Goal: Task Accomplishment & Management: Manage account settings

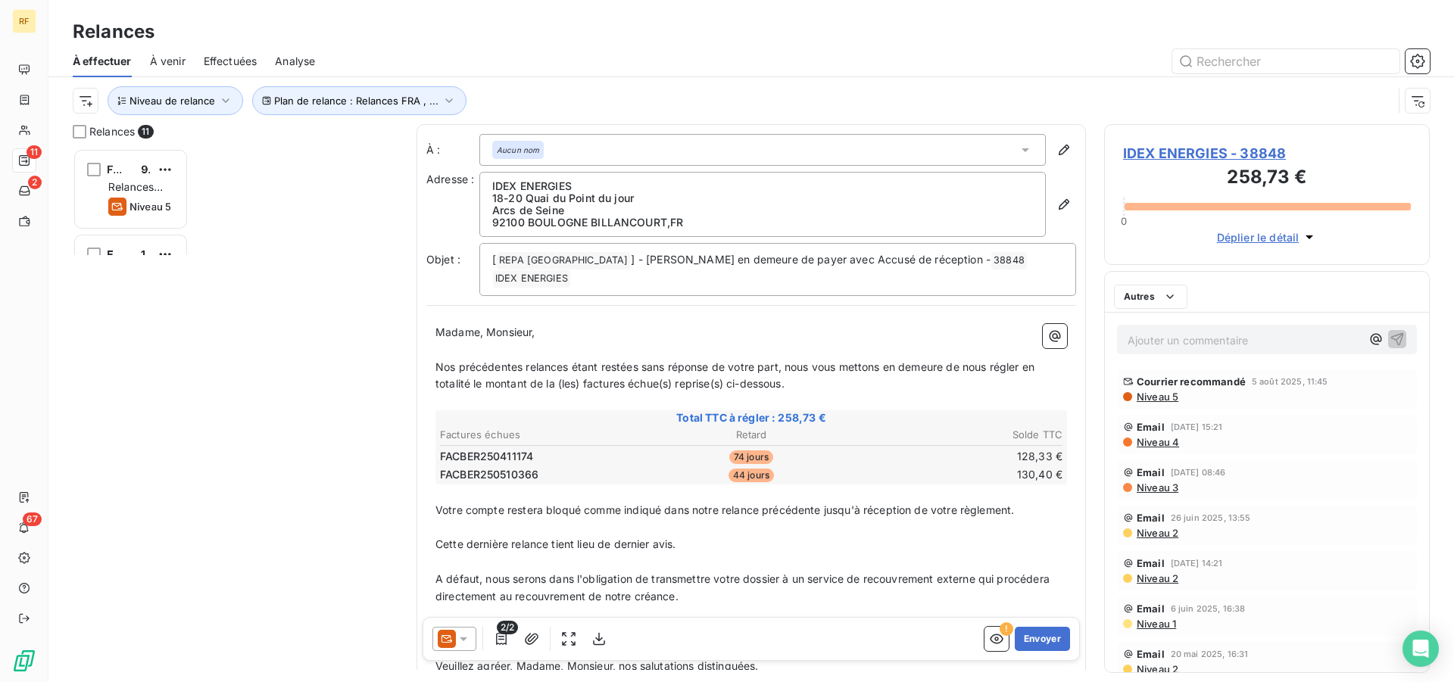
scroll to position [521, 313]
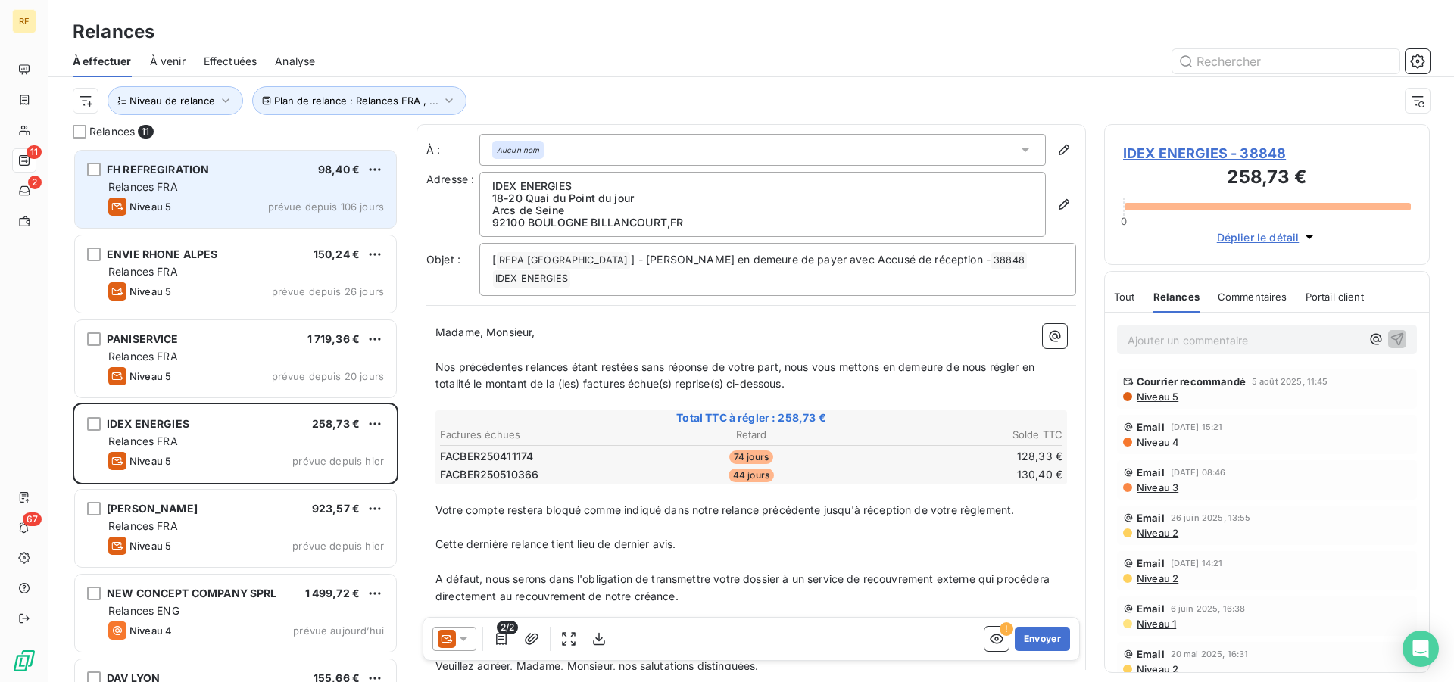
click at [225, 183] on div "Relances FRA" at bounding box center [246, 186] width 276 height 15
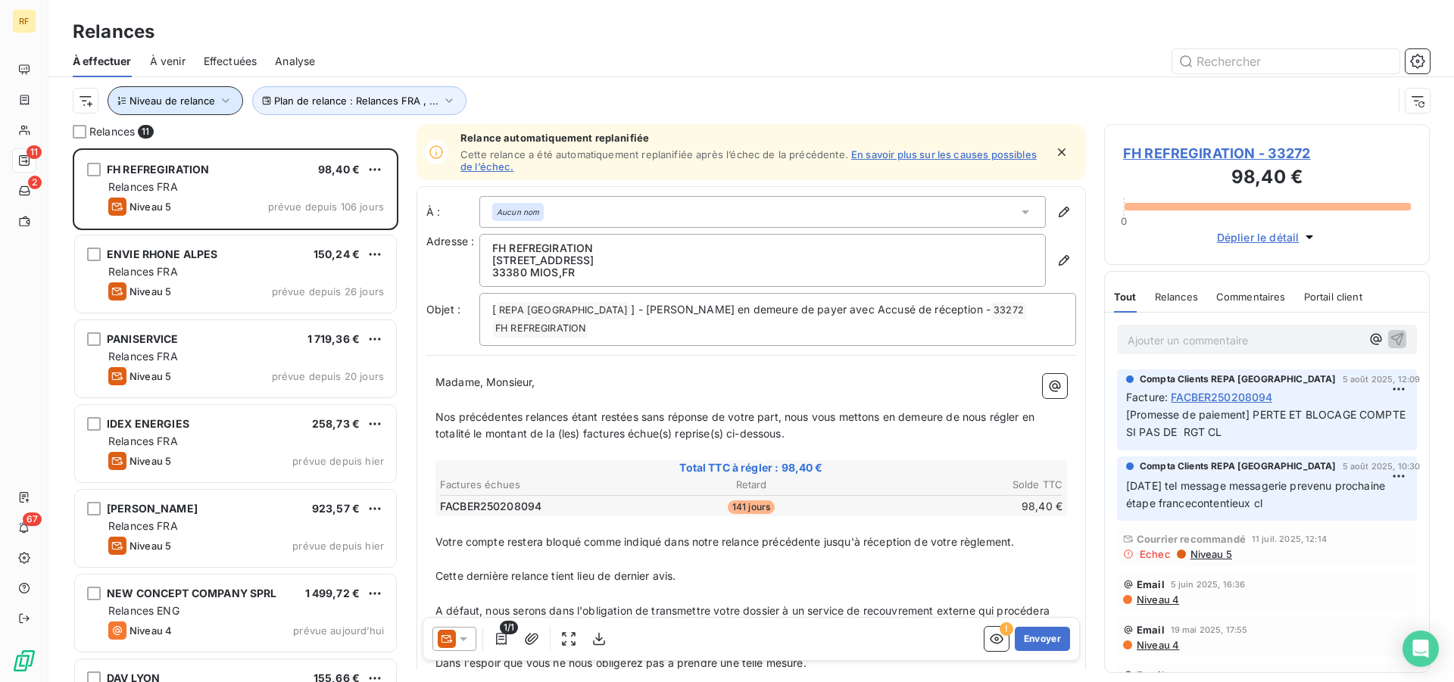
click at [219, 95] on icon "button" at bounding box center [225, 100] width 15 height 15
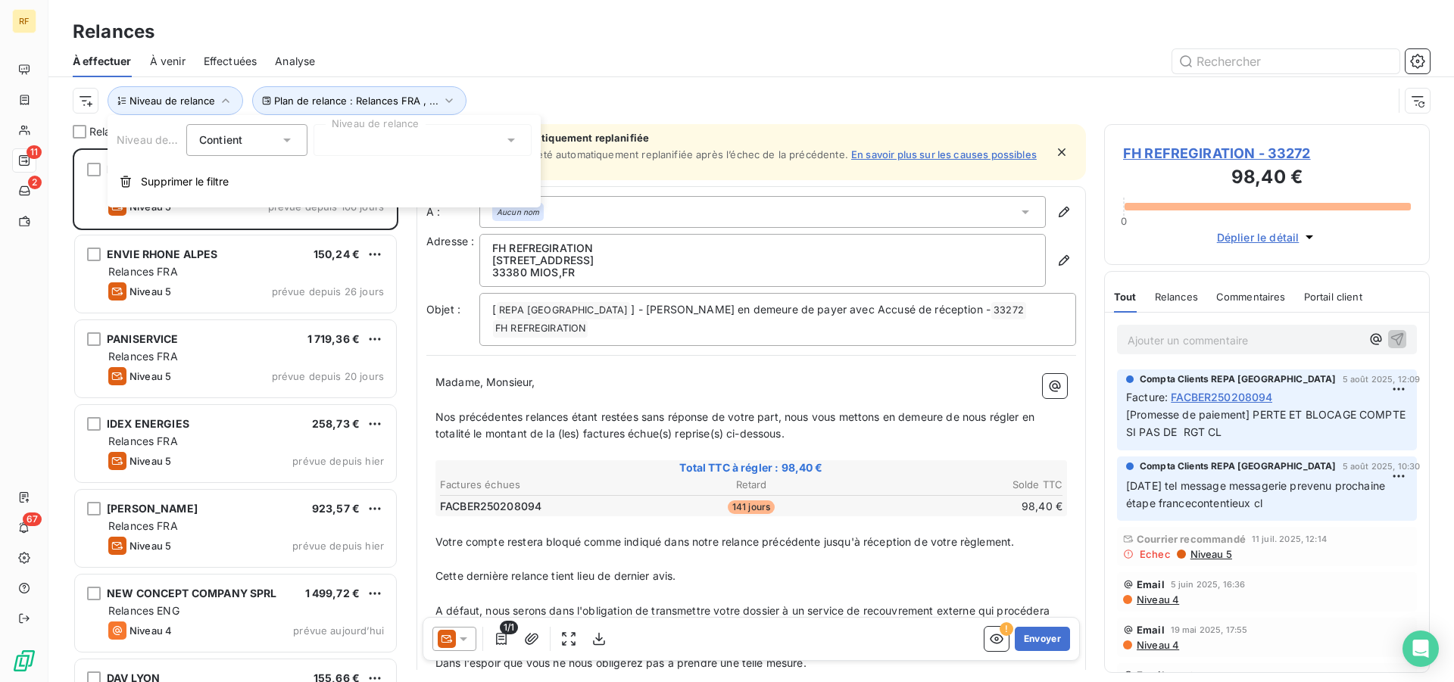
click at [365, 133] on div at bounding box center [422, 140] width 218 height 32
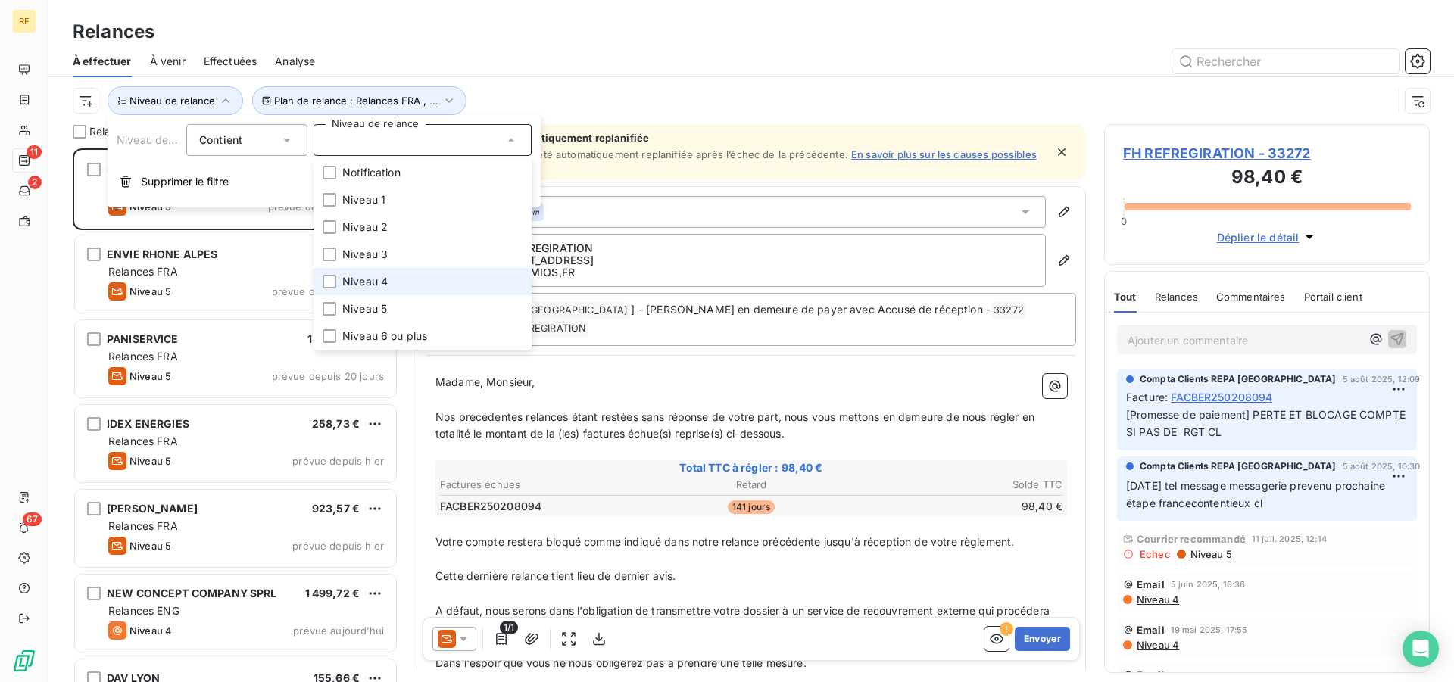
click at [367, 285] on span "Niveau 4" at bounding box center [364, 281] width 45 height 15
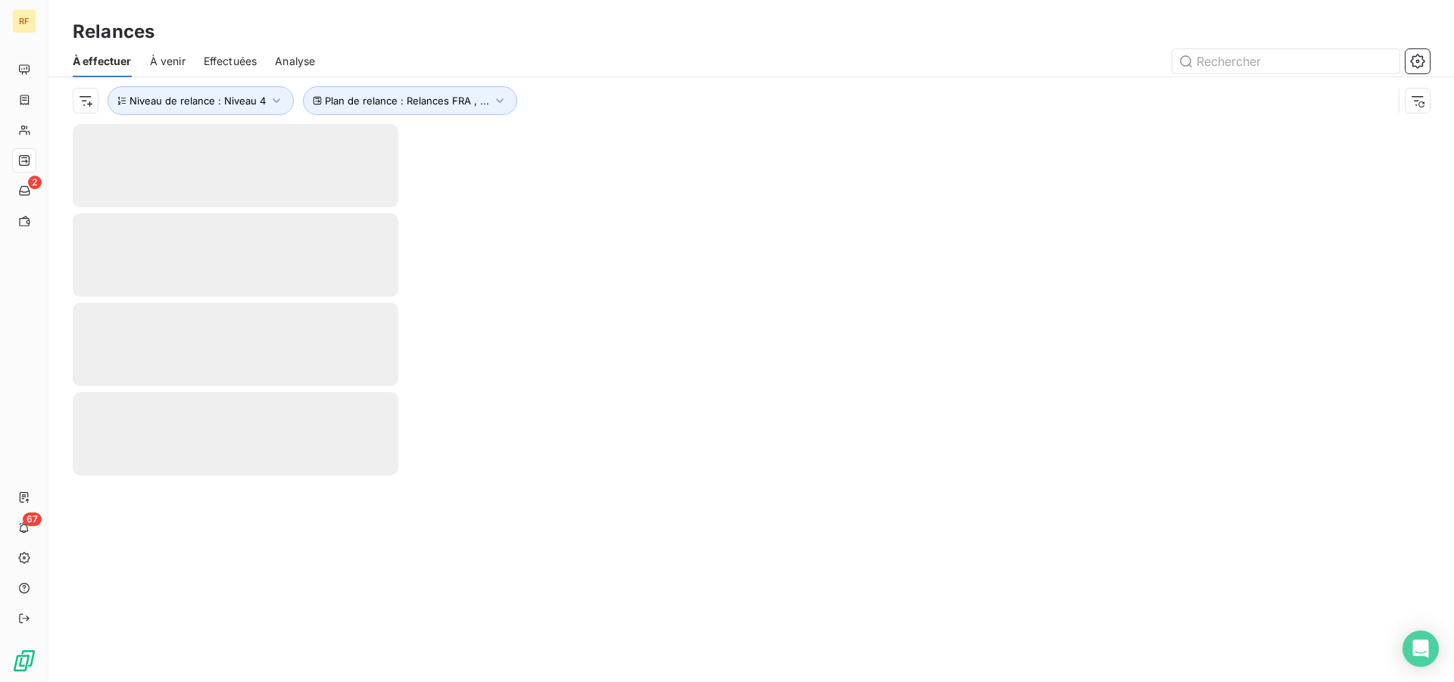
click at [642, 43] on div "Relances" at bounding box center [750, 31] width 1405 height 27
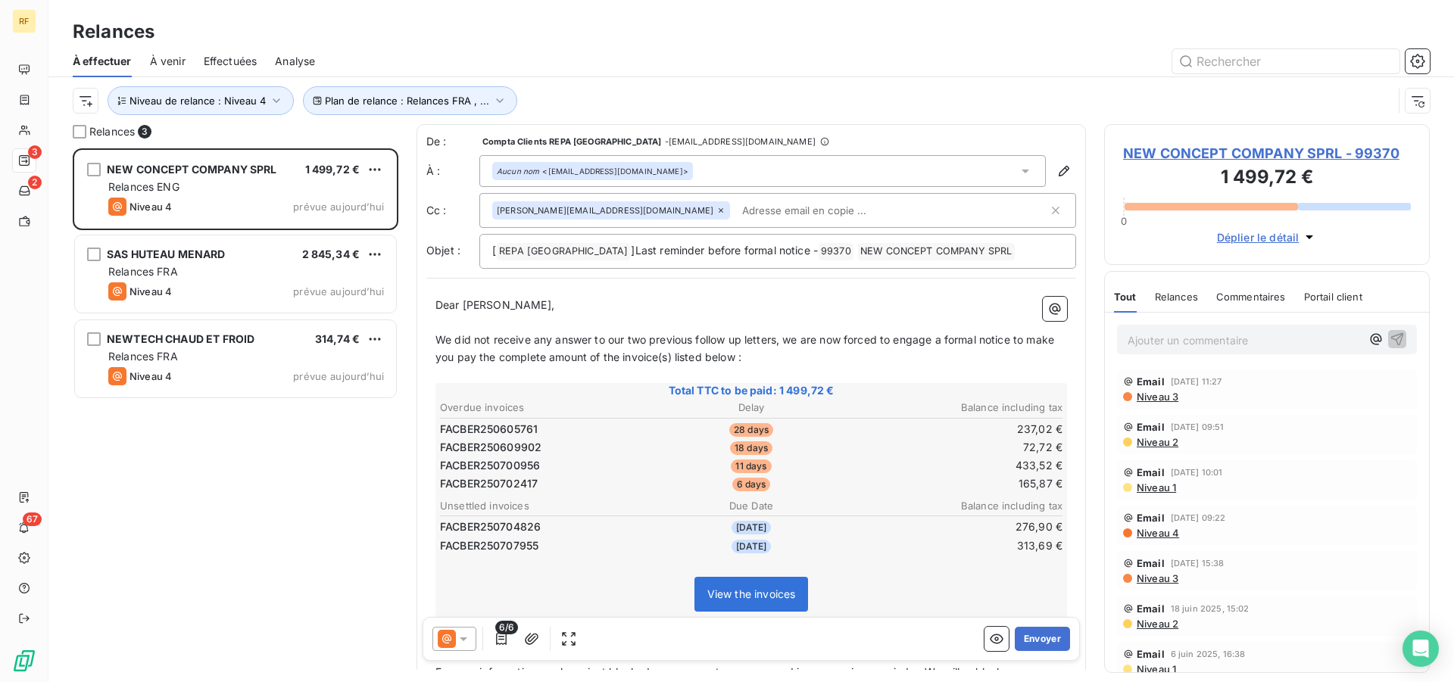
scroll to position [521, 313]
click at [1037, 650] on button "Envoyer" at bounding box center [1042, 639] width 55 height 24
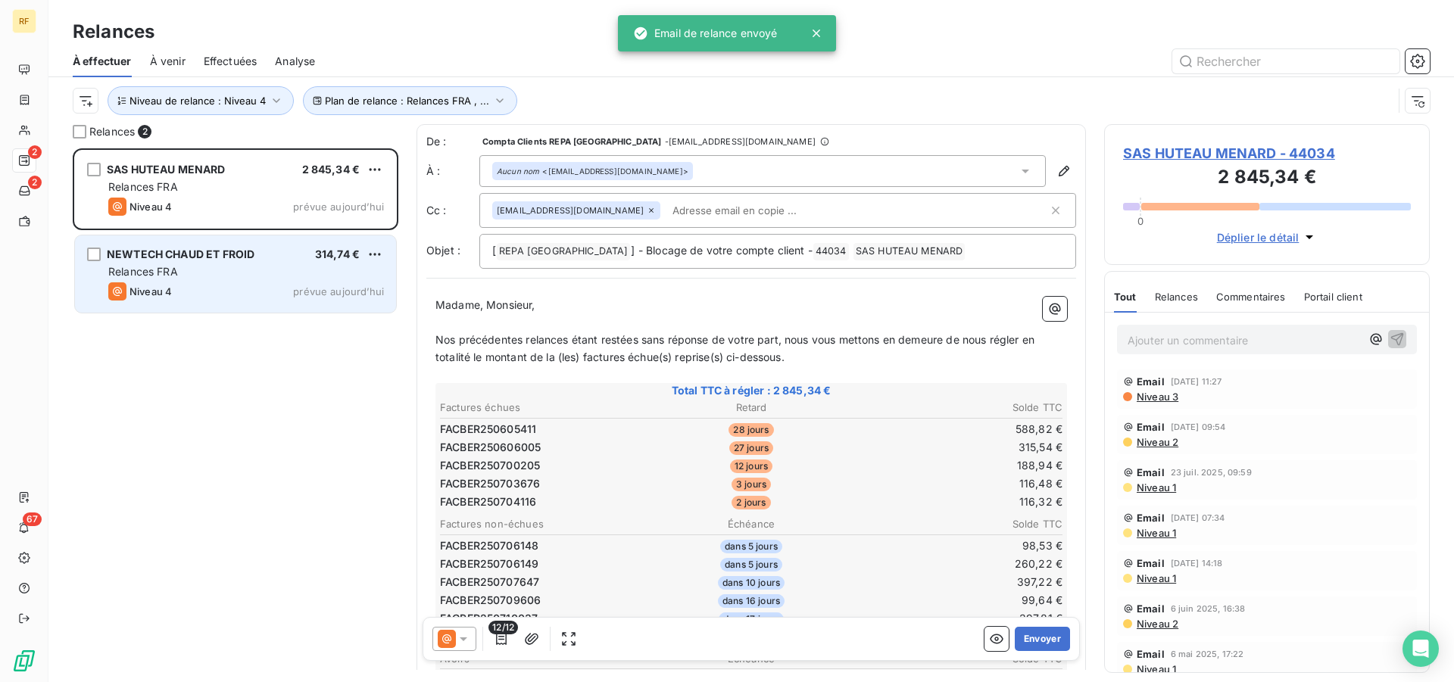
click at [206, 272] on div "Relances FRA" at bounding box center [246, 271] width 276 height 15
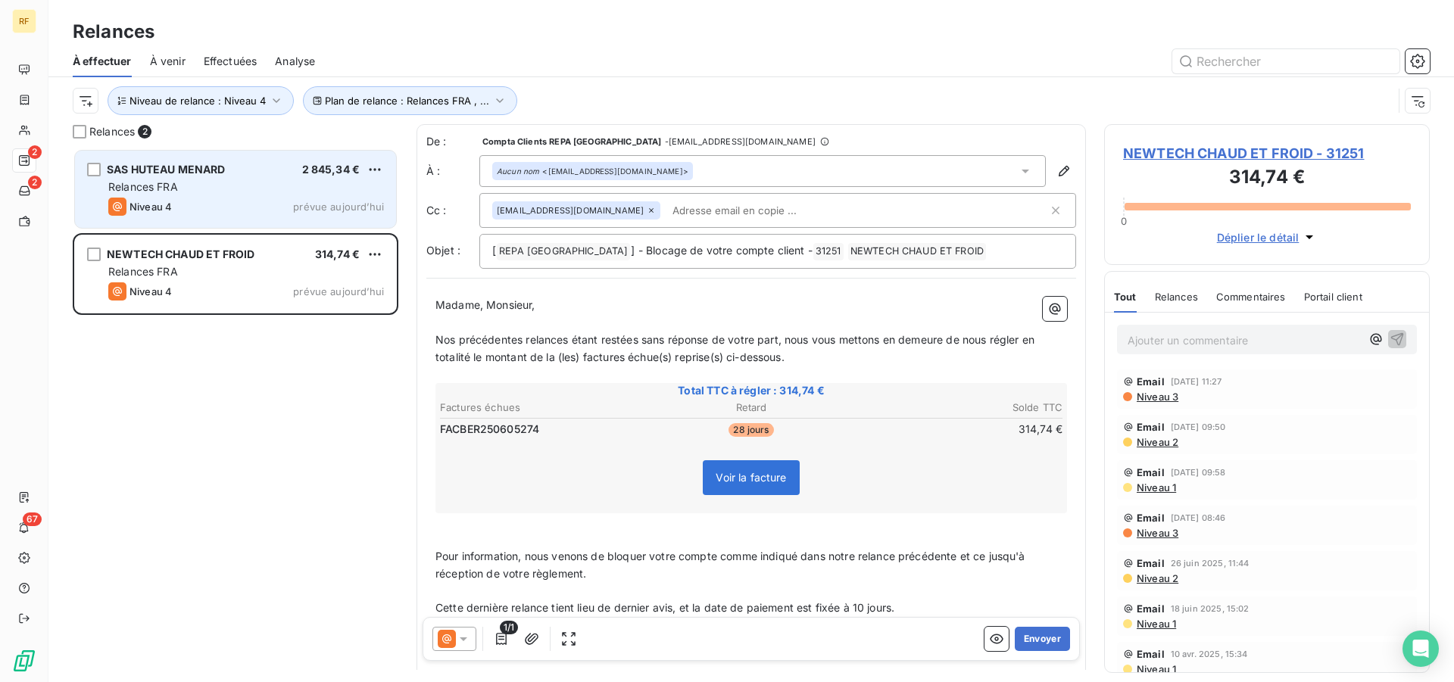
click at [214, 196] on div "SAS HUTEAU MENARD 2 845,34 € Relances FRA Niveau 4 prévue [DATE]" at bounding box center [235, 189] width 321 height 77
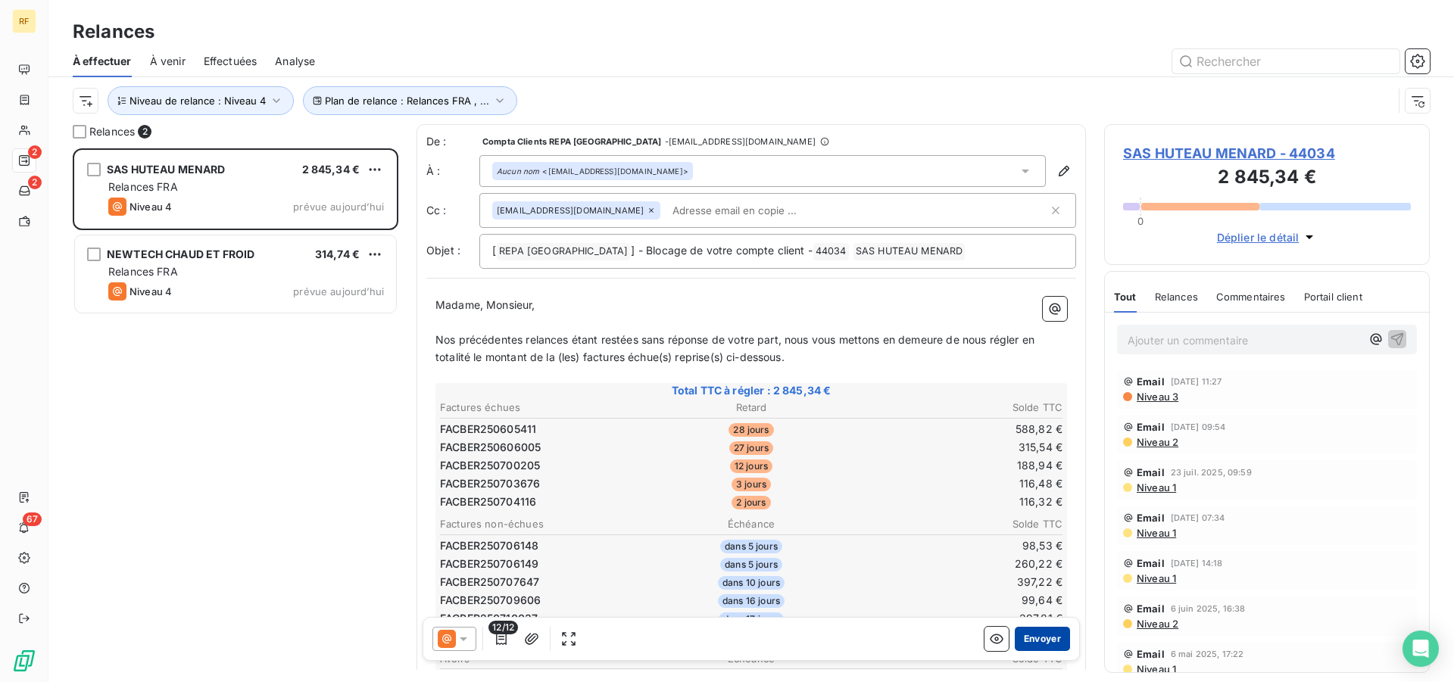
click at [1032, 645] on button "Envoyer" at bounding box center [1042, 639] width 55 height 24
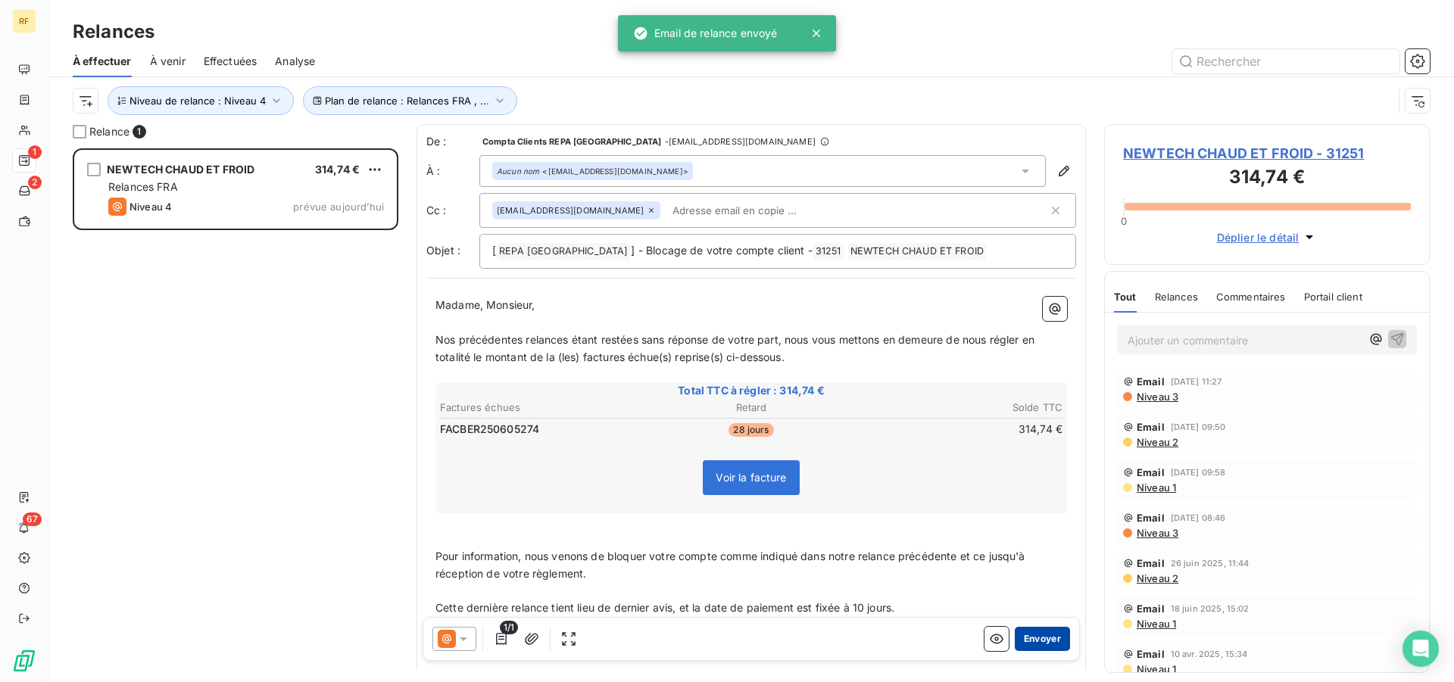
click at [1028, 639] on button "Envoyer" at bounding box center [1042, 639] width 55 height 24
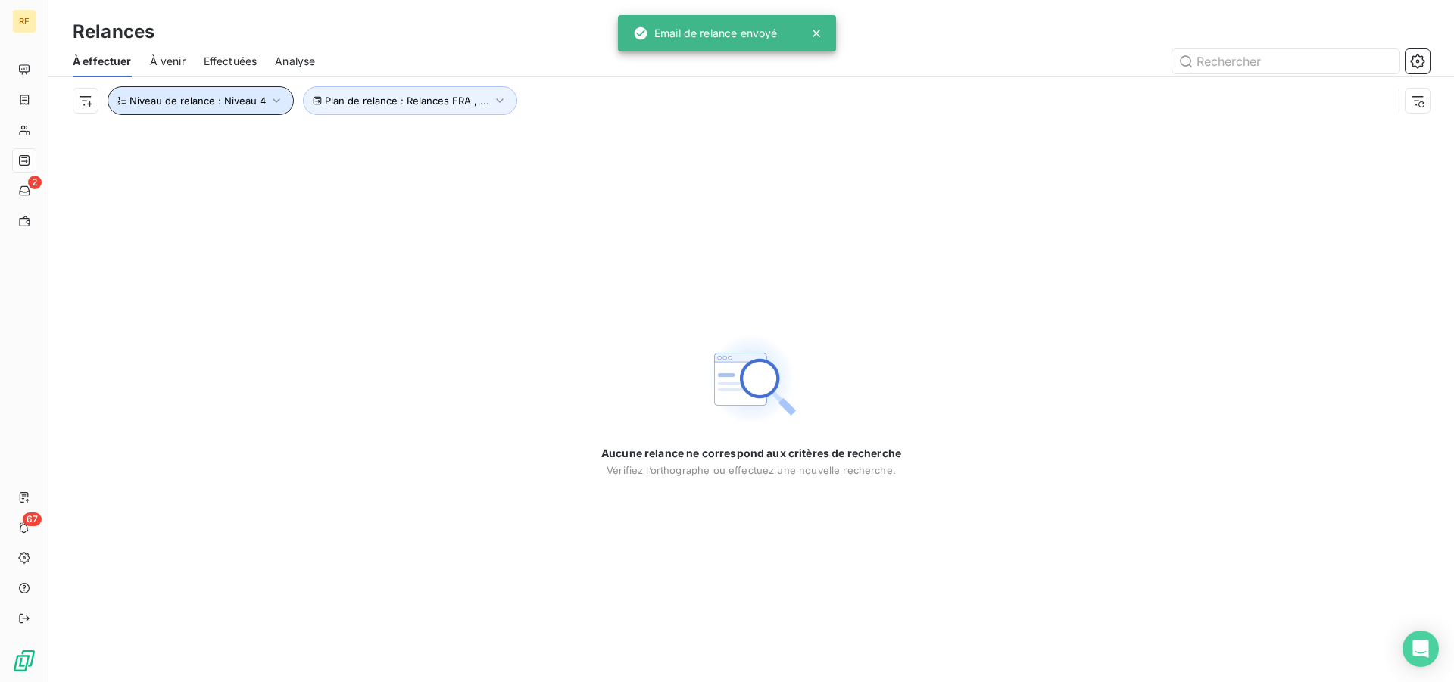
click at [264, 103] on button "Niveau de relance : Niveau 4" at bounding box center [201, 100] width 186 height 29
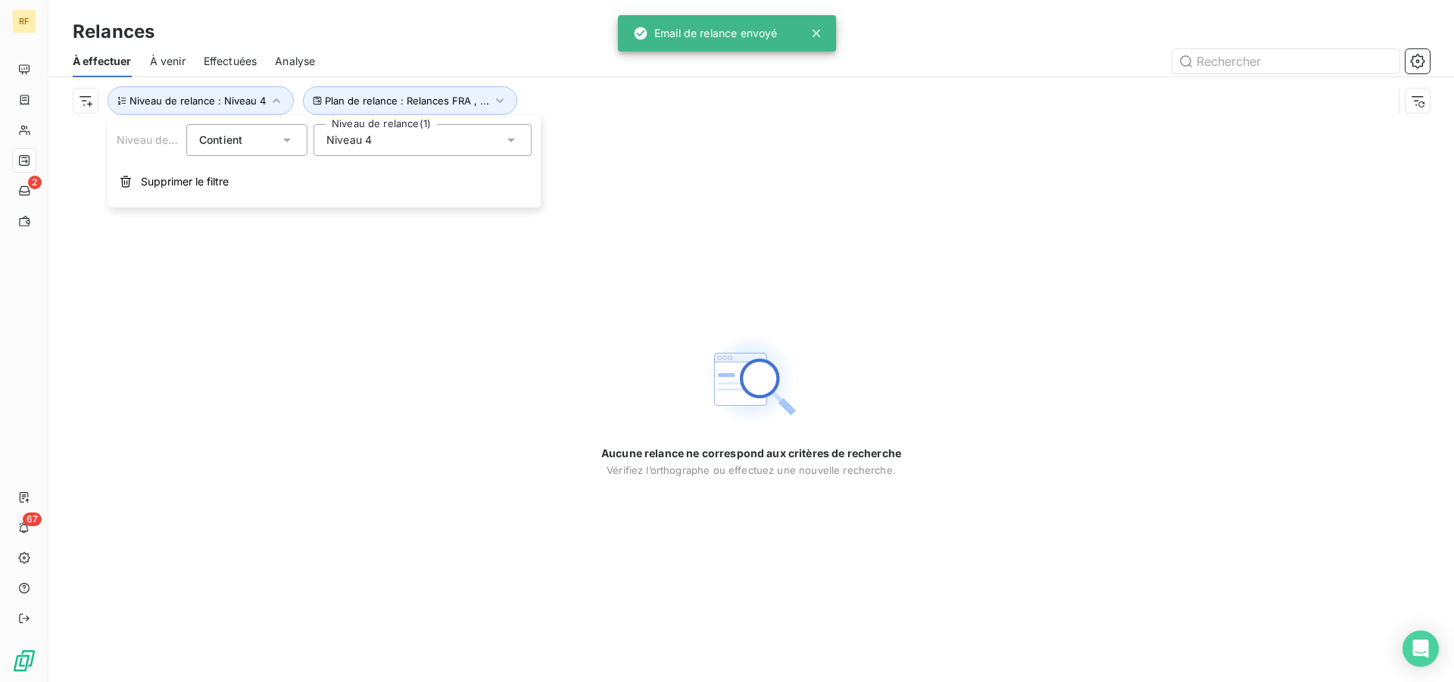
click at [419, 148] on div "Niveau 4" at bounding box center [422, 140] width 218 height 32
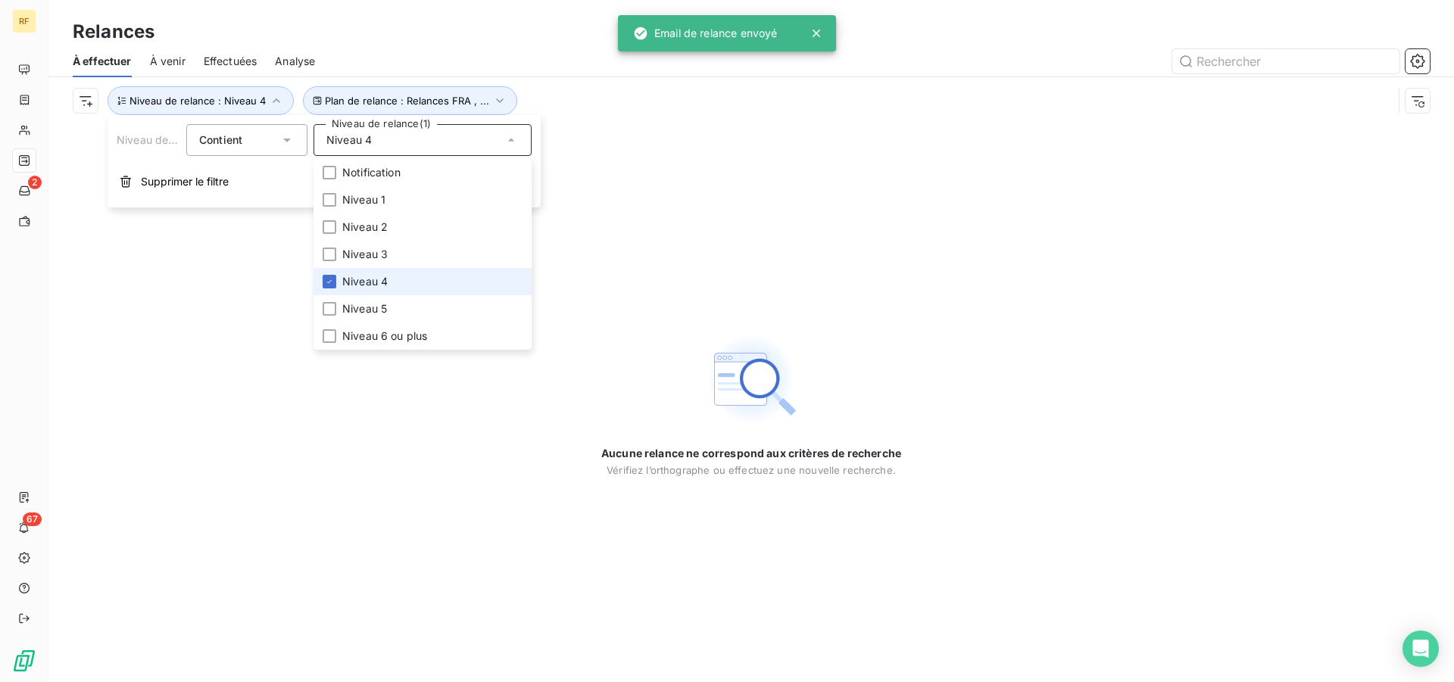
click at [391, 280] on li "Niveau 4" at bounding box center [422, 281] width 218 height 27
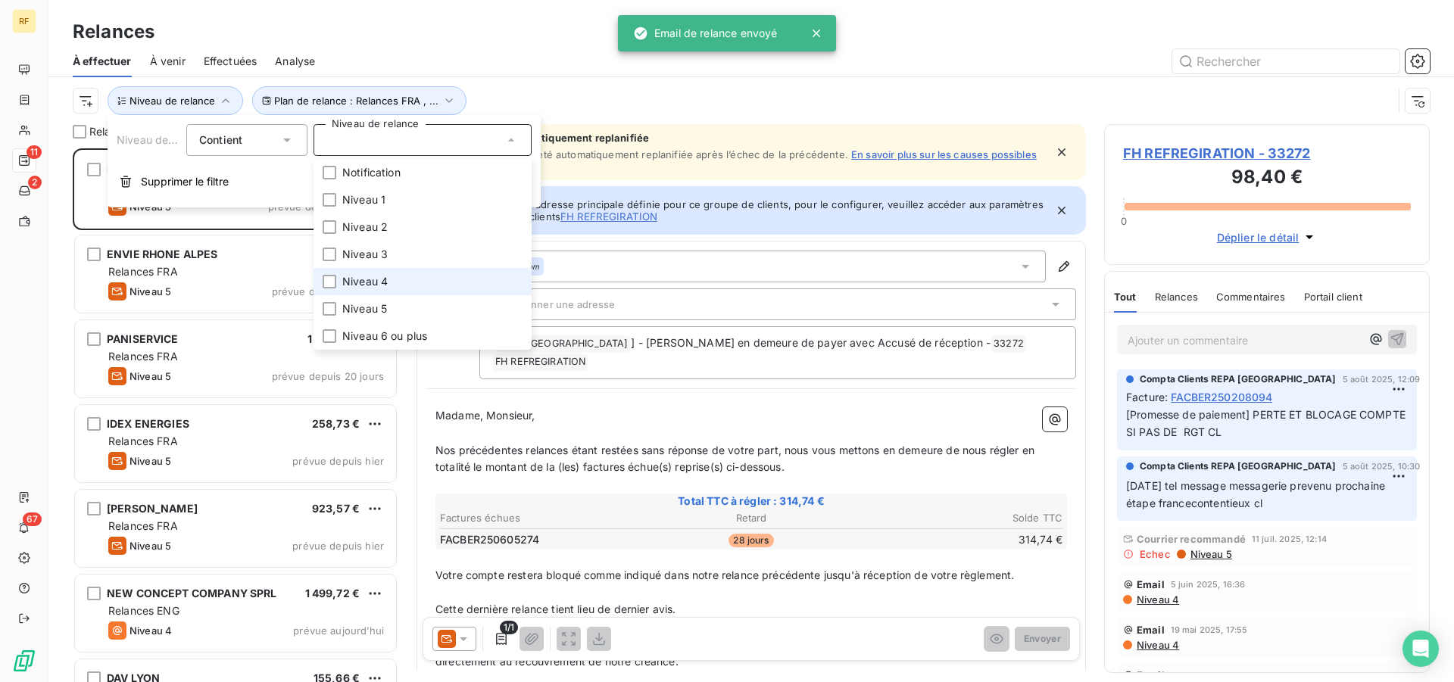
scroll to position [521, 313]
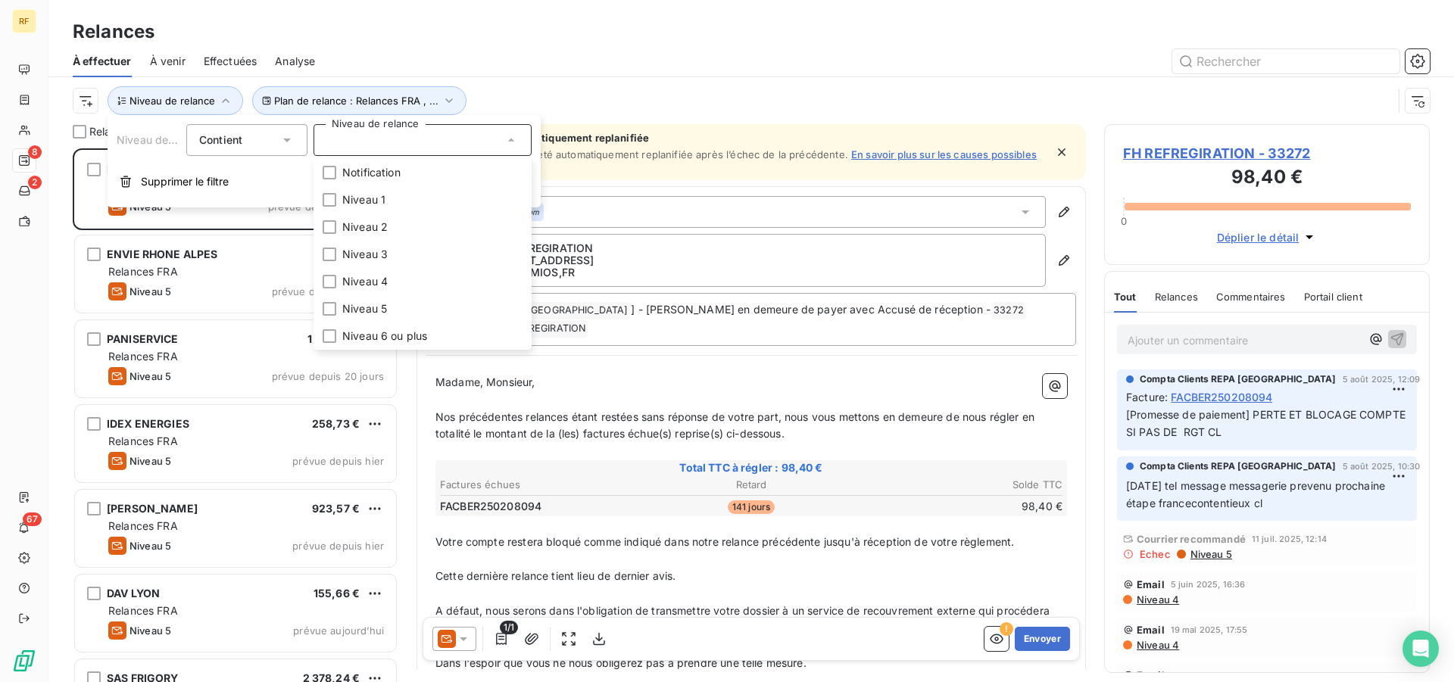
click at [483, 55] on div at bounding box center [881, 61] width 1096 height 24
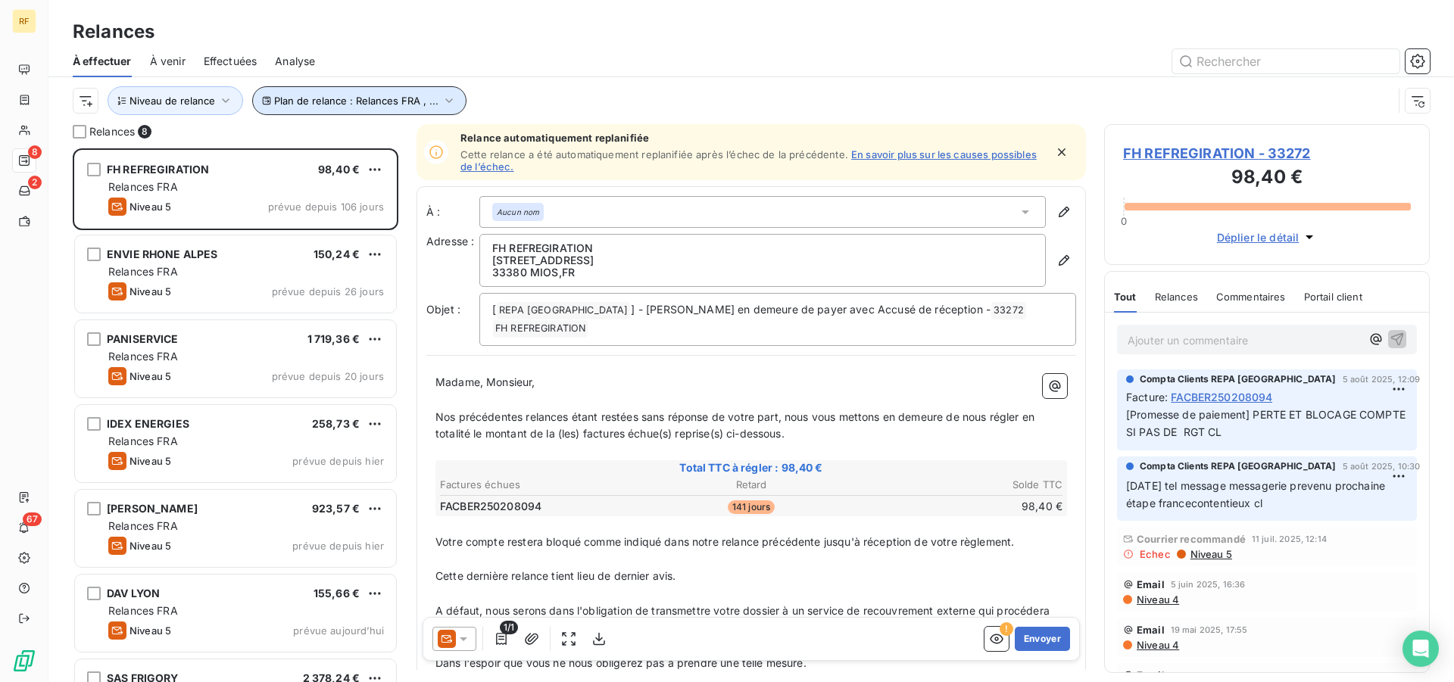
click at [426, 111] on button "Plan de relance : Relances FRA , ..." at bounding box center [359, 100] width 214 height 29
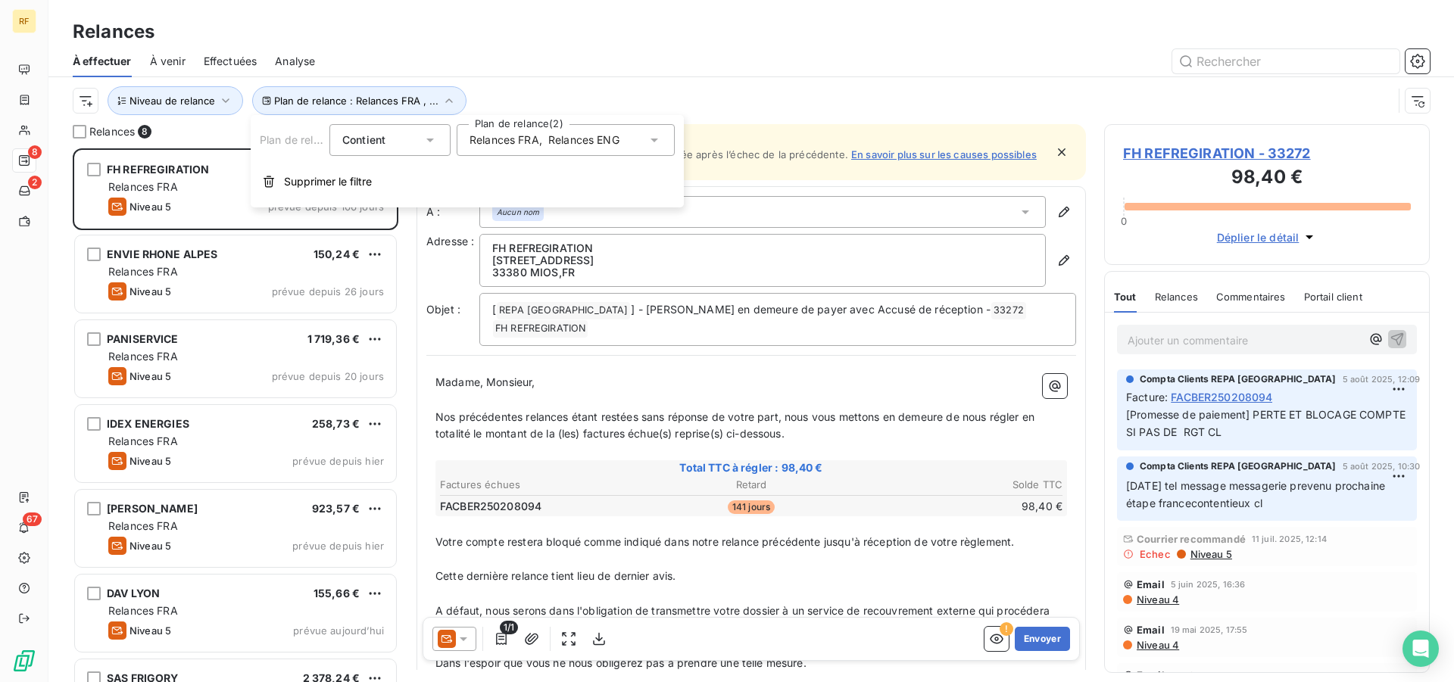
click at [526, 136] on span "Relances FRA" at bounding box center [504, 140] width 70 height 15
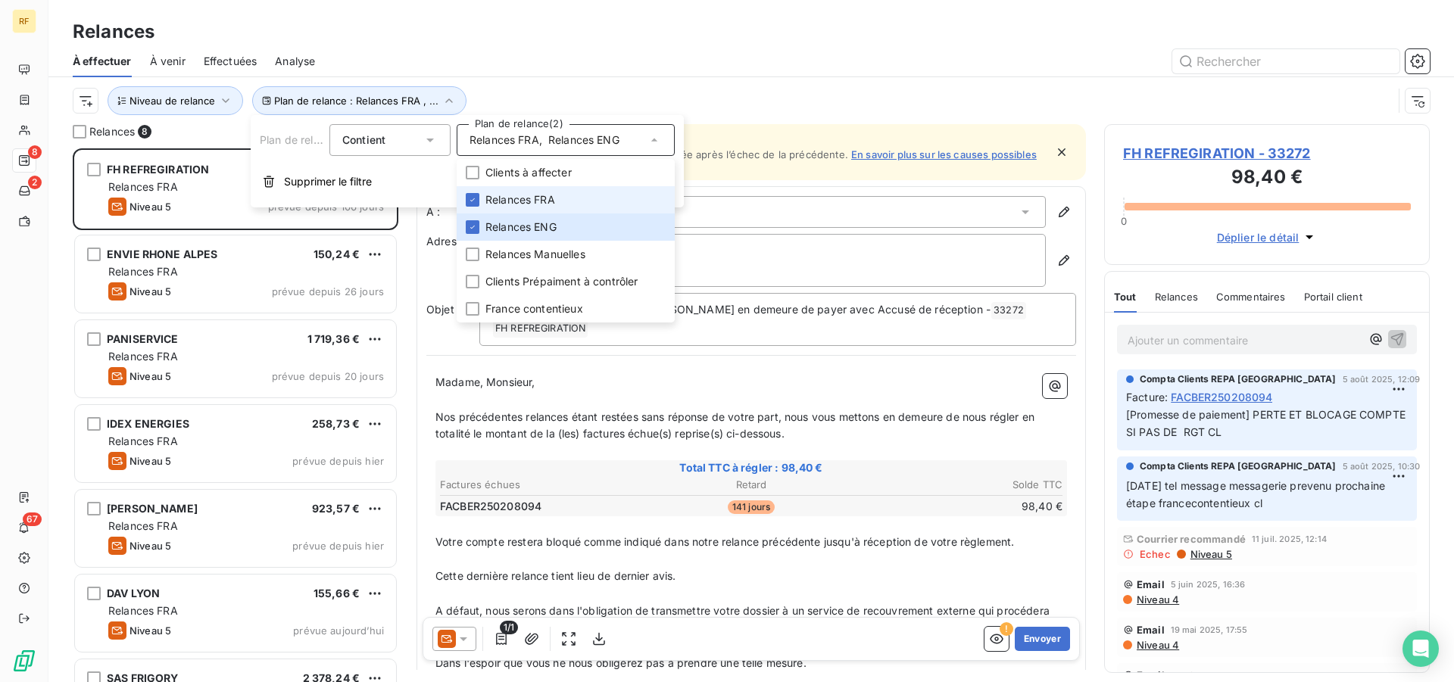
click at [525, 203] on span "Relances FRA" at bounding box center [520, 199] width 70 height 15
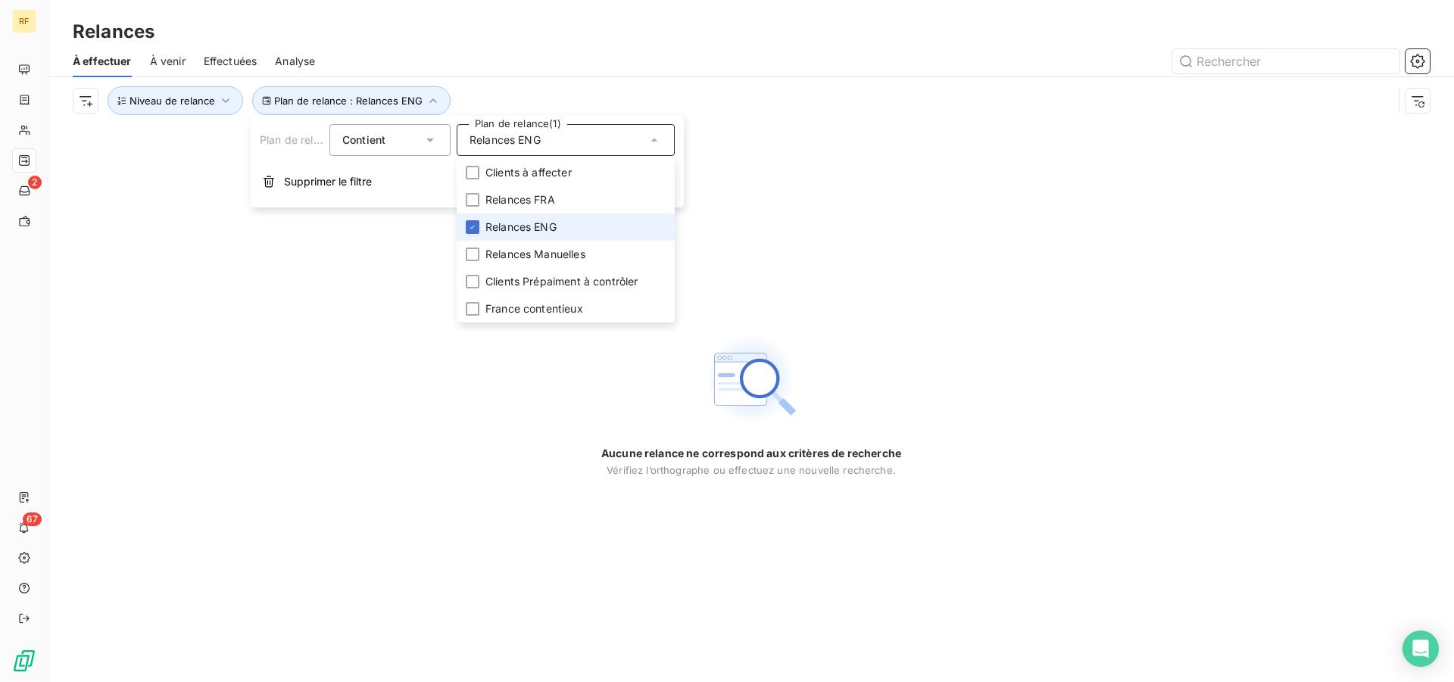
click at [522, 225] on span "Relances ENG" at bounding box center [520, 227] width 71 height 15
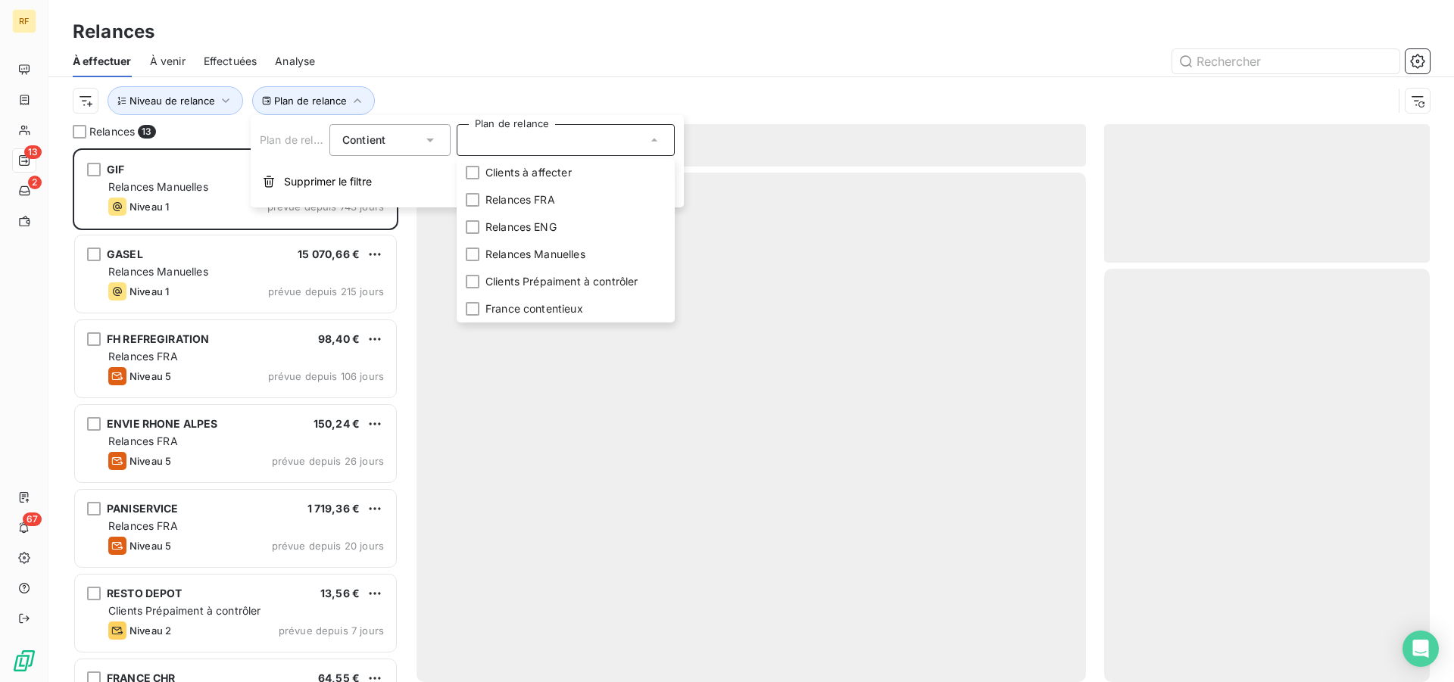
scroll to position [521, 313]
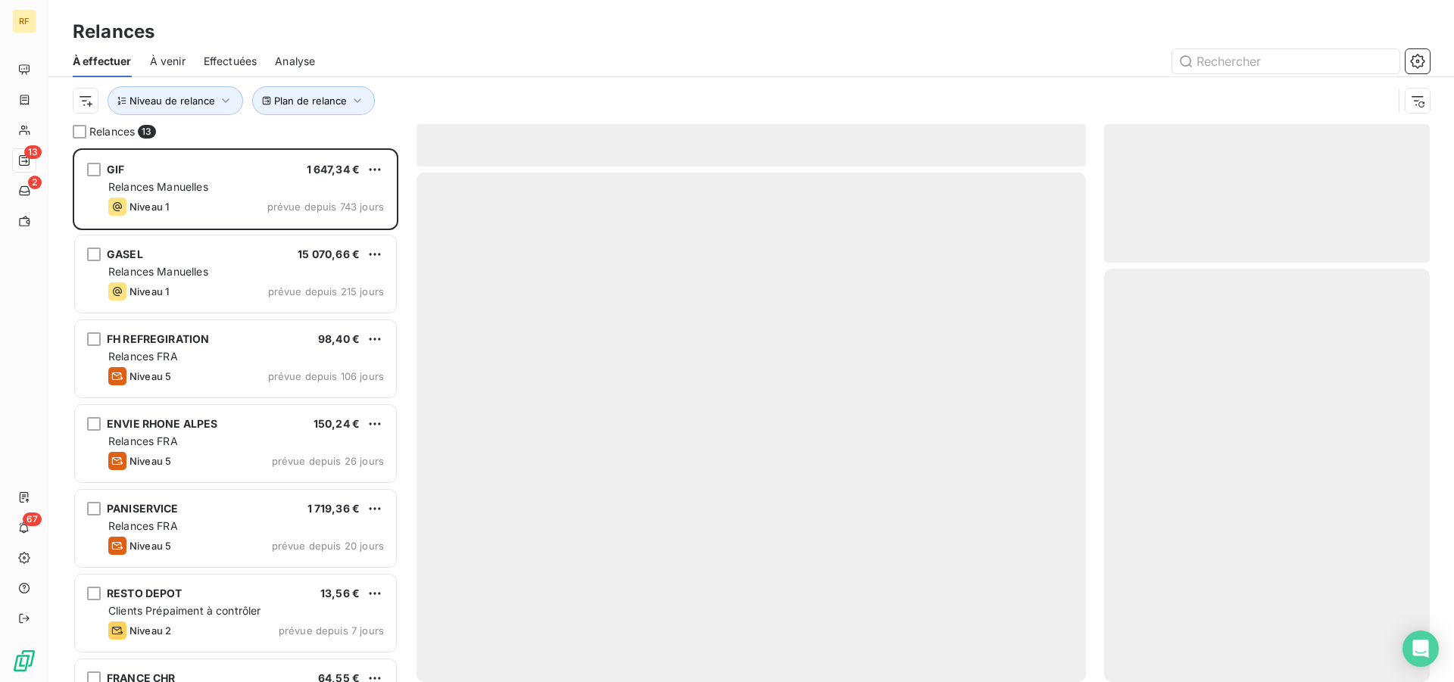
click at [566, 77] on div "Plan de relance Niveau de relance" at bounding box center [751, 100] width 1357 height 47
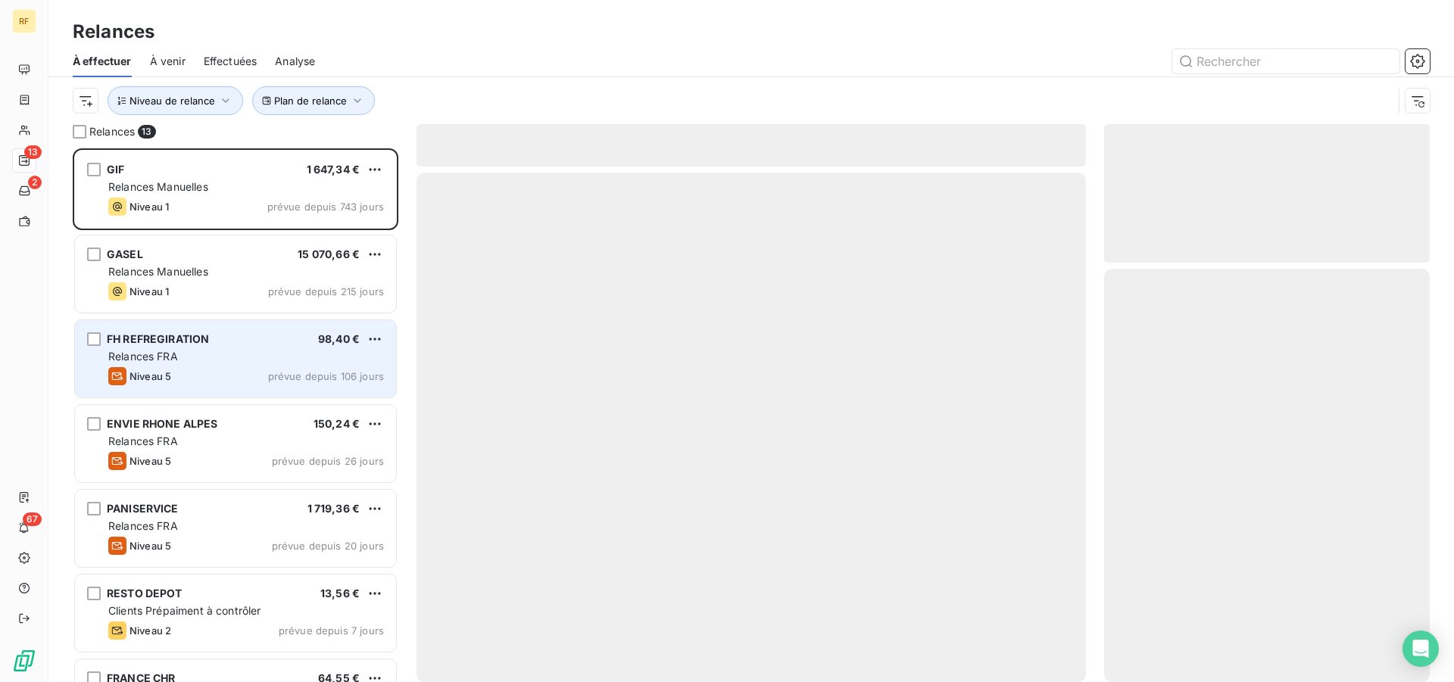
click at [191, 354] on div "Relances FRA" at bounding box center [246, 356] width 276 height 15
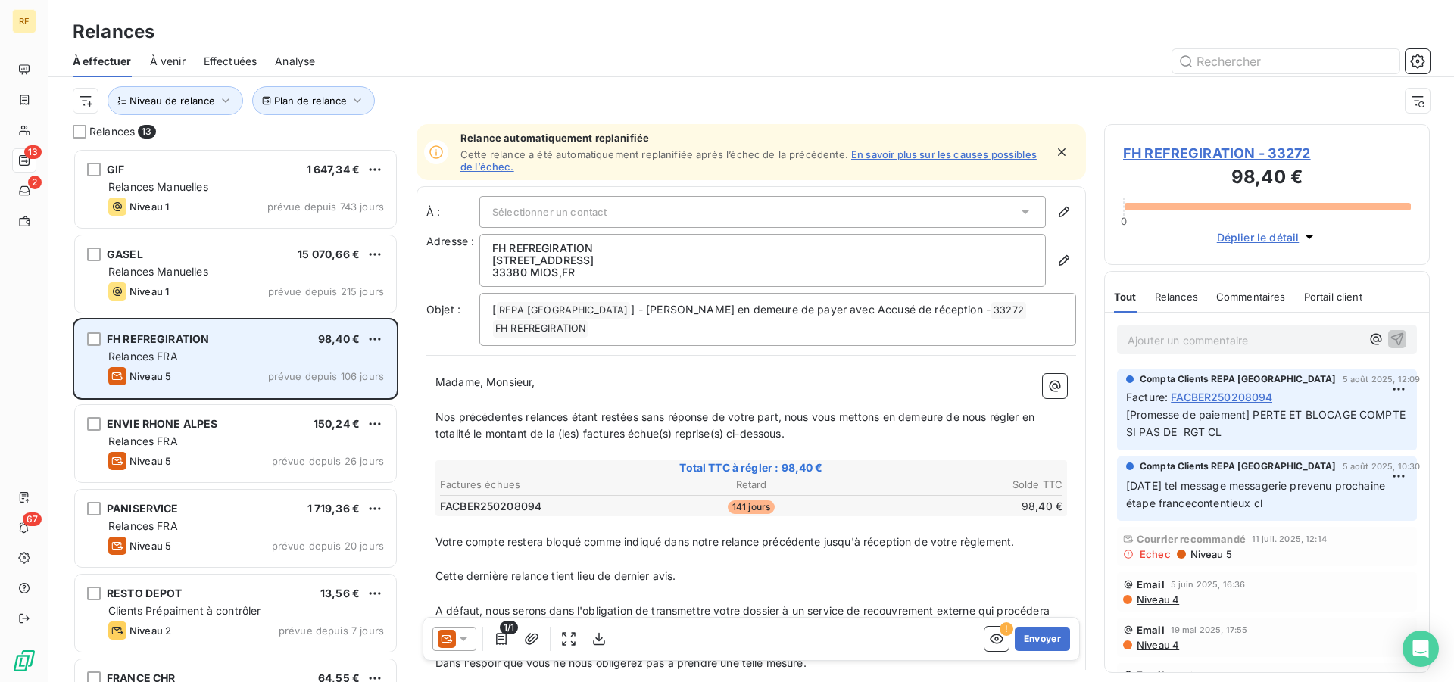
click at [191, 354] on div "Relances FRA" at bounding box center [246, 356] width 276 height 15
click at [192, 357] on div "Relances FRA" at bounding box center [246, 356] width 276 height 15
click at [219, 352] on div "Relances FRA" at bounding box center [246, 356] width 276 height 15
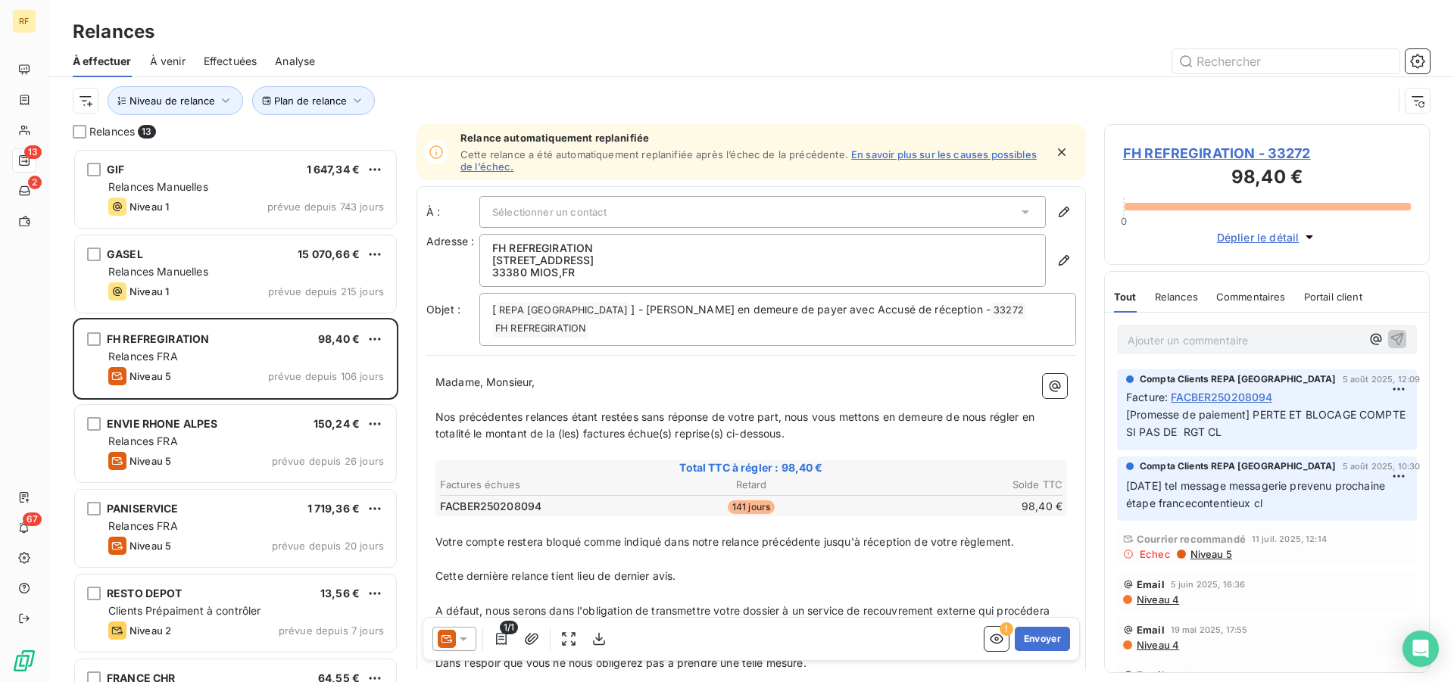
click at [1321, 566] on div "Courrier recommandé 11 juil. 2025, 12:14 Echec Niveau 5" at bounding box center [1267, 546] width 300 height 39
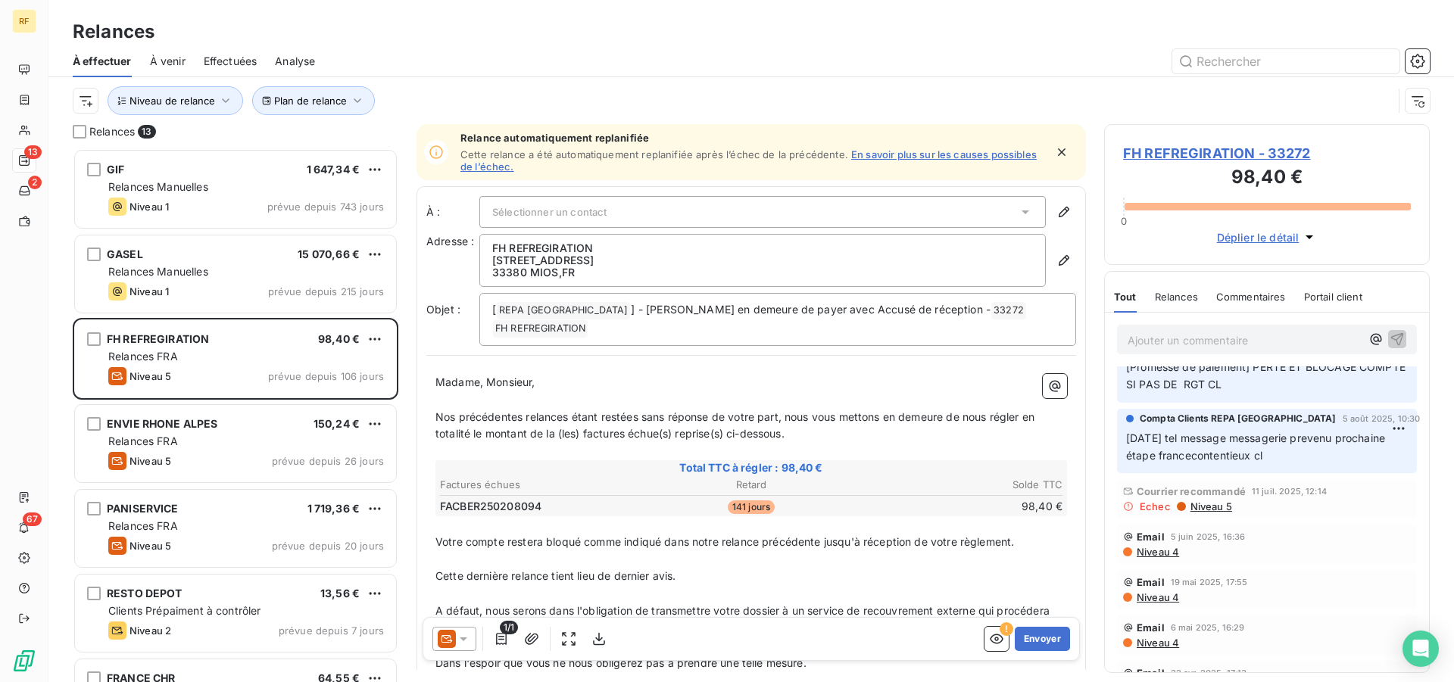
scroll to position [77, 0]
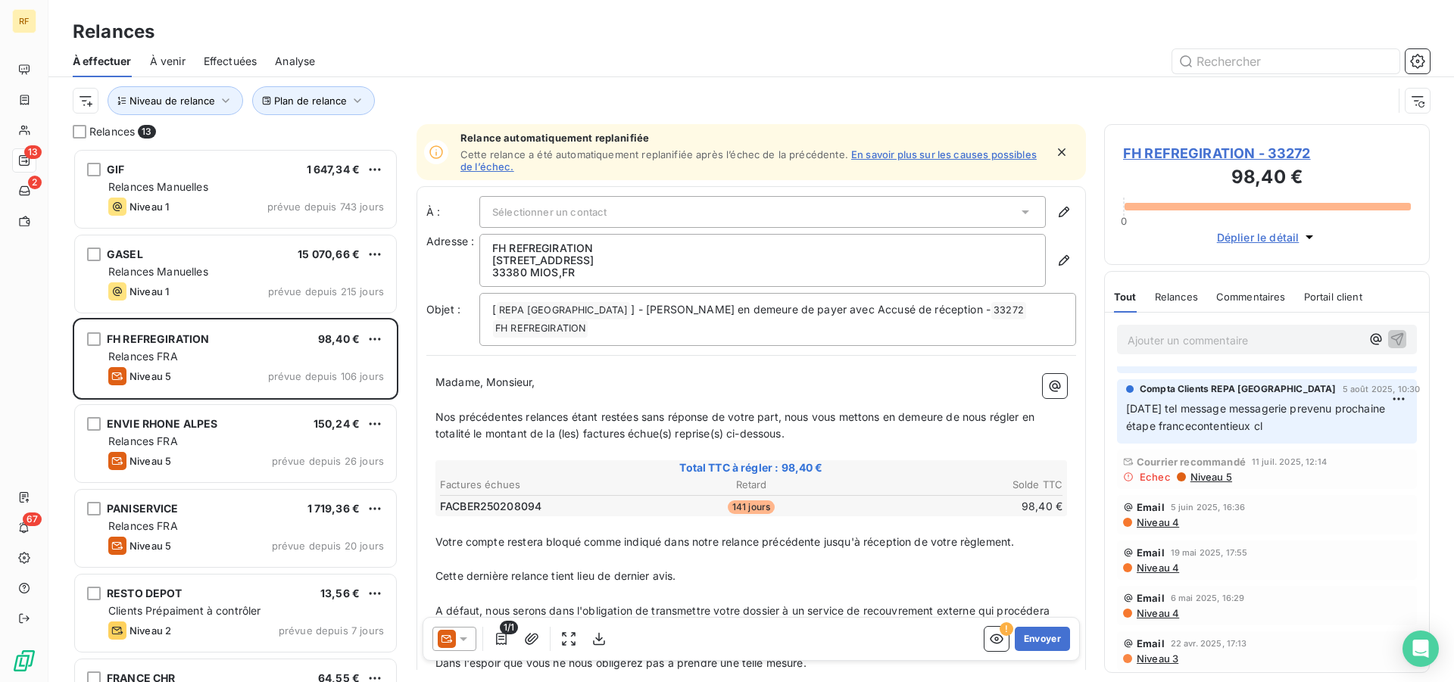
click at [1213, 475] on span "Niveau 5" at bounding box center [1210, 477] width 43 height 12
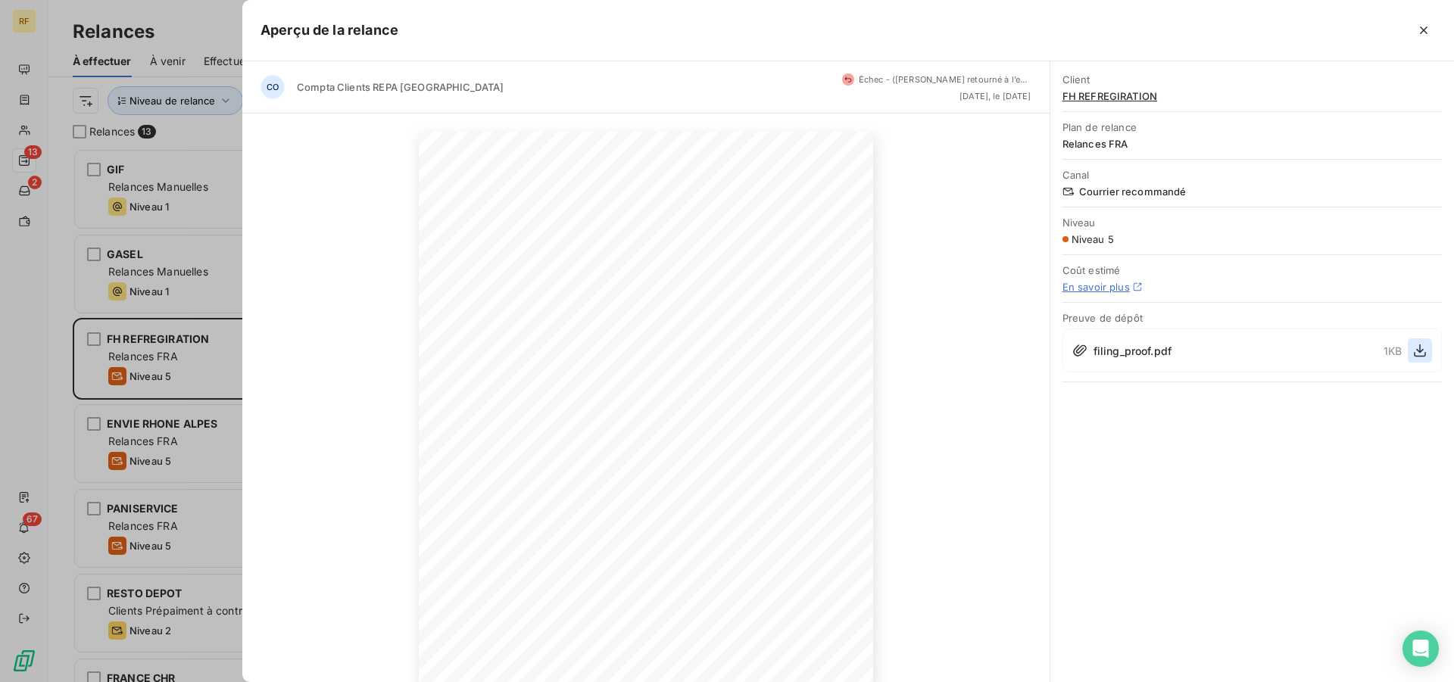
click at [1424, 352] on icon "button" at bounding box center [1419, 350] width 15 height 15
click at [1425, 30] on icon "button" at bounding box center [1423, 30] width 15 height 15
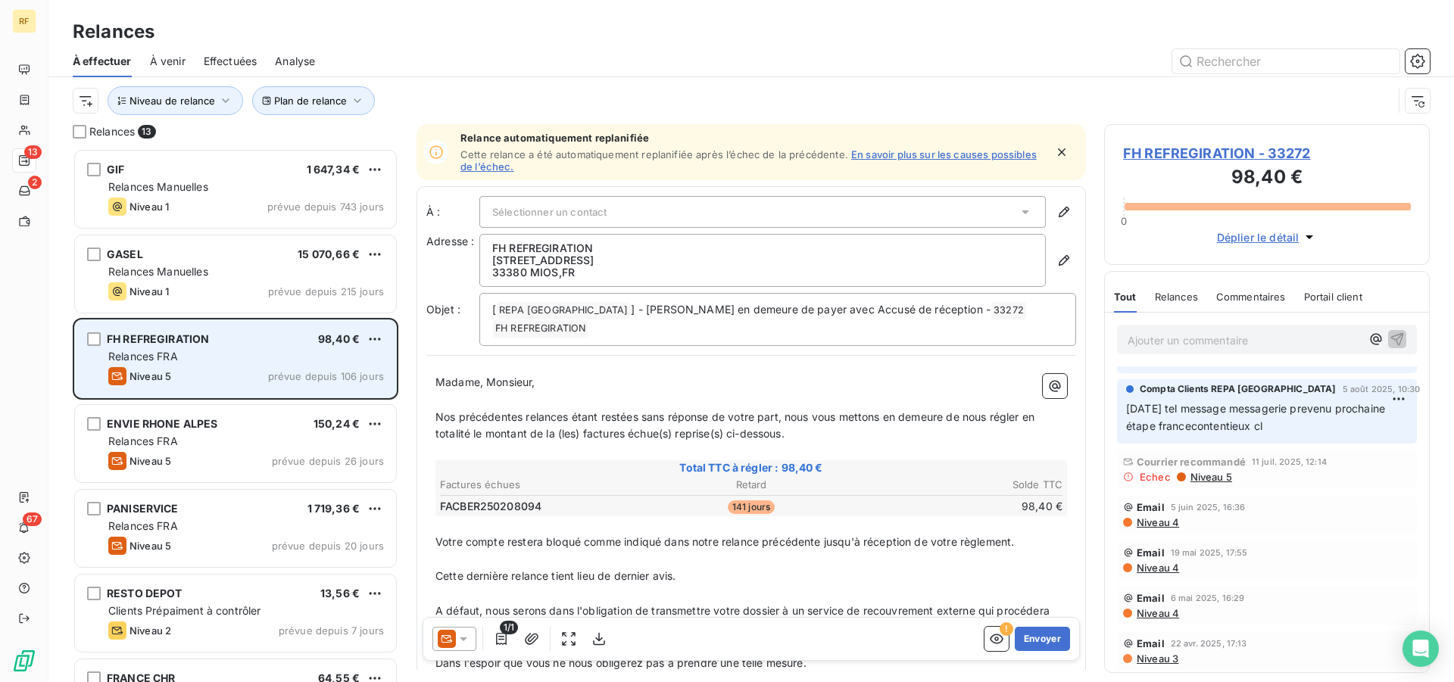
click at [189, 379] on div "Niveau 5 prévue depuis 106 jours" at bounding box center [246, 376] width 276 height 18
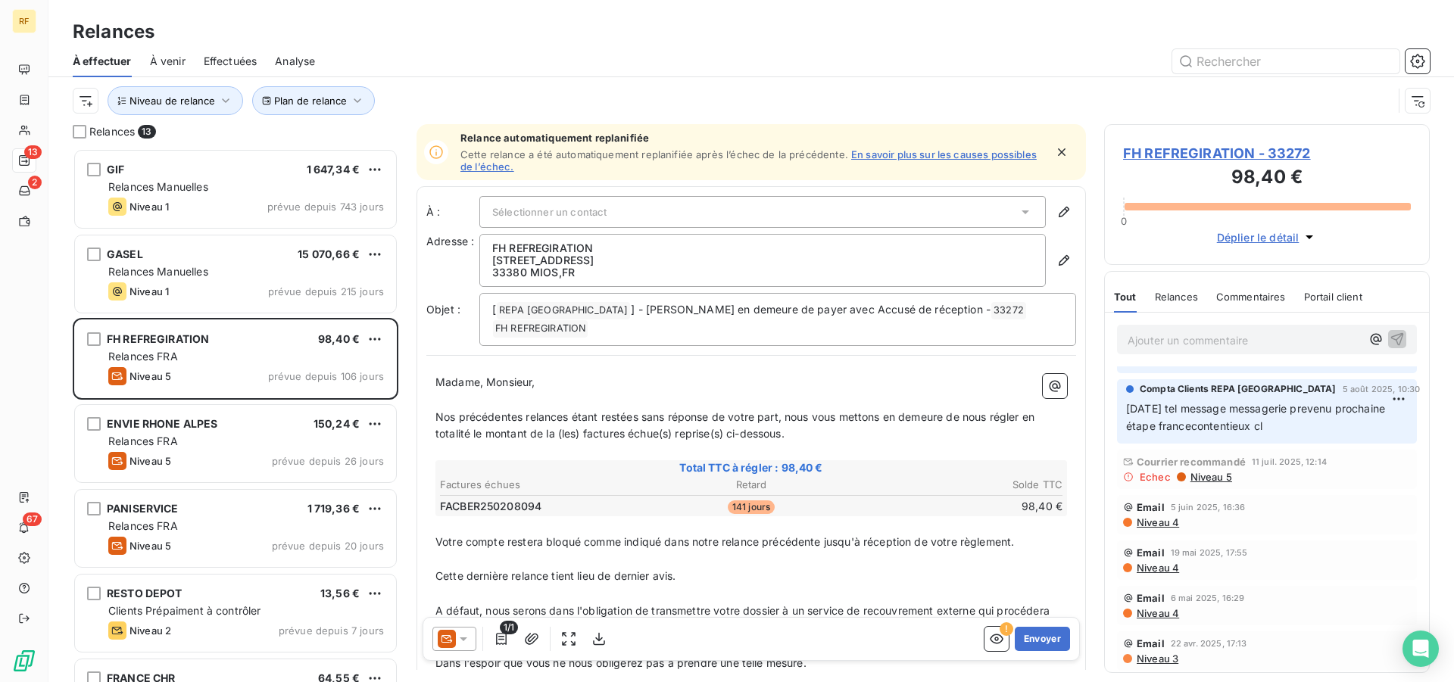
click at [1260, 152] on span "FH REFREGIRATION - 33272" at bounding box center [1267, 153] width 288 height 20
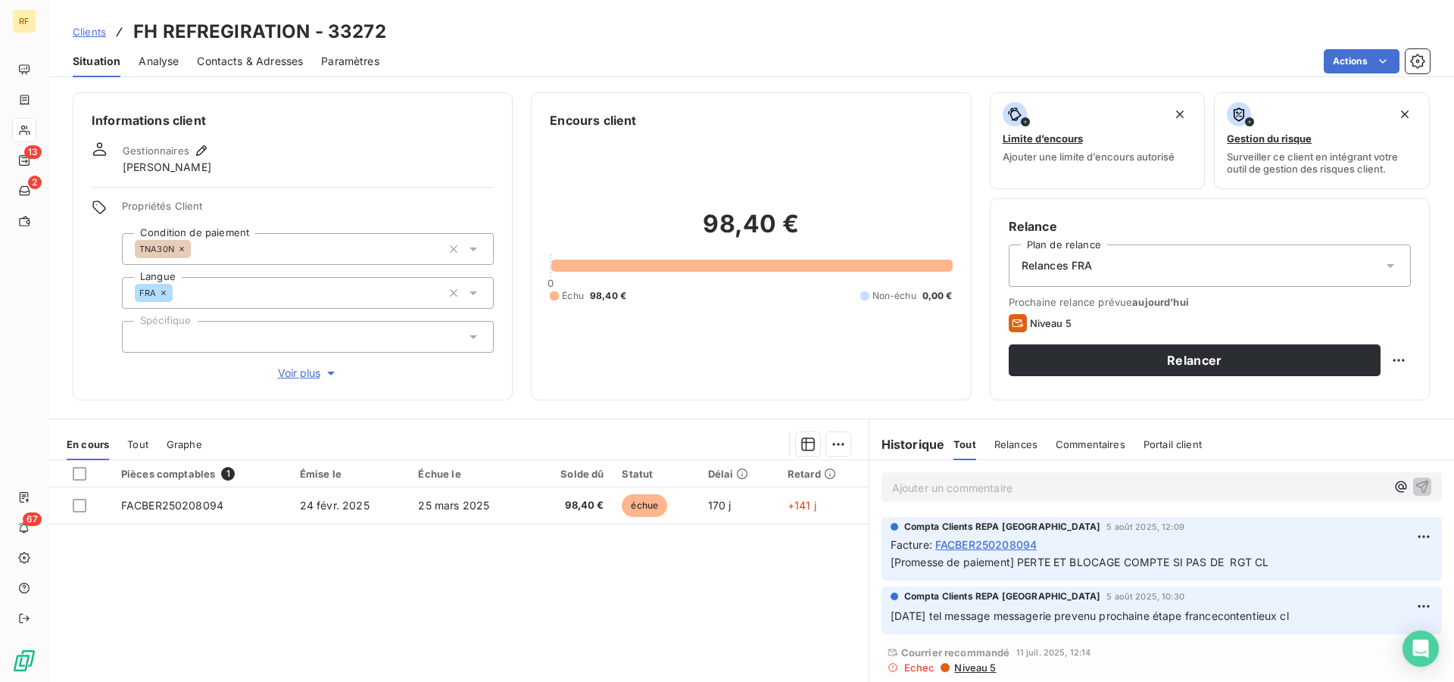
click at [1053, 260] on span "Relances FRA" at bounding box center [1056, 265] width 71 height 15
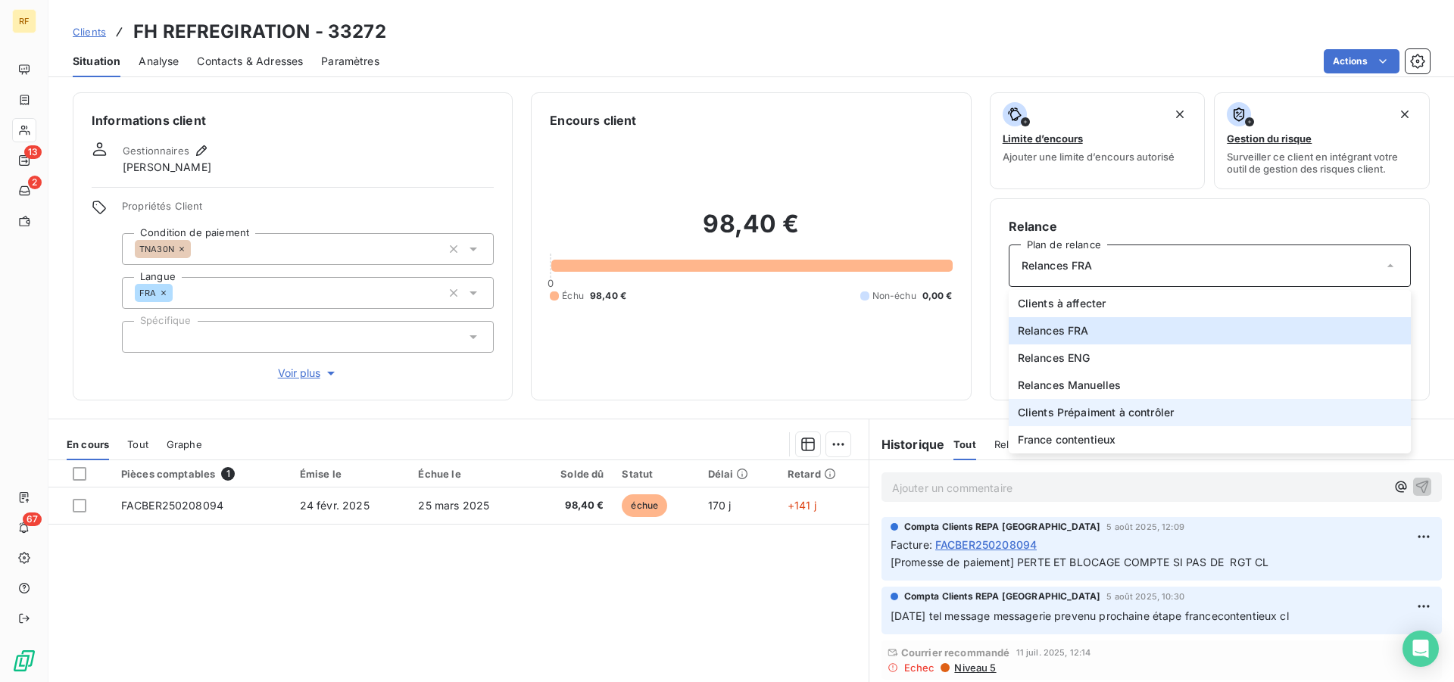
scroll to position [77, 0]
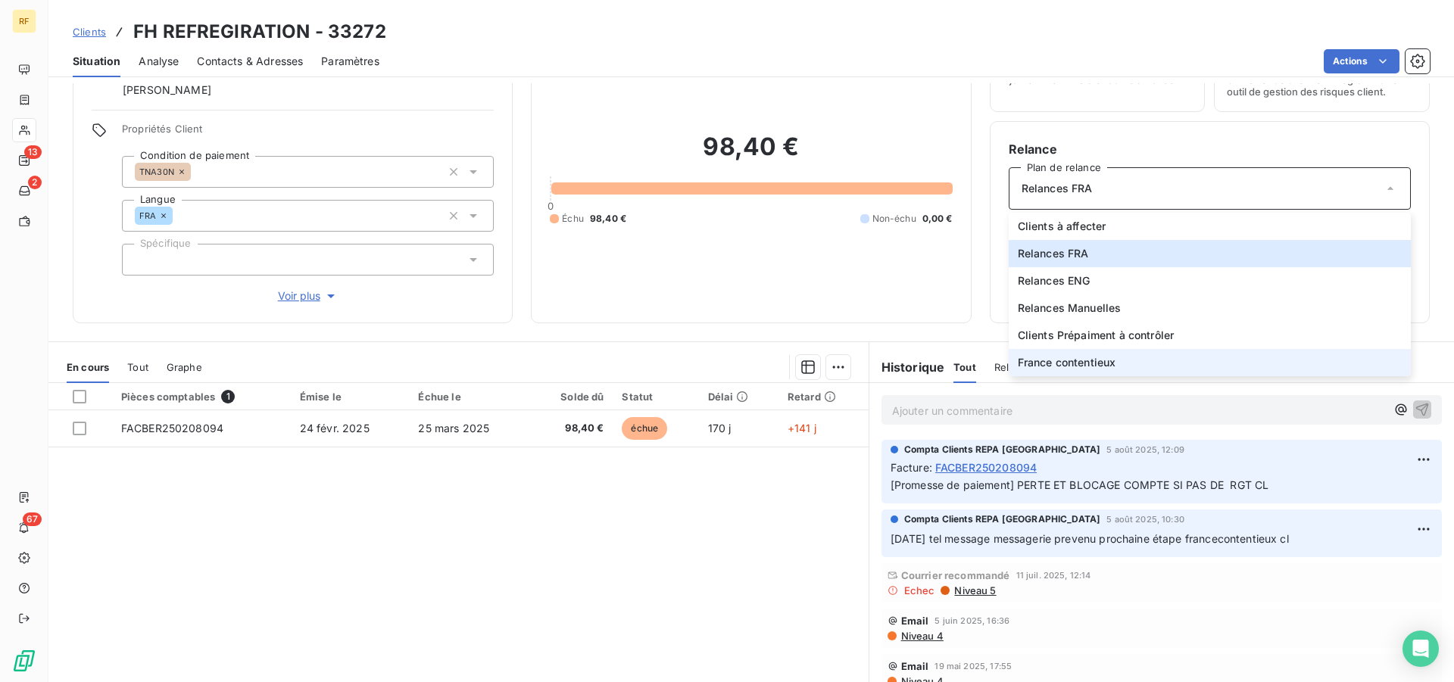
click at [1082, 364] on span "France contentieux" at bounding box center [1067, 362] width 98 height 15
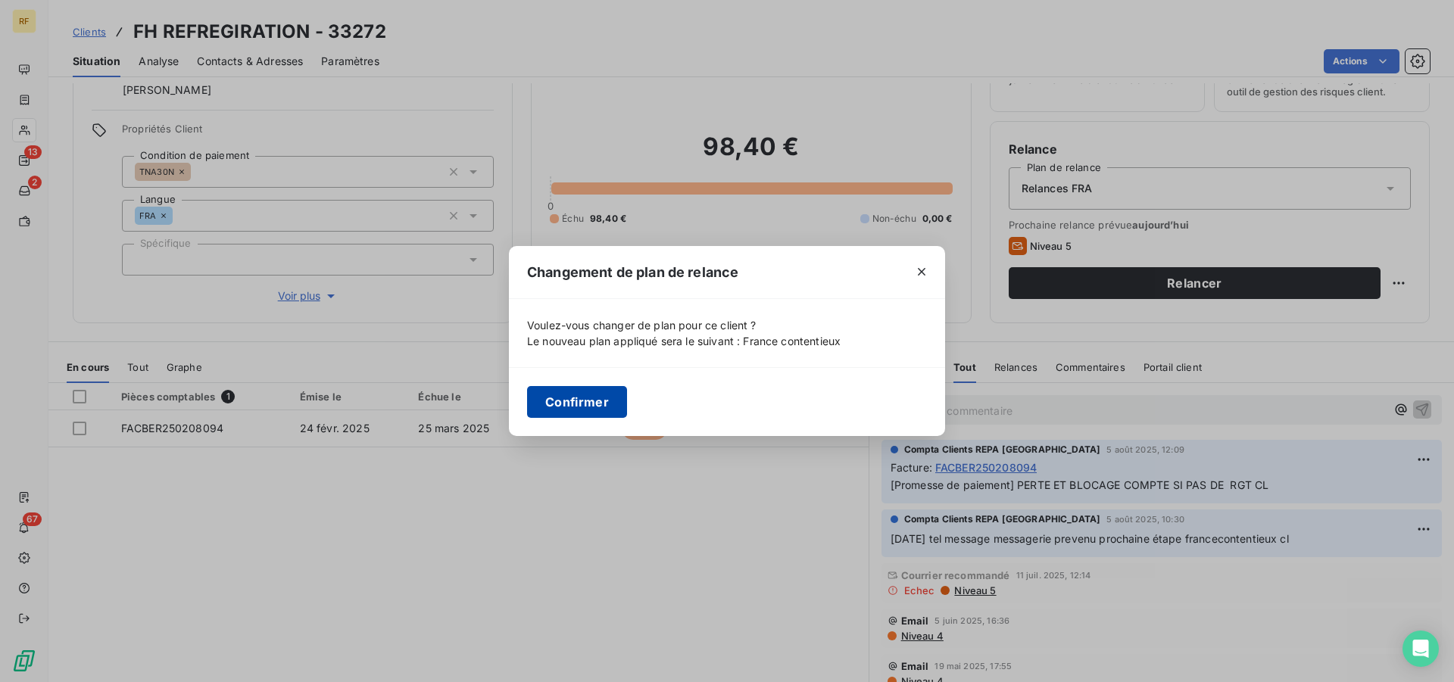
click at [569, 392] on button "Confirmer" at bounding box center [577, 402] width 100 height 32
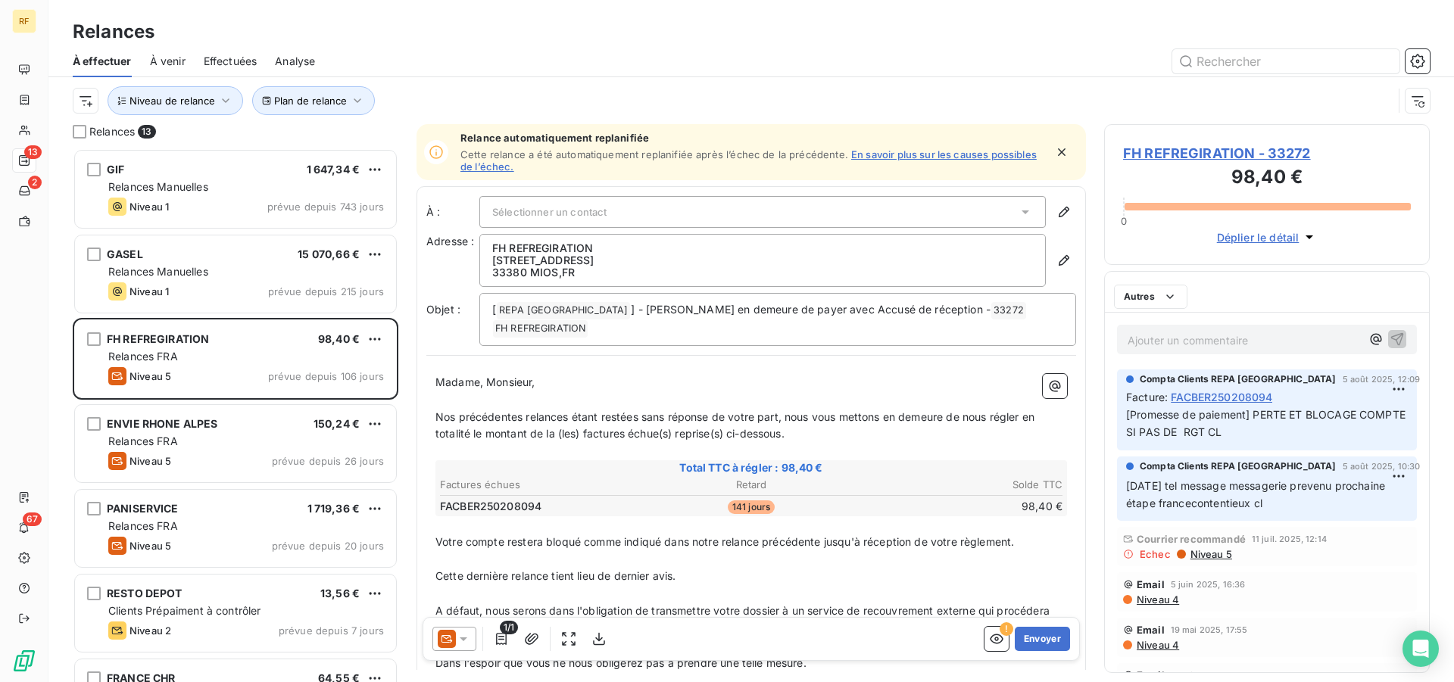
scroll to position [521, 313]
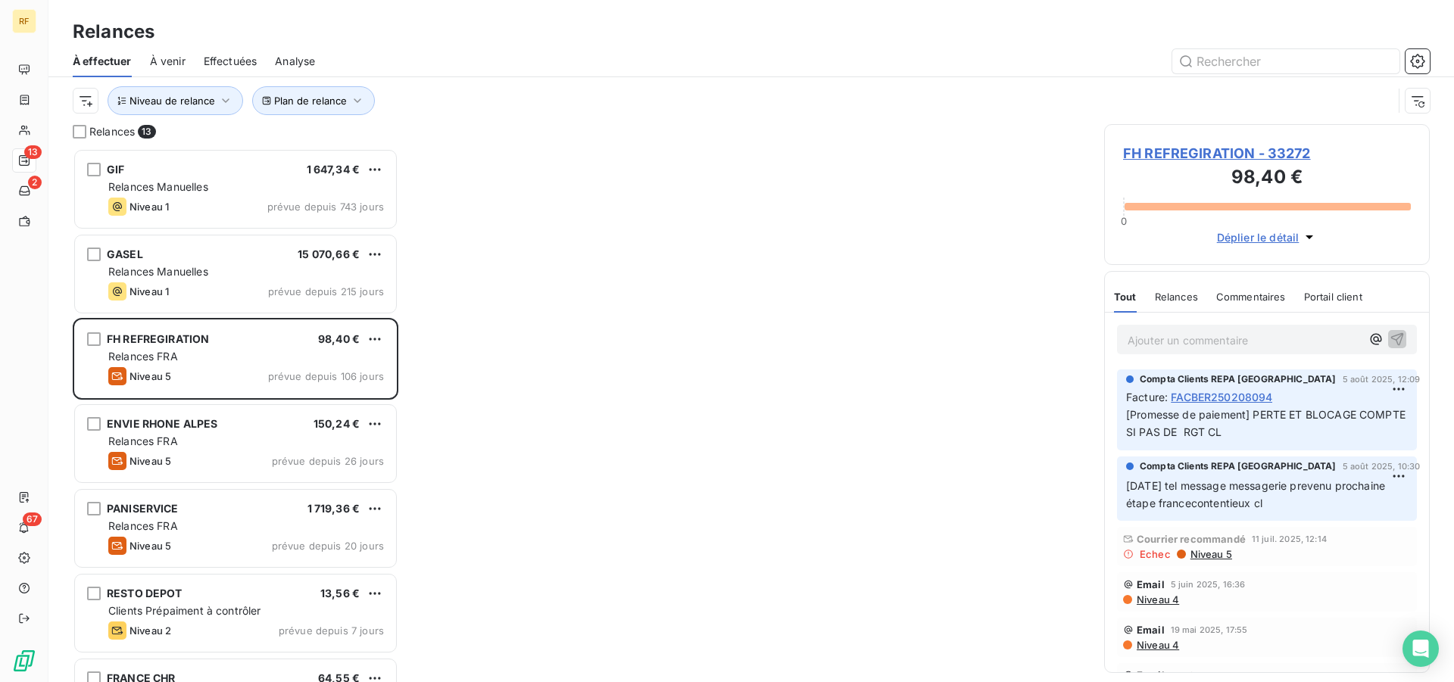
click at [1207, 148] on span "FH REFREGIRATION - 33272" at bounding box center [1267, 153] width 288 height 20
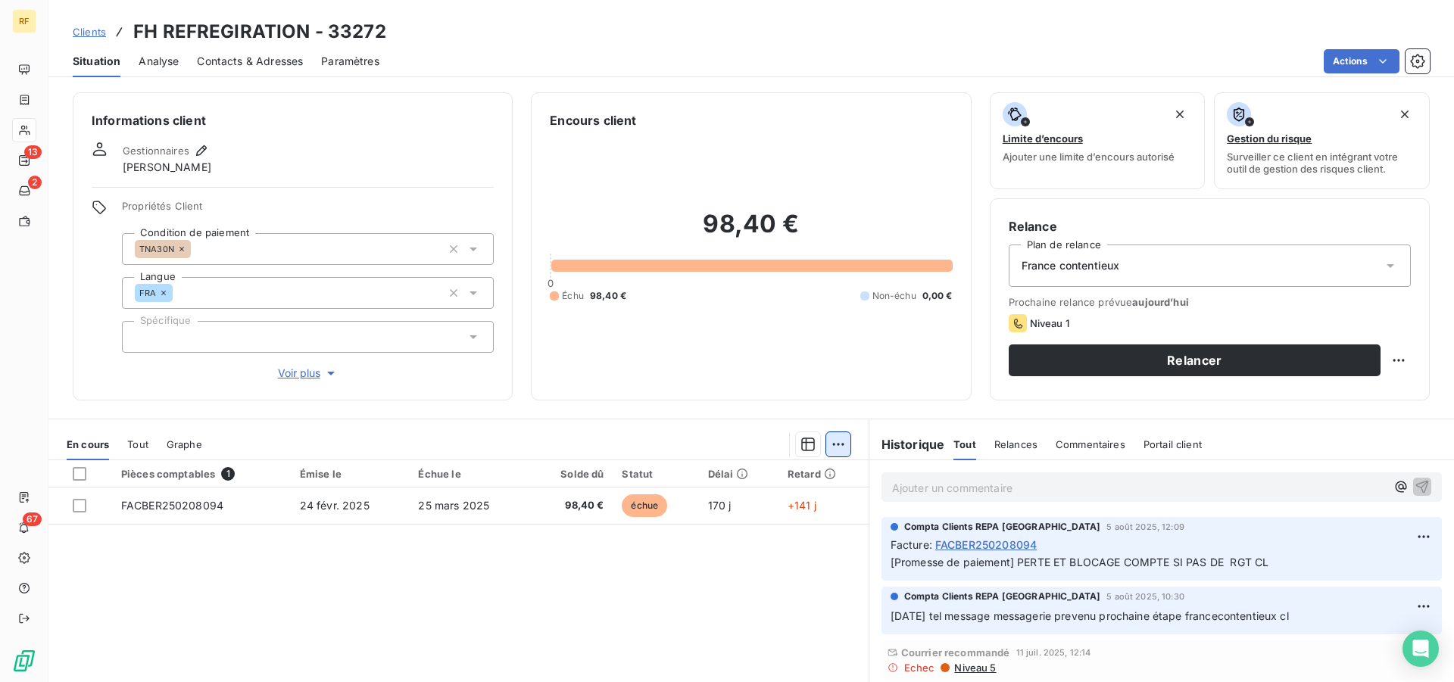
click at [835, 452] on html "RF 13 2 67 Clients FH REFREGIRATION - 33272 Situation Analyse Contacts & Adress…" at bounding box center [727, 341] width 1454 height 682
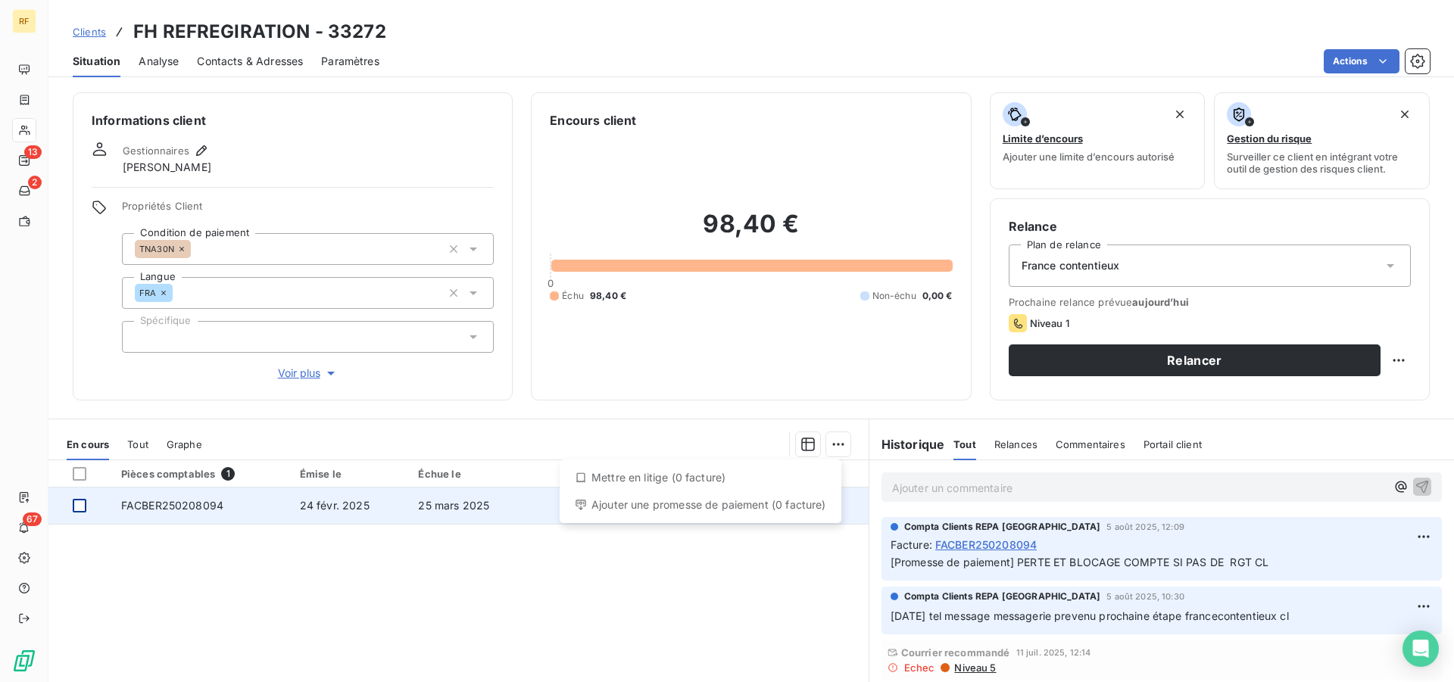
click at [77, 507] on html "RF 13 2 67 Clients FH REFREGIRATION - 33272 Situation Analyse Contacts & Adress…" at bounding box center [727, 341] width 1454 height 682
click at [77, 507] on div at bounding box center [80, 506] width 14 height 14
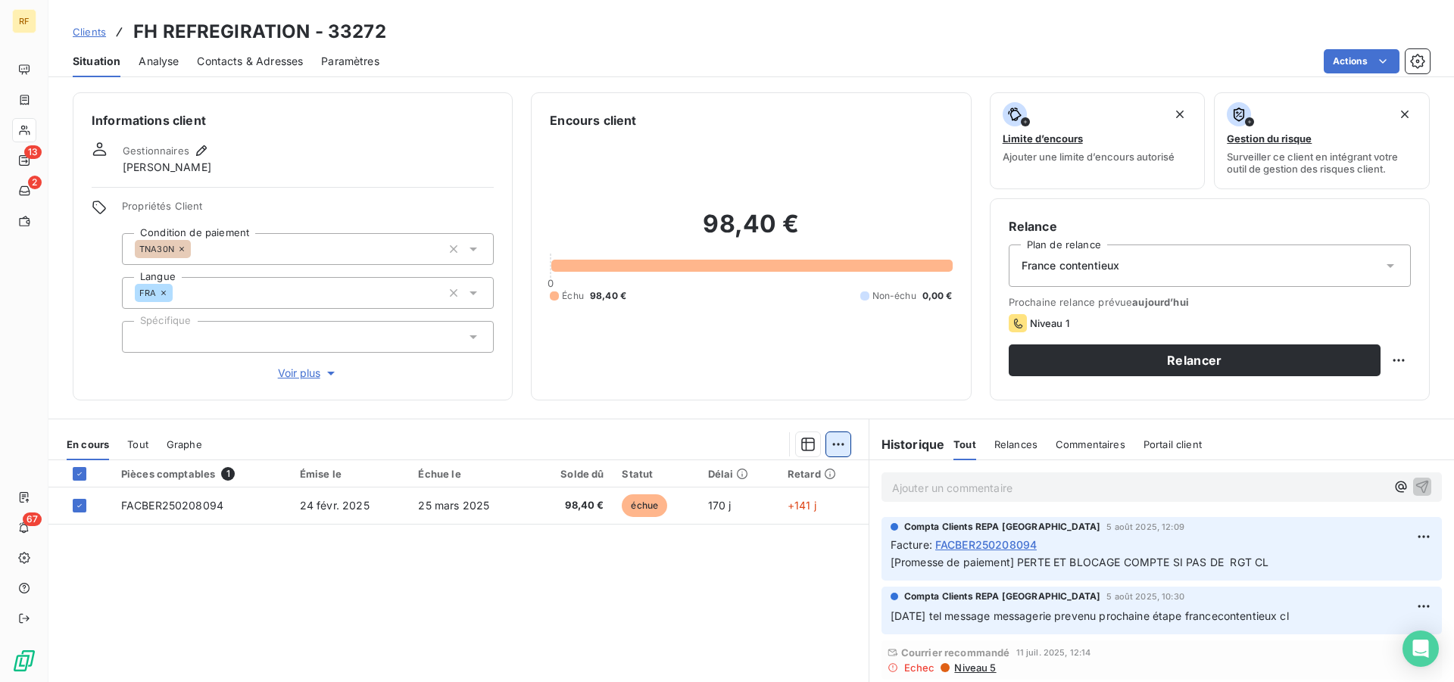
click at [834, 444] on html "RF 13 2 67 Clients FH REFREGIRATION - 33272 Situation Analyse Contacts & Adress…" at bounding box center [727, 341] width 1454 height 682
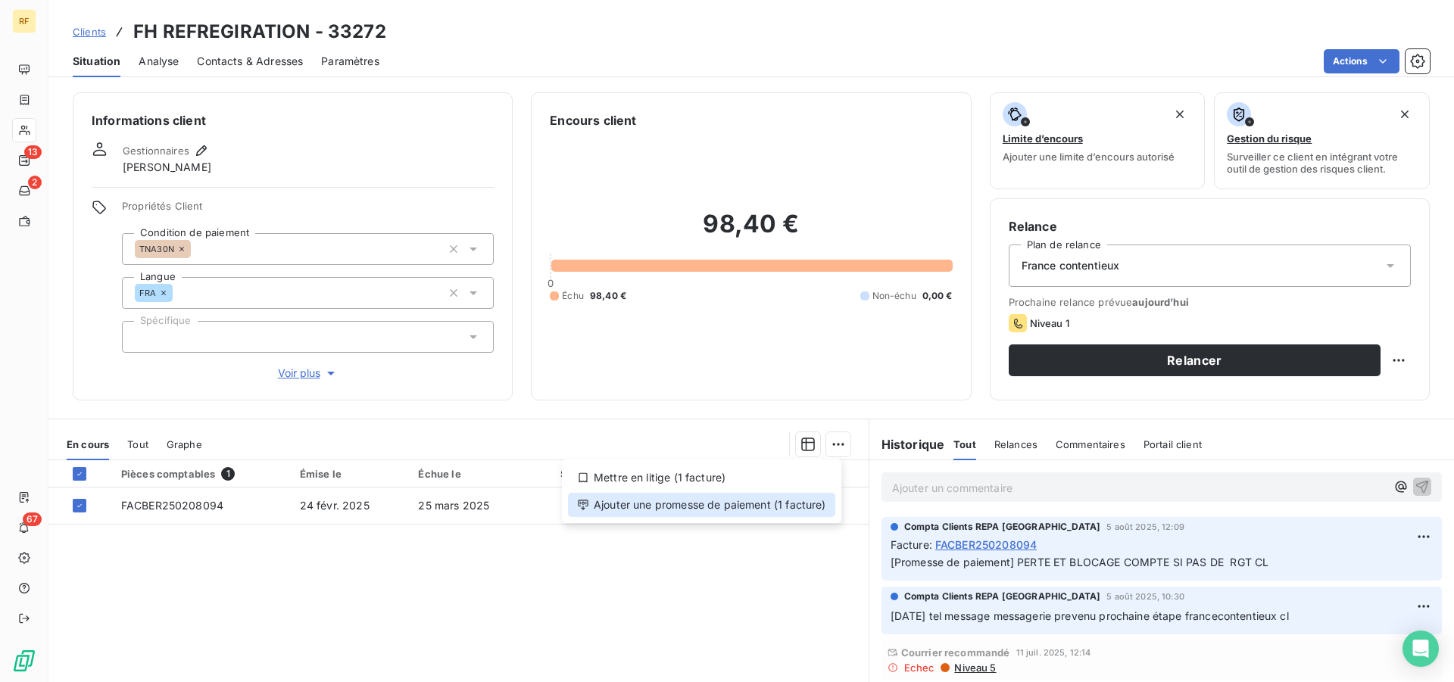
click at [775, 510] on div "Ajouter une promesse de paiement (1 facture)" at bounding box center [701, 505] width 267 height 24
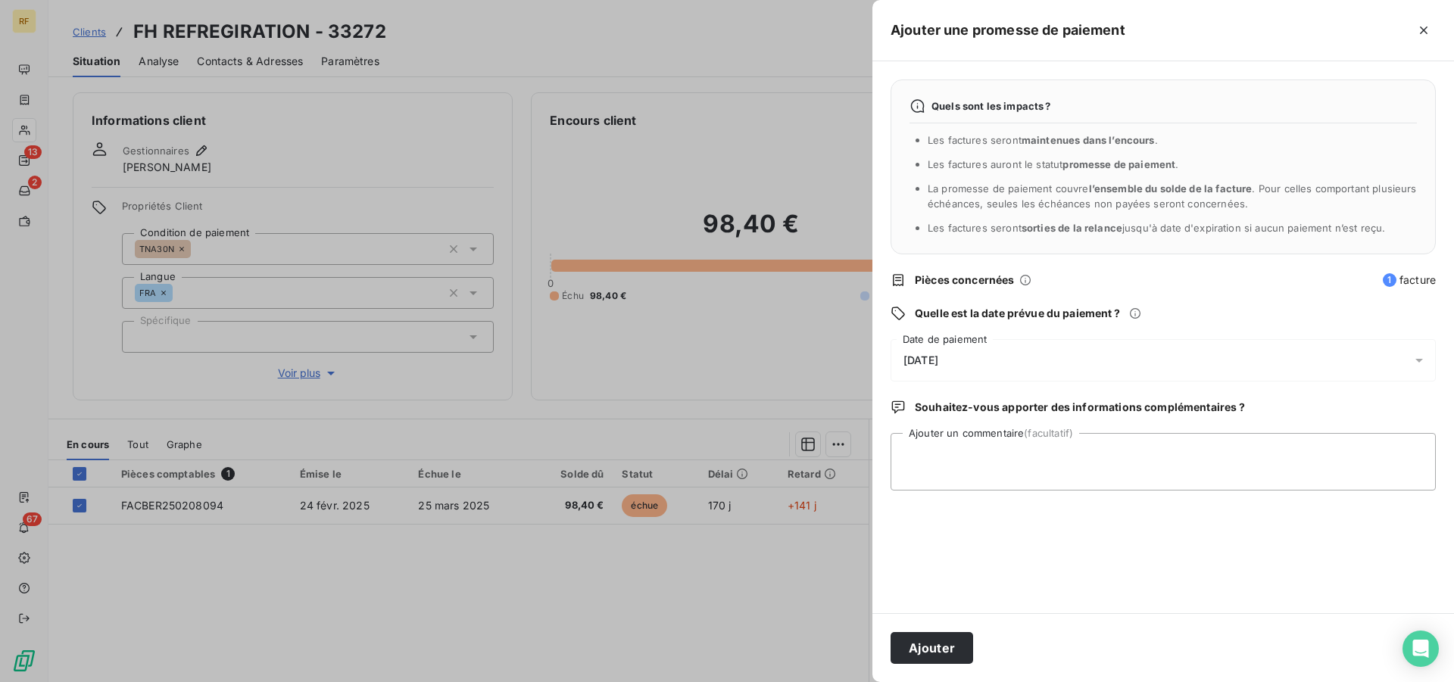
click at [938, 363] on span "14/08/2025" at bounding box center [920, 360] width 35 height 12
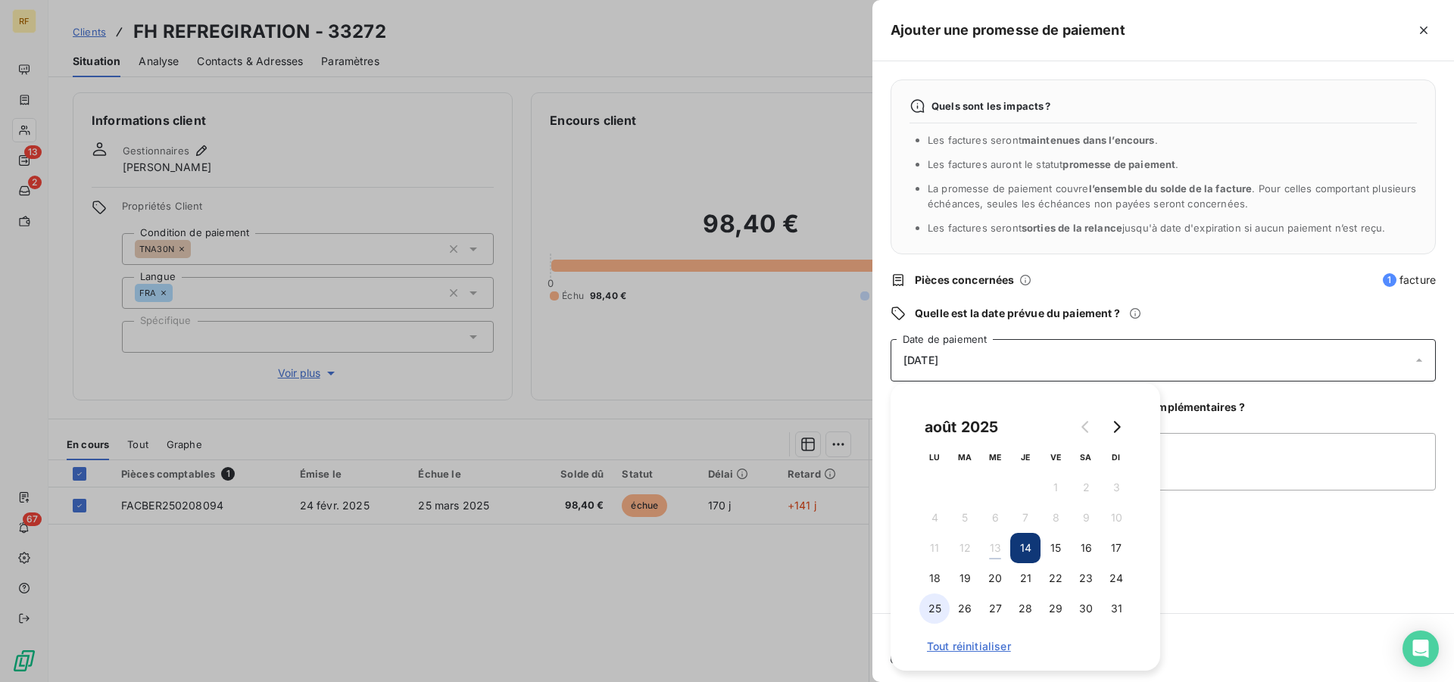
click at [934, 609] on button "25" at bounding box center [934, 609] width 30 height 30
click at [962, 605] on button "26" at bounding box center [965, 609] width 30 height 30
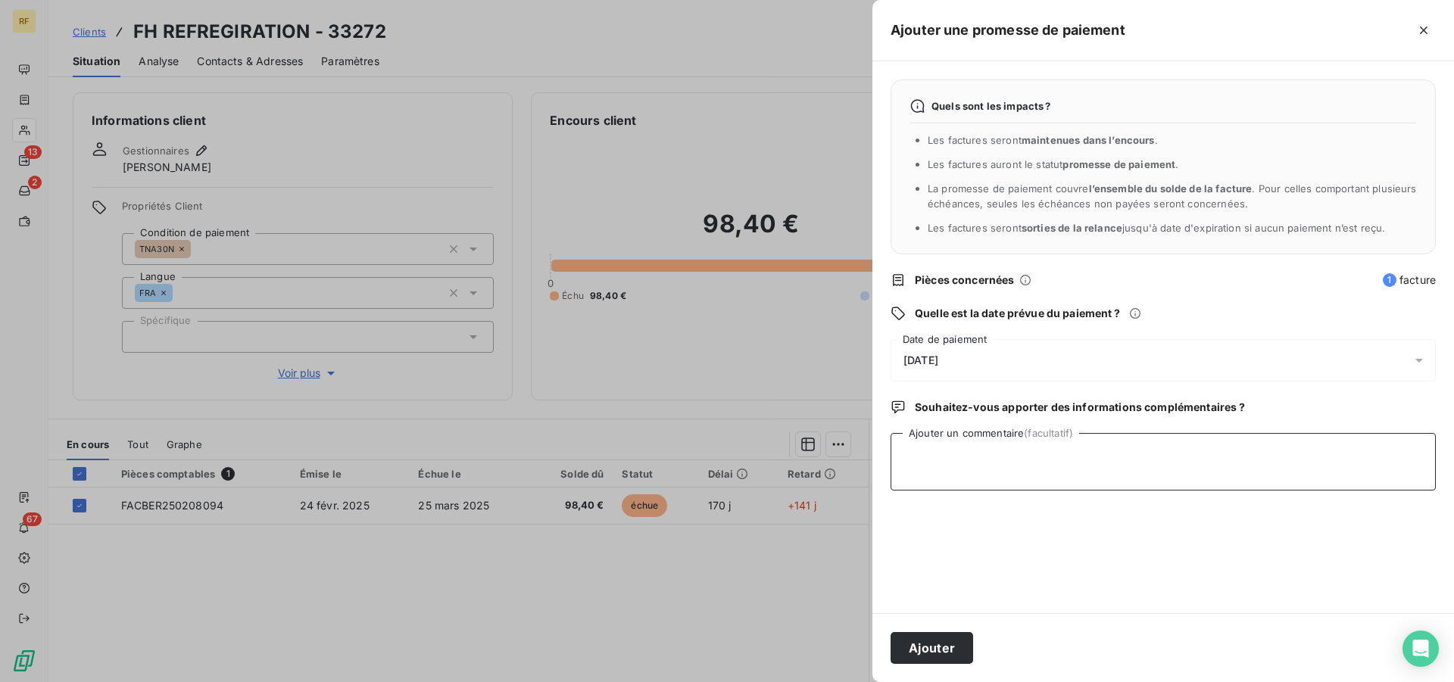
click at [1238, 462] on textarea "Ajouter un commentaire (facultatif)" at bounding box center [1162, 462] width 545 height 58
type textarea "A"
type textarea "VOIR FINALISER PROCEDURE CLEMENT CL"
click at [941, 651] on button "Ajouter" at bounding box center [931, 648] width 83 height 32
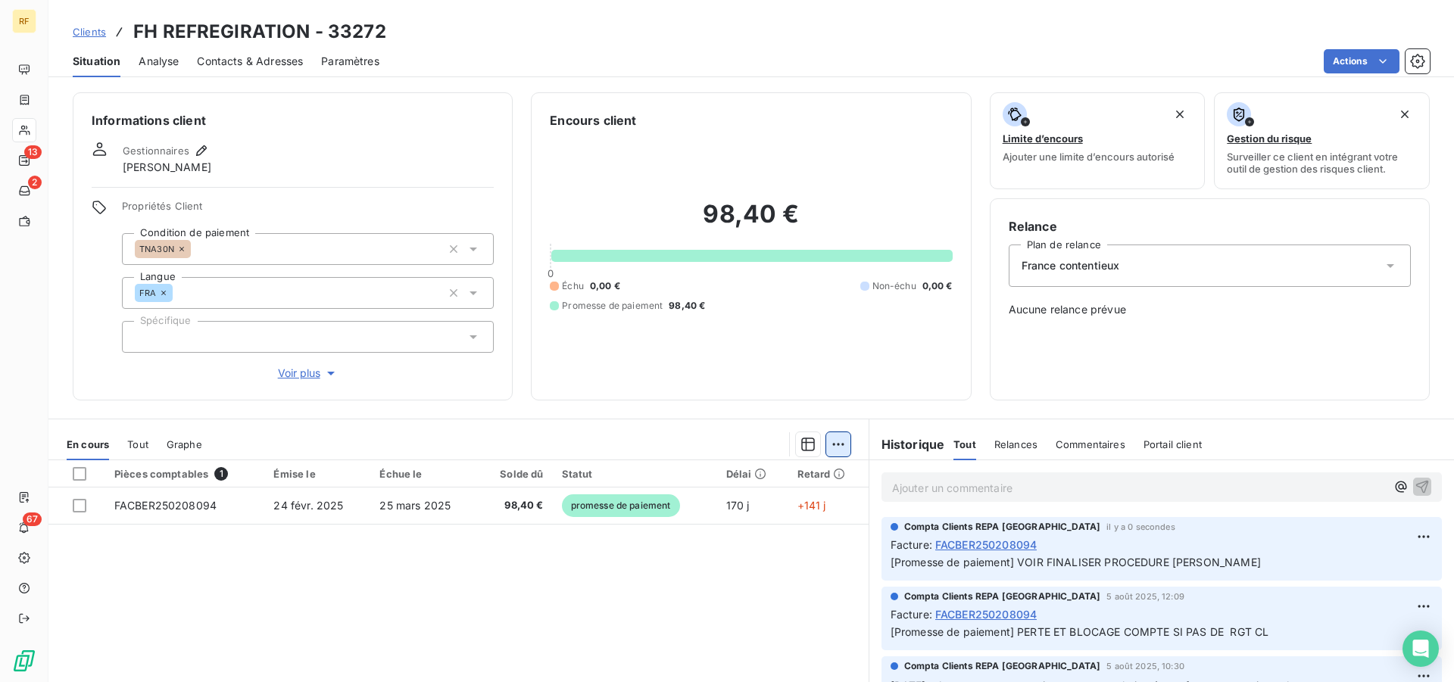
click at [835, 444] on html "RF 13 2 67 Clients FH REFREGIRATION - 33272 Situation Analyse Contacts & Adress…" at bounding box center [727, 341] width 1454 height 682
click at [788, 511] on div "Ajouter une promesse de paiement (0 facture)" at bounding box center [701, 505] width 270 height 24
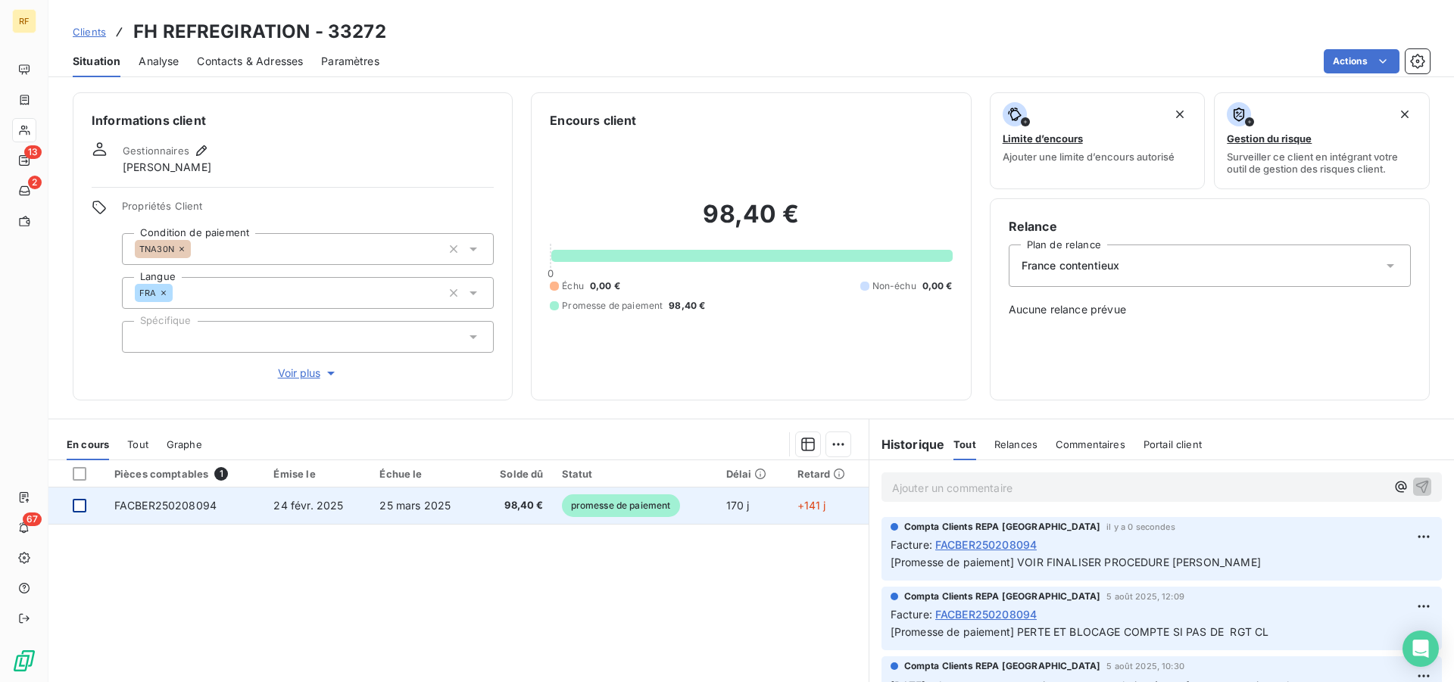
click at [76, 509] on div at bounding box center [80, 506] width 14 height 14
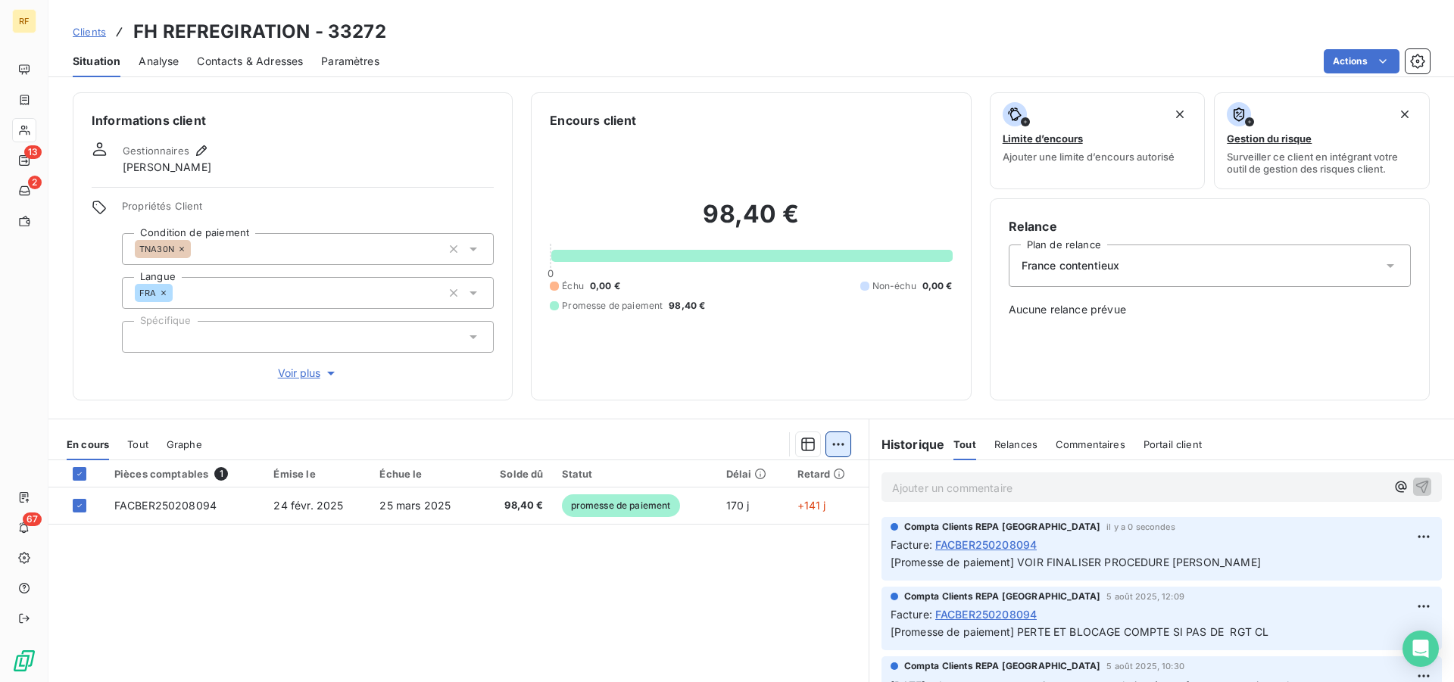
click at [825, 444] on html "RF 13 2 67 Clients FH REFREGIRATION - 33272 Situation Analyse Contacts & Adress…" at bounding box center [727, 341] width 1454 height 682
click at [832, 448] on html "RF 13 2 67 Clients FH REFREGIRATION - 33272 Situation Analyse Contacts & Adress…" at bounding box center [727, 341] width 1454 height 682
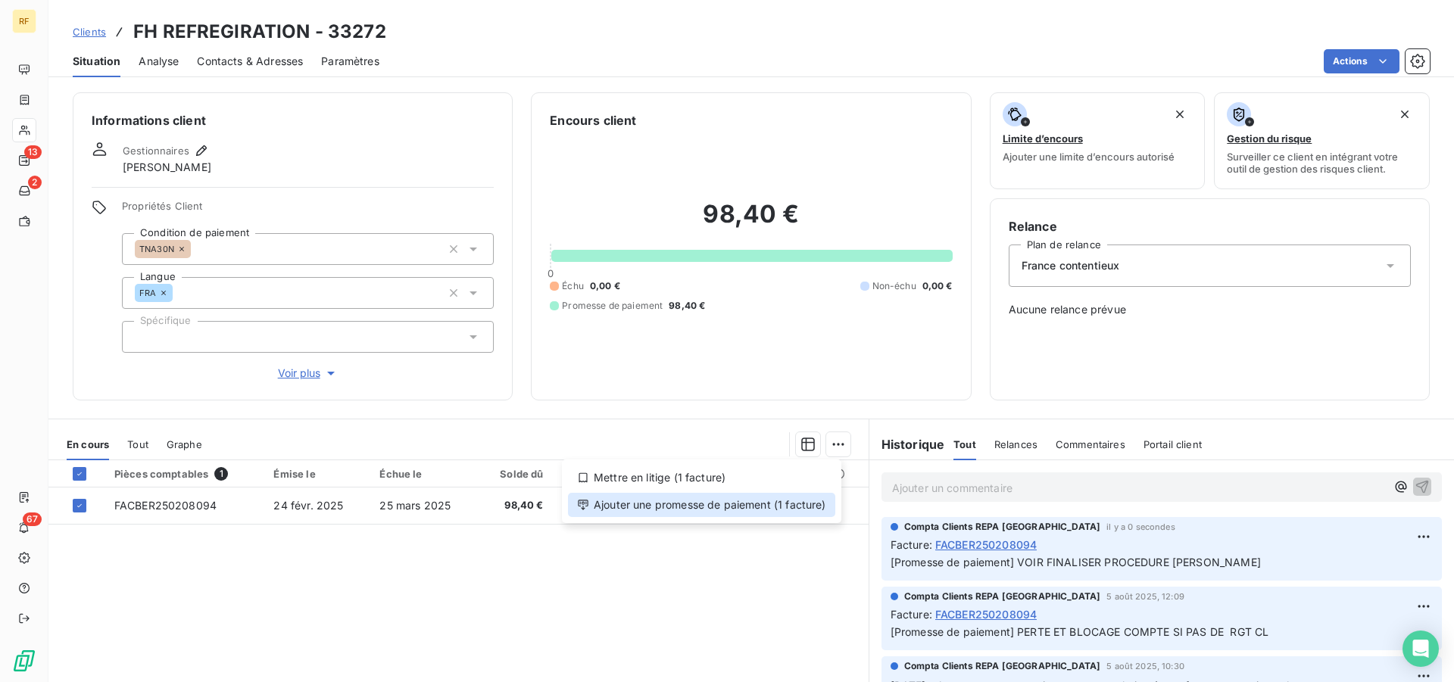
click at [733, 500] on div "Ajouter une promesse de paiement (1 facture)" at bounding box center [701, 505] width 267 height 24
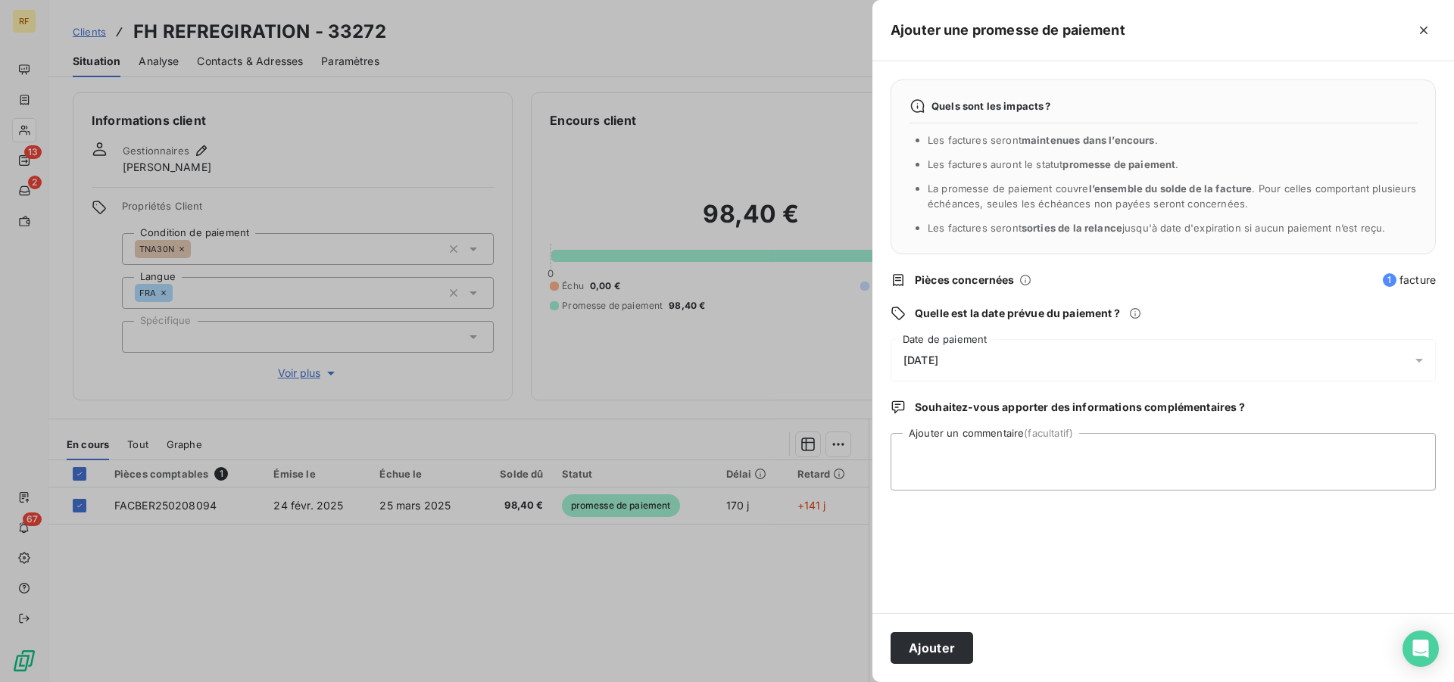
click at [938, 363] on span "14/08/2025" at bounding box center [920, 360] width 35 height 12
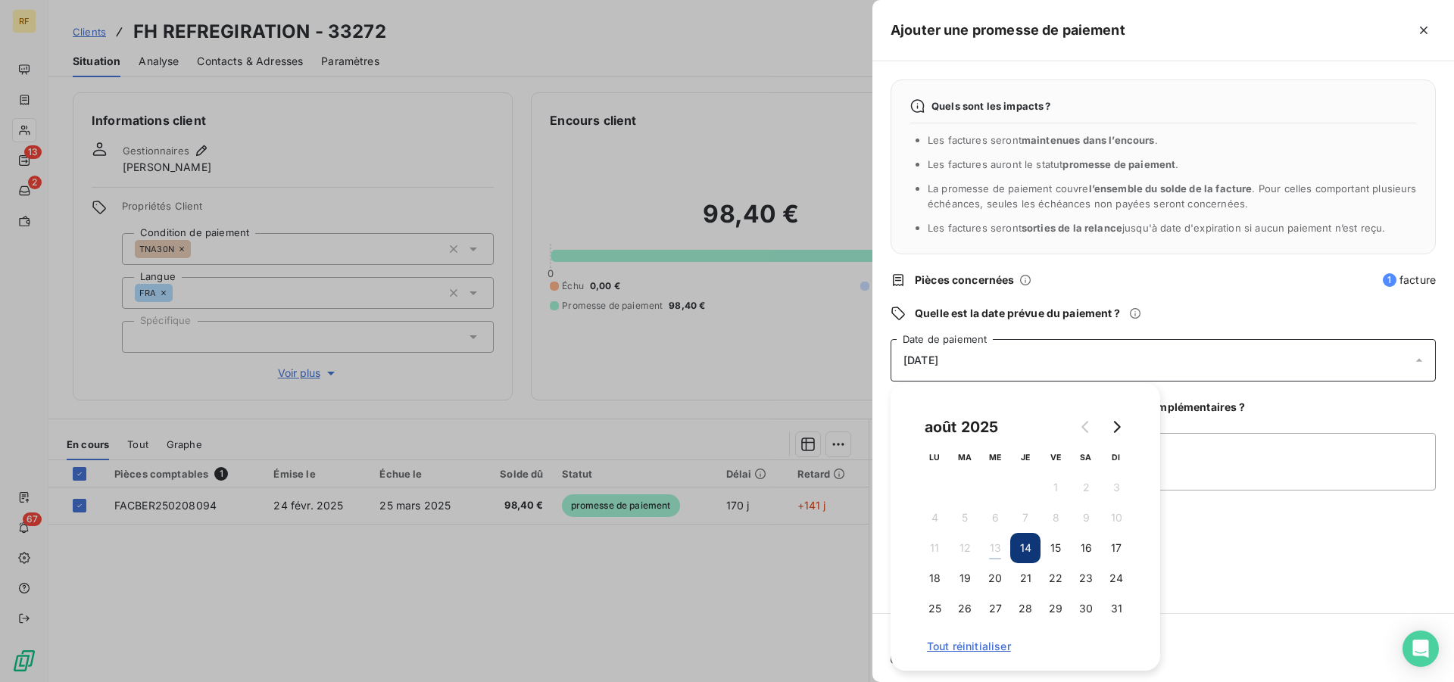
click at [1255, 538] on div "Quels sont les impacts ? Les factures seront maintenues dans l’encours . Les fa…" at bounding box center [1163, 337] width 582 height 552
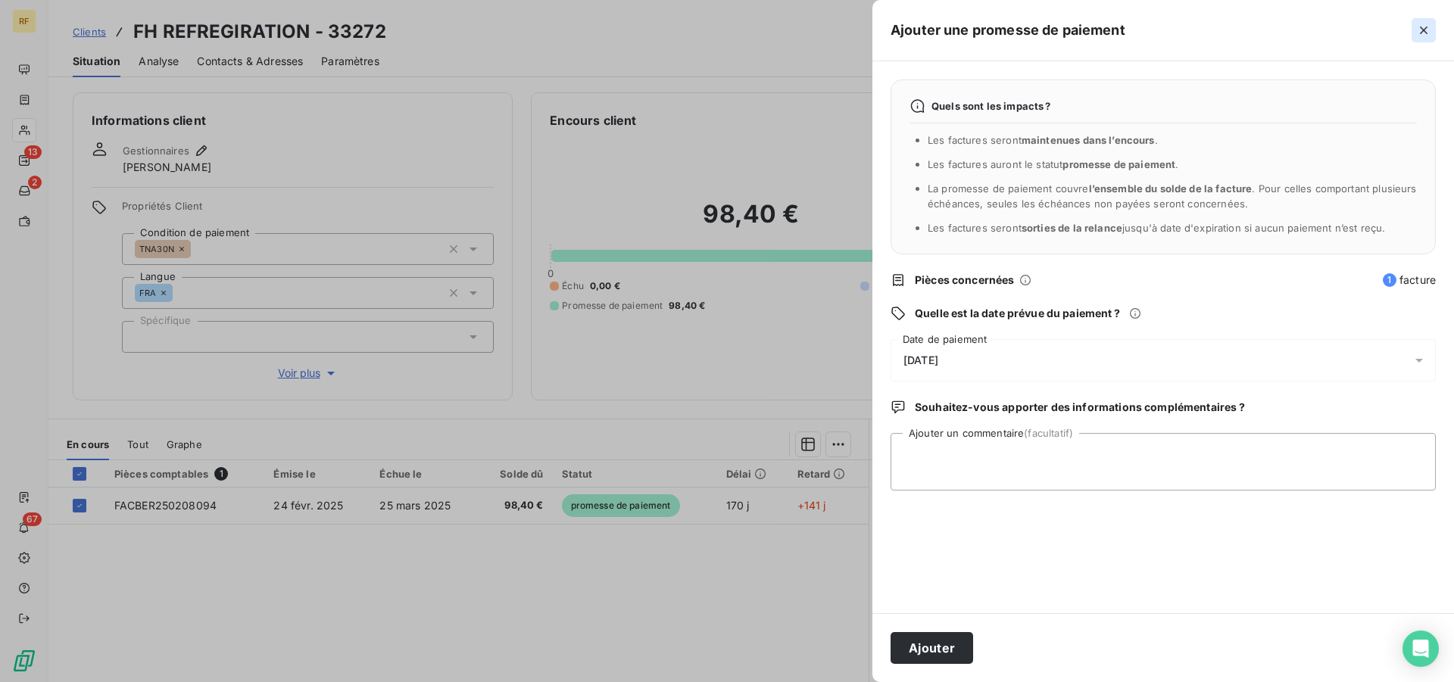
click at [1429, 23] on icon "button" at bounding box center [1423, 30] width 15 height 15
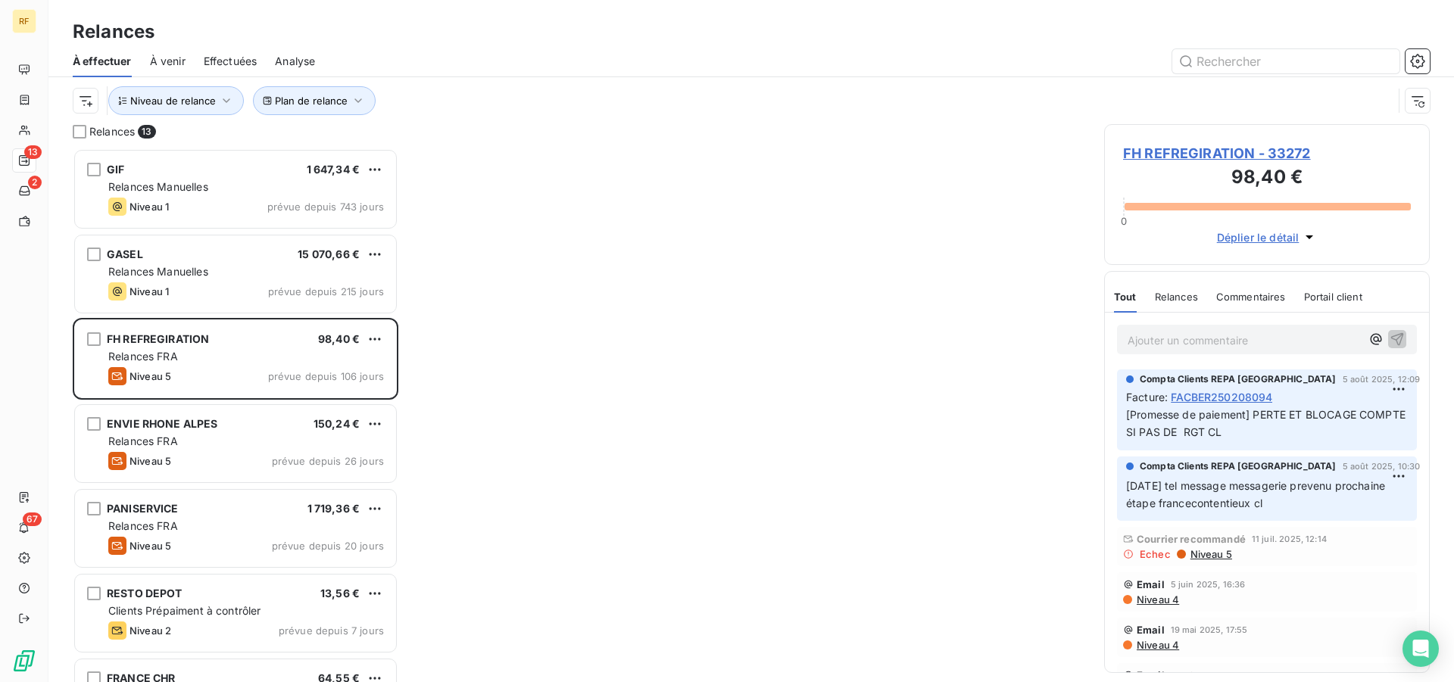
scroll to position [521, 313]
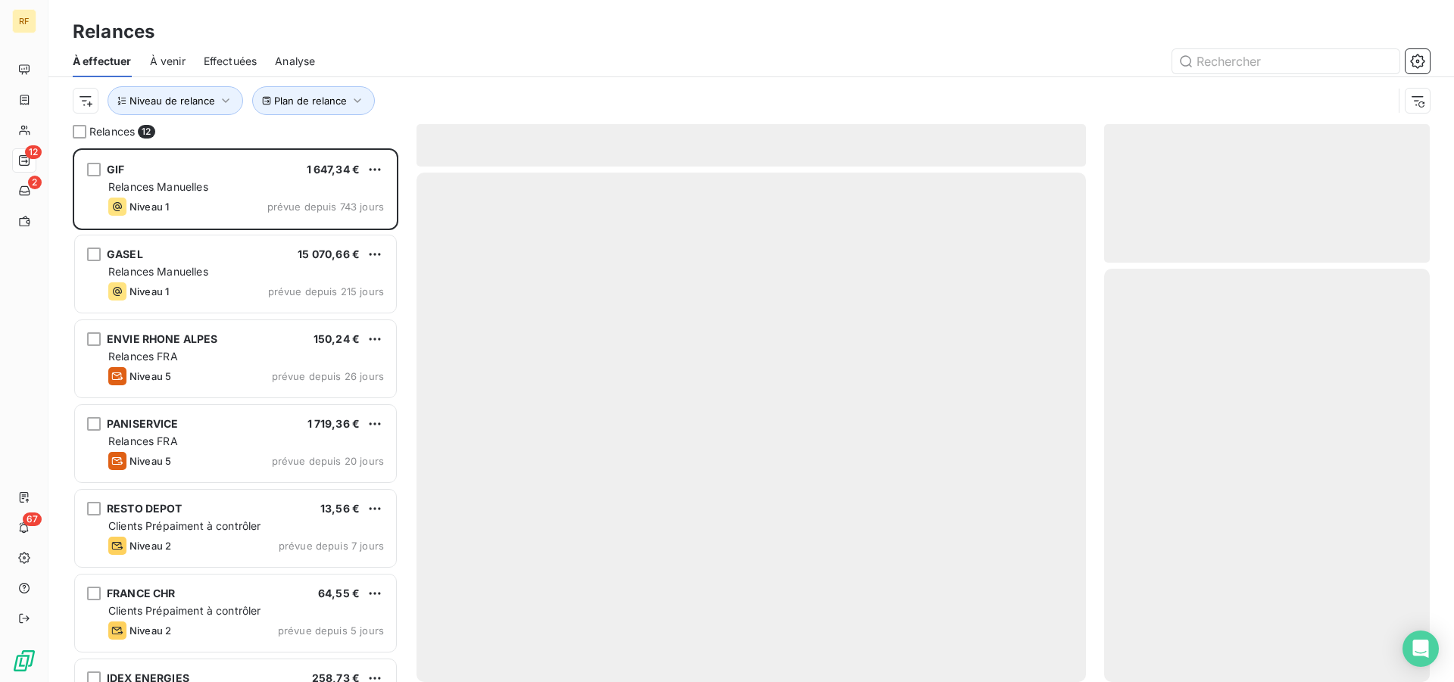
scroll to position [521, 313]
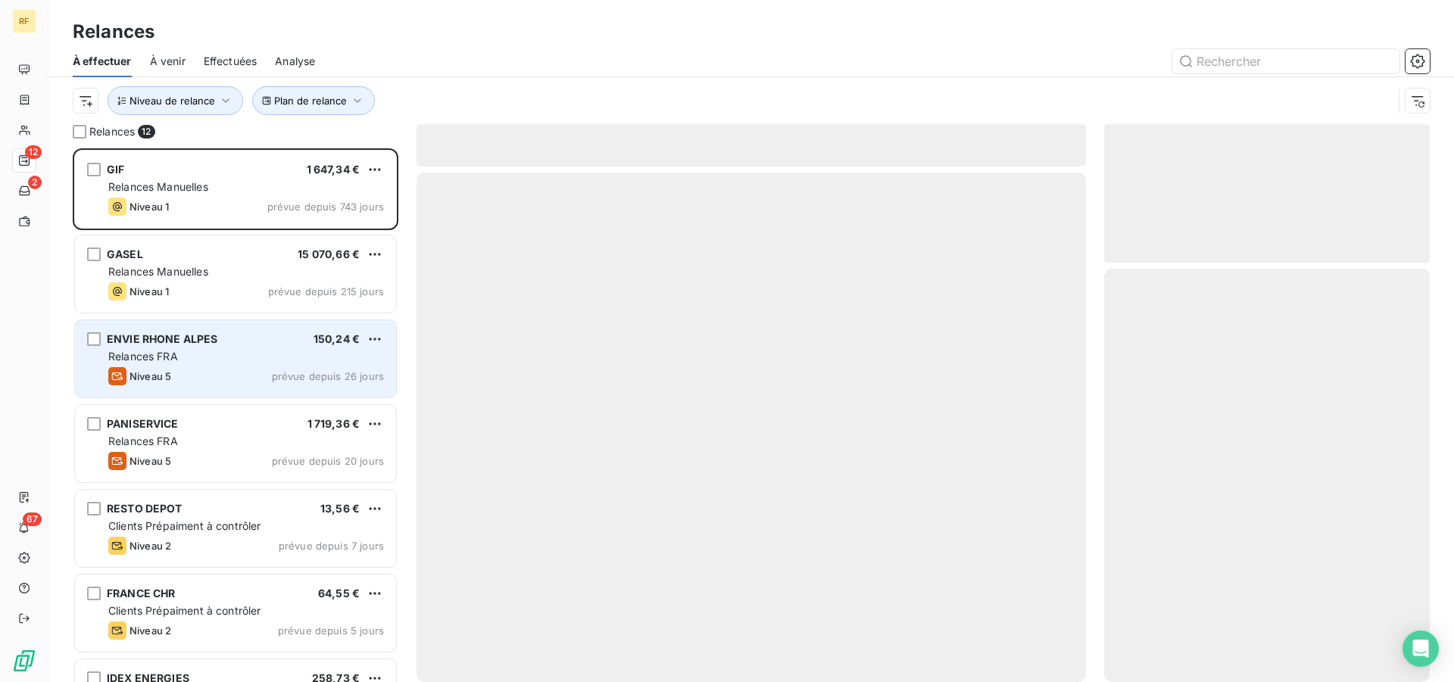
click at [223, 332] on div "ENVIE RHONE ALPES 150,24 €" at bounding box center [246, 339] width 276 height 14
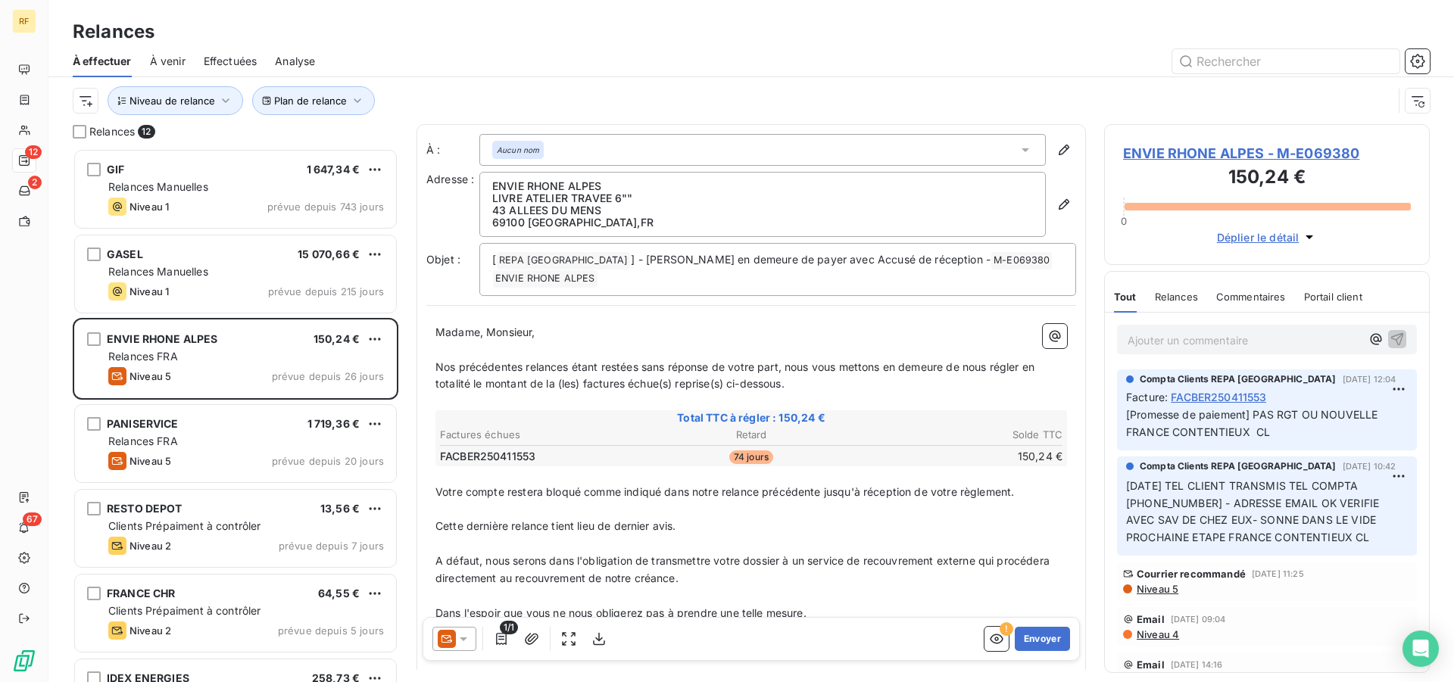
click at [1165, 591] on span "Niveau 5" at bounding box center [1156, 589] width 43 height 12
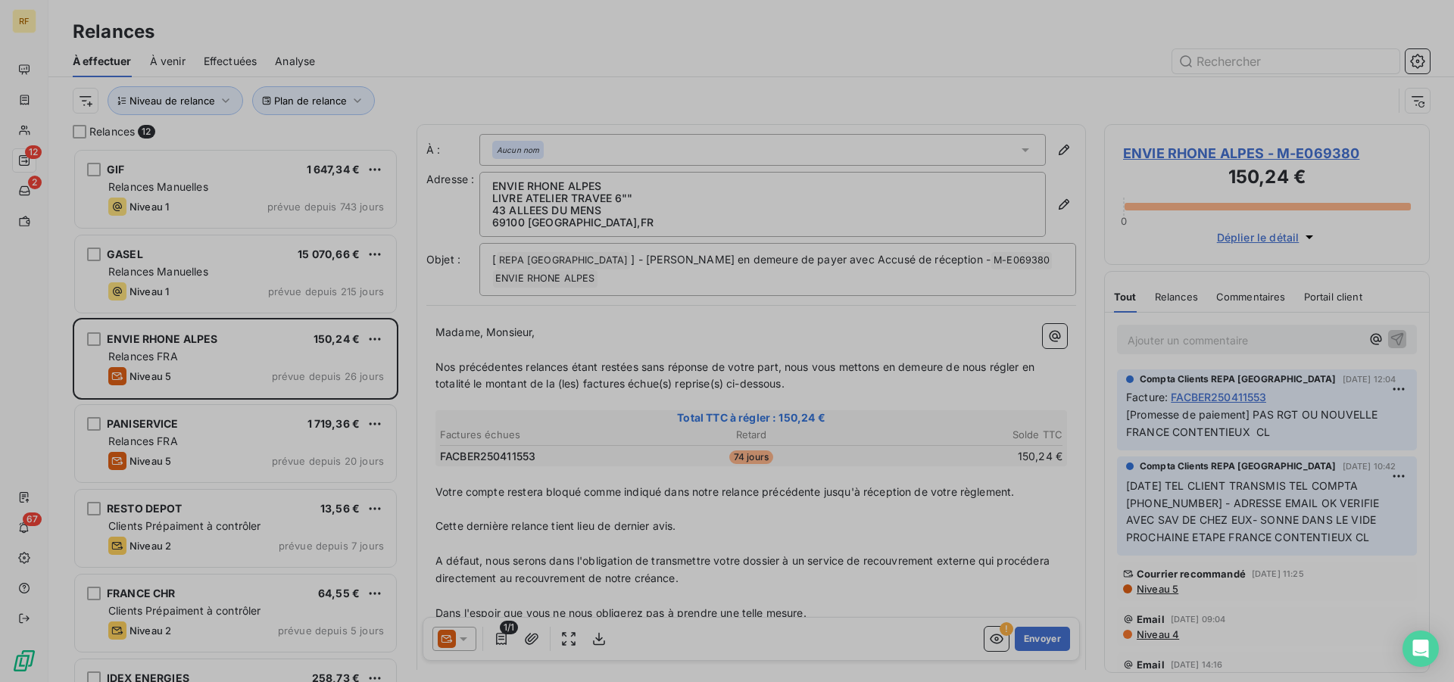
scroll to position [521, 313]
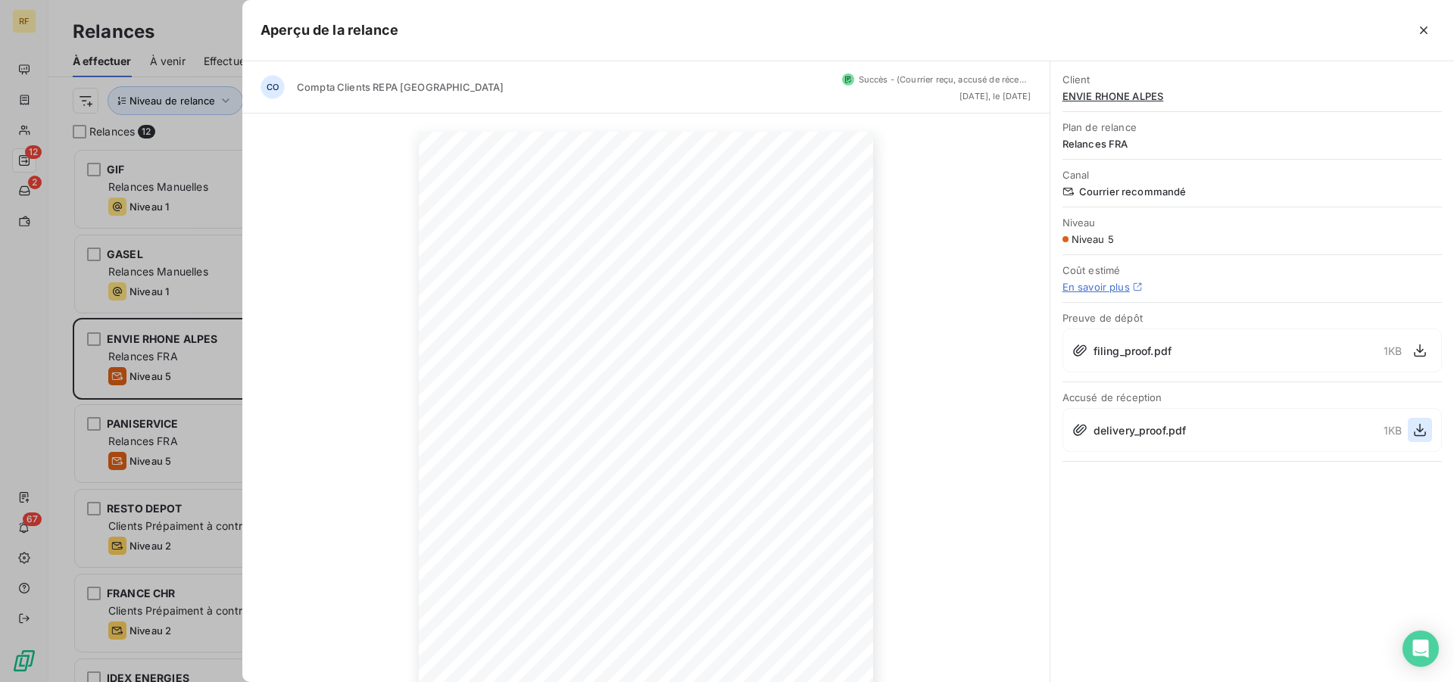
click at [1417, 433] on icon "button" at bounding box center [1419, 430] width 15 height 15
click at [1421, 26] on icon "button" at bounding box center [1423, 30] width 15 height 15
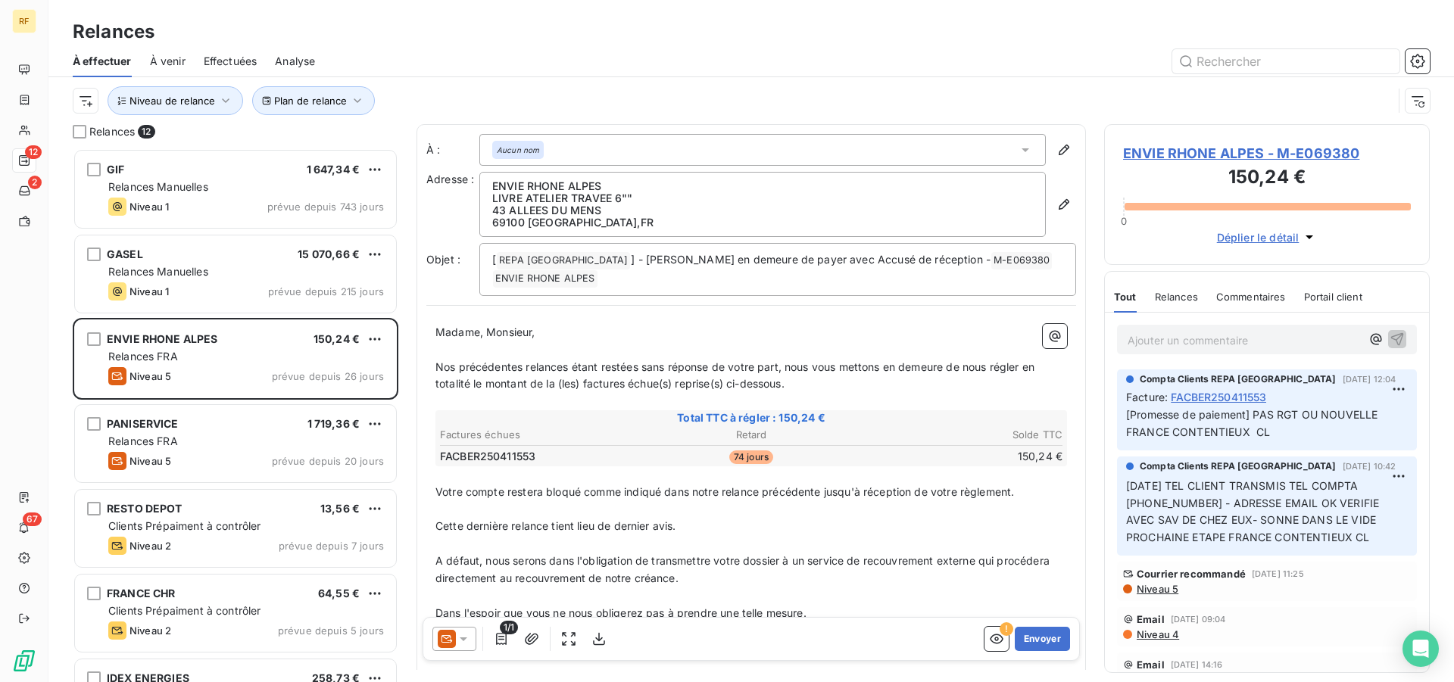
click at [1231, 151] on span "ENVIE RHONE ALPES - M-E069380" at bounding box center [1267, 153] width 288 height 20
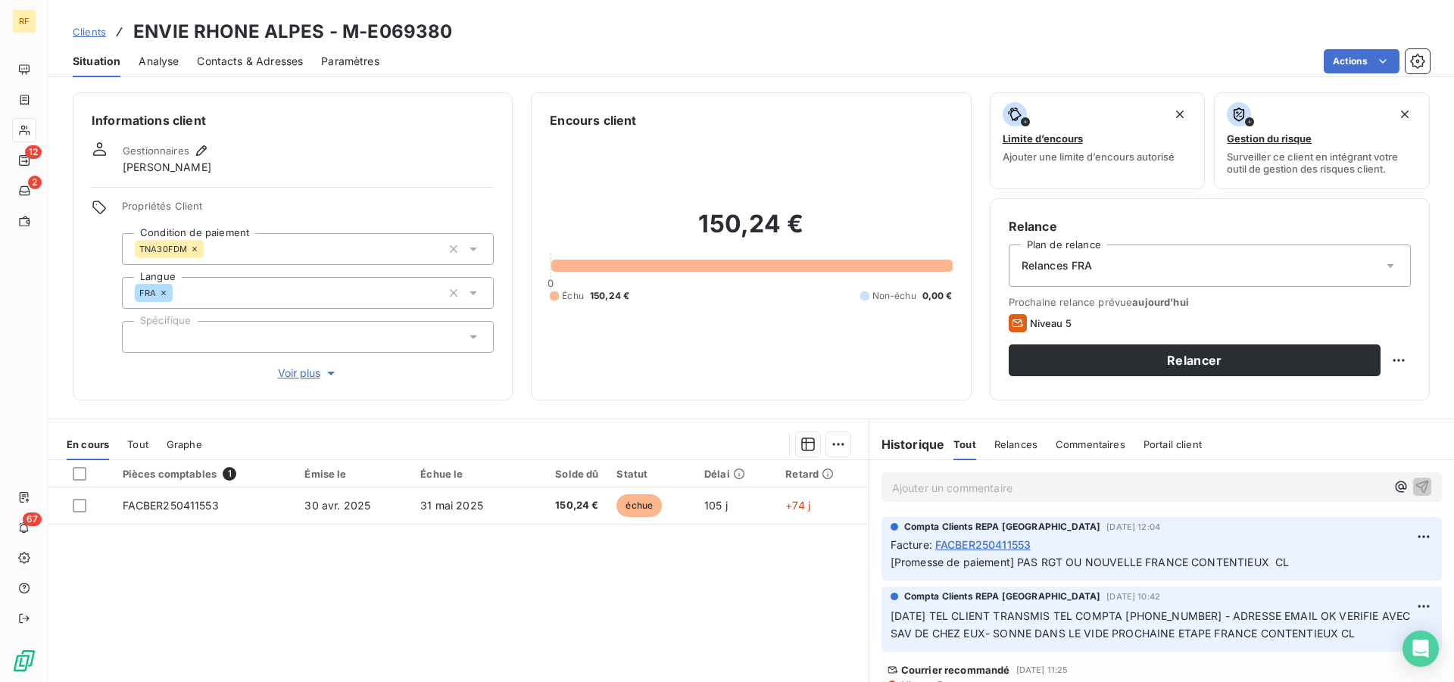
click at [1092, 268] on div "Relances FRA" at bounding box center [1210, 266] width 402 height 42
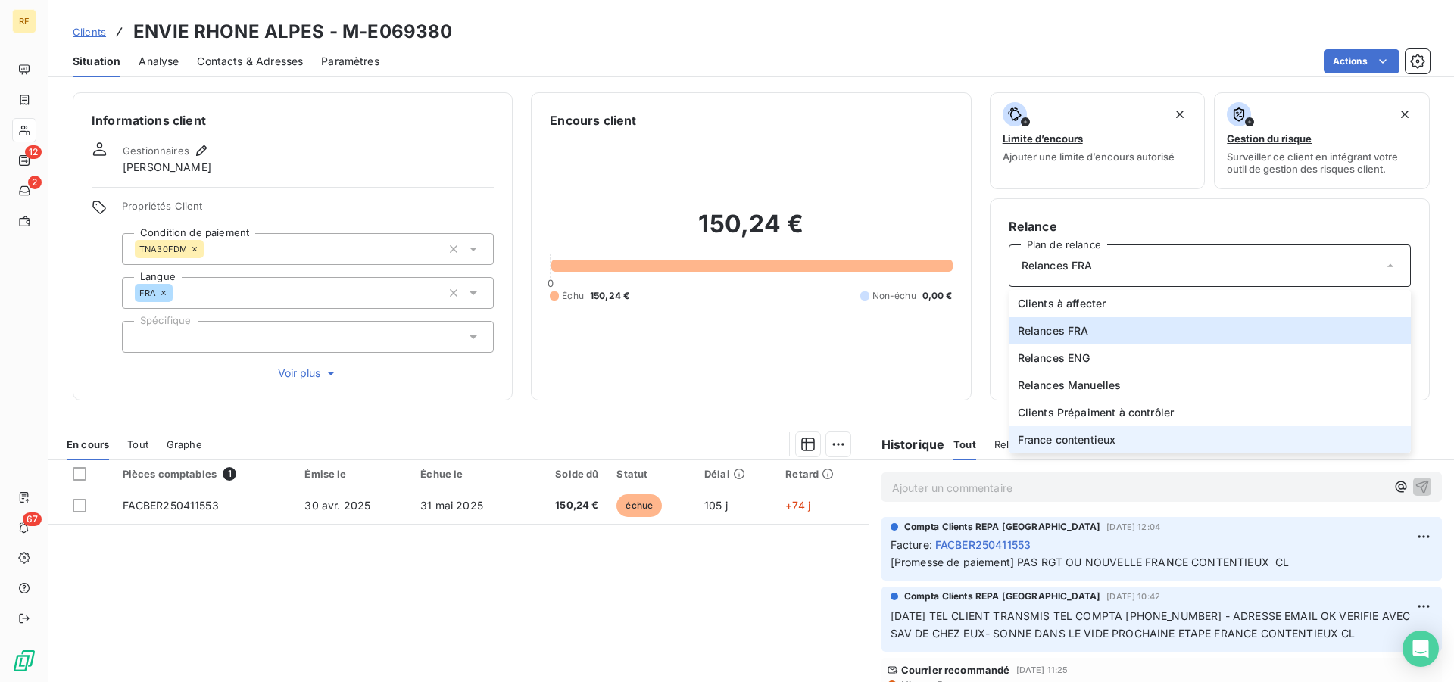
click at [1048, 441] on span "France contentieux" at bounding box center [1067, 439] width 98 height 15
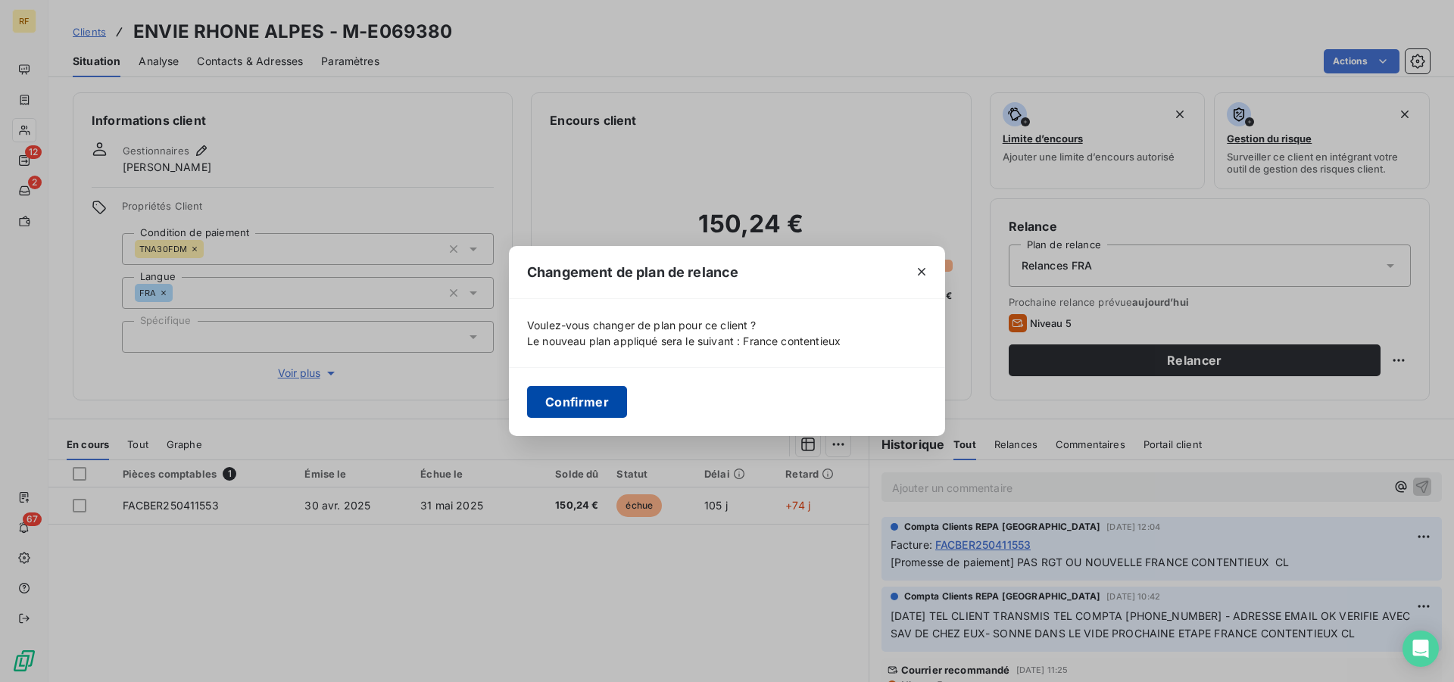
click at [597, 404] on button "Confirmer" at bounding box center [577, 402] width 100 height 32
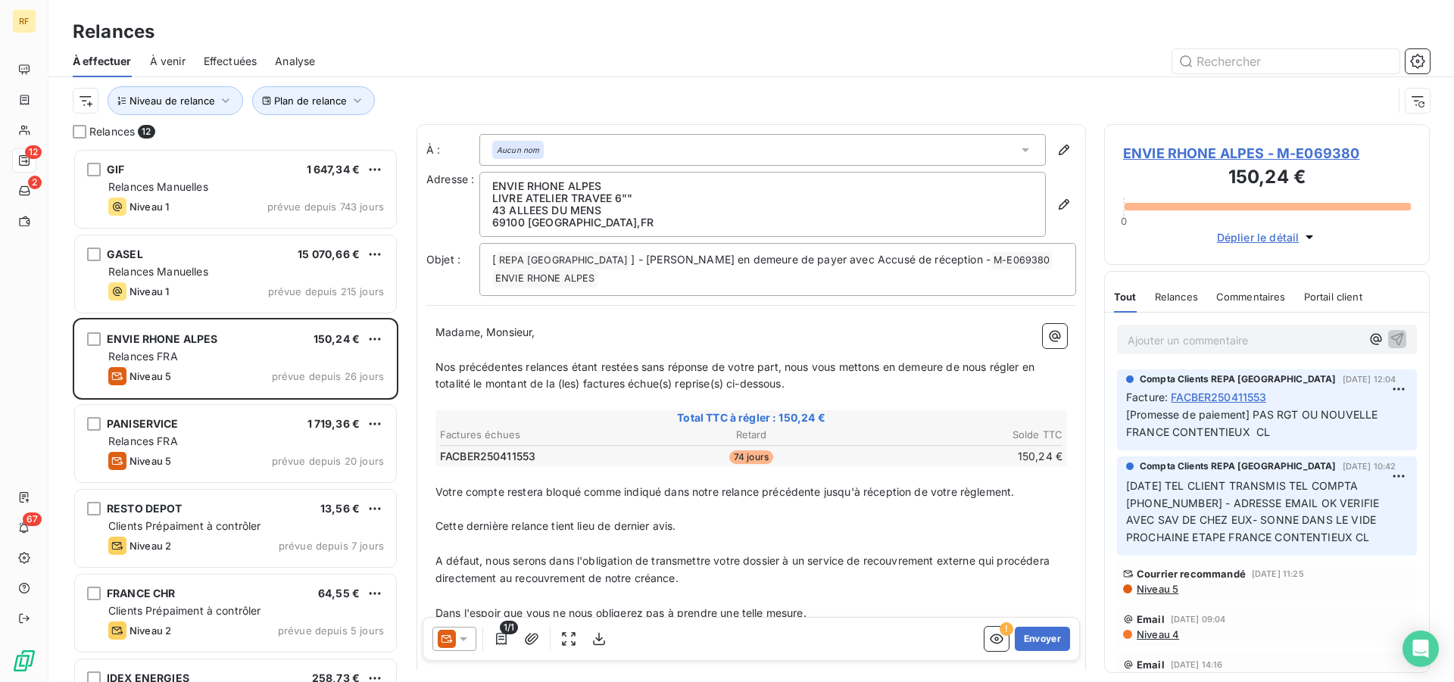
scroll to position [521, 313]
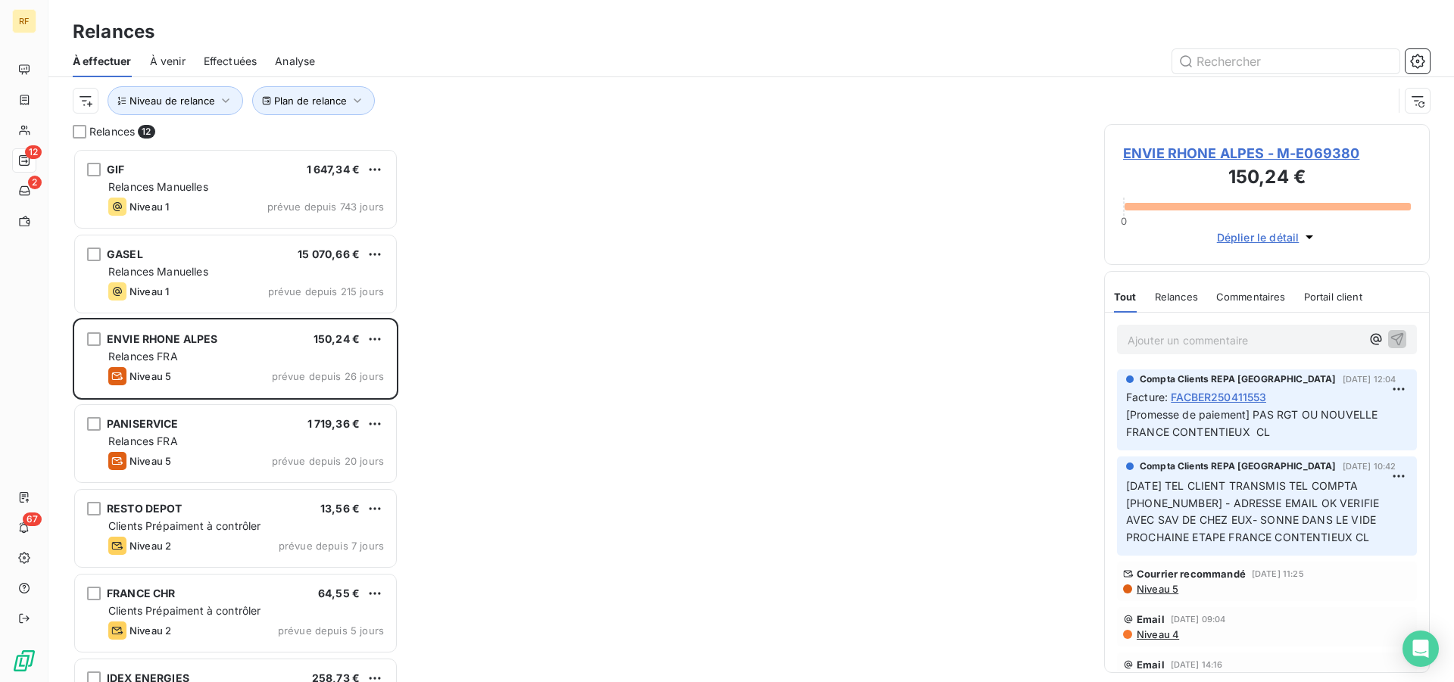
click at [1209, 338] on p "Ajouter un commentaire ﻿" at bounding box center [1243, 340] width 233 height 19
click at [1211, 157] on span "ENVIE RHONE ALPES - M-E069380" at bounding box center [1267, 153] width 288 height 20
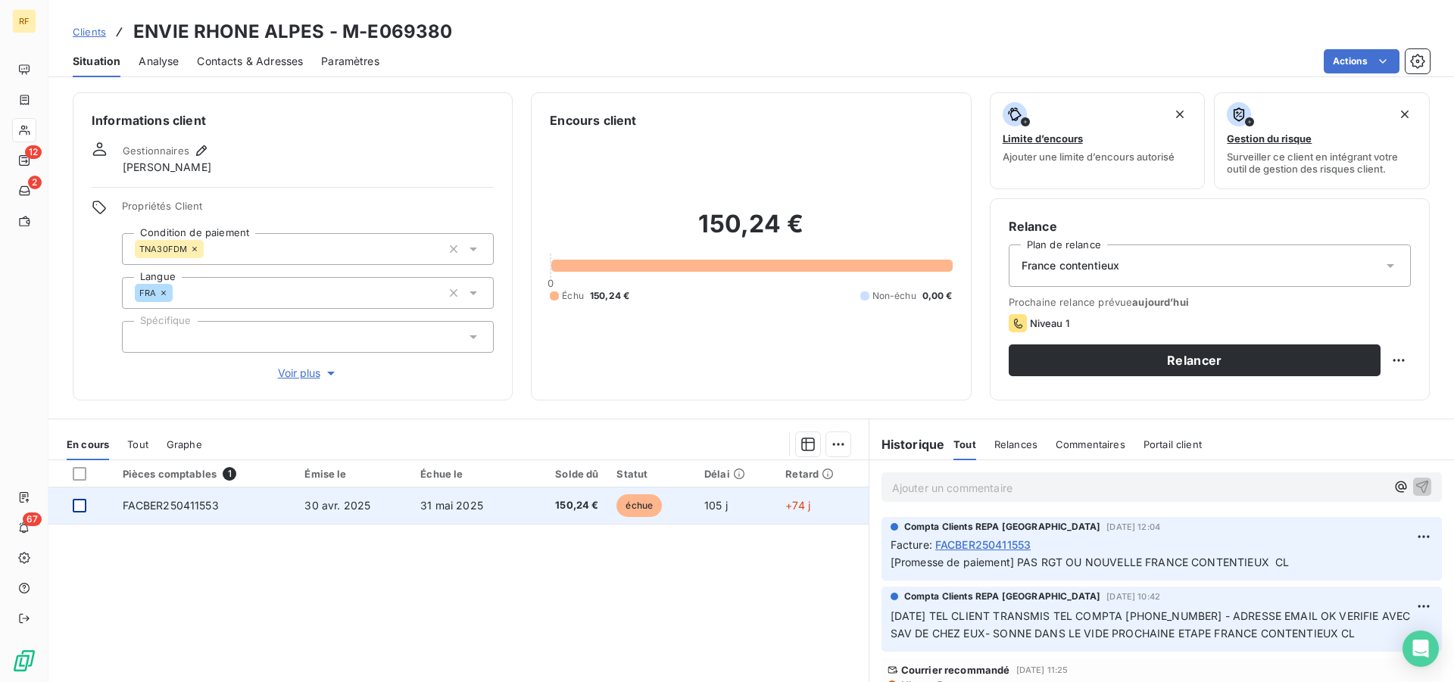
click at [76, 507] on div at bounding box center [80, 506] width 14 height 14
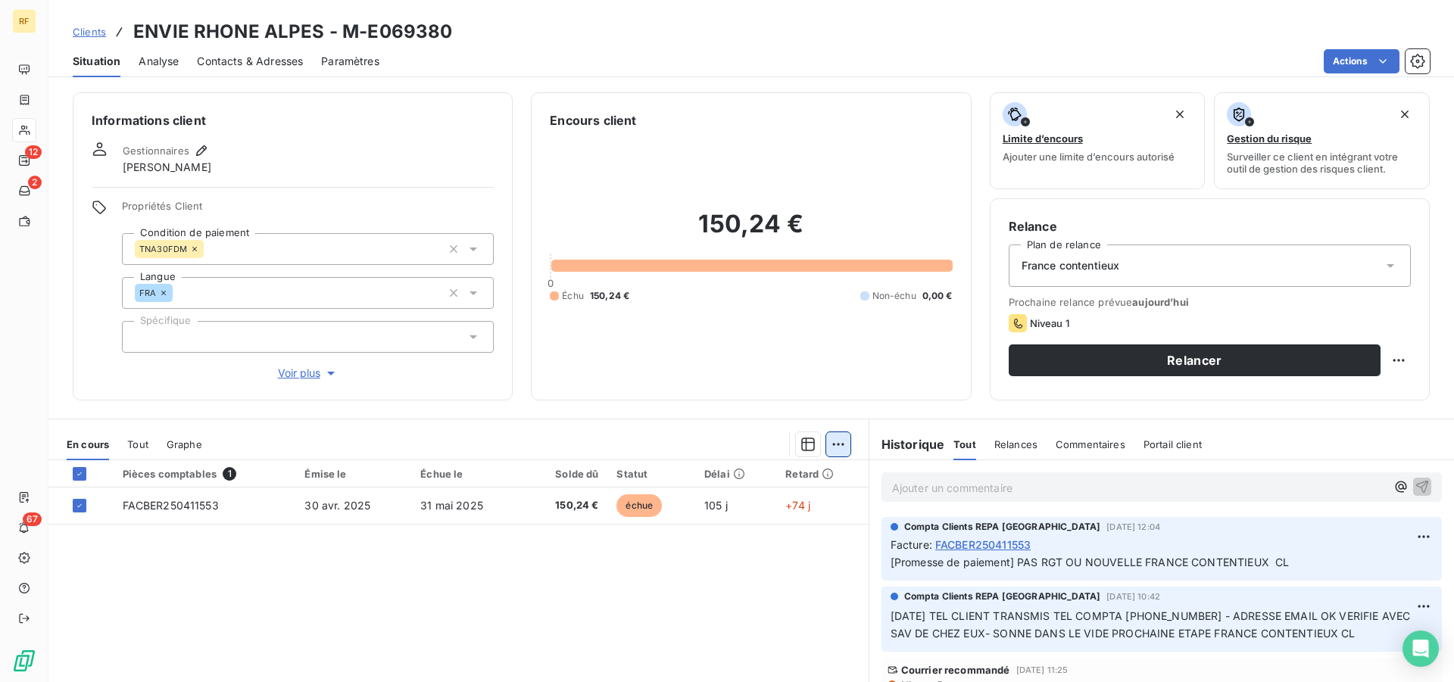
click at [826, 450] on html "RF 12 2 67 Clients ENVIE RHONE ALPES - M-E069380 Situation Analyse Contacts & A…" at bounding box center [727, 341] width 1454 height 682
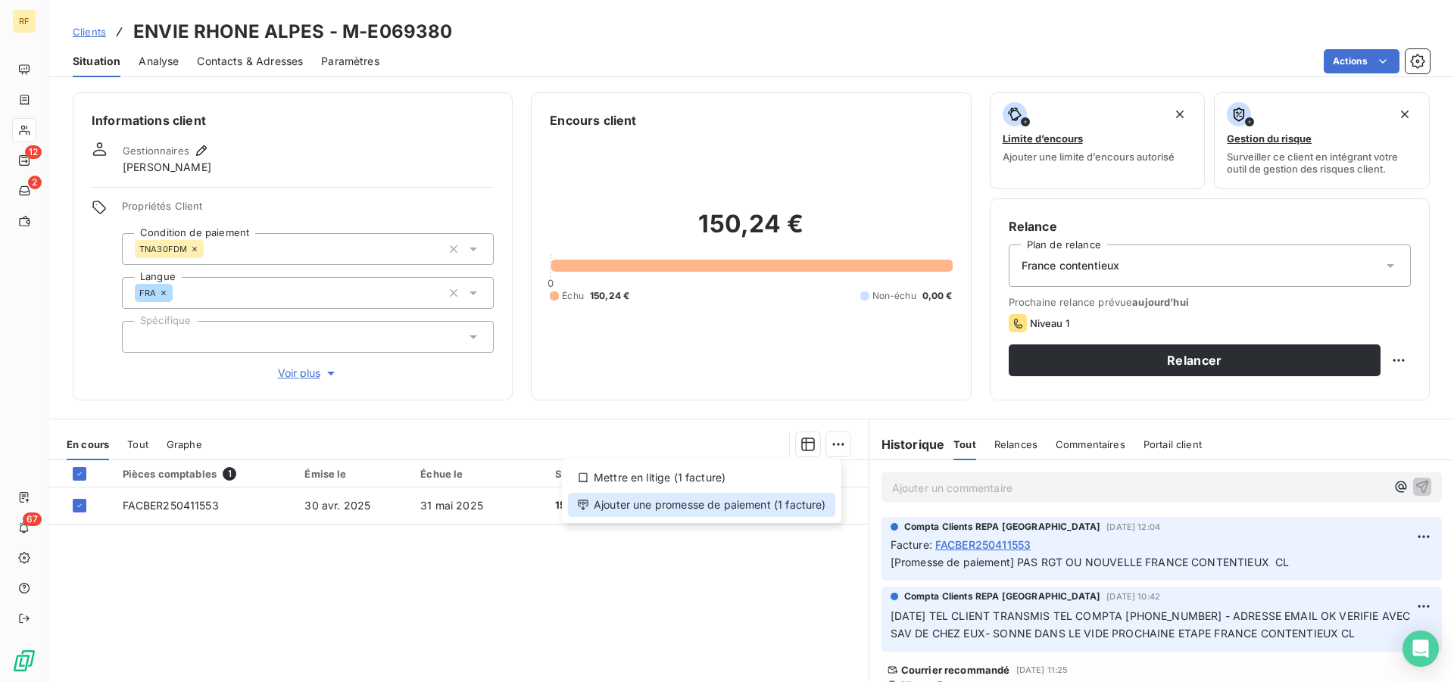
click at [729, 499] on div "Ajouter une promesse de paiement (1 facture)" at bounding box center [701, 505] width 267 height 24
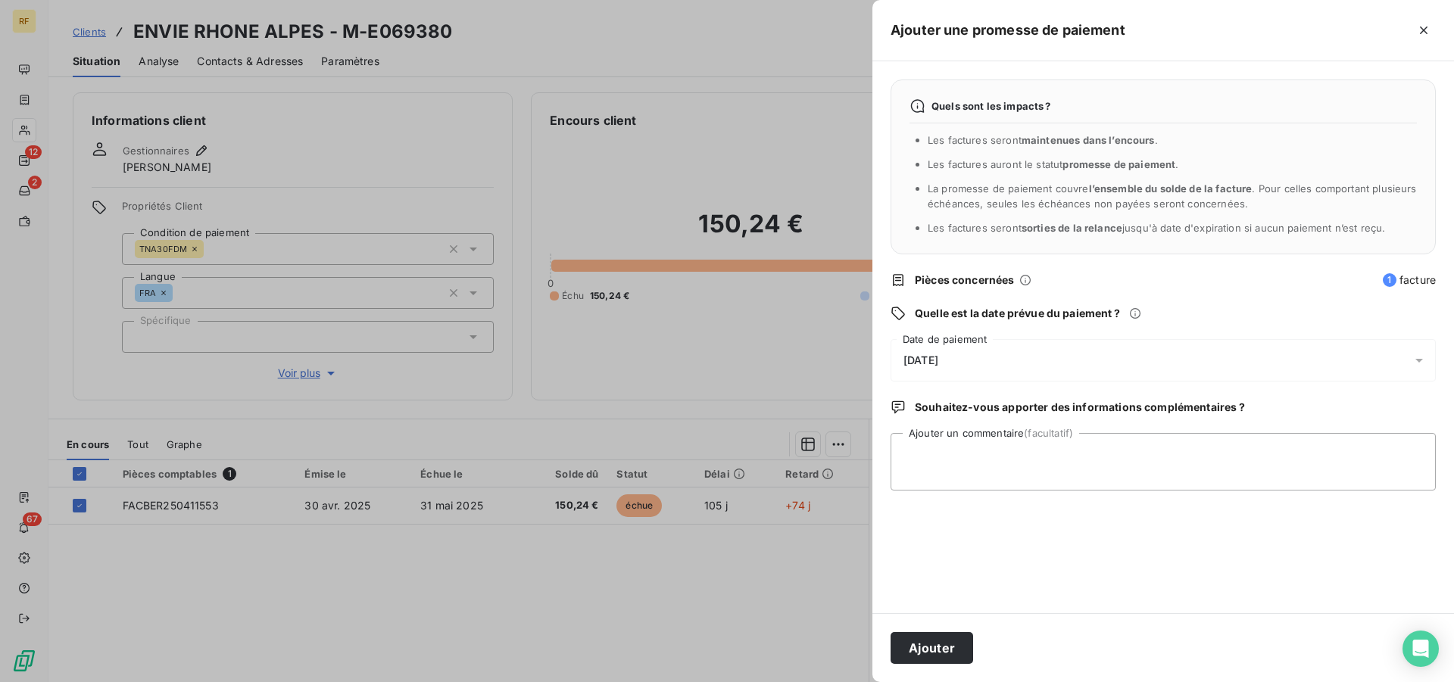
click at [938, 361] on span "[DATE]" at bounding box center [920, 360] width 35 height 12
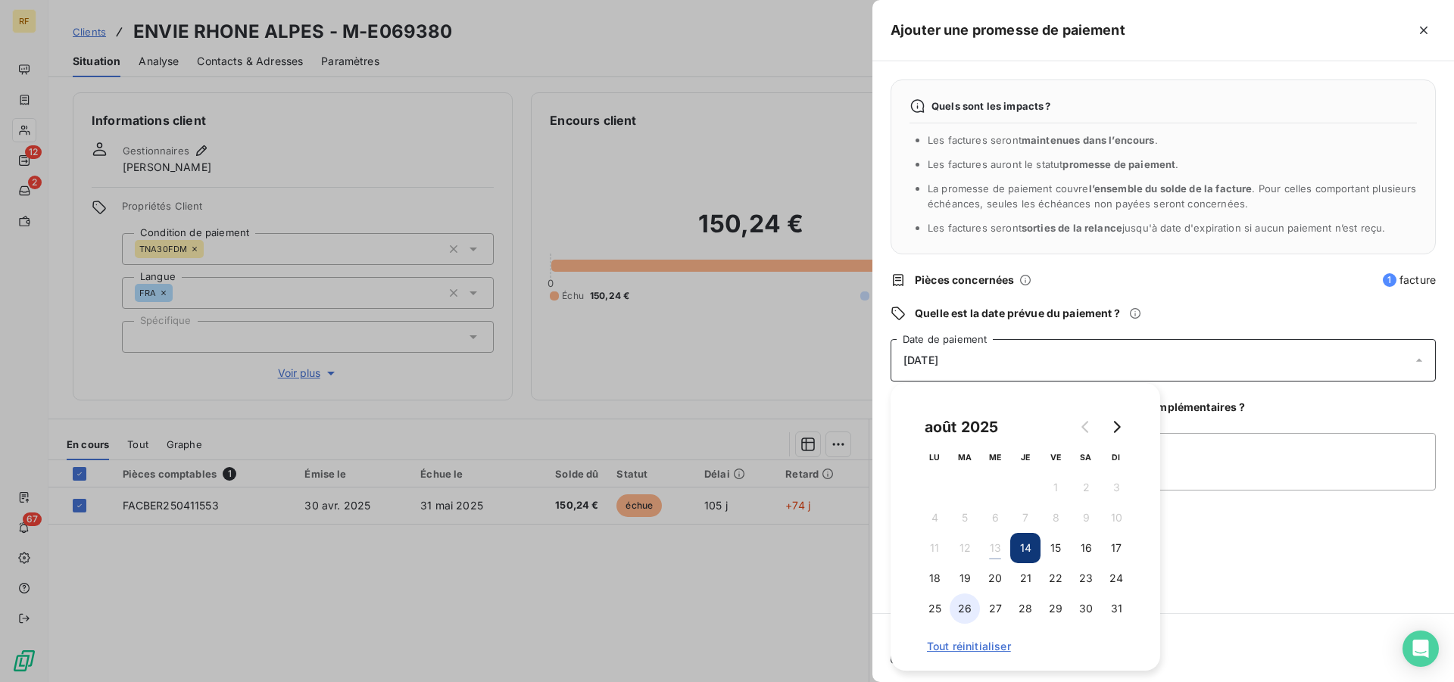
click at [964, 606] on button "26" at bounding box center [965, 609] width 30 height 30
click at [1268, 472] on textarea "Ajouter un commentaire (facultatif)" at bounding box center [1162, 462] width 545 height 58
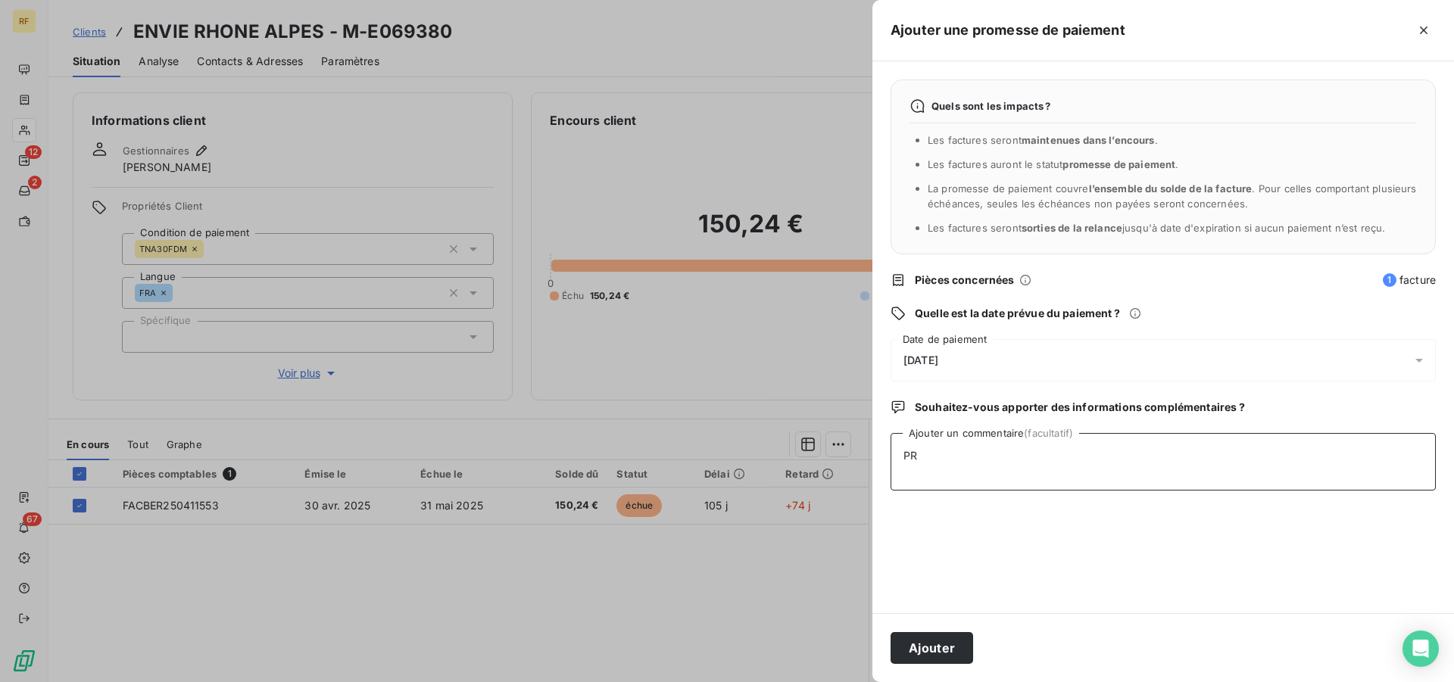
type textarea "P"
type textarea "VOIR CLEMENT FINALISE PROCEDURE CL"
drag, startPoint x: 943, startPoint y: 653, endPoint x: 958, endPoint y: 621, distance: 35.2
click at [943, 651] on button "Ajouter" at bounding box center [931, 648] width 83 height 32
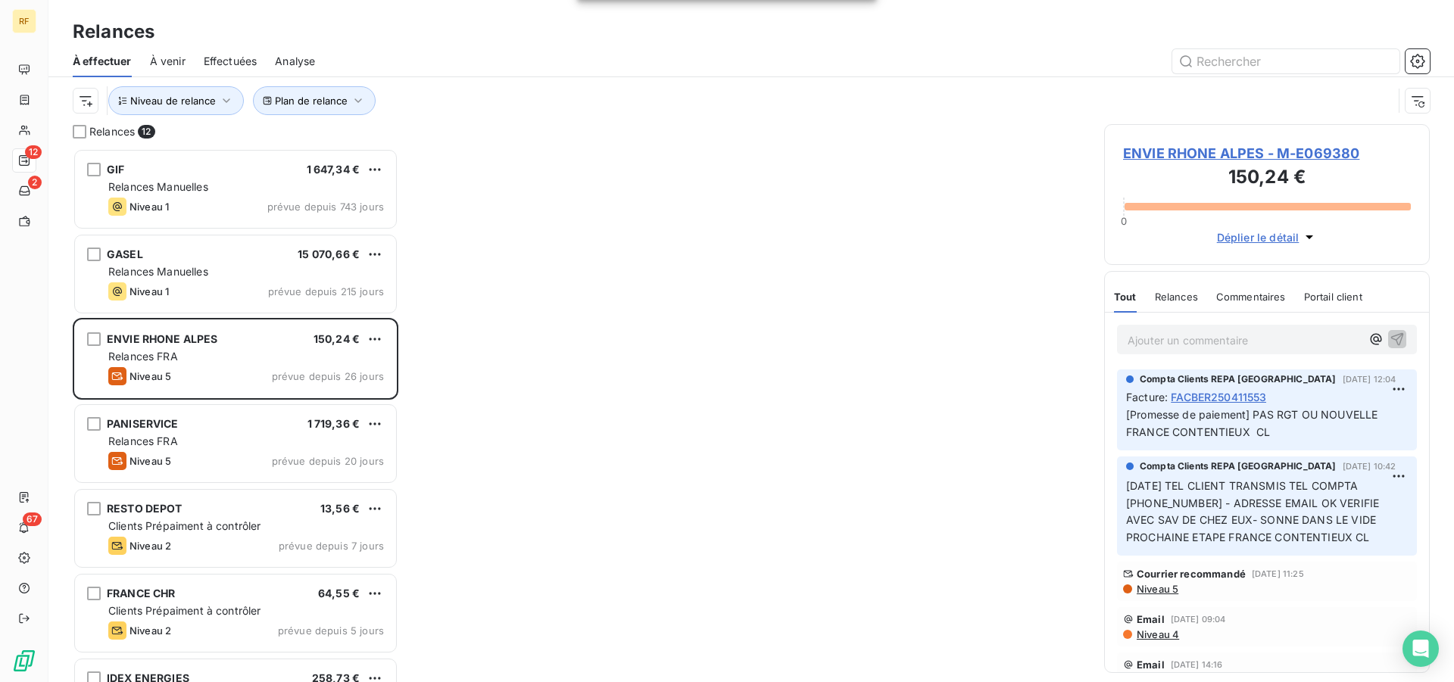
scroll to position [521, 313]
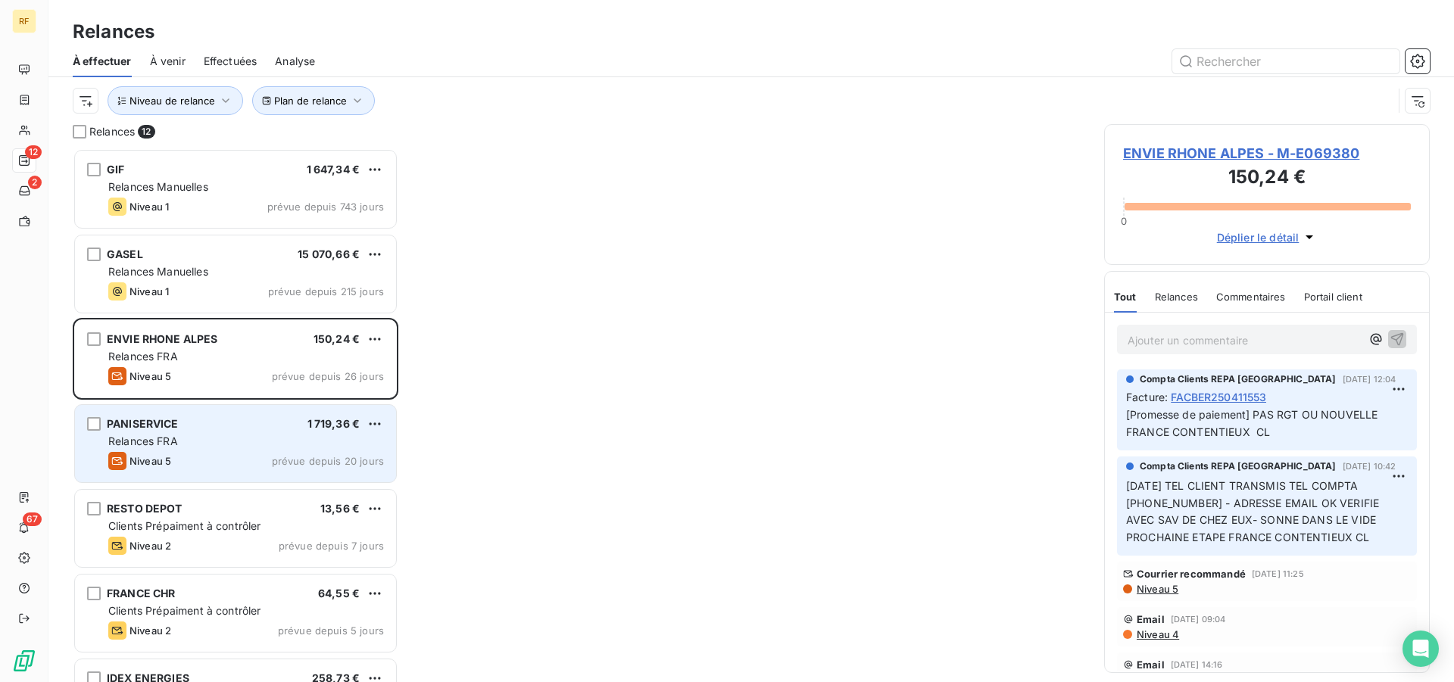
click at [226, 442] on div "Relances FRA" at bounding box center [246, 441] width 276 height 15
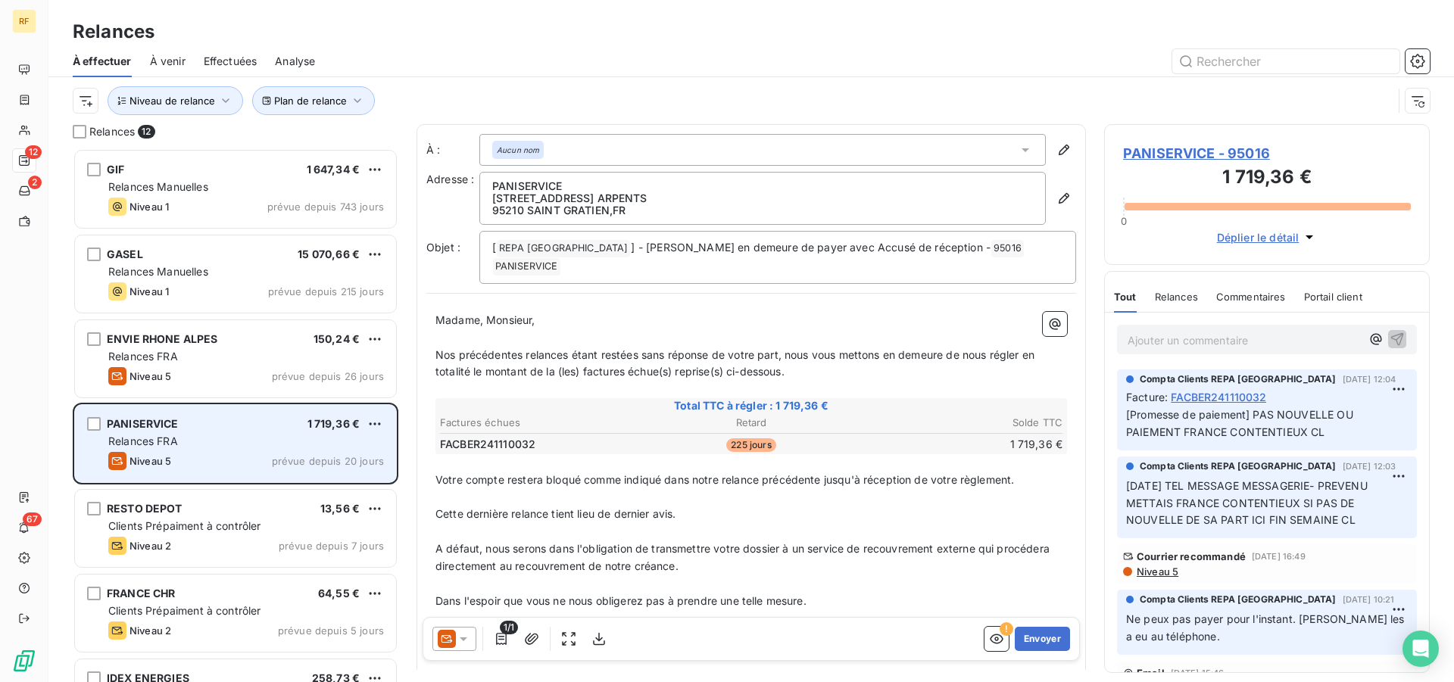
click at [226, 442] on div "Relances FRA" at bounding box center [246, 441] width 276 height 15
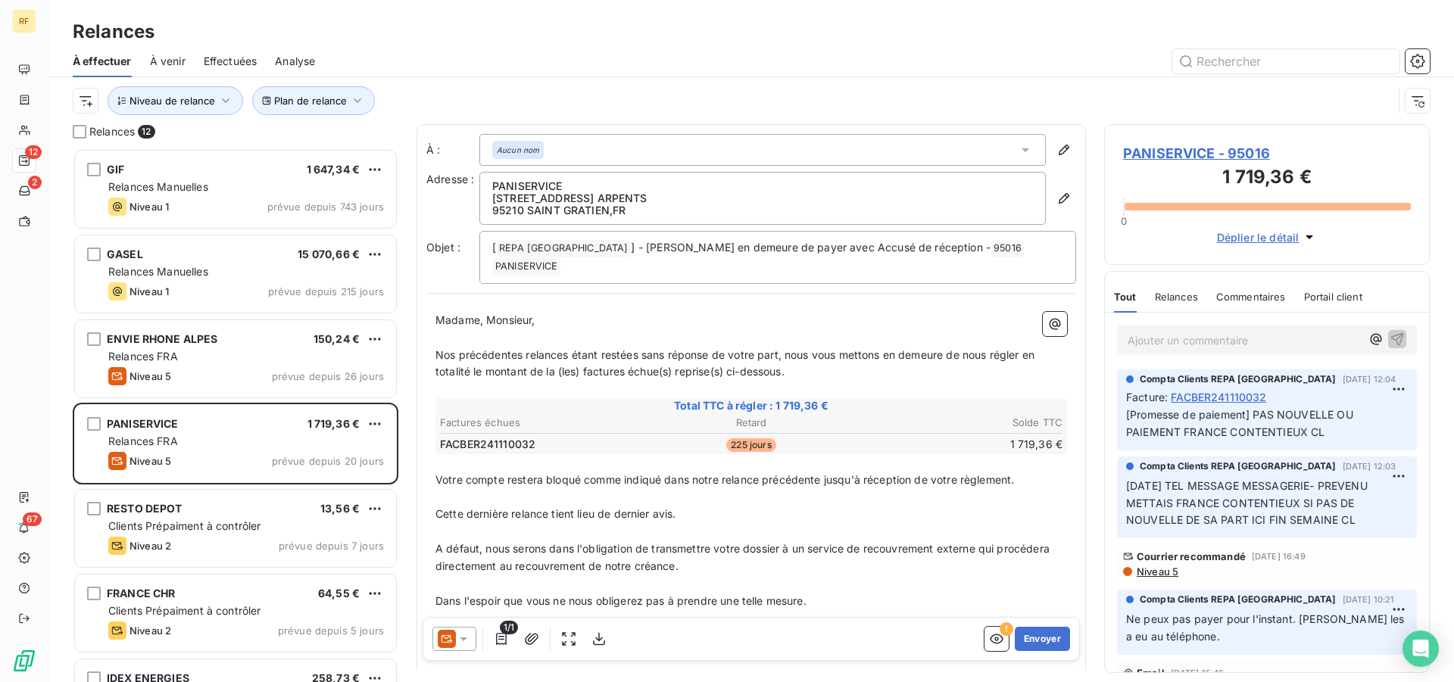
click at [1214, 154] on span "PANISERVICE - 95016" at bounding box center [1267, 153] width 288 height 20
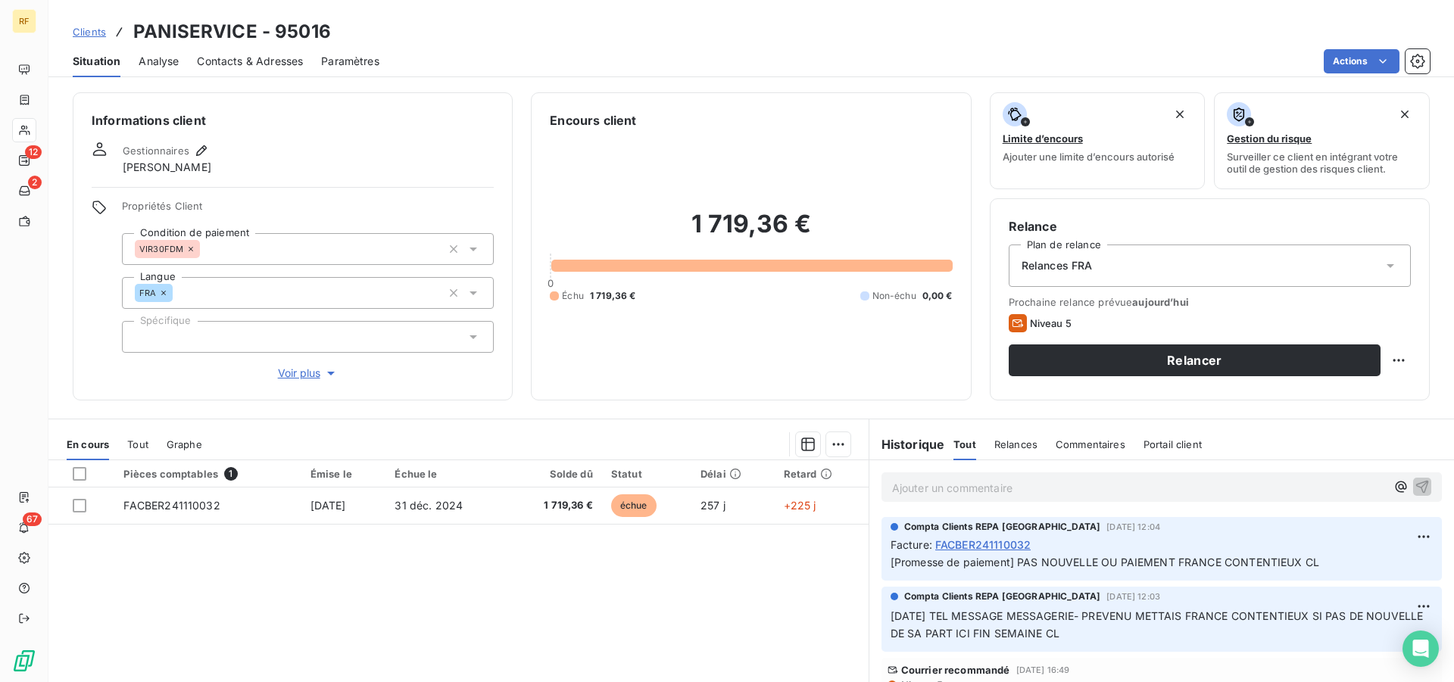
click at [1094, 271] on div "Relances FRA" at bounding box center [1210, 266] width 402 height 42
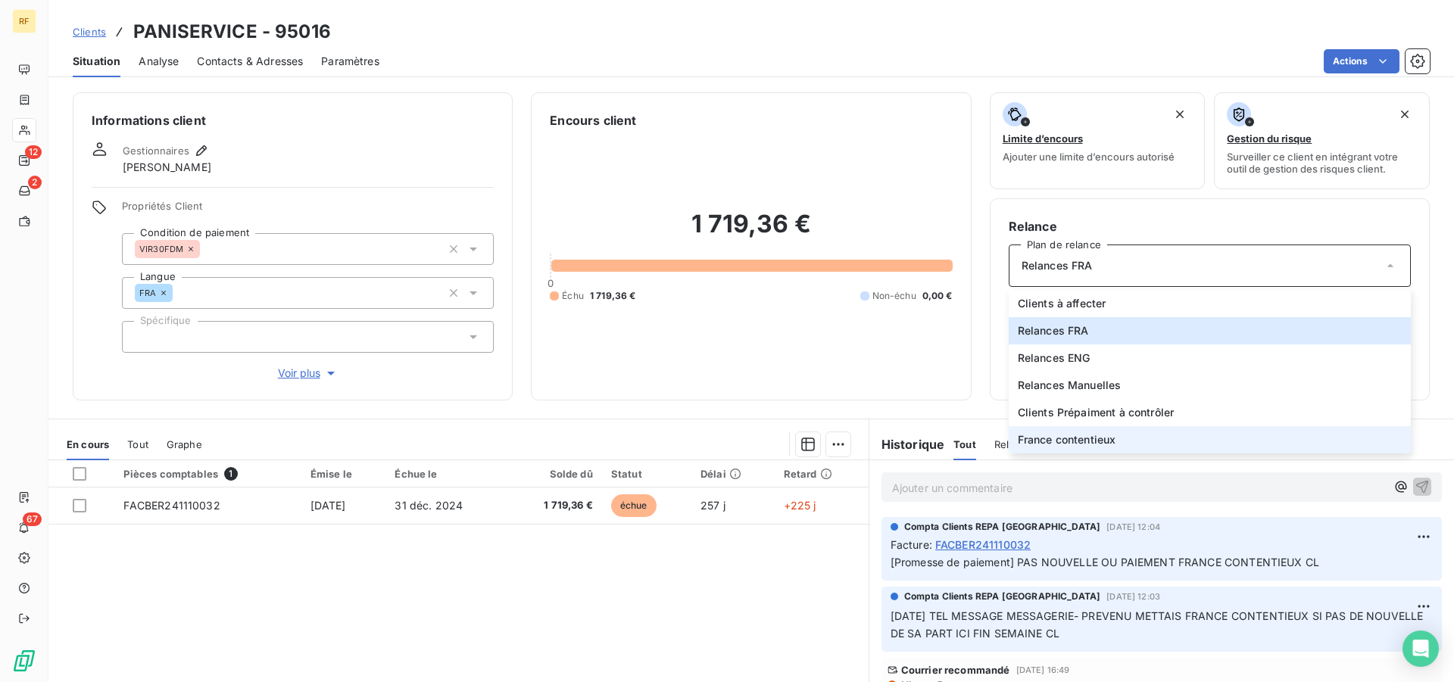
click at [1108, 438] on span "France contentieux" at bounding box center [1067, 439] width 98 height 15
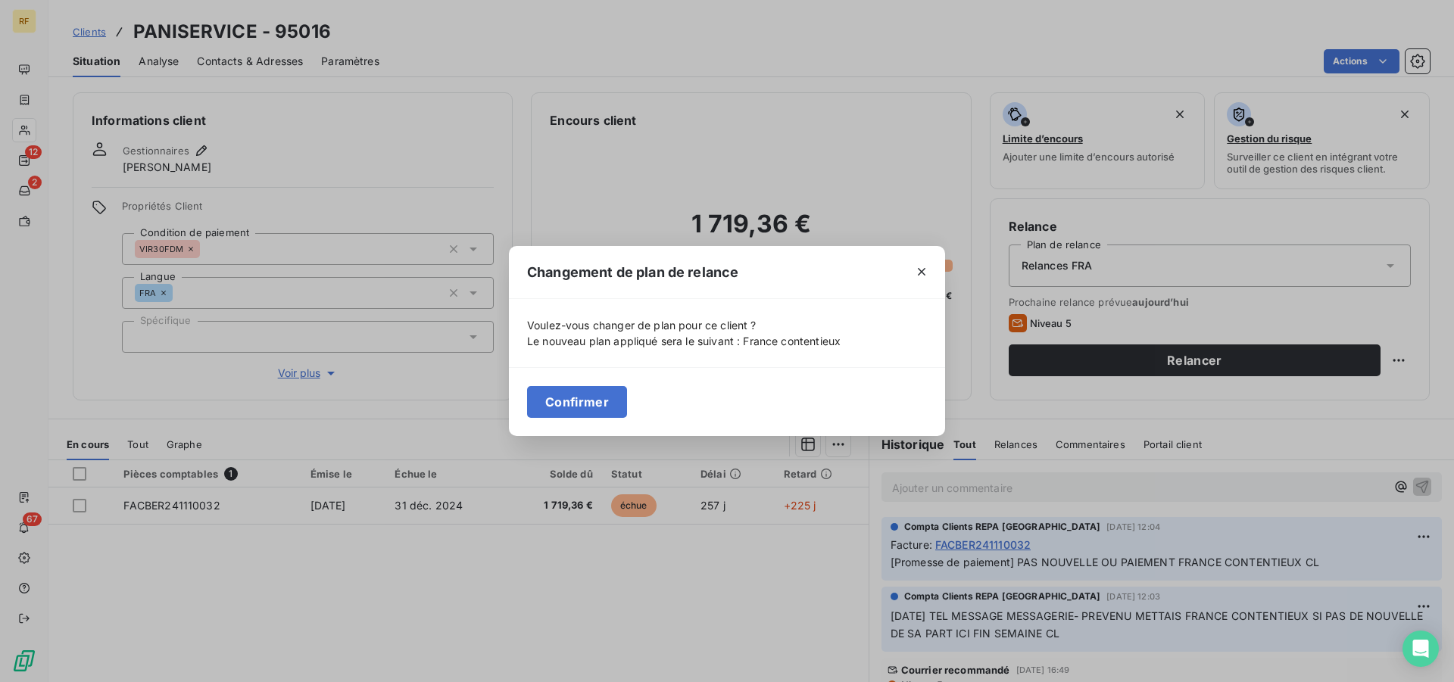
click at [613, 410] on button "Confirmer" at bounding box center [577, 402] width 100 height 32
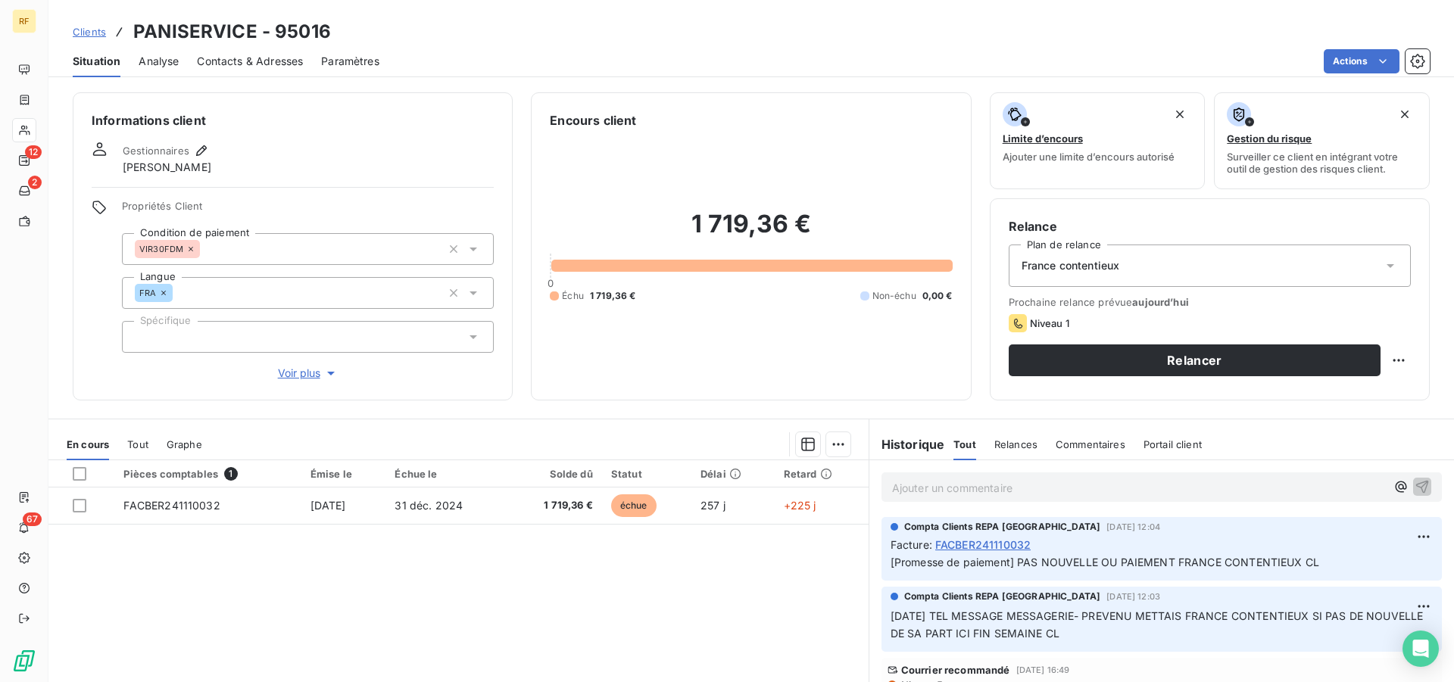
click at [1143, 260] on div "France contentieux" at bounding box center [1210, 266] width 402 height 42
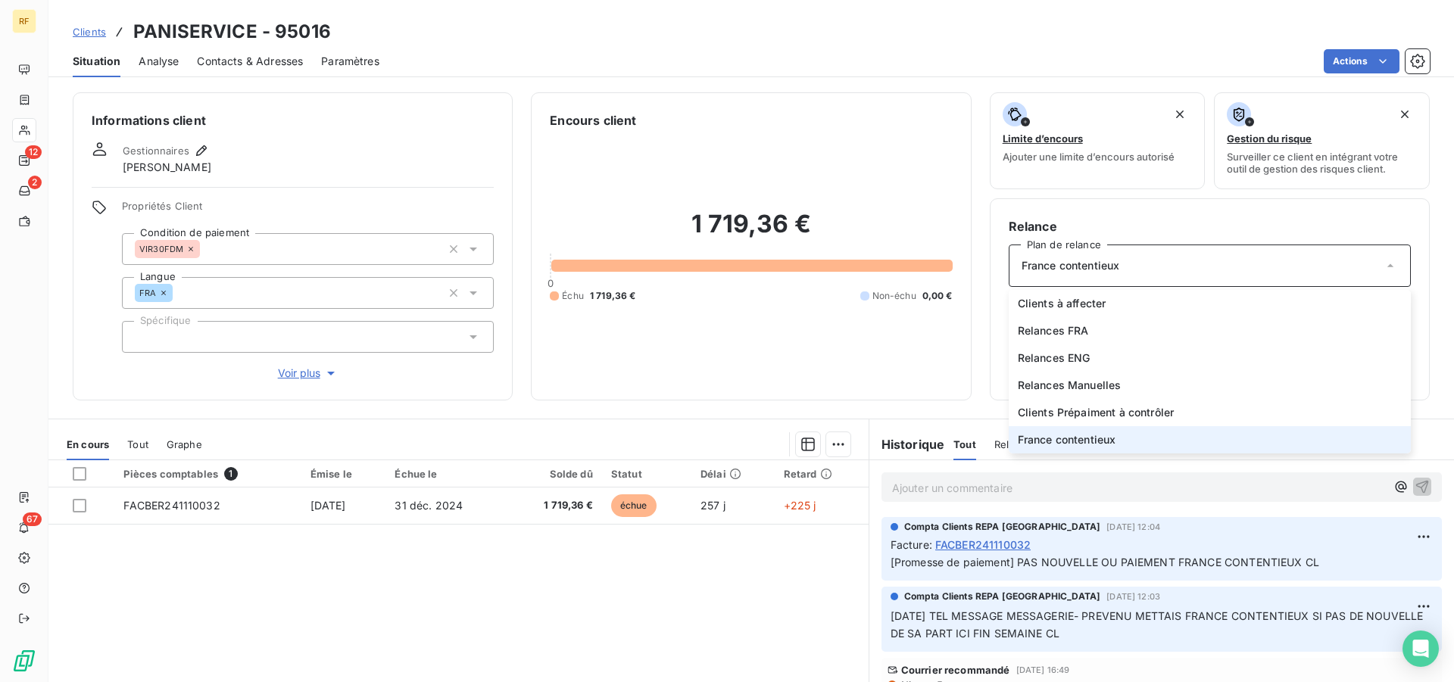
click at [1085, 438] on span "France contentieux" at bounding box center [1067, 439] width 98 height 15
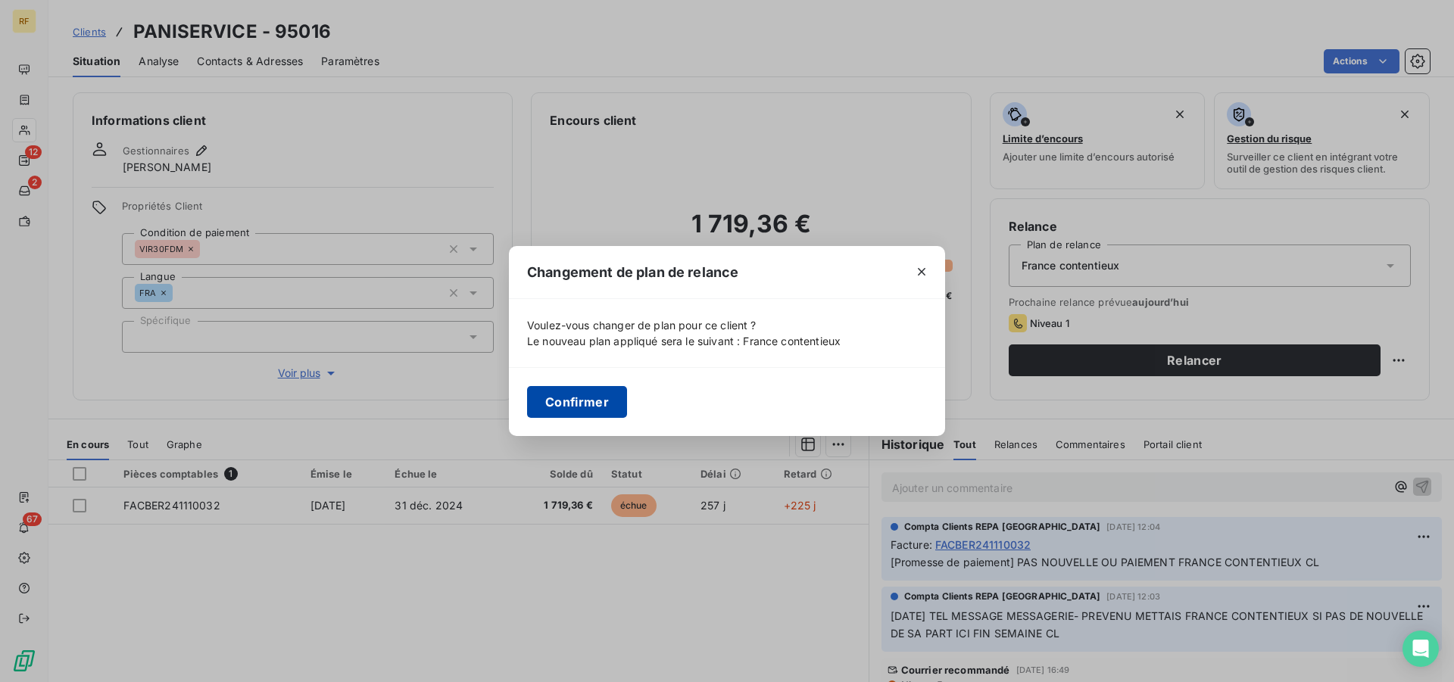
click at [585, 397] on button "Confirmer" at bounding box center [577, 402] width 100 height 32
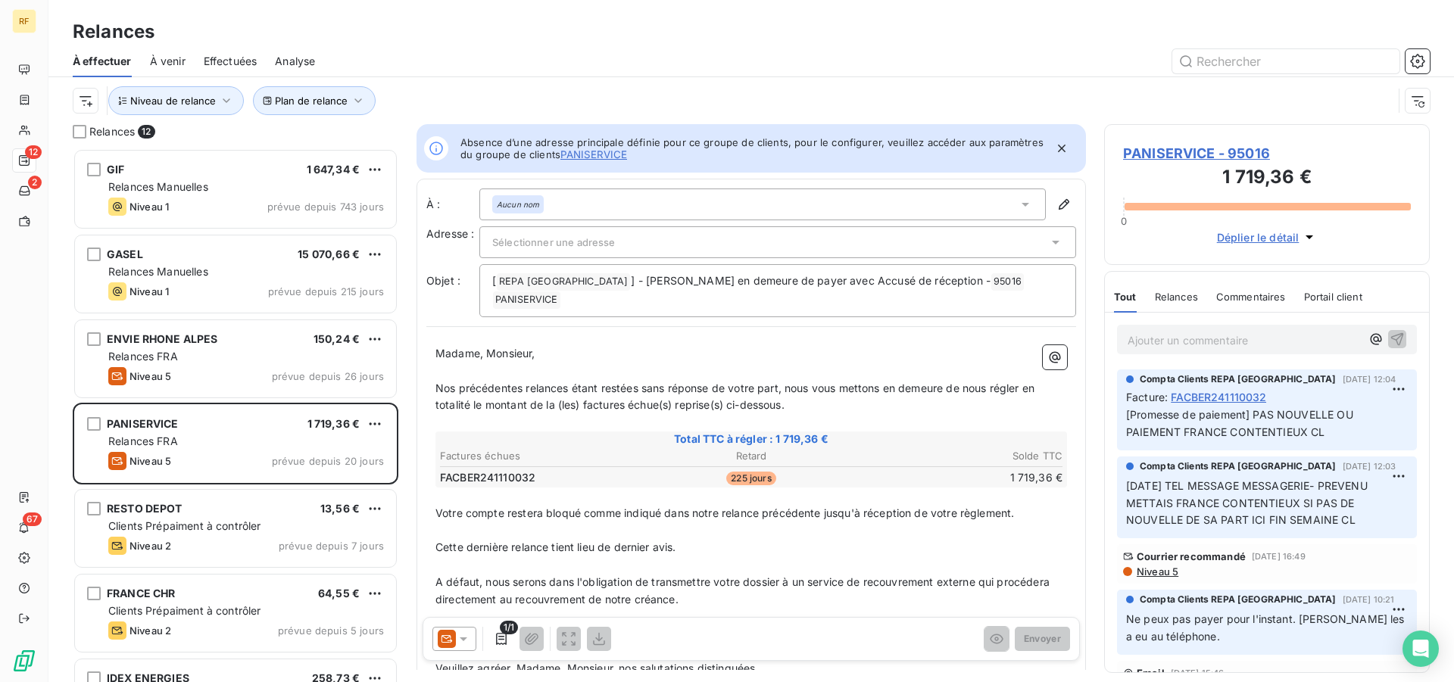
scroll to position [521, 313]
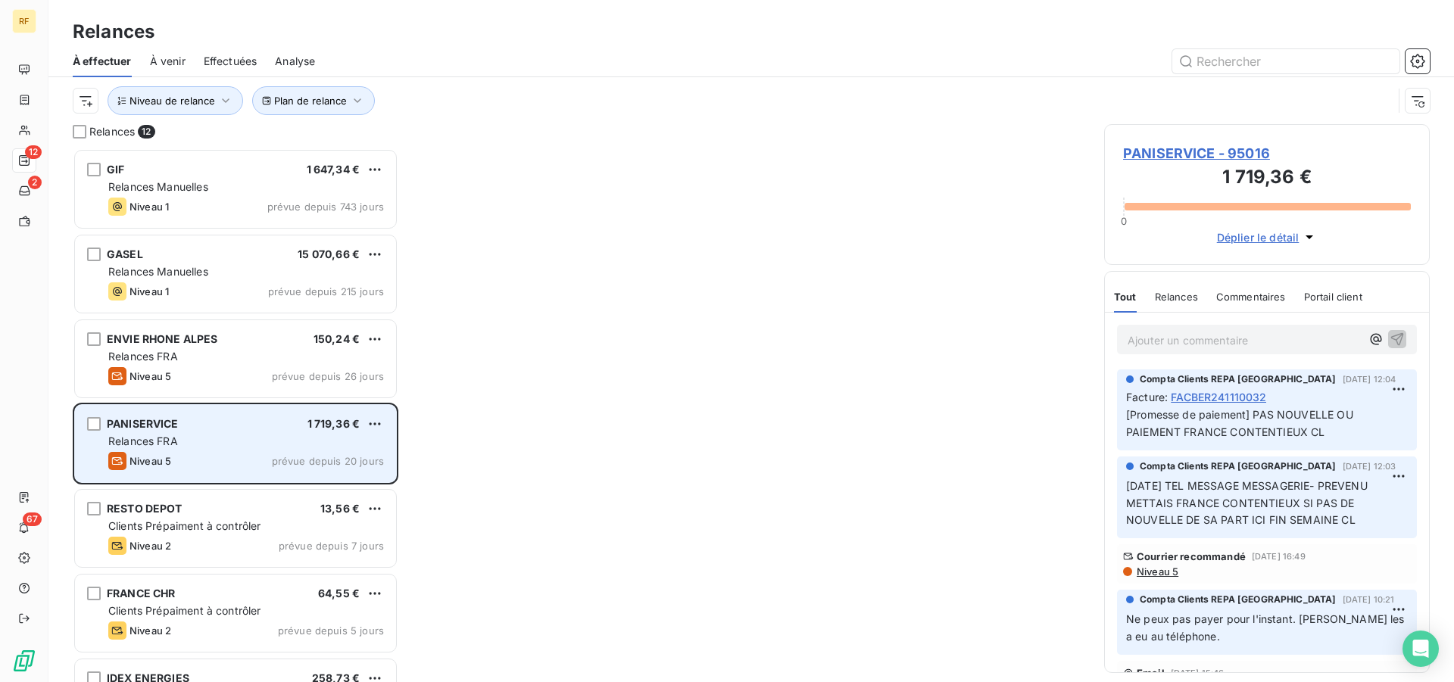
click at [267, 446] on div "Relances FRA" at bounding box center [246, 441] width 276 height 15
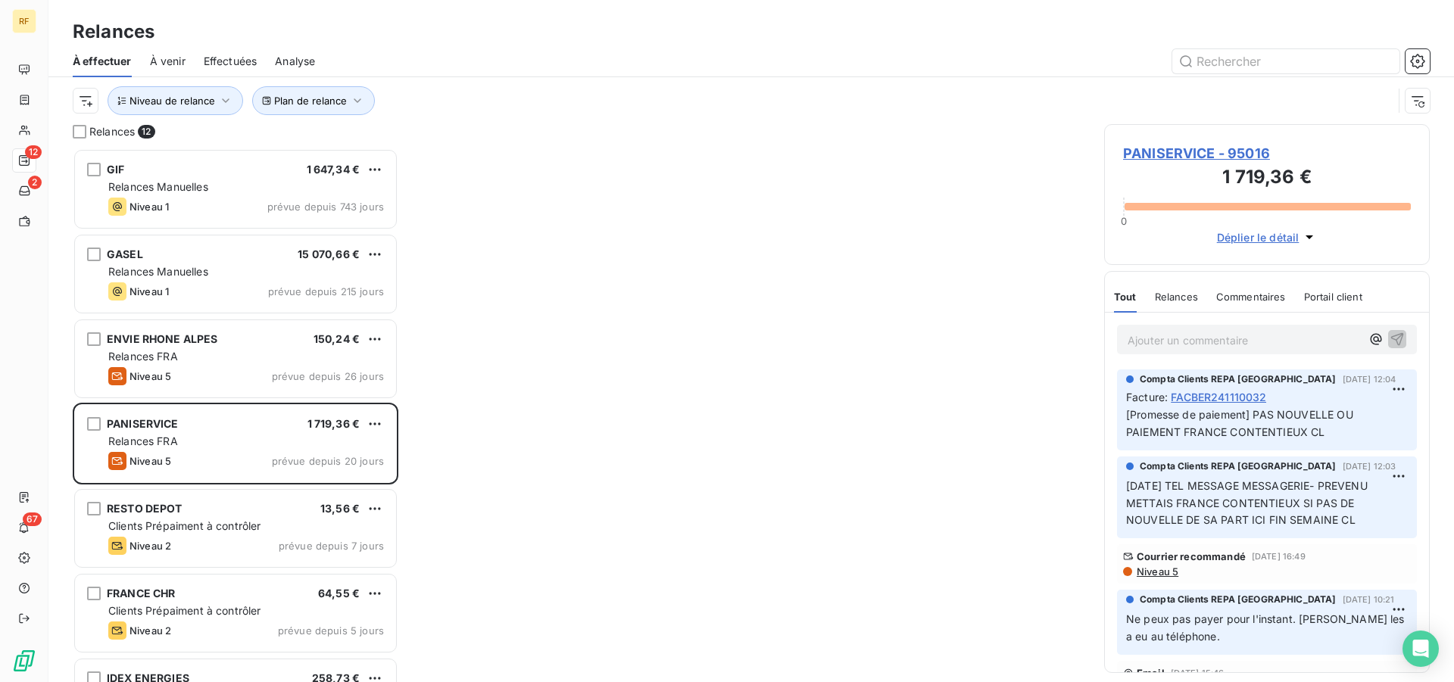
click at [1202, 151] on span "PANISERVICE - 95016" at bounding box center [1267, 153] width 288 height 20
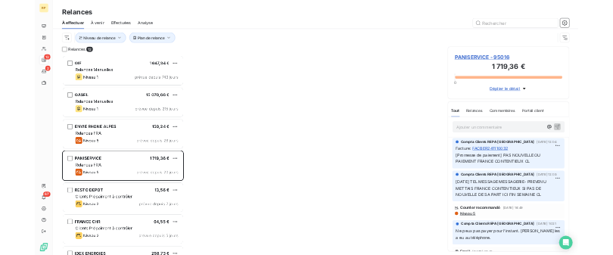
scroll to position [521, 313]
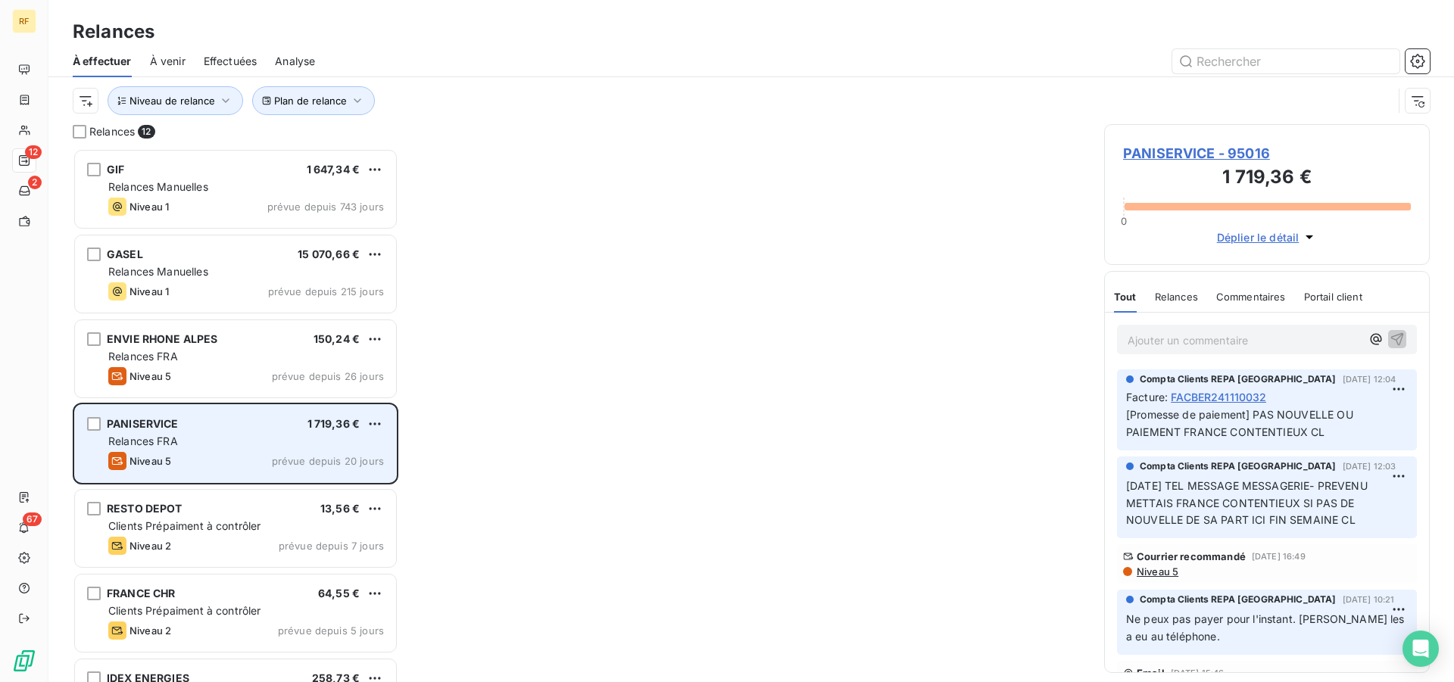
click at [217, 454] on div "Niveau 5 prévue depuis 20 jours" at bounding box center [246, 461] width 276 height 18
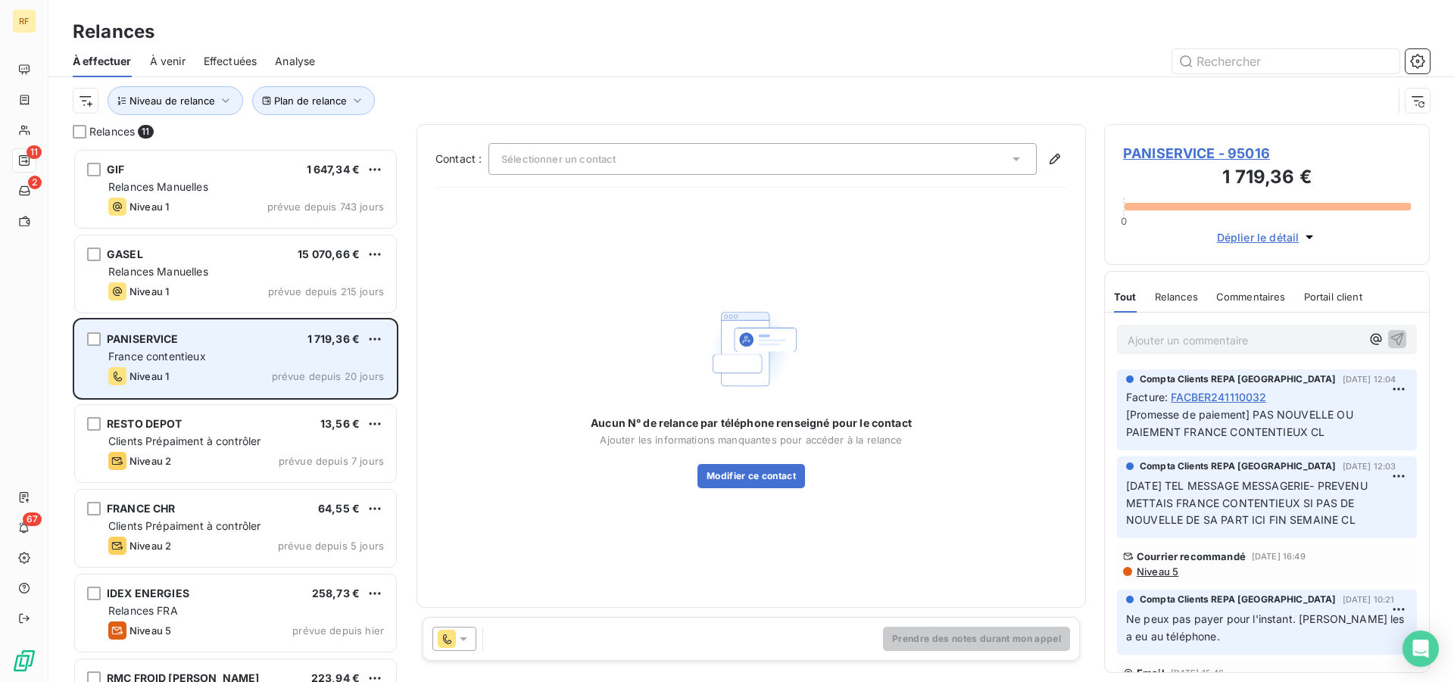
click at [275, 355] on div "France contentieux" at bounding box center [246, 356] width 276 height 15
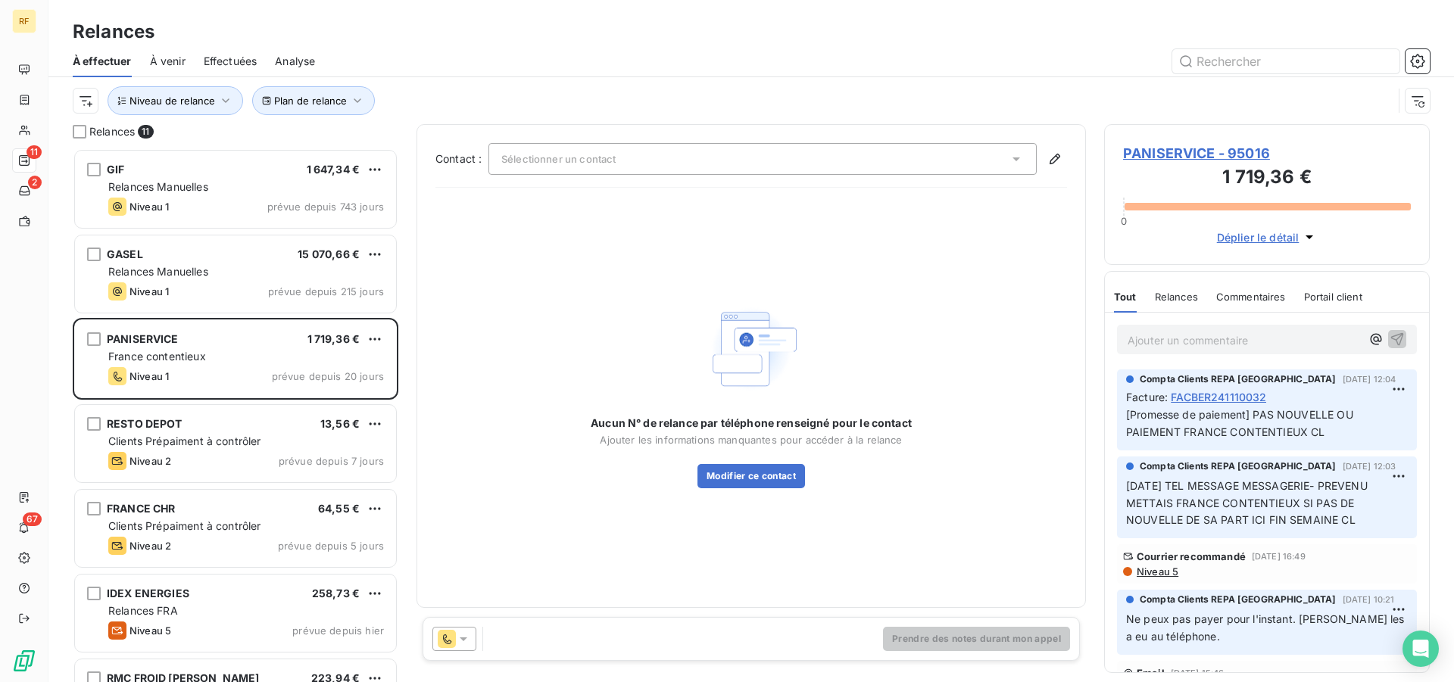
click at [1122, 150] on div "PANISERVICE - 95016 1 719,36 € 0 Déplier le détail" at bounding box center [1267, 194] width 326 height 141
click at [1188, 157] on span "PANISERVICE - 95016" at bounding box center [1267, 153] width 288 height 20
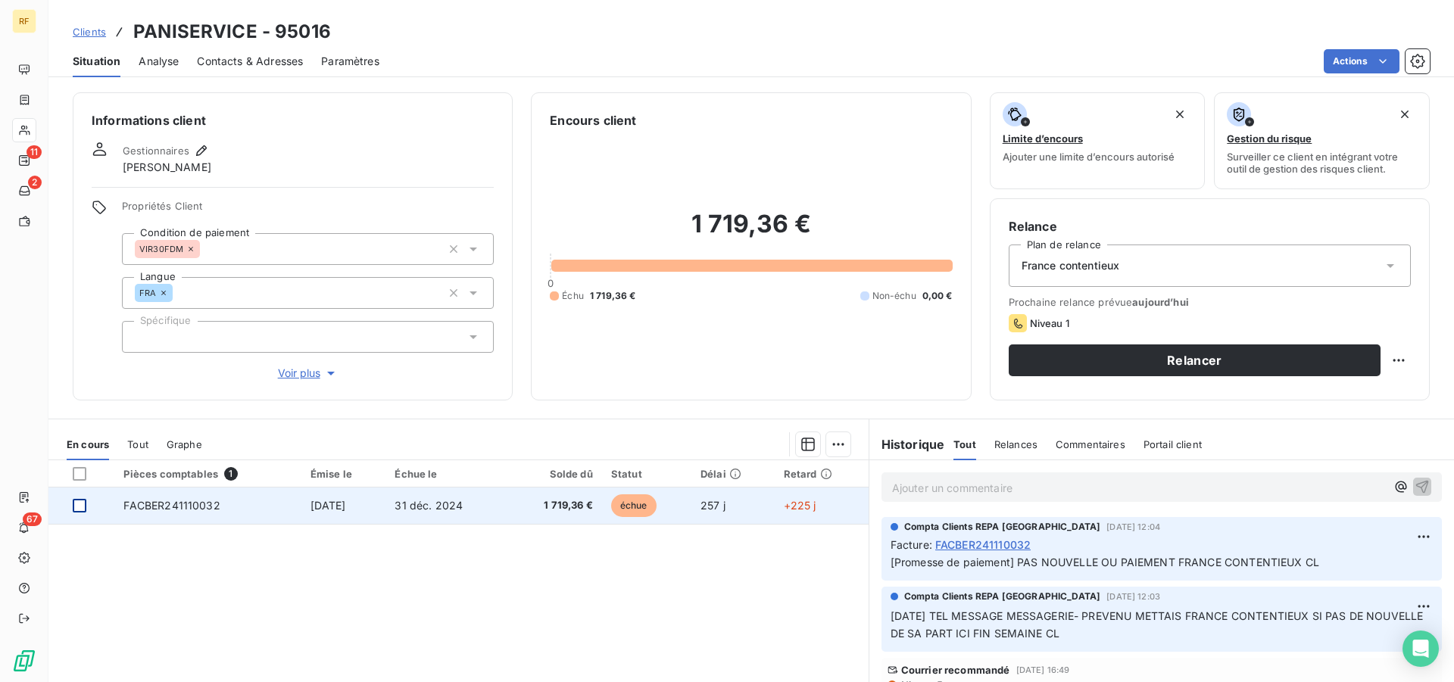
click at [85, 507] on div at bounding box center [80, 506] width 14 height 14
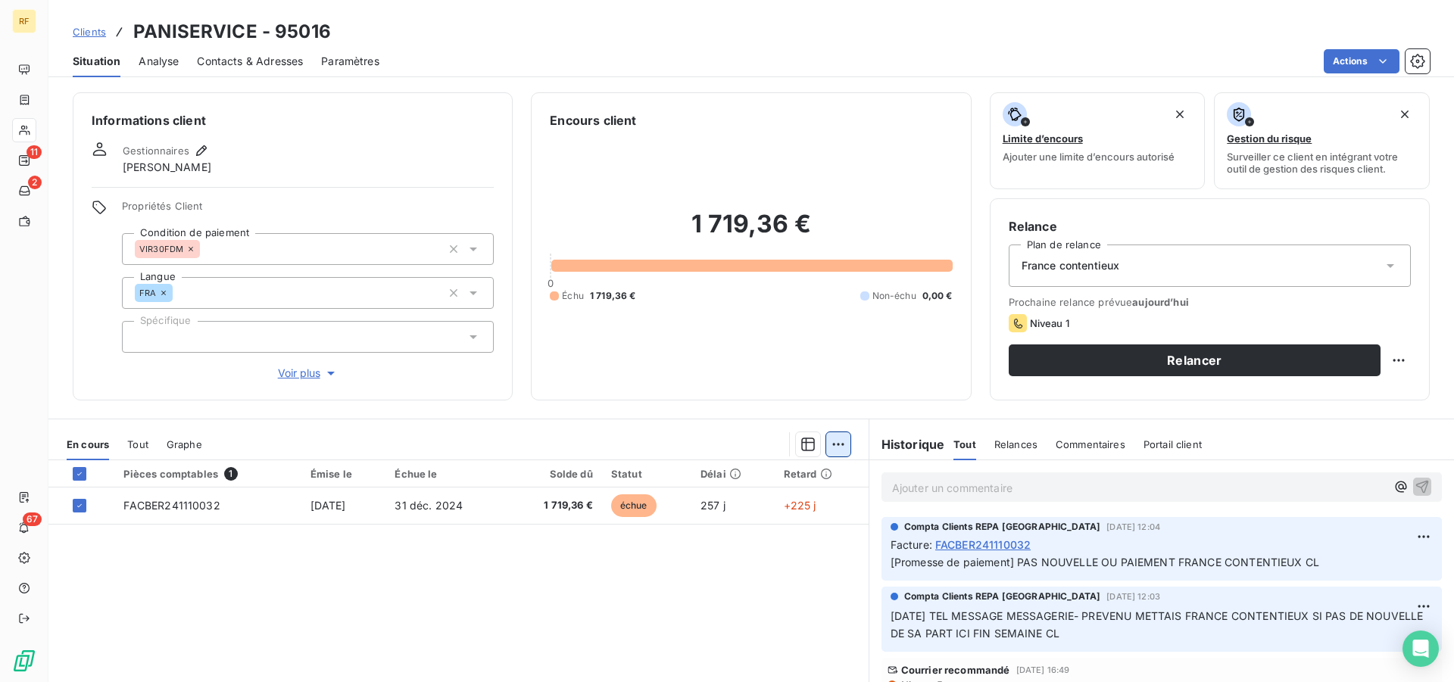
click at [825, 443] on html "RF 11 2 67 Clients PANISERVICE - 95016 Situation Analyse Contacts & Adresses Pa…" at bounding box center [727, 341] width 1454 height 682
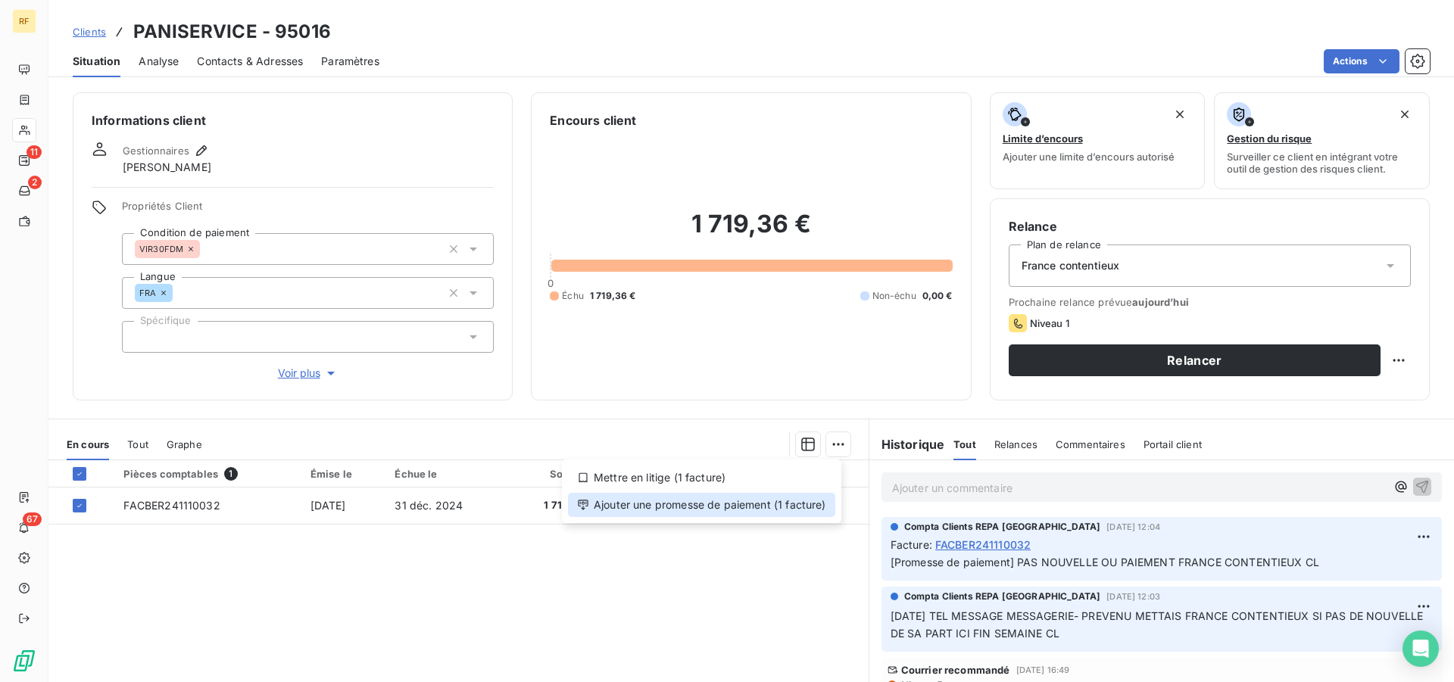
click at [769, 507] on div "Ajouter une promesse de paiement (1 facture)" at bounding box center [701, 505] width 267 height 24
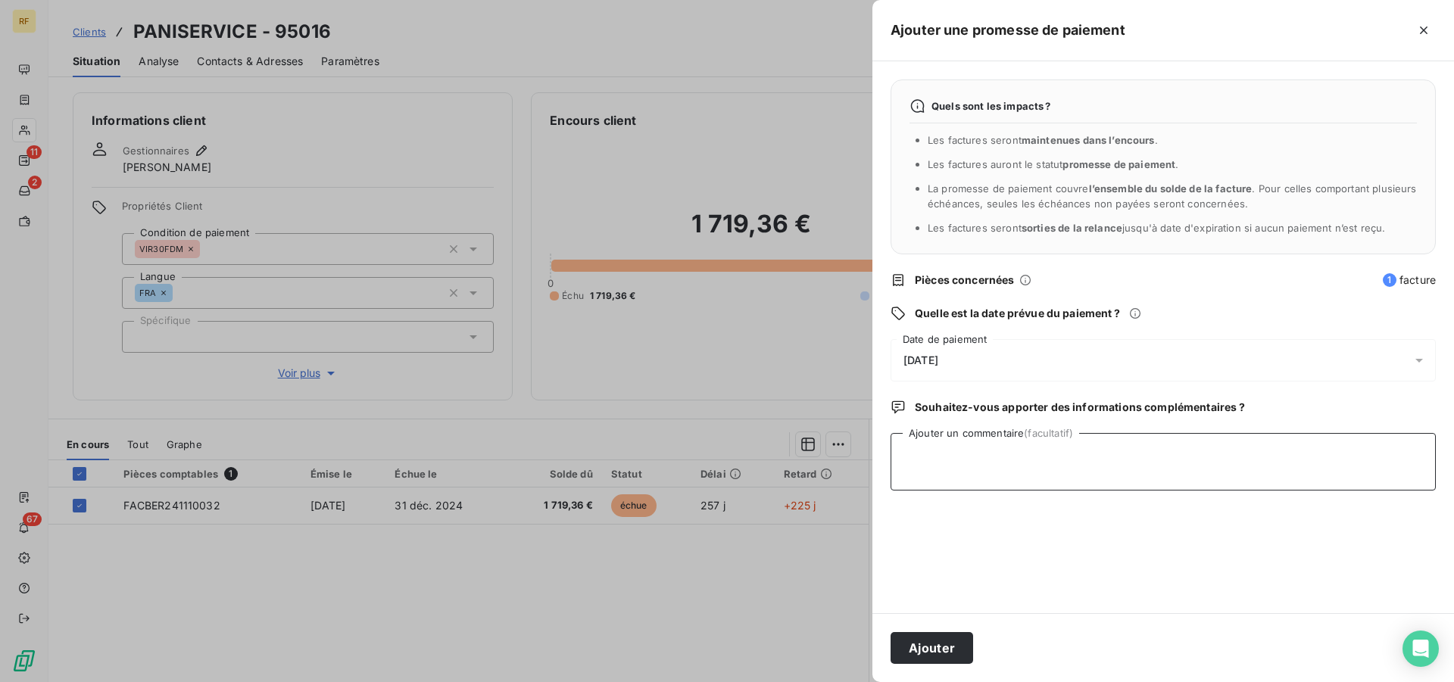
click at [998, 473] on textarea "Ajouter un commentaire (facultatif)" at bounding box center [1162, 462] width 545 height 58
type textarea "TRANSMIS FRANCE CONTENTIEUX CL"
click at [950, 638] on button "Ajouter" at bounding box center [931, 648] width 83 height 32
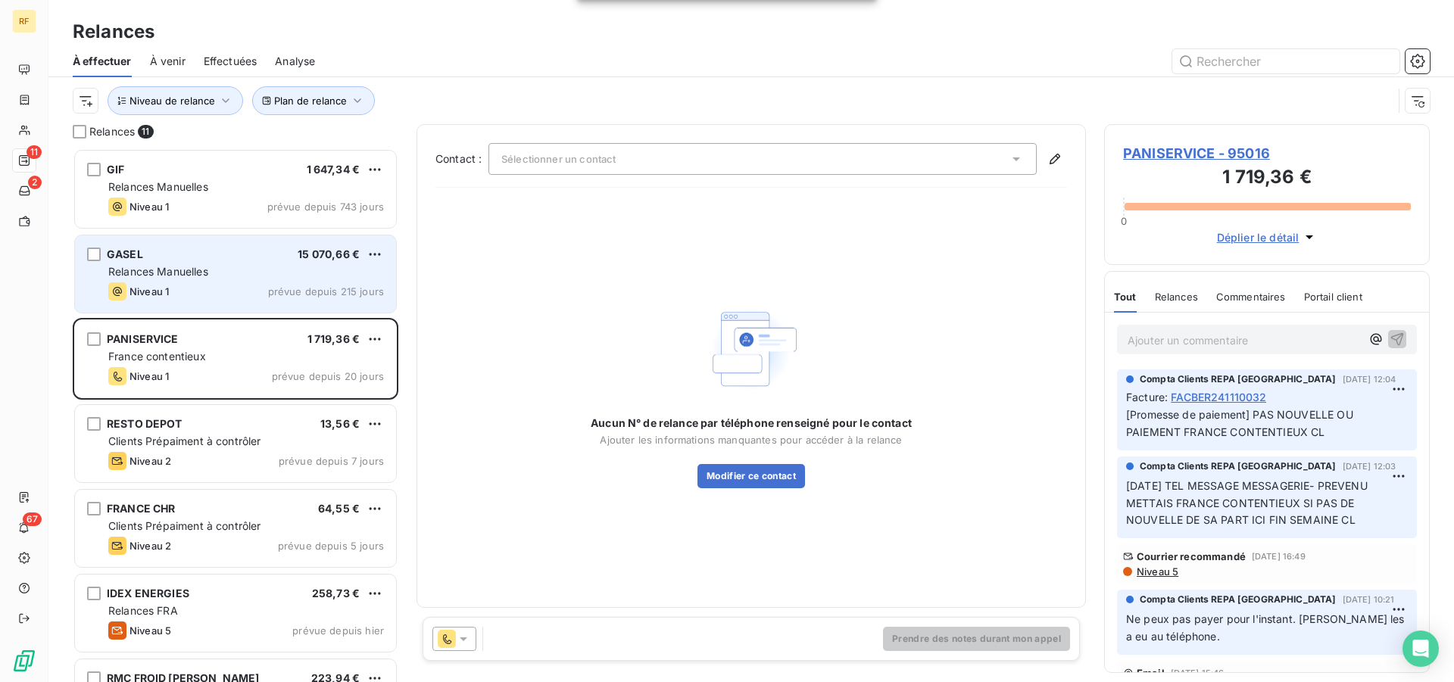
scroll to position [521, 313]
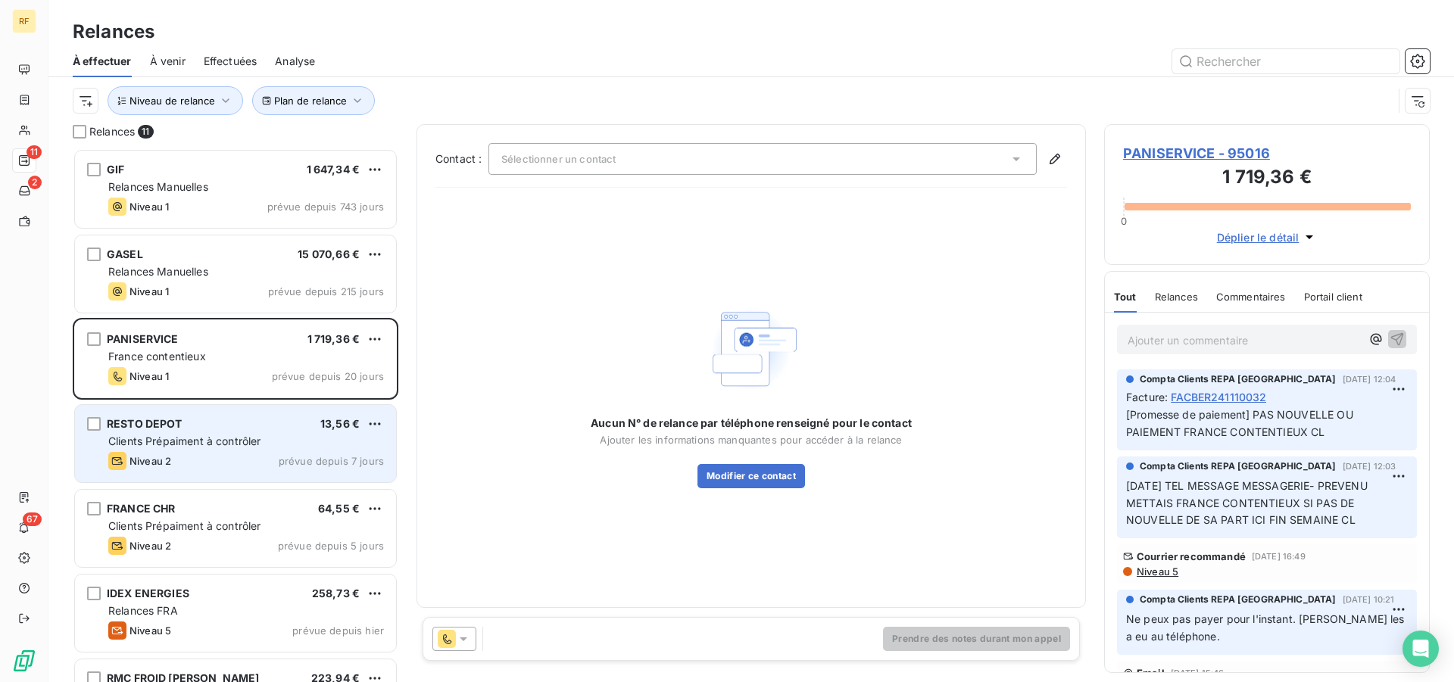
click at [270, 462] on div "Niveau 2 prévue depuis 7 jours" at bounding box center [246, 461] width 276 height 18
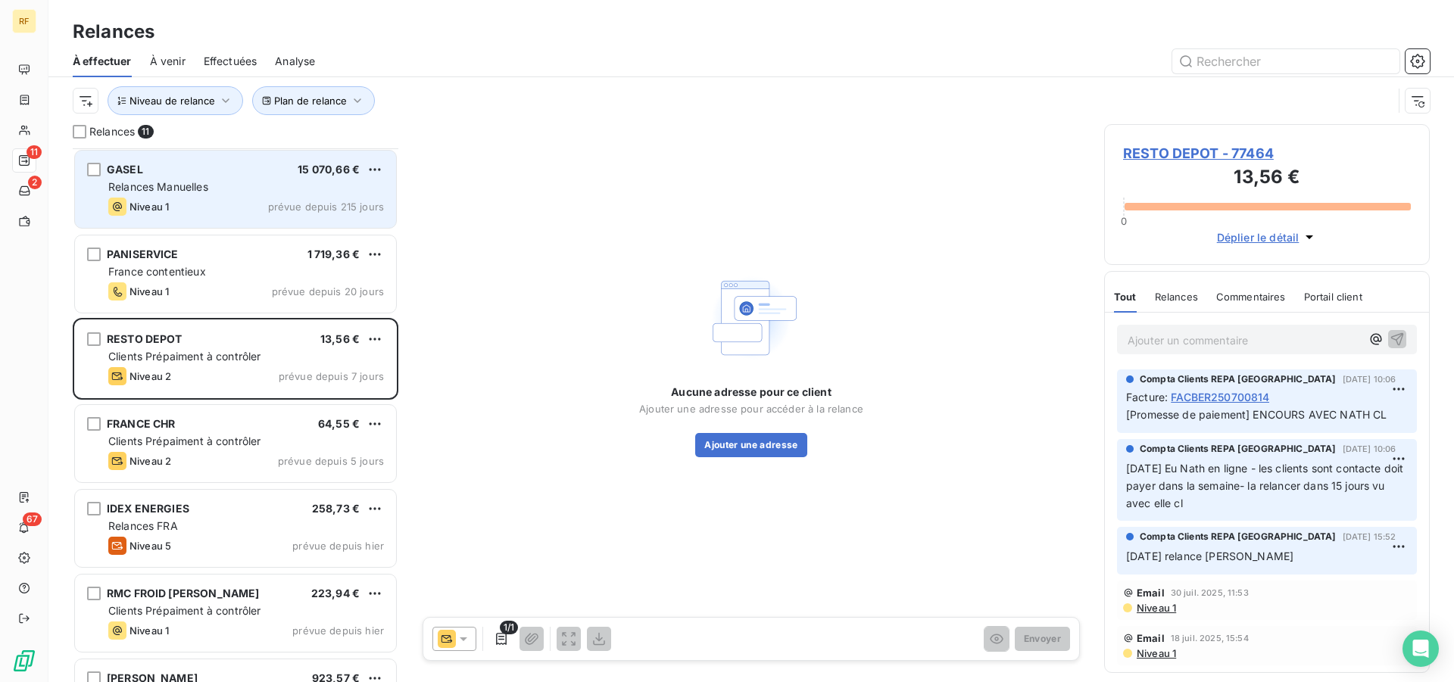
scroll to position [155, 0]
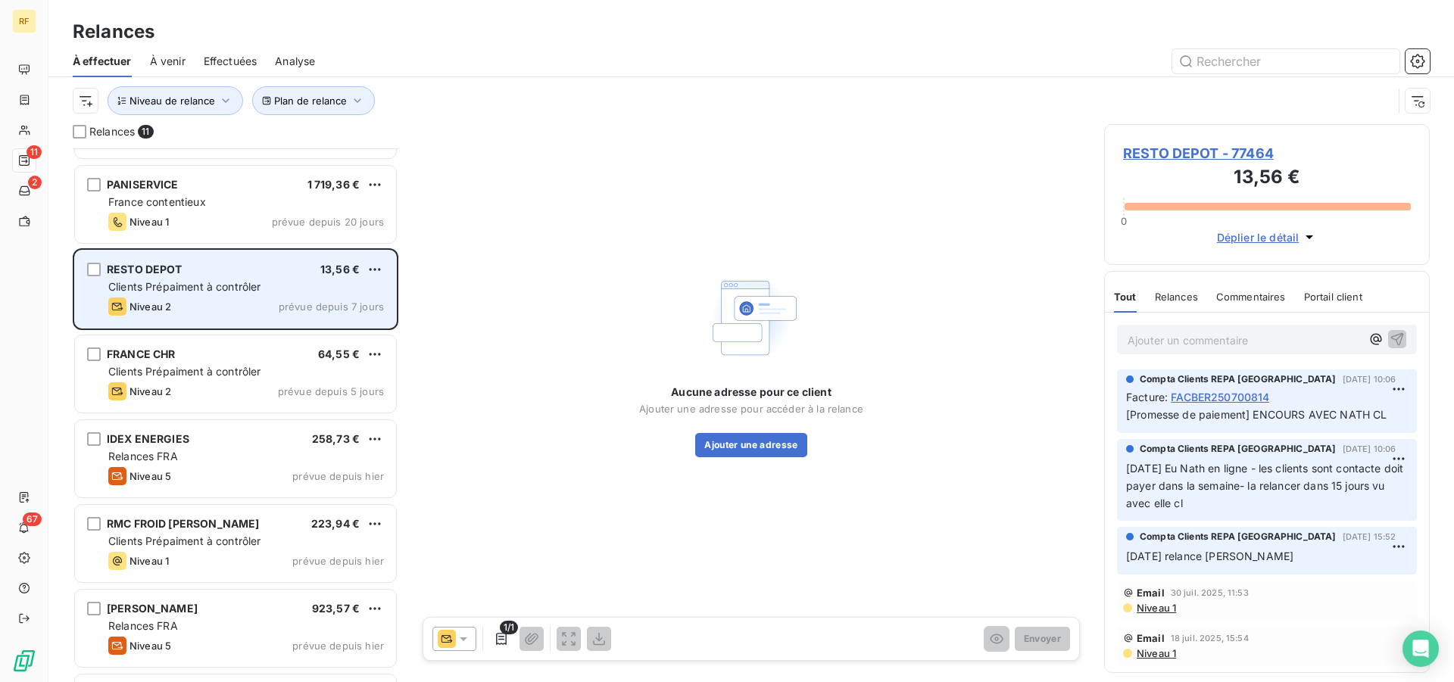
click at [242, 298] on div "Niveau 2 prévue depuis 7 jours" at bounding box center [246, 307] width 276 height 18
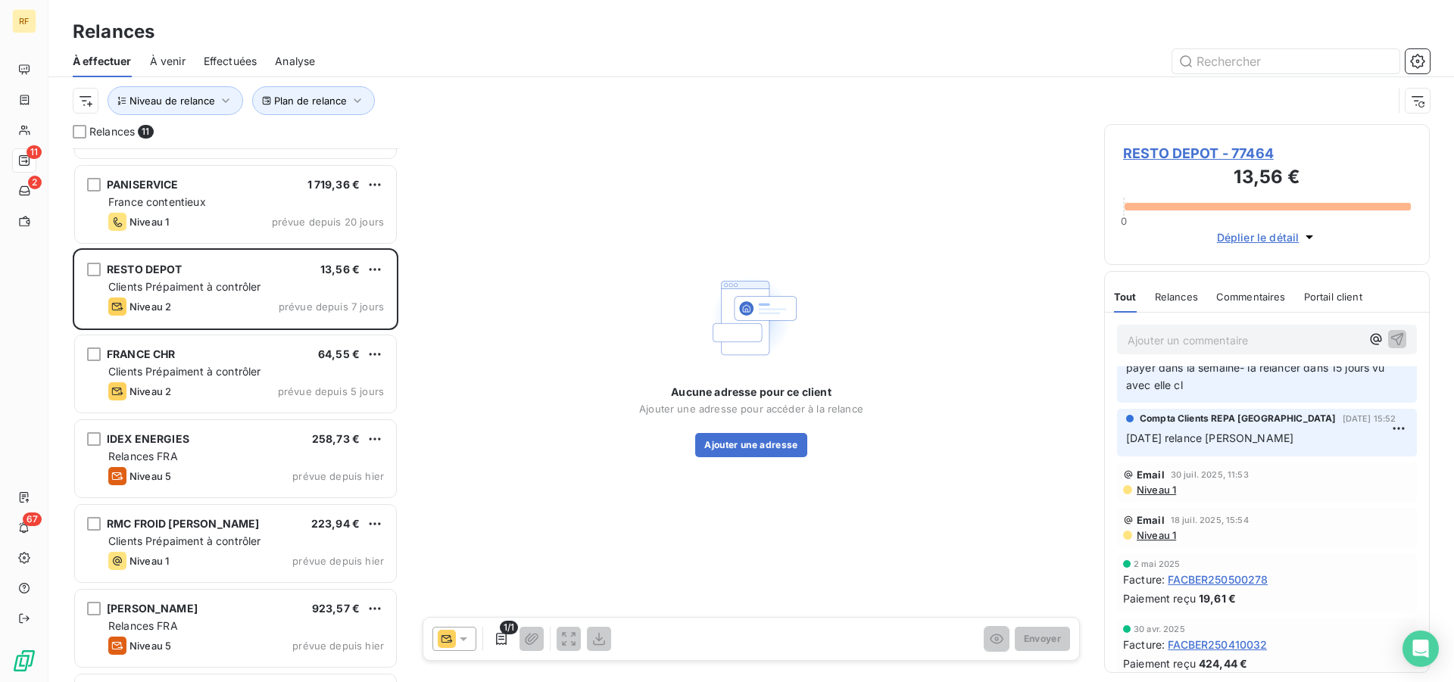
scroll to position [127, 0]
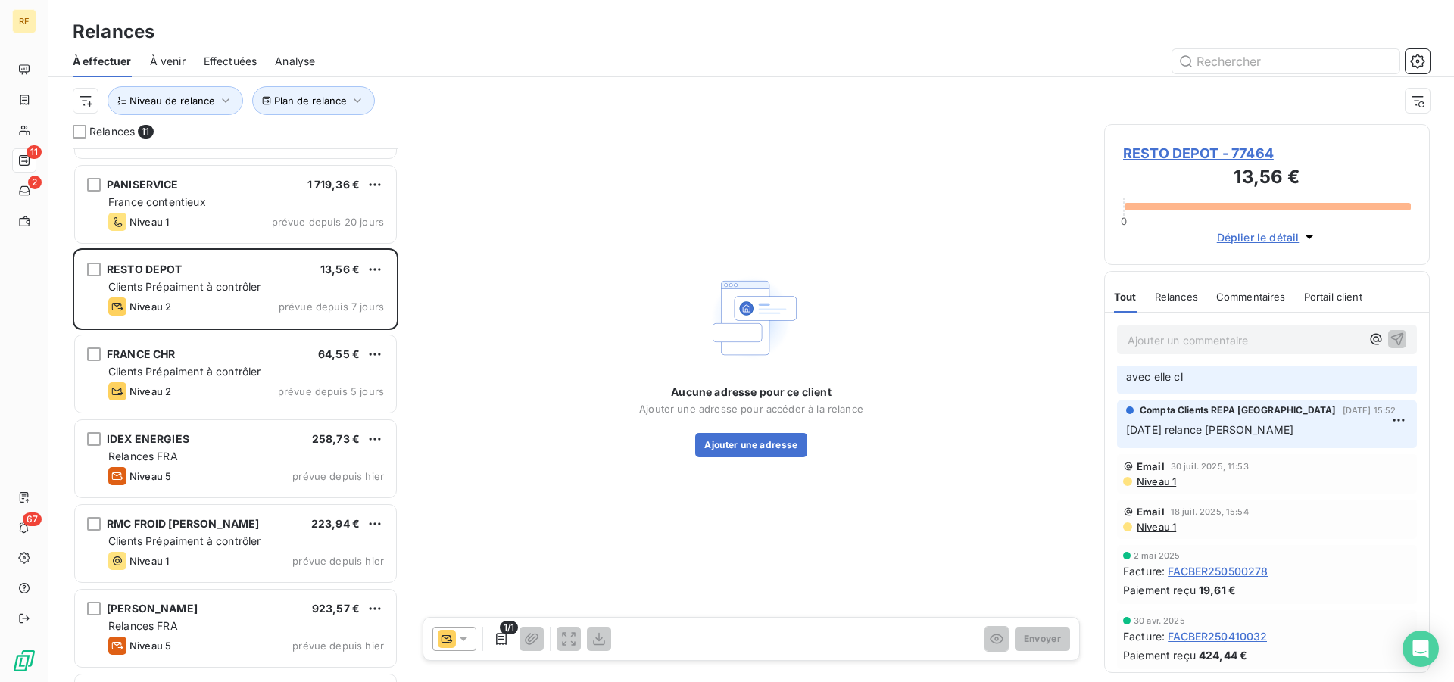
click at [1148, 483] on span "Niveau 1" at bounding box center [1155, 482] width 41 height 12
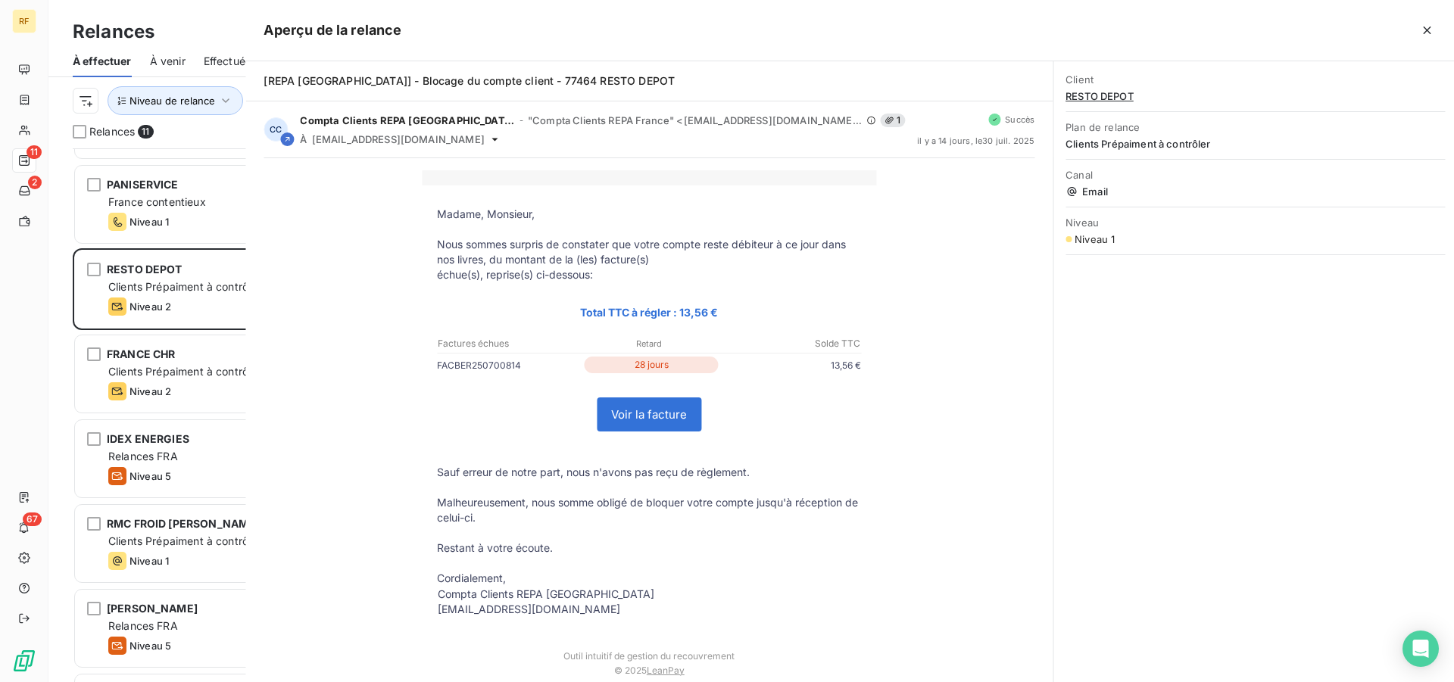
scroll to position [521, 313]
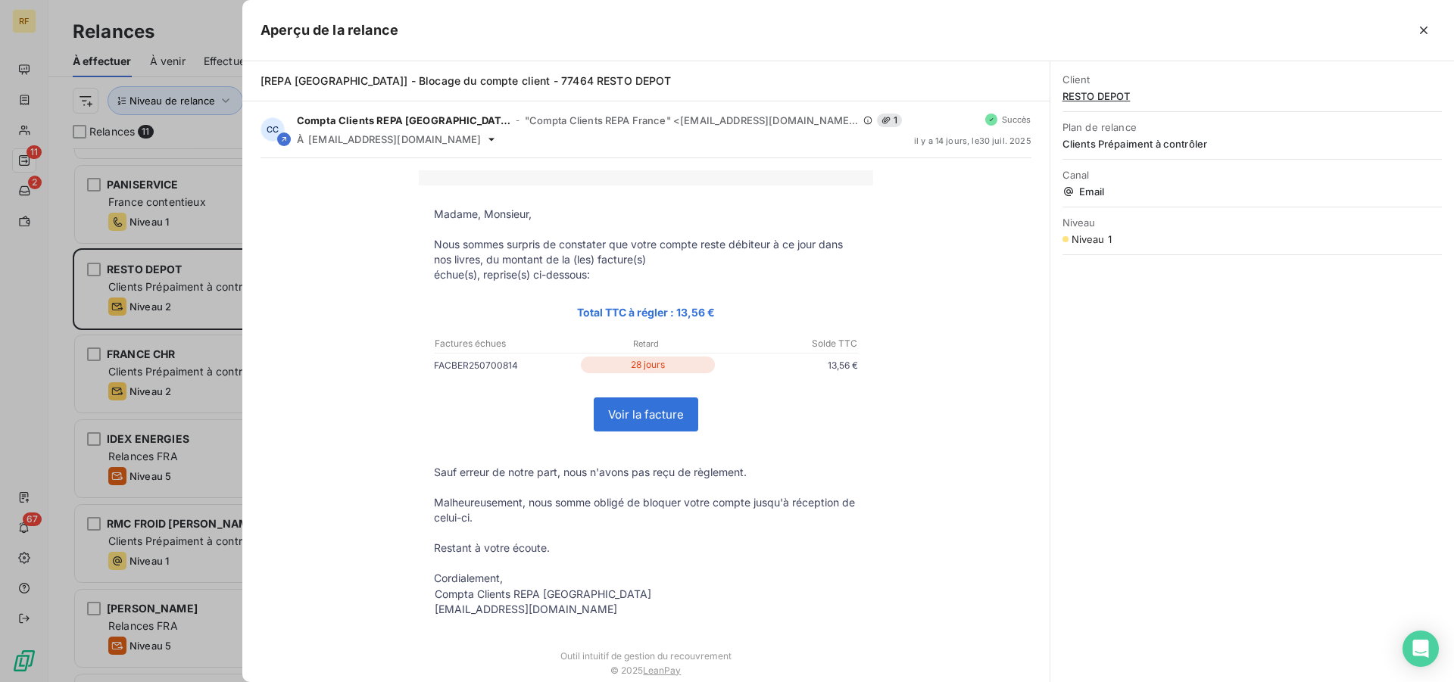
click at [1422, 27] on icon "button" at bounding box center [1423, 30] width 15 height 15
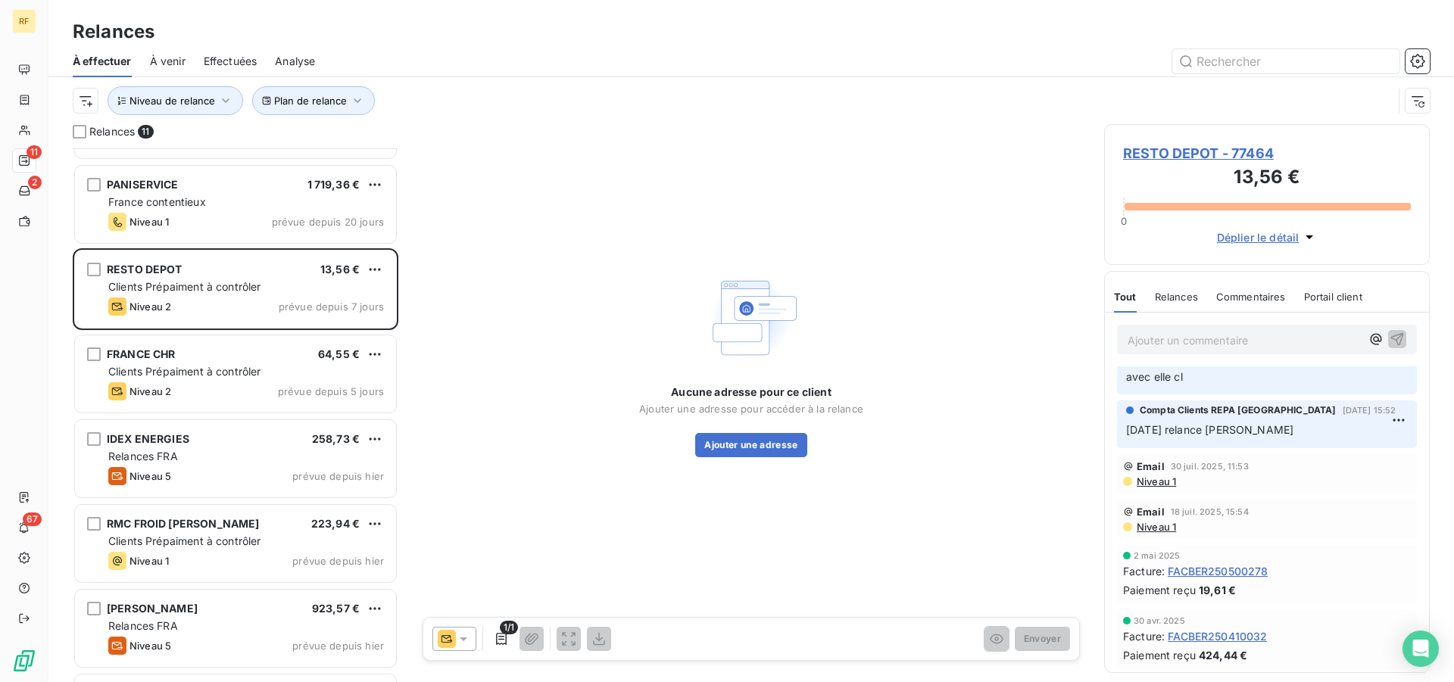
click at [1165, 533] on span "Niveau 1" at bounding box center [1155, 527] width 41 height 12
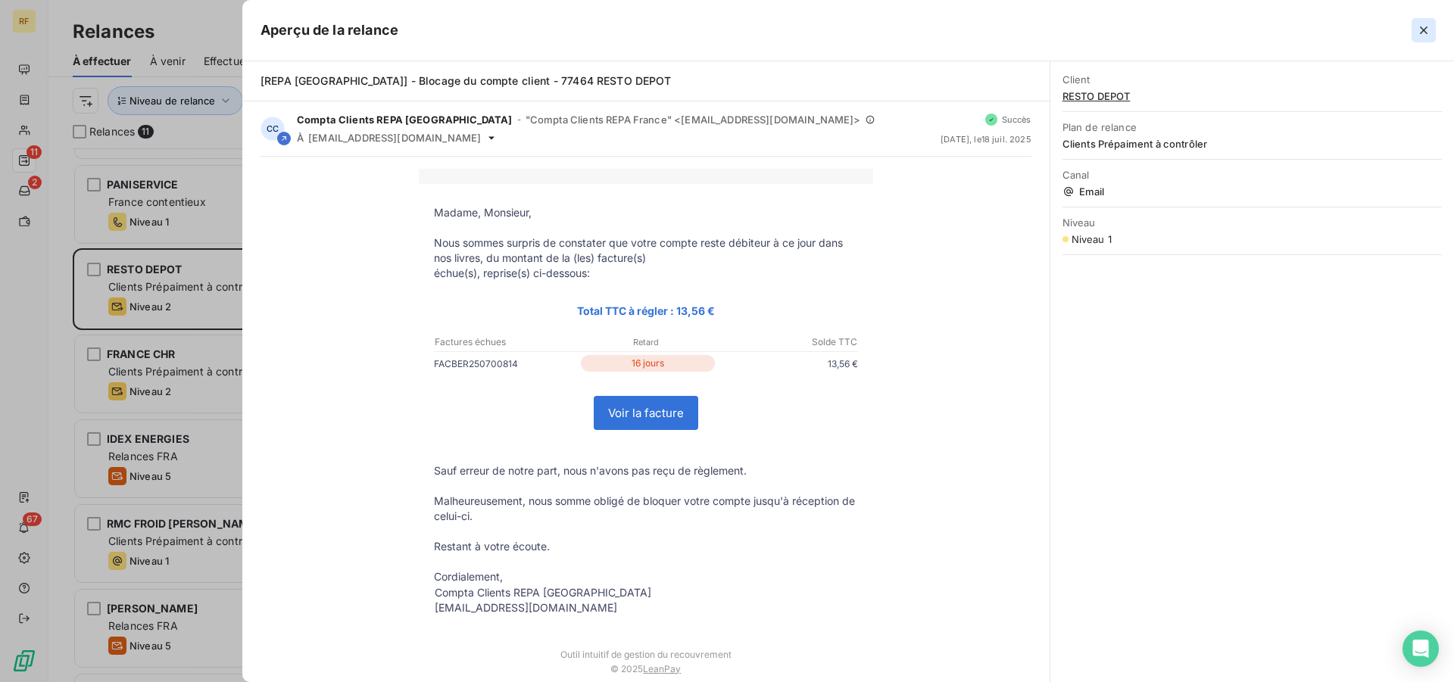
click at [1427, 24] on icon "button" at bounding box center [1423, 30] width 15 height 15
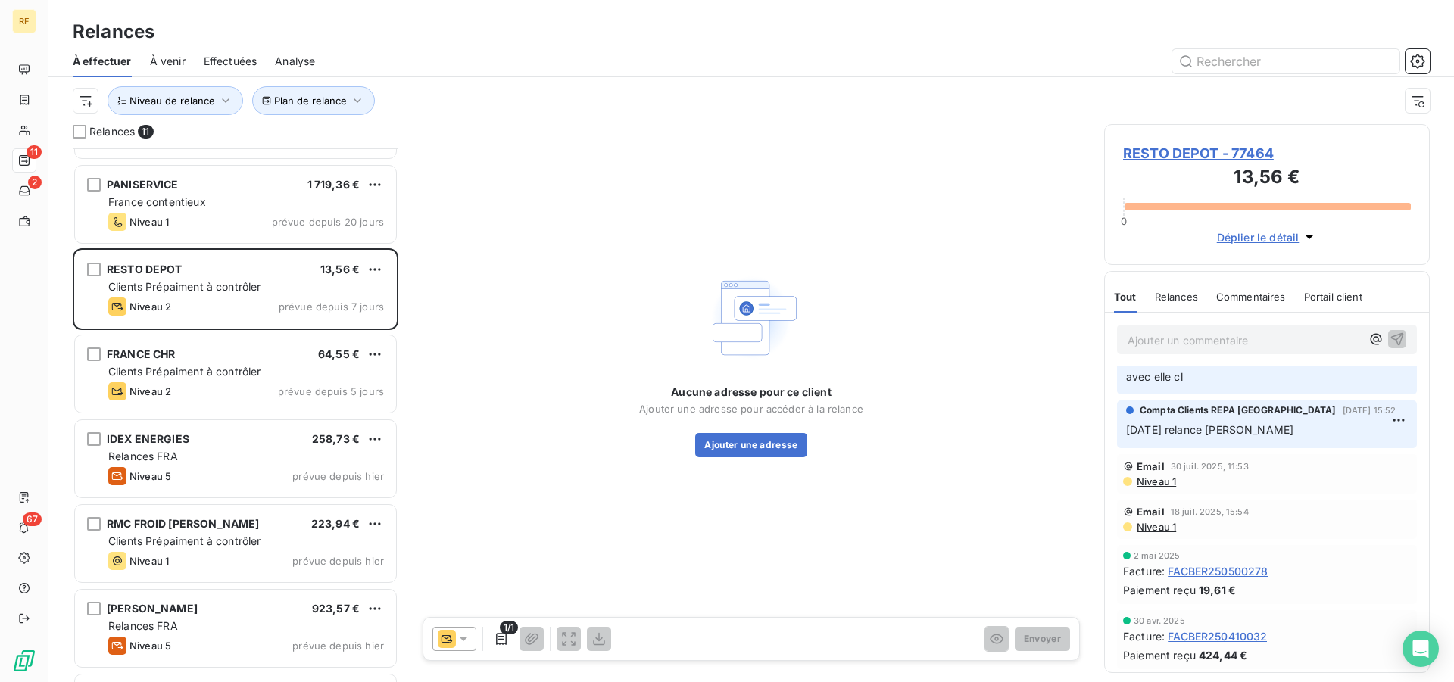
click at [1199, 152] on span "RESTO DEPOT - 77464" at bounding box center [1267, 153] width 288 height 20
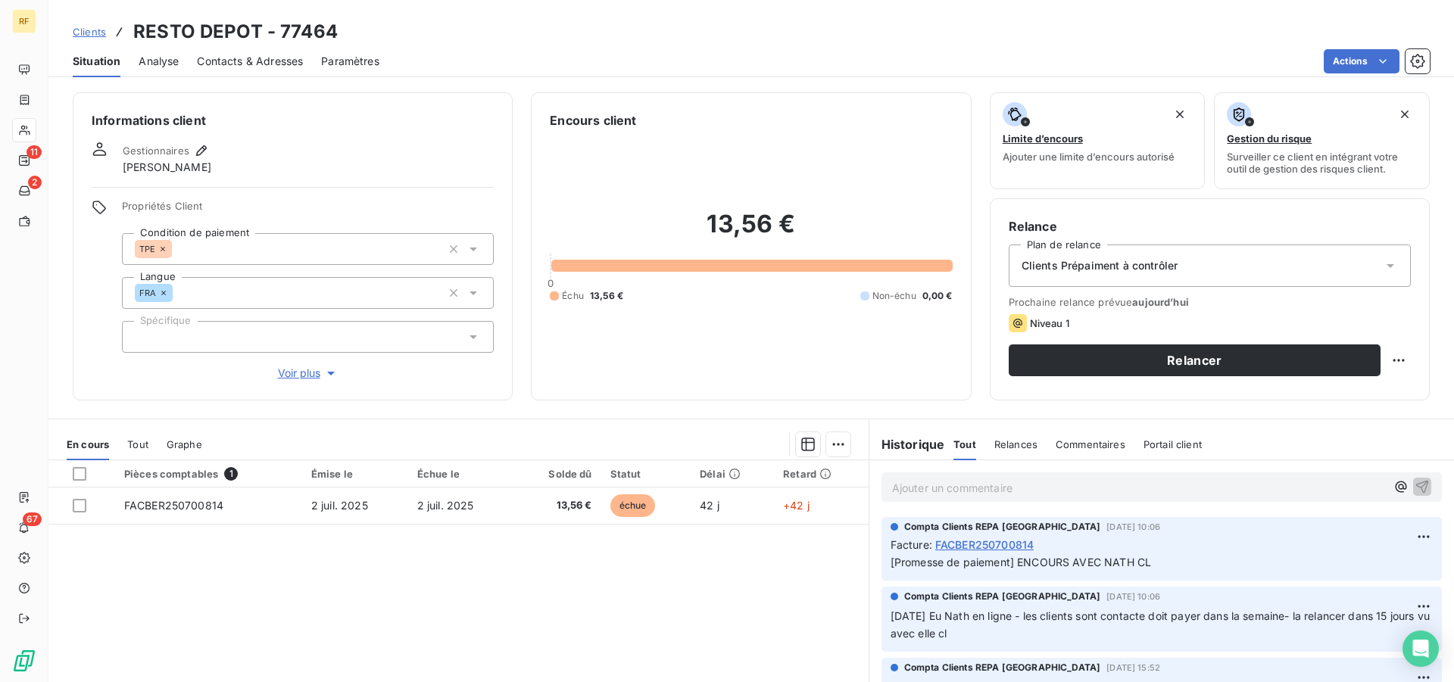
click at [1165, 260] on span "Clients Prépaiment à contrôler" at bounding box center [1099, 265] width 157 height 15
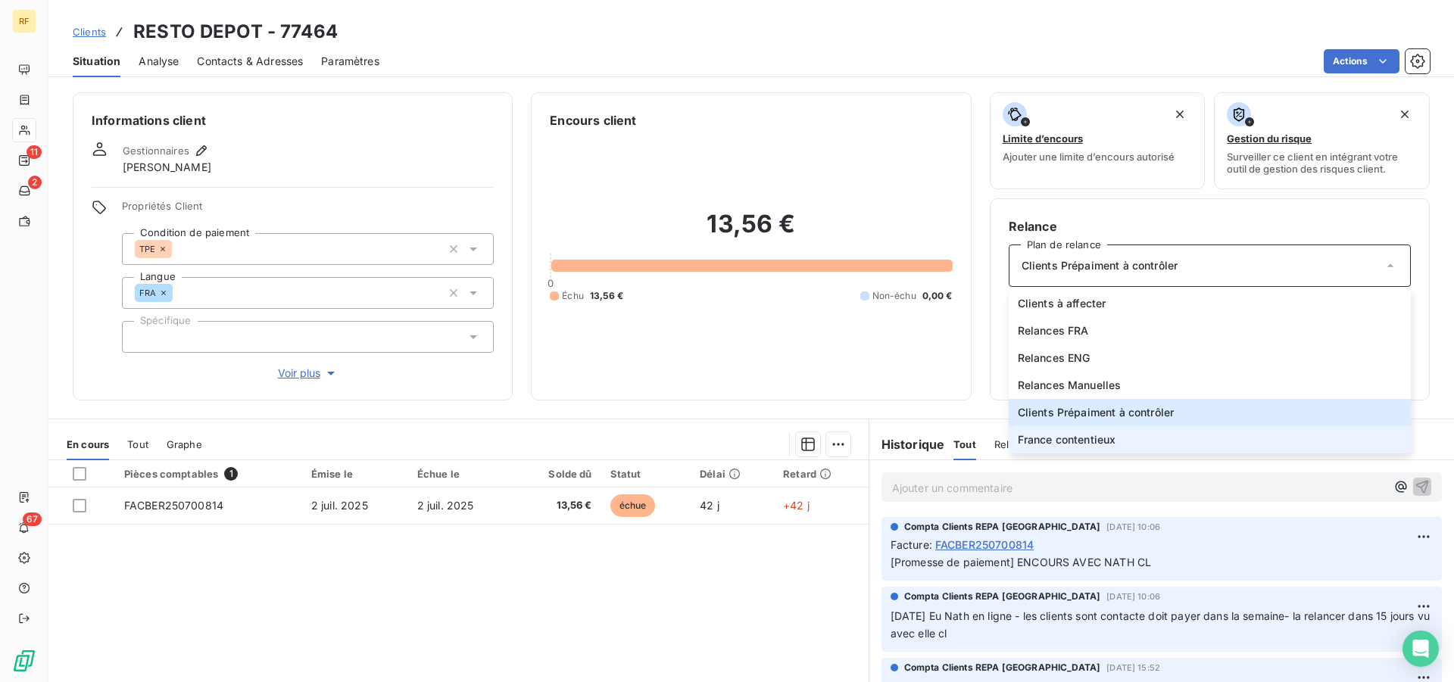
click at [1099, 443] on span "France contentieux" at bounding box center [1067, 439] width 98 height 15
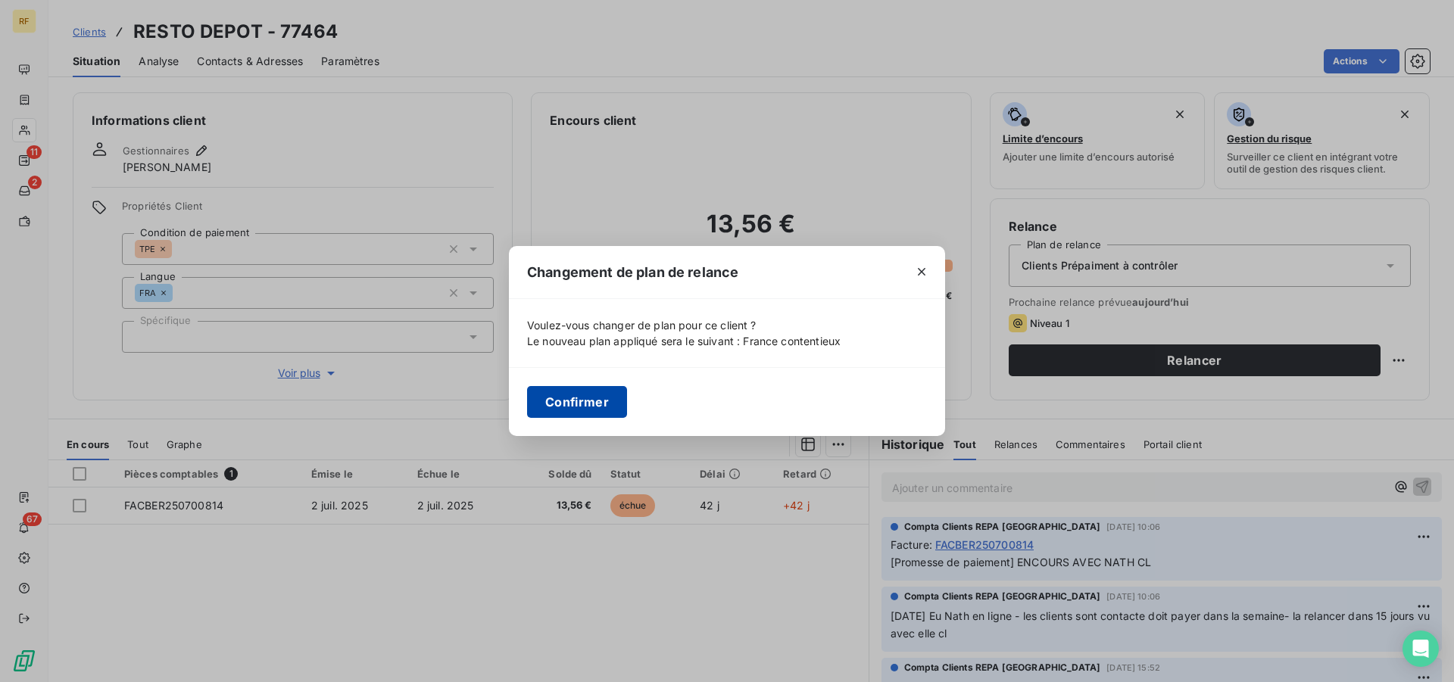
click at [610, 398] on button "Confirmer" at bounding box center [577, 402] width 100 height 32
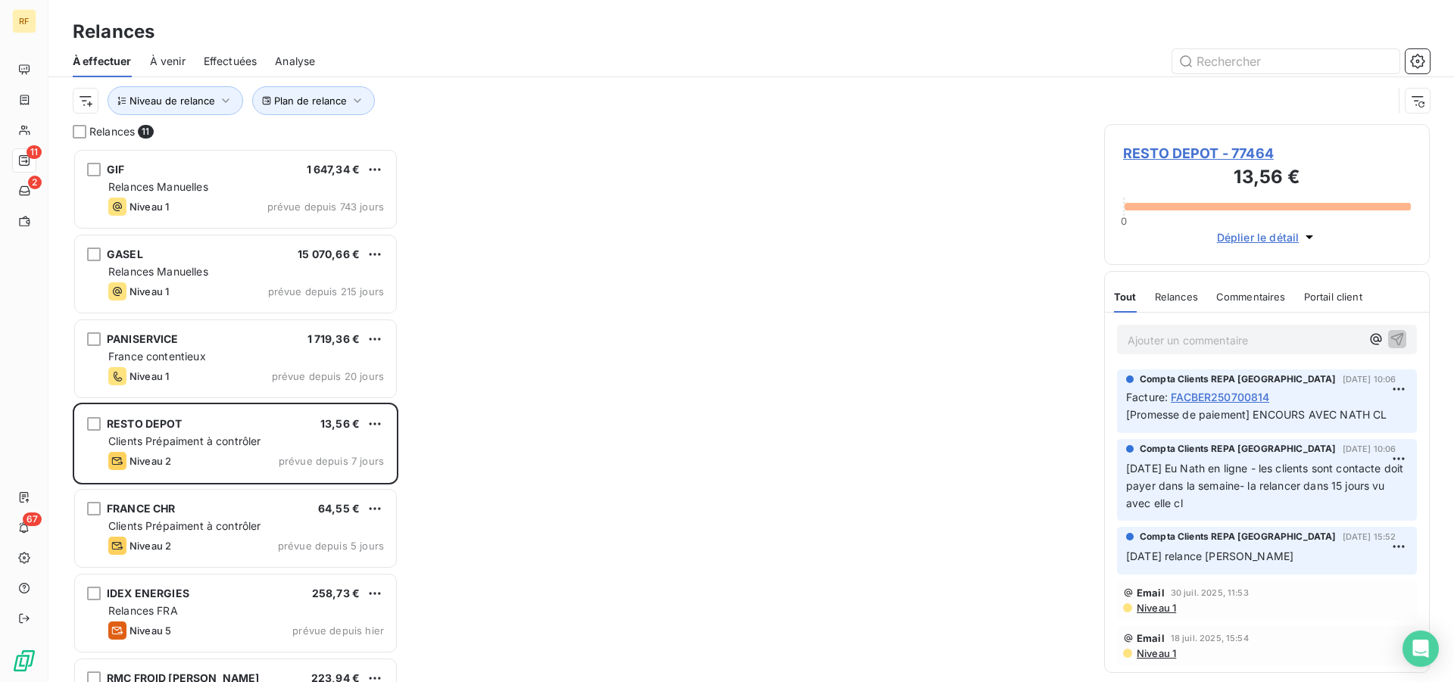
scroll to position [521, 313]
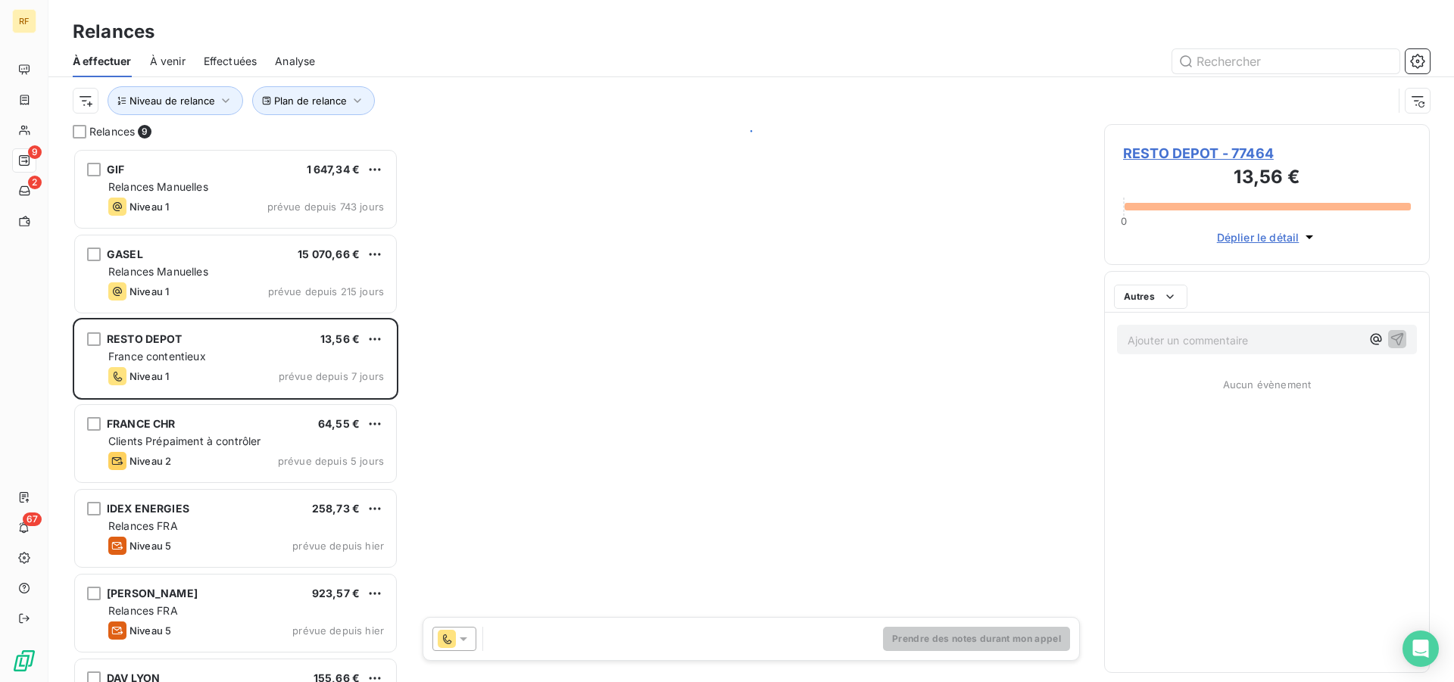
scroll to position [521, 313]
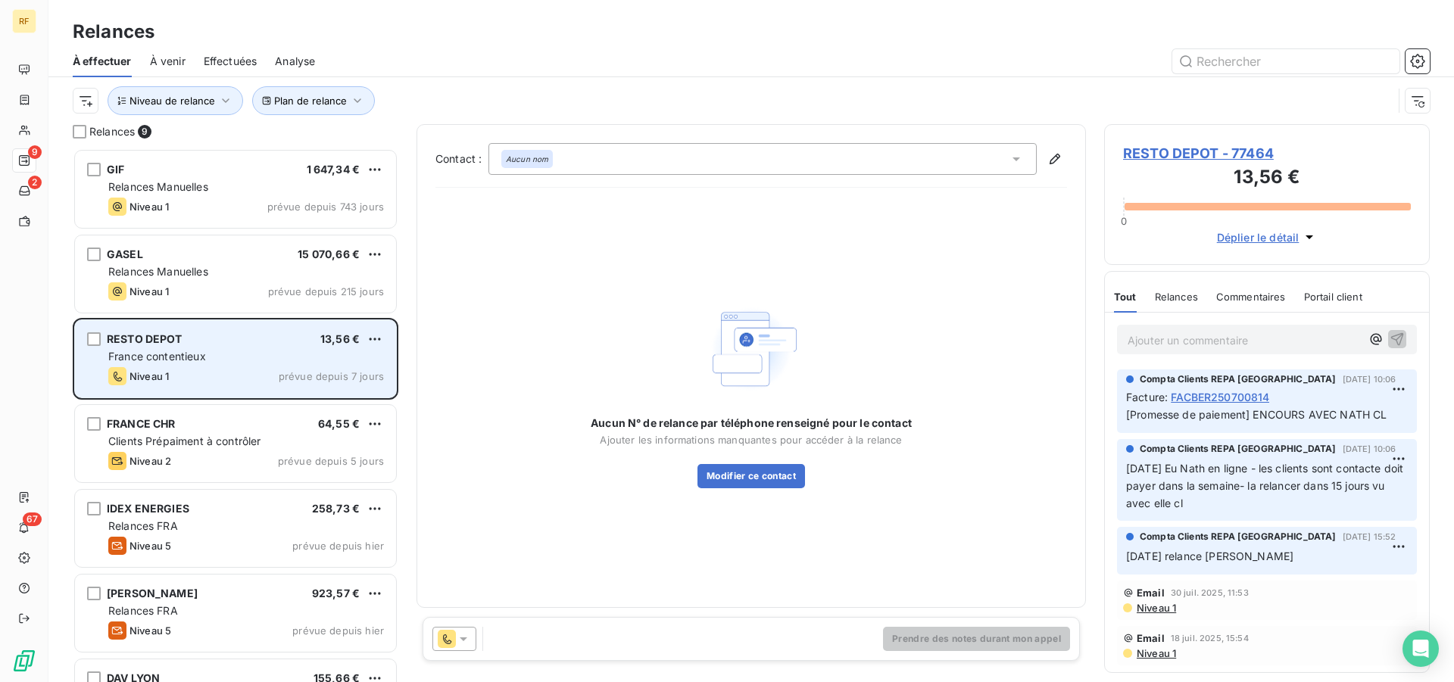
click at [305, 363] on div "France contentieux" at bounding box center [246, 356] width 276 height 15
click at [290, 356] on div "France contentieux" at bounding box center [246, 356] width 276 height 15
click at [284, 372] on span "prévue depuis 7 jours" at bounding box center [331, 376] width 105 height 12
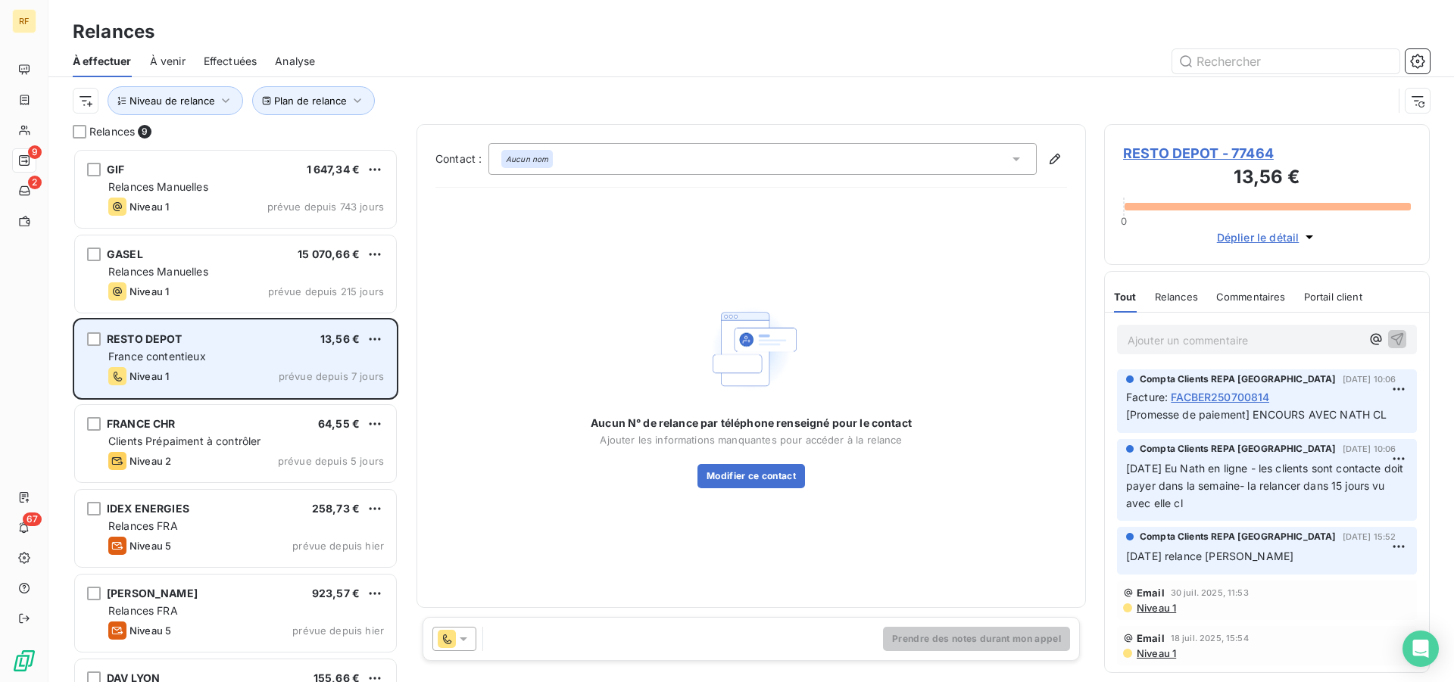
click at [284, 372] on span "prévue depuis 7 jours" at bounding box center [331, 376] width 105 height 12
click at [250, 361] on div "France contentieux" at bounding box center [246, 356] width 276 height 15
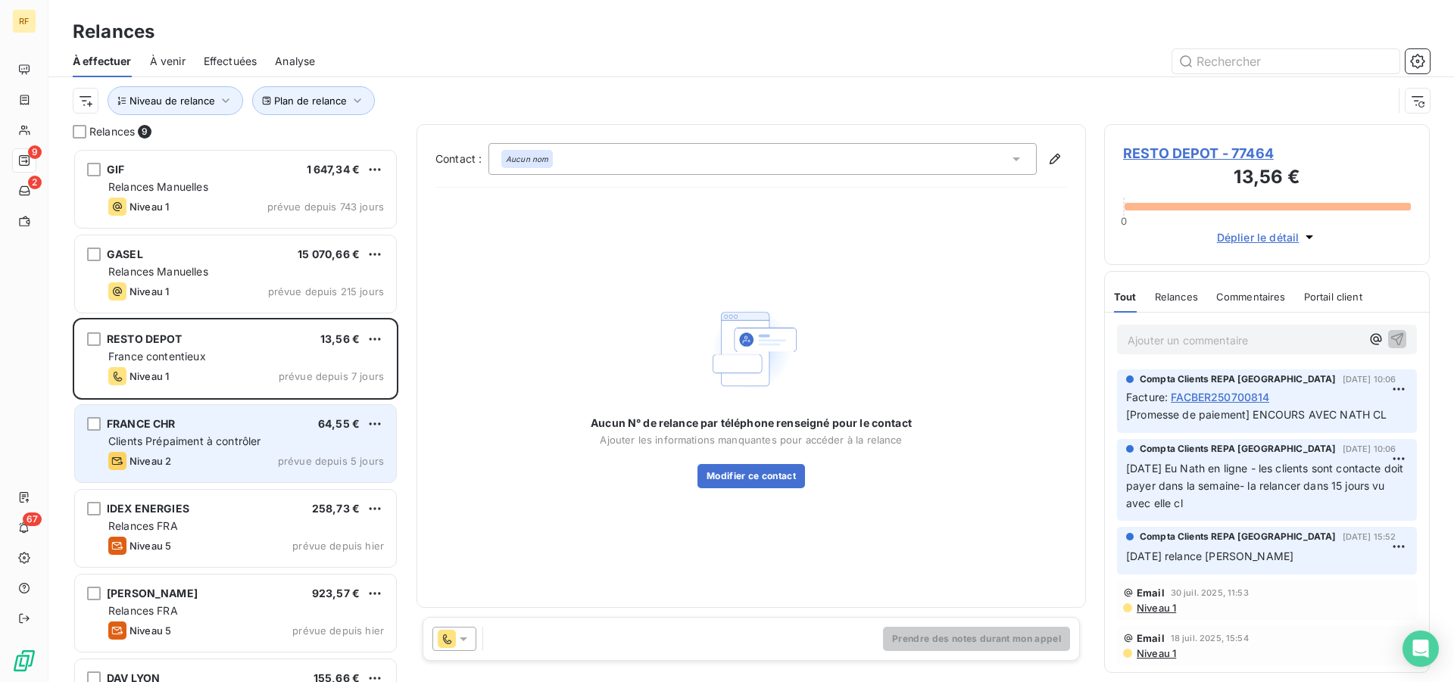
click at [190, 439] on span "Clients Prépaiment à contrôler" at bounding box center [184, 441] width 153 height 13
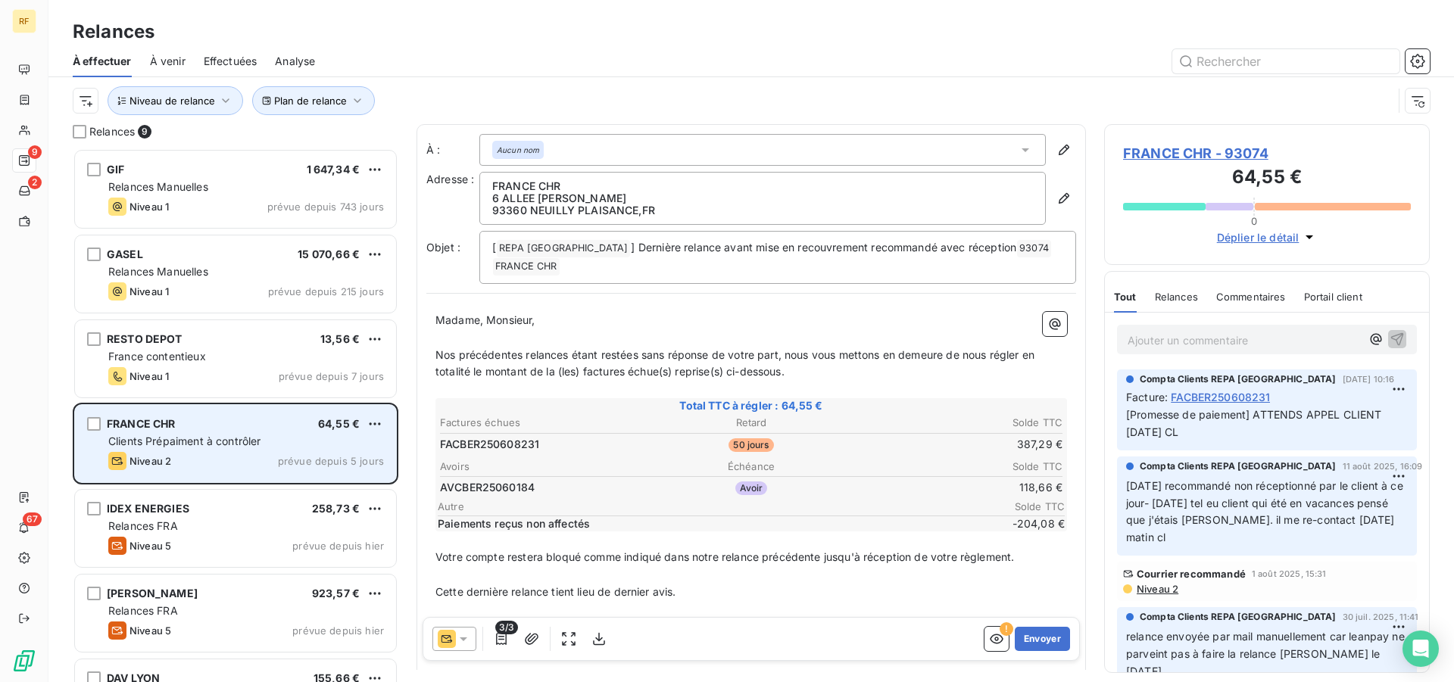
click at [190, 435] on span "Clients Prépaiment à contrôler" at bounding box center [184, 441] width 153 height 13
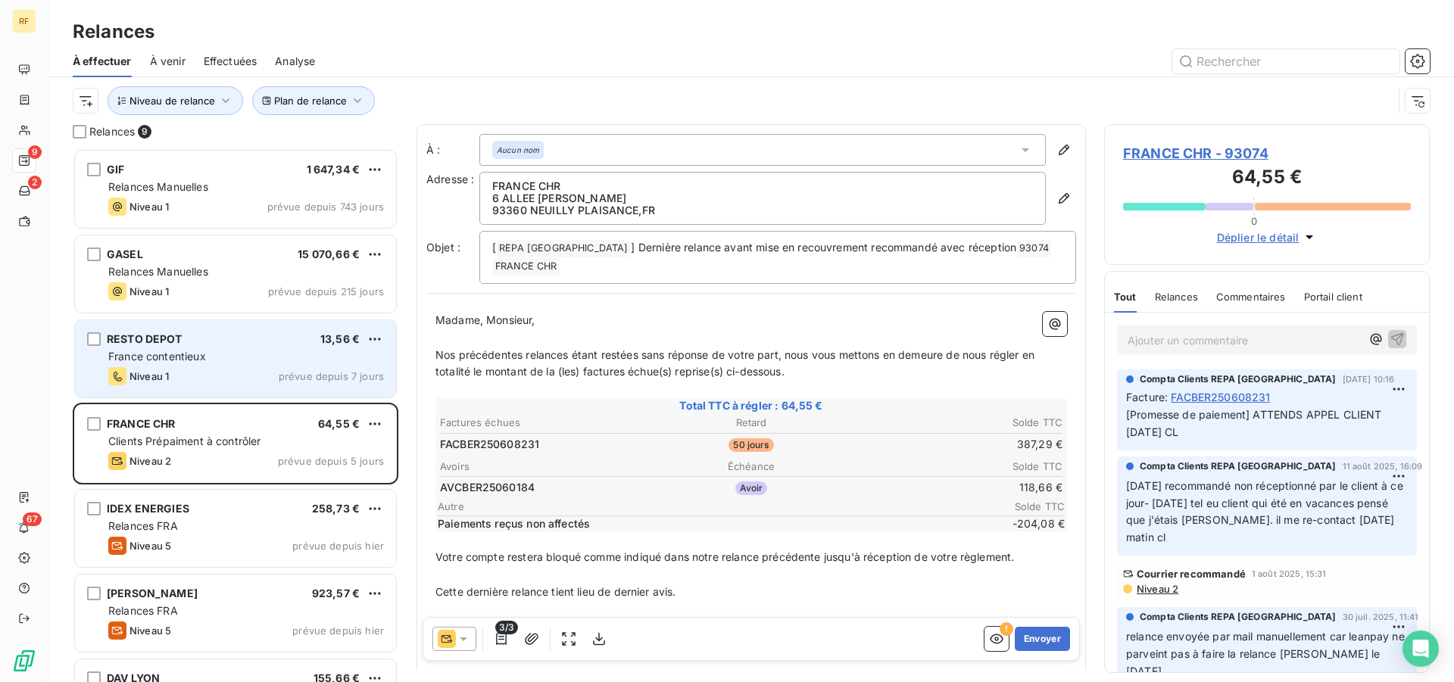
click at [209, 367] on div "Niveau 1 prévue depuis 7 jours" at bounding box center [246, 376] width 276 height 18
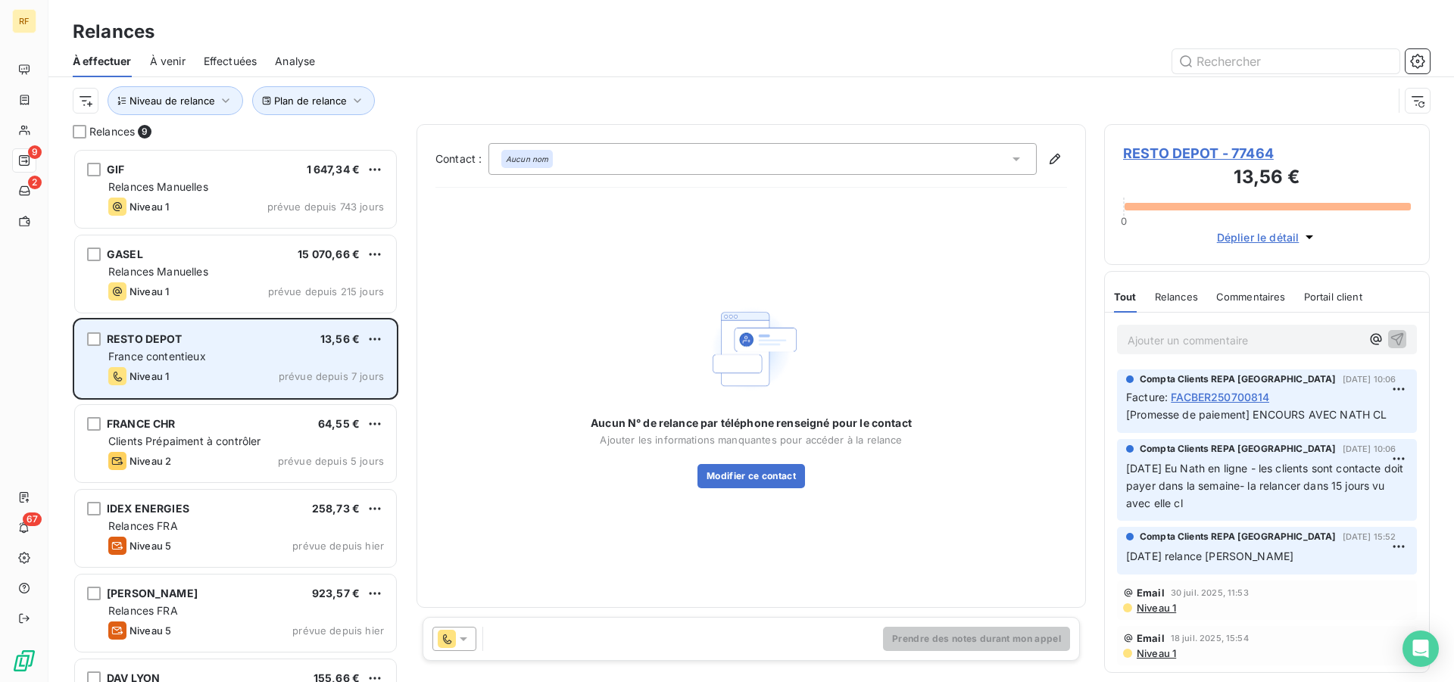
click at [212, 366] on div "RESTO DEPOT 13,56 € France contentieux Niveau 1 prévue depuis 7 jours" at bounding box center [235, 358] width 321 height 77
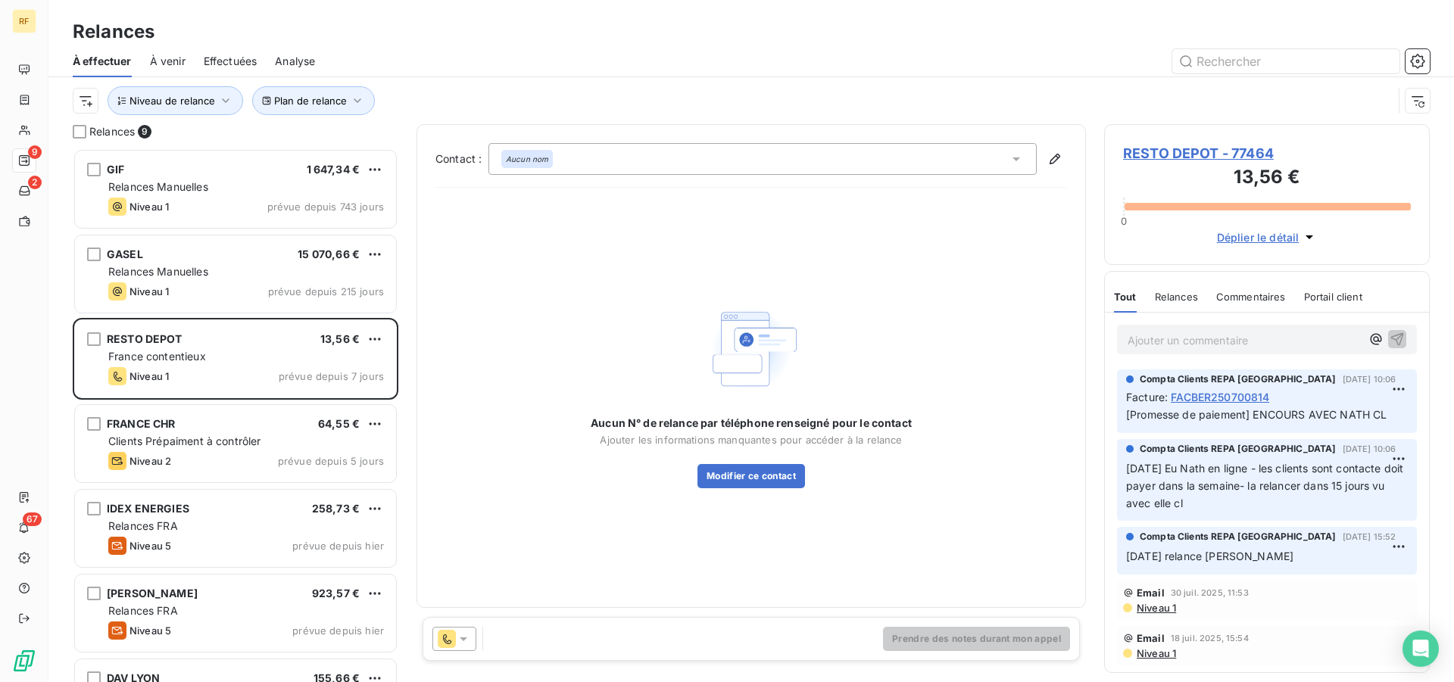
click at [1188, 154] on span "RESTO DEPOT - 77464" at bounding box center [1267, 153] width 288 height 20
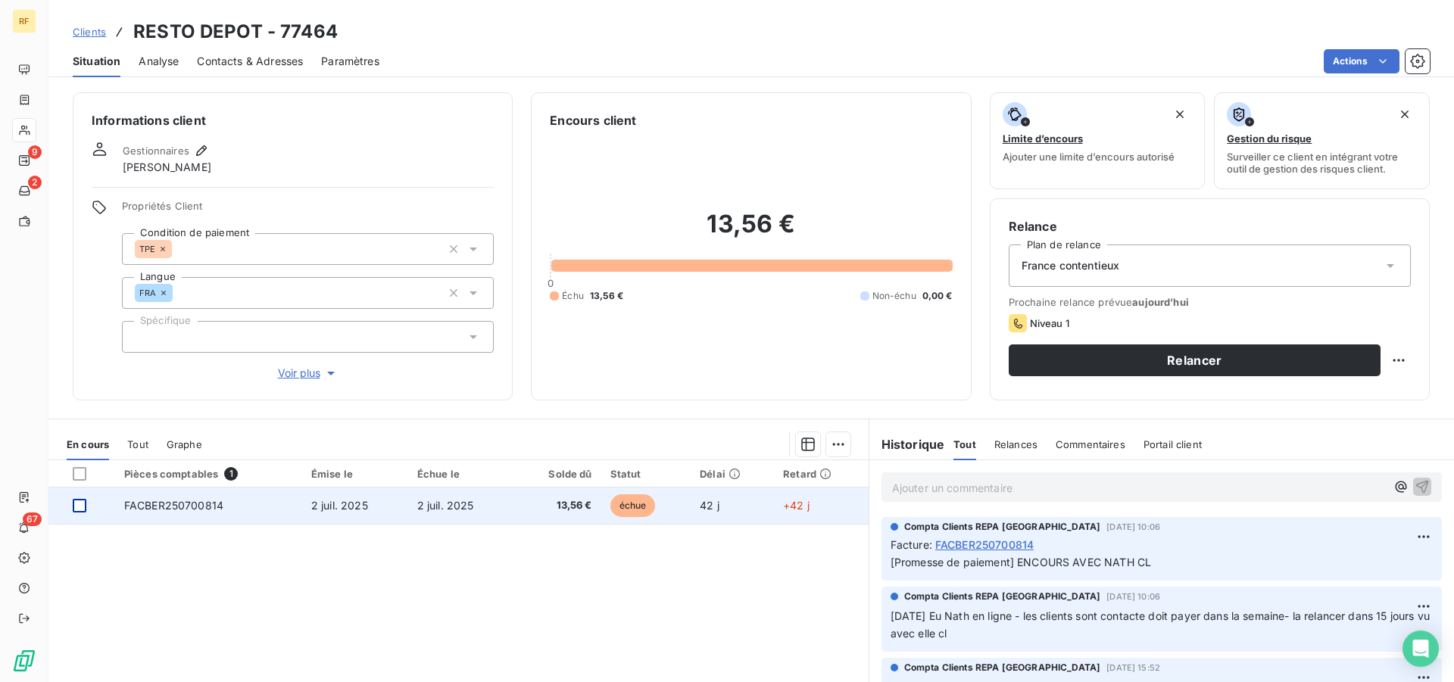
click at [80, 507] on div at bounding box center [80, 506] width 14 height 14
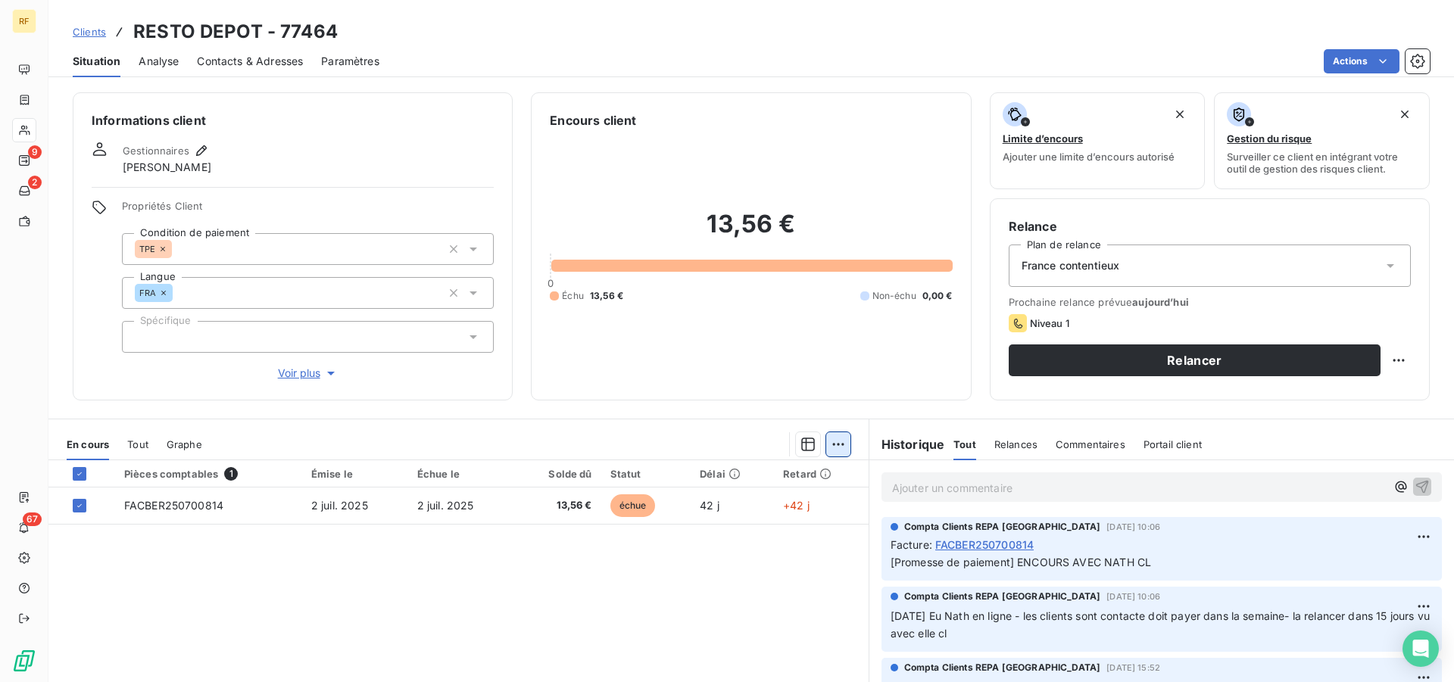
click at [834, 451] on html "RF 9 2 67 Clients RESTO DEPOT - 77464 Situation Analyse Contacts & Adresses Par…" at bounding box center [727, 341] width 1454 height 682
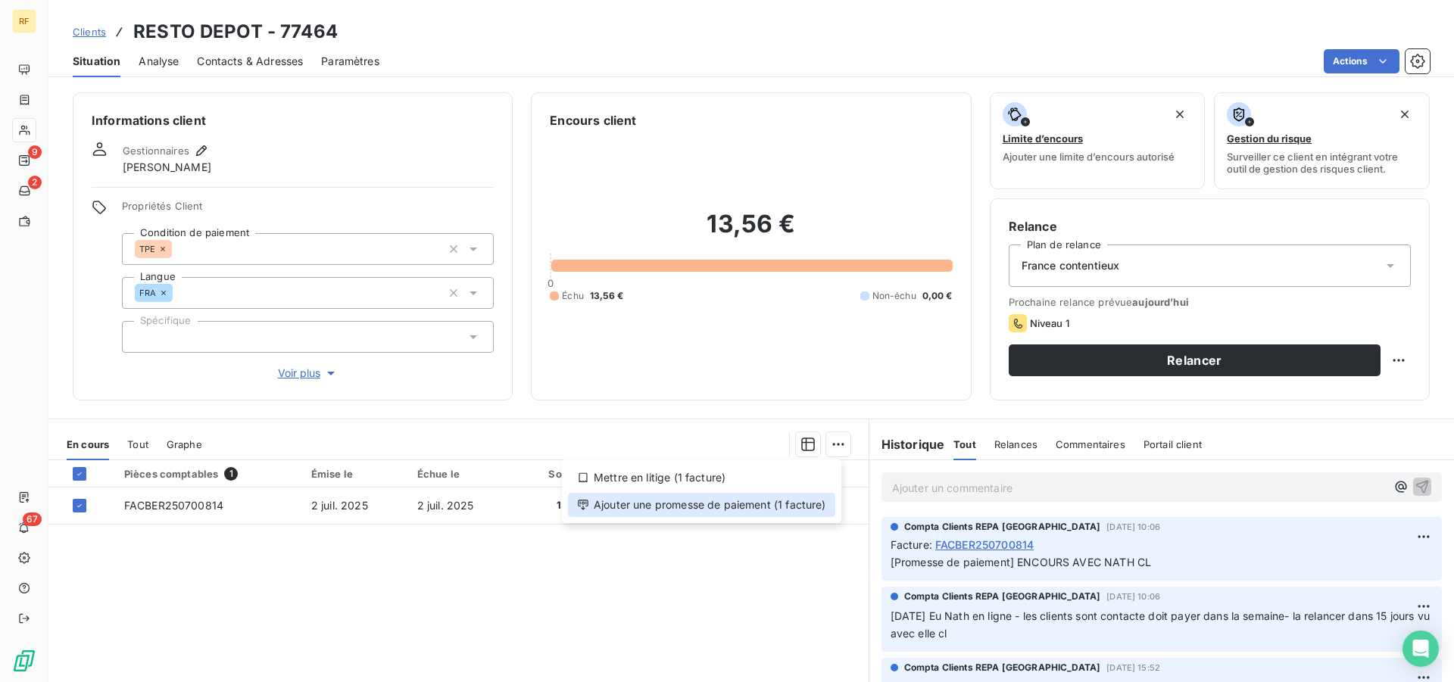
click at [806, 500] on div "Ajouter une promesse de paiement (1 facture)" at bounding box center [701, 505] width 267 height 24
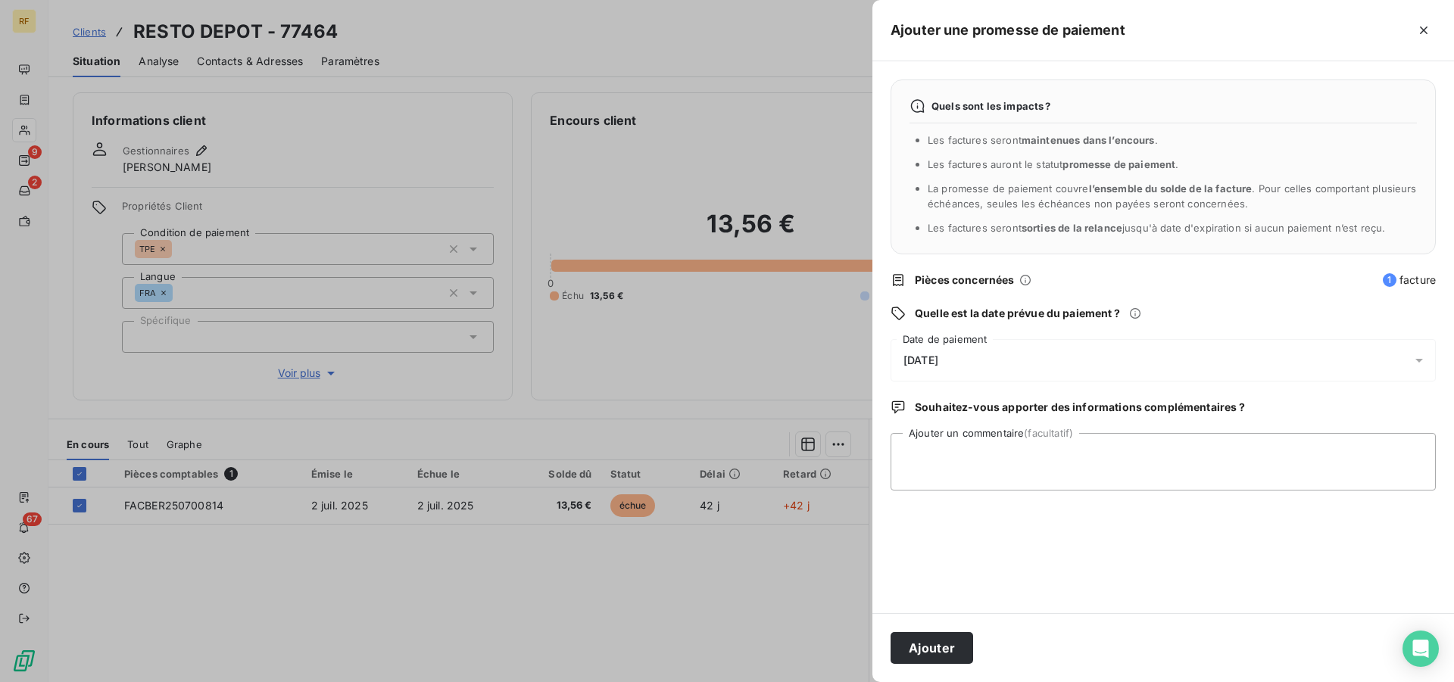
click at [938, 357] on span "[DATE]" at bounding box center [920, 360] width 35 height 12
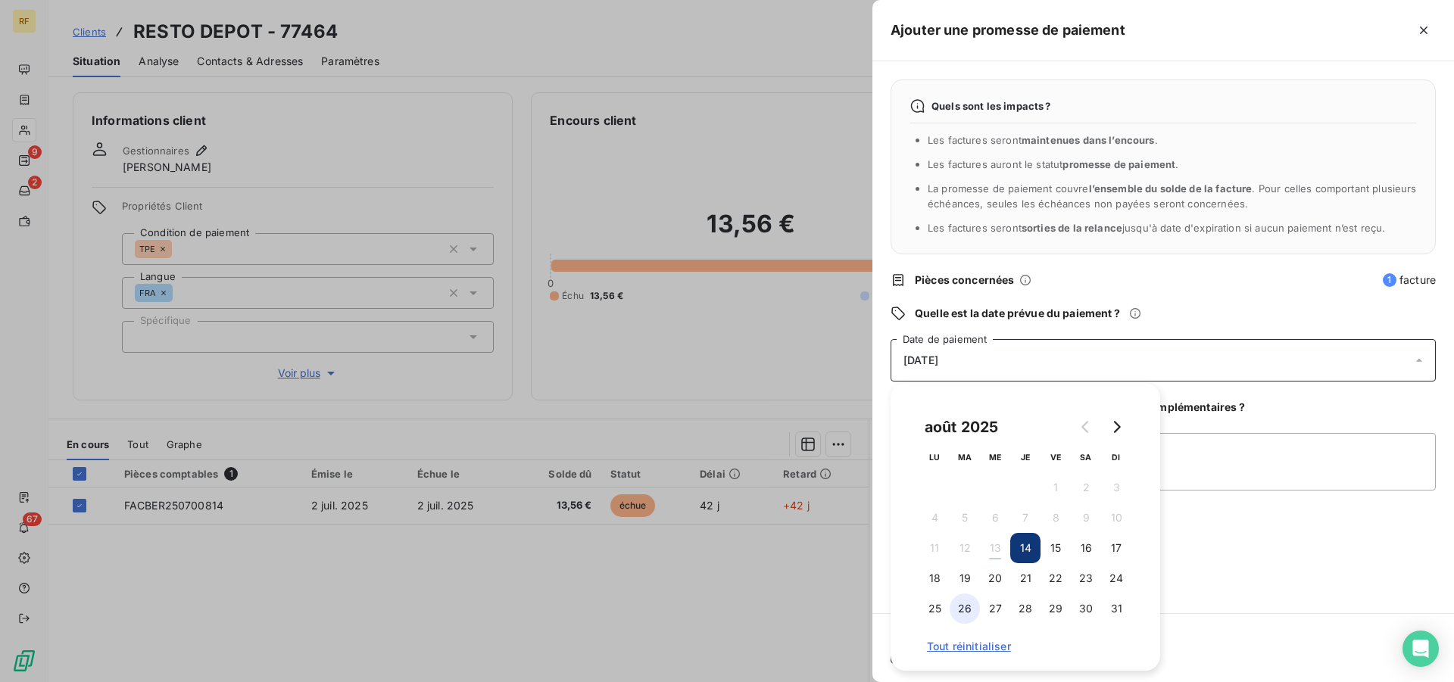
click at [970, 607] on button "26" at bounding box center [965, 609] width 30 height 30
click at [1244, 472] on textarea "Ajouter un commentaire (facultatif)" at bounding box center [1162, 462] width 545 height 58
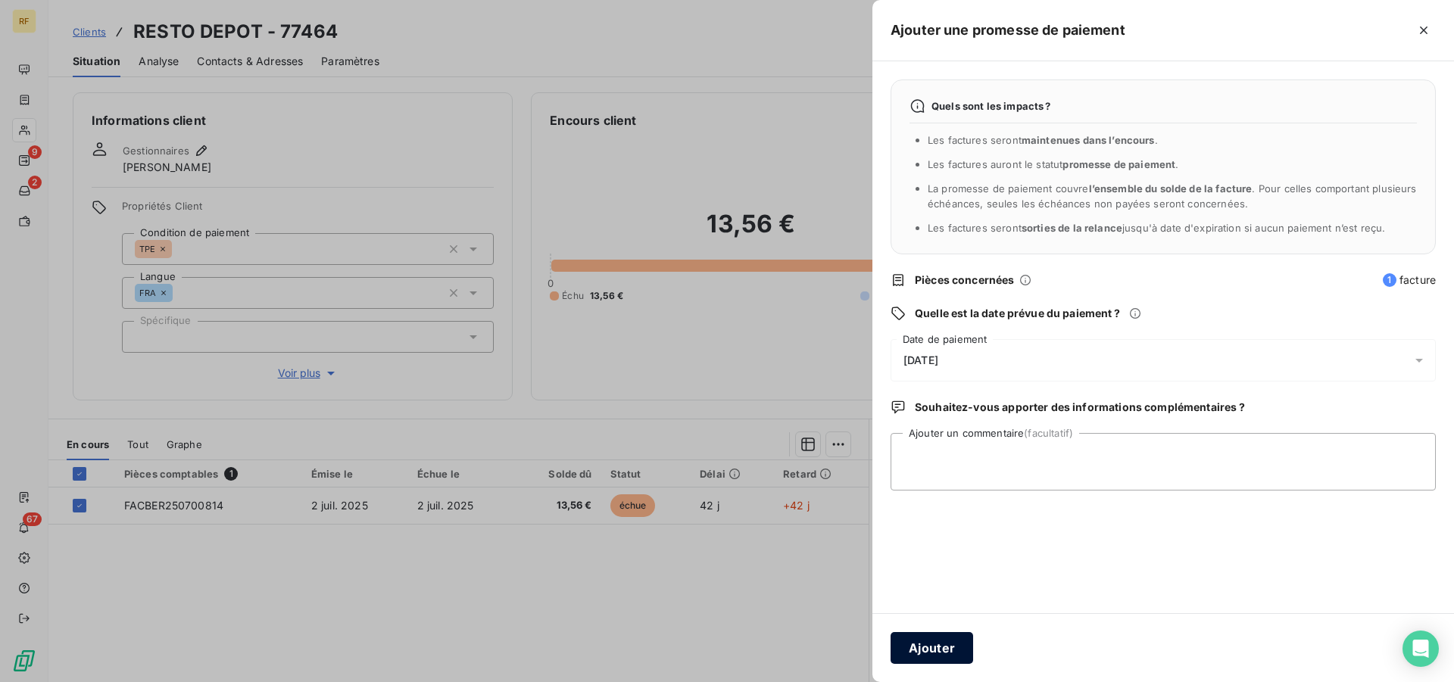
click at [950, 647] on button "Ajouter" at bounding box center [931, 648] width 83 height 32
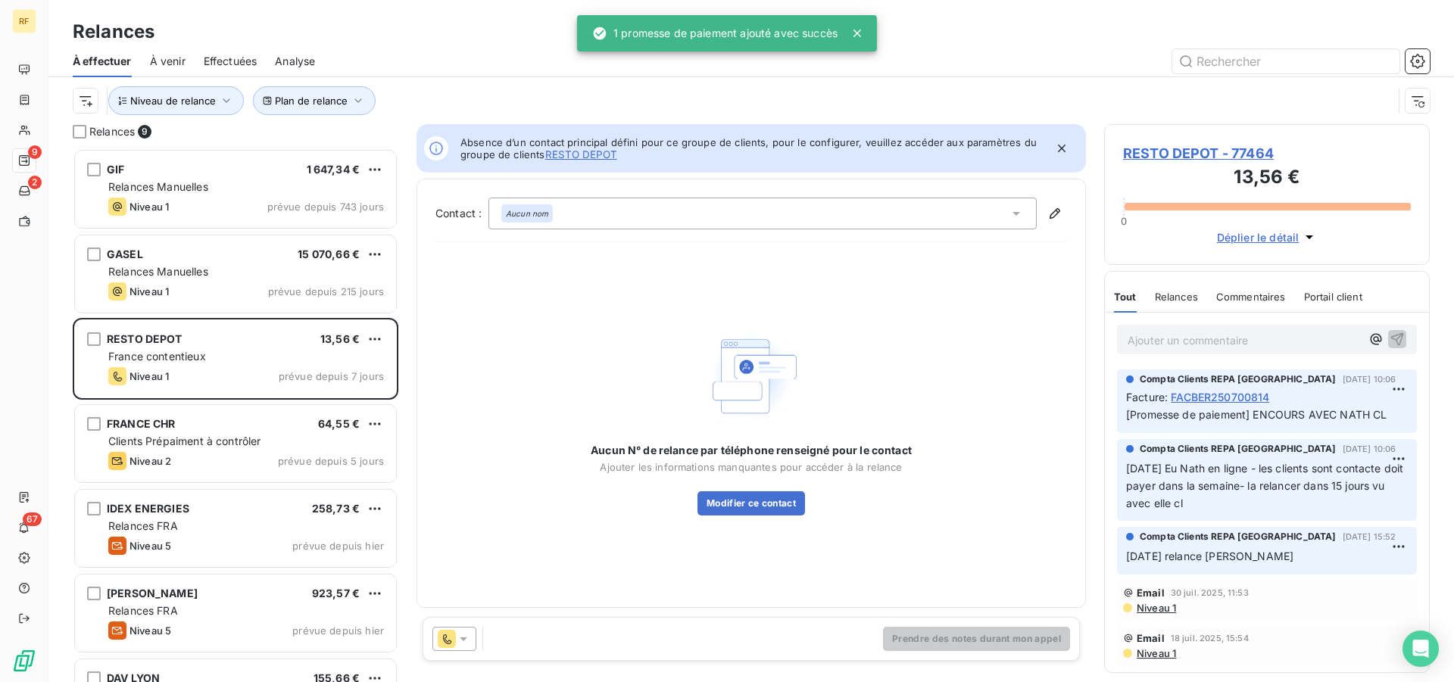
scroll to position [521, 313]
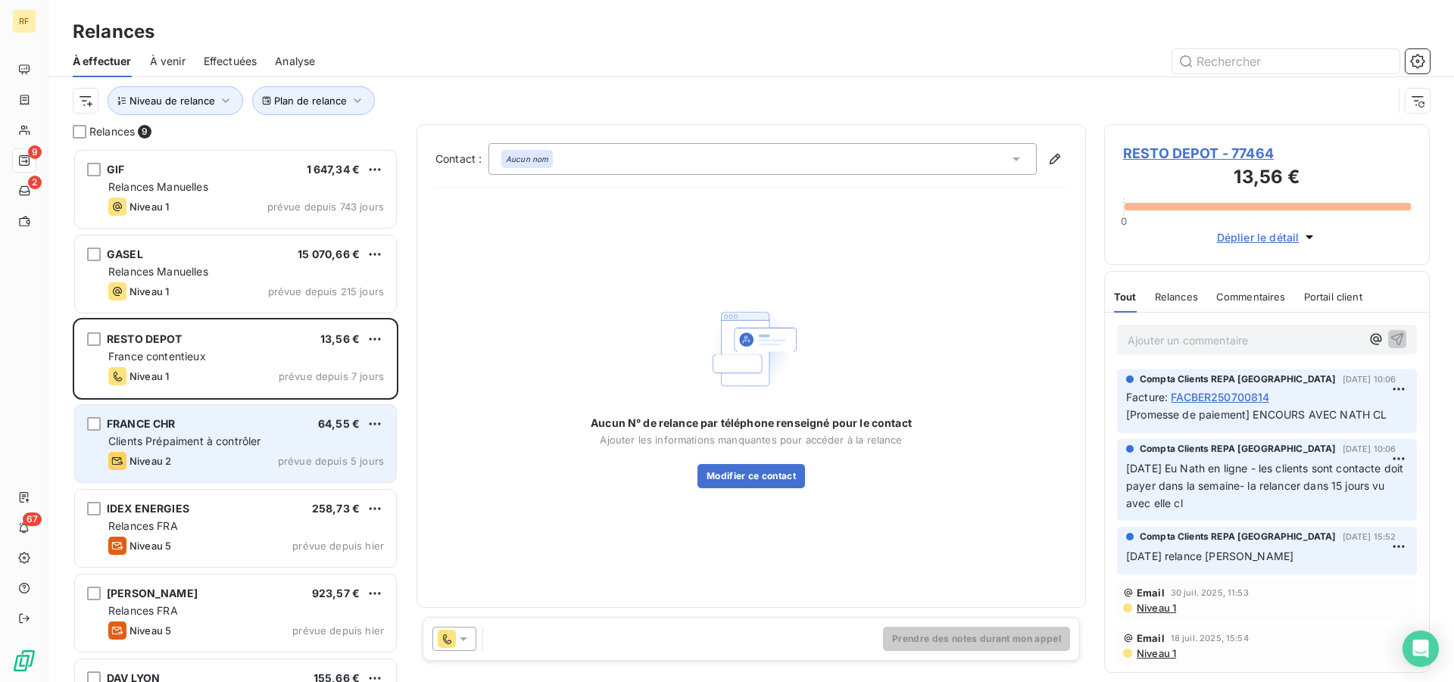
click at [246, 421] on div "FRANCE CHR 64,55 €" at bounding box center [246, 424] width 276 height 14
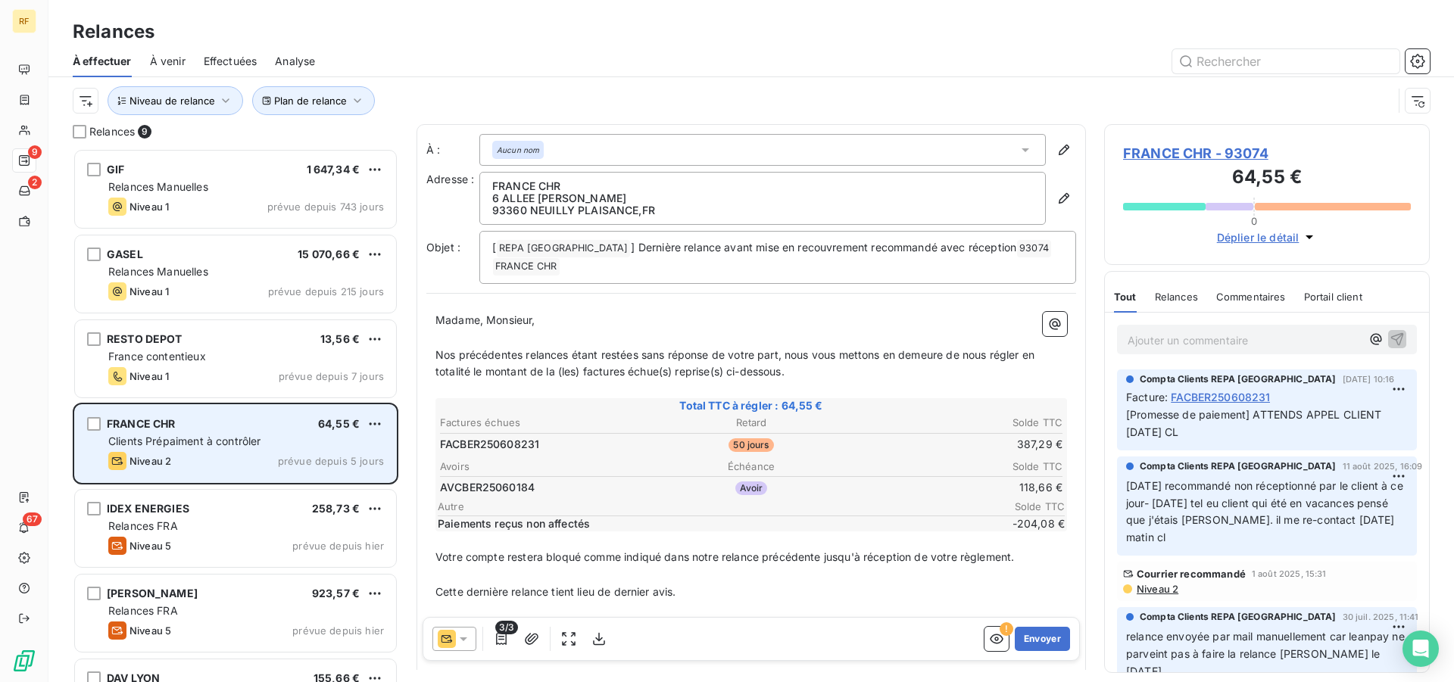
click at [226, 439] on span "Clients Prépaiment à contrôler" at bounding box center [184, 441] width 153 height 13
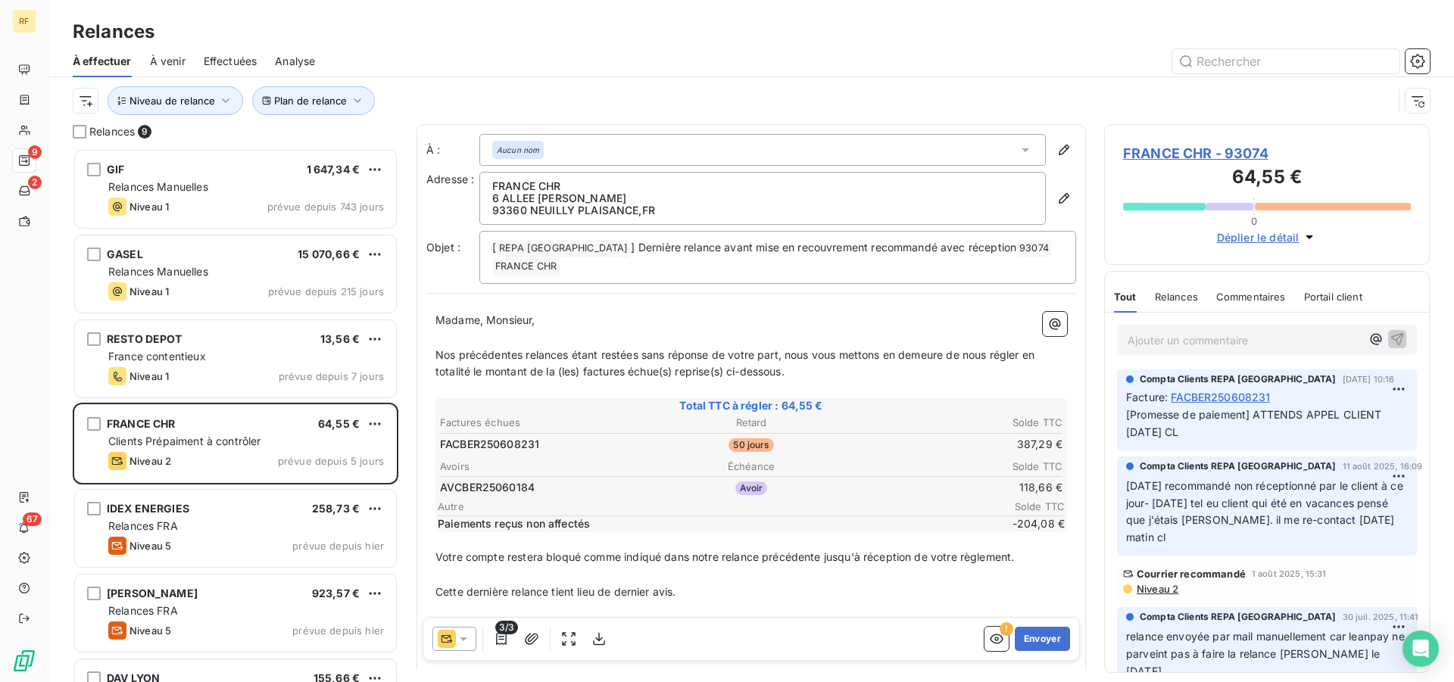
click at [1194, 151] on span "FRANCE CHR - 93074" at bounding box center [1267, 153] width 288 height 20
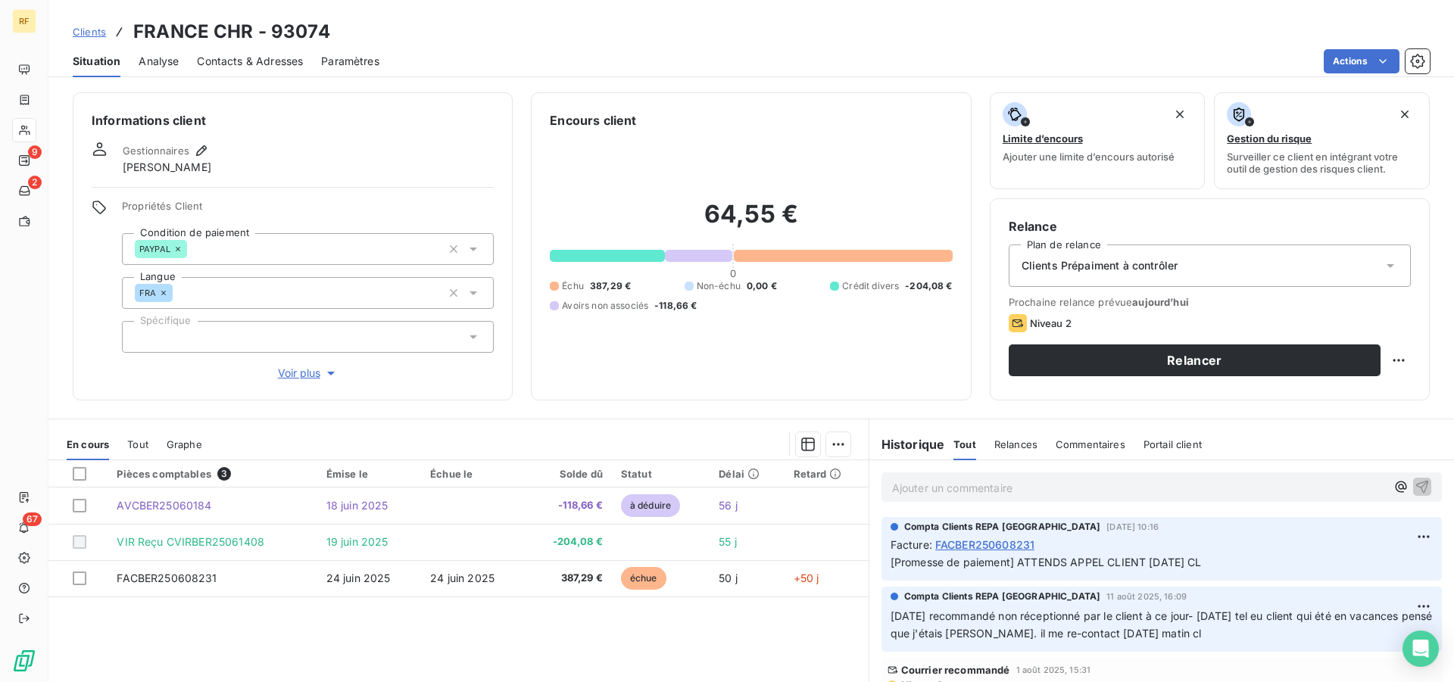
click at [1115, 270] on span "Clients Prépaiment à contrôler" at bounding box center [1099, 265] width 157 height 15
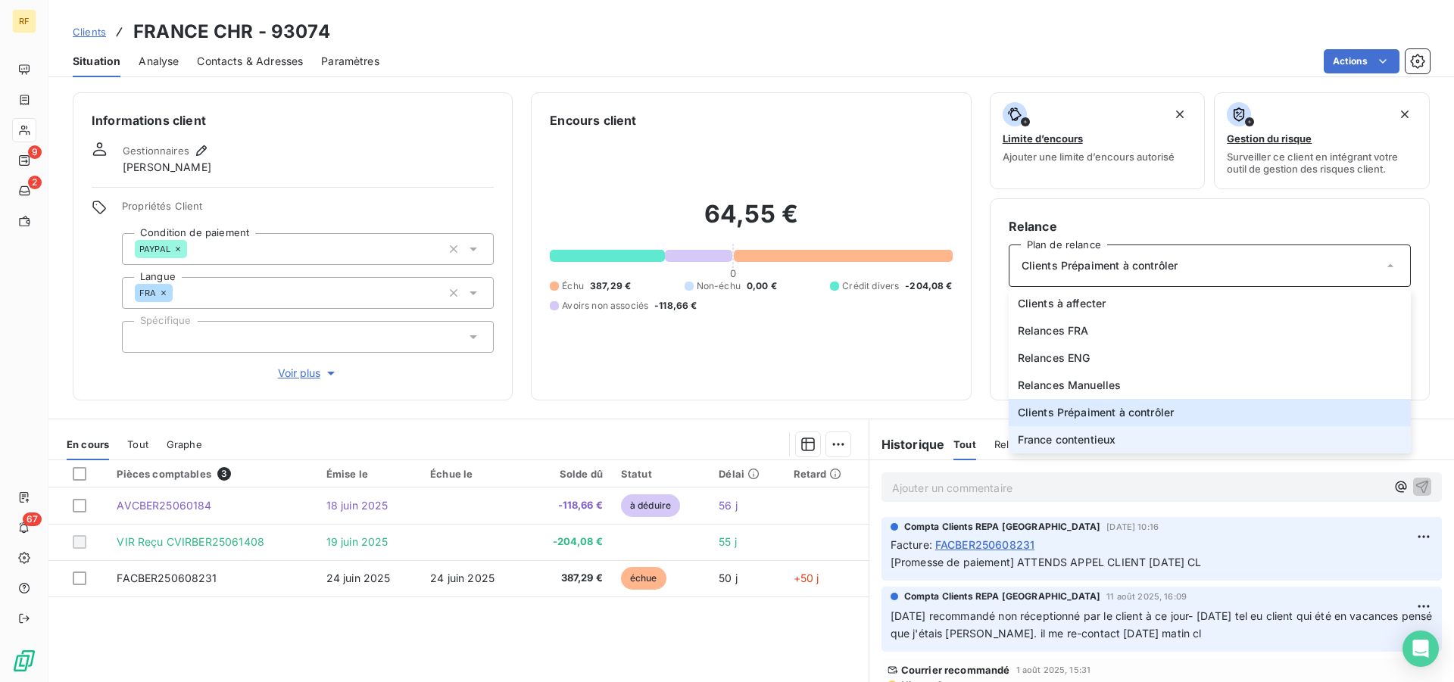
click at [1131, 444] on li "France contentieux" at bounding box center [1210, 439] width 402 height 27
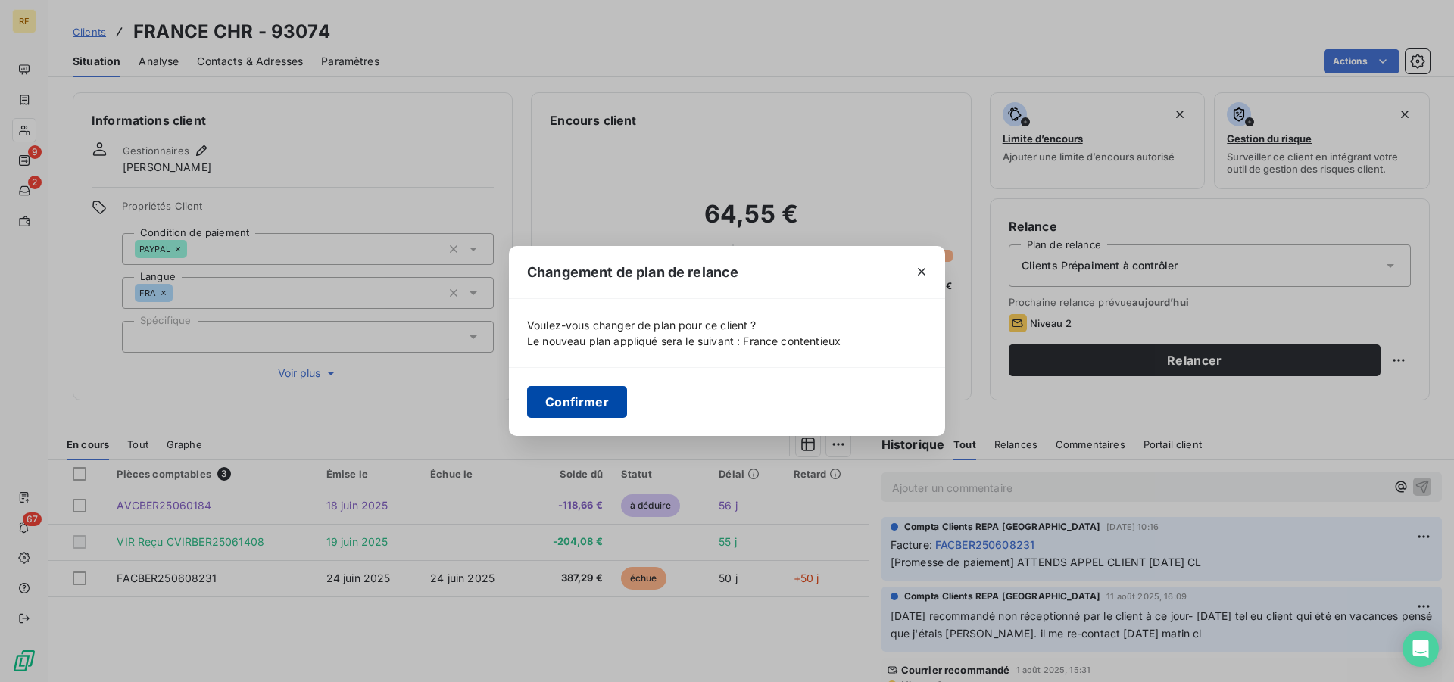
click at [572, 403] on button "Confirmer" at bounding box center [577, 402] width 100 height 32
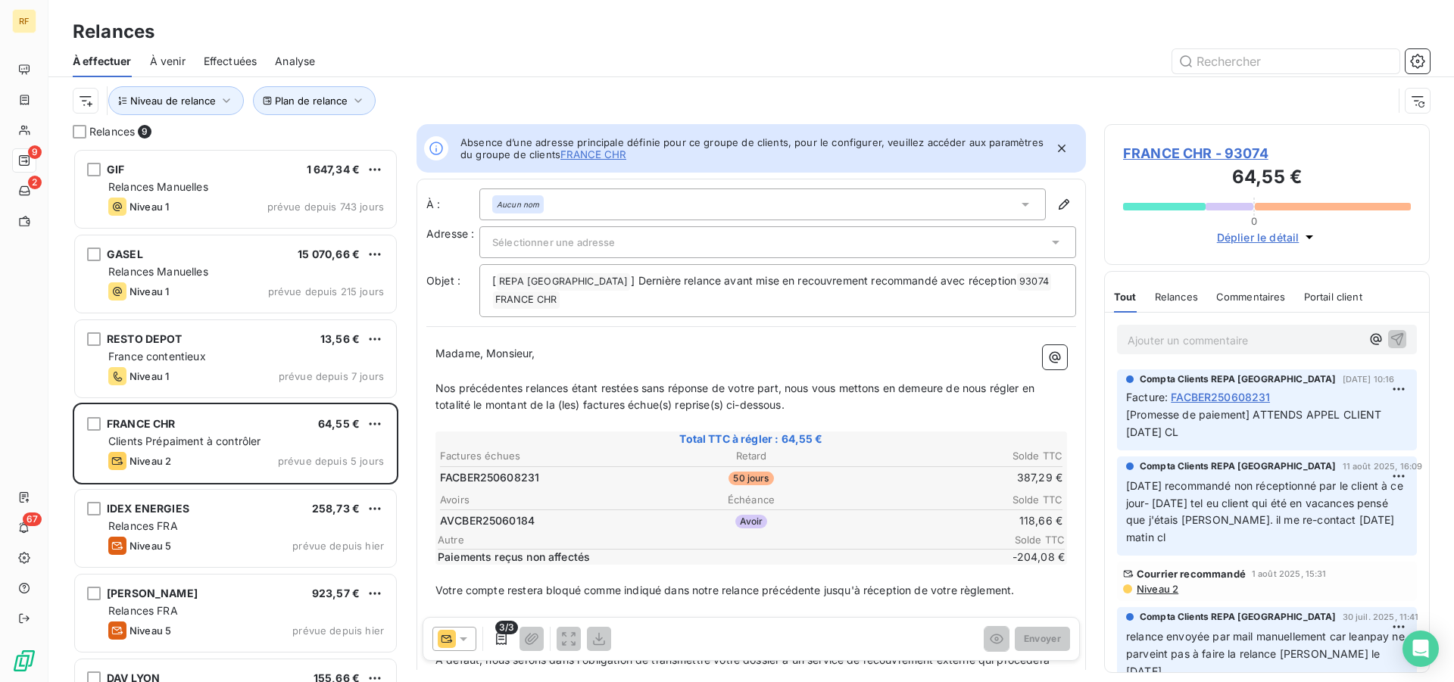
scroll to position [521, 313]
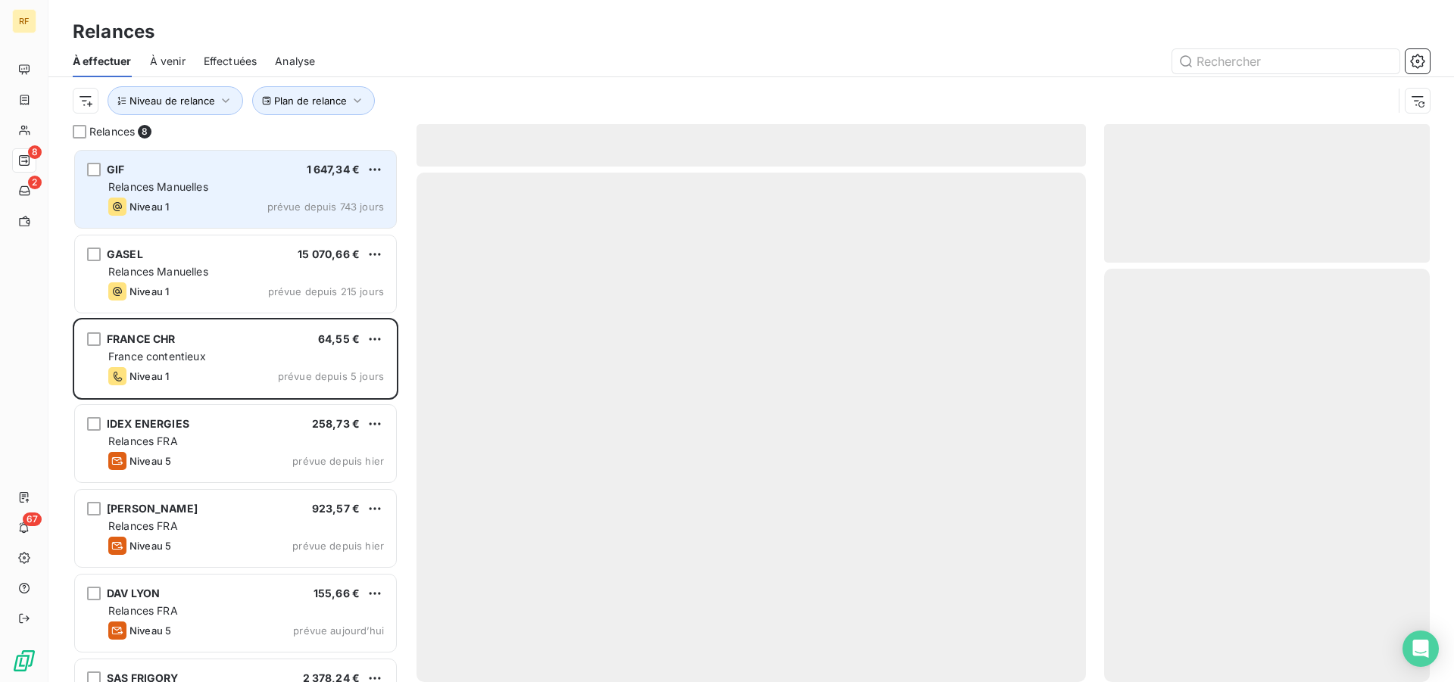
scroll to position [521, 313]
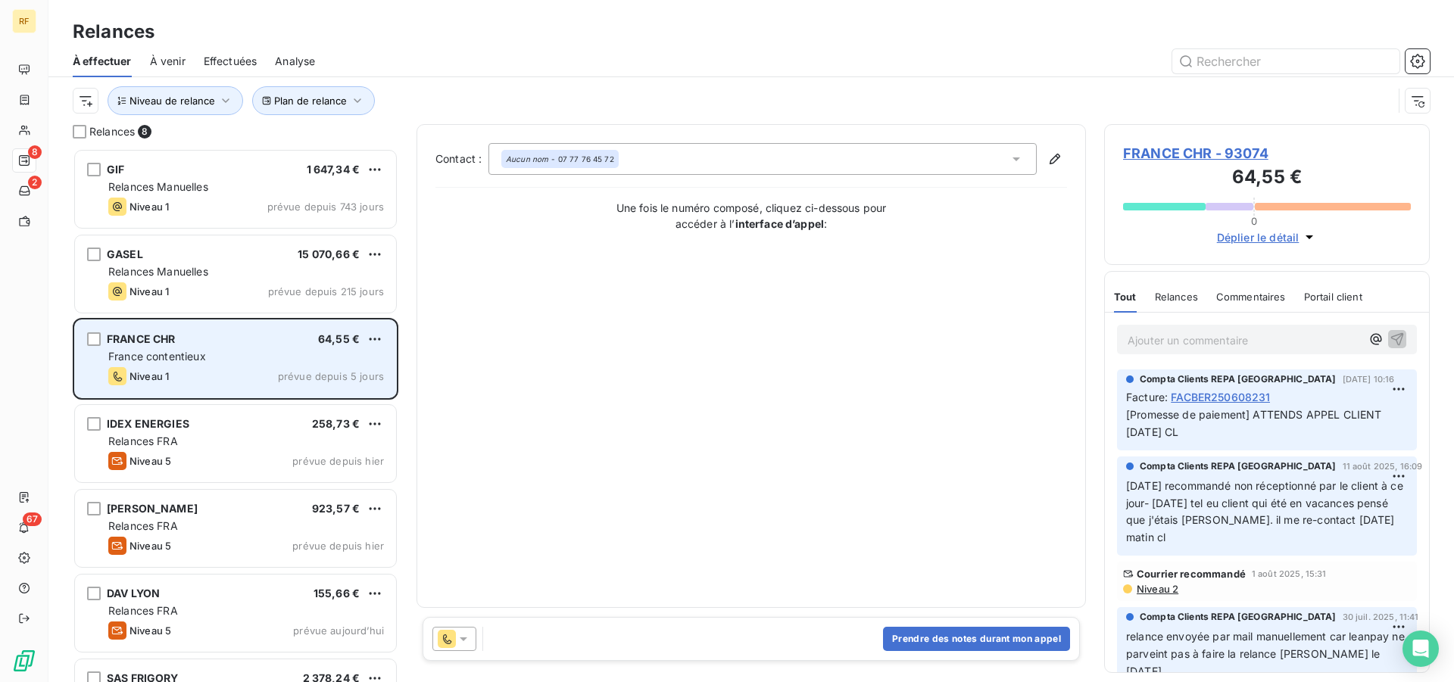
click at [278, 354] on div "France contentieux" at bounding box center [246, 356] width 276 height 15
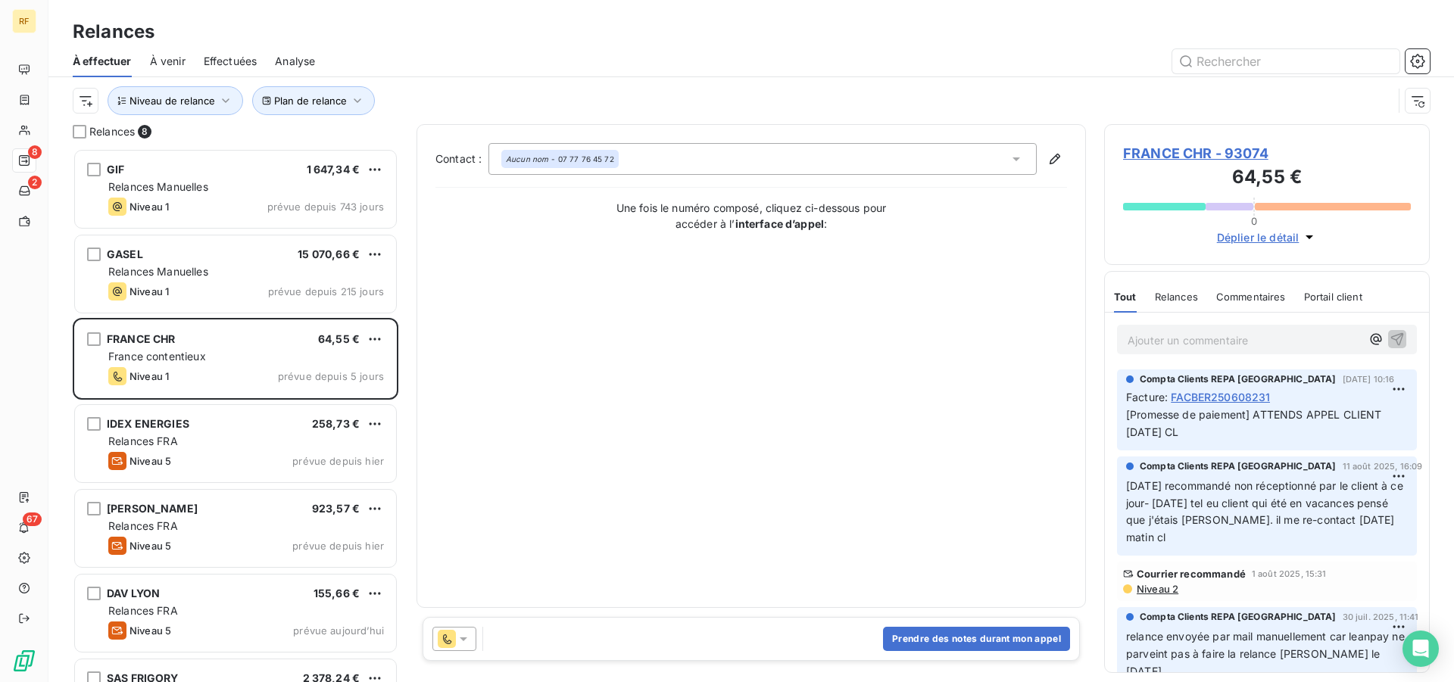
drag, startPoint x: 1261, startPoint y: 349, endPoint x: 1249, endPoint y: 347, distance: 12.3
click at [1260, 348] on p "Ajouter un commentaire ﻿" at bounding box center [1243, 340] width 233 height 19
click at [1389, 338] on icon "button" at bounding box center [1396, 338] width 15 height 15
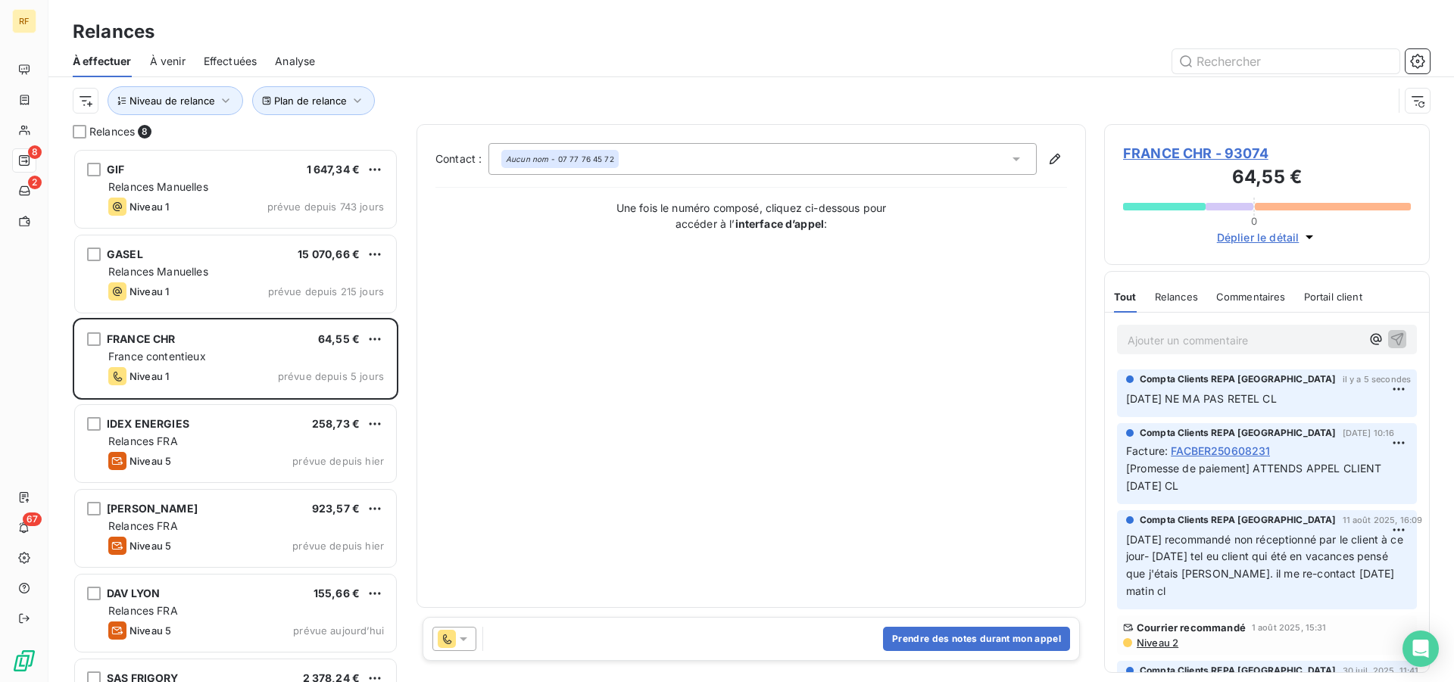
click at [1207, 156] on span "FRANCE CHR - 93074" at bounding box center [1267, 153] width 288 height 20
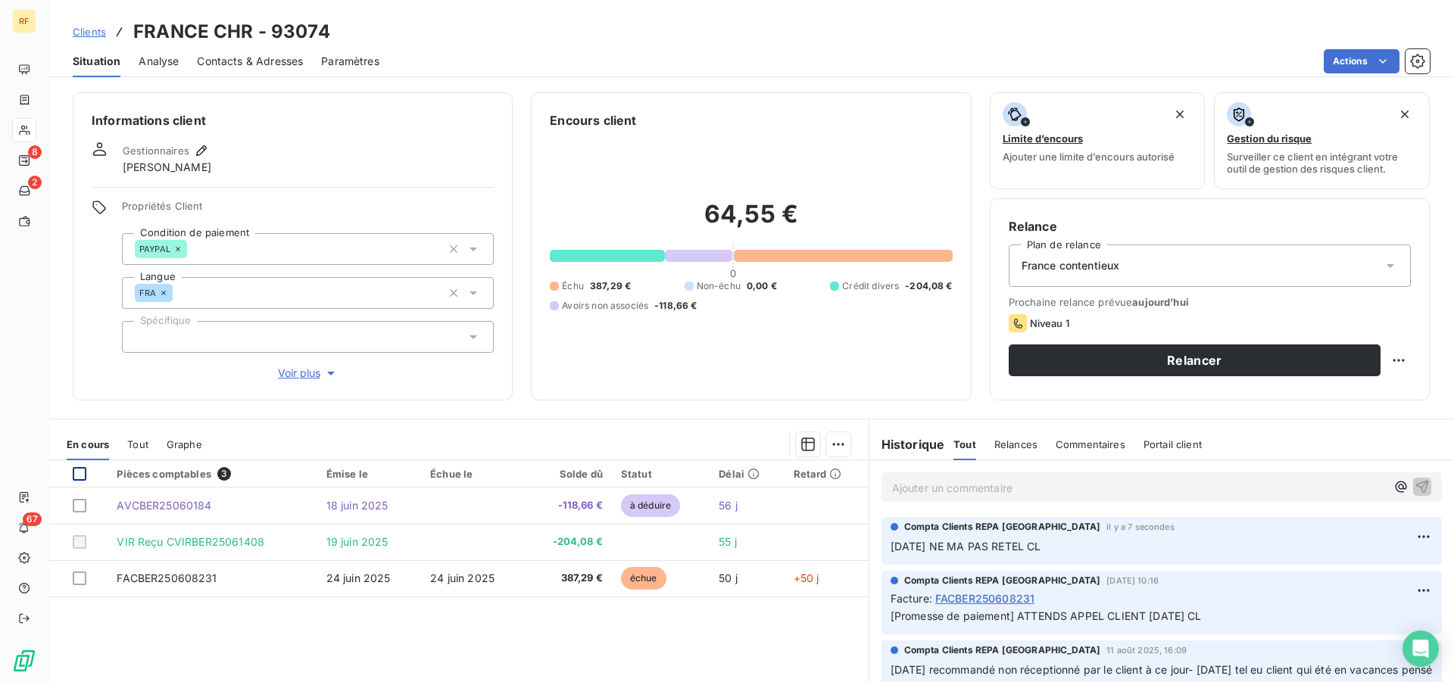
click at [82, 479] on div at bounding box center [80, 474] width 14 height 14
click at [831, 443] on html "RF 8 2 67 Clients FRANCE CHR - 93074 Situation Analyse Contacts & Adresses Para…" at bounding box center [727, 341] width 1454 height 682
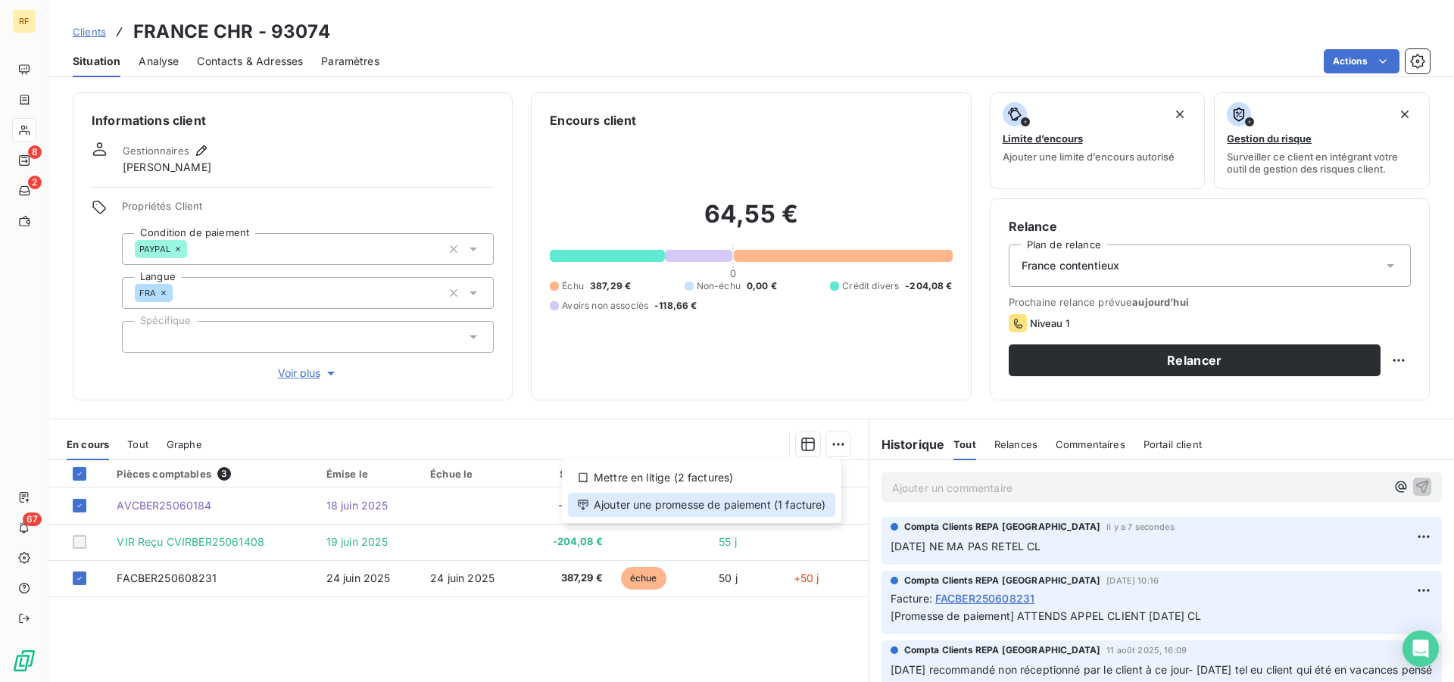
click at [691, 510] on div "Ajouter une promesse de paiement (1 facture)" at bounding box center [701, 505] width 267 height 24
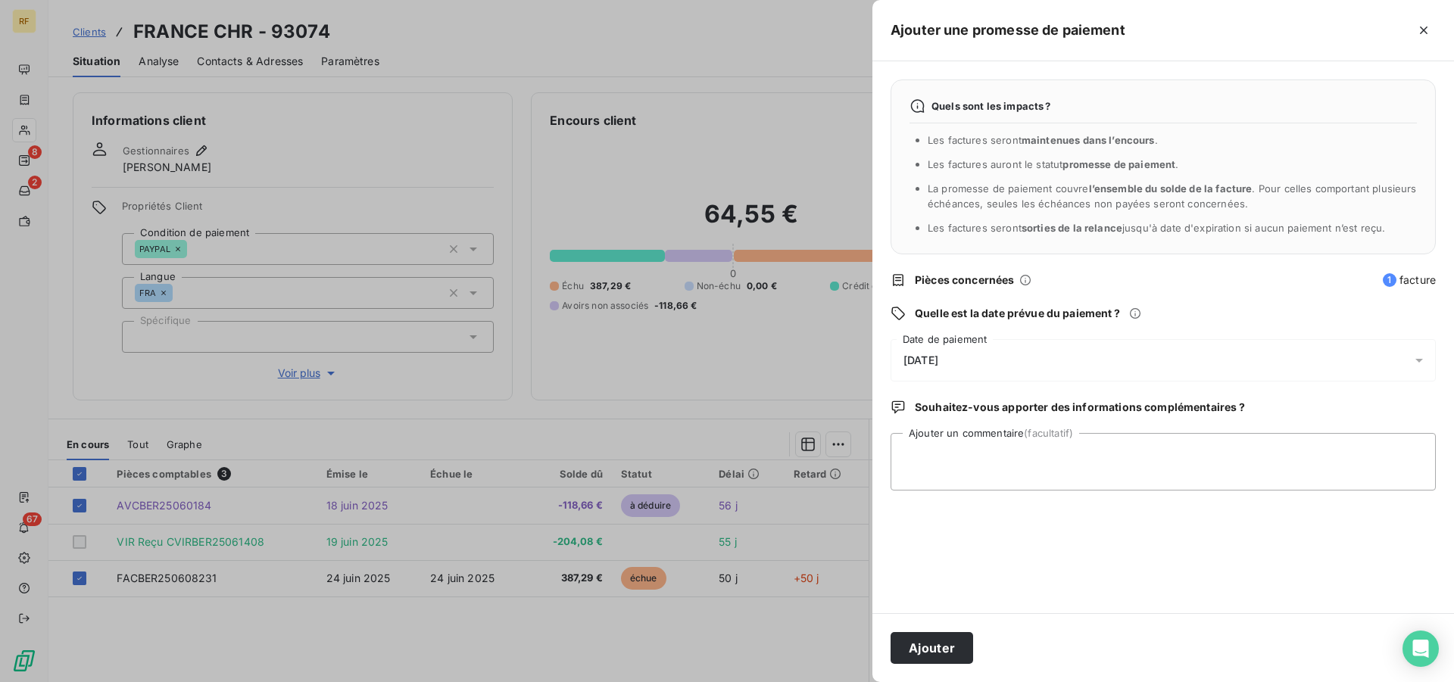
click at [938, 365] on span "[DATE]" at bounding box center [920, 360] width 35 height 12
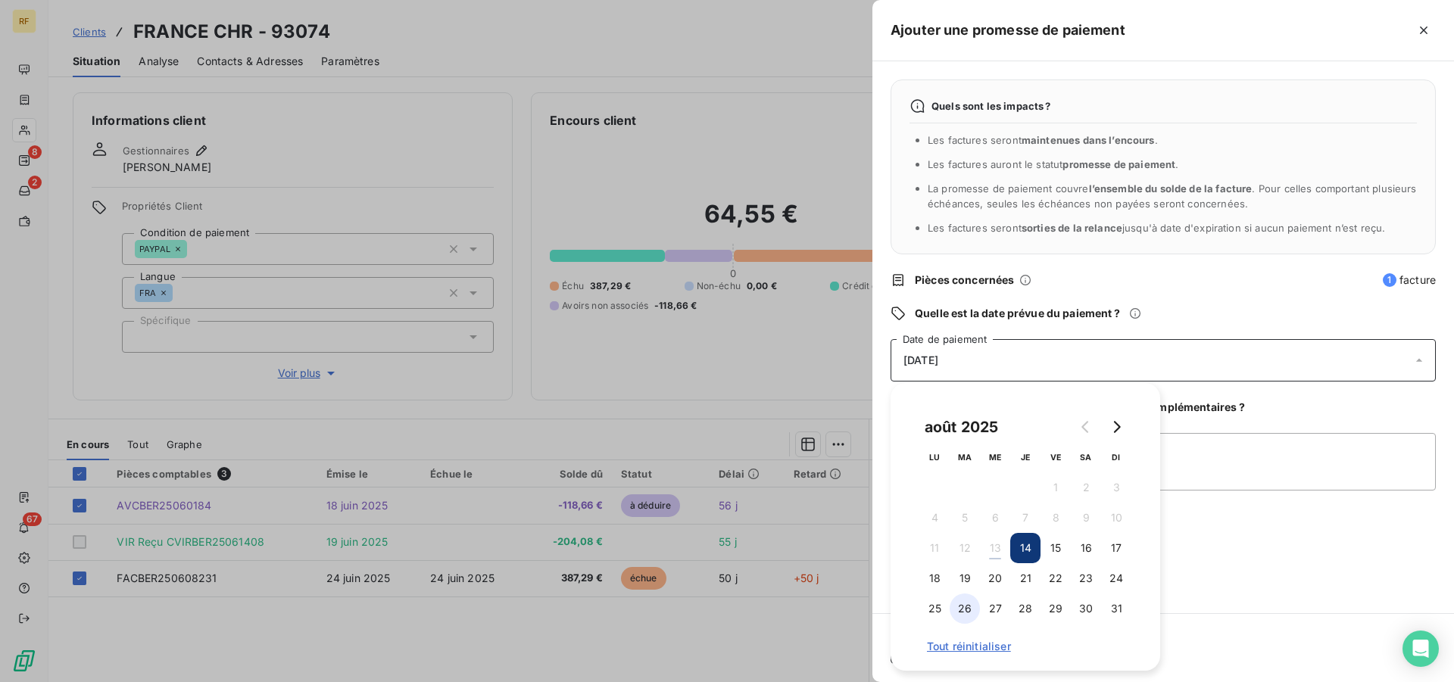
click at [973, 613] on button "26" at bounding box center [965, 609] width 30 height 30
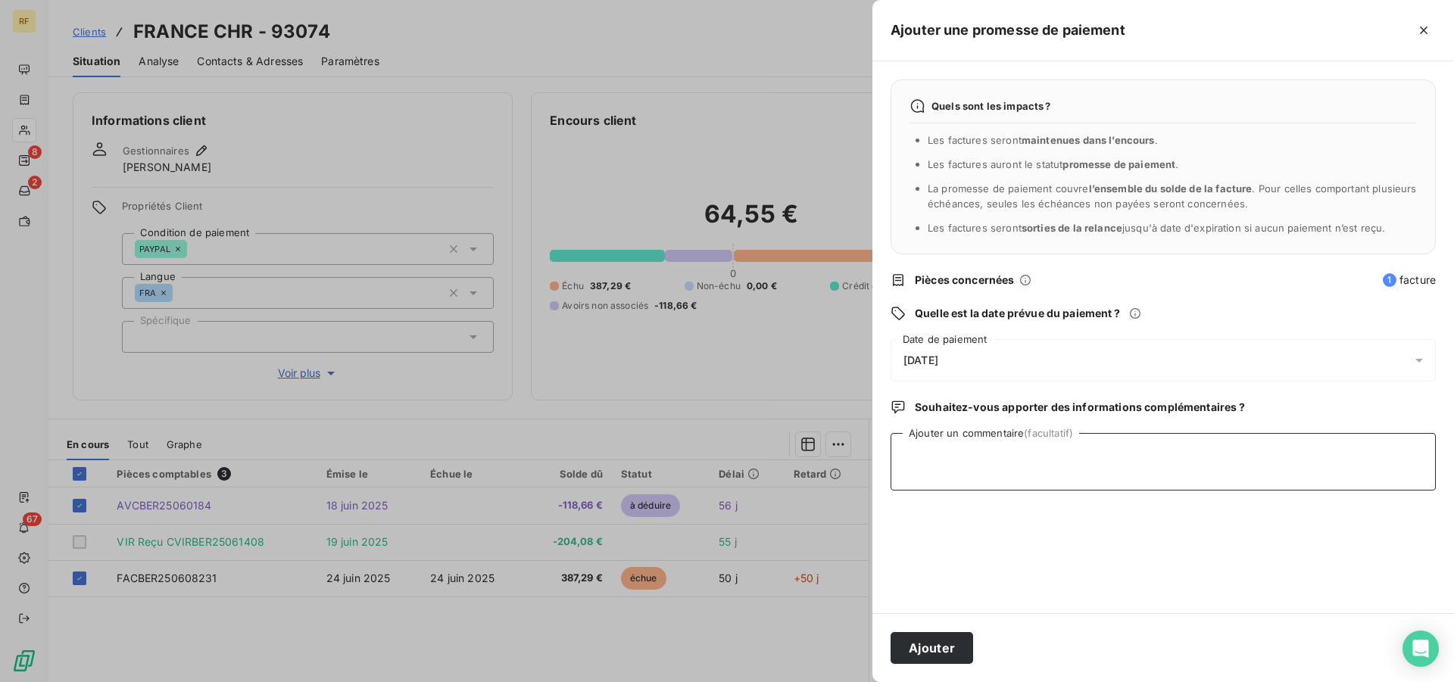
click at [1230, 460] on textarea "Ajouter un commentaire (facultatif)" at bounding box center [1162, 462] width 545 height 58
type textarea "A"
type textarea "CLEMENT FINALISE PROCEDURE CL"
click at [954, 643] on button "Ajouter" at bounding box center [931, 648] width 83 height 32
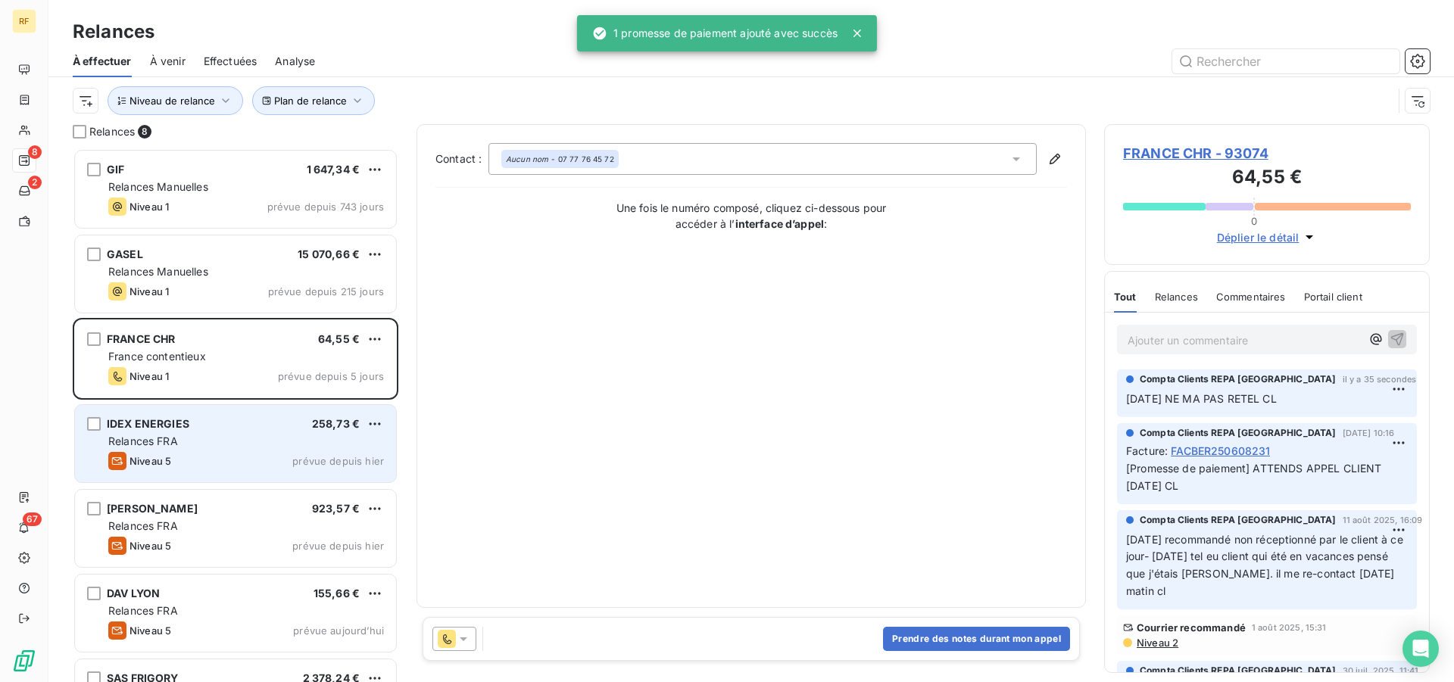
scroll to position [521, 313]
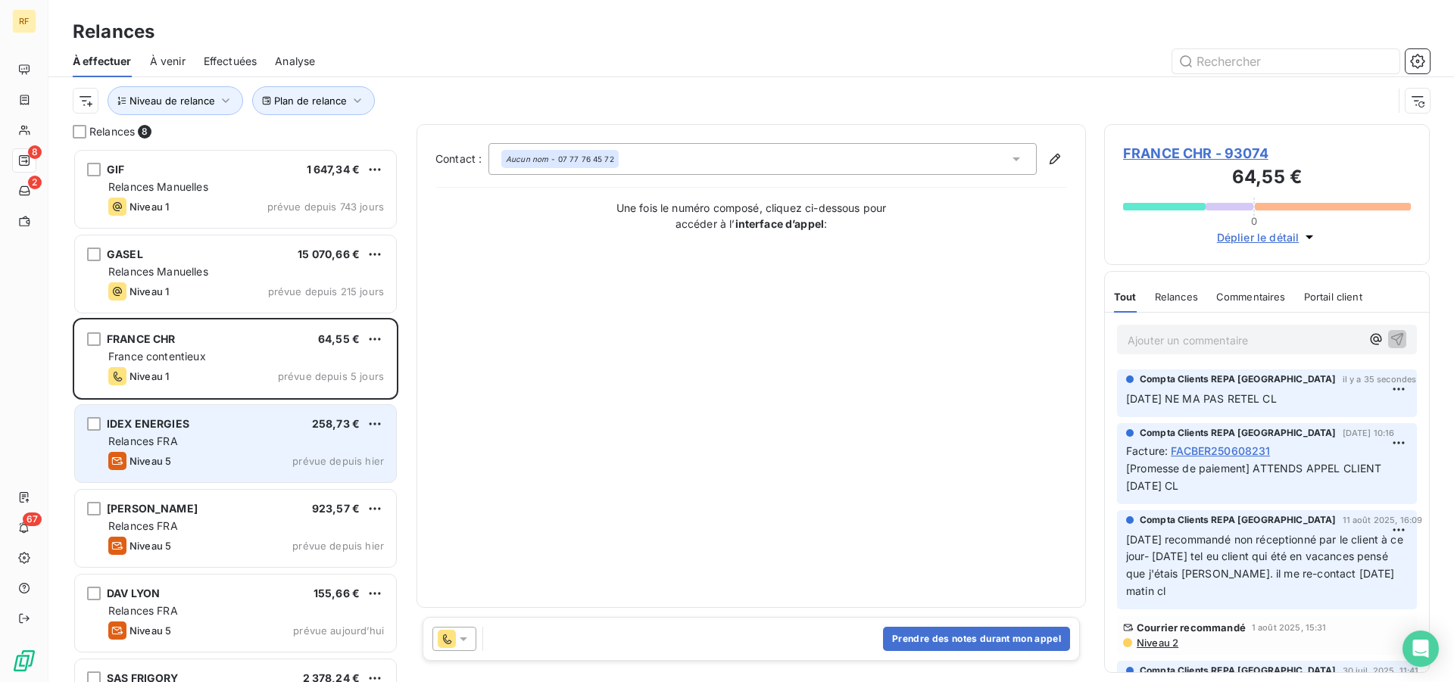
click at [251, 444] on div "Relances FRA" at bounding box center [246, 441] width 276 height 15
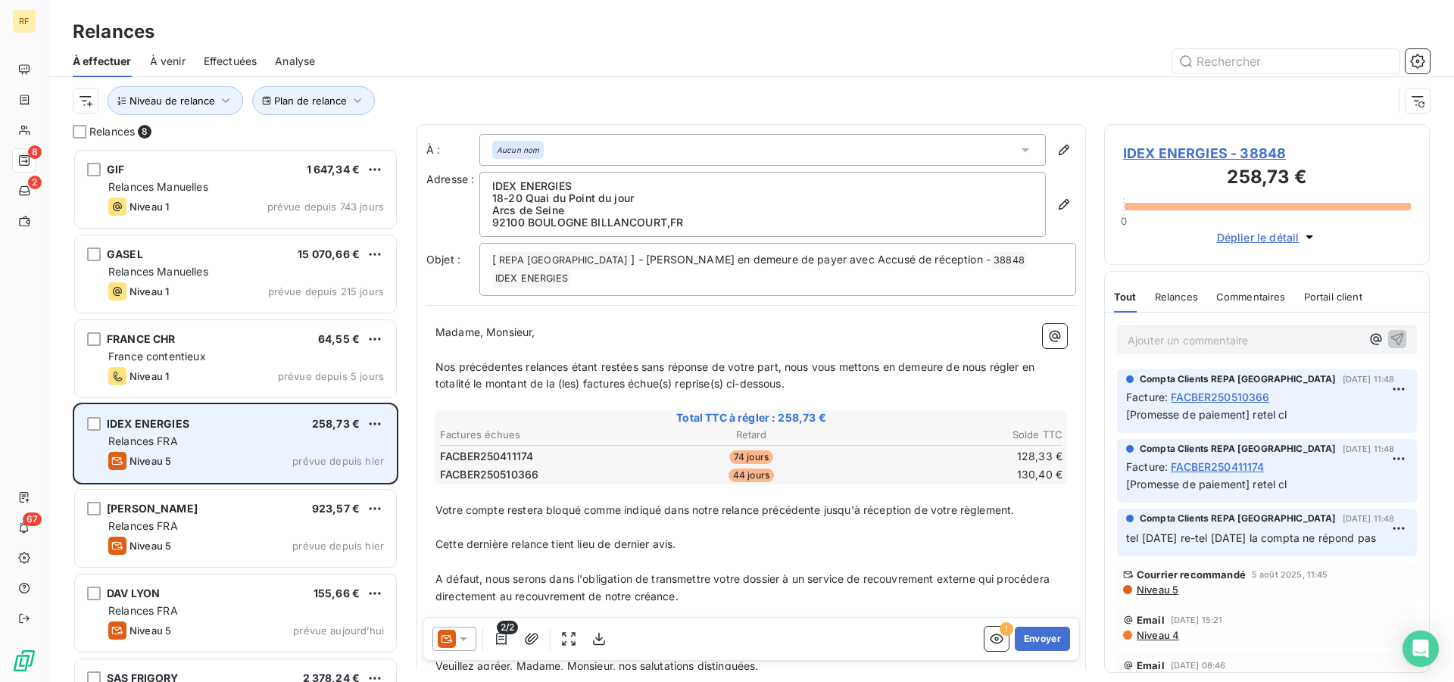
click at [287, 423] on div "IDEX ENERGIES 258,73 €" at bounding box center [246, 424] width 276 height 14
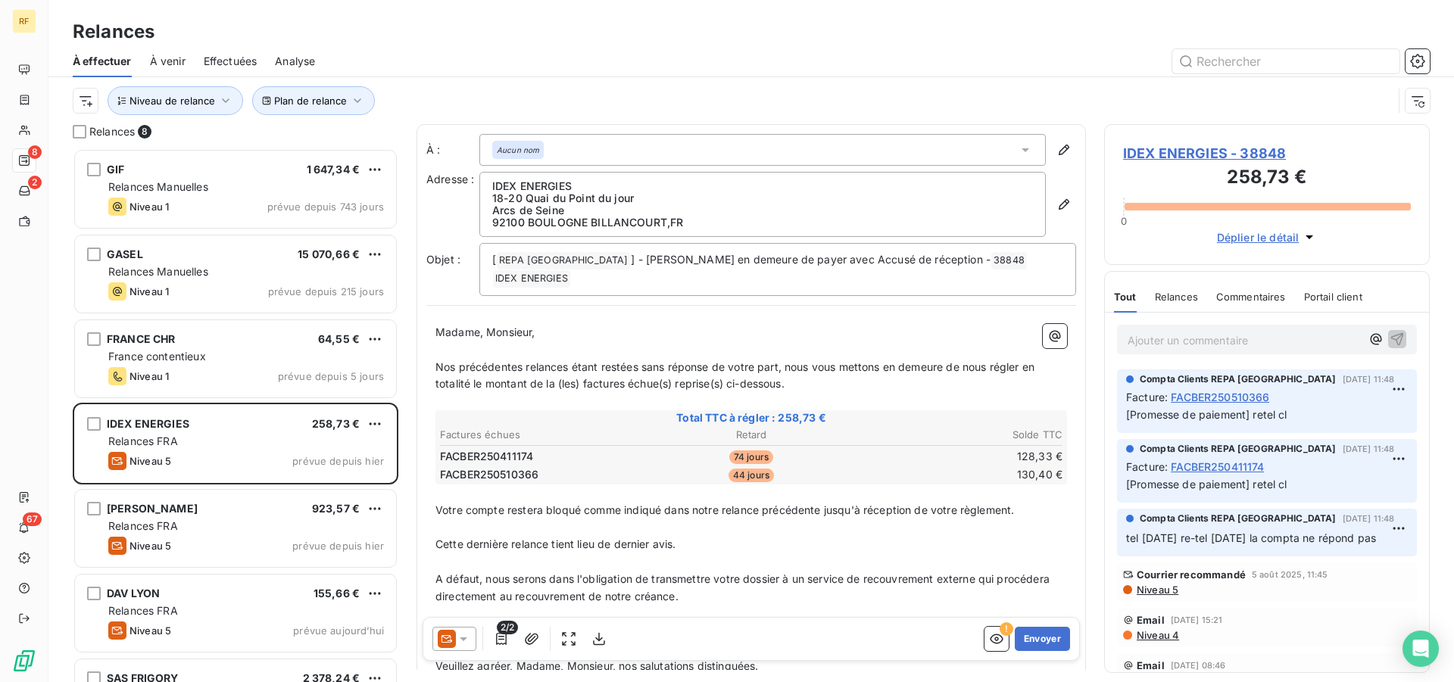
click at [1149, 338] on p "Ajouter un commentaire ﻿" at bounding box center [1243, 340] width 233 height 19
click at [1219, 156] on span "IDEX ENERGIES - 38848" at bounding box center [1267, 153] width 288 height 20
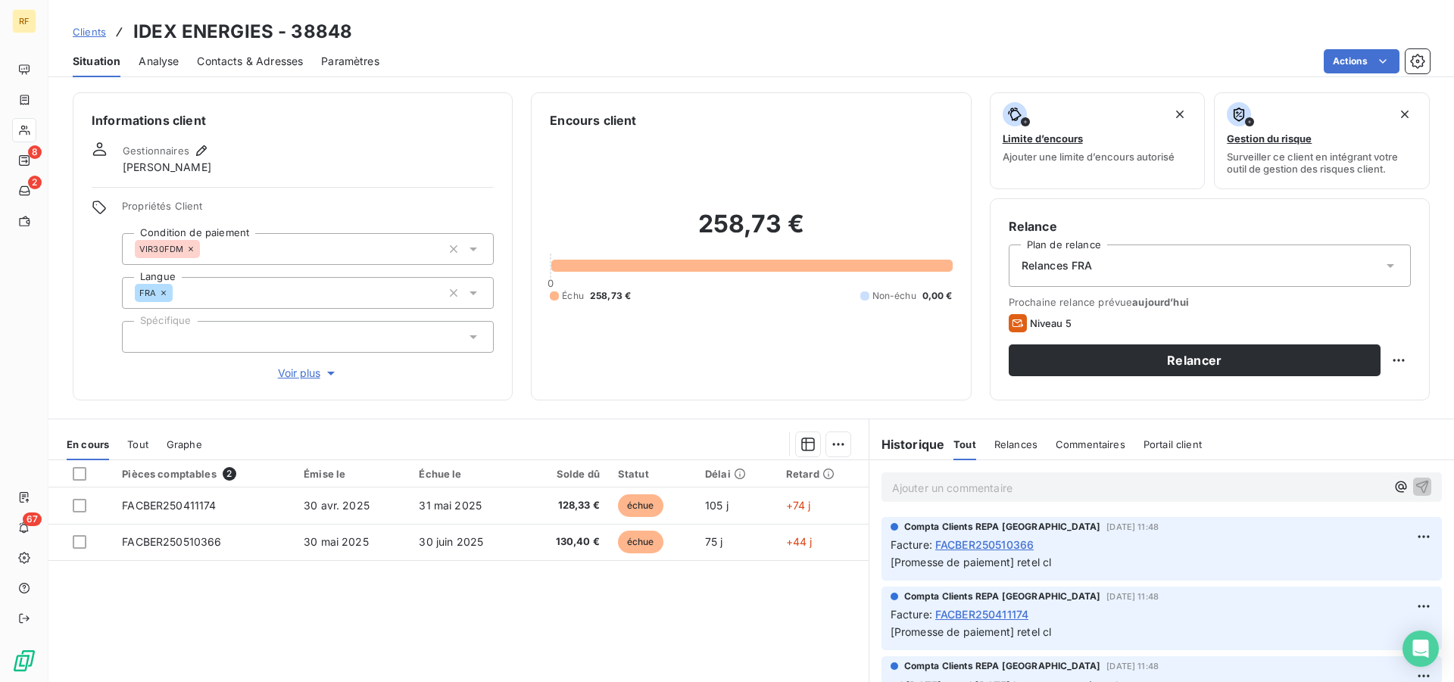
click at [249, 61] on span "Contacts & Adresses" at bounding box center [250, 61] width 106 height 15
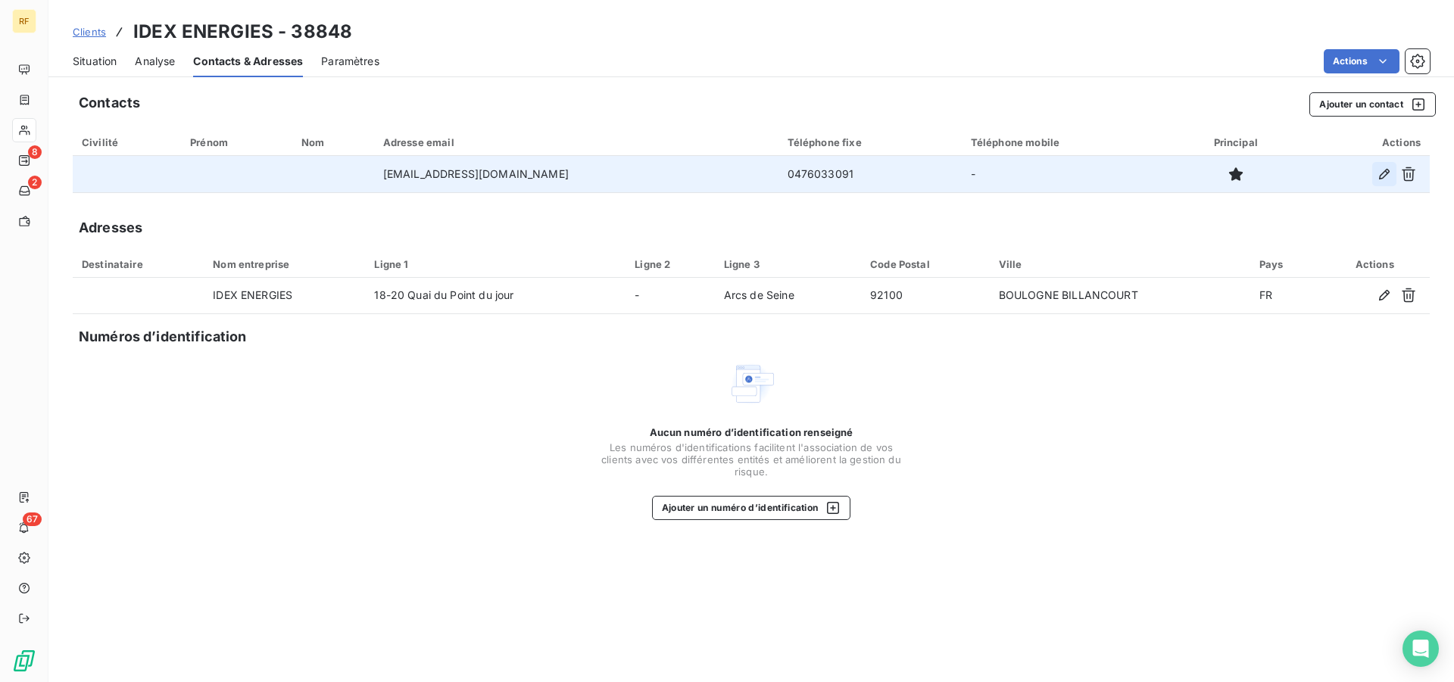
click at [1382, 174] on icon "button" at bounding box center [1384, 174] width 11 height 11
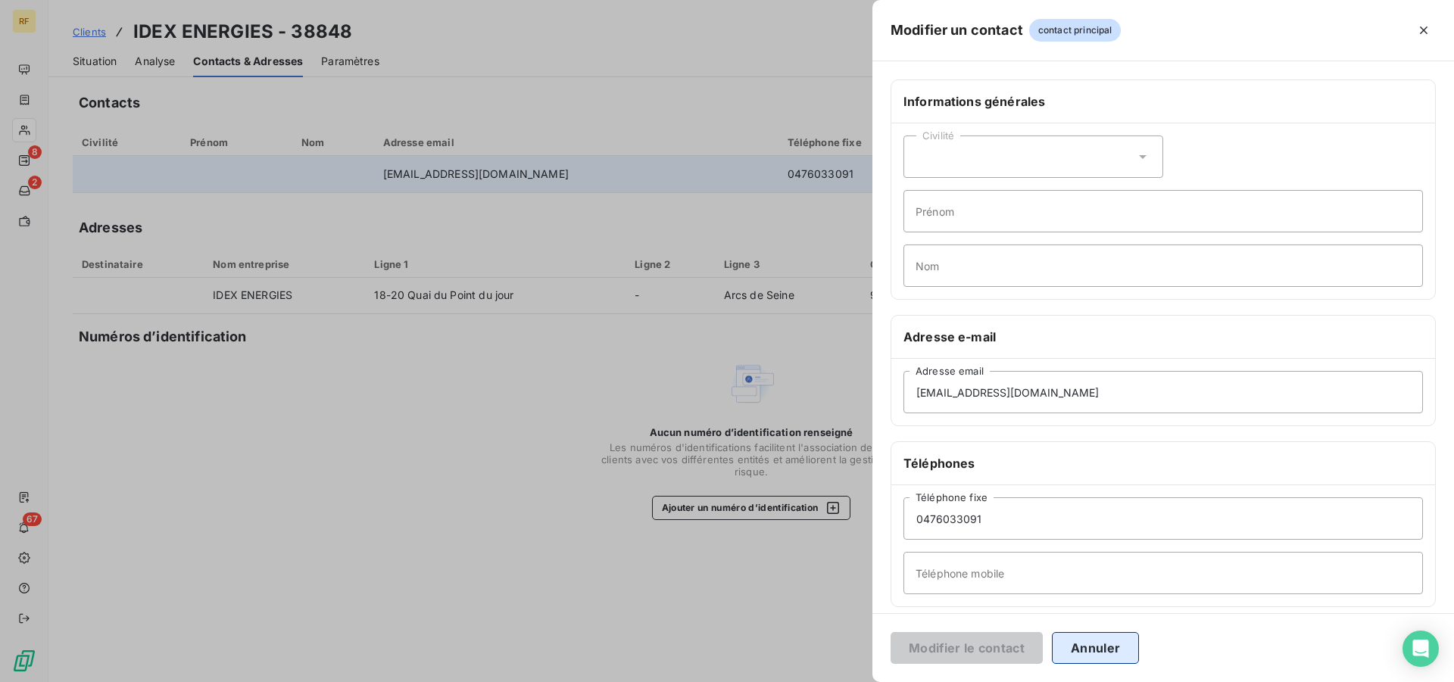
click at [1099, 657] on button "Annuler" at bounding box center [1095, 648] width 87 height 32
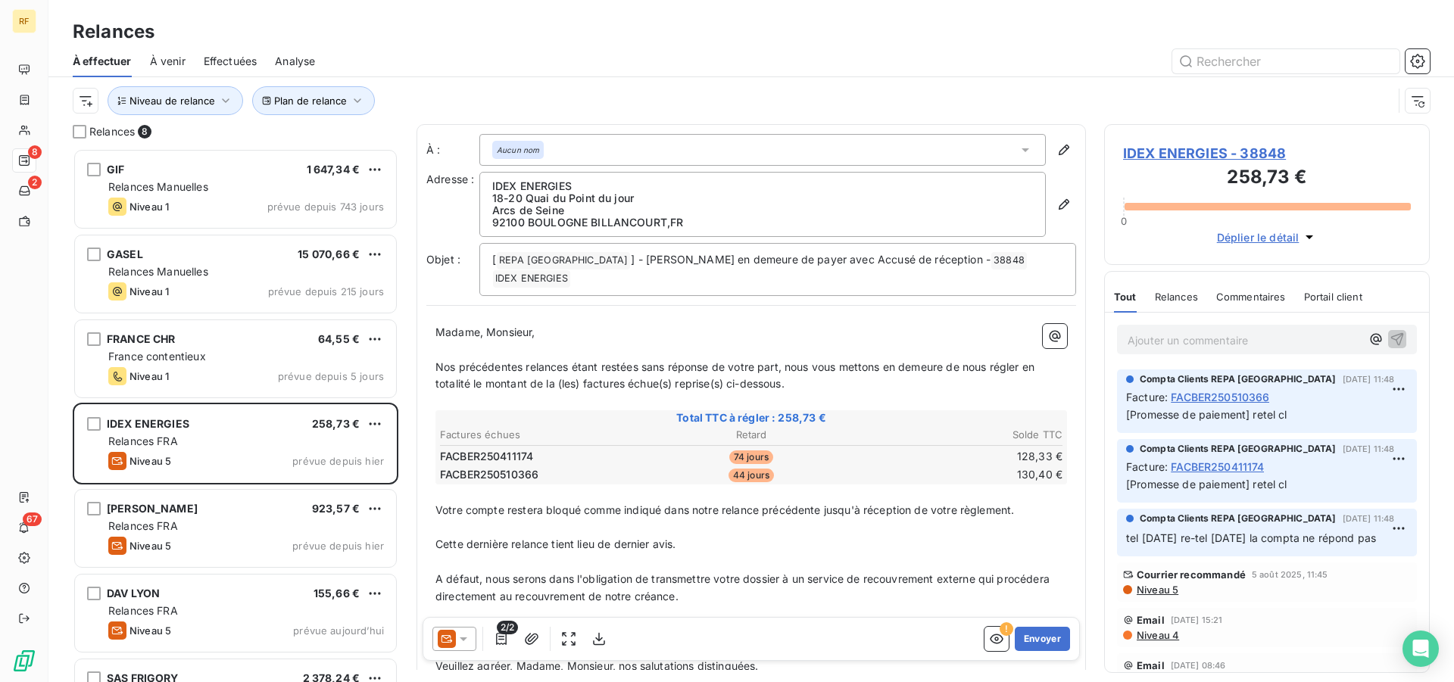
scroll to position [521, 313]
click at [1246, 338] on p "Ajouter un commentaire ﻿" at bounding box center [1243, 340] width 233 height 19
click at [1247, 341] on p "Ajouter un commentaire ﻿" at bounding box center [1243, 340] width 233 height 19
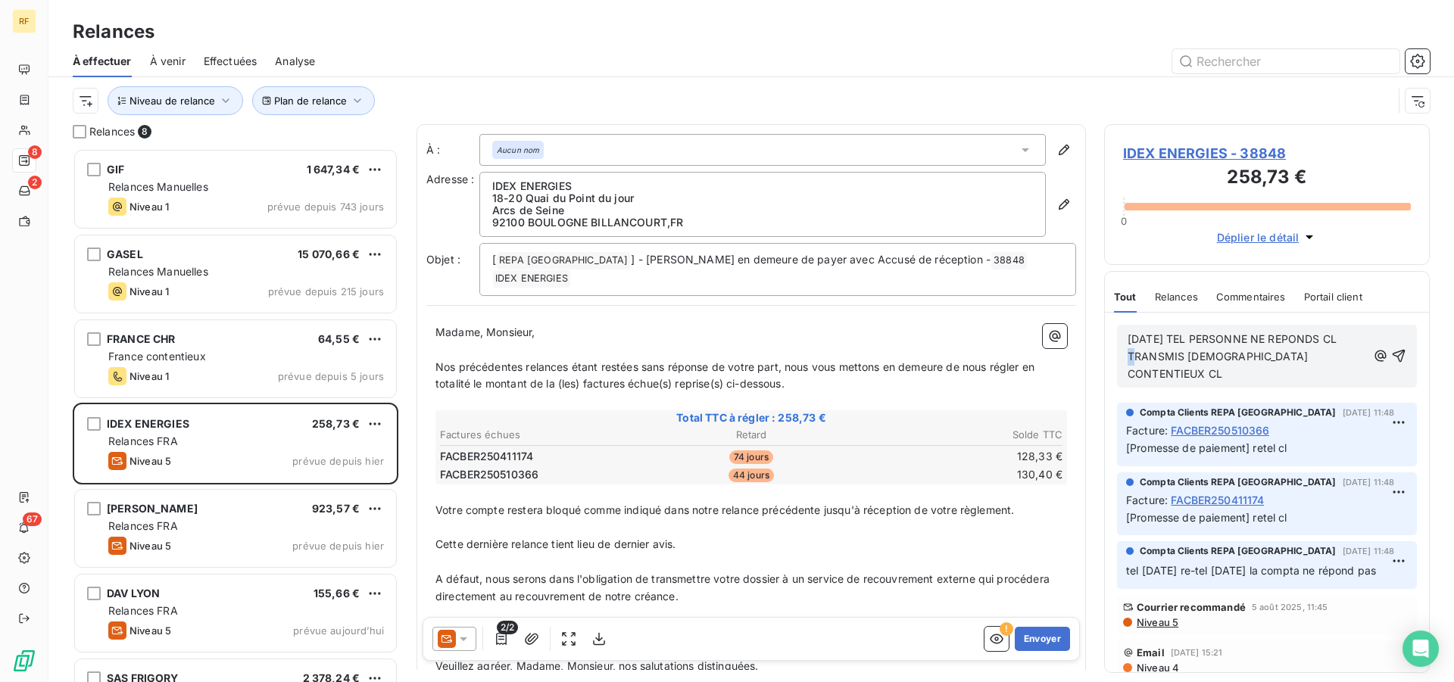
click at [1340, 338] on span "13/08/25 TEL PERSONNE NE REPONDS CL TRANSMIS FRANCE CONTENTIEUX CL" at bounding box center [1233, 356] width 212 height 48
click at [1391, 348] on icon "button" at bounding box center [1398, 355] width 15 height 15
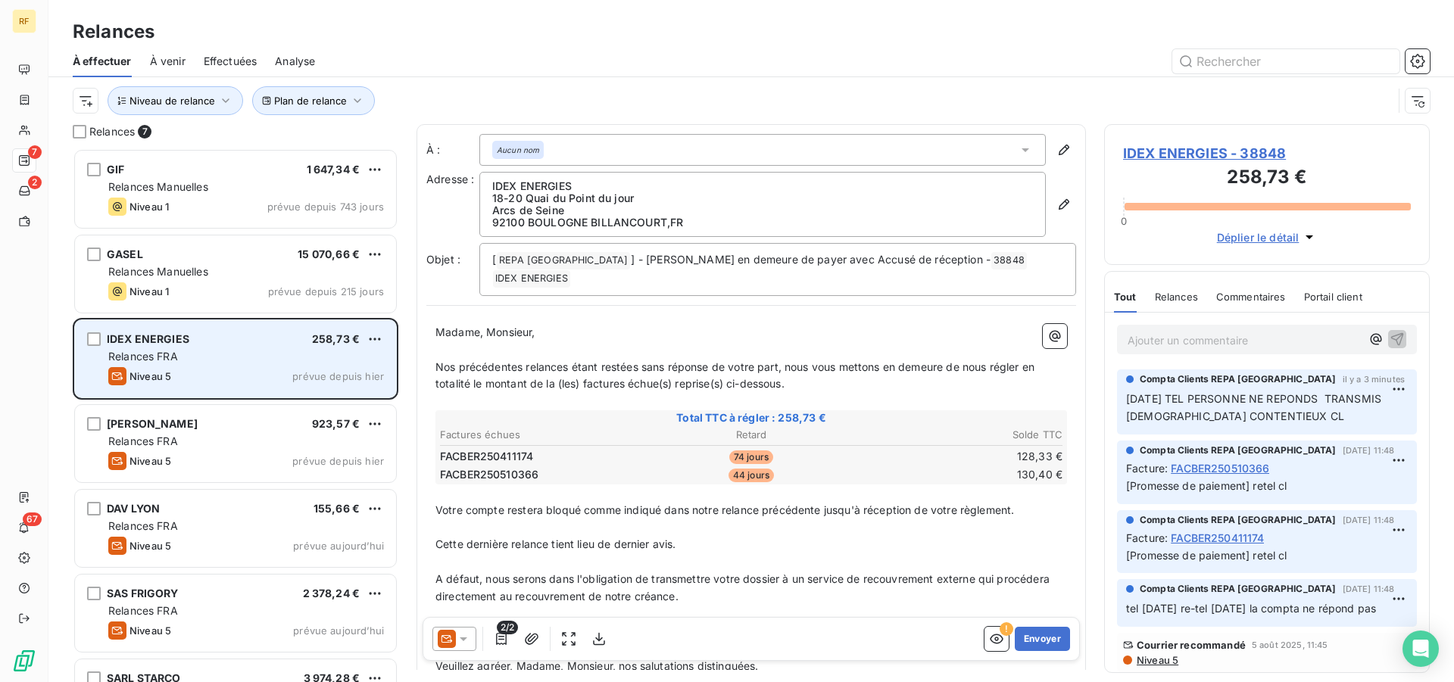
click at [226, 335] on div "IDEX ENERGIES 258,73 €" at bounding box center [246, 339] width 276 height 14
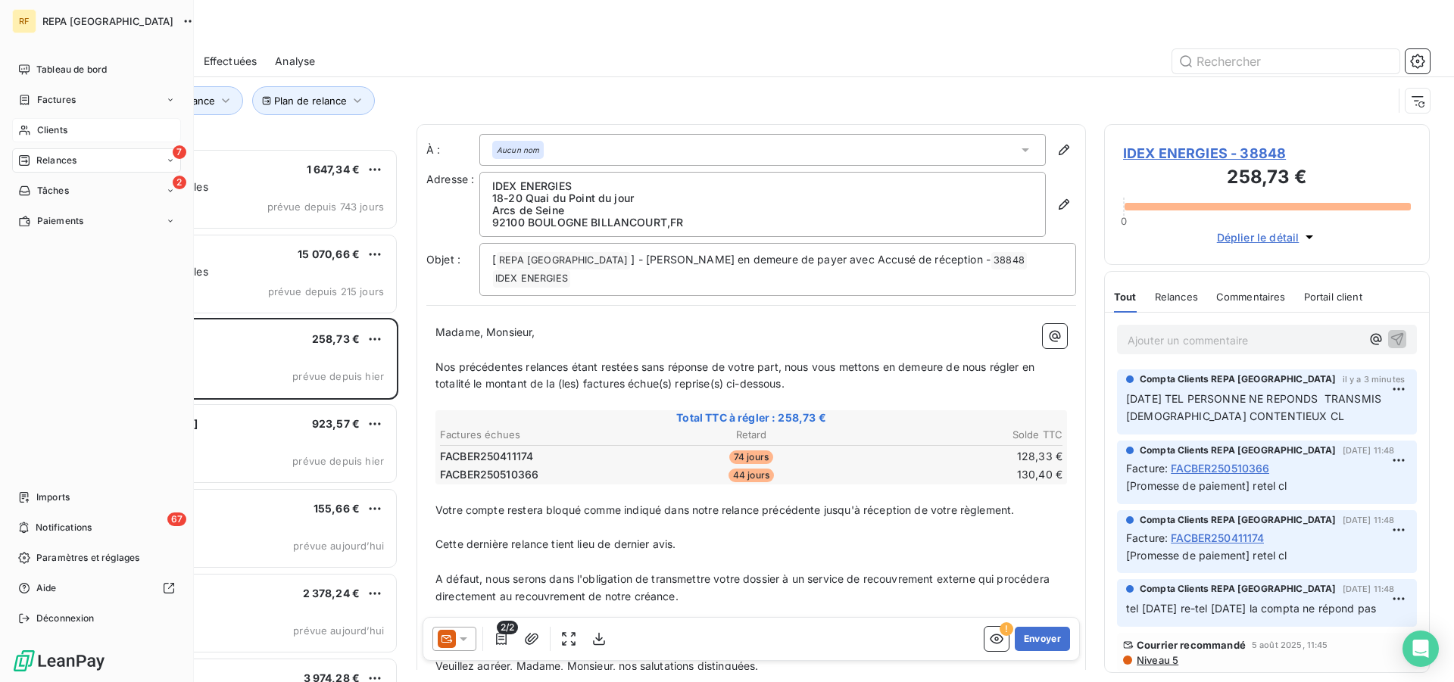
click at [52, 129] on span "Clients" at bounding box center [52, 130] width 30 height 14
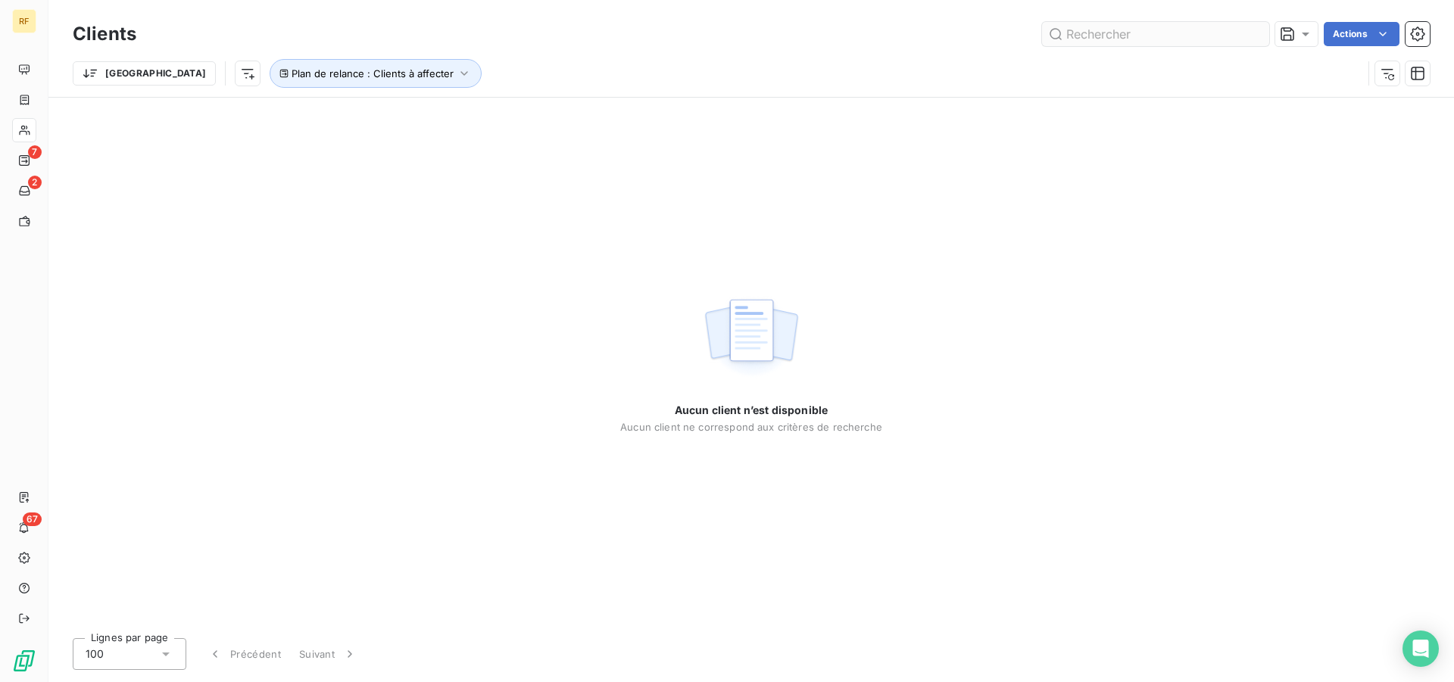
click at [1196, 36] on input "text" at bounding box center [1155, 34] width 227 height 24
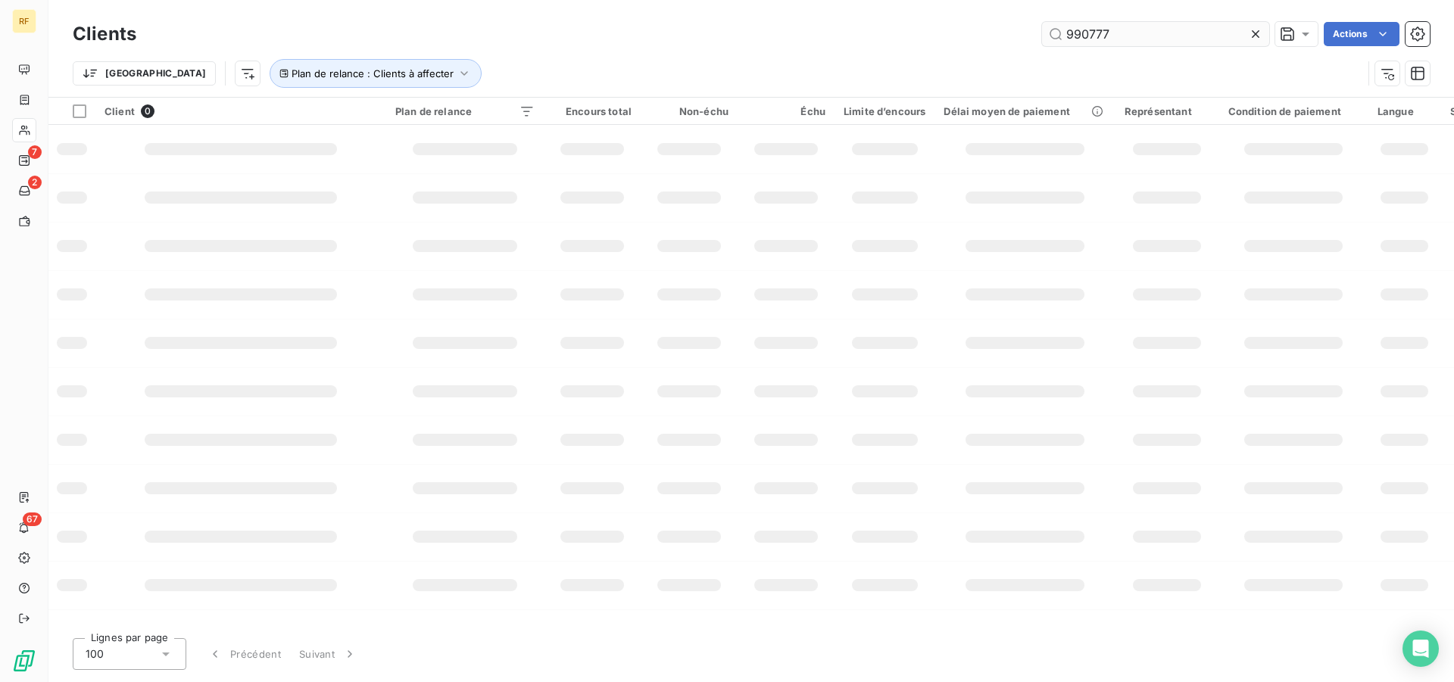
type input "990777"
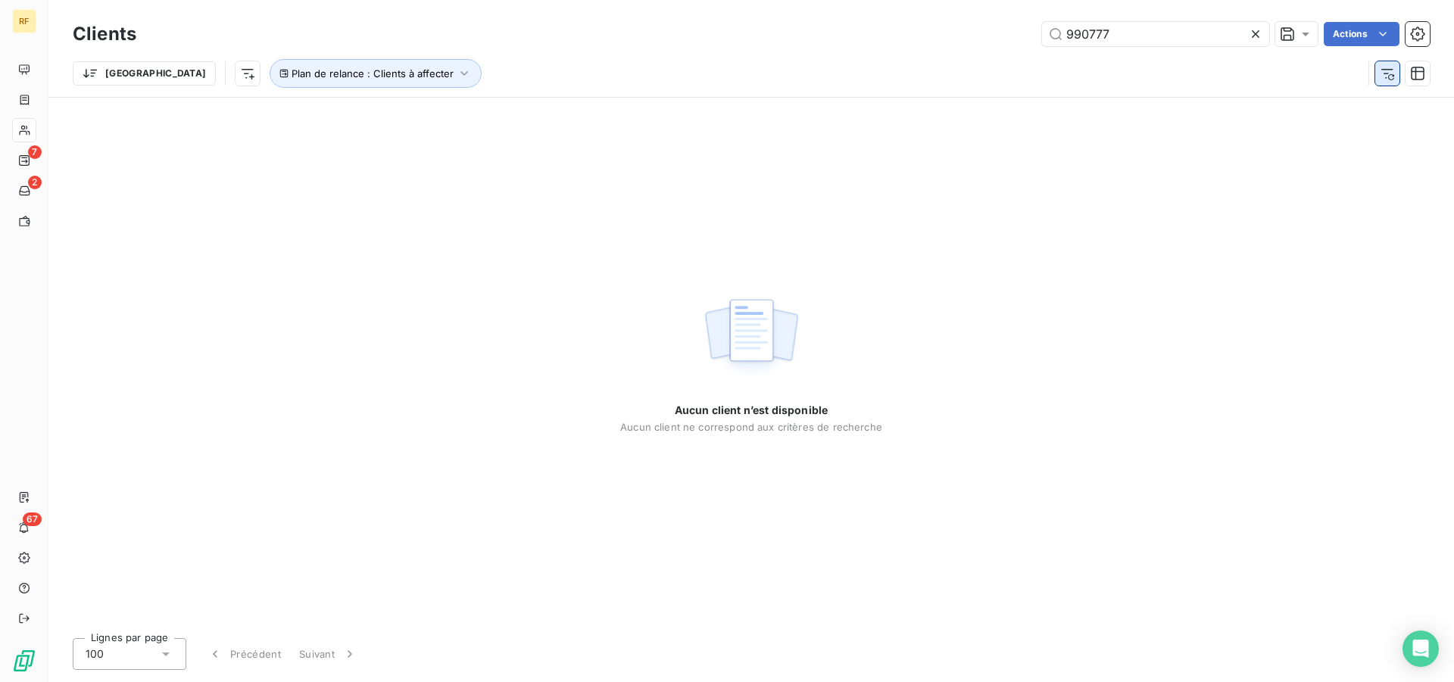
click at [1390, 72] on icon "button" at bounding box center [1387, 73] width 15 height 15
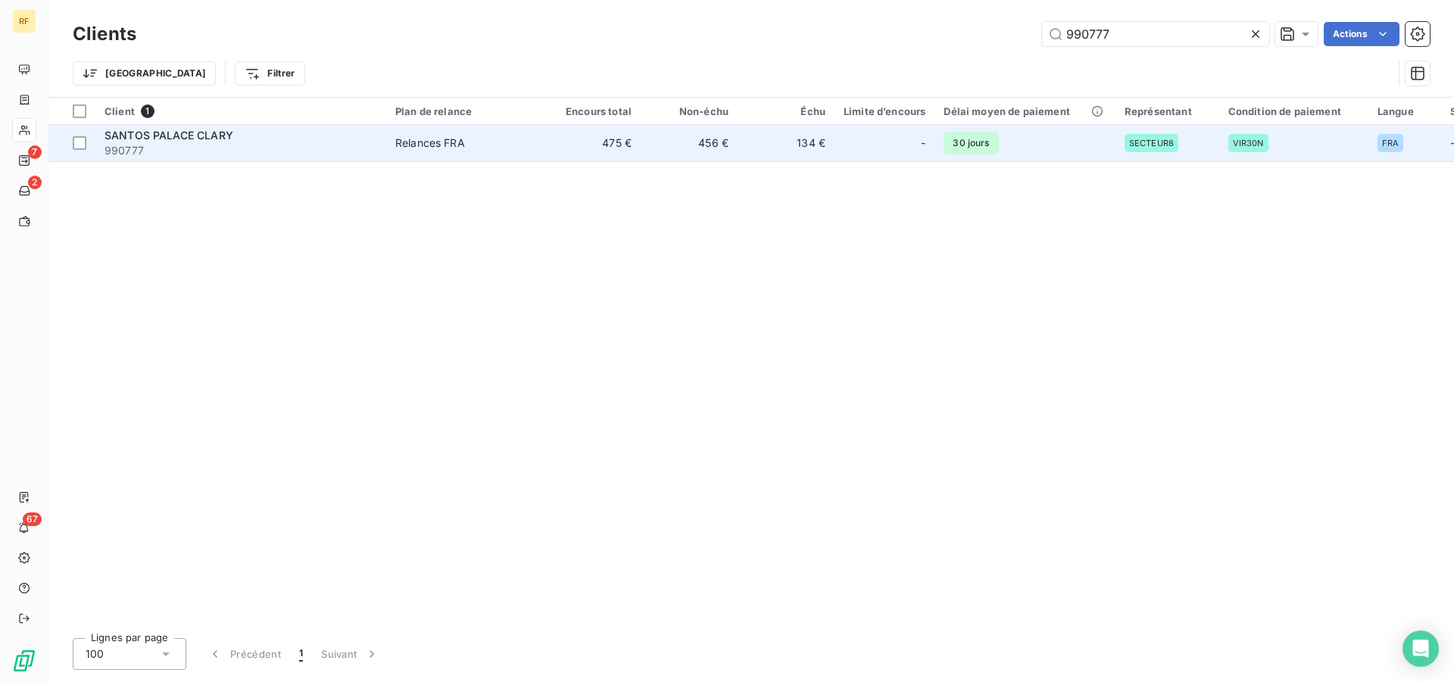
click at [444, 147] on div "Relances FRA" at bounding box center [430, 143] width 70 height 15
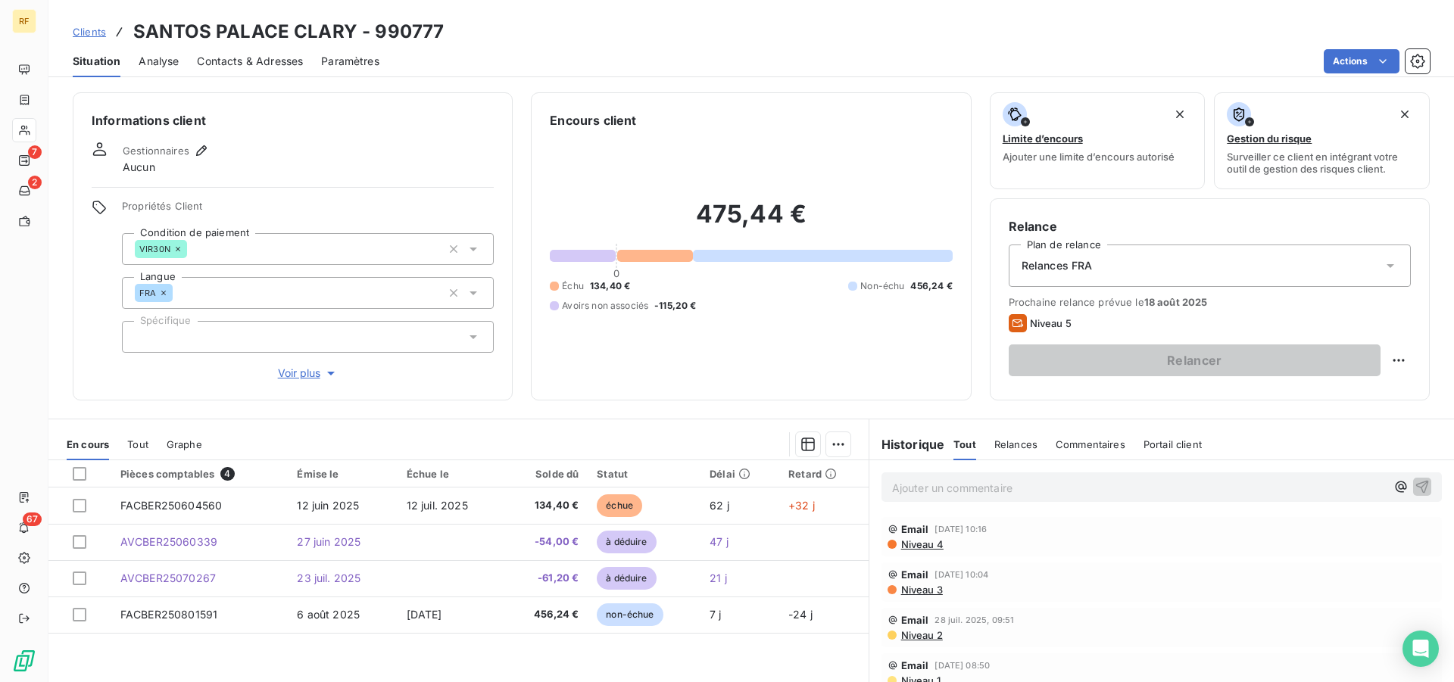
click at [280, 64] on span "Contacts & Adresses" at bounding box center [250, 61] width 106 height 15
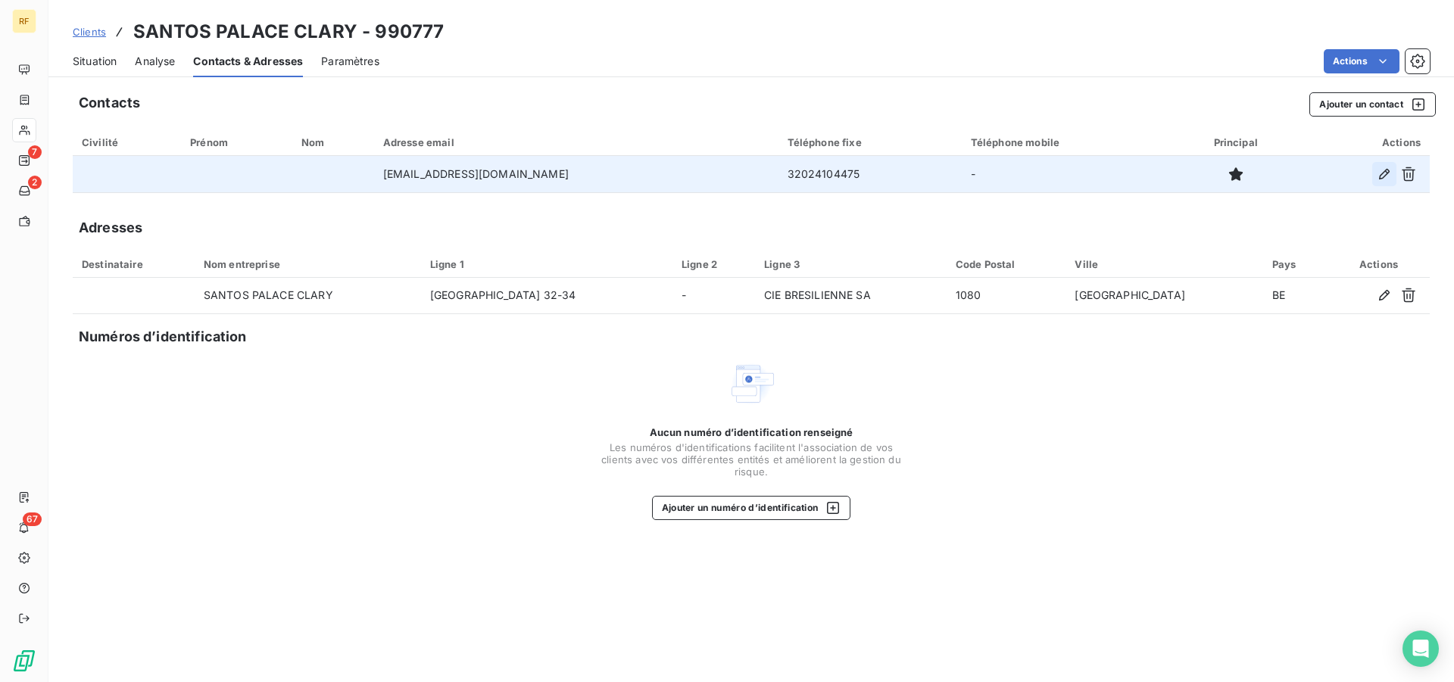
click at [1389, 173] on icon "button" at bounding box center [1384, 174] width 15 height 15
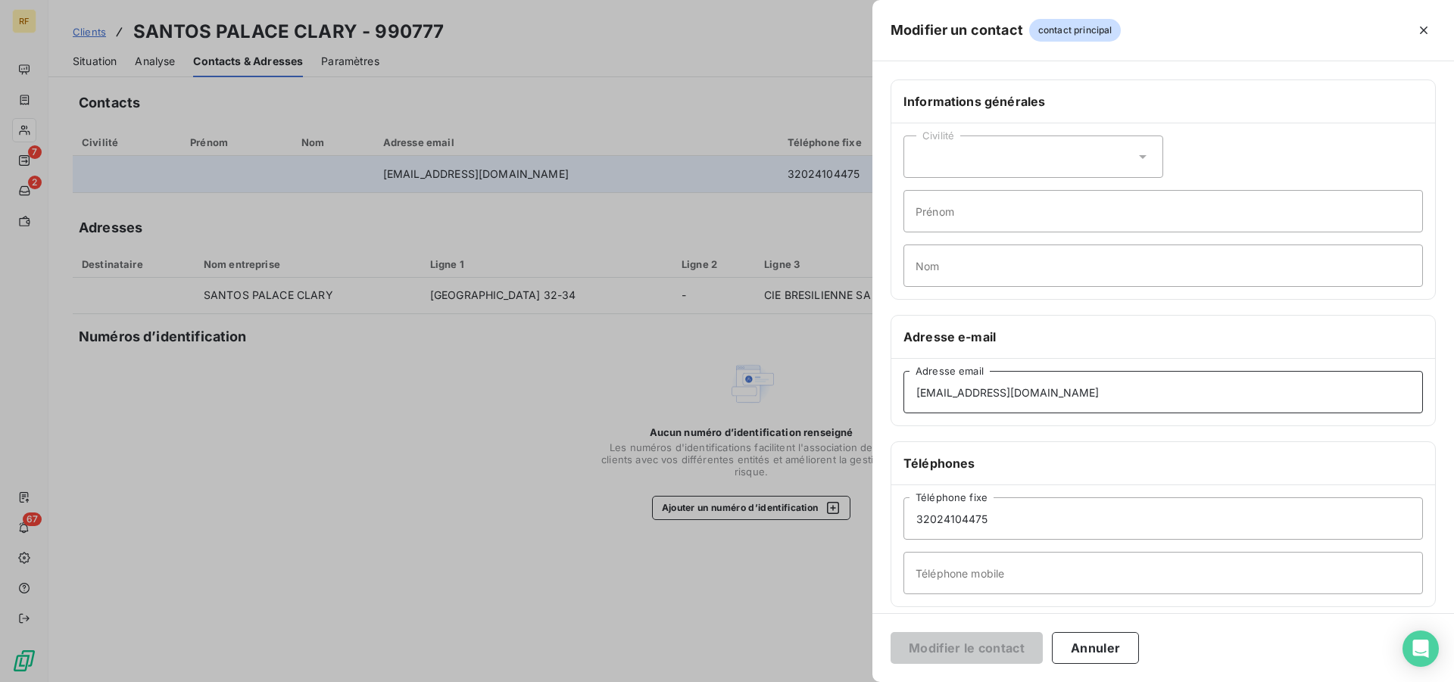
drag, startPoint x: 1154, startPoint y: 390, endPoint x: 445, endPoint y: 304, distance: 713.9
click at [445, 681] on div "Modifier un contact contact principal Informations générales Civilité Prénom No…" at bounding box center [727, 682] width 1454 height 0
type input "j"
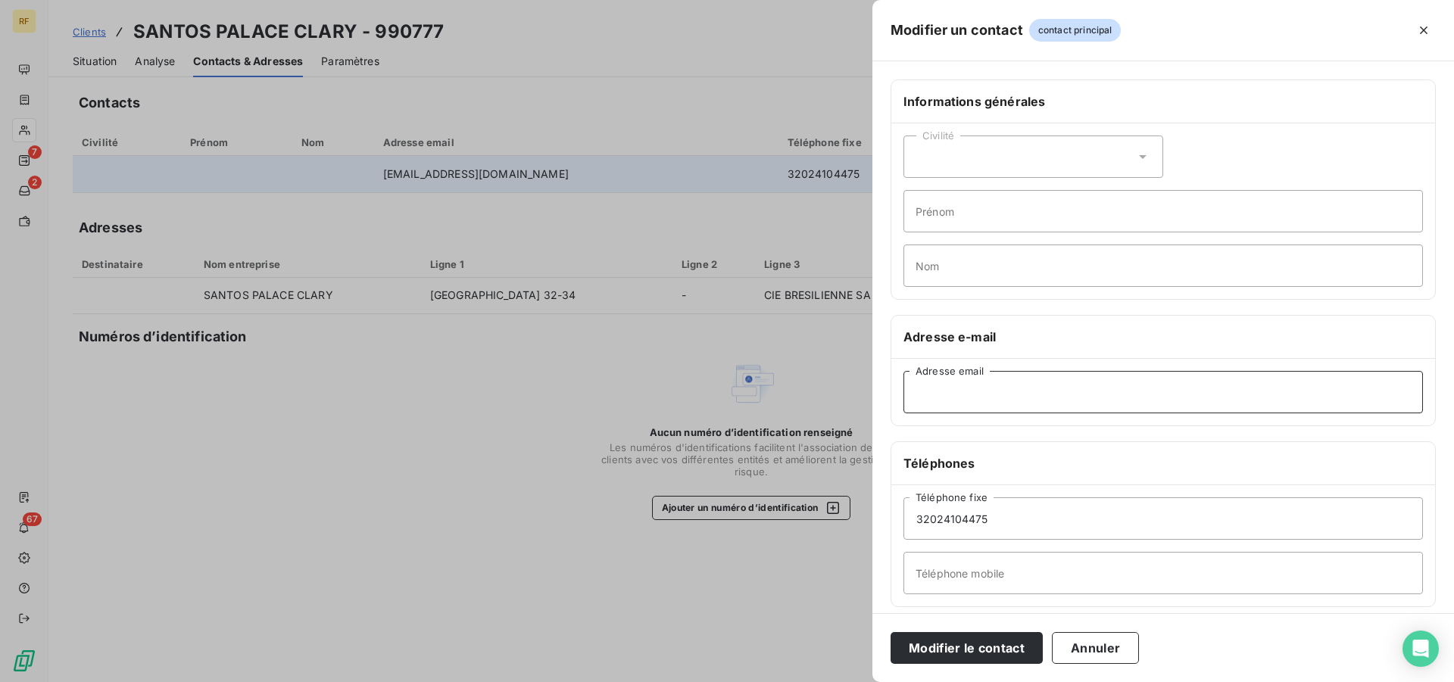
paste input "guillaumeblondeel@santospalace.be"
type input "guillaumeblondeel@santospalace.be"
click at [989, 649] on button "Modifier le contact" at bounding box center [966, 648] width 152 height 32
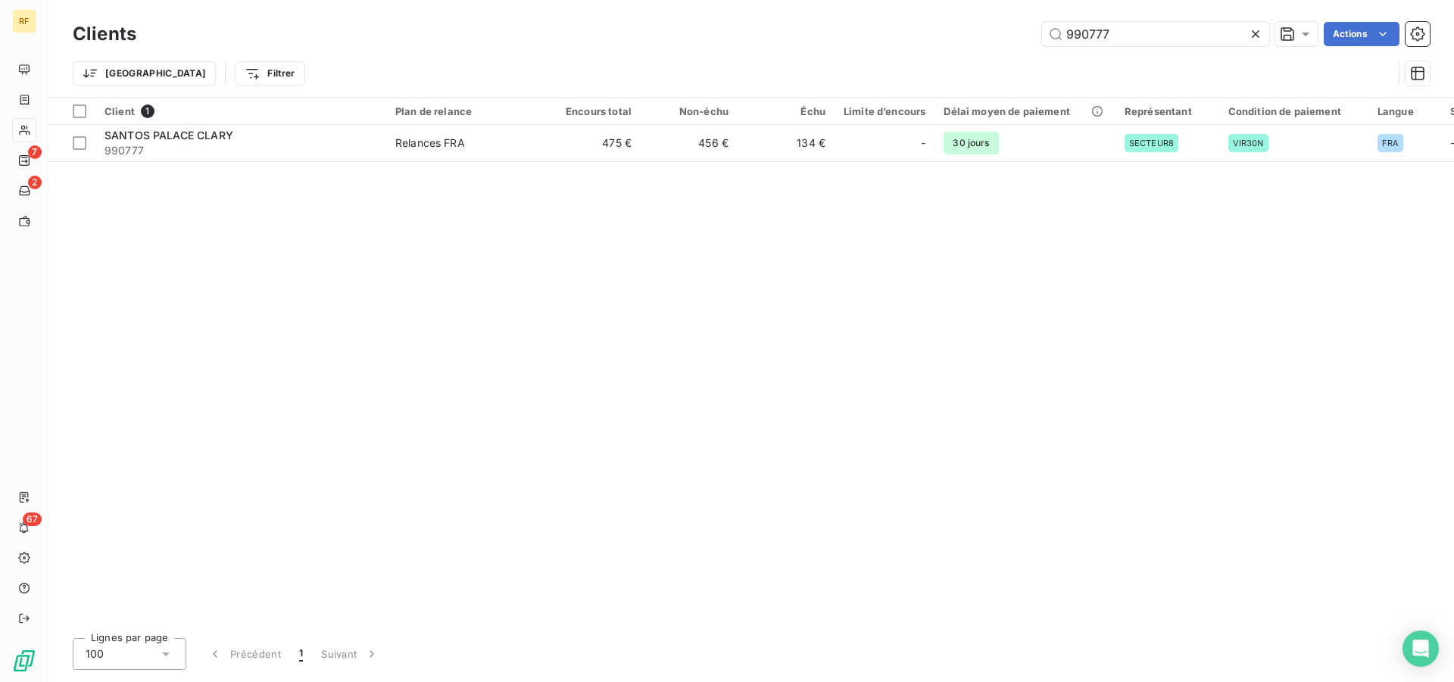
click at [1252, 36] on icon at bounding box center [1256, 34] width 8 height 8
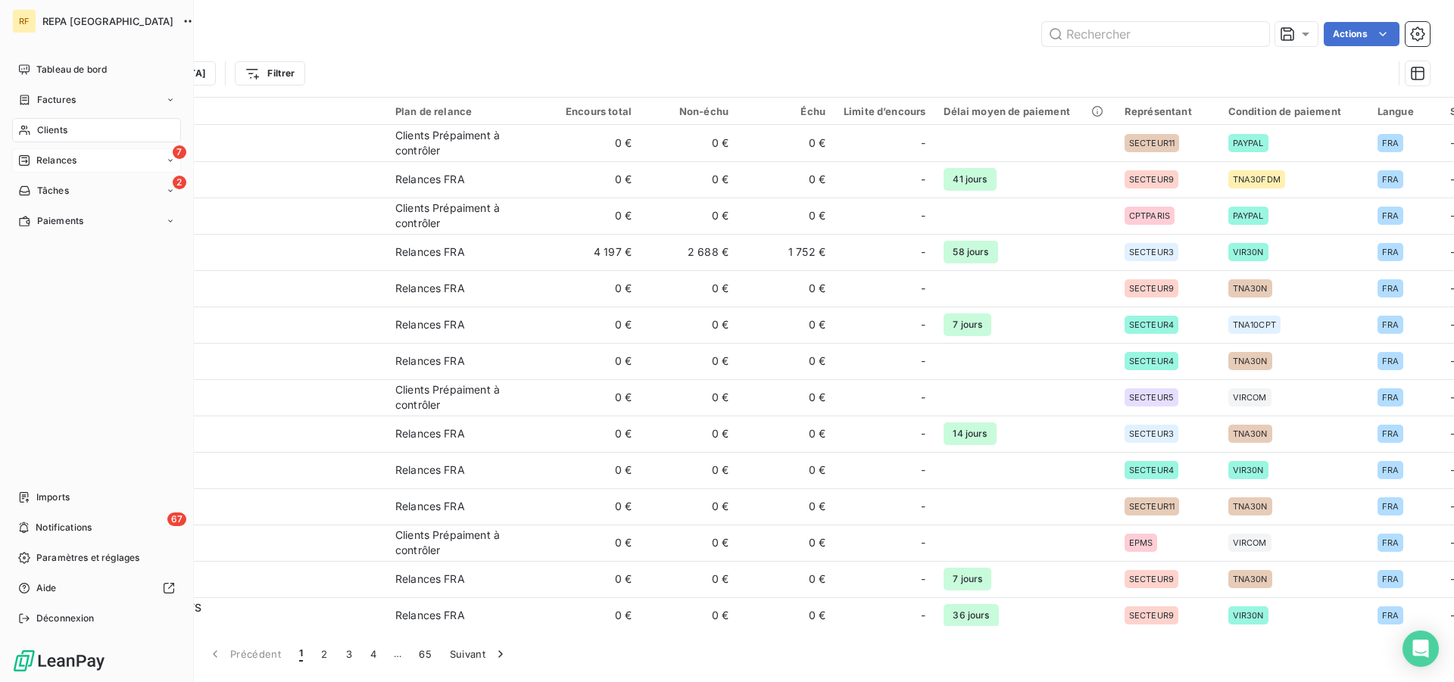
click at [38, 161] on span "Relances" at bounding box center [56, 161] width 40 height 14
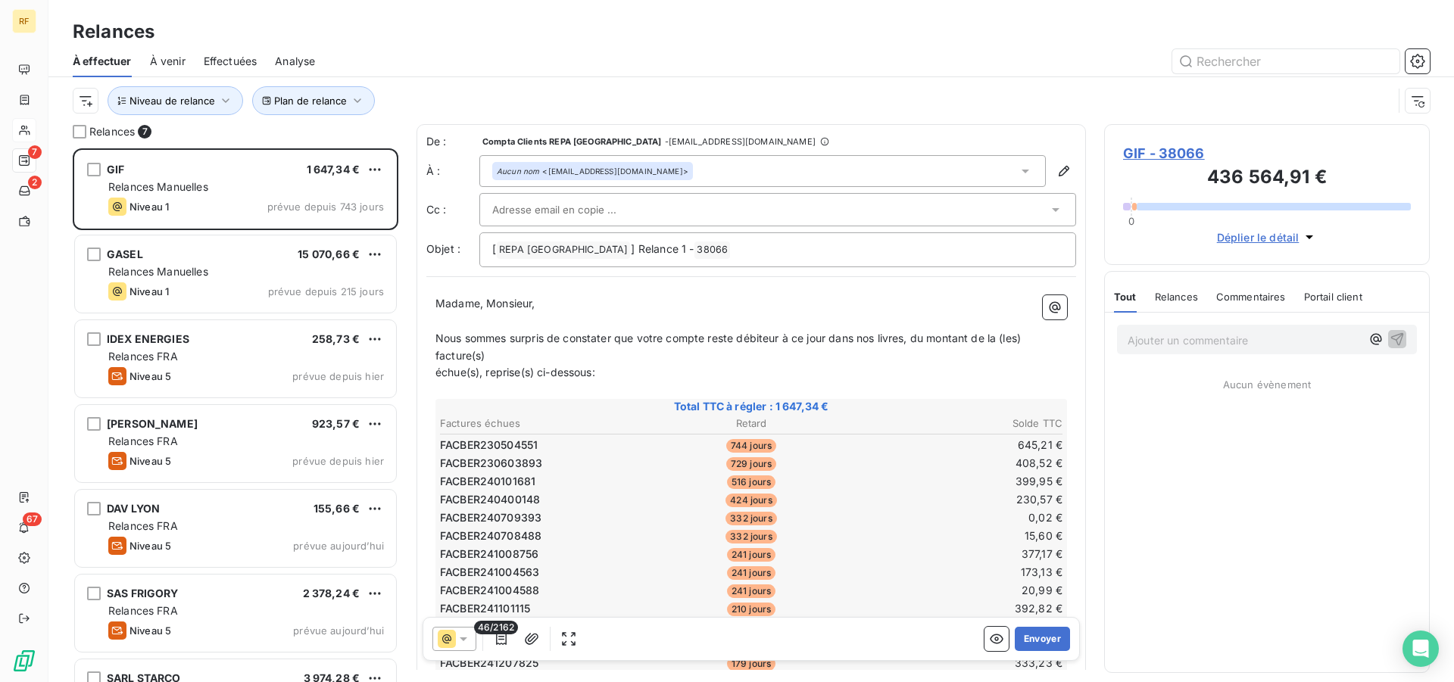
scroll to position [521, 313]
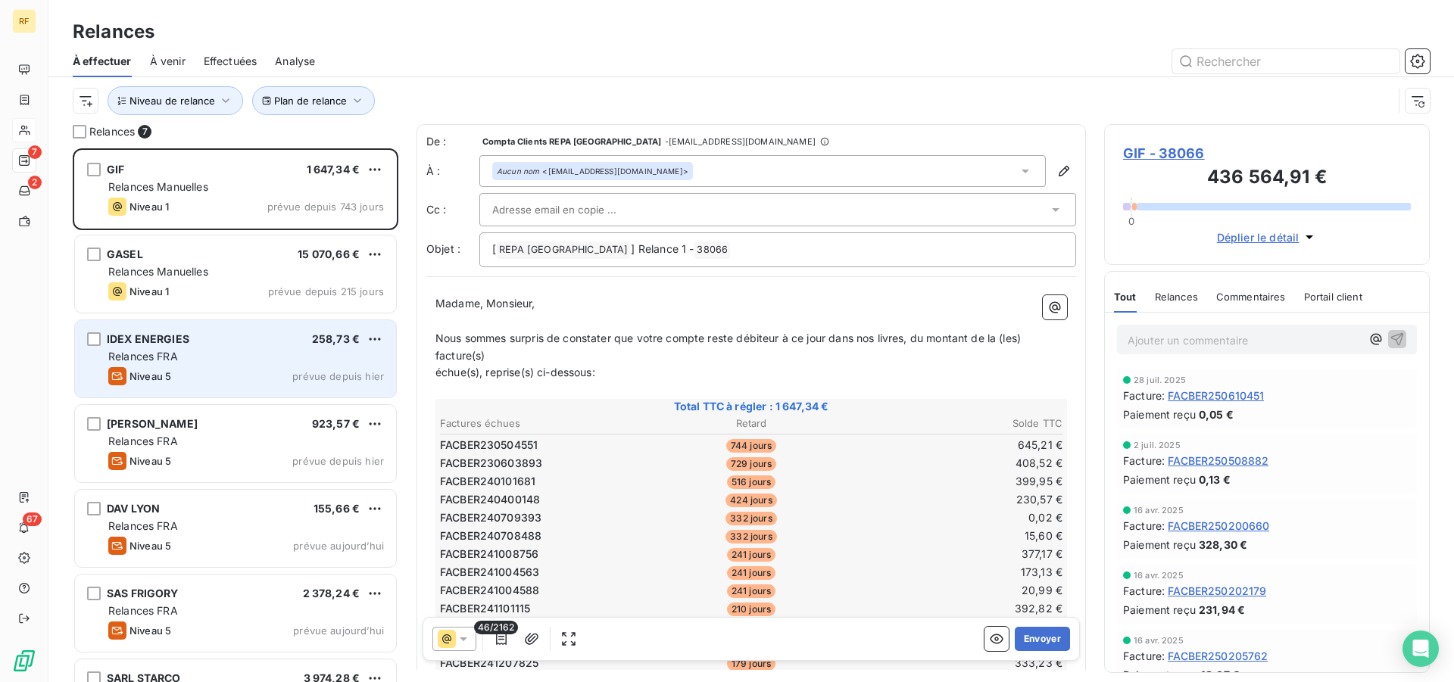
click at [160, 327] on div "IDEX ENERGIES 258,73 € Relances FRA Niveau 5 prévue depuis hier" at bounding box center [235, 358] width 321 height 77
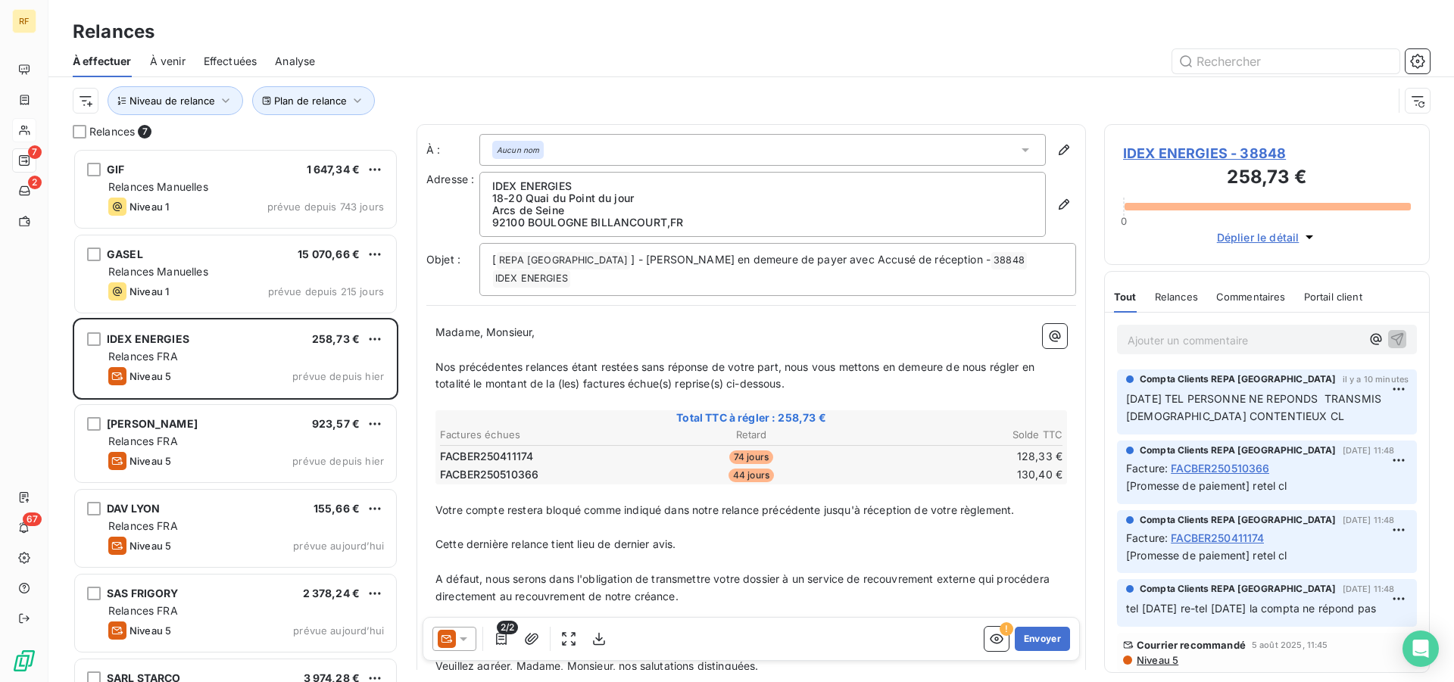
click at [1199, 157] on span "IDEX ENERGIES - 38848" at bounding box center [1267, 153] width 288 height 20
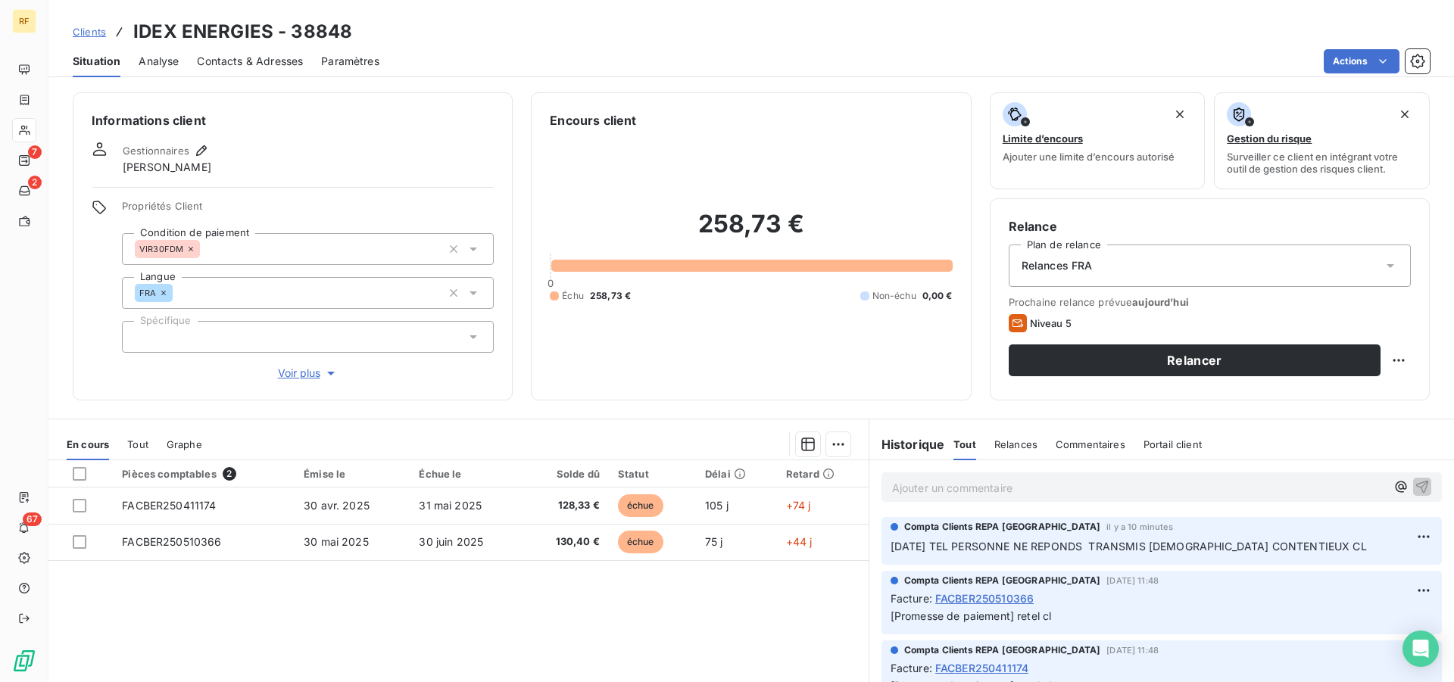
click at [1110, 272] on div "Relances FRA" at bounding box center [1210, 266] width 402 height 42
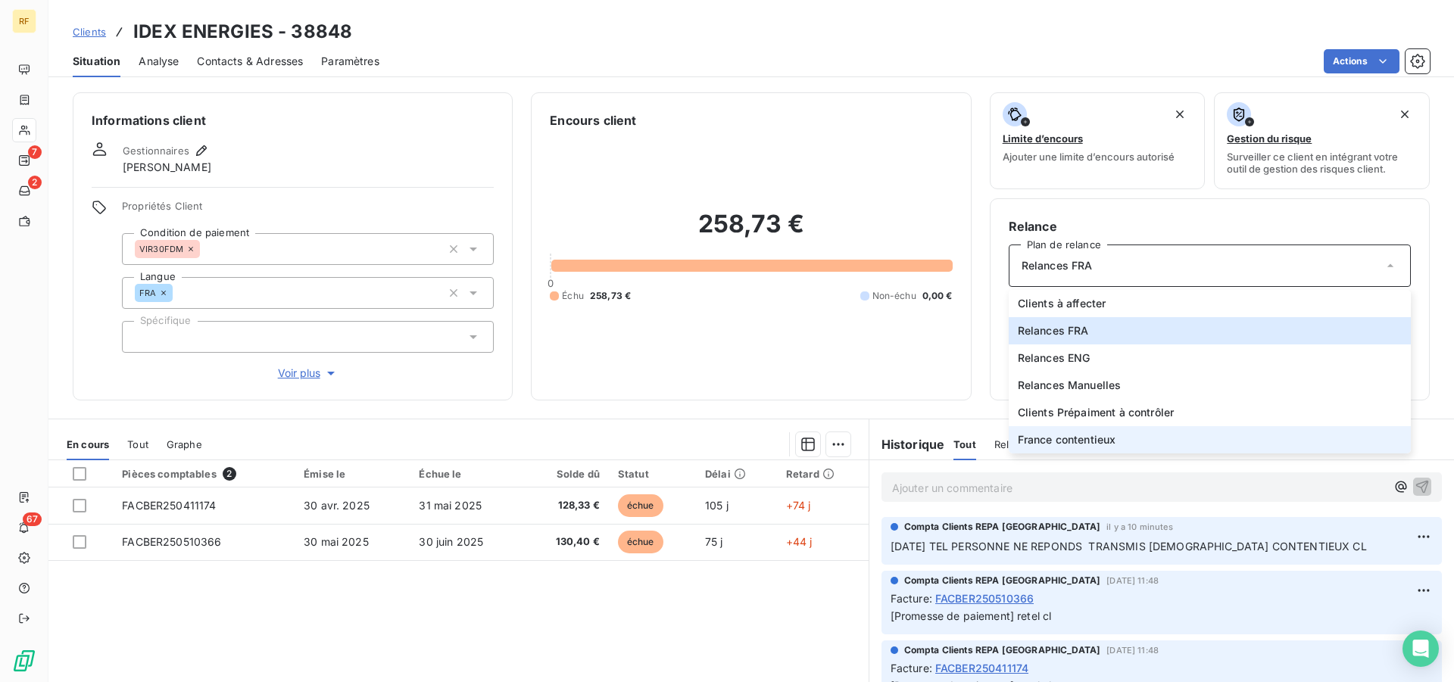
click at [1104, 437] on span "France contentieux" at bounding box center [1067, 439] width 98 height 15
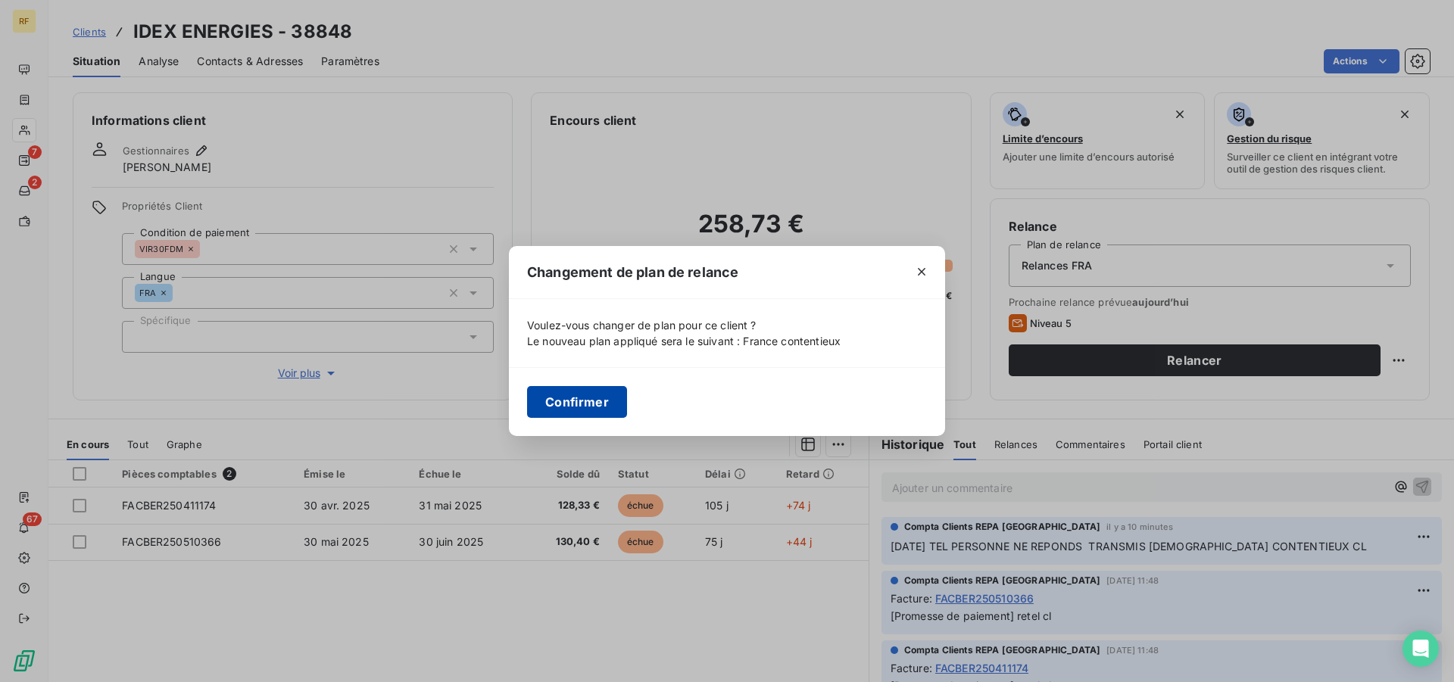
click at [557, 401] on button "Confirmer" at bounding box center [577, 402] width 100 height 32
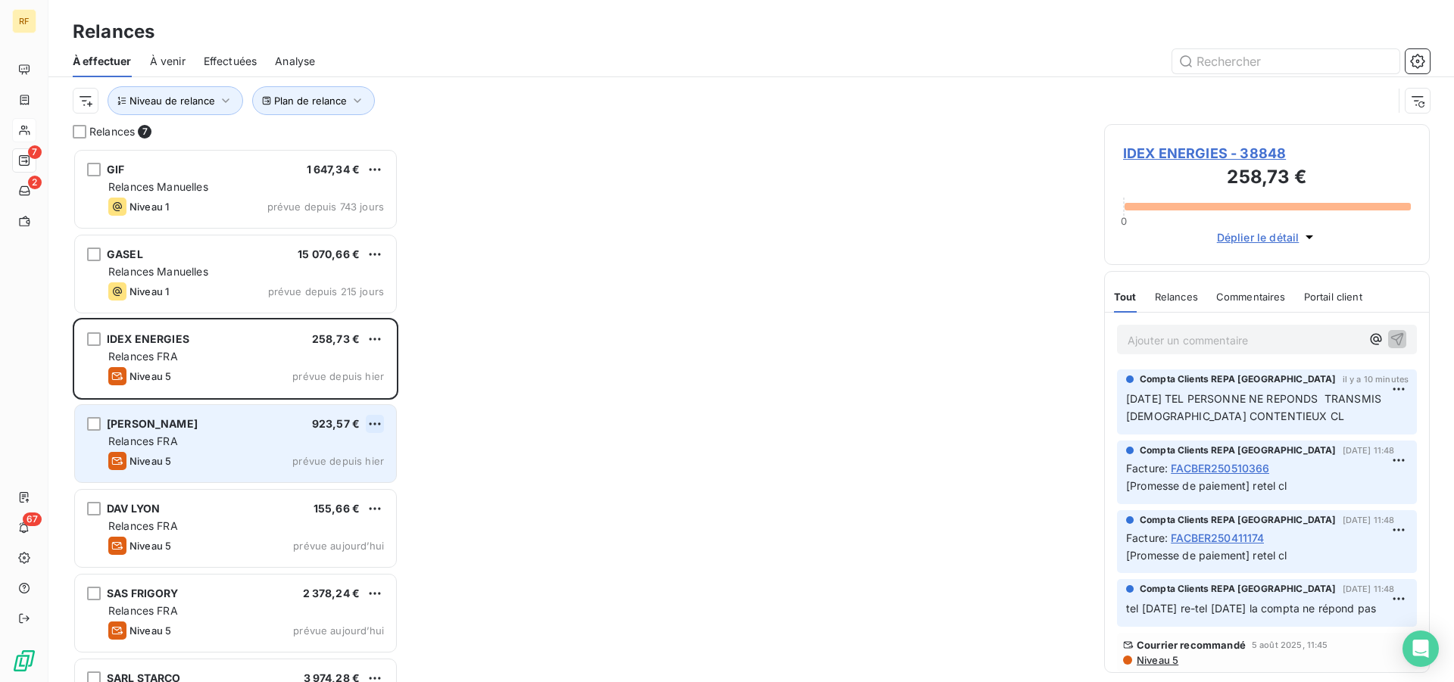
scroll to position [521, 313]
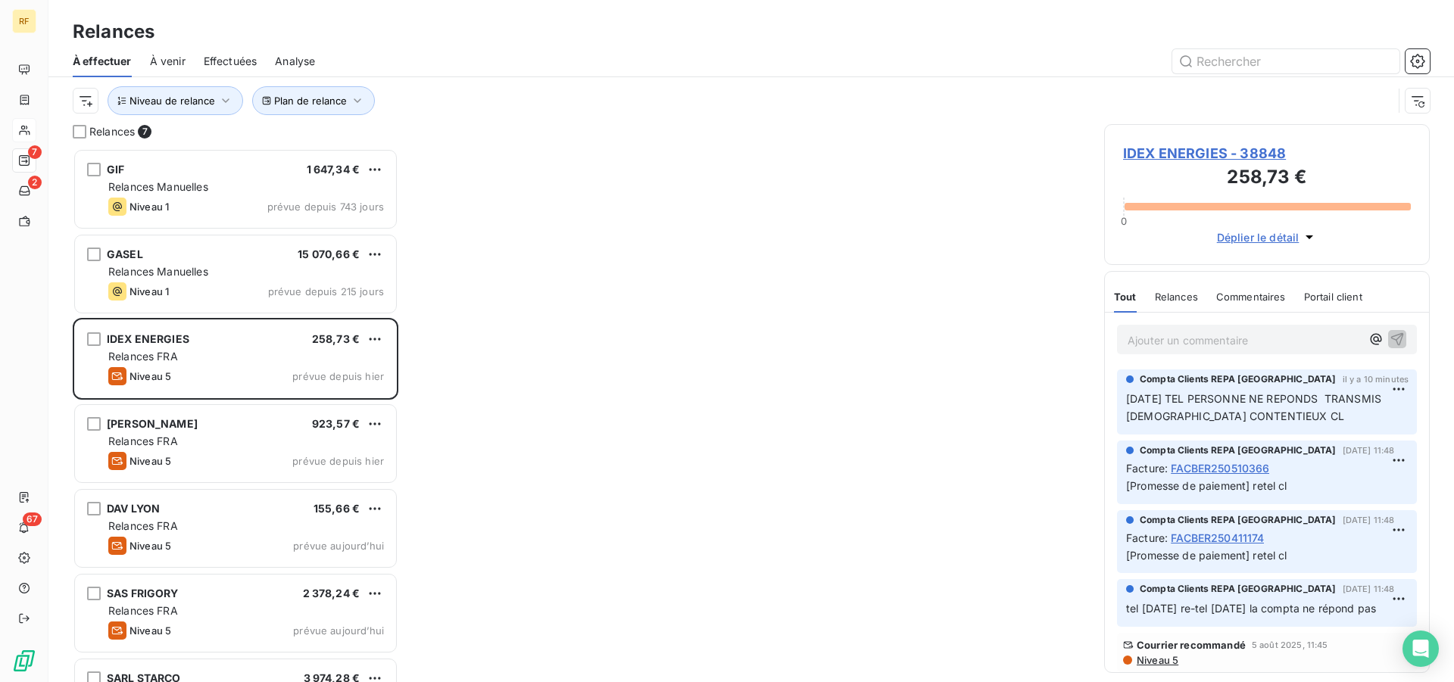
click at [1179, 154] on span "IDEX ENERGIES - 38848" at bounding box center [1267, 153] width 288 height 20
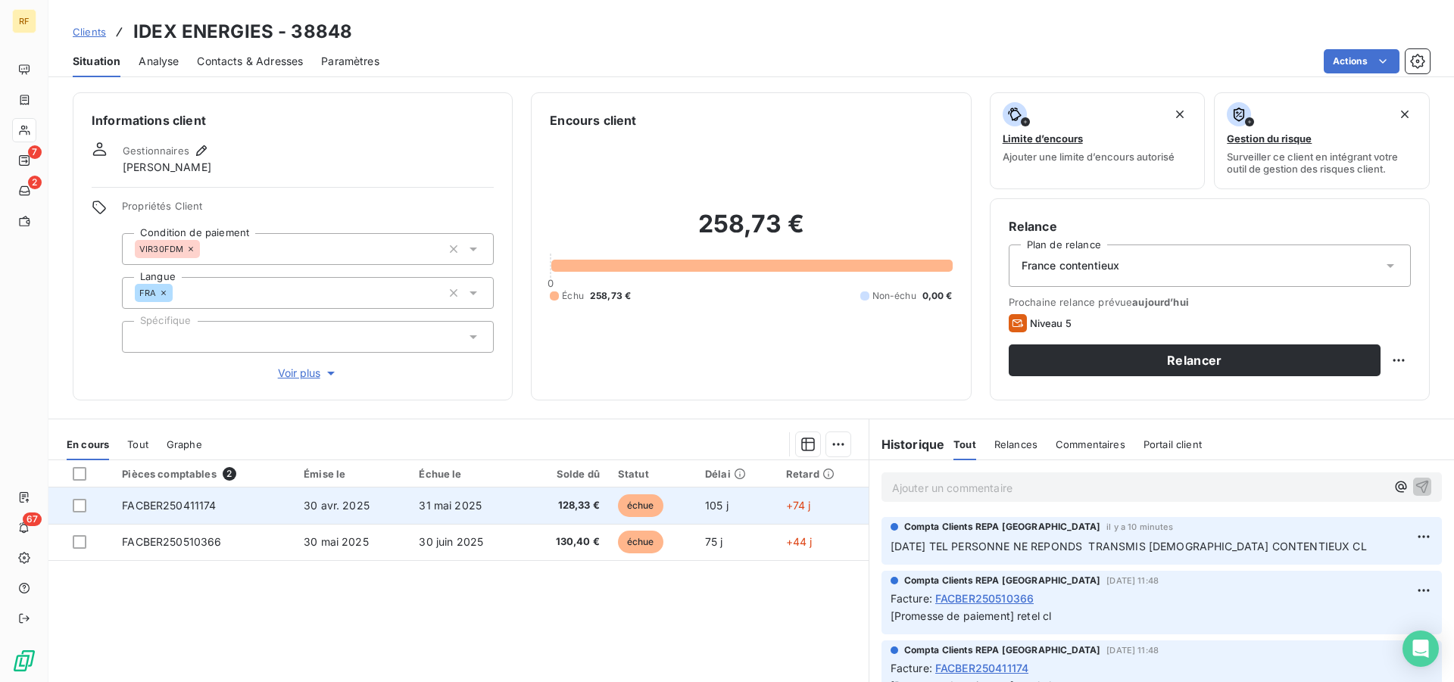
drag, startPoint x: 86, startPoint y: 507, endPoint x: 84, endPoint y: 519, distance: 12.2
click at [82, 507] on div at bounding box center [80, 506] width 14 height 14
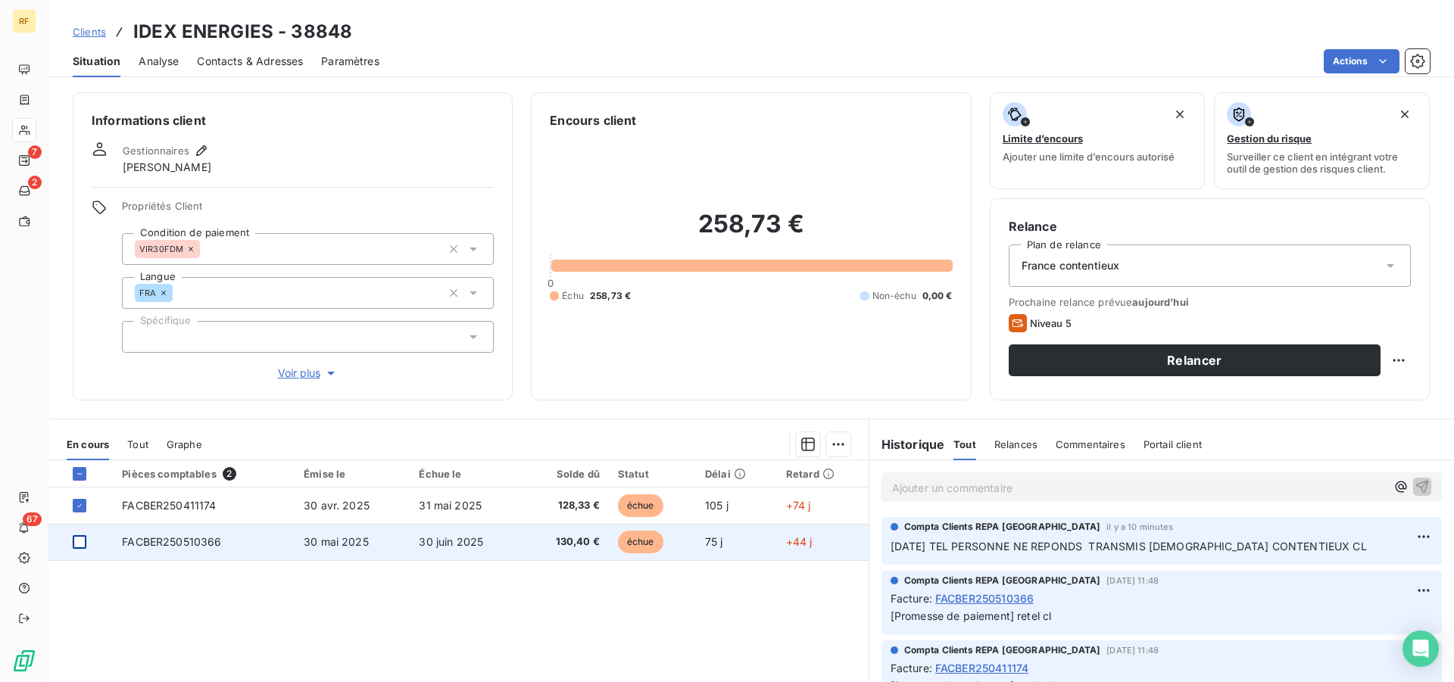
click at [80, 542] on div at bounding box center [80, 542] width 14 height 14
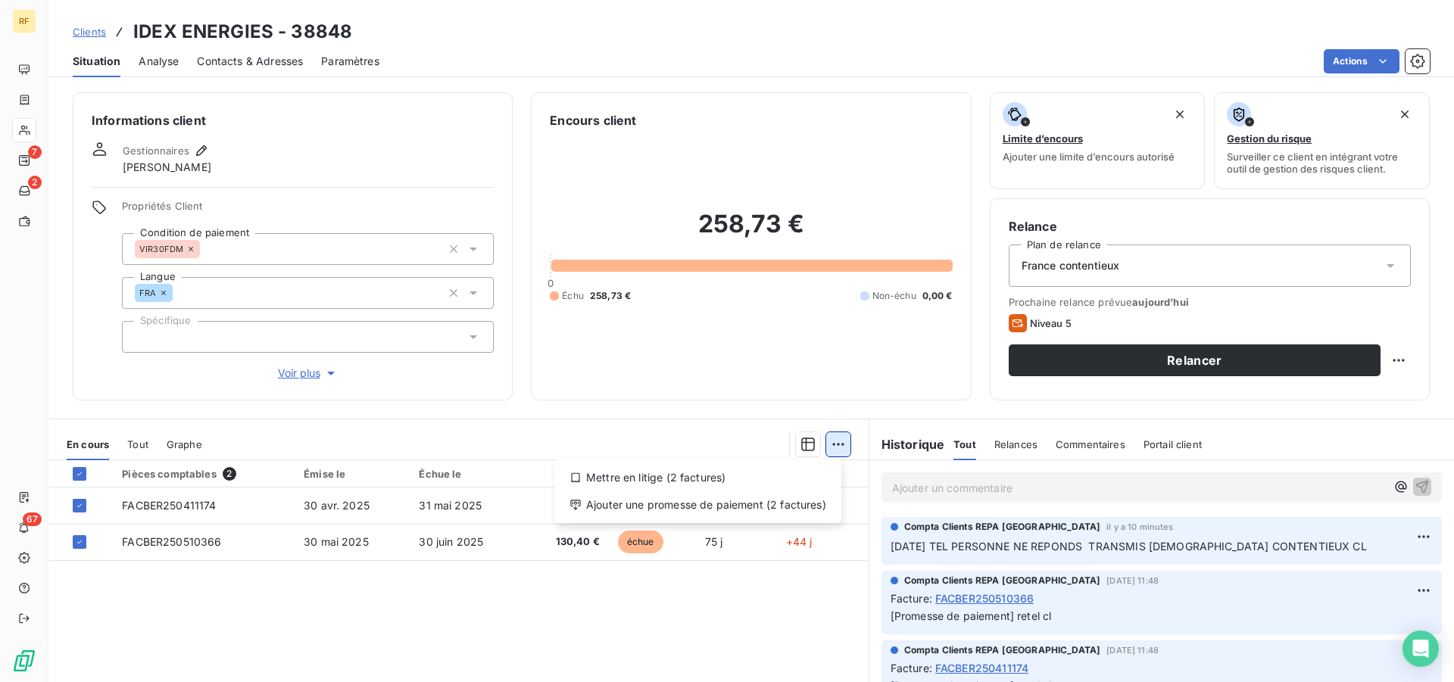
click at [825, 441] on html "RF 7 2 67 Clients IDEX ENERGIES - 38848 Situation Analyse Contacts & Adresses P…" at bounding box center [727, 341] width 1454 height 682
click at [632, 506] on div "Ajouter une promesse de paiement (2 factures)" at bounding box center [697, 505] width 275 height 24
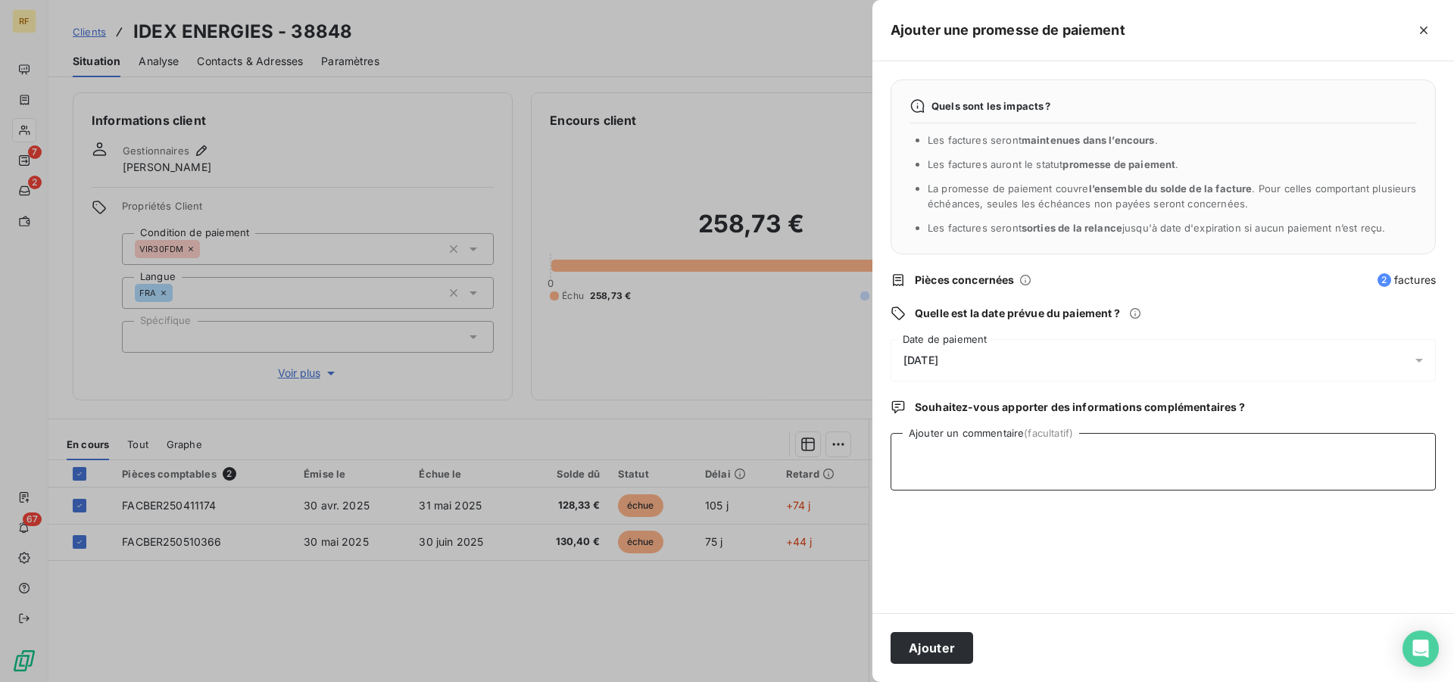
click at [969, 460] on textarea "Ajouter un commentaire (facultatif)" at bounding box center [1162, 462] width 545 height 58
type textarea "f"
type textarea "transmis france contentieux cl"
click at [939, 655] on button "Ajouter" at bounding box center [931, 648] width 83 height 32
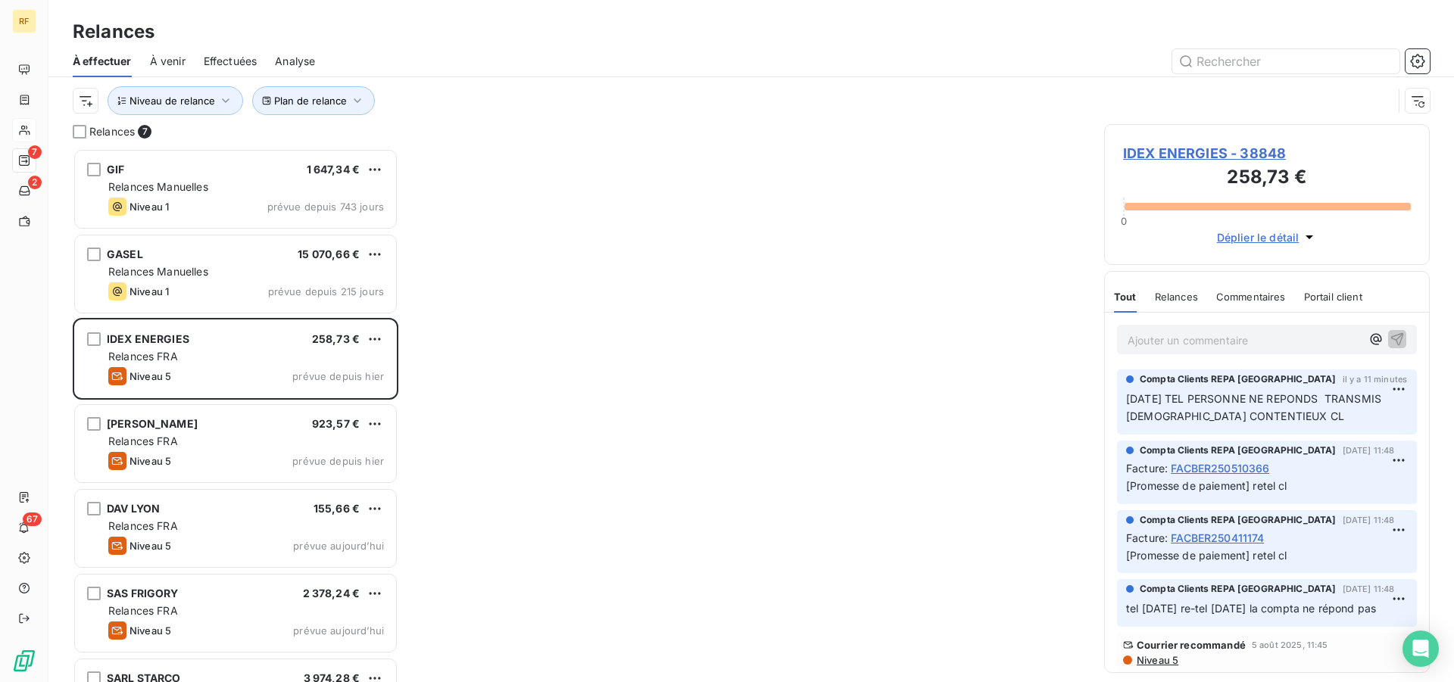
scroll to position [521, 313]
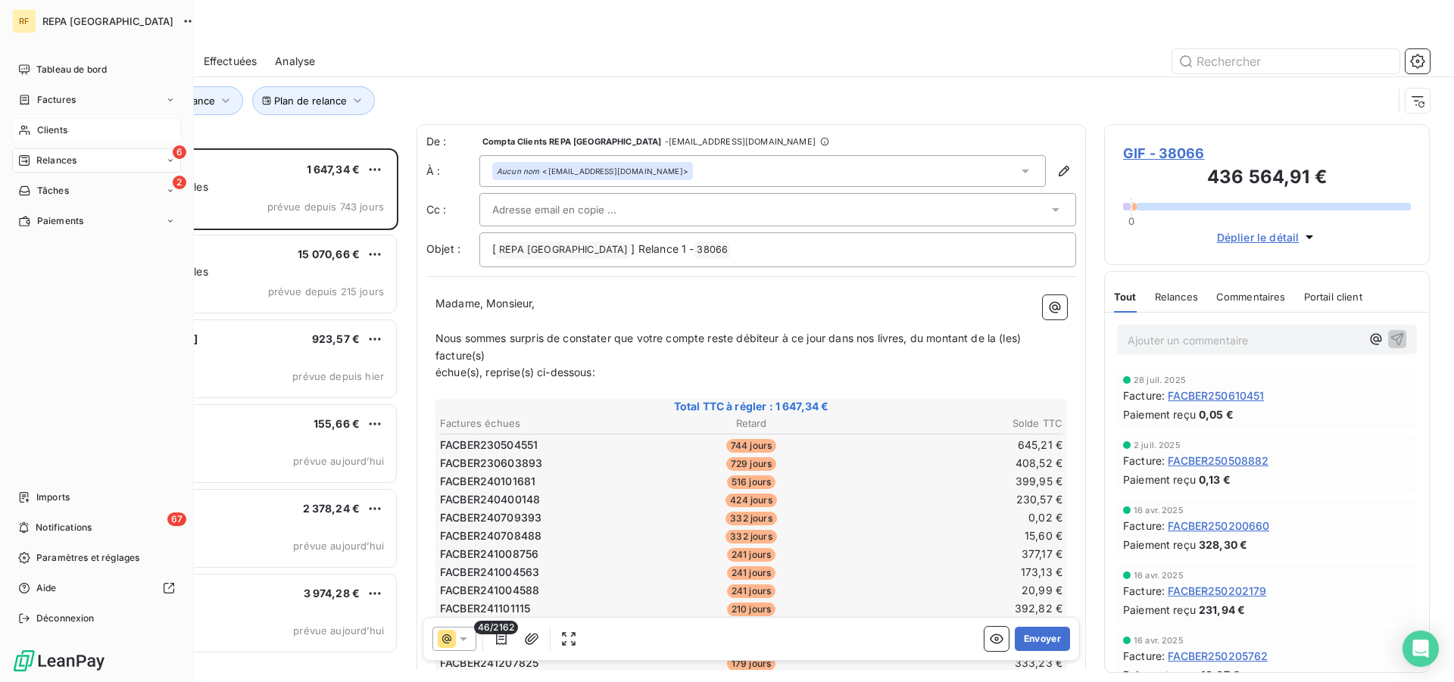
click at [46, 124] on span "Clients" at bounding box center [52, 130] width 30 height 14
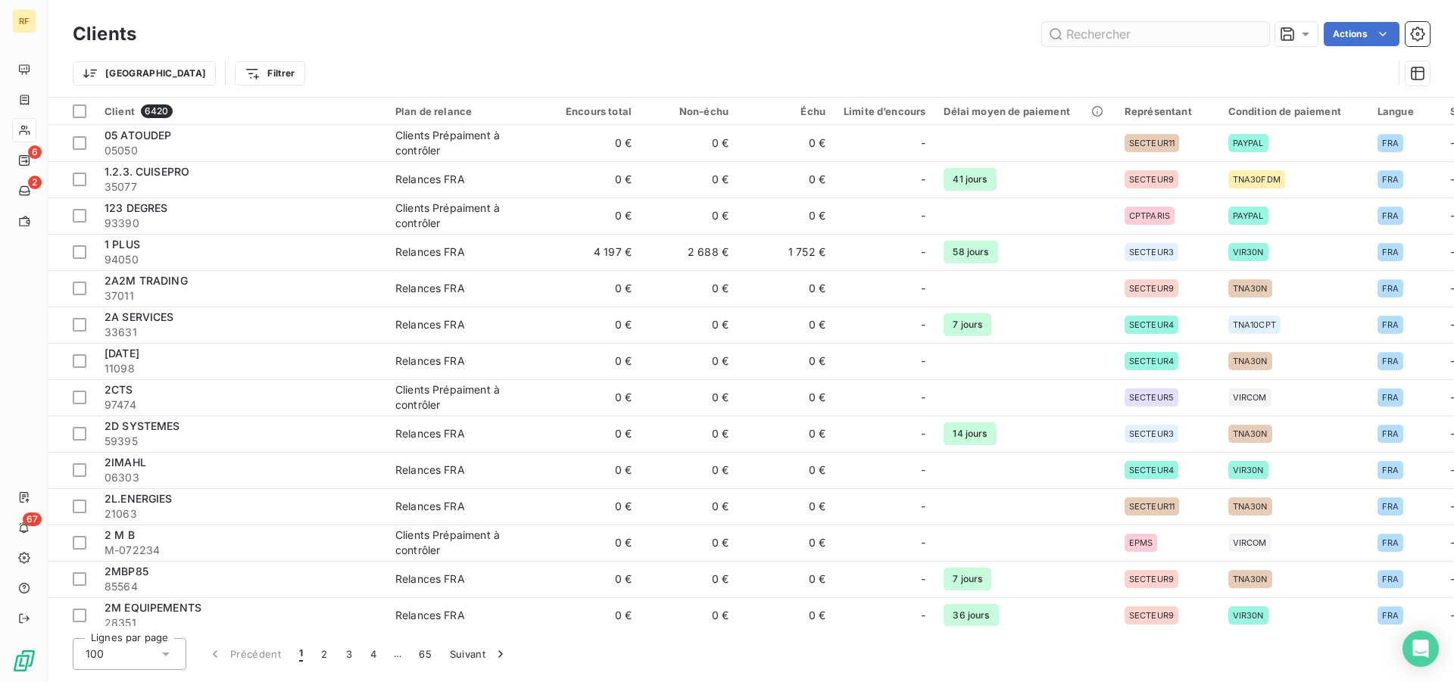
click at [1138, 33] on input "text" at bounding box center [1155, 34] width 227 height 24
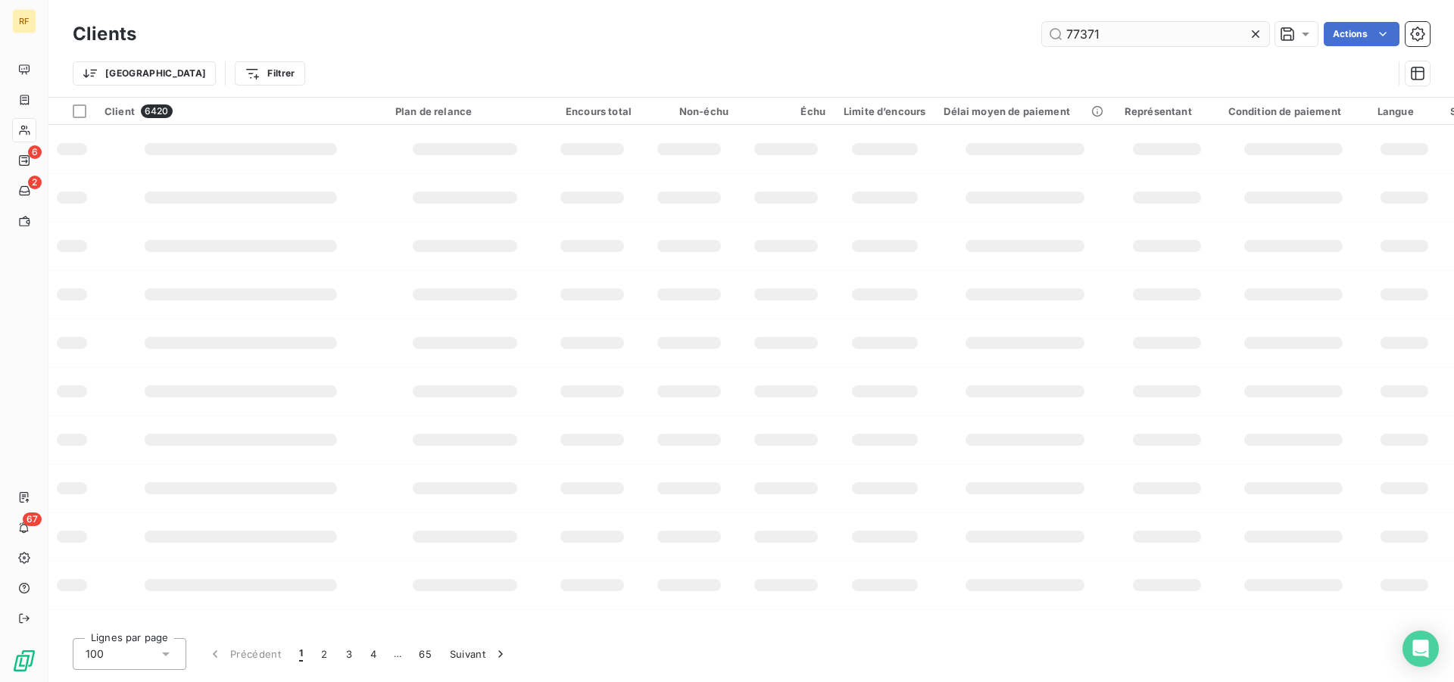
type input "77371"
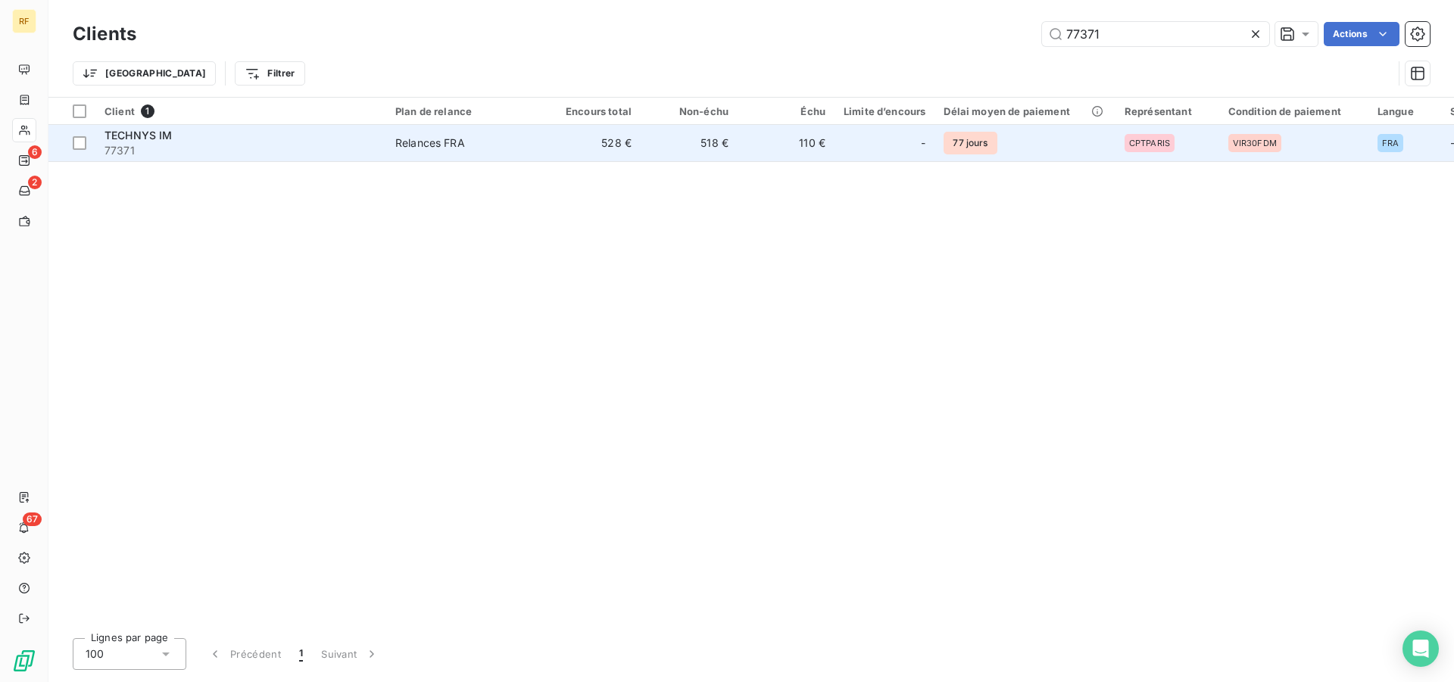
click at [425, 145] on div "Relances FRA" at bounding box center [430, 143] width 70 height 15
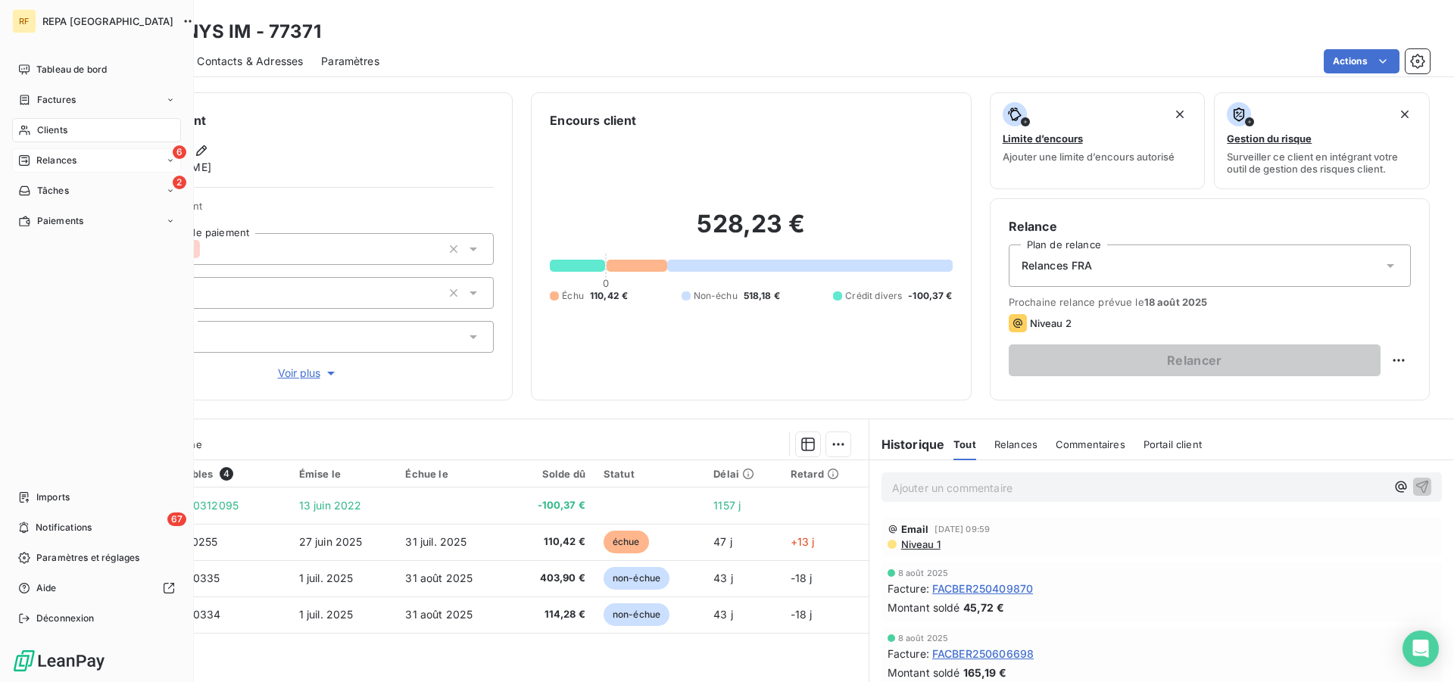
click at [51, 158] on span "Relances" at bounding box center [56, 161] width 40 height 14
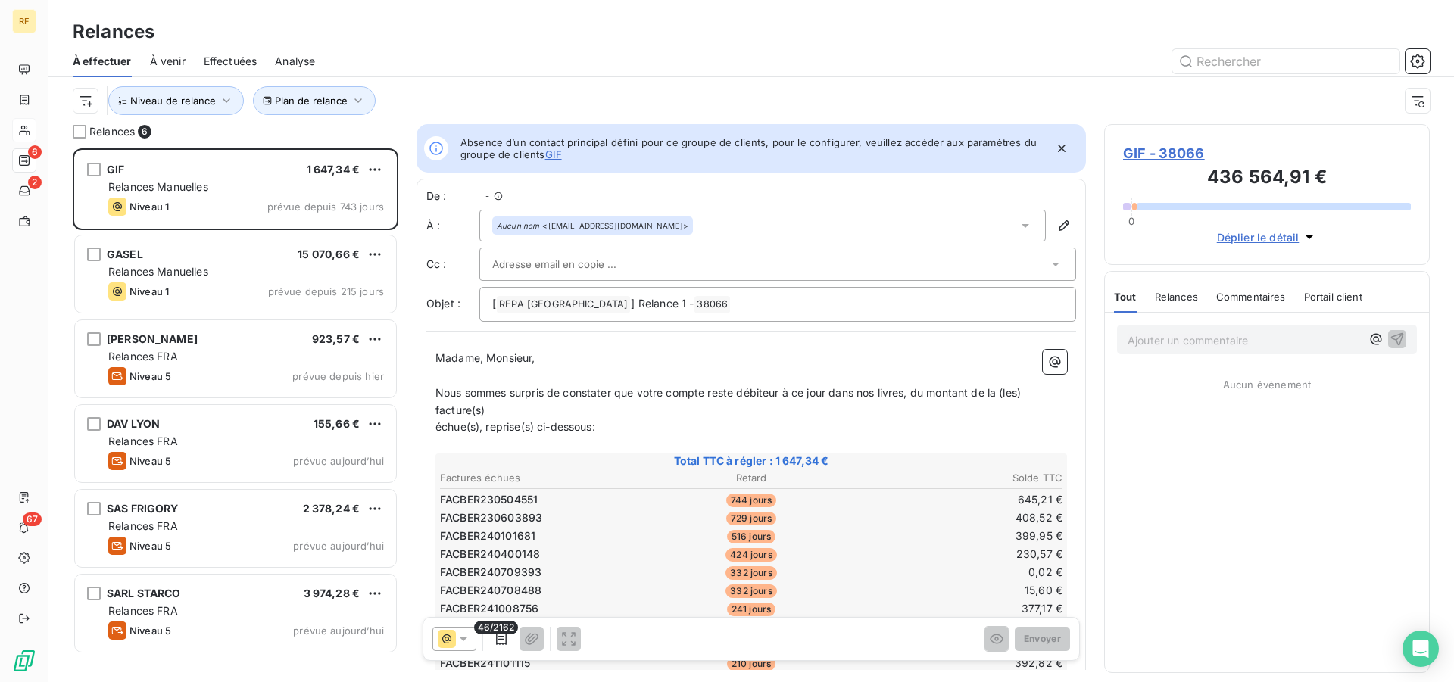
scroll to position [521, 313]
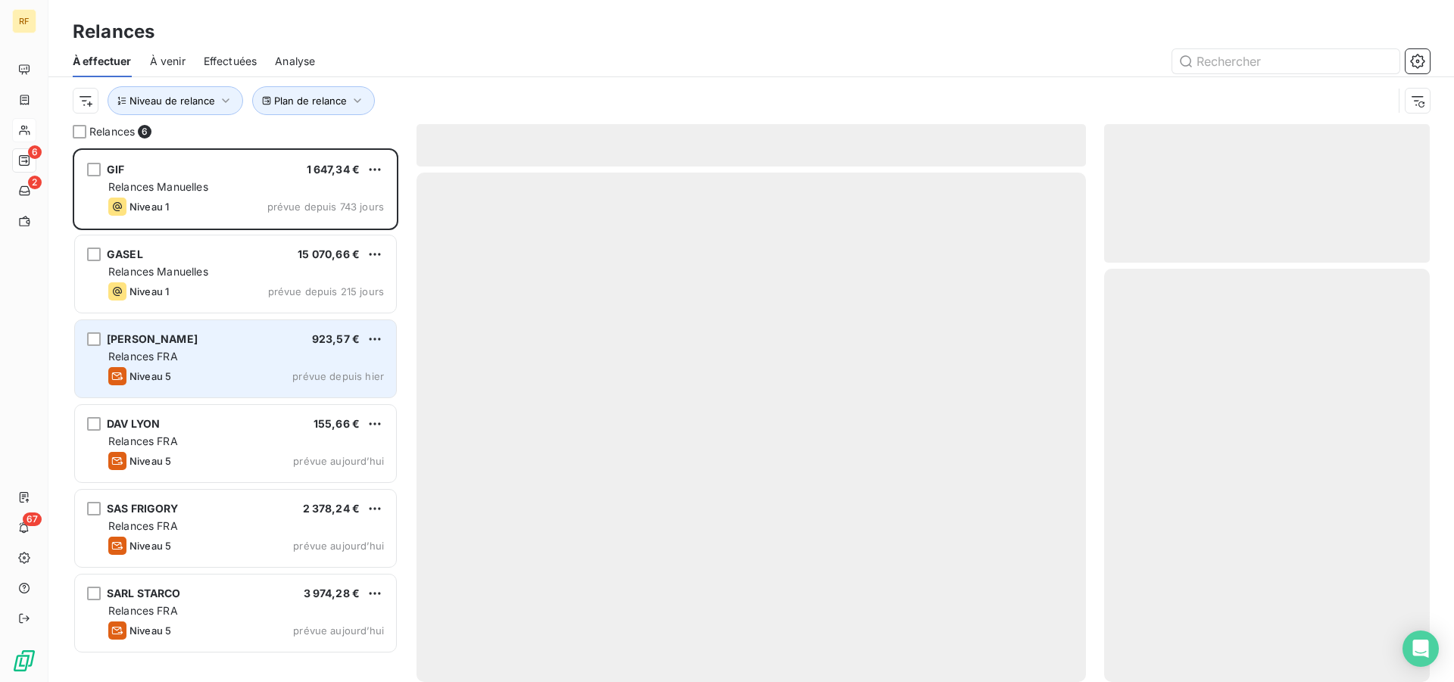
click at [223, 347] on div "DE IULIIS BRUNO 923,57 € Relances FRA Niveau 5 prévue depuis hier" at bounding box center [235, 358] width 321 height 77
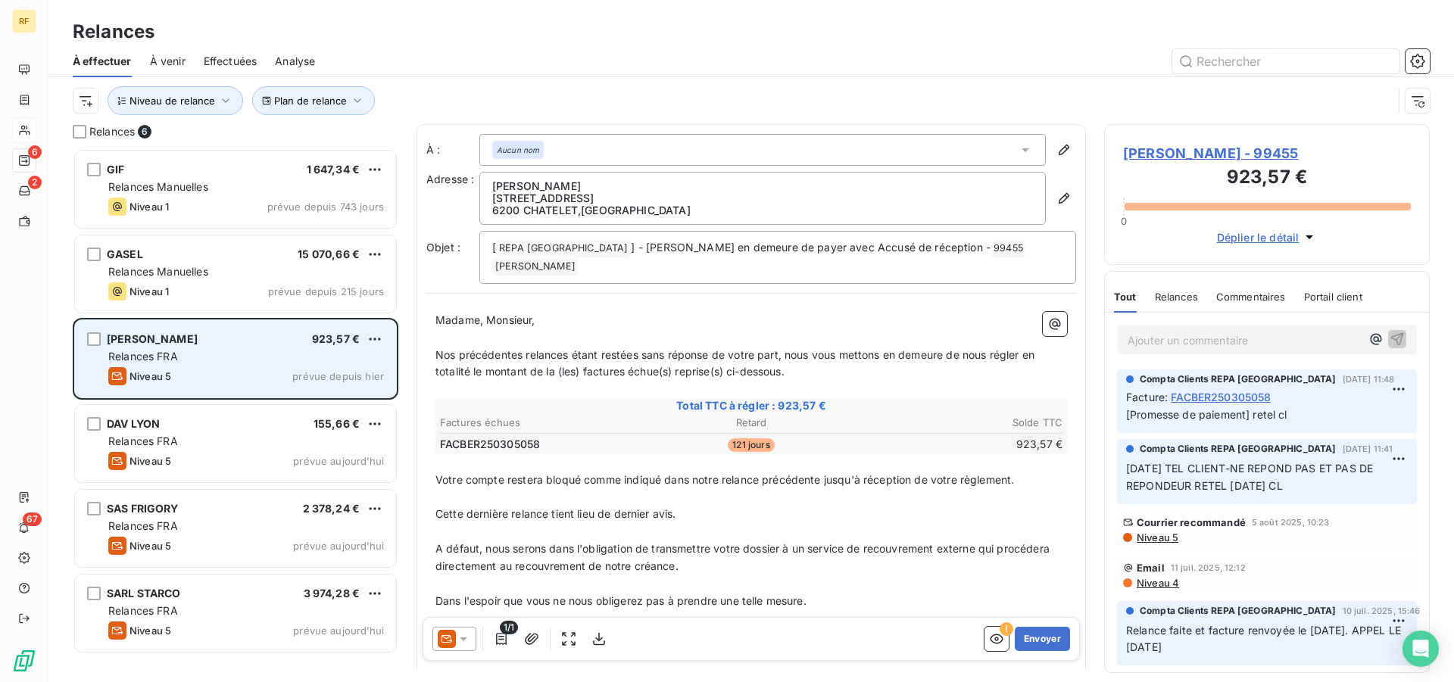
click at [253, 358] on div "Relances FRA" at bounding box center [246, 356] width 276 height 15
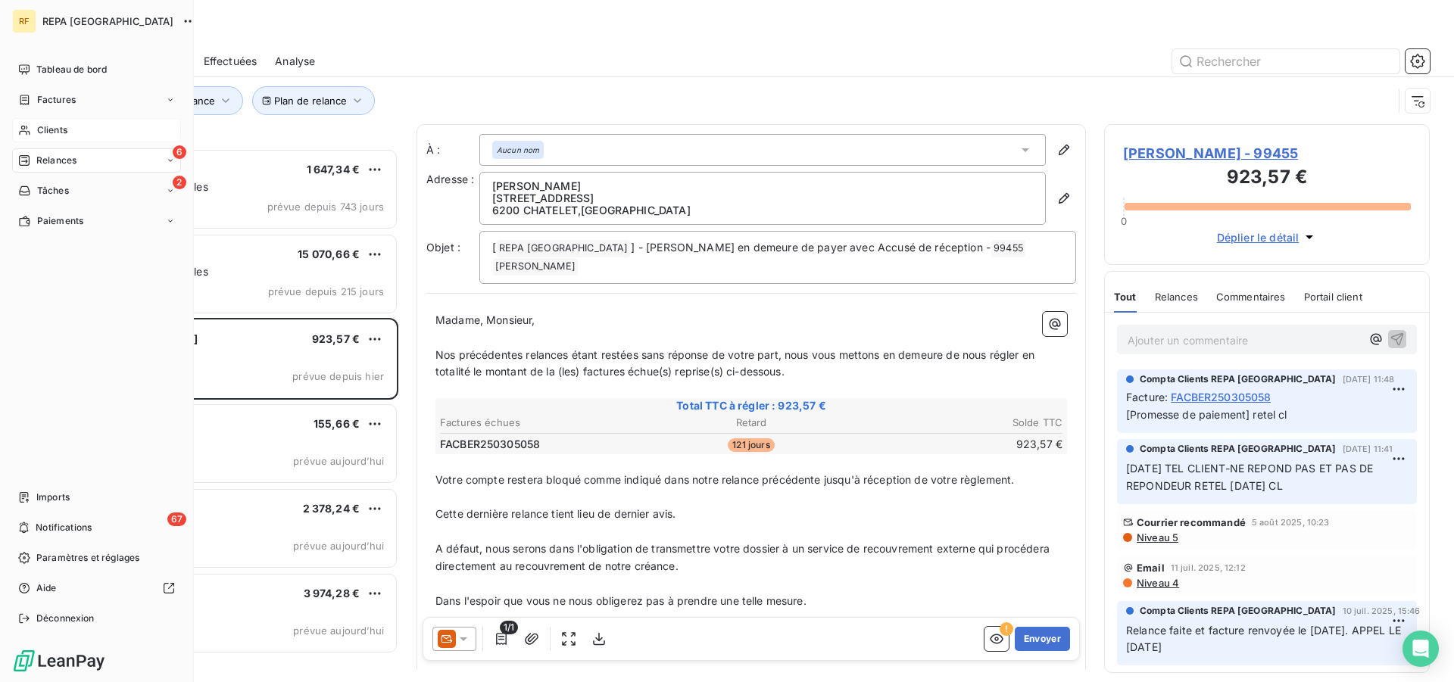
click at [33, 135] on div "Clients" at bounding box center [96, 130] width 169 height 24
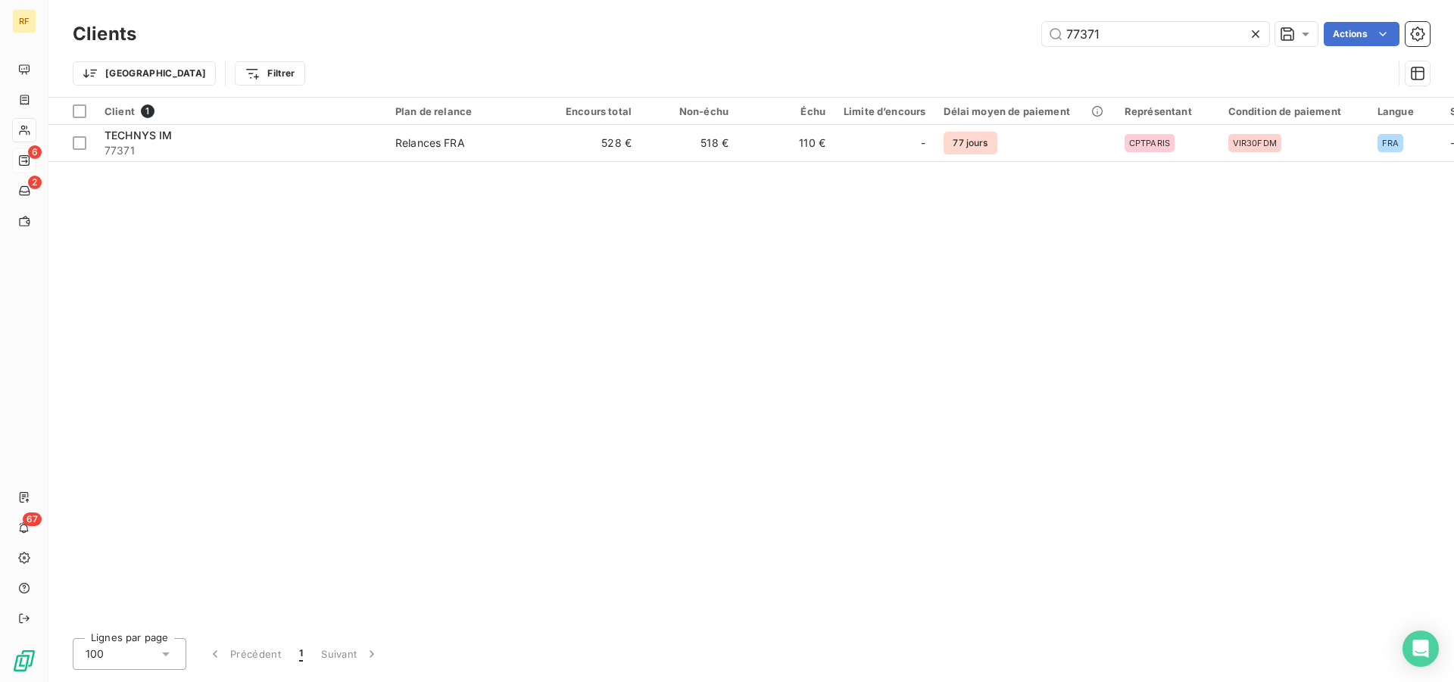
drag, startPoint x: 1133, startPoint y: 36, endPoint x: 882, endPoint y: 19, distance: 251.2
click at [1042, 22] on input "77371" at bounding box center [1155, 34] width 227 height 24
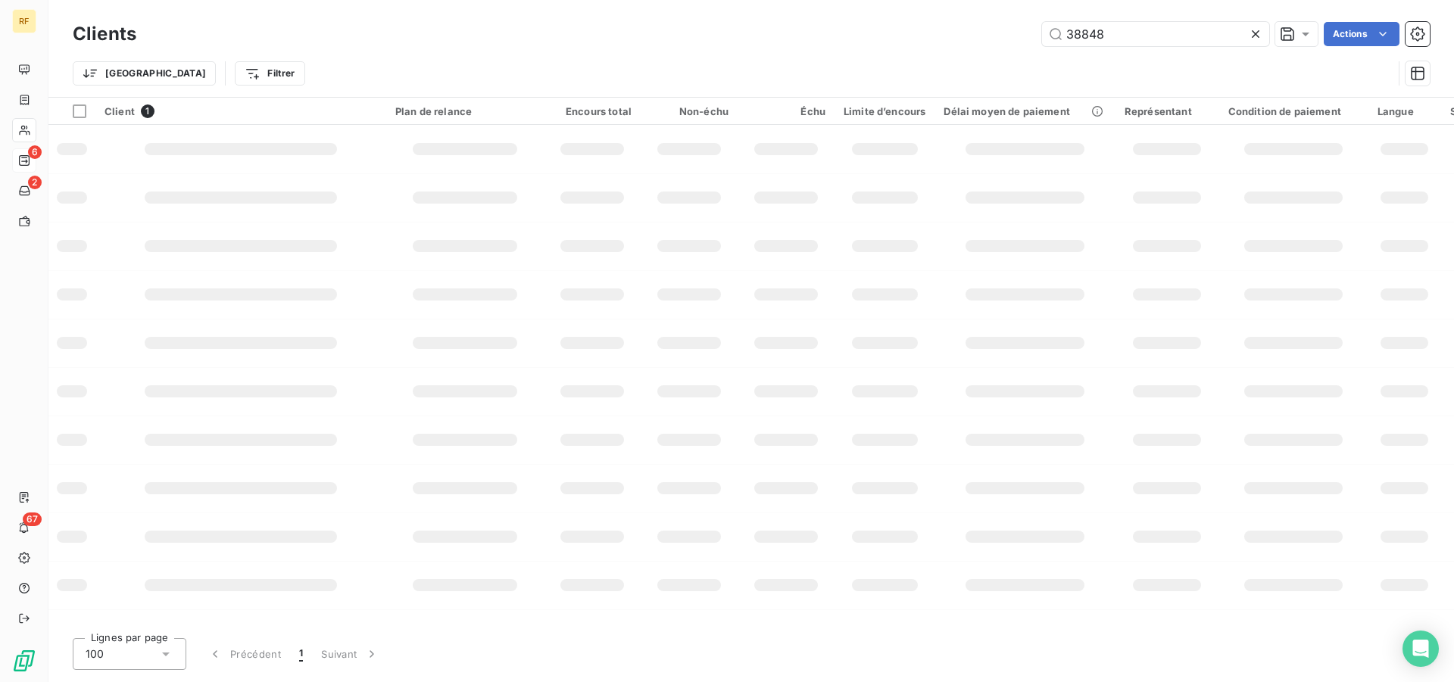
type input "38848"
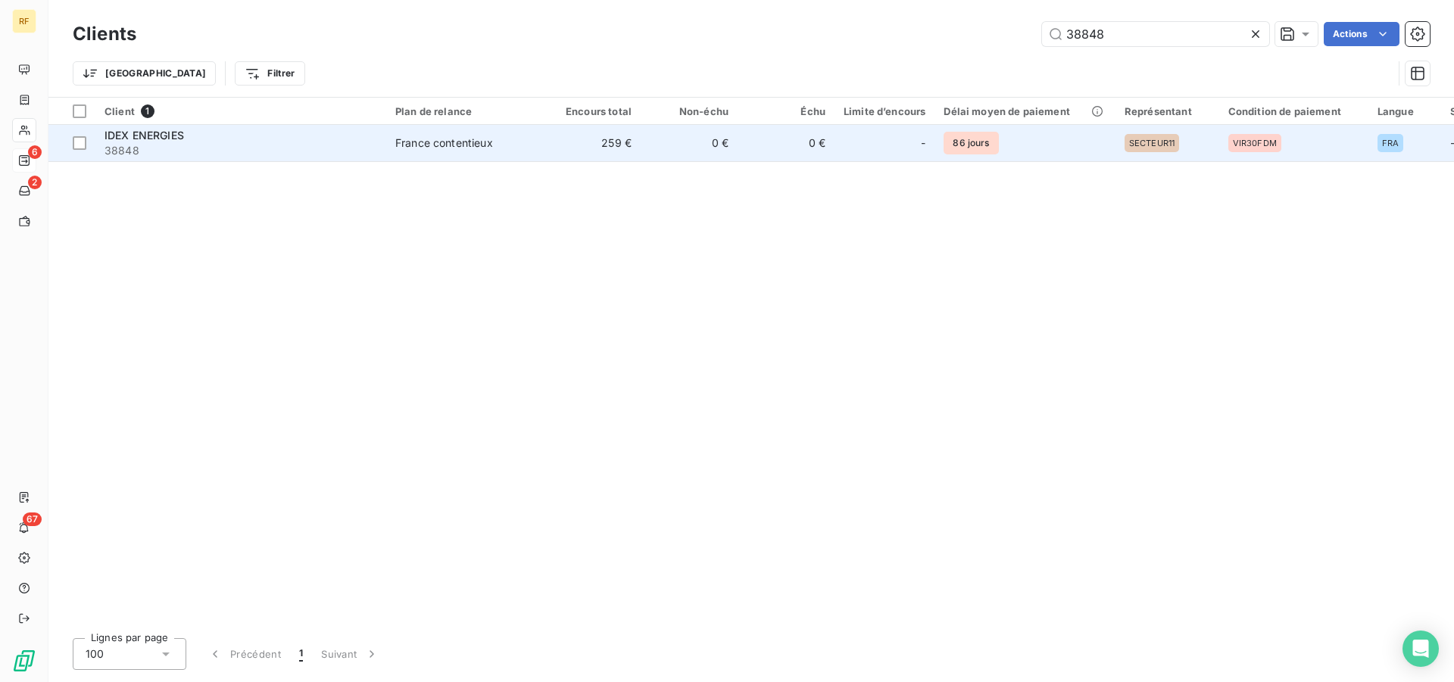
click at [474, 144] on div "France contentieux" at bounding box center [444, 143] width 98 height 15
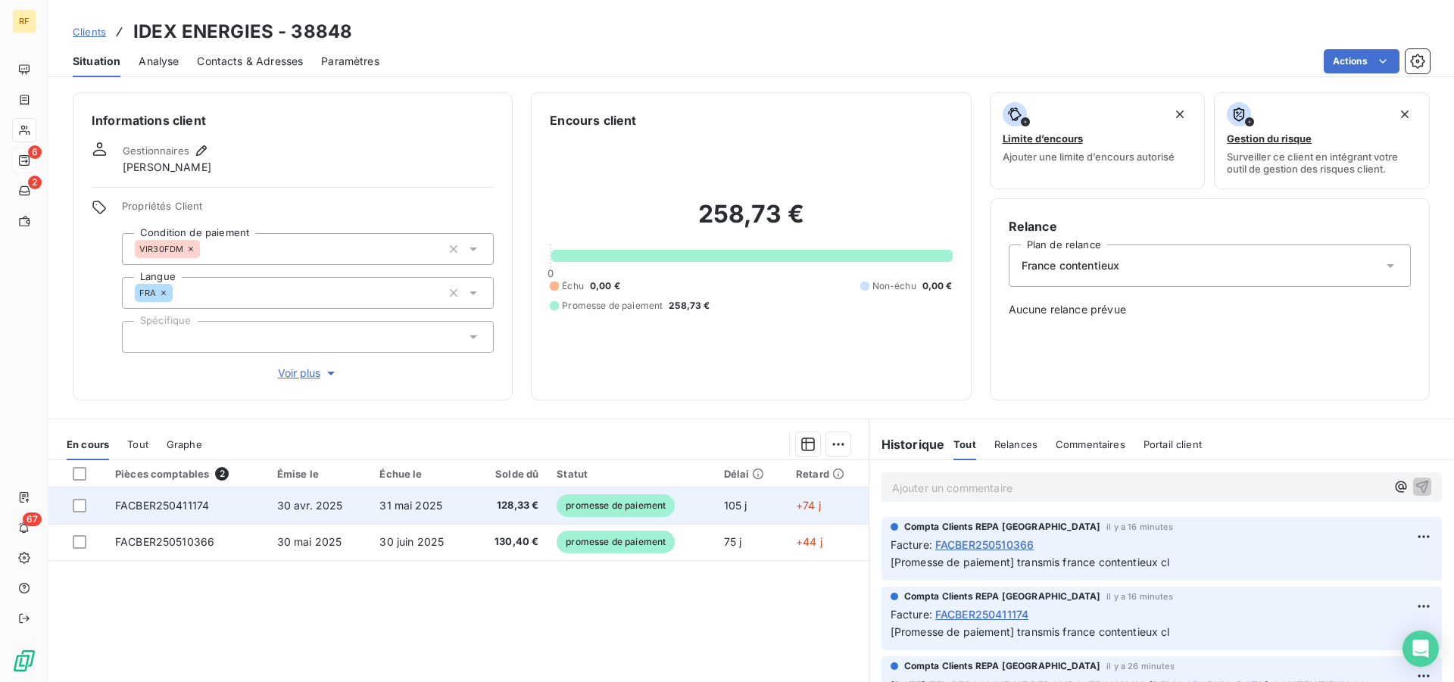
click at [601, 499] on span "promesse de paiement" at bounding box center [616, 505] width 118 height 23
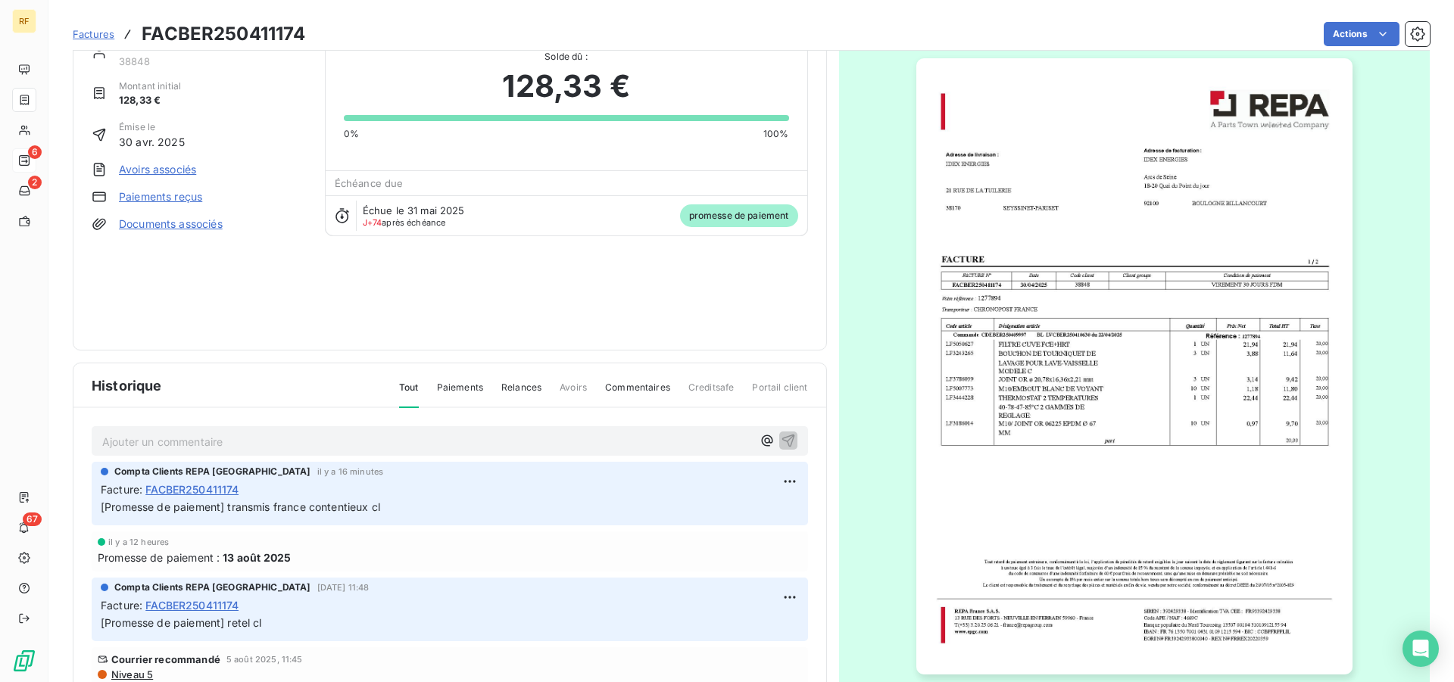
scroll to position [78, 0]
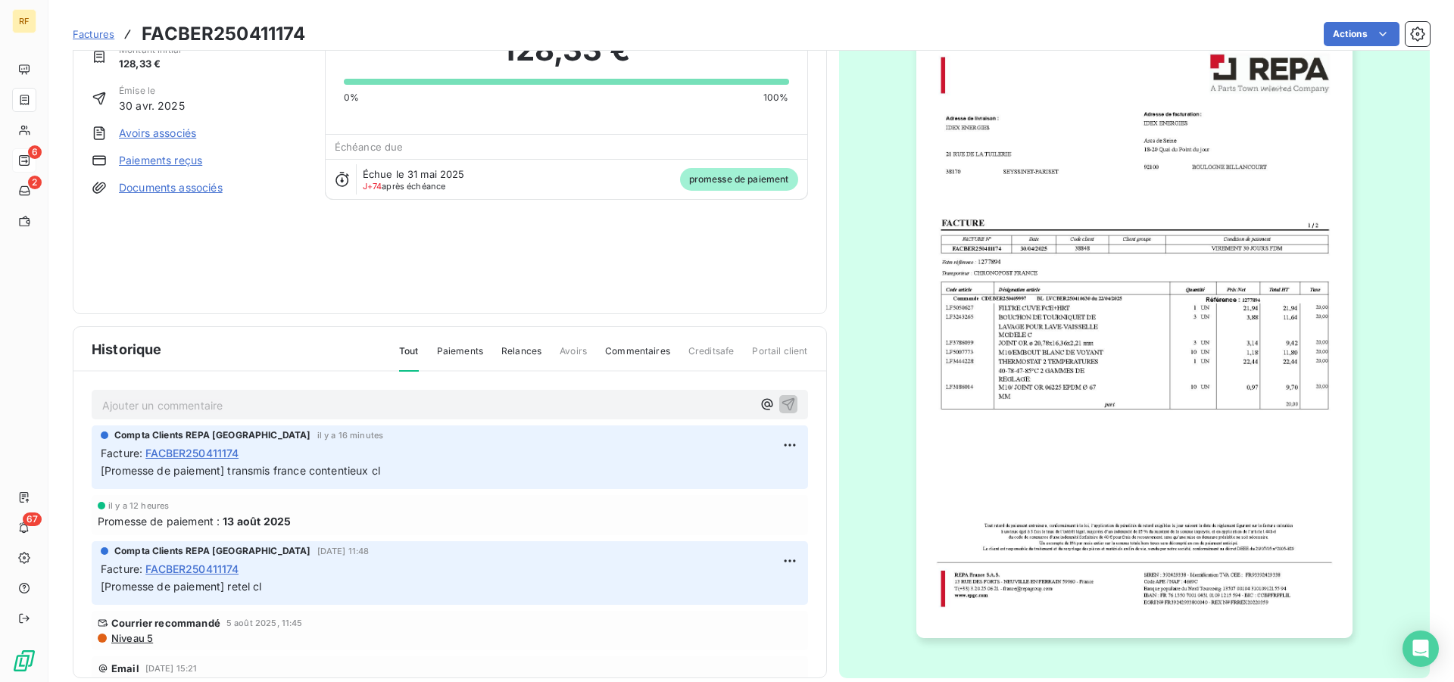
click at [182, 470] on span "[Promesse de paiement] transmis france contentieux cl" at bounding box center [240, 470] width 279 height 13
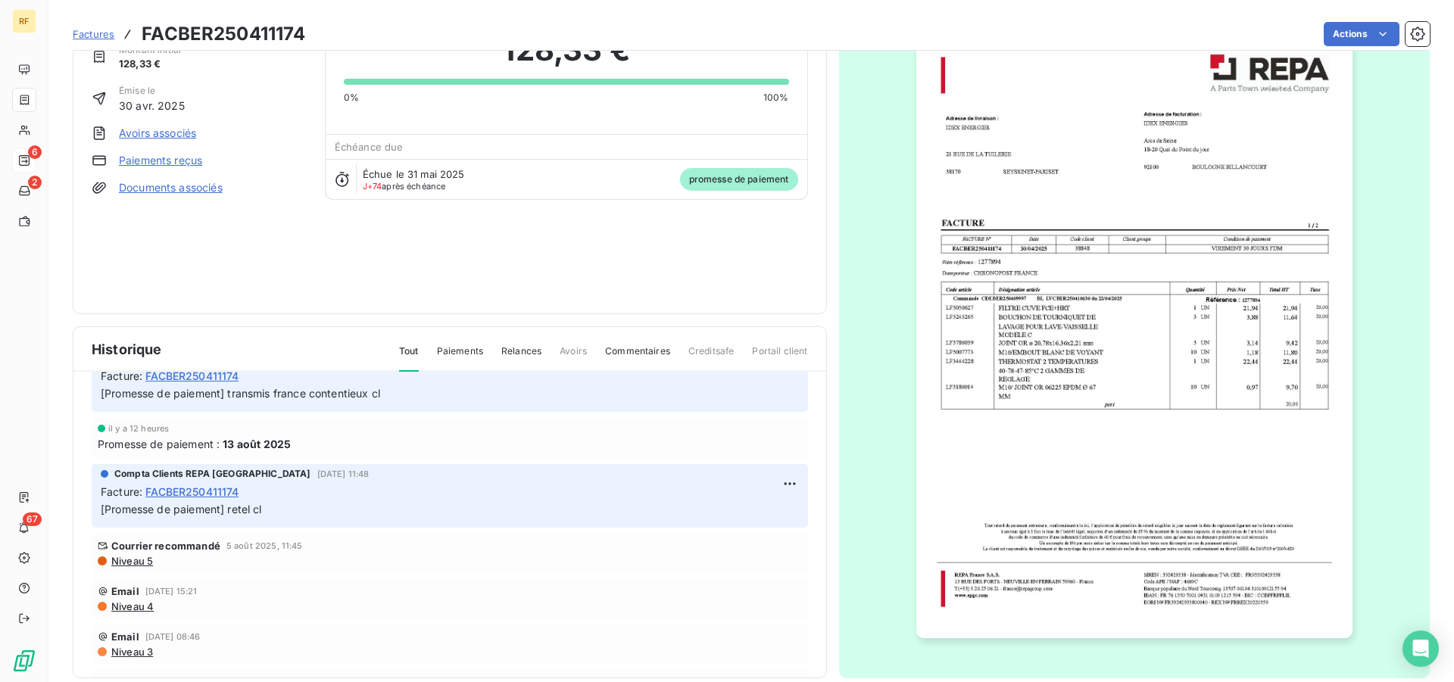
scroll to position [0, 0]
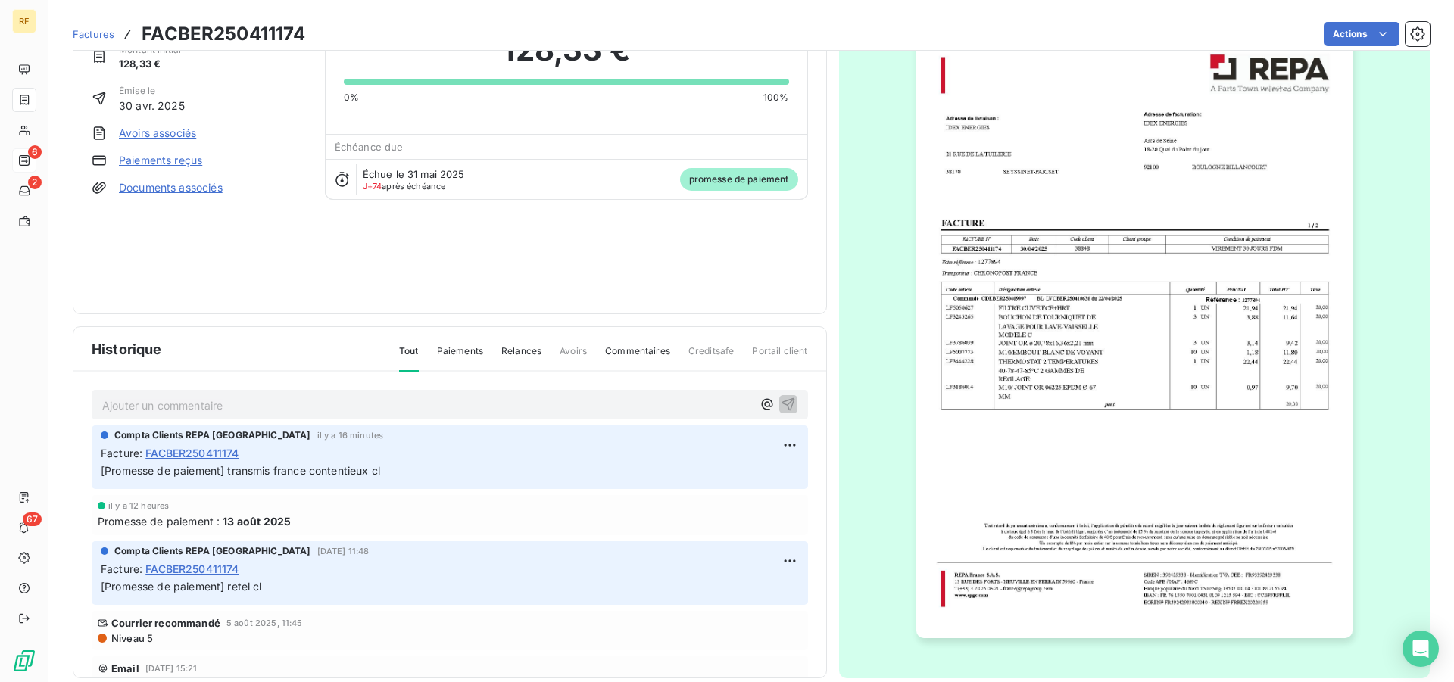
click at [573, 459] on div "Facture : FACBER250411174" at bounding box center [450, 453] width 698 height 16
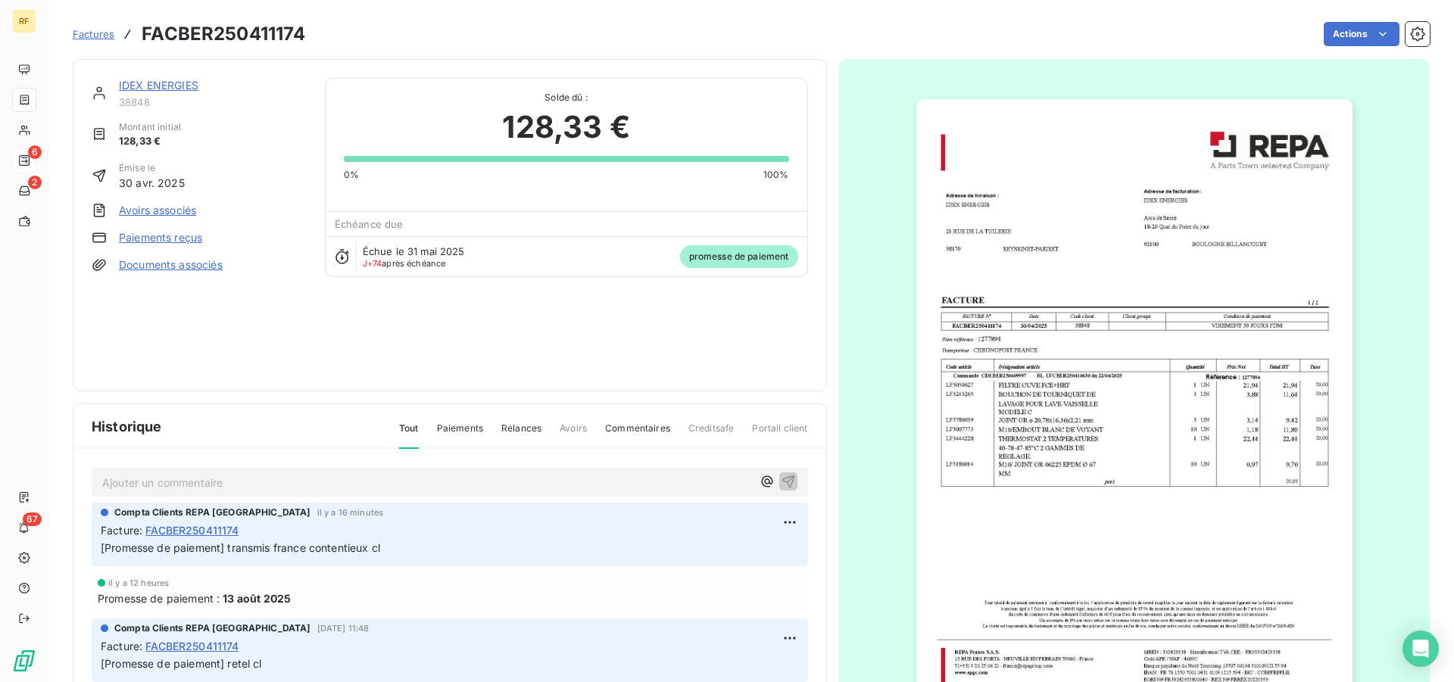
click at [585, 520] on div "Compta Clients REPA France il y a 16 minutes Facture : FACBER250411174 [Promess…" at bounding box center [450, 531] width 698 height 51
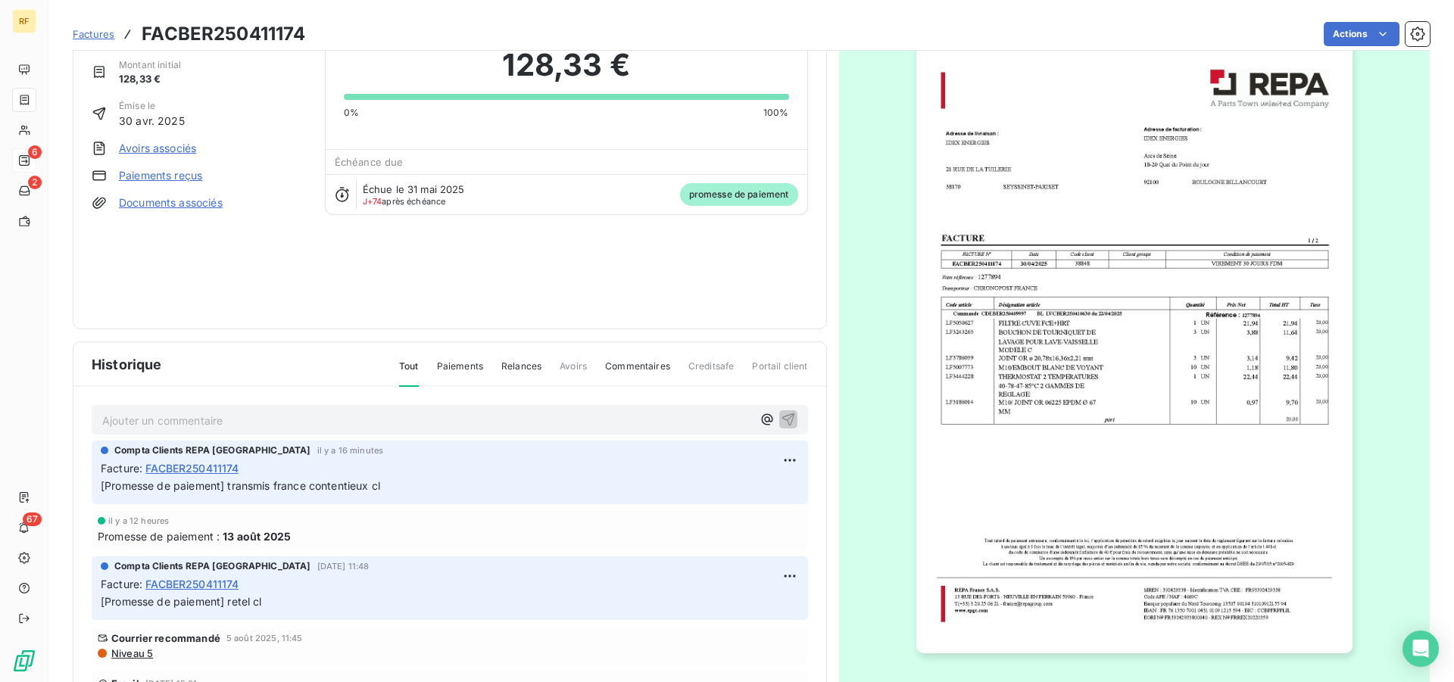
scroll to position [98, 0]
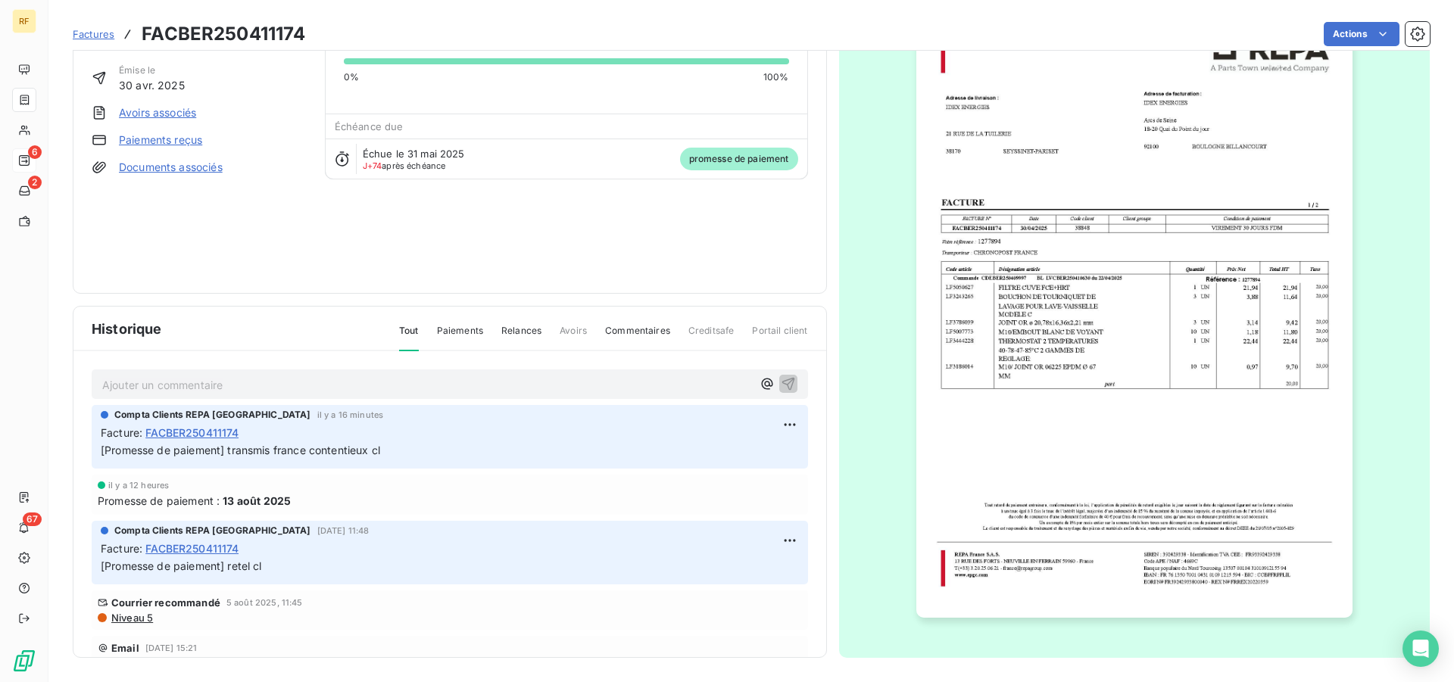
click at [186, 452] on span "[Promesse de paiement] transmis france contentieux cl" at bounding box center [240, 450] width 279 height 13
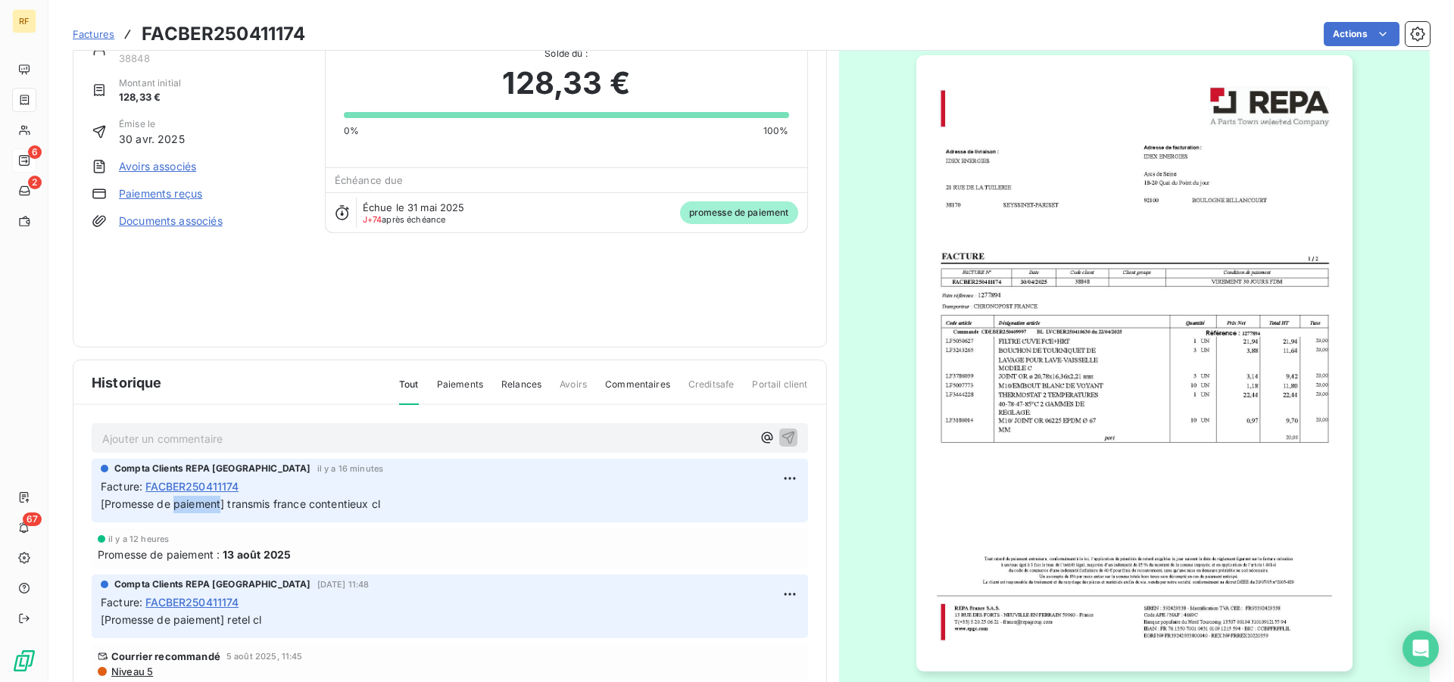
scroll to position [21, 0]
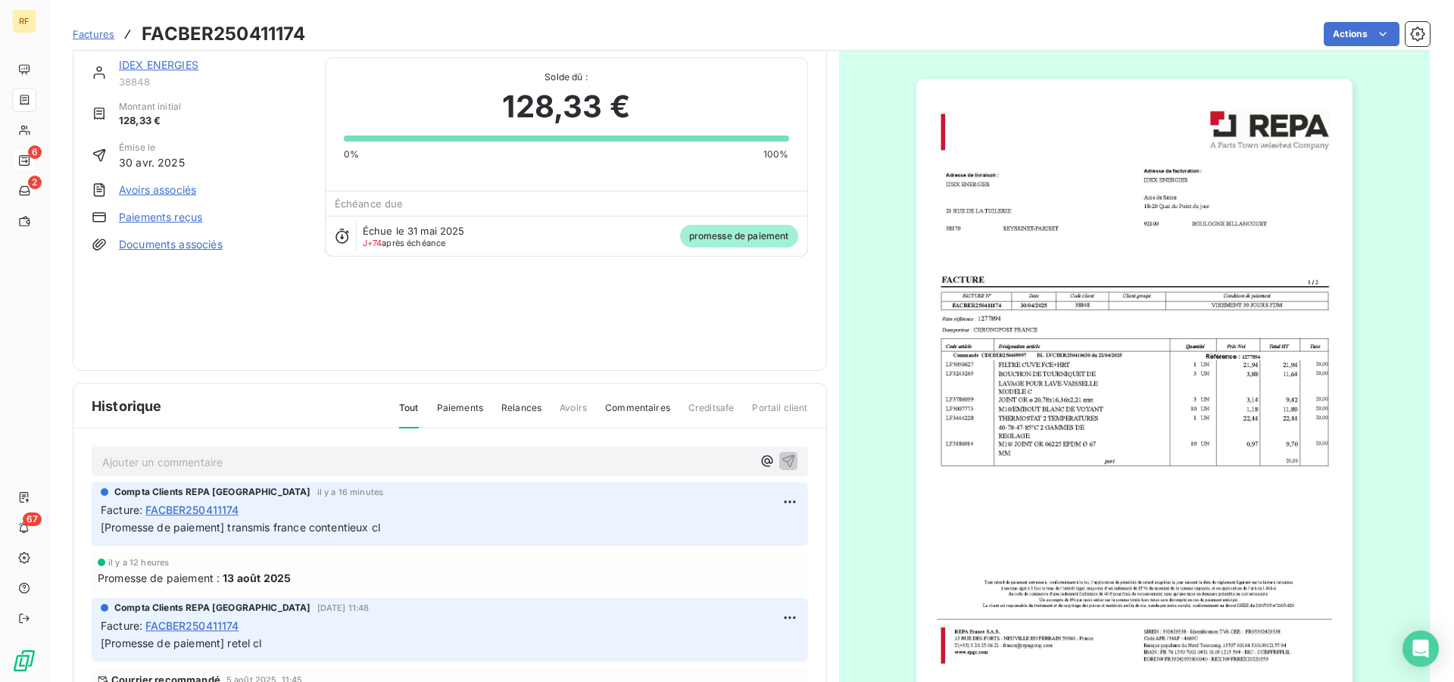
click at [737, 238] on span "promesse de paiement" at bounding box center [739, 236] width 118 height 23
click at [737, 239] on span "promesse de paiement" at bounding box center [739, 236] width 118 height 23
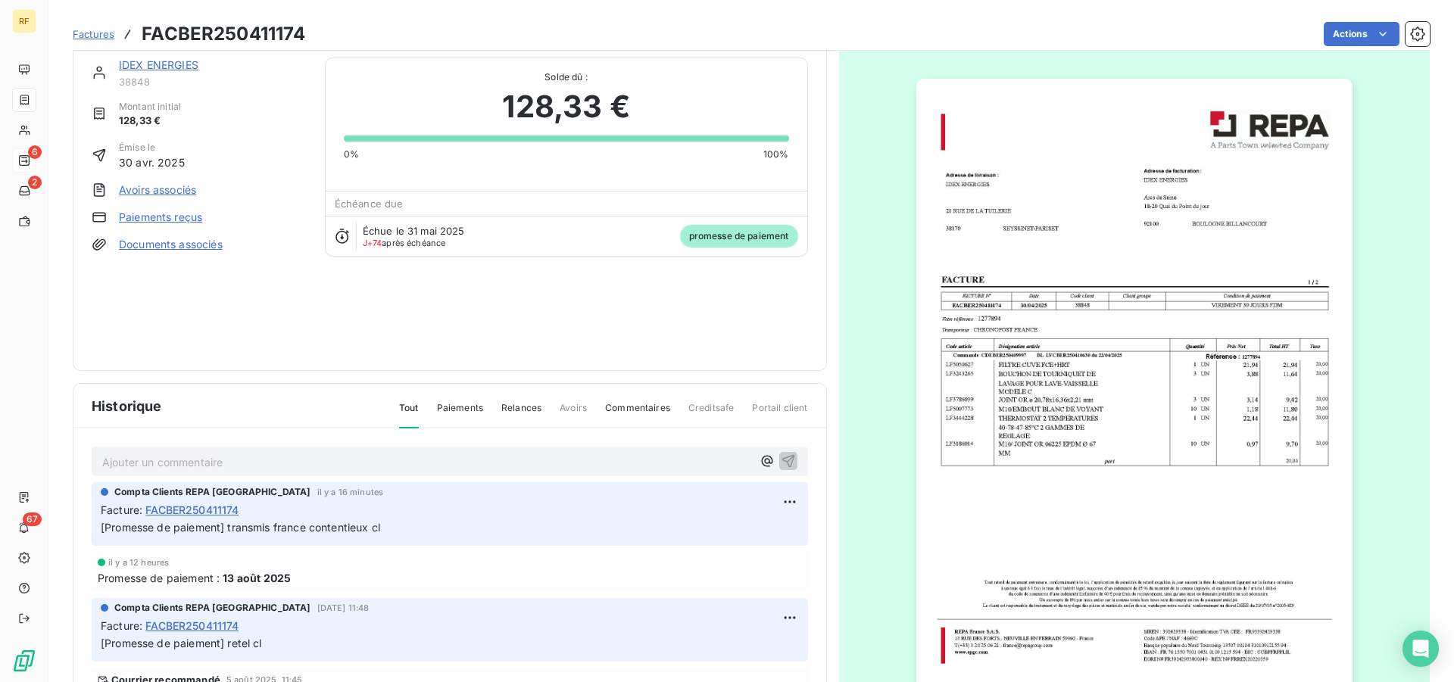
click at [745, 234] on span "promesse de paiement" at bounding box center [739, 236] width 118 height 23
click at [744, 235] on span "promesse de paiement" at bounding box center [739, 236] width 118 height 23
click at [753, 237] on span "promesse de paiement" at bounding box center [739, 236] width 118 height 23
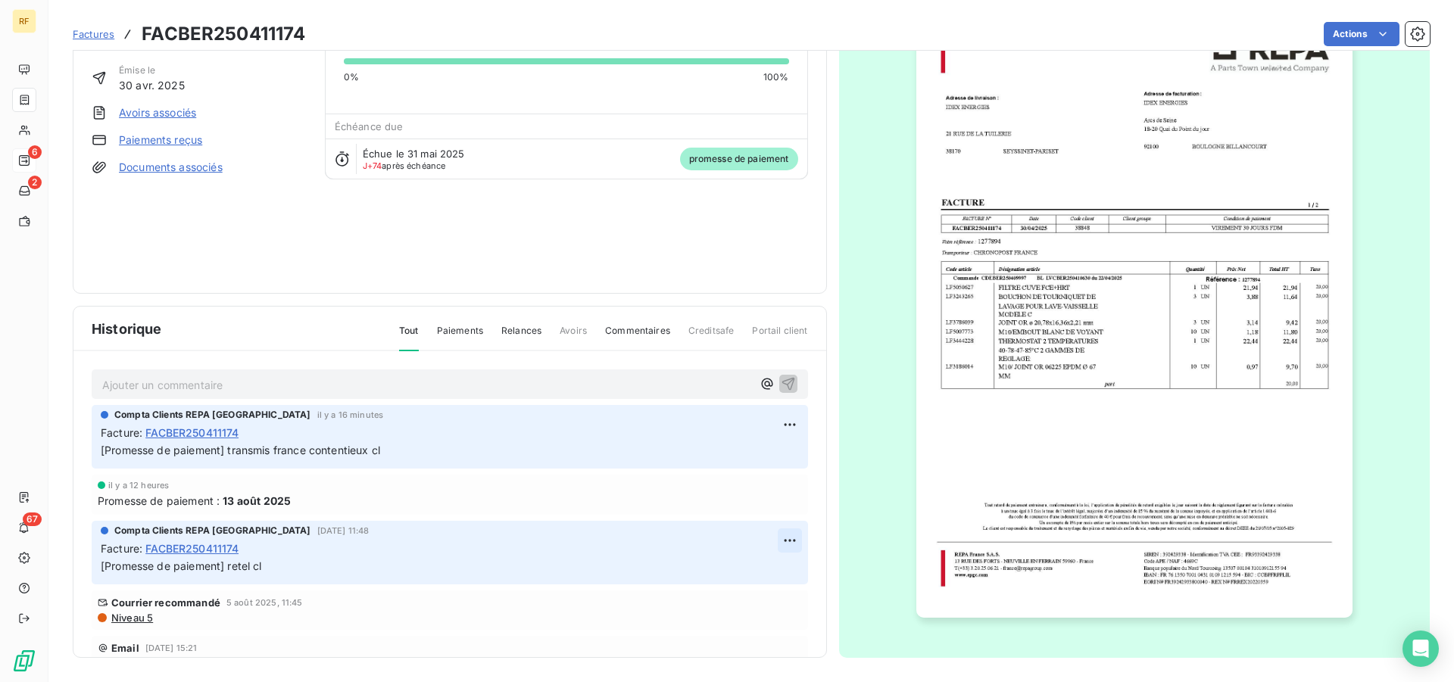
click at [770, 541] on html "RF 6 2 67 Factures FACBER250411174 Actions IDEX ENERGIES 38848 Montant initial …" at bounding box center [727, 341] width 1454 height 682
click at [270, 451] on html "RF 6 2 67 Factures FACBER250411174 Actions IDEX ENERGIES 38848 Montant initial …" at bounding box center [727, 341] width 1454 height 682
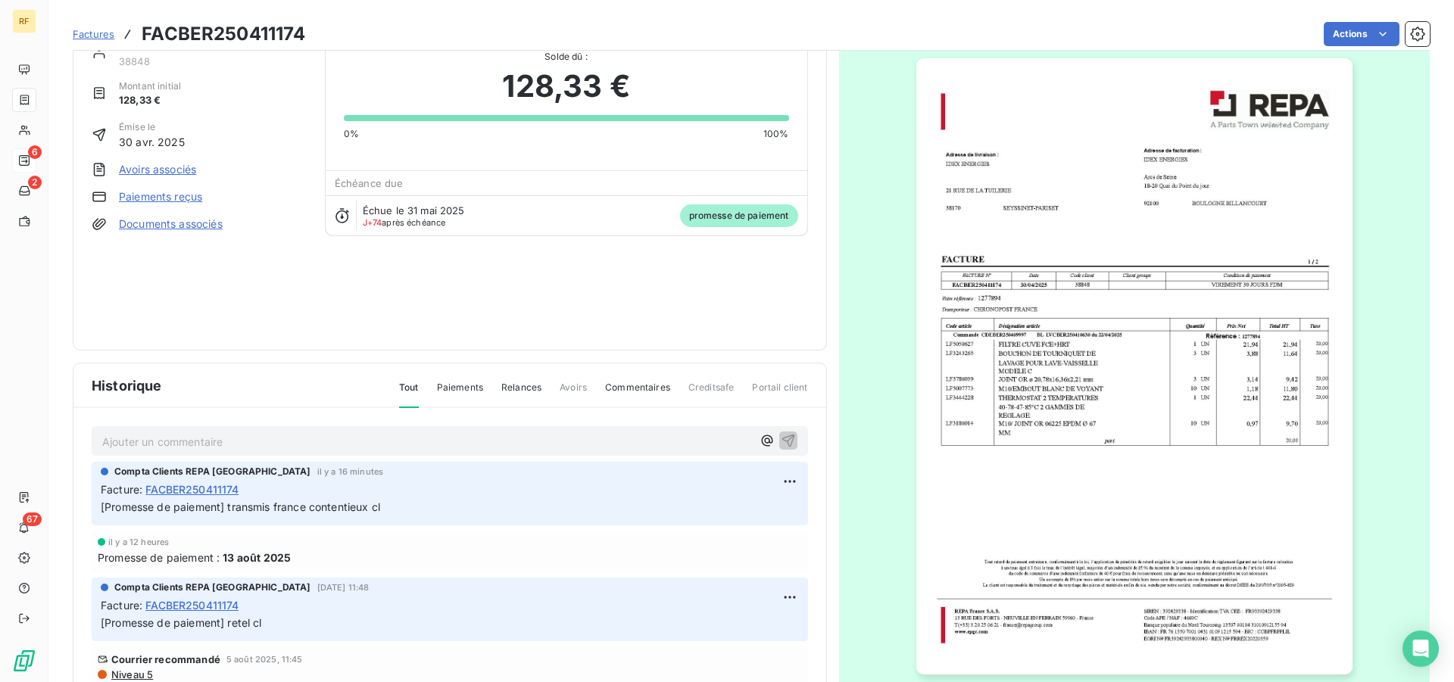
scroll to position [21, 0]
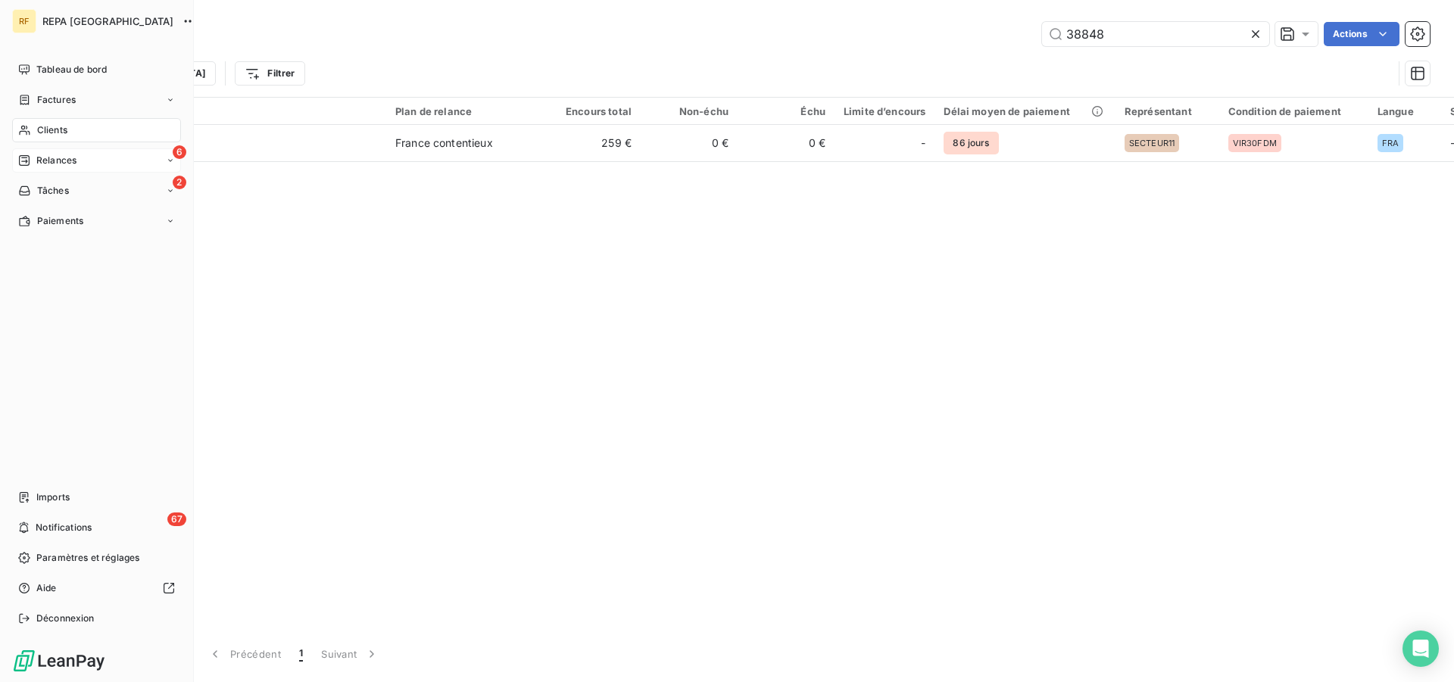
click at [45, 162] on span "Relances" at bounding box center [56, 161] width 40 height 14
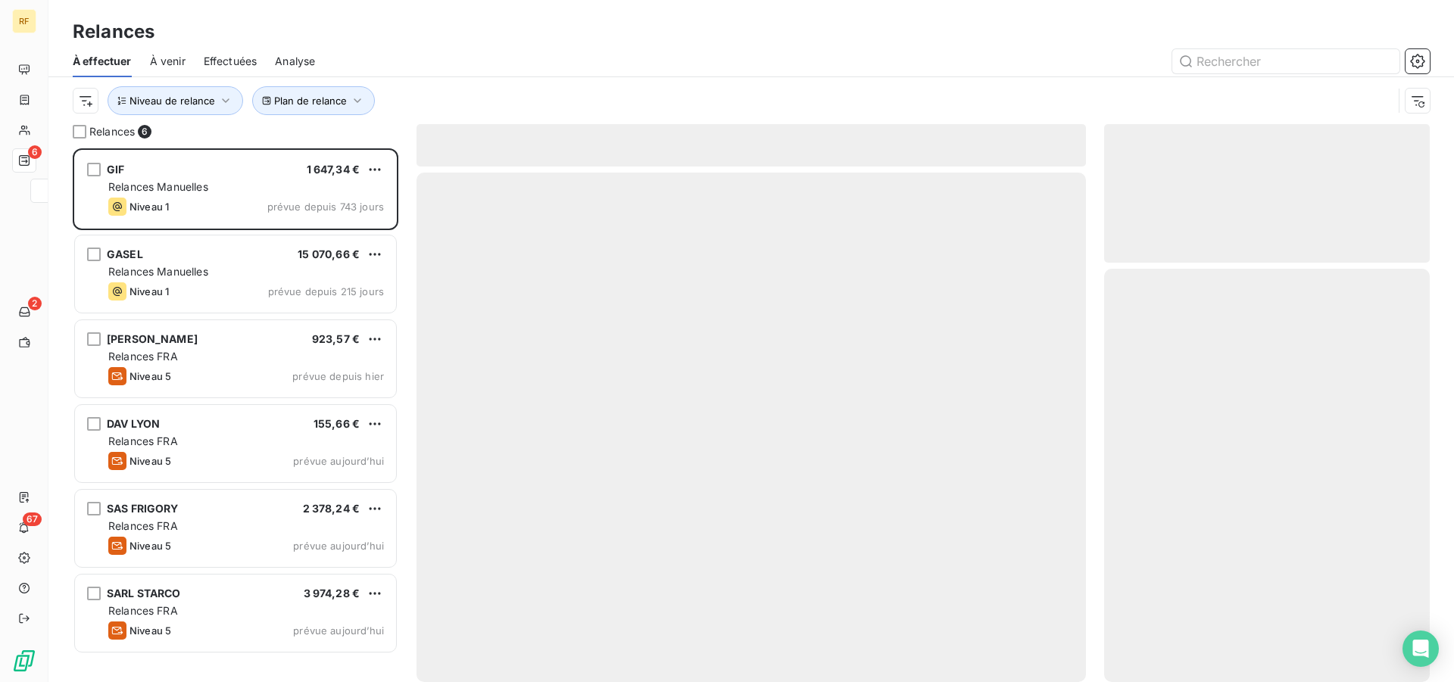
scroll to position [521, 313]
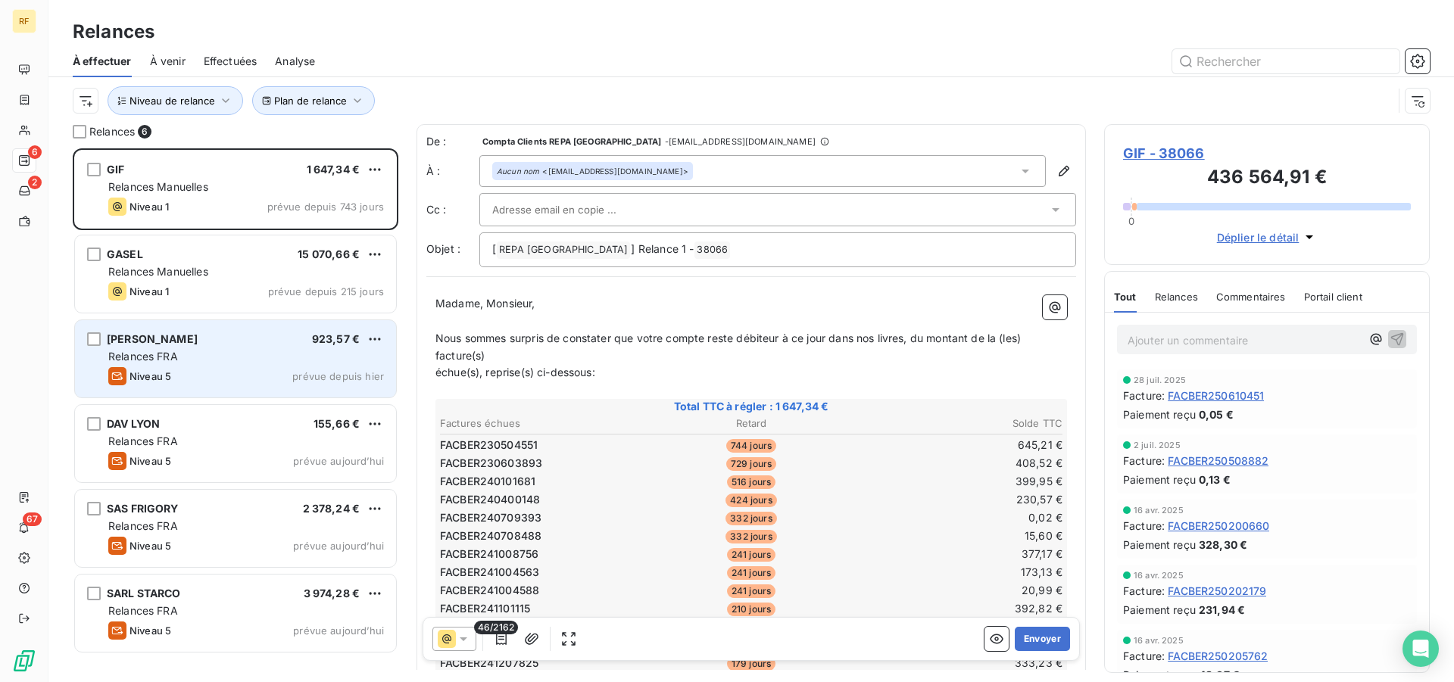
click at [232, 365] on div "DE IULIIS BRUNO 923,57 € Relances FRA Niveau 5 prévue depuis hier" at bounding box center [235, 358] width 321 height 77
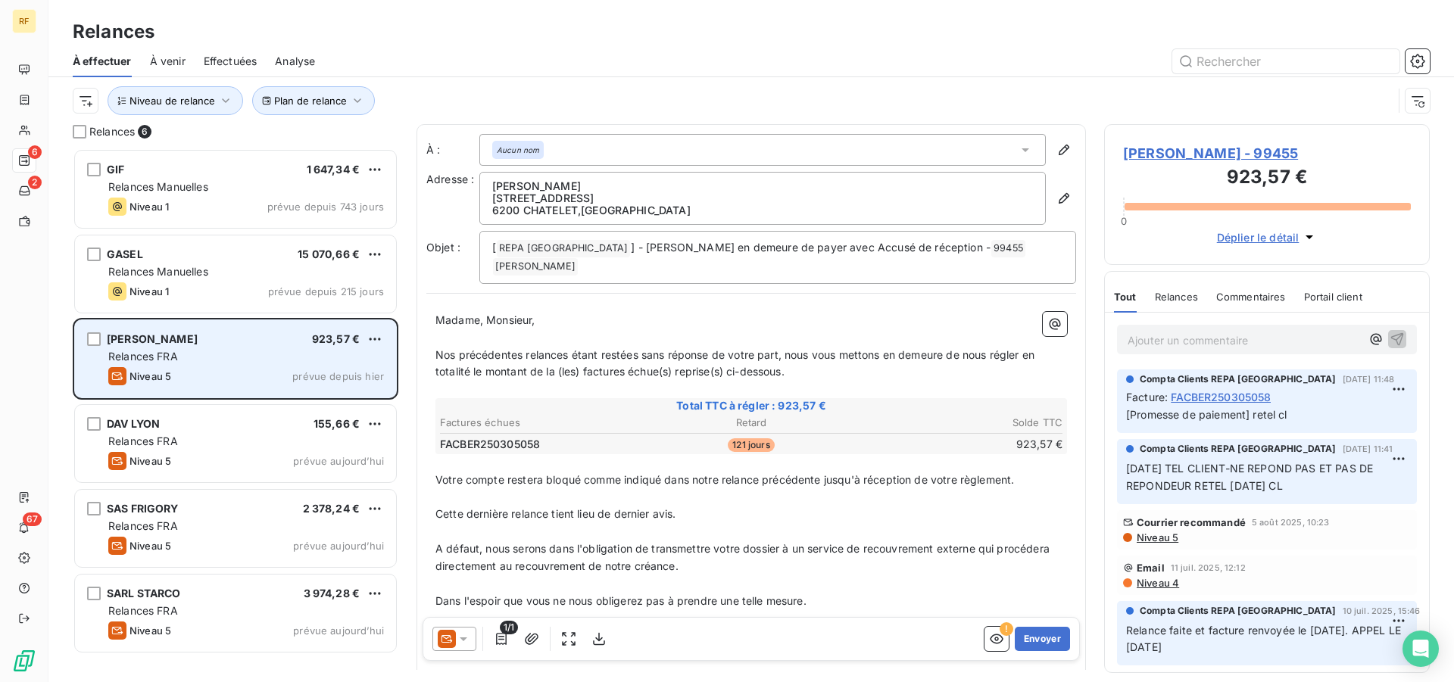
click at [154, 366] on div "DE IULIIS BRUNO 923,57 € Relances FRA Niveau 5 prévue depuis hier" at bounding box center [235, 358] width 321 height 77
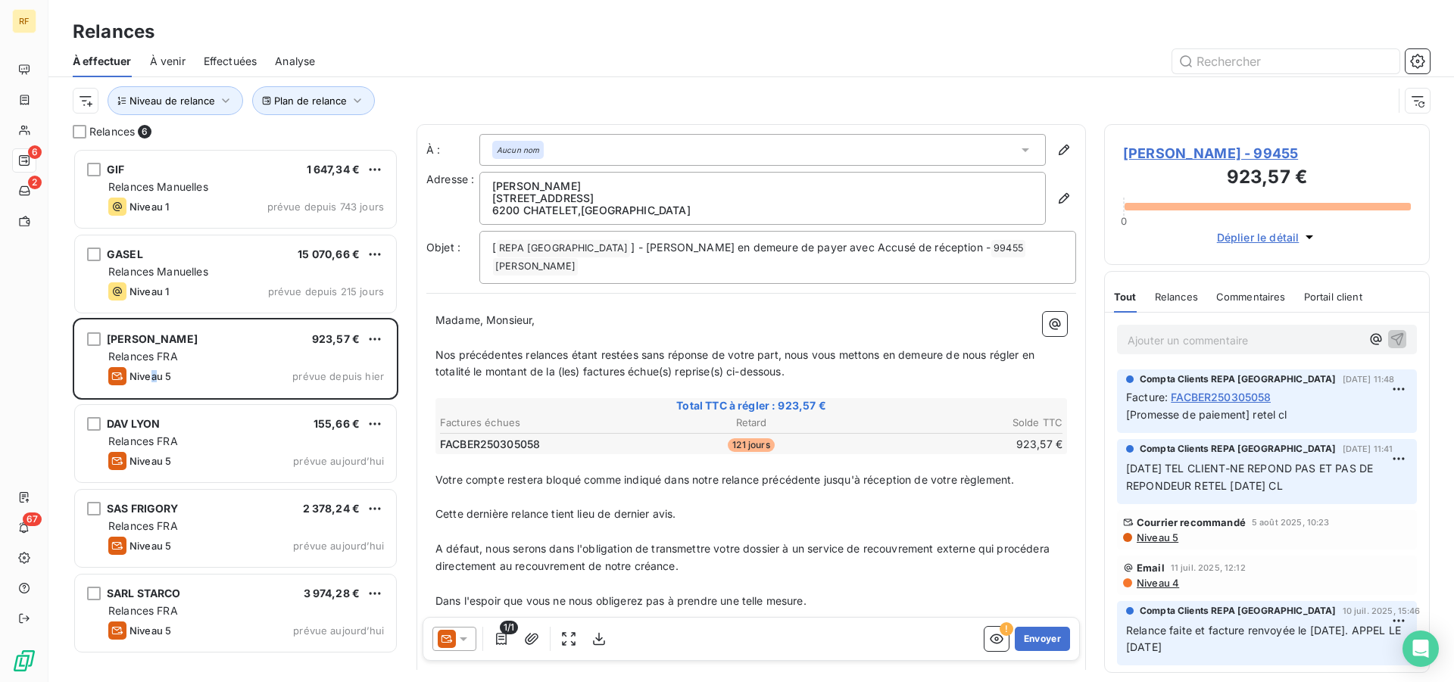
click at [1152, 538] on span "Niveau 5" at bounding box center [1156, 538] width 43 height 12
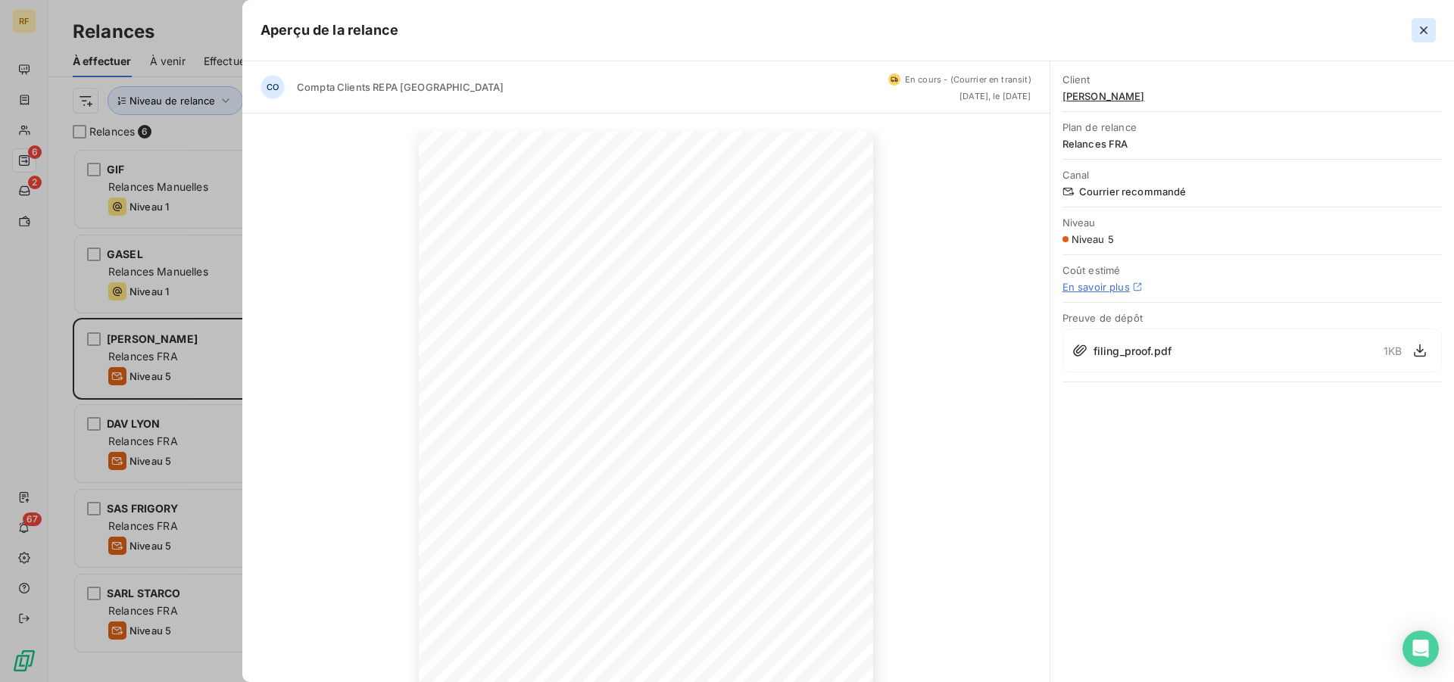
click at [1426, 27] on icon "button" at bounding box center [1423, 30] width 15 height 15
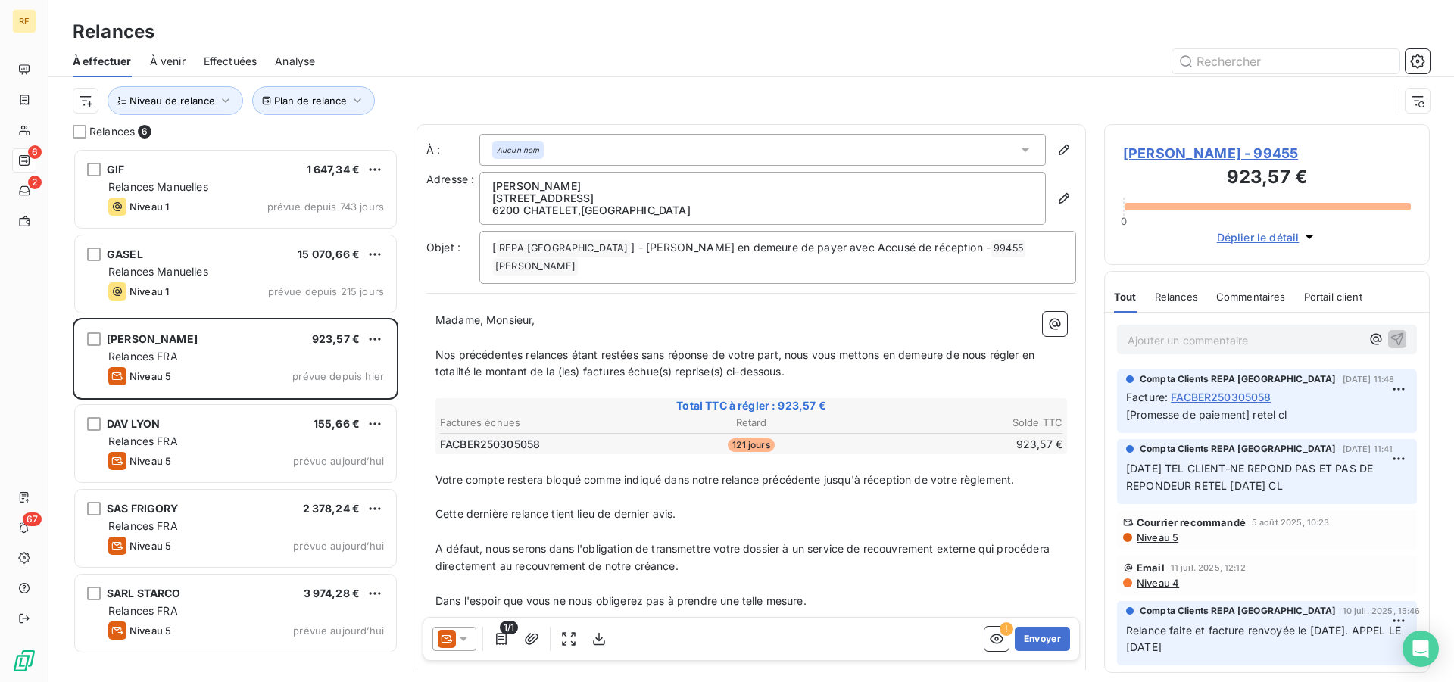
click at [1221, 342] on p "Ajouter un commentaire ﻿" at bounding box center [1243, 340] width 233 height 19
click at [1267, 340] on p "13/08/25 TEL" at bounding box center [1243, 339] width 233 height 17
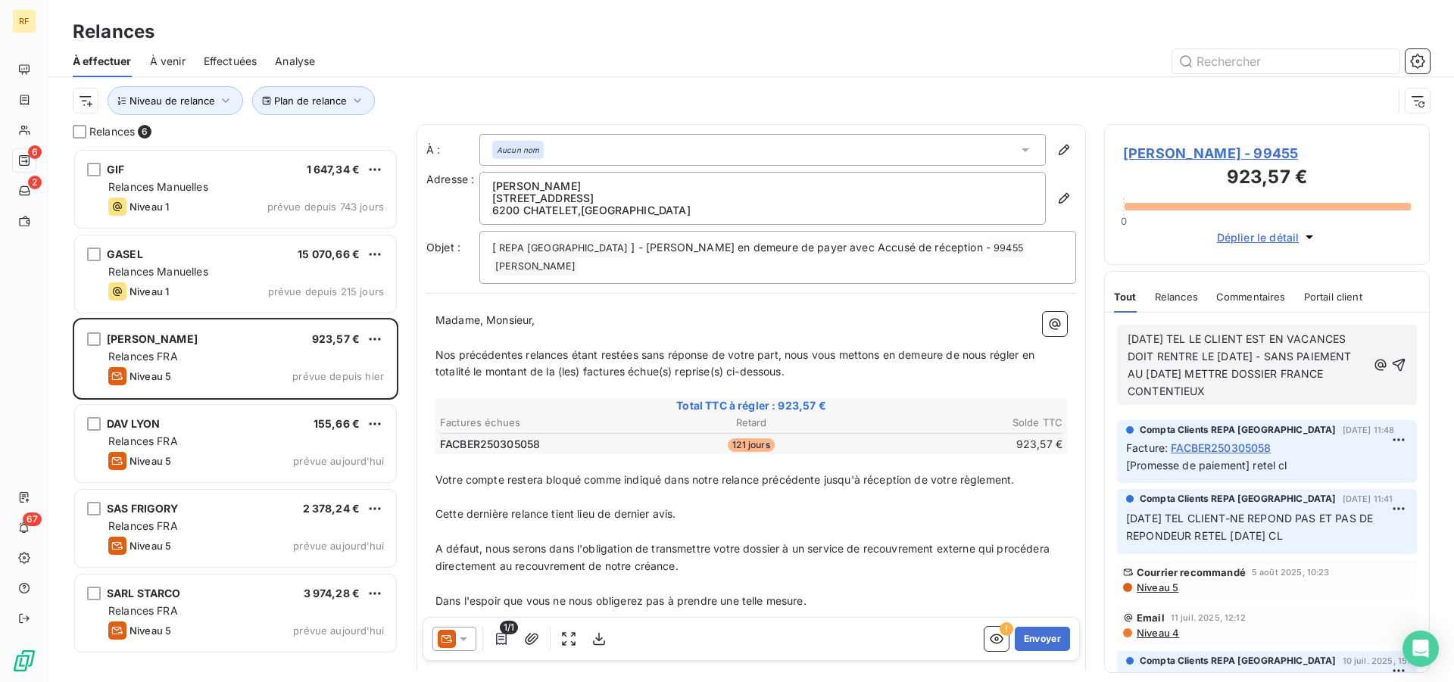
click at [1324, 391] on p "13/08/25 TEL LE CLIENT EST EN VACANCES DOIT RENTRE LE 22/08/2025 - SANS PAIEMEN…" at bounding box center [1246, 366] width 239 height 70
click at [1391, 373] on icon "button" at bounding box center [1398, 364] width 15 height 15
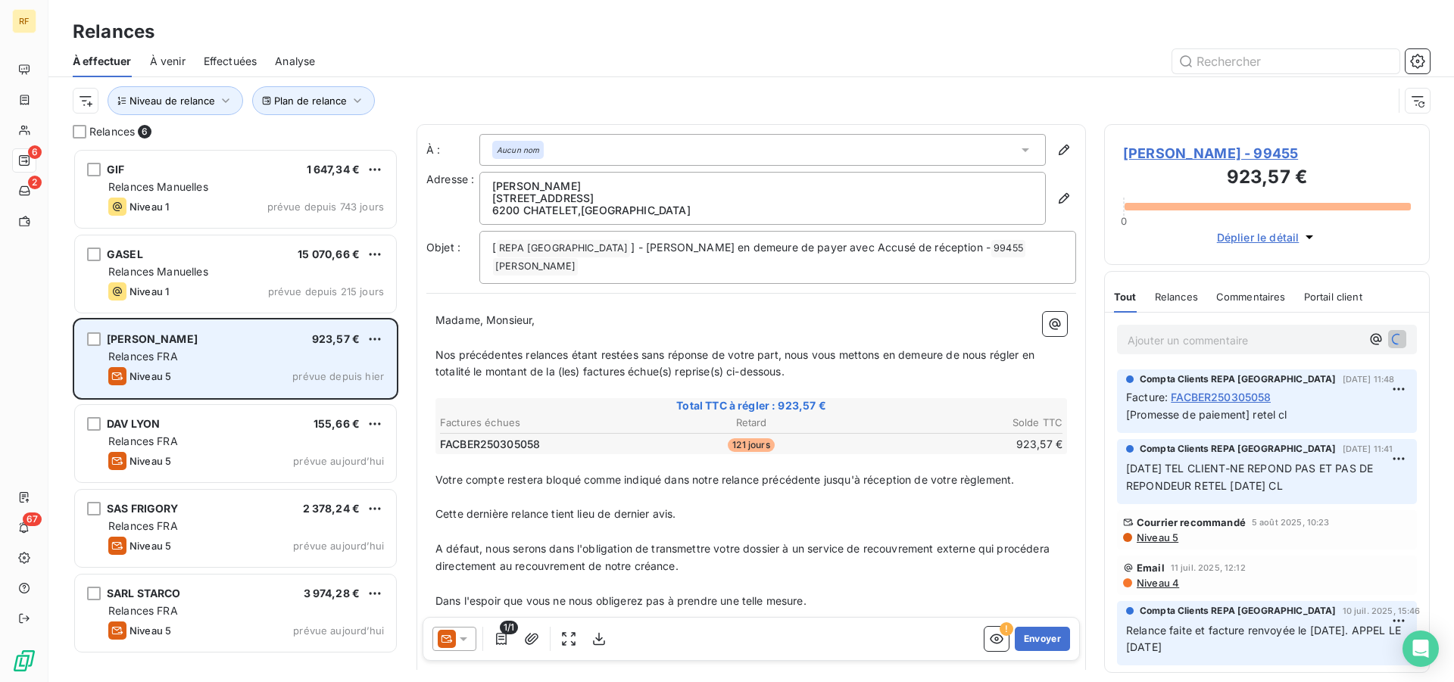
click at [198, 357] on div "Relances FRA" at bounding box center [246, 356] width 276 height 15
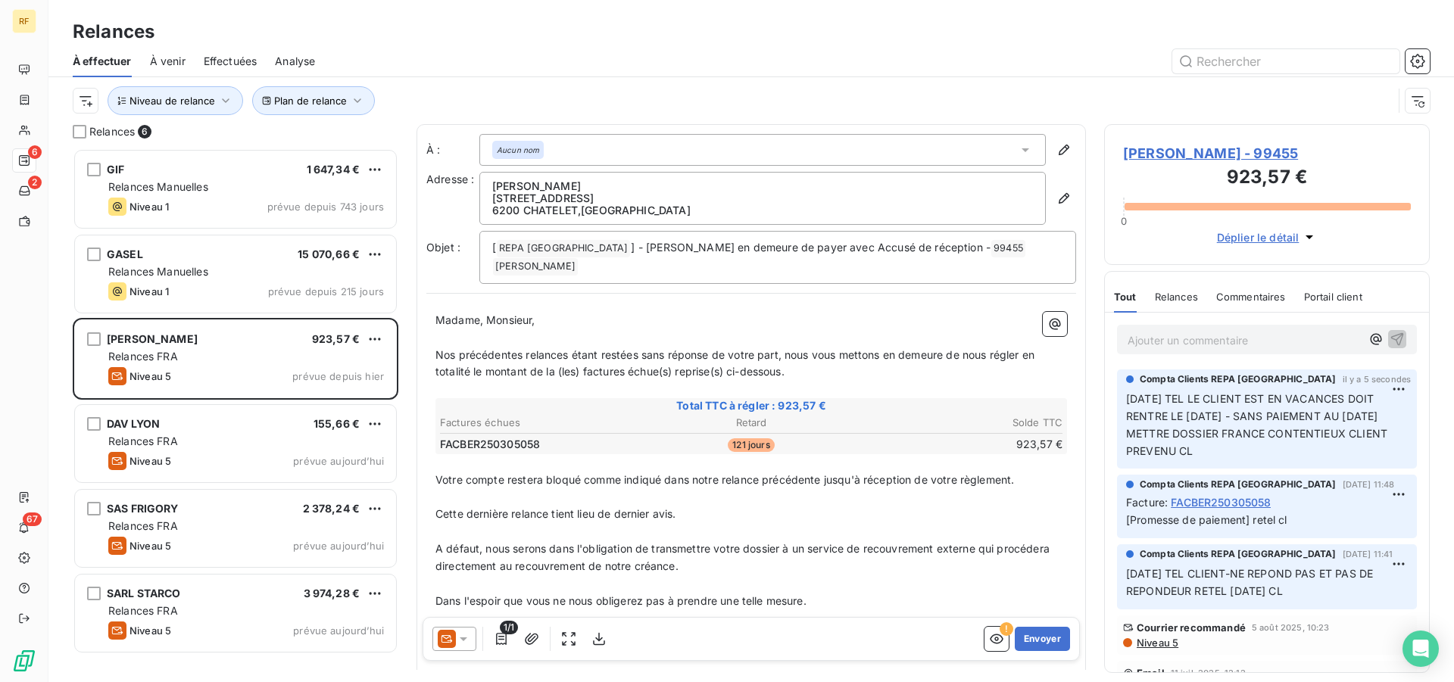
click at [1243, 151] on span "DE IULIIS BRUNO - 99455" at bounding box center [1267, 153] width 288 height 20
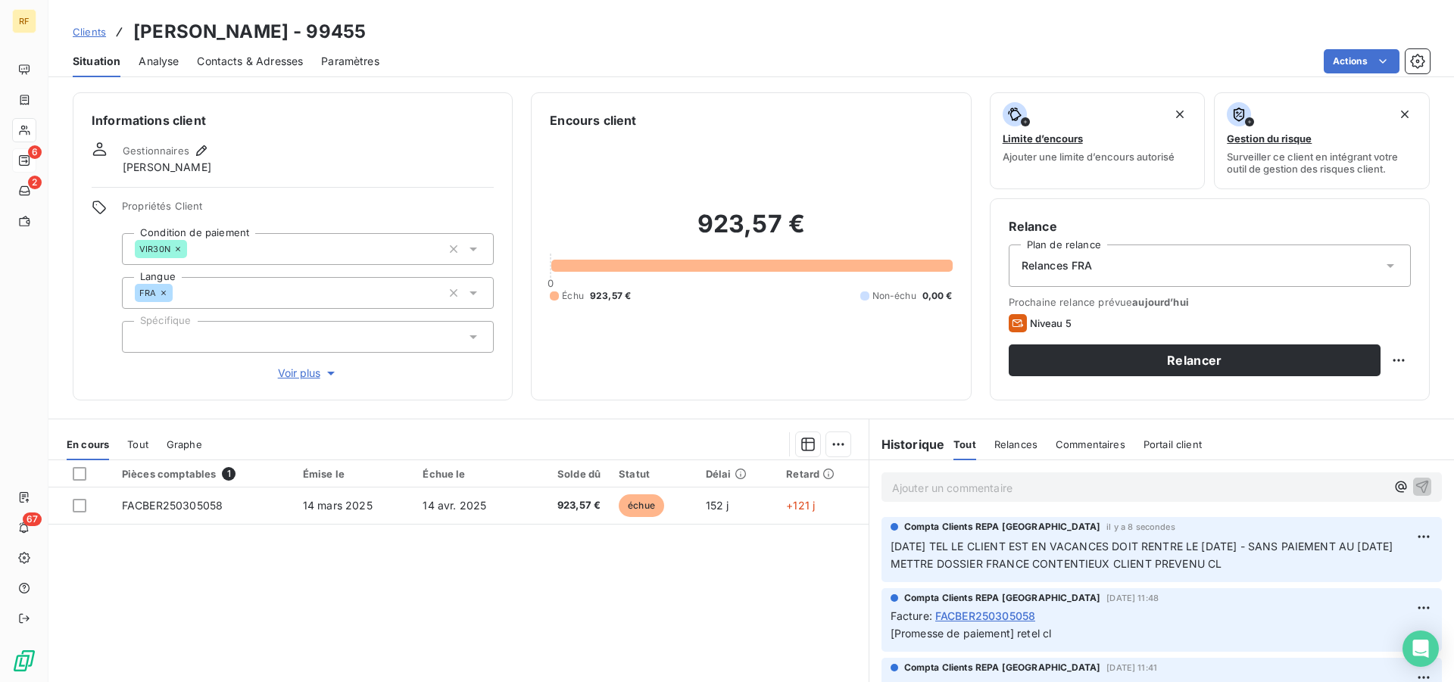
click at [1082, 267] on span "Relances FRA" at bounding box center [1056, 265] width 71 height 15
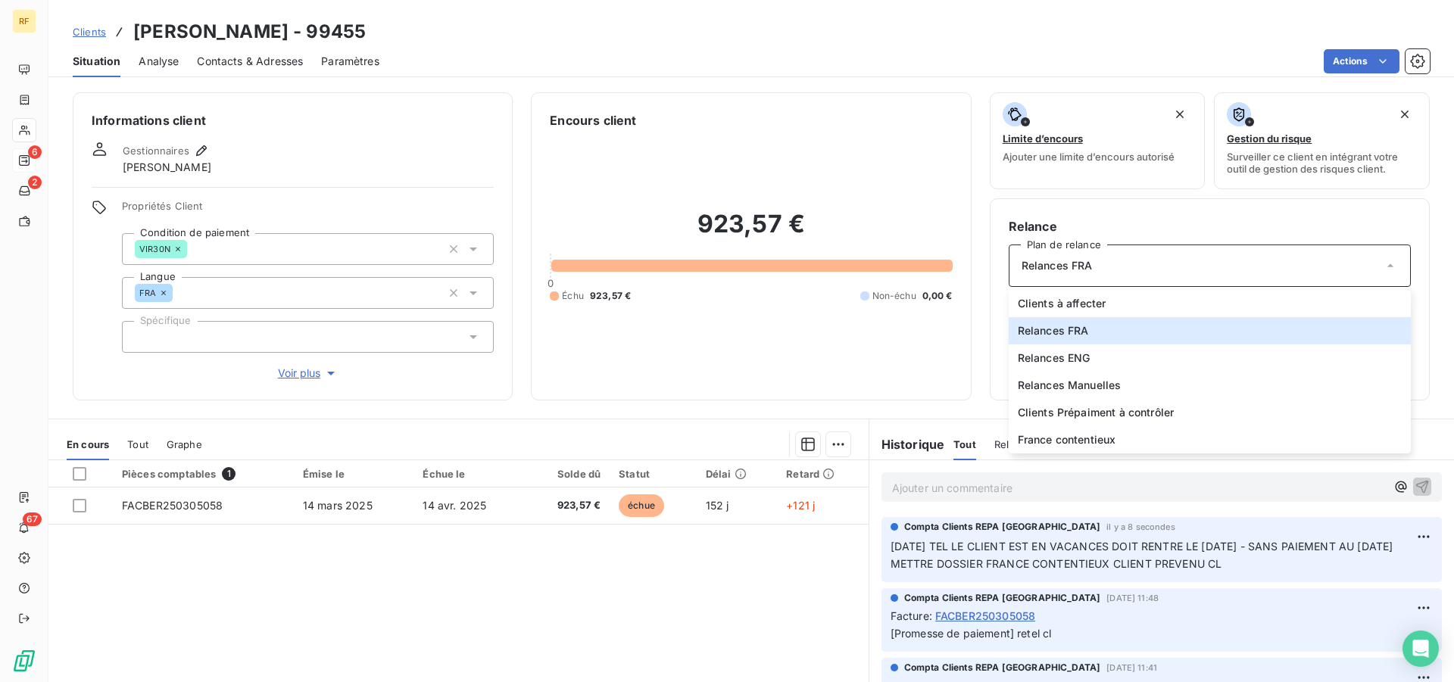
scroll to position [115, 0]
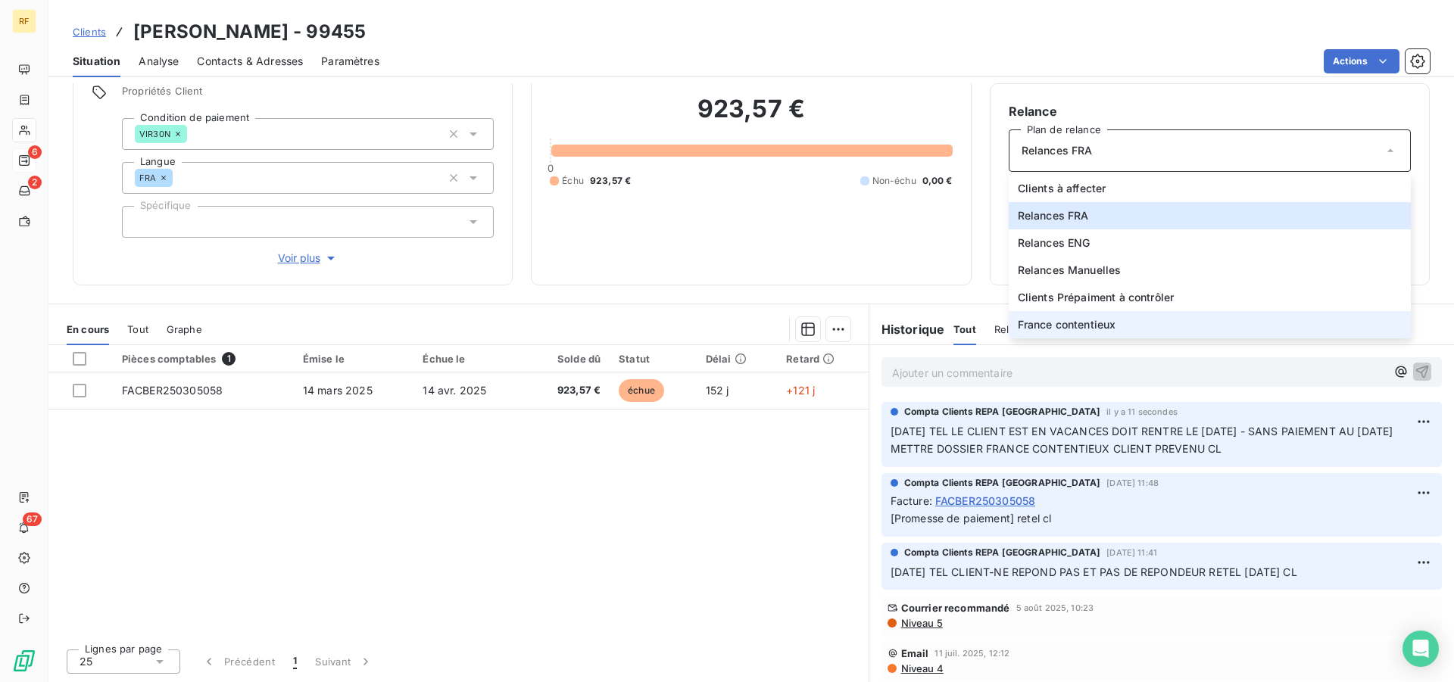
click at [1087, 320] on span "France contentieux" at bounding box center [1067, 324] width 98 height 15
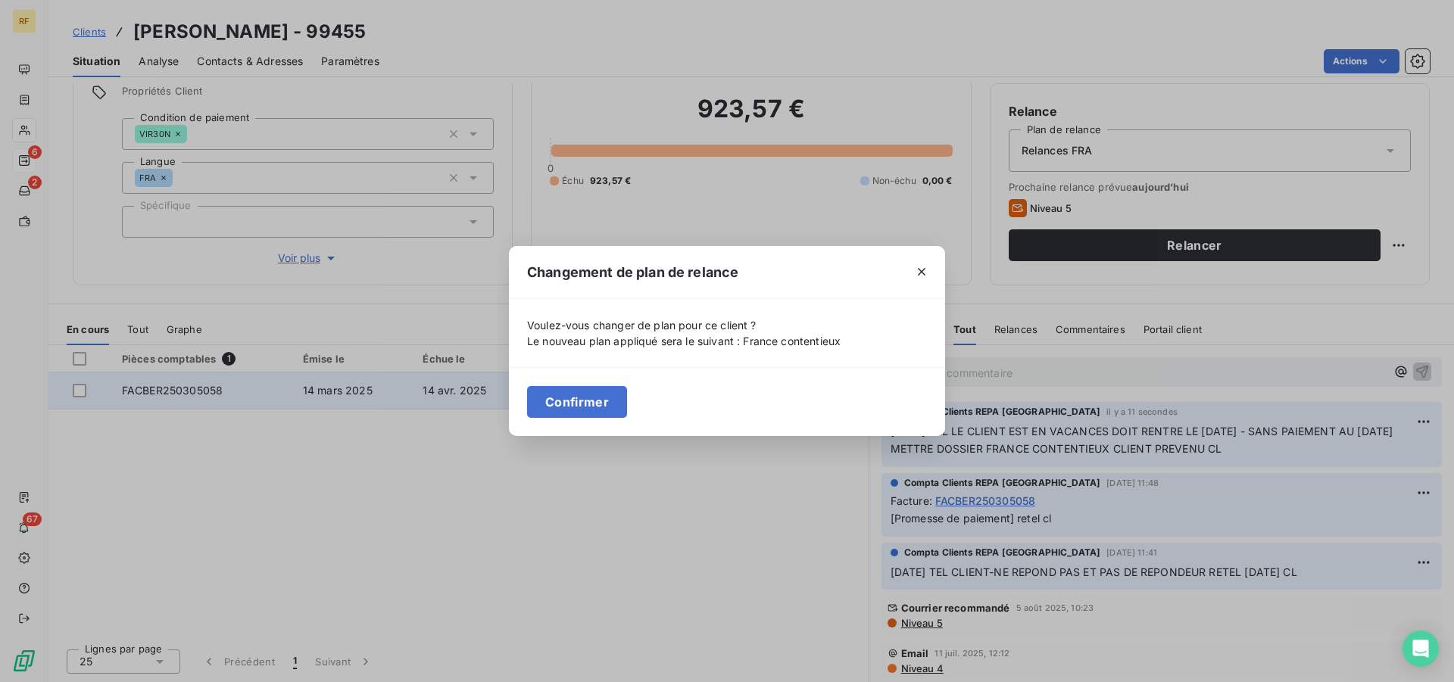
click at [572, 397] on button "Confirmer" at bounding box center [577, 402] width 100 height 32
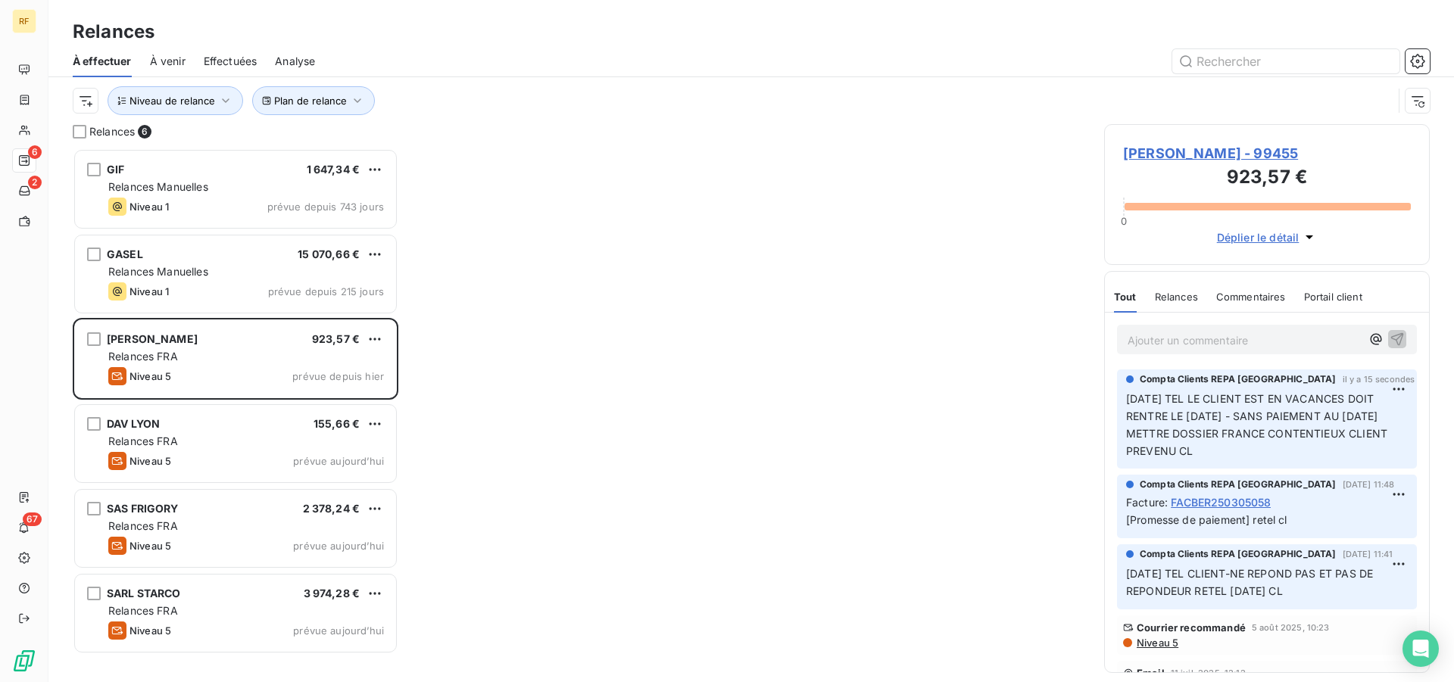
scroll to position [521, 313]
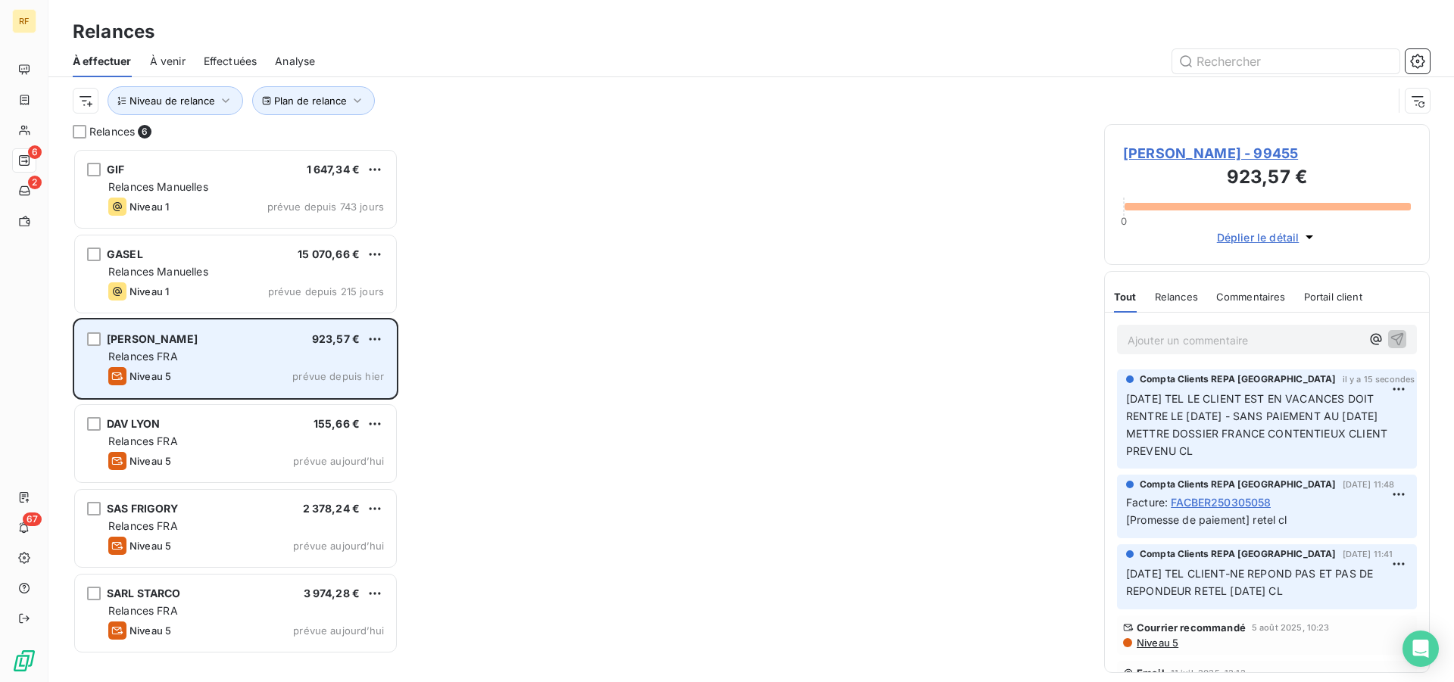
click at [297, 358] on div "Relances FRA" at bounding box center [246, 356] width 276 height 15
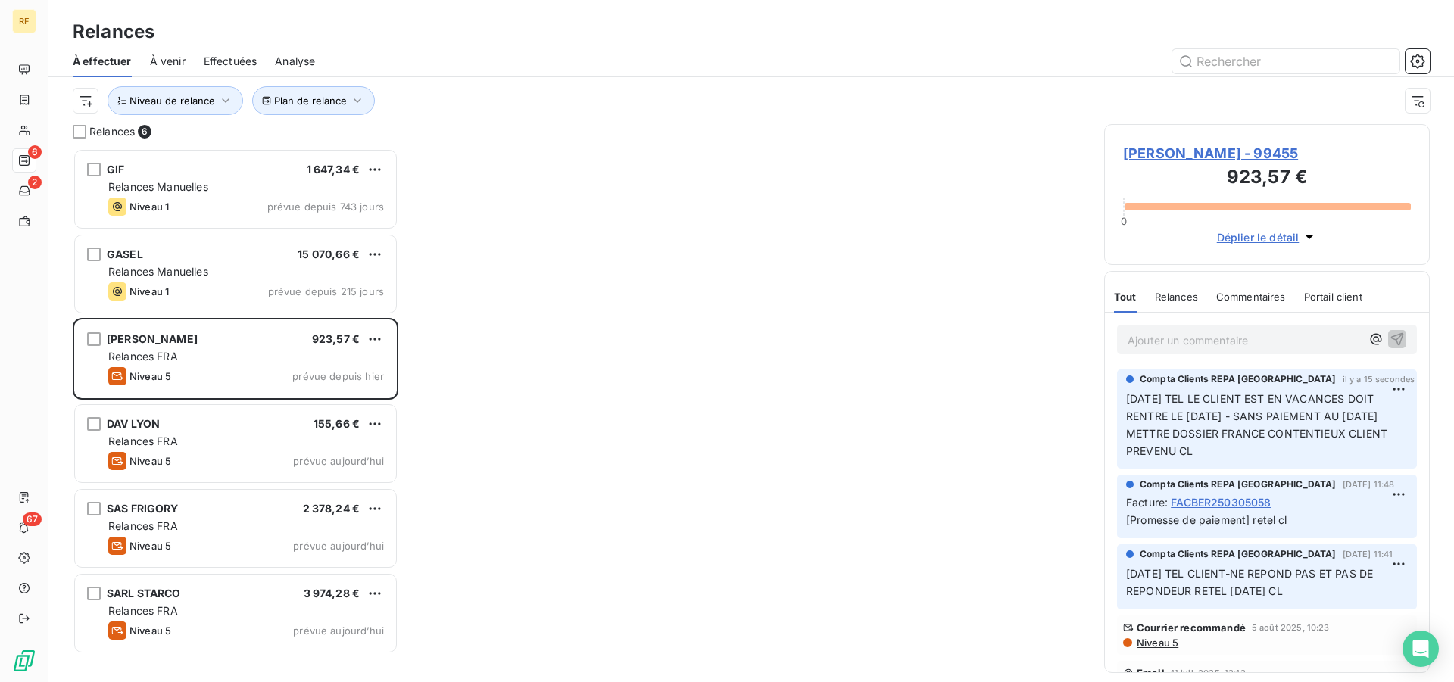
click at [1226, 160] on span "DE IULIIS BRUNO - 99455" at bounding box center [1267, 153] width 288 height 20
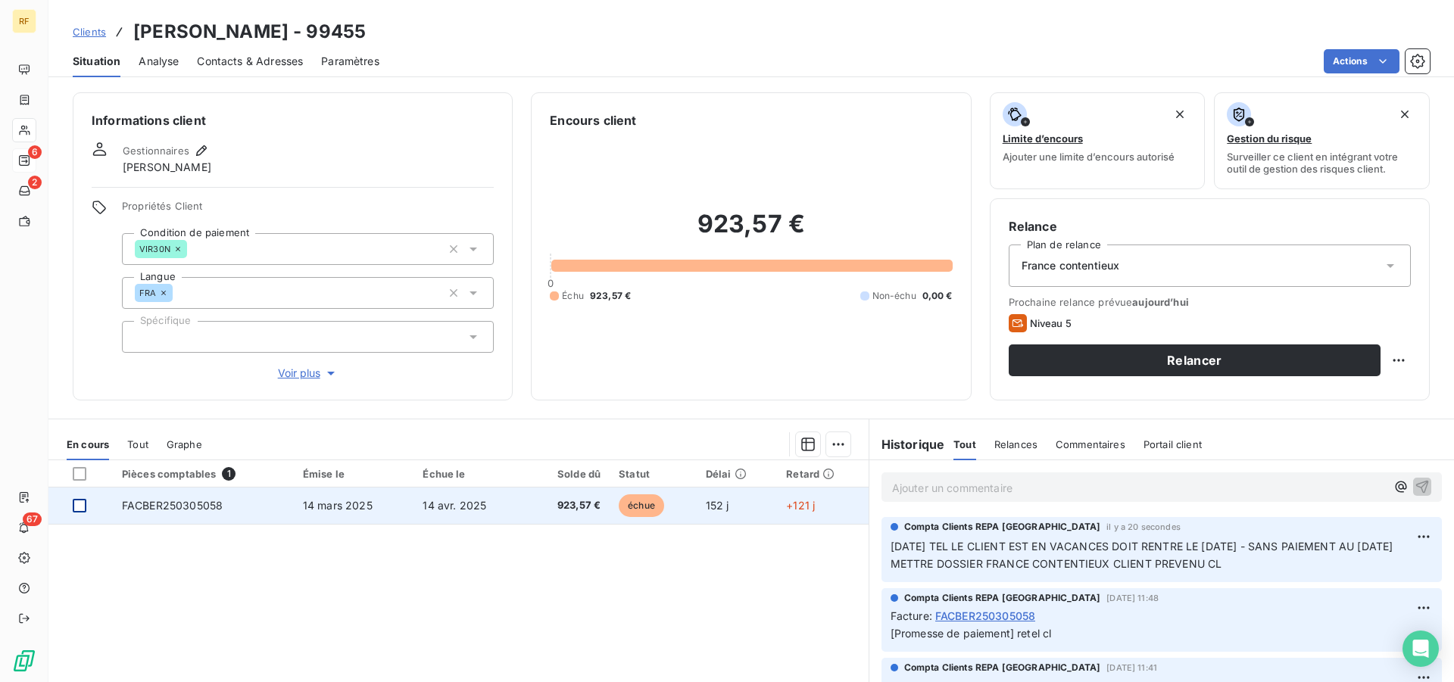
click at [81, 505] on div at bounding box center [80, 506] width 14 height 14
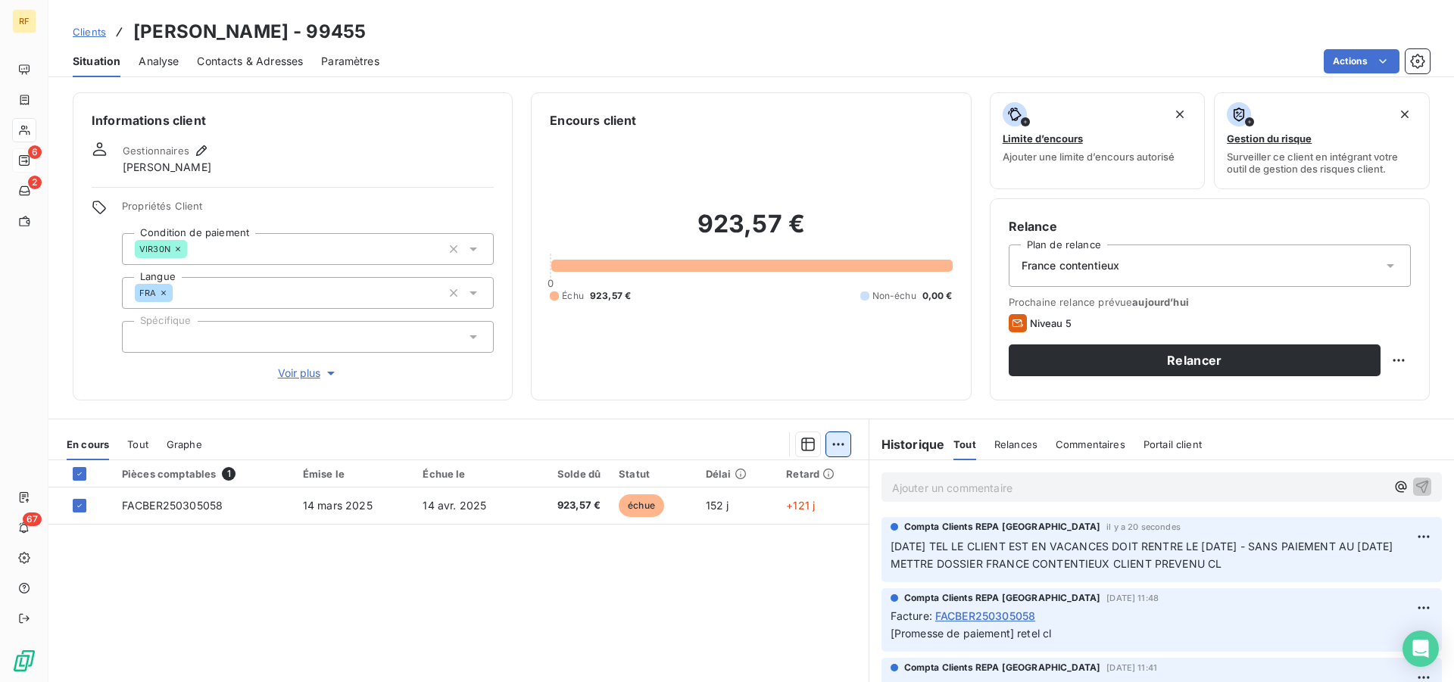
click at [833, 452] on html "RF 6 2 67 Clients DE IULIIS BRUNO - 99455 Situation Analyse Contacts & Adresses…" at bounding box center [727, 341] width 1454 height 682
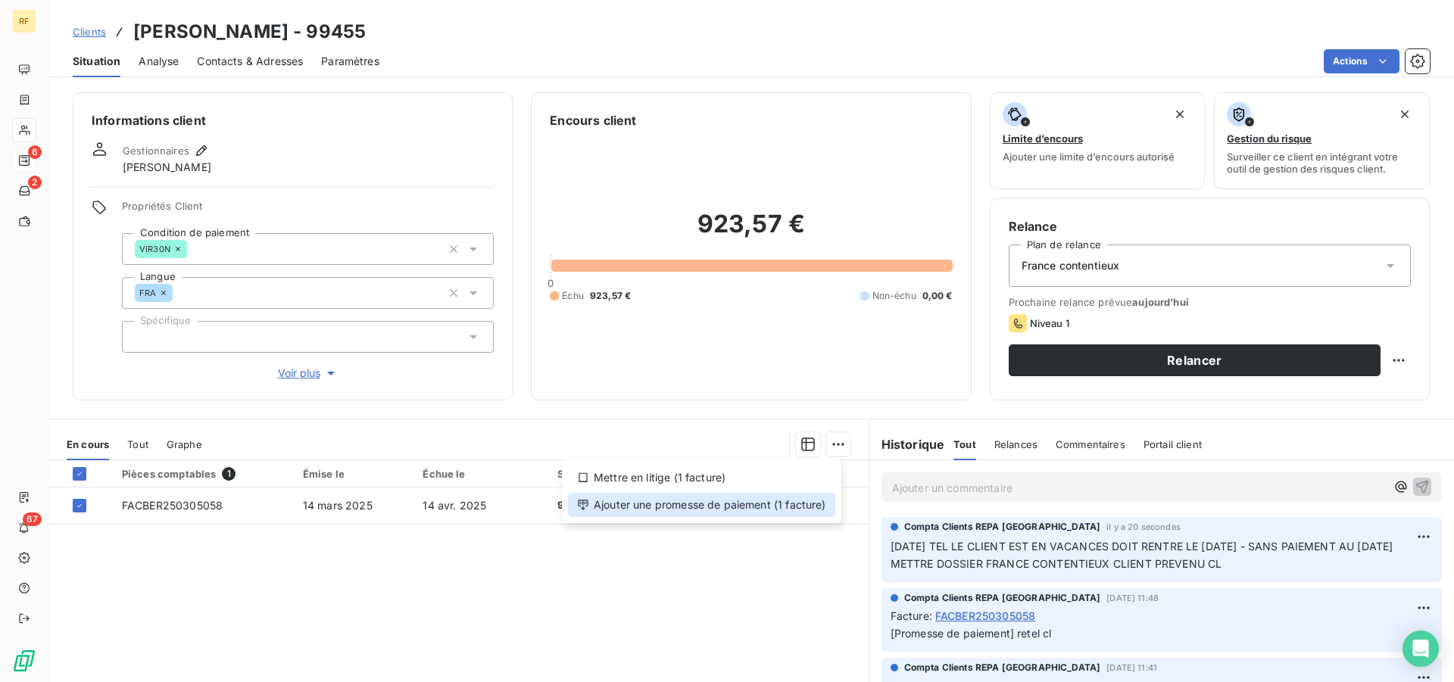
click at [722, 507] on div "Ajouter une promesse de paiement (1 facture)" at bounding box center [701, 505] width 267 height 24
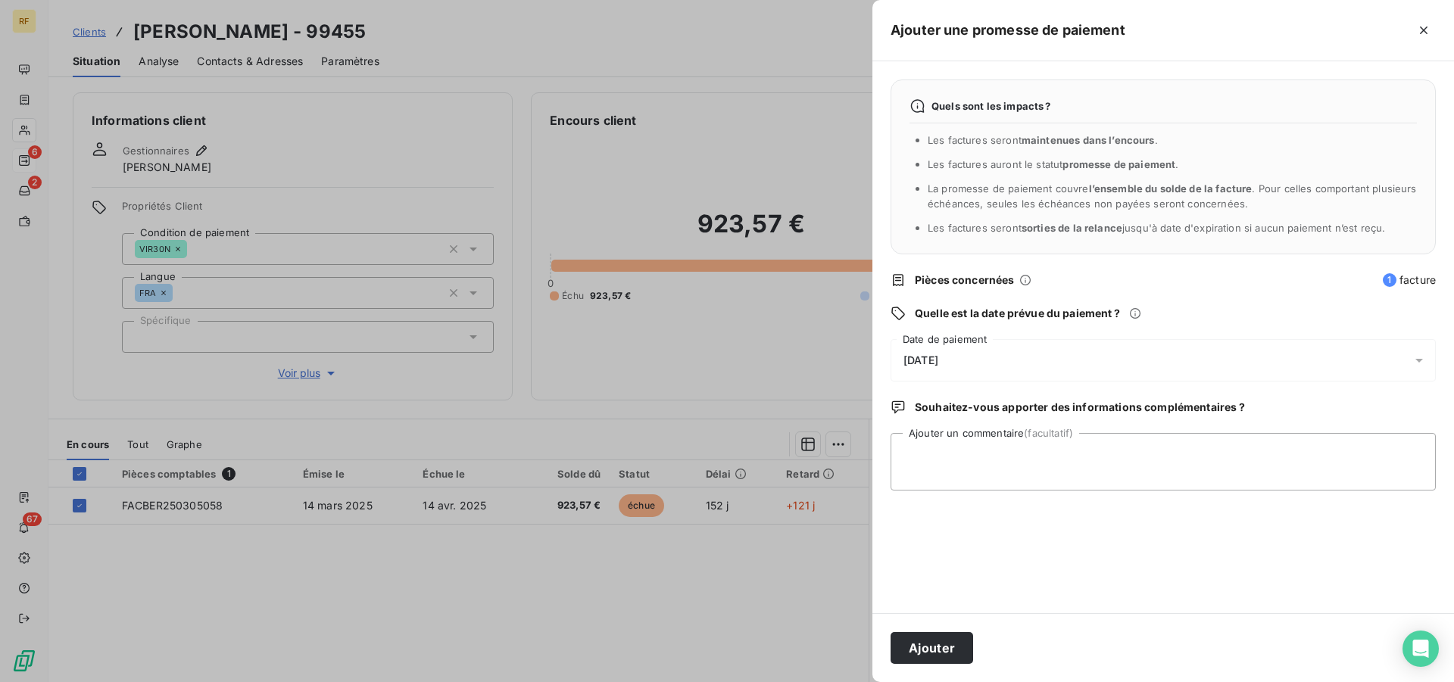
click at [938, 366] on span "14/08/2025" at bounding box center [920, 360] width 35 height 12
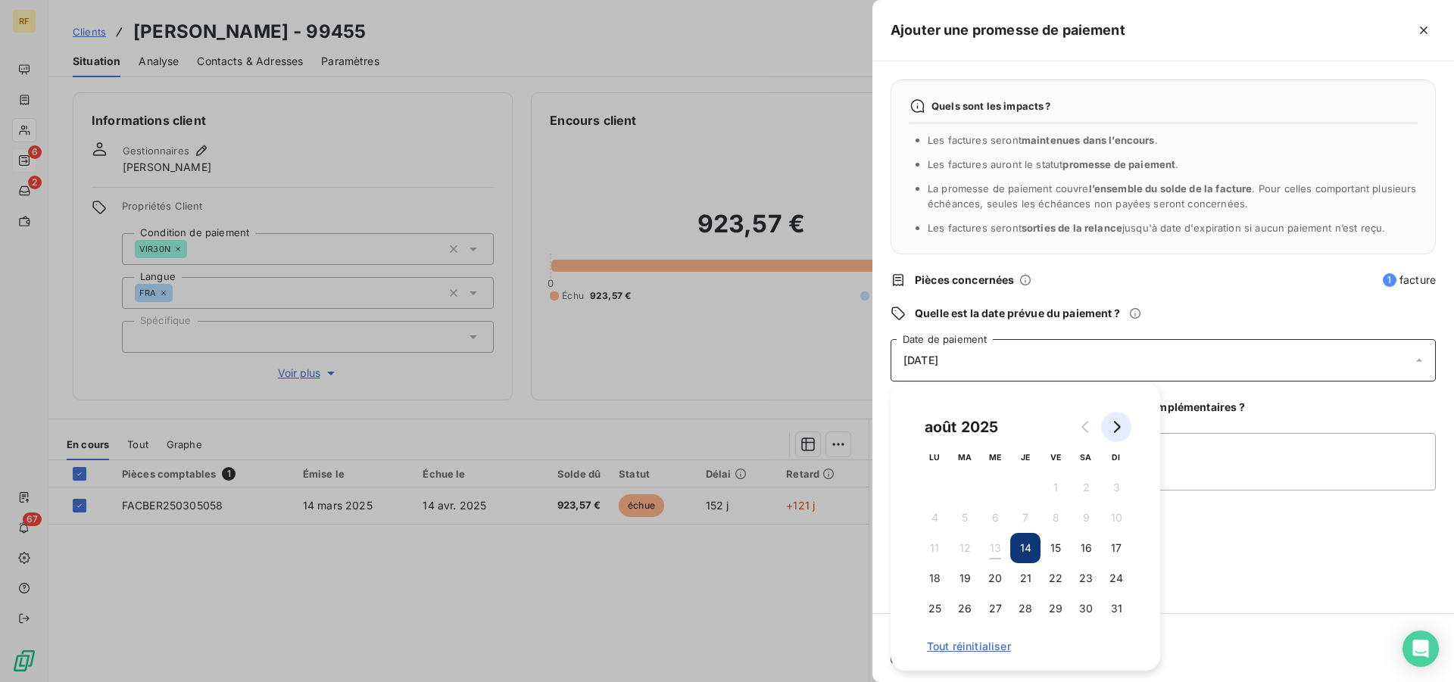
click at [1124, 431] on button "Go to next month" at bounding box center [1116, 427] width 30 height 30
click at [962, 491] on button "2" at bounding box center [965, 488] width 30 height 30
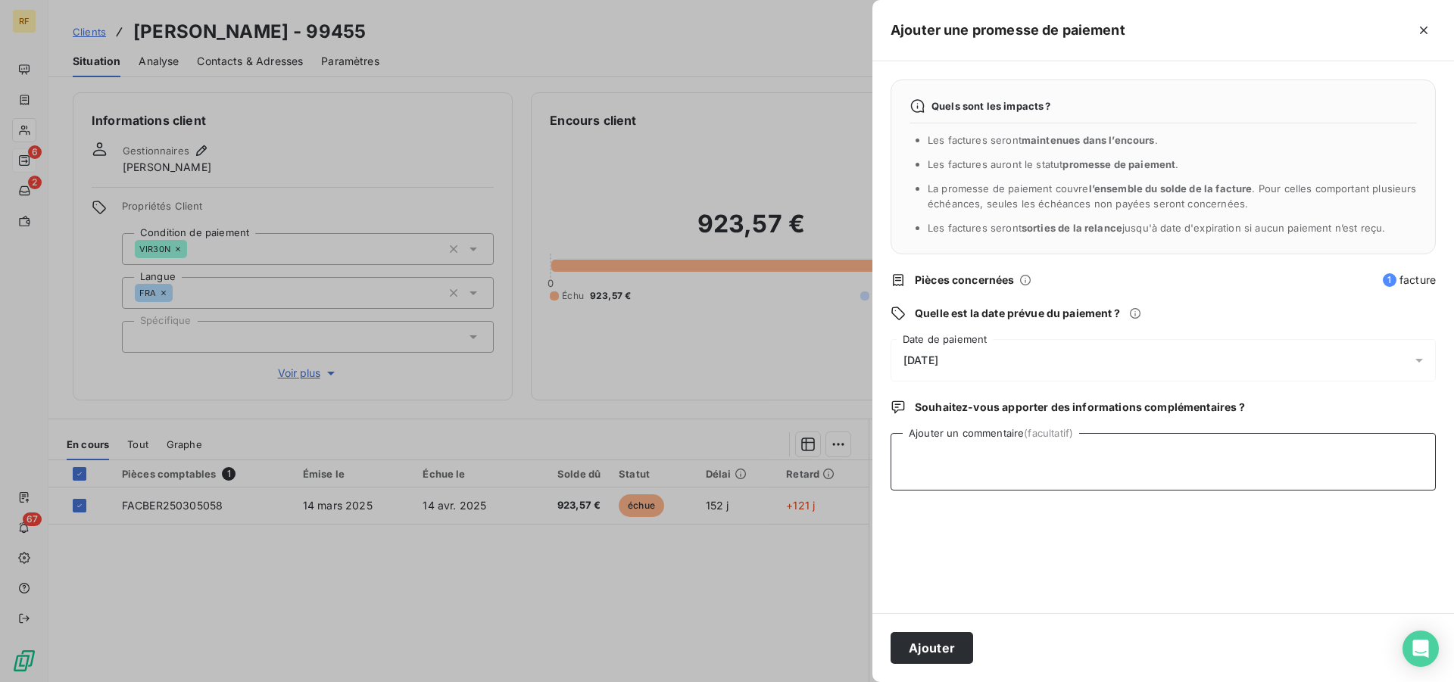
click at [1208, 468] on textarea "Ajouter un commentaire (facultatif)" at bounding box center [1162, 462] width 545 height 58
type textarea "P"
click at [1059, 456] on textarea "FAIT RGT 22/08/25 PAS DE PAIMENT METTRE FRANCE CONTENTIEUX CL" at bounding box center [1162, 462] width 545 height 58
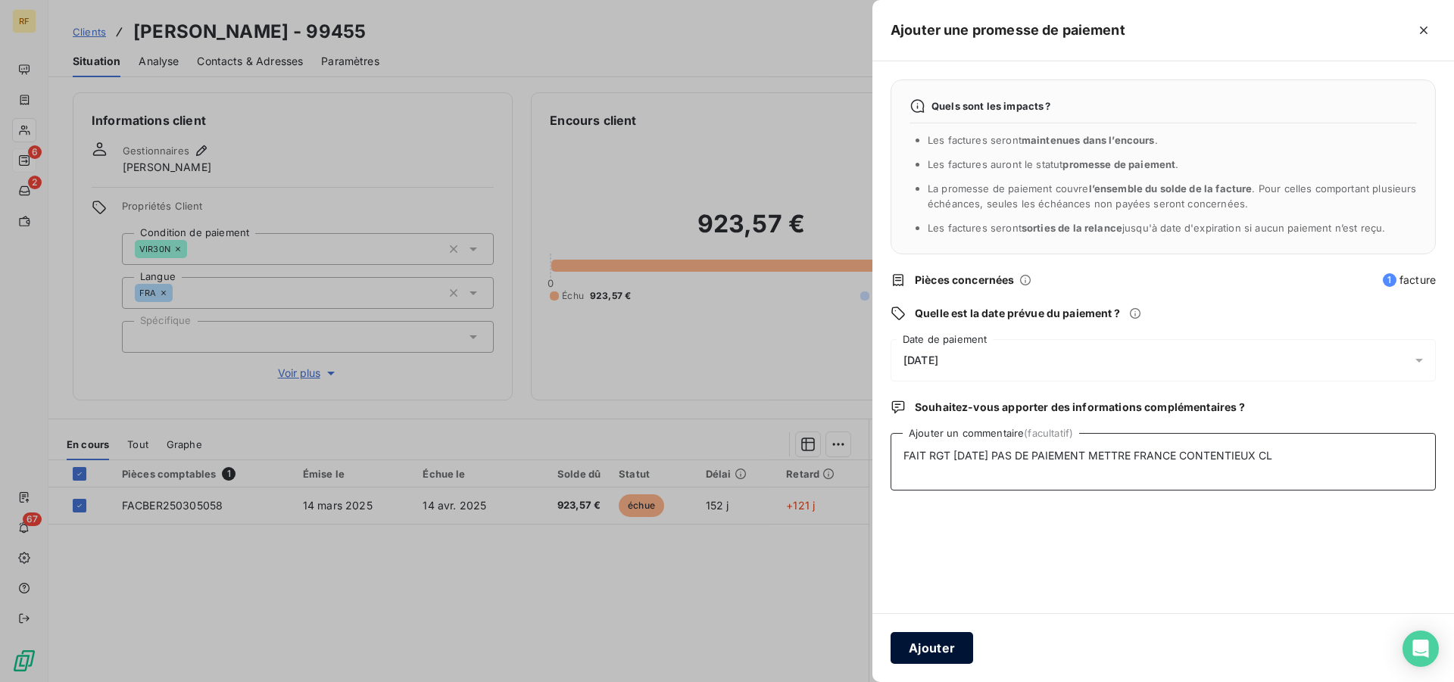
type textarea "FAIT RGT 22/08/25 PAS DE PAIEMENT METTRE FRANCE CONTENTIEUX CL"
click at [959, 654] on button "Ajouter" at bounding box center [931, 648] width 83 height 32
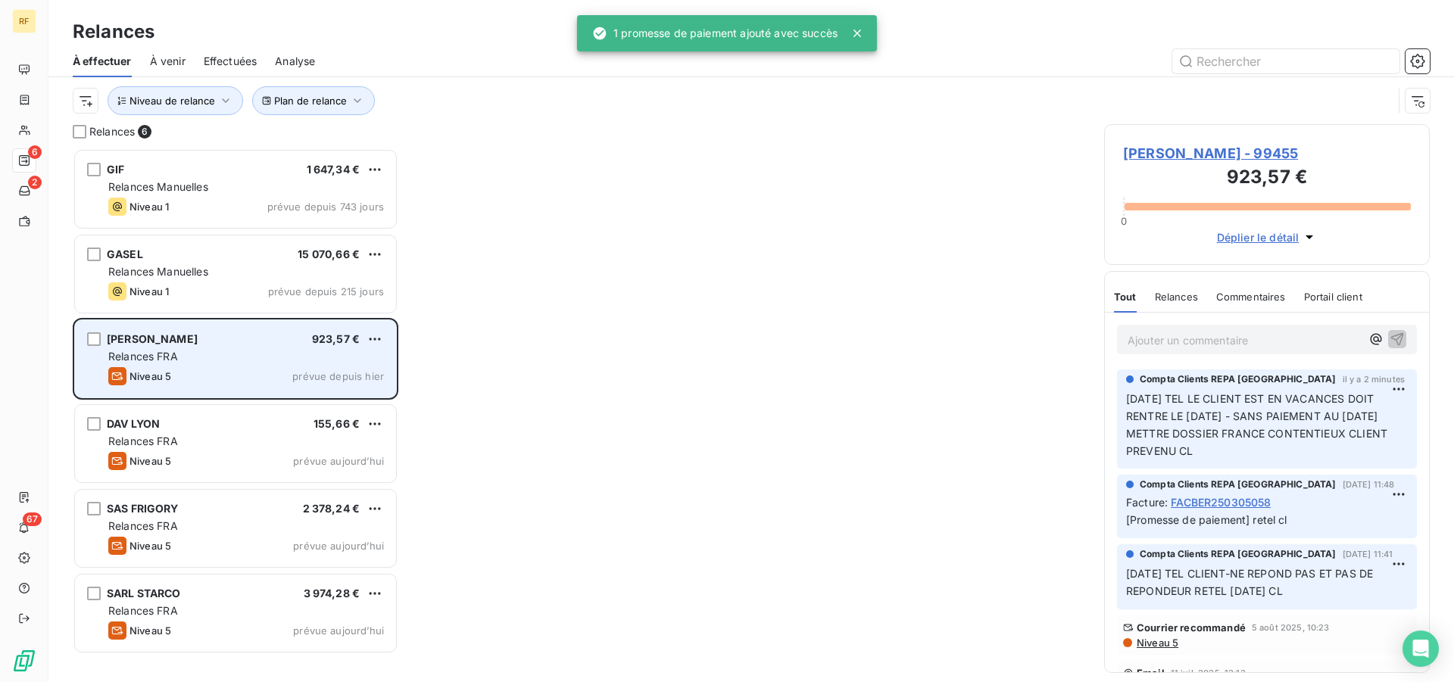
scroll to position [521, 313]
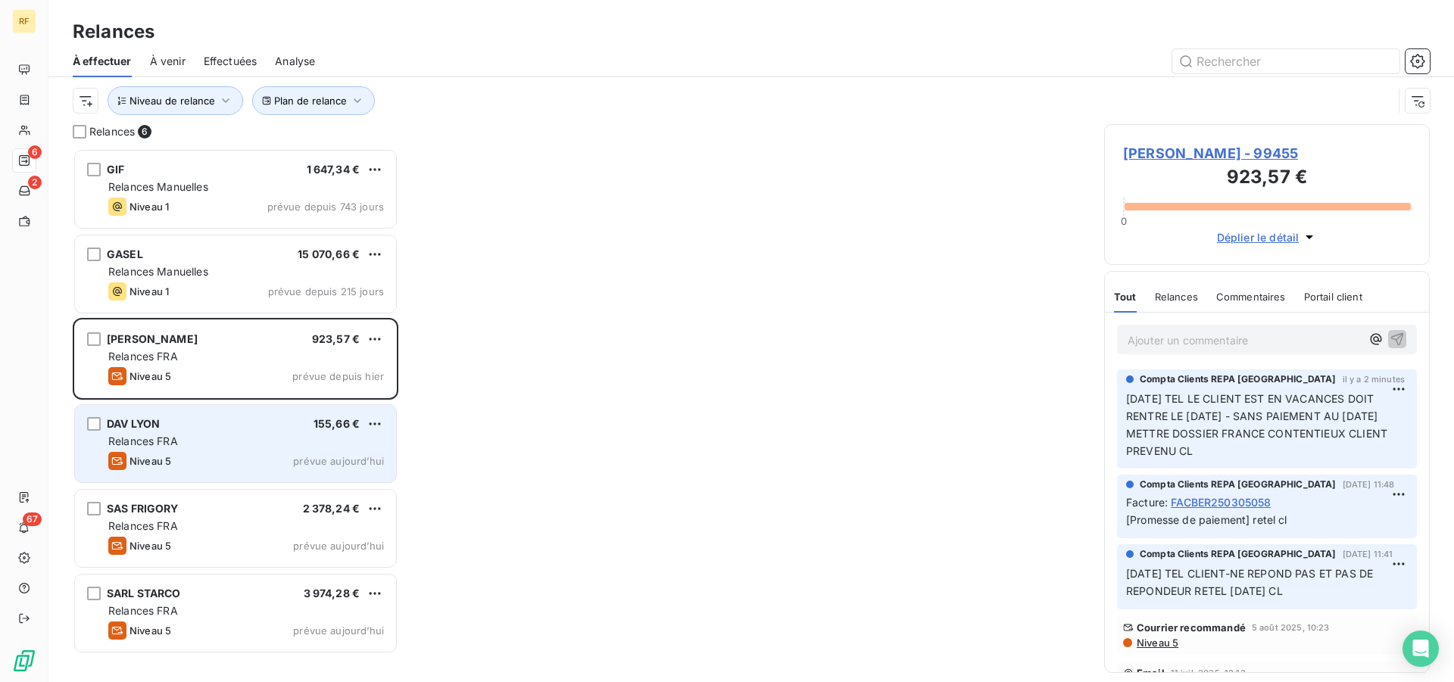
click at [223, 432] on div "DAV LYON 155,66 € Relances FRA Niveau 5 prévue aujourd’hui" at bounding box center [235, 443] width 321 height 77
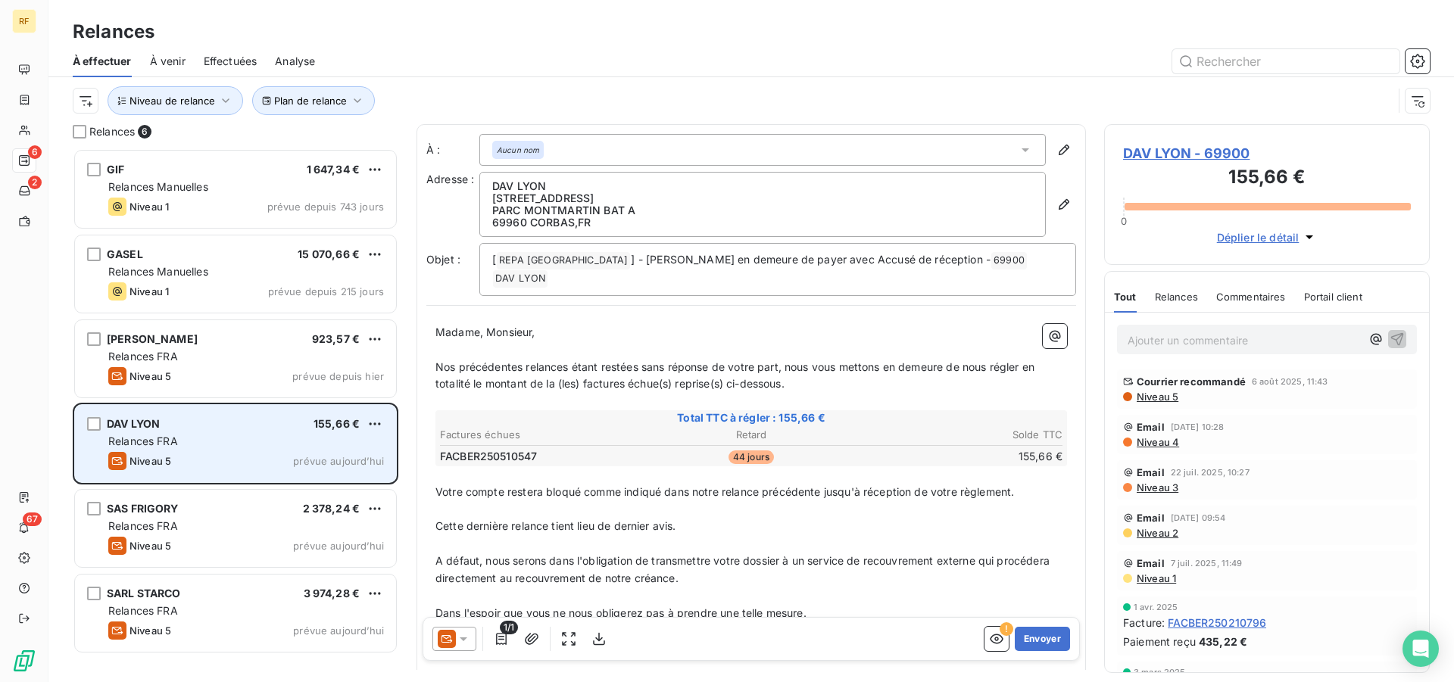
click at [223, 432] on div "DAV LYON 155,66 € Relances FRA Niveau 5 prévue aujourd’hui" at bounding box center [235, 443] width 321 height 77
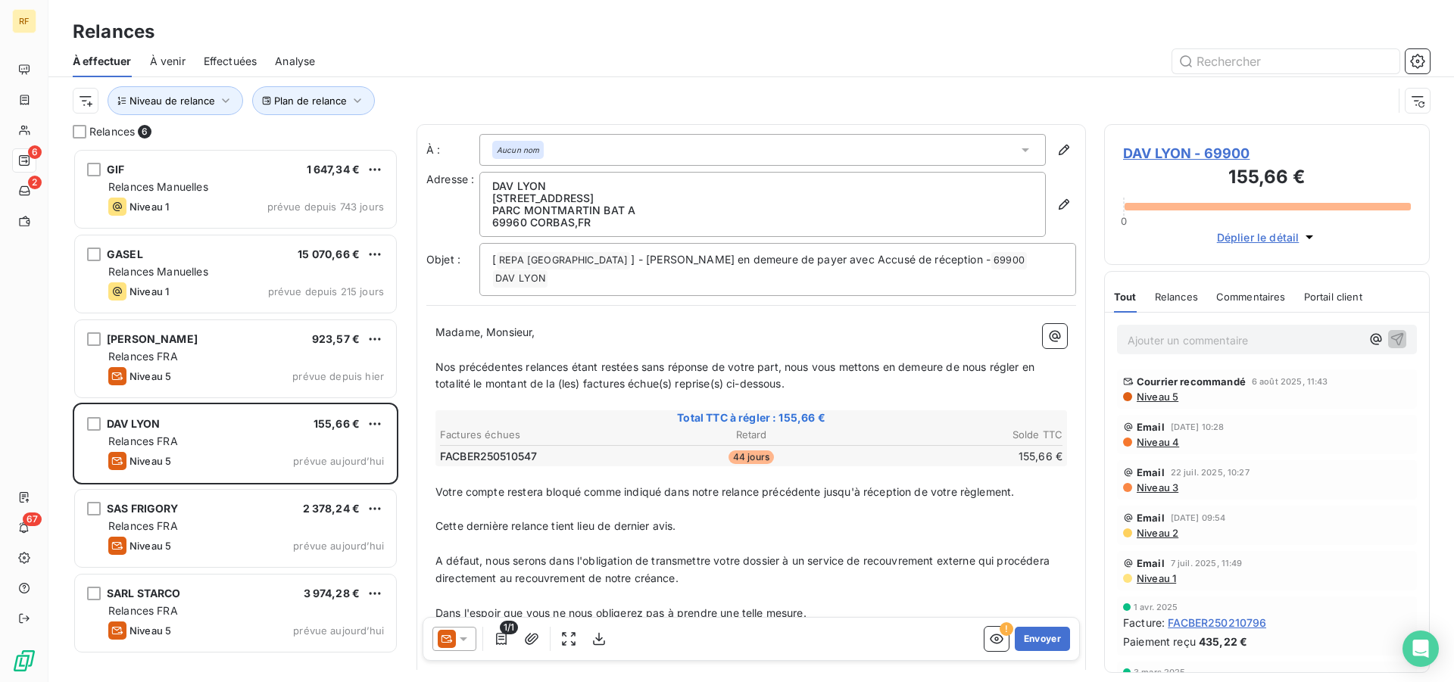
click at [1161, 402] on span "Niveau 5" at bounding box center [1156, 397] width 43 height 12
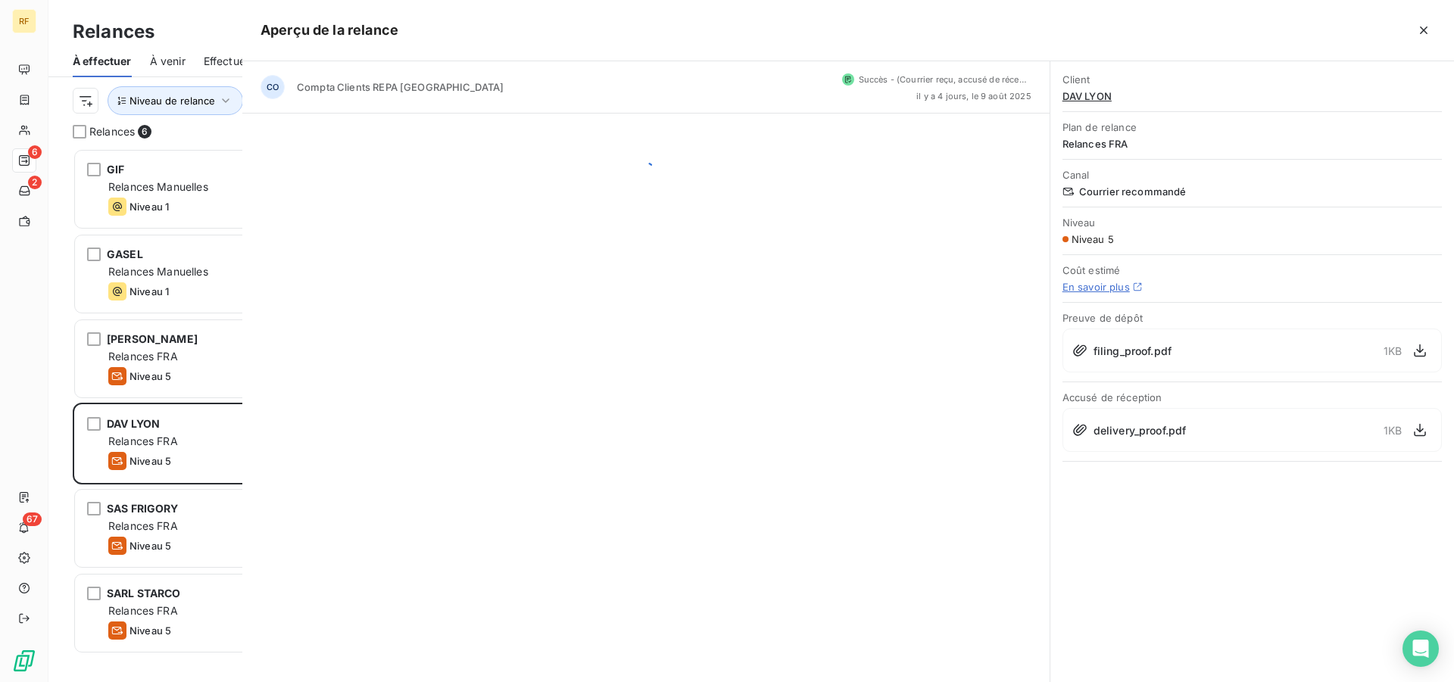
scroll to position [521, 313]
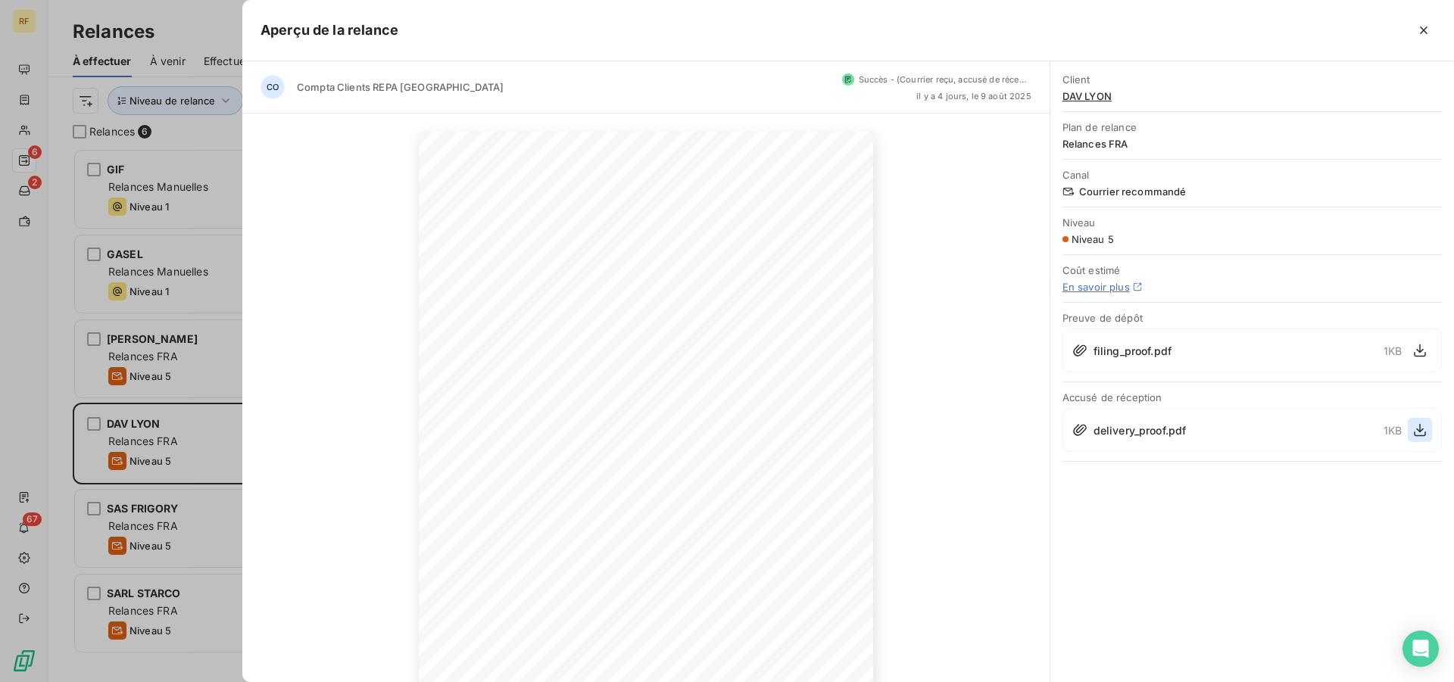
click at [1419, 428] on icon "button" at bounding box center [1419, 430] width 15 height 15
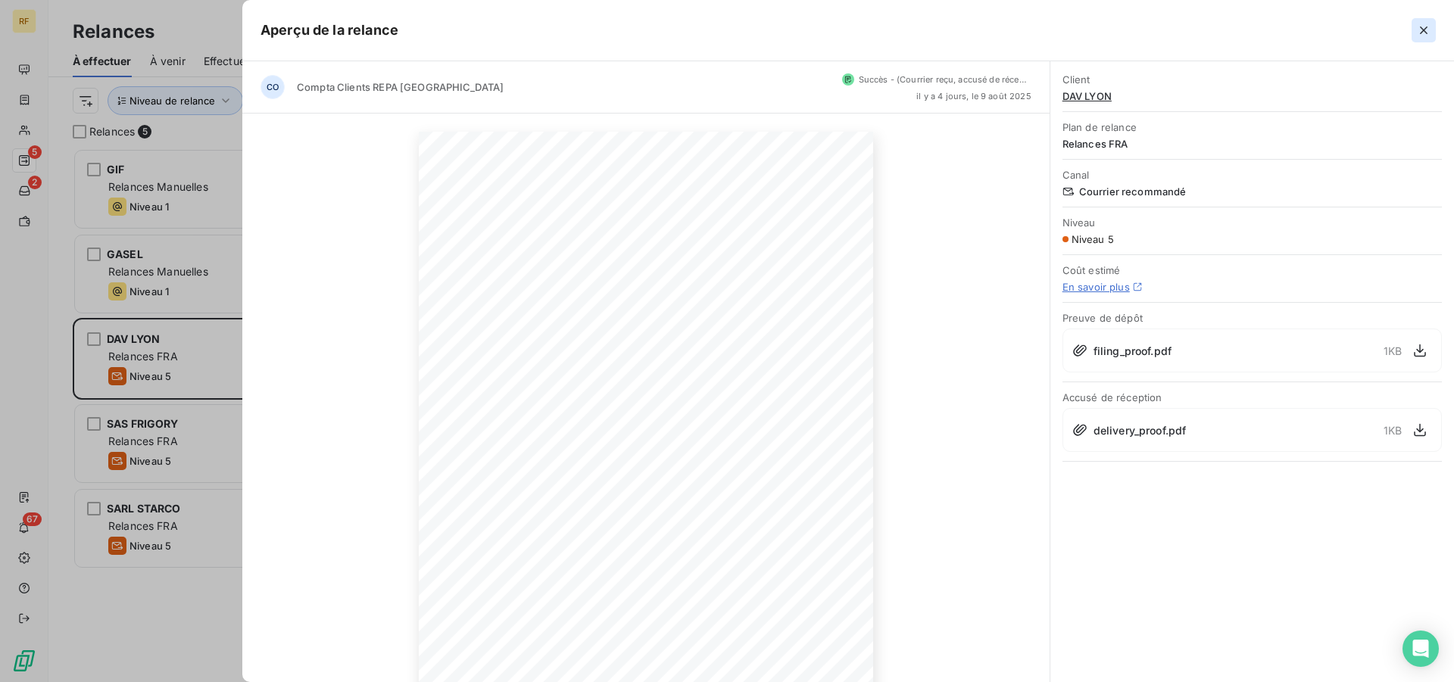
click at [1427, 28] on icon "button" at bounding box center [1424, 31] width 8 height 8
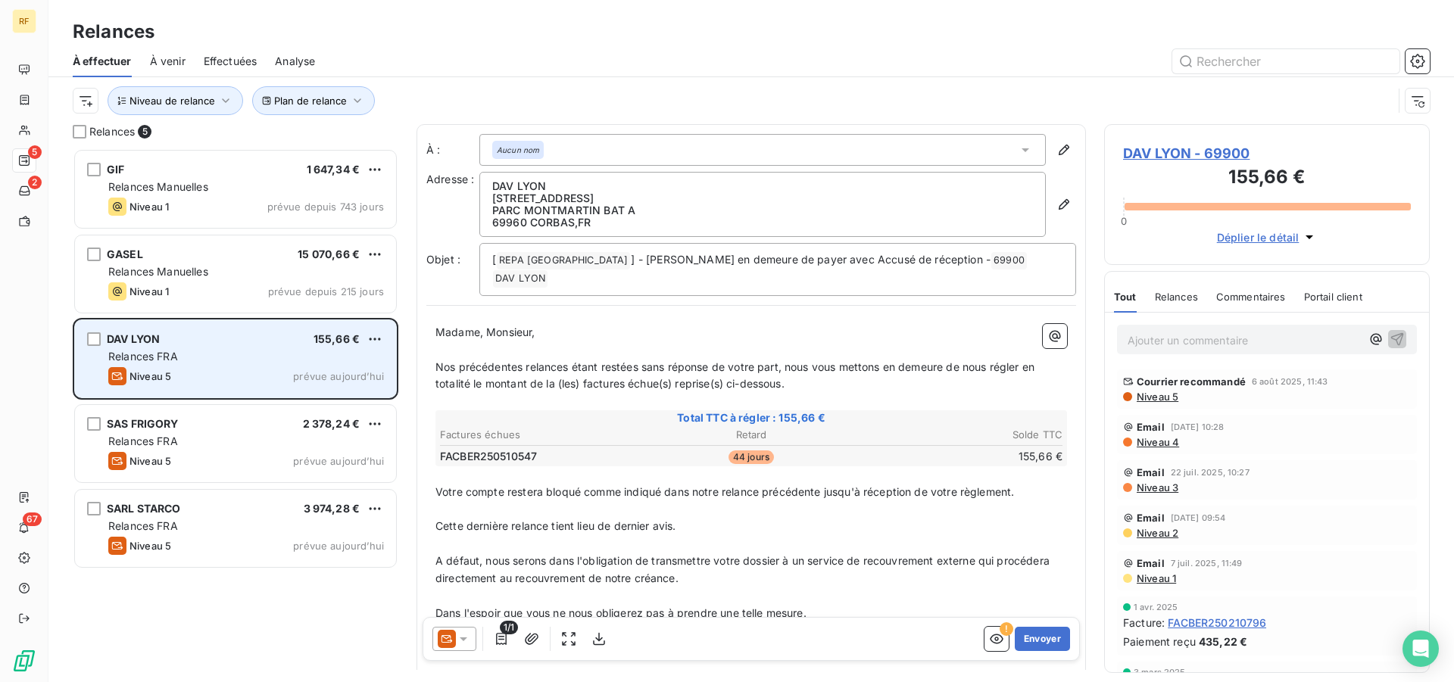
click at [273, 343] on div "DAV LYON 155,66 €" at bounding box center [246, 339] width 276 height 14
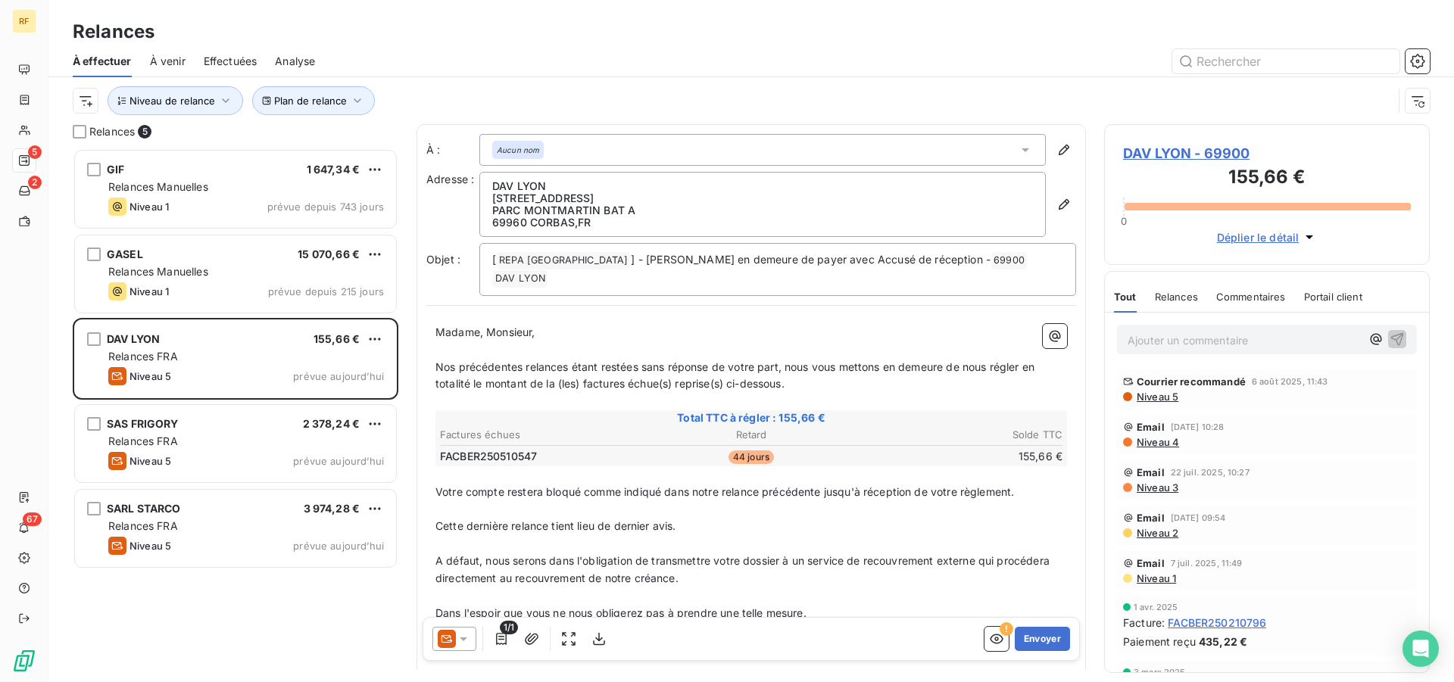
click at [1215, 340] on p "Ajouter un commentaire ﻿" at bounding box center [1243, 340] width 233 height 19
click at [1269, 347] on p "13/08/2025 TEL" at bounding box center [1243, 339] width 233 height 17
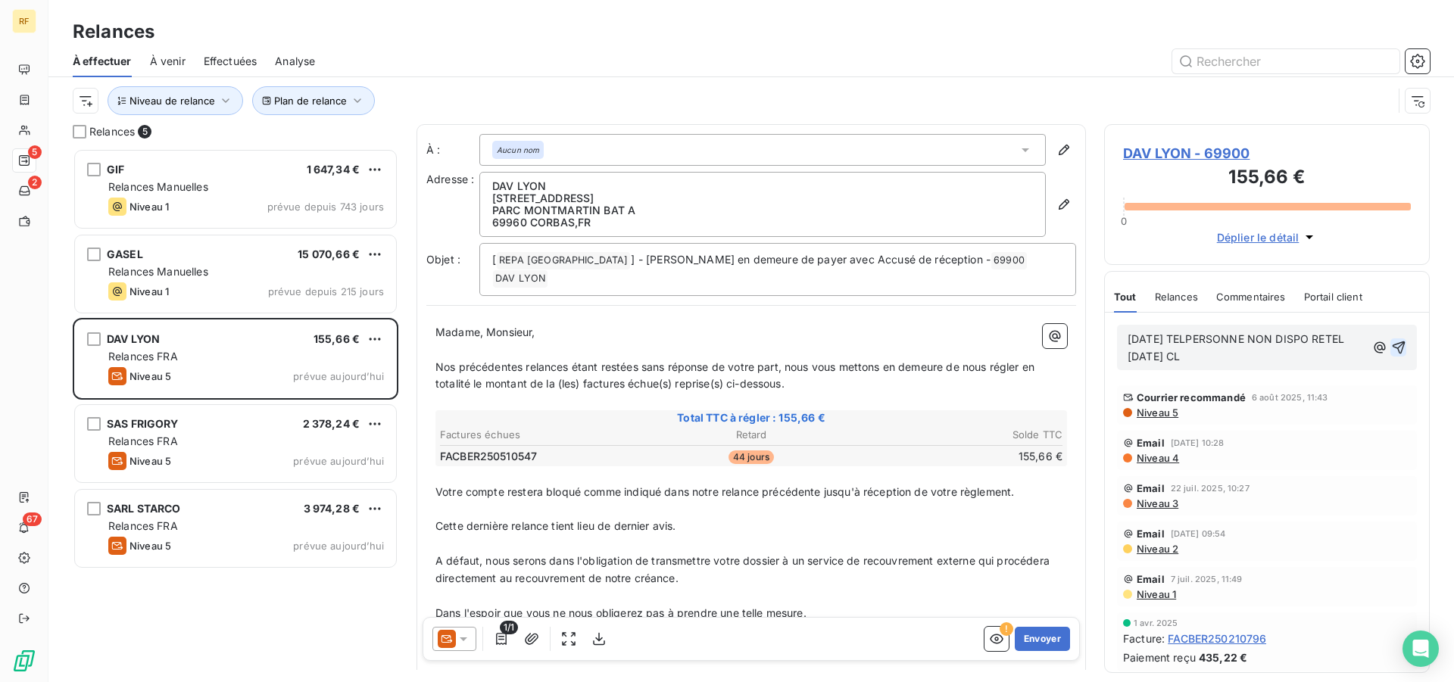
click at [1392, 346] on icon "button" at bounding box center [1398, 348] width 13 height 13
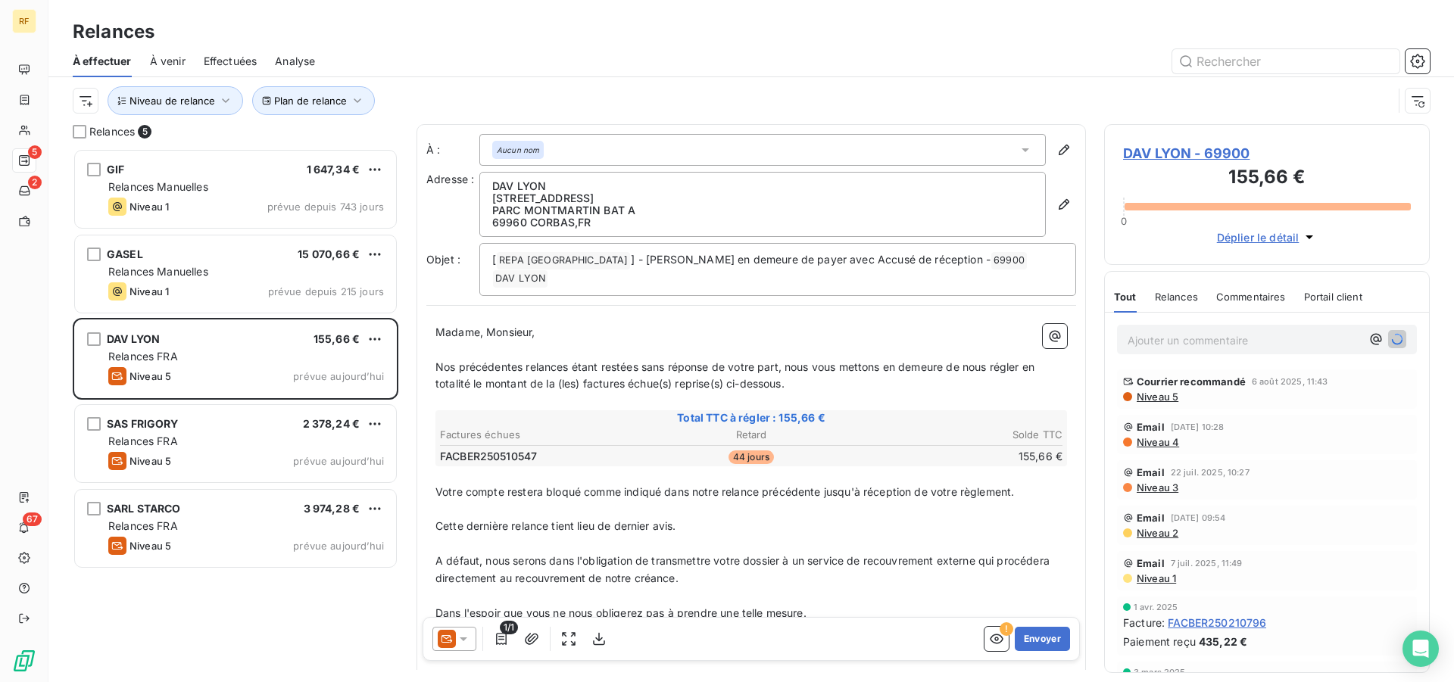
click at [1162, 347] on p "Ajouter un commentaire ﻿" at bounding box center [1243, 340] width 233 height 19
click at [1215, 148] on span "DAV LYON - 69900" at bounding box center [1267, 153] width 288 height 20
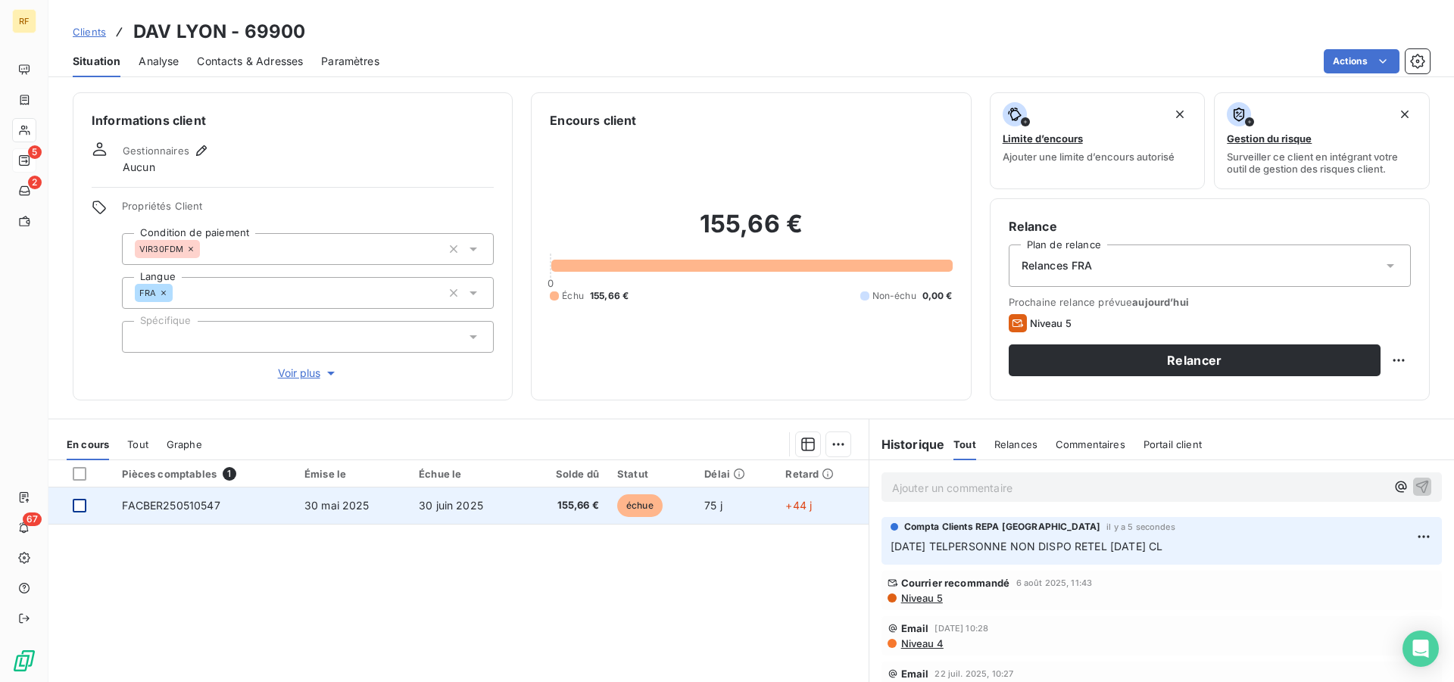
click at [79, 504] on div at bounding box center [80, 506] width 14 height 14
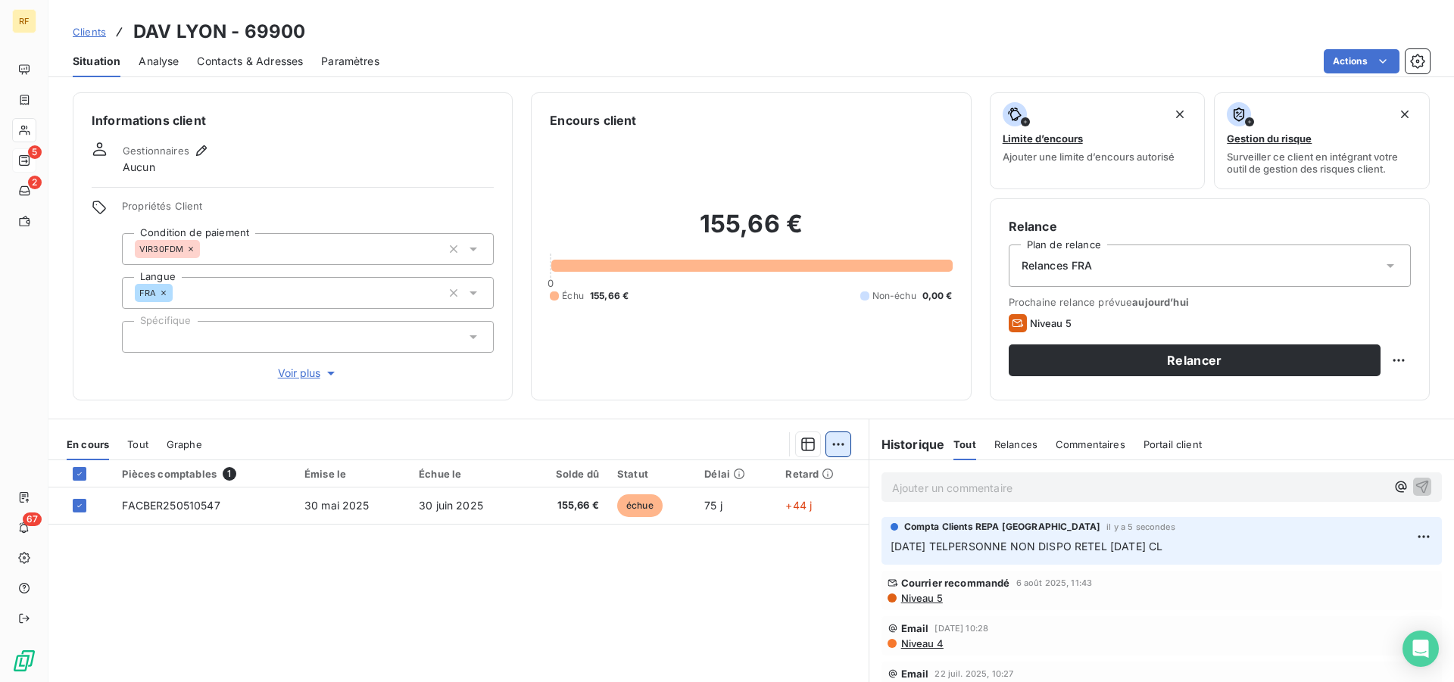
click at [831, 448] on html "RF 5 2 67 Clients DAV LYON - 69900 Situation Analyse Contacts & Adresses Paramè…" at bounding box center [727, 341] width 1454 height 682
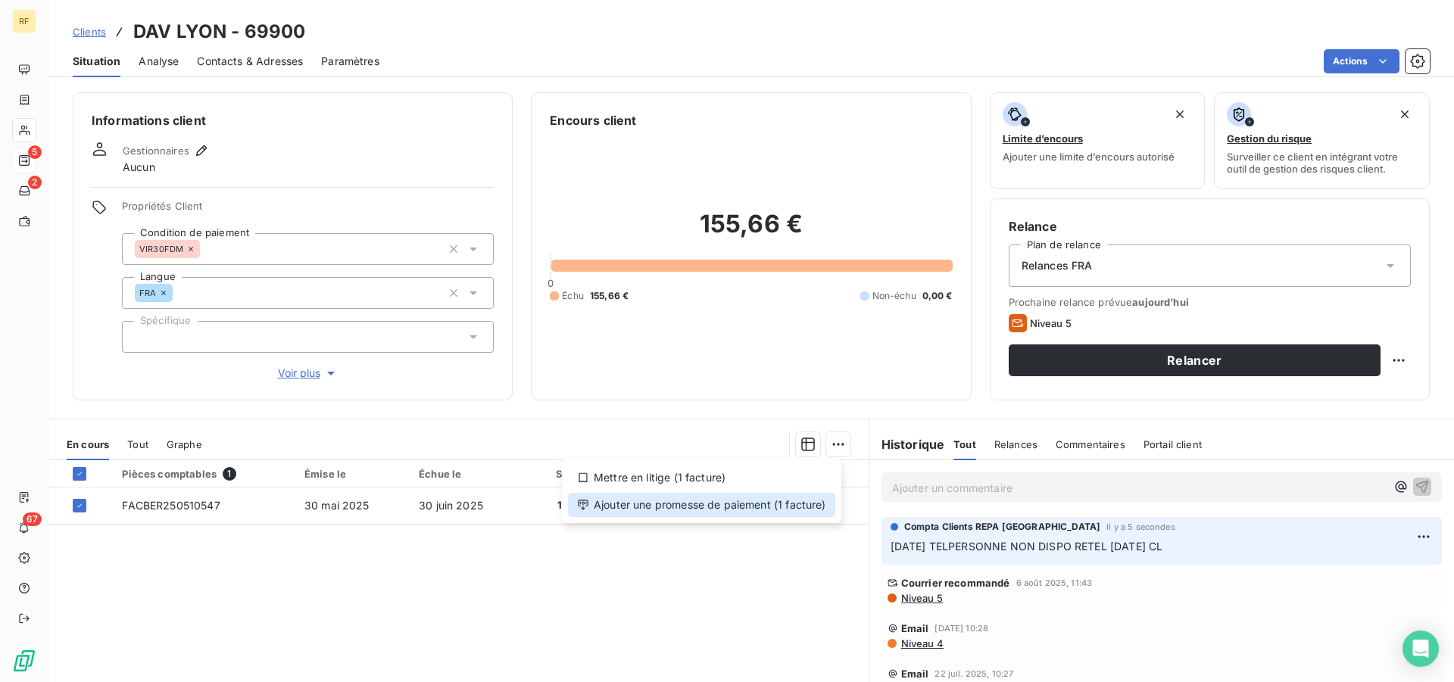
click at [780, 503] on div "Ajouter une promesse de paiement (1 facture)" at bounding box center [701, 505] width 267 height 24
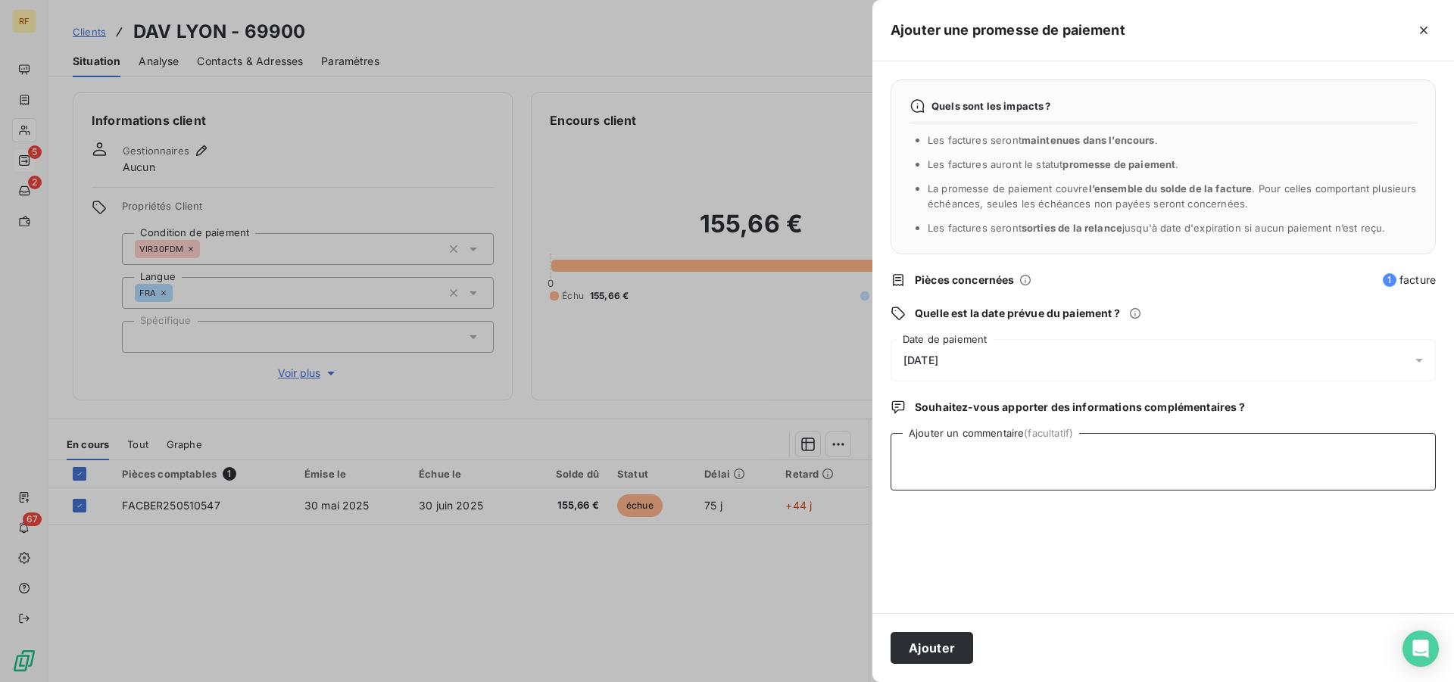
click at [1013, 470] on textarea "Ajouter un commentaire (facultatif)" at bounding box center [1162, 462] width 545 height 58
type textarea "T"
type textarea "RETEL DEMAIN CL"
click at [940, 625] on div "Ajouter" at bounding box center [1163, 647] width 582 height 69
click at [946, 645] on button "Ajouter" at bounding box center [931, 648] width 83 height 32
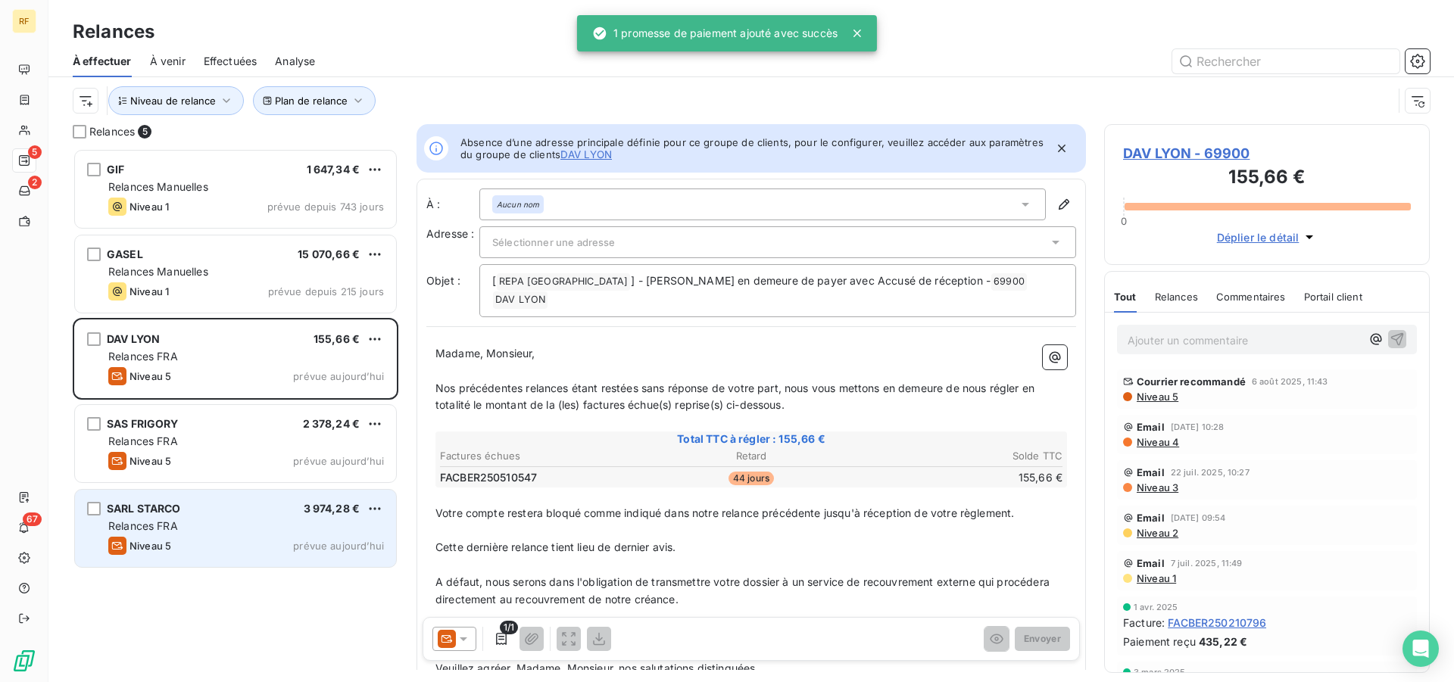
scroll to position [521, 313]
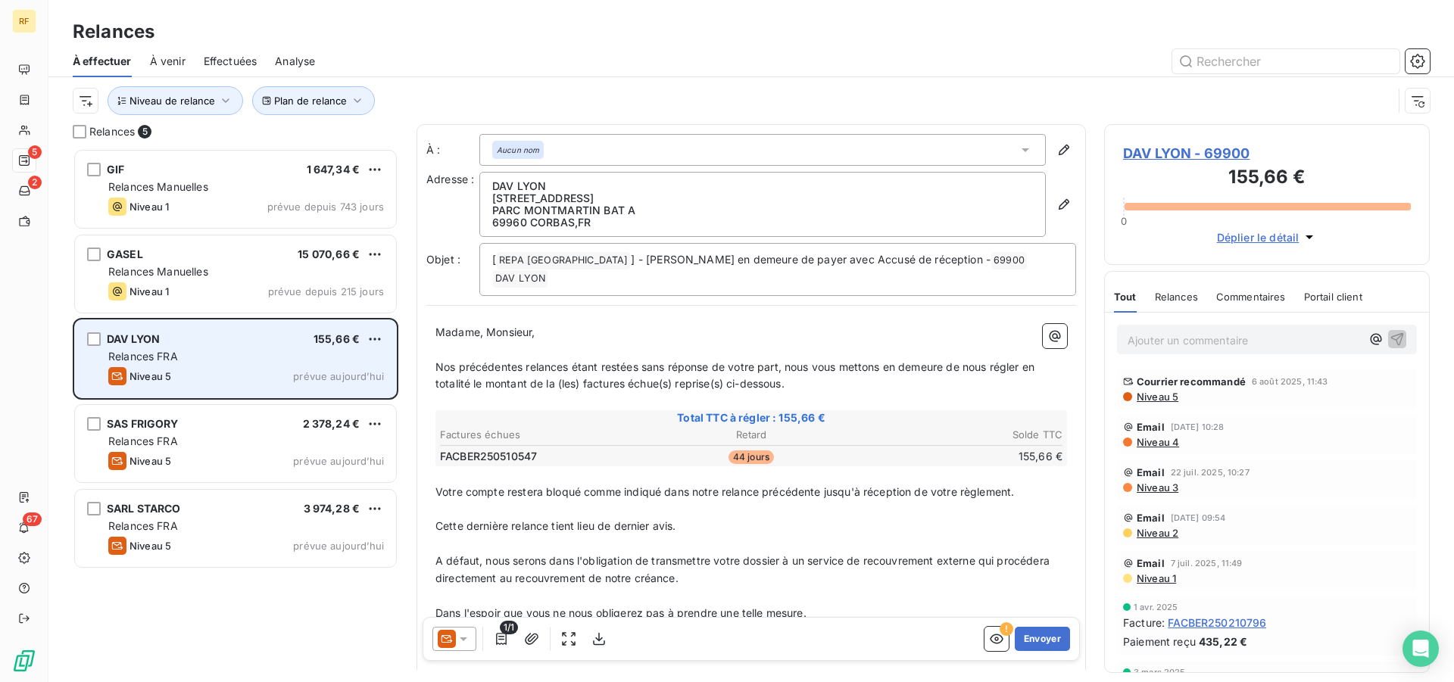
click at [201, 366] on div "DAV LYON 155,66 € Relances FRA Niveau 5 prévue aujourd’hui" at bounding box center [235, 358] width 321 height 77
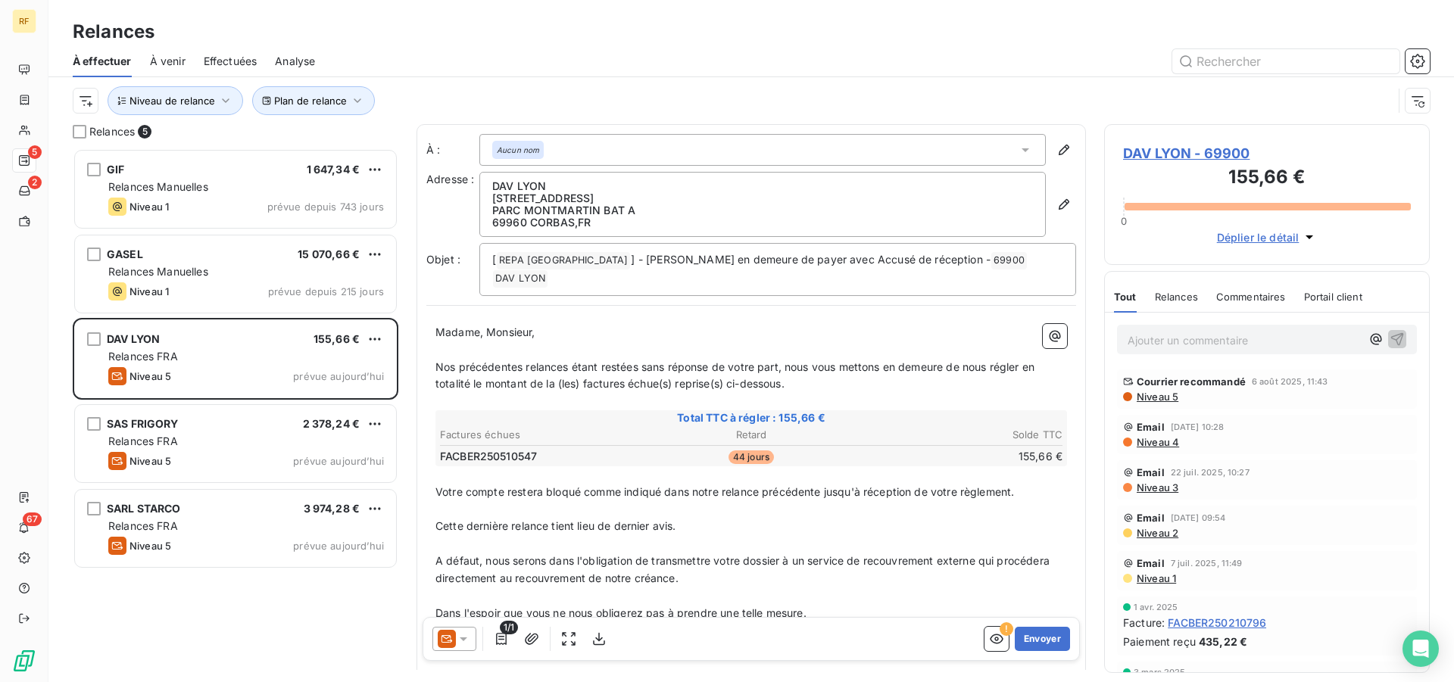
click at [1237, 157] on span "DAV LYON - 69900" at bounding box center [1267, 153] width 288 height 20
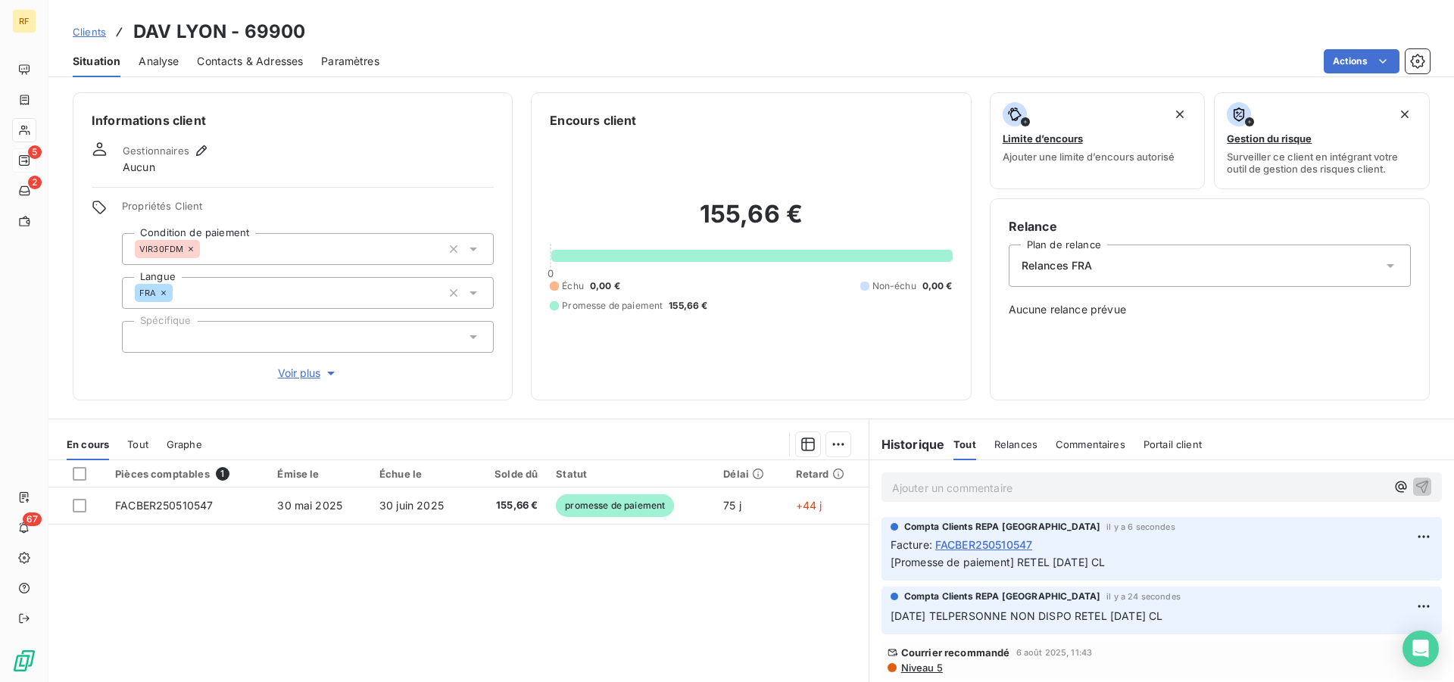
click at [1115, 267] on div "Relances FRA" at bounding box center [1210, 266] width 402 height 42
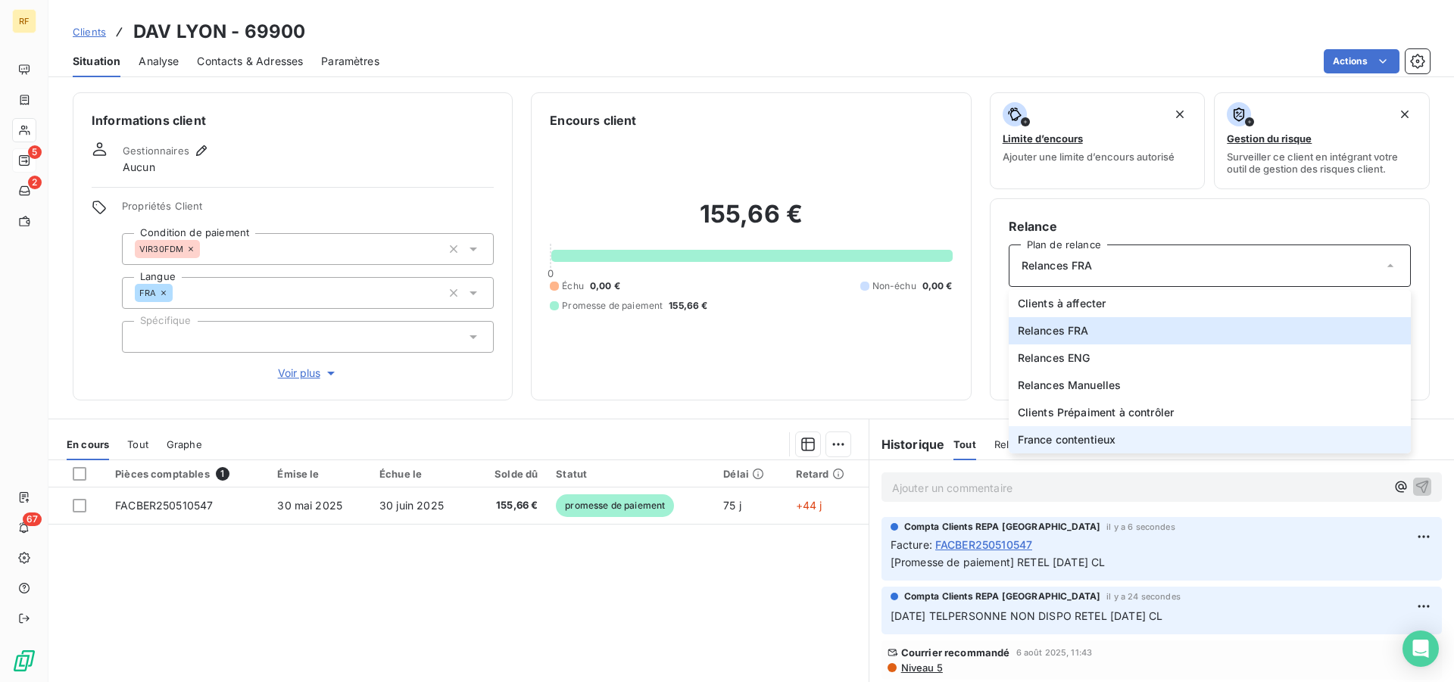
click at [1099, 438] on span "France contentieux" at bounding box center [1067, 439] width 98 height 15
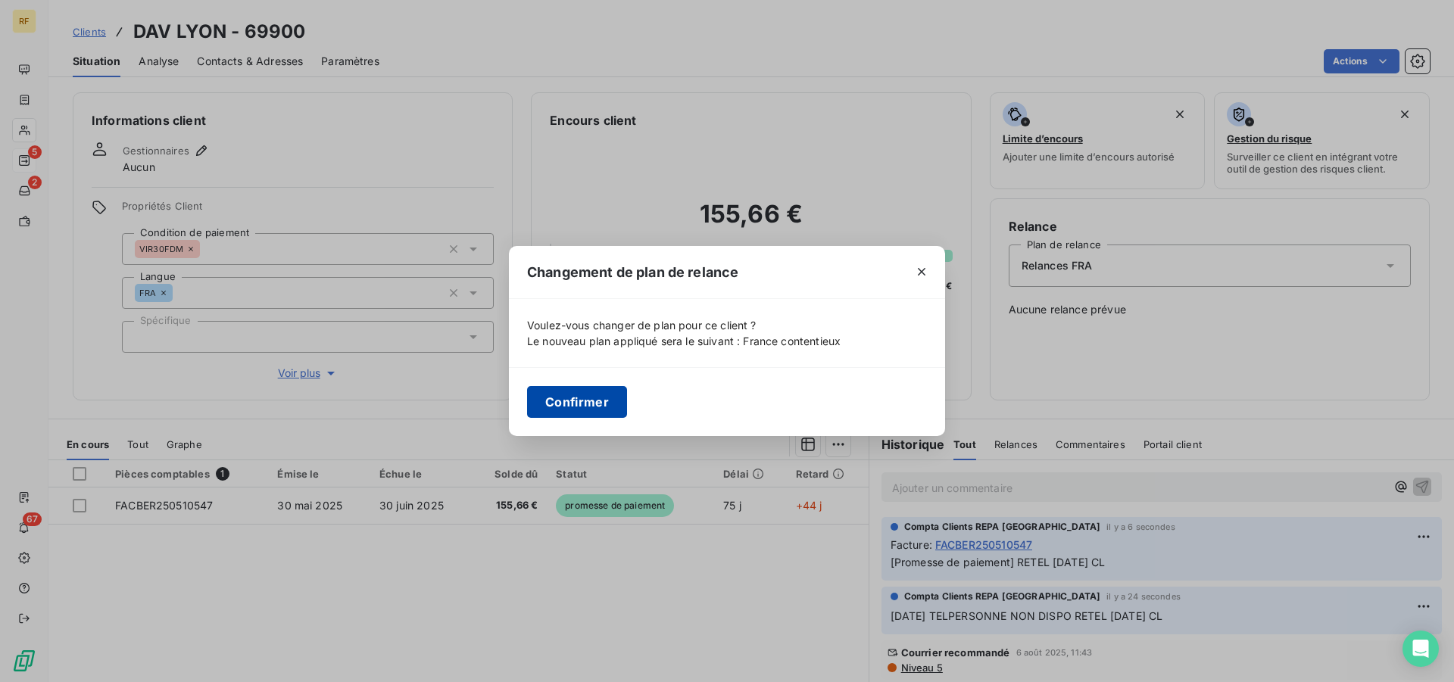
click at [616, 397] on button "Confirmer" at bounding box center [577, 402] width 100 height 32
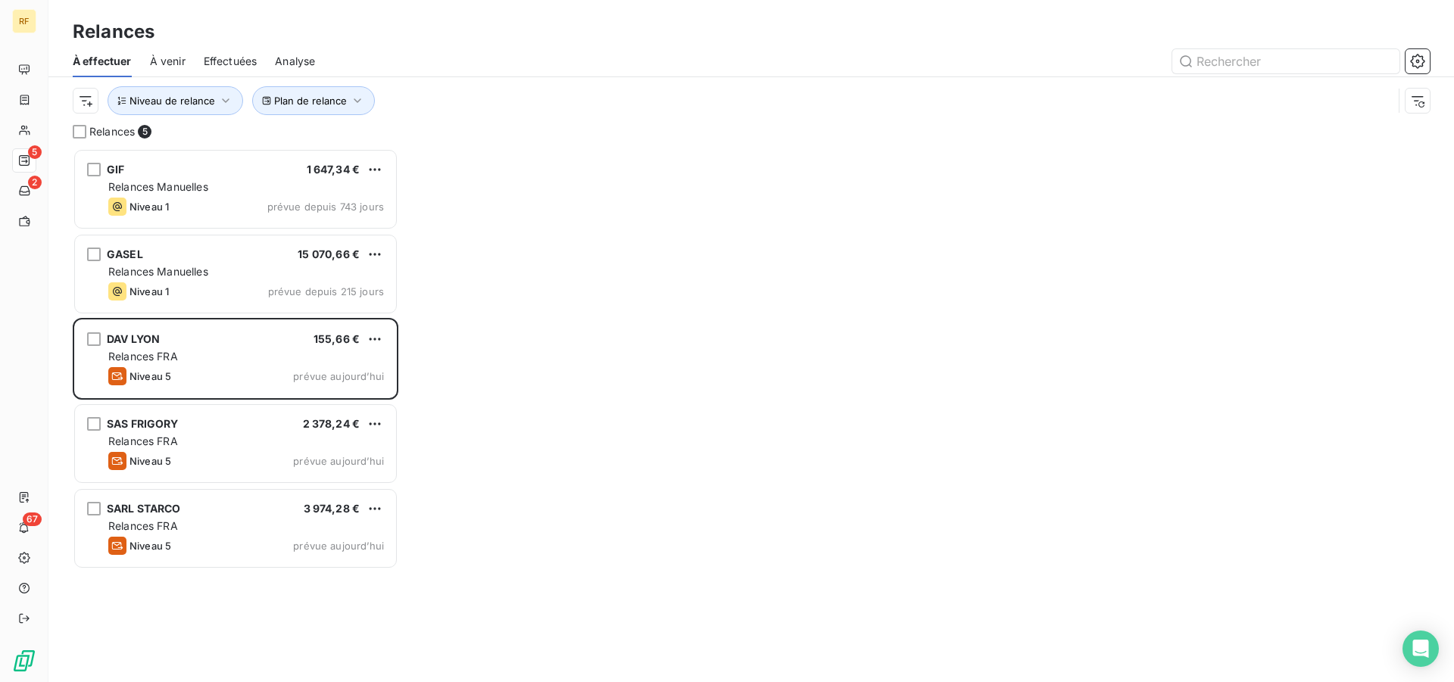
scroll to position [521, 313]
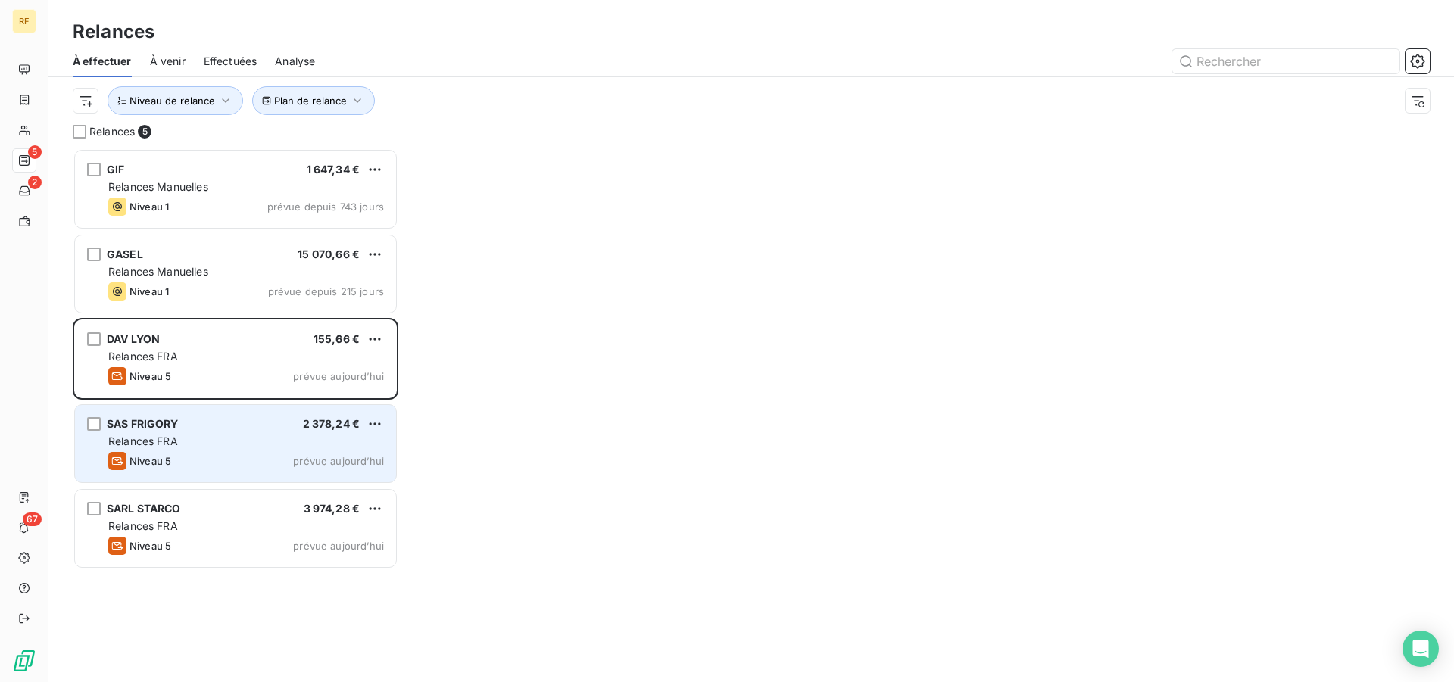
click at [284, 453] on div "Niveau 5 prévue aujourd’hui" at bounding box center [246, 461] width 276 height 18
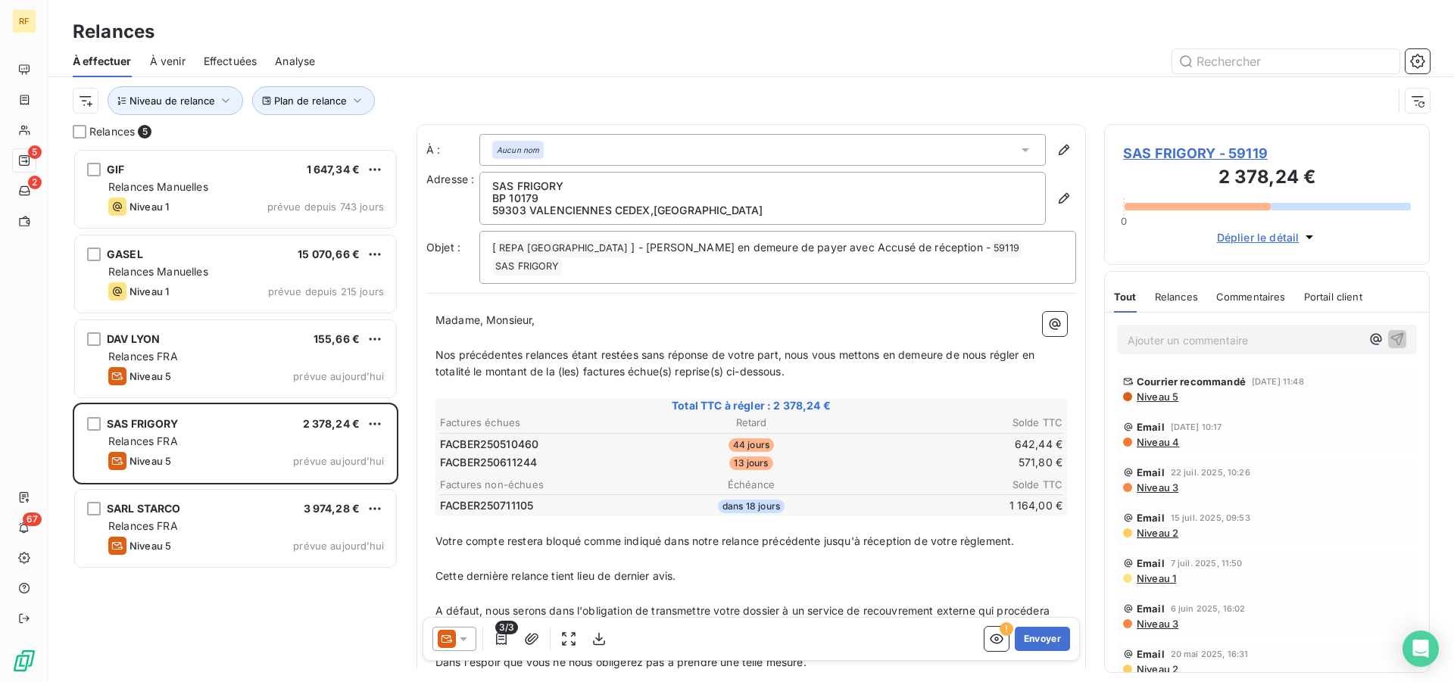
click at [1144, 396] on span "Niveau 5" at bounding box center [1156, 397] width 43 height 12
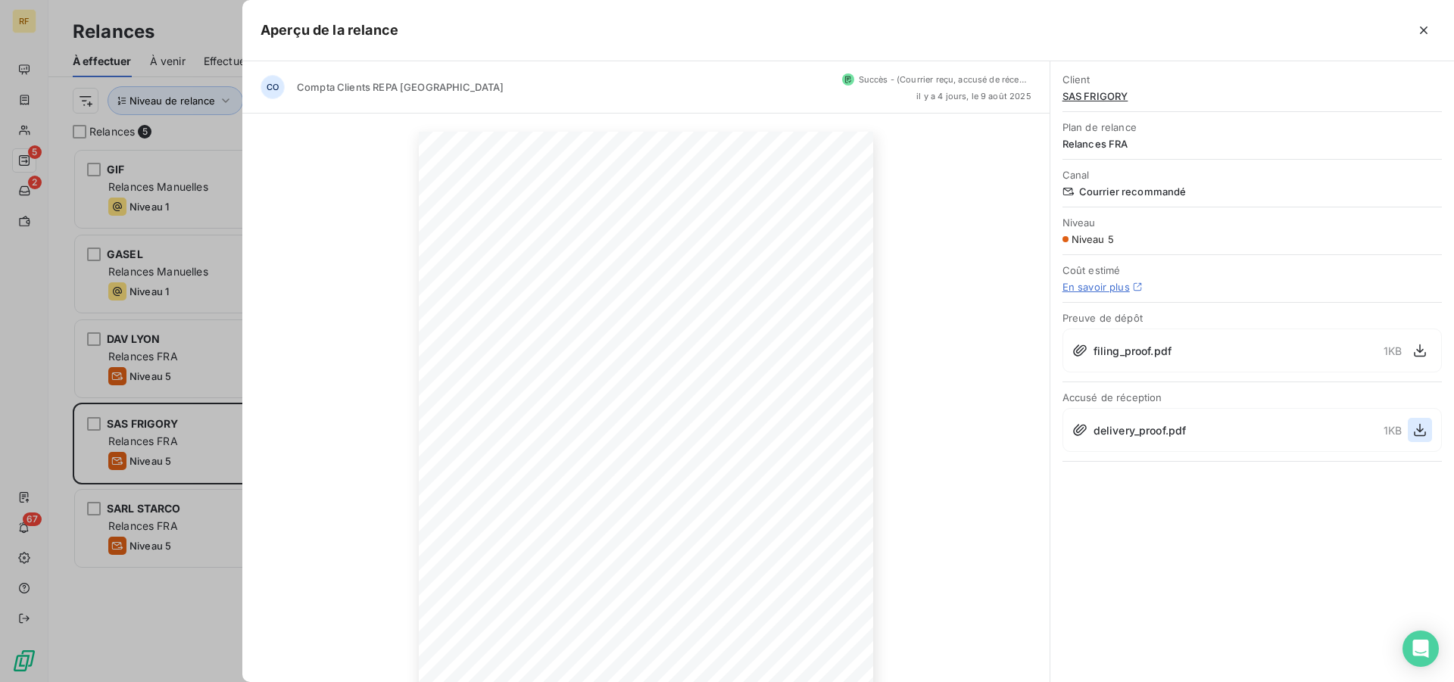
click at [1421, 429] on icon "button" at bounding box center [1419, 430] width 15 height 15
click at [1427, 36] on icon "button" at bounding box center [1423, 30] width 15 height 15
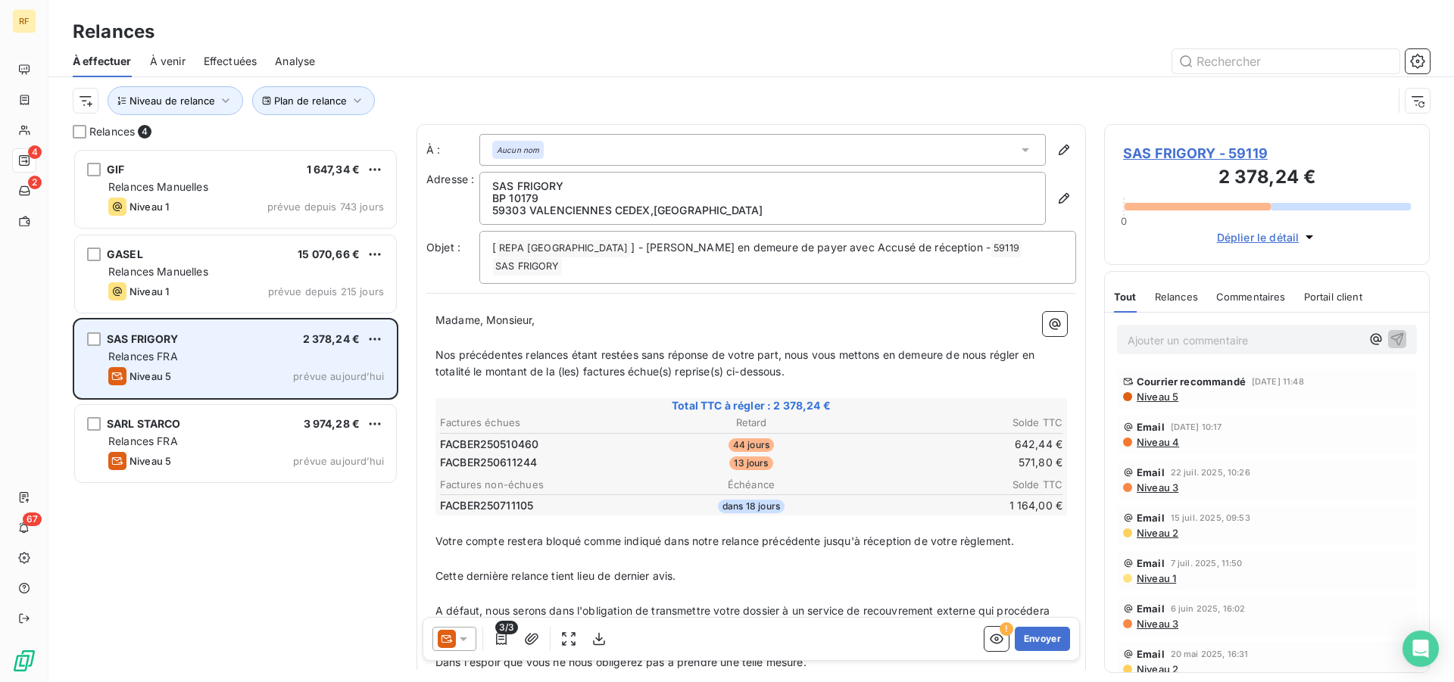
click at [307, 357] on div "Relances FRA" at bounding box center [246, 356] width 276 height 15
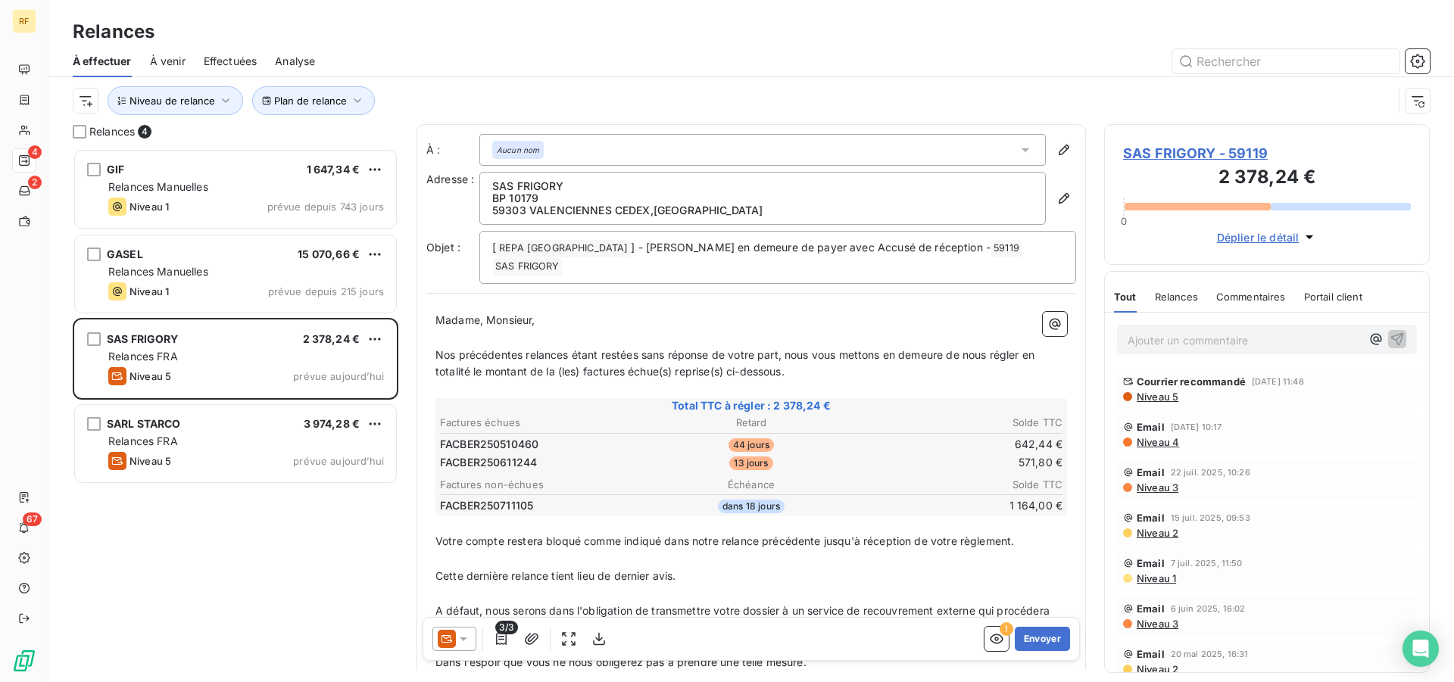
click at [1173, 342] on p "Ajouter un commentaire ﻿" at bounding box center [1243, 340] width 233 height 19
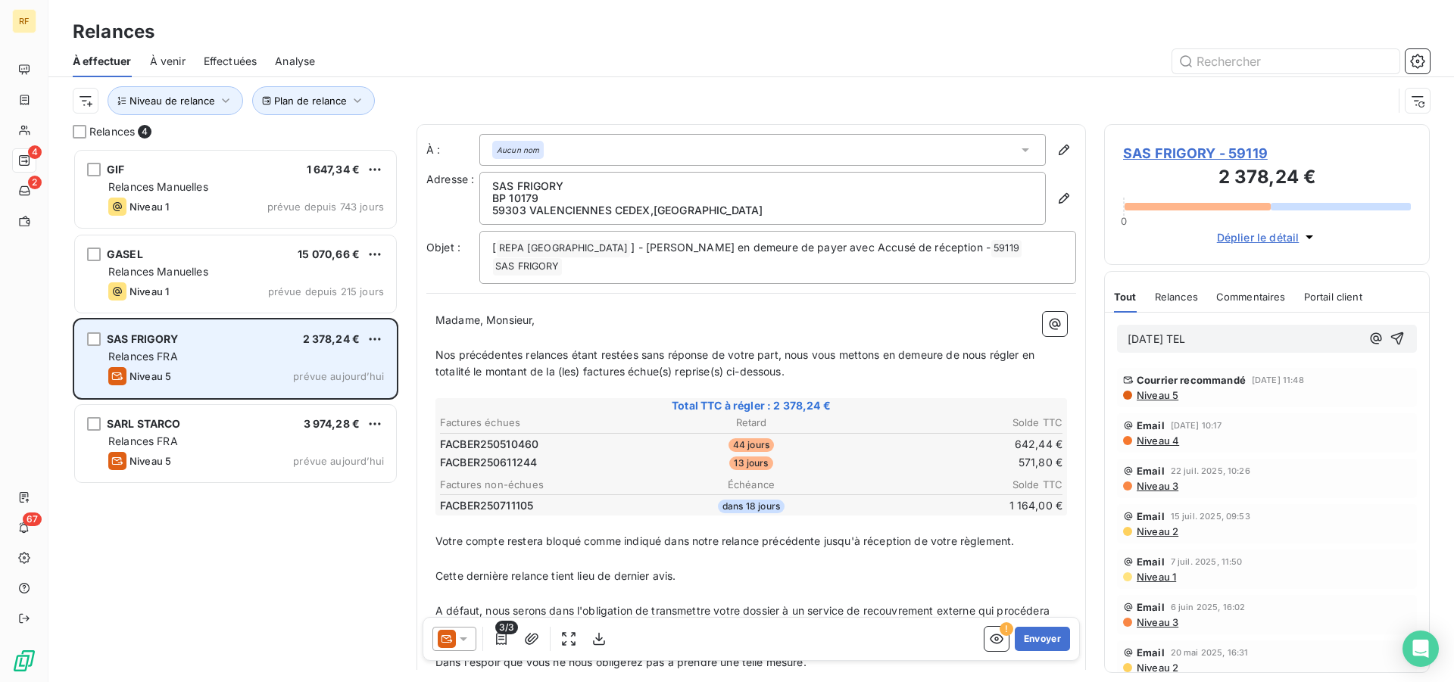
click at [232, 359] on div "Relances FRA" at bounding box center [246, 356] width 276 height 15
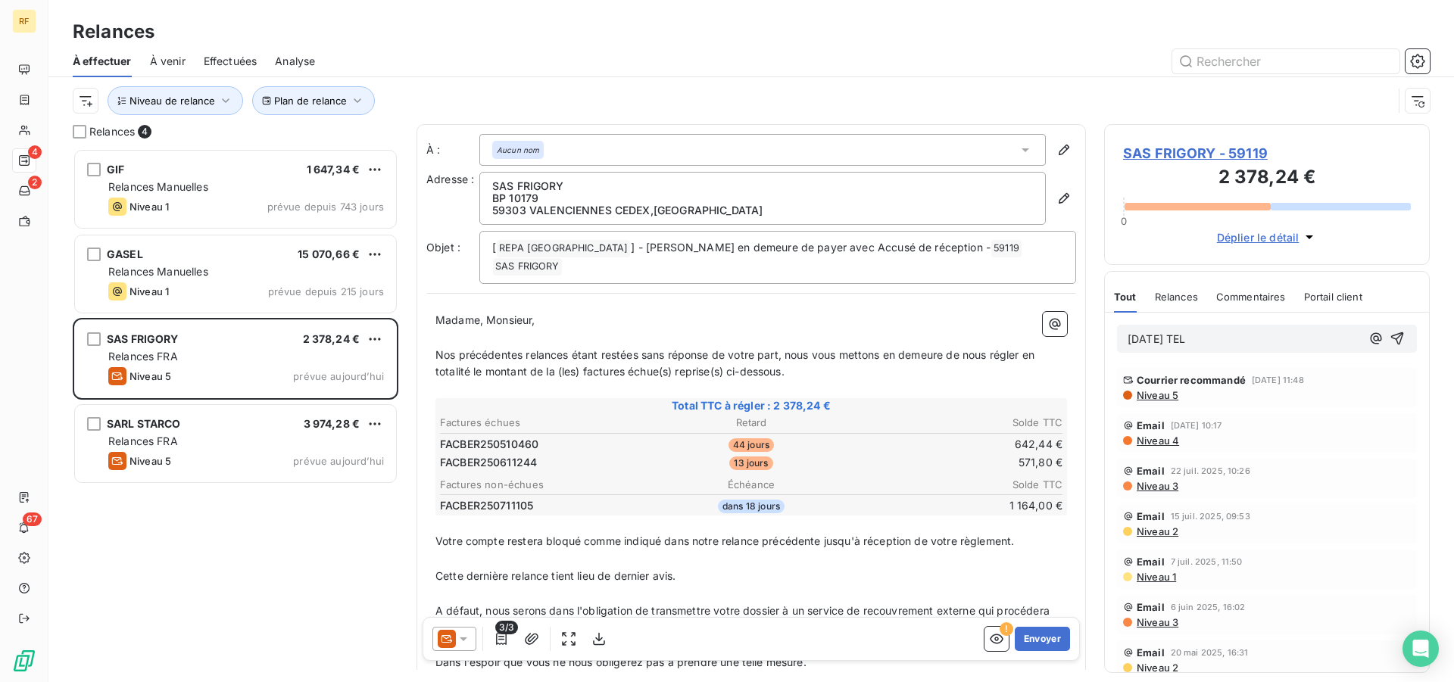
click at [1200, 158] on span "SAS FRIGORY - 59119" at bounding box center [1267, 153] width 288 height 20
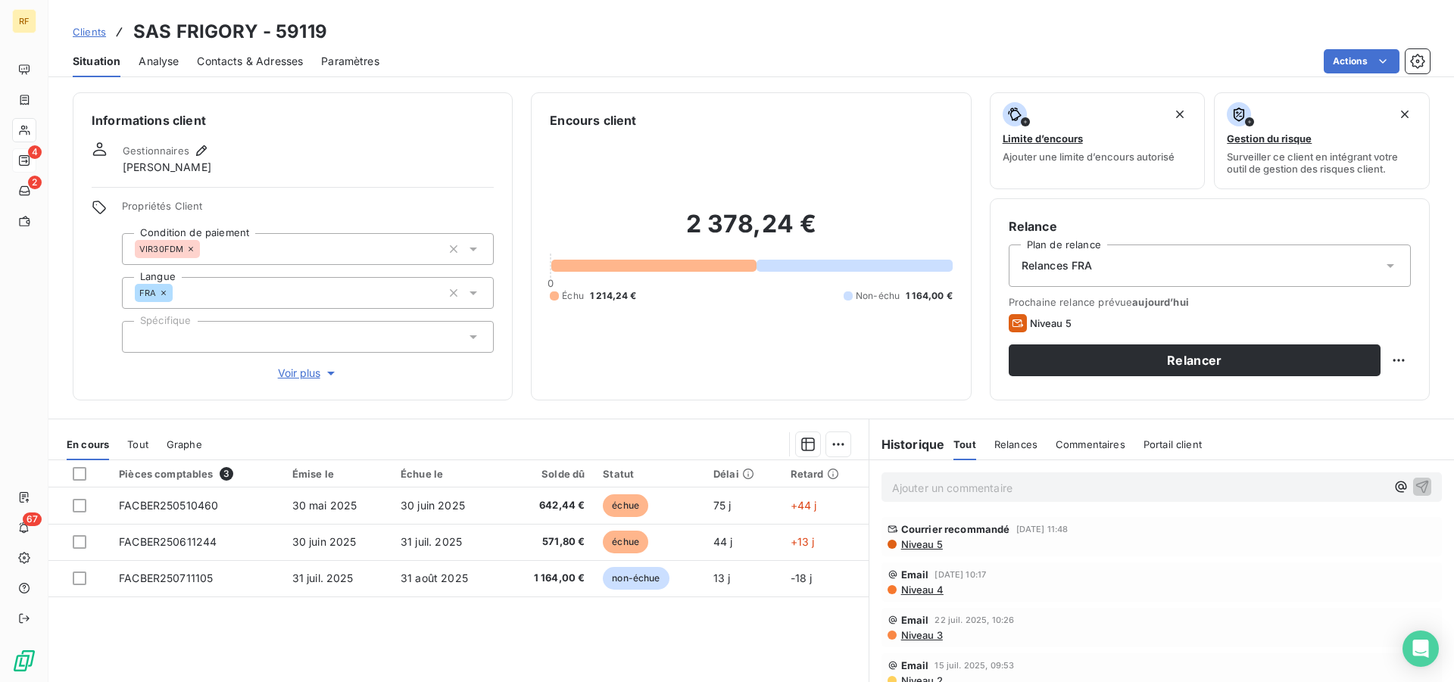
click at [1118, 270] on div "Relances FRA" at bounding box center [1210, 266] width 402 height 42
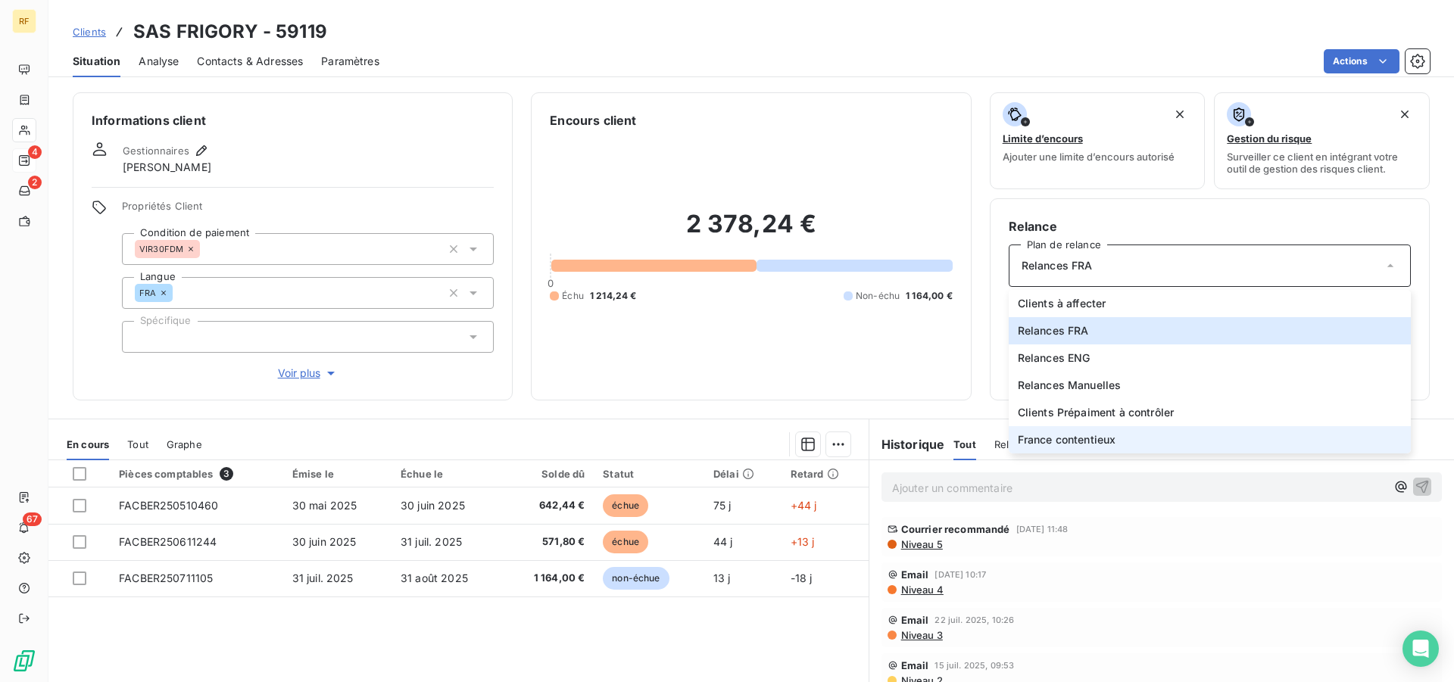
click at [1093, 439] on span "France contentieux" at bounding box center [1067, 439] width 98 height 15
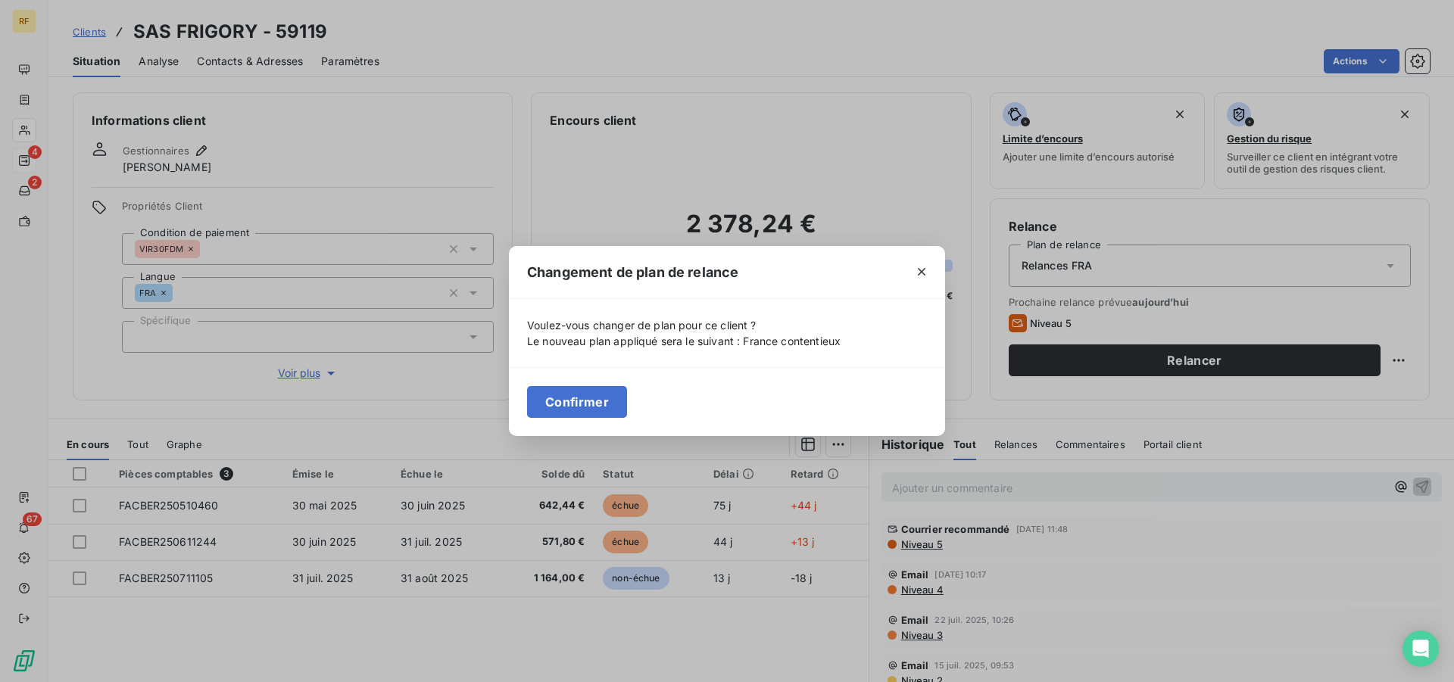
click at [582, 406] on button "Confirmer" at bounding box center [577, 402] width 100 height 32
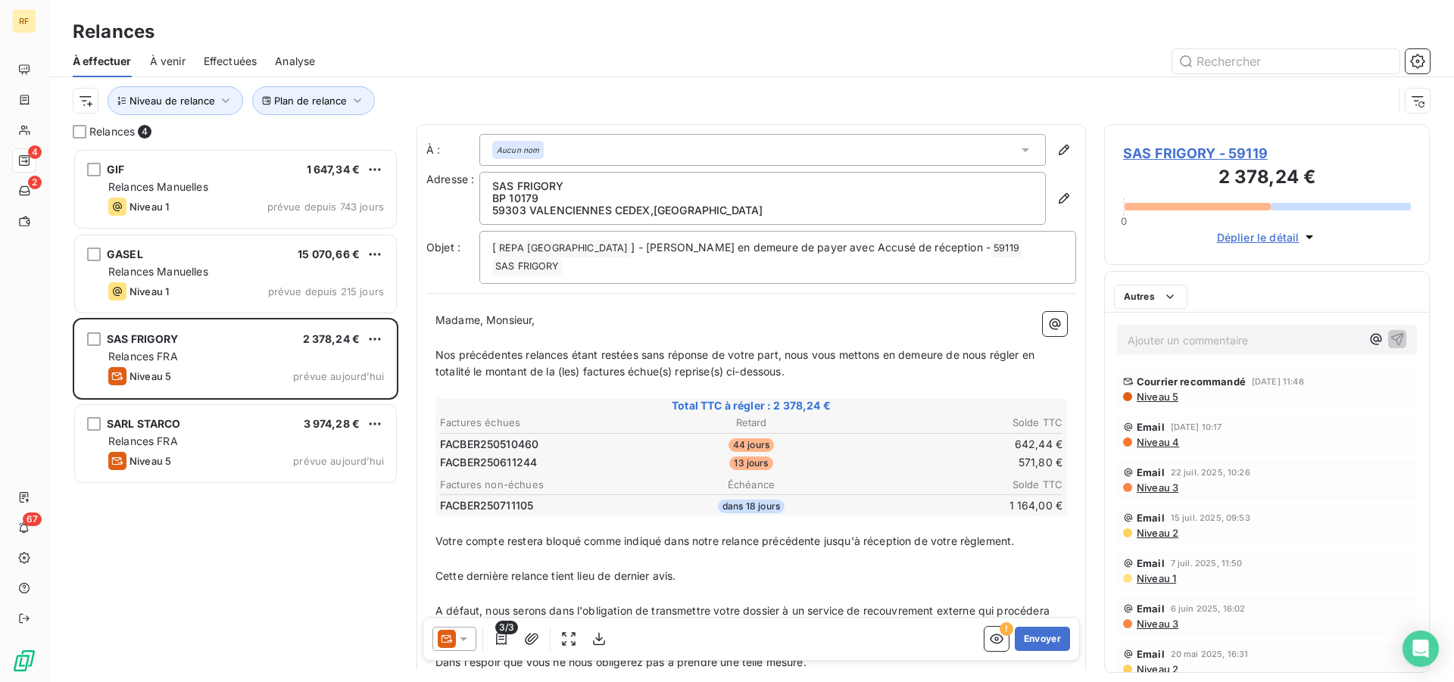
scroll to position [521, 313]
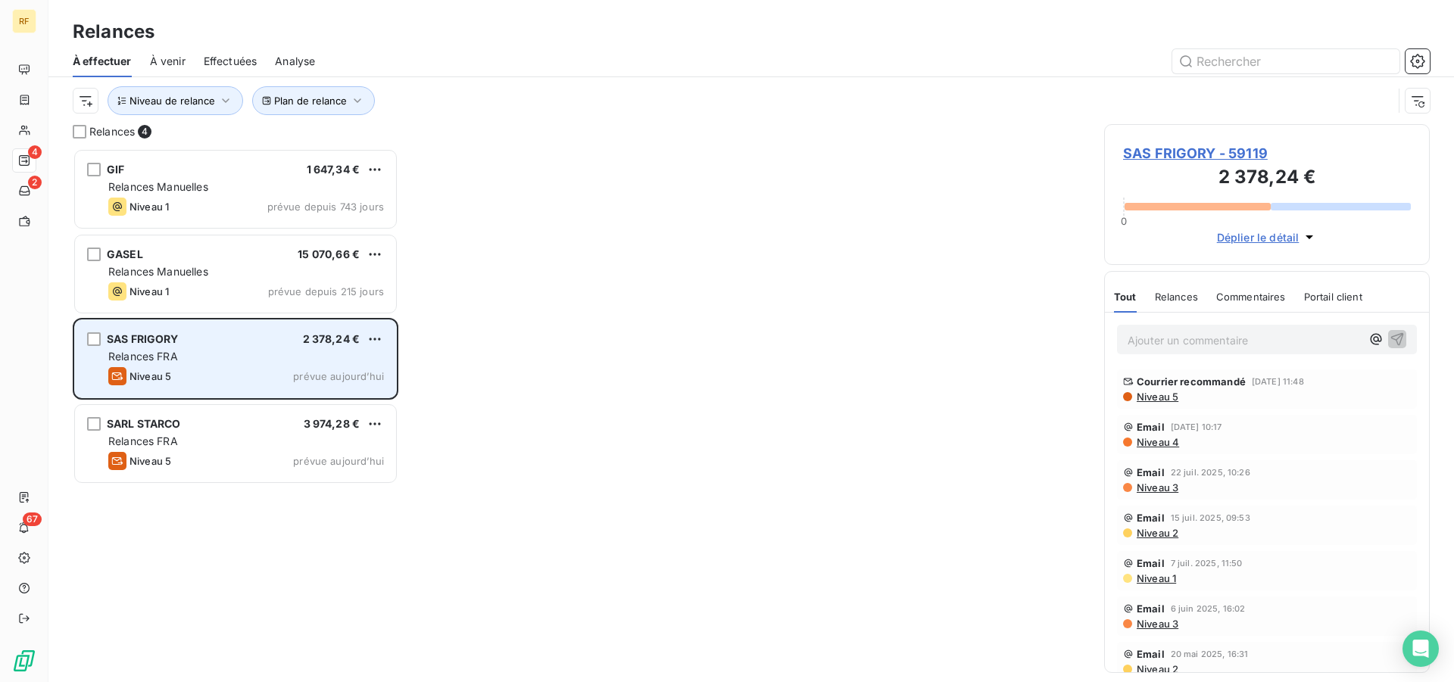
click at [316, 348] on div "SAS FRIGORY 2 378,24 € Relances FRA Niveau 5 prévue aujourd’hui" at bounding box center [235, 358] width 321 height 77
click at [307, 365] on div "SAS FRIGORY 2 378,24 € Relances FRA Niveau 5 prévue aujourd’hui" at bounding box center [235, 358] width 321 height 77
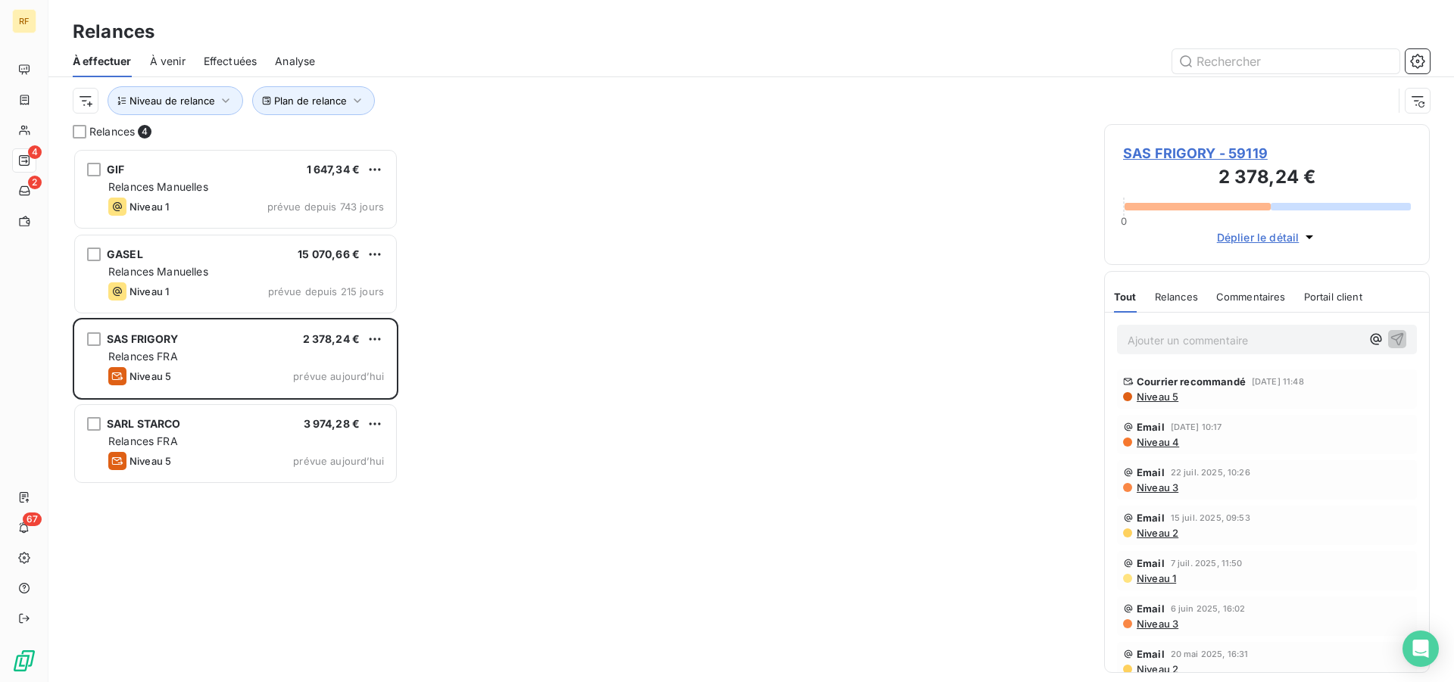
click at [1248, 335] on p "Ajouter un commentaire ﻿" at bounding box center [1243, 340] width 233 height 19
click at [1263, 341] on p "13/08/25 TEL" at bounding box center [1243, 339] width 233 height 17
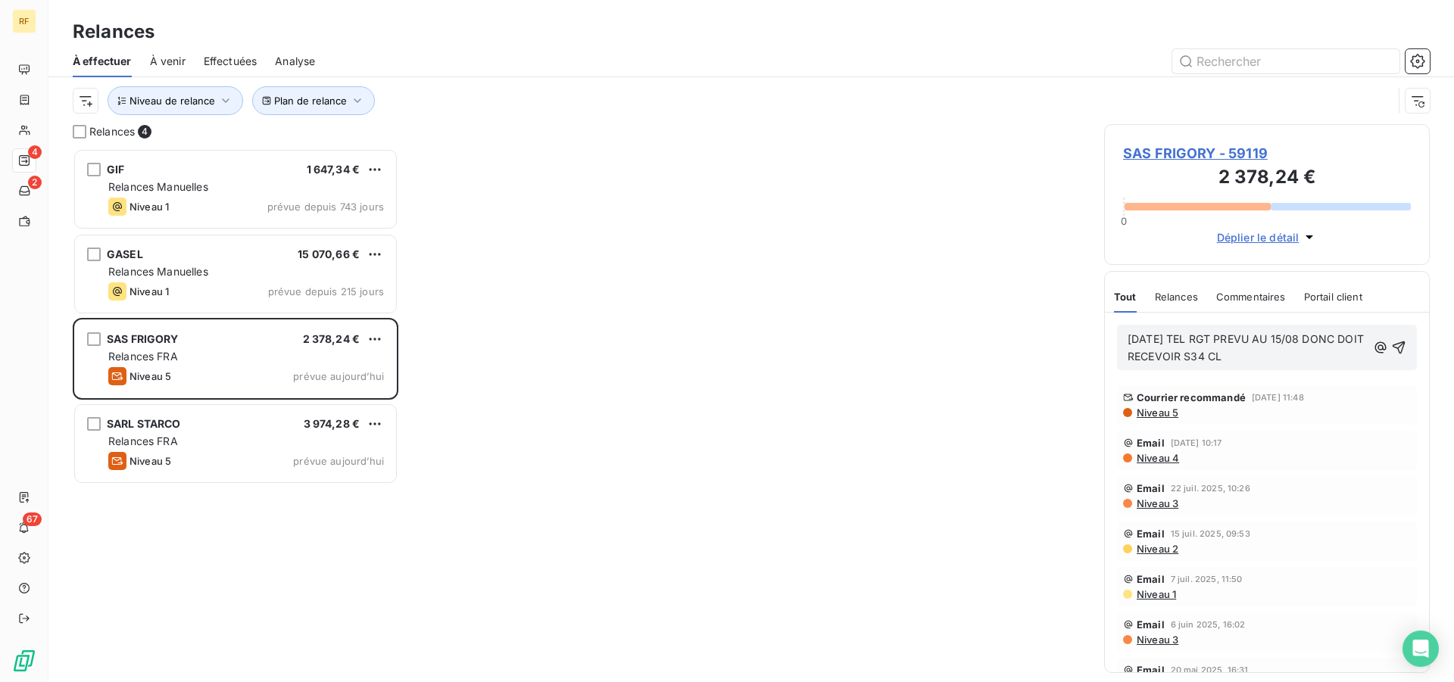
click at [1394, 347] on div "13/08/25 TEL RGT PREVU AU 15/08 DONC DOIT RECEVOIR S34 CL" at bounding box center [1267, 347] width 300 height 45
click at [1393, 348] on icon "button" at bounding box center [1399, 348] width 13 height 13
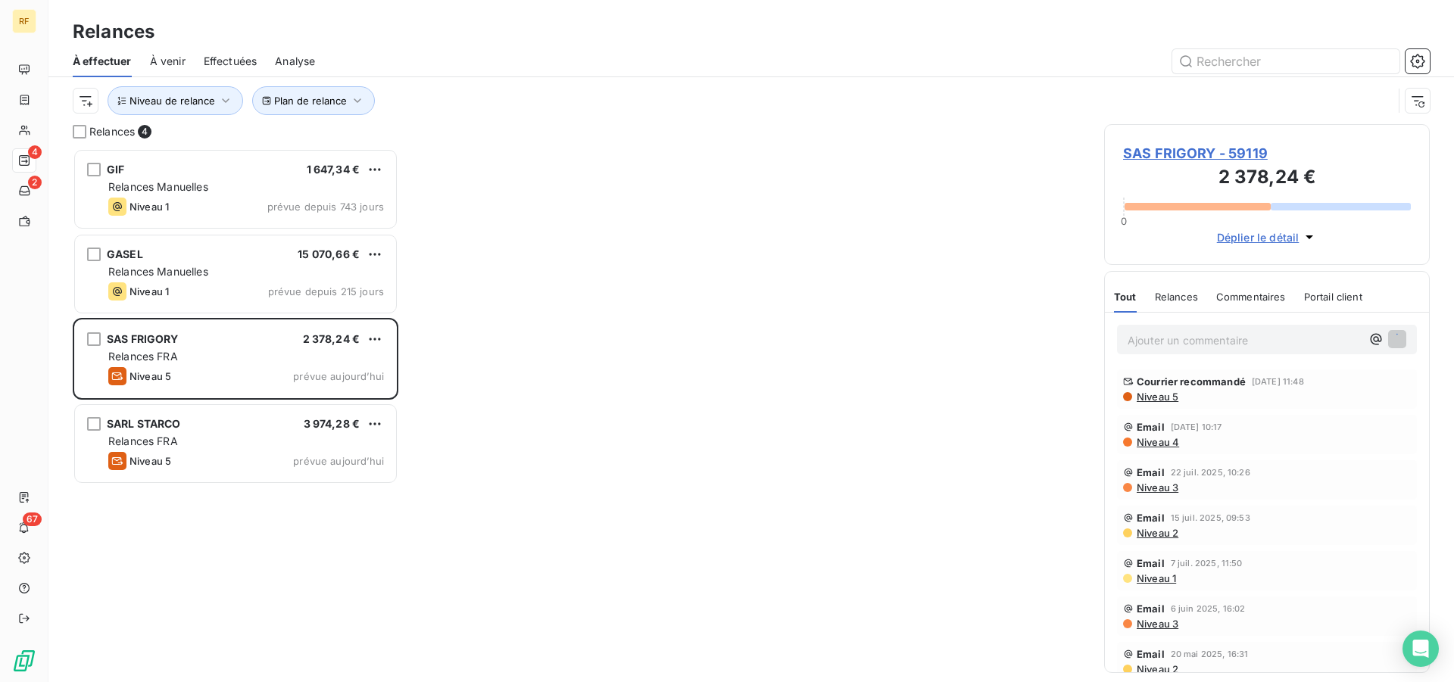
click at [1158, 147] on span "SAS FRIGORY - 59119" at bounding box center [1267, 153] width 288 height 20
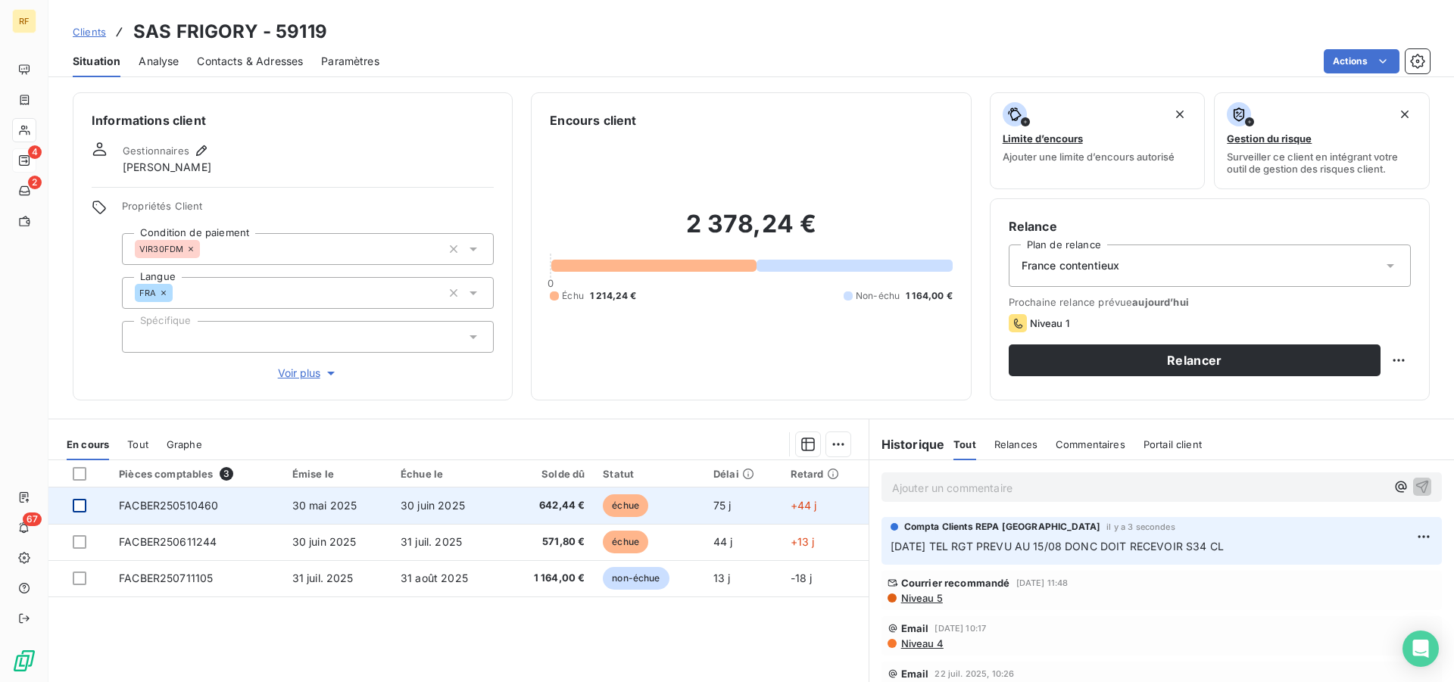
click at [80, 506] on div at bounding box center [80, 506] width 14 height 14
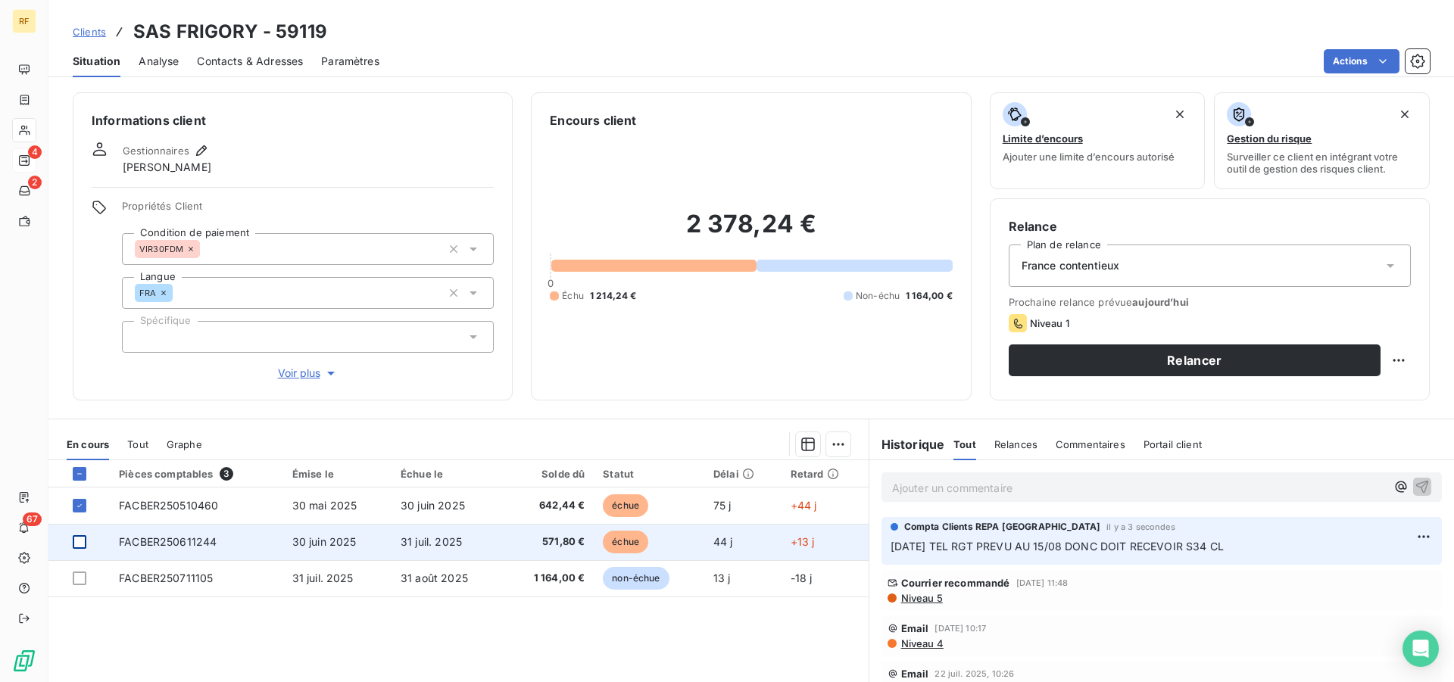
click at [78, 547] on div at bounding box center [80, 542] width 14 height 14
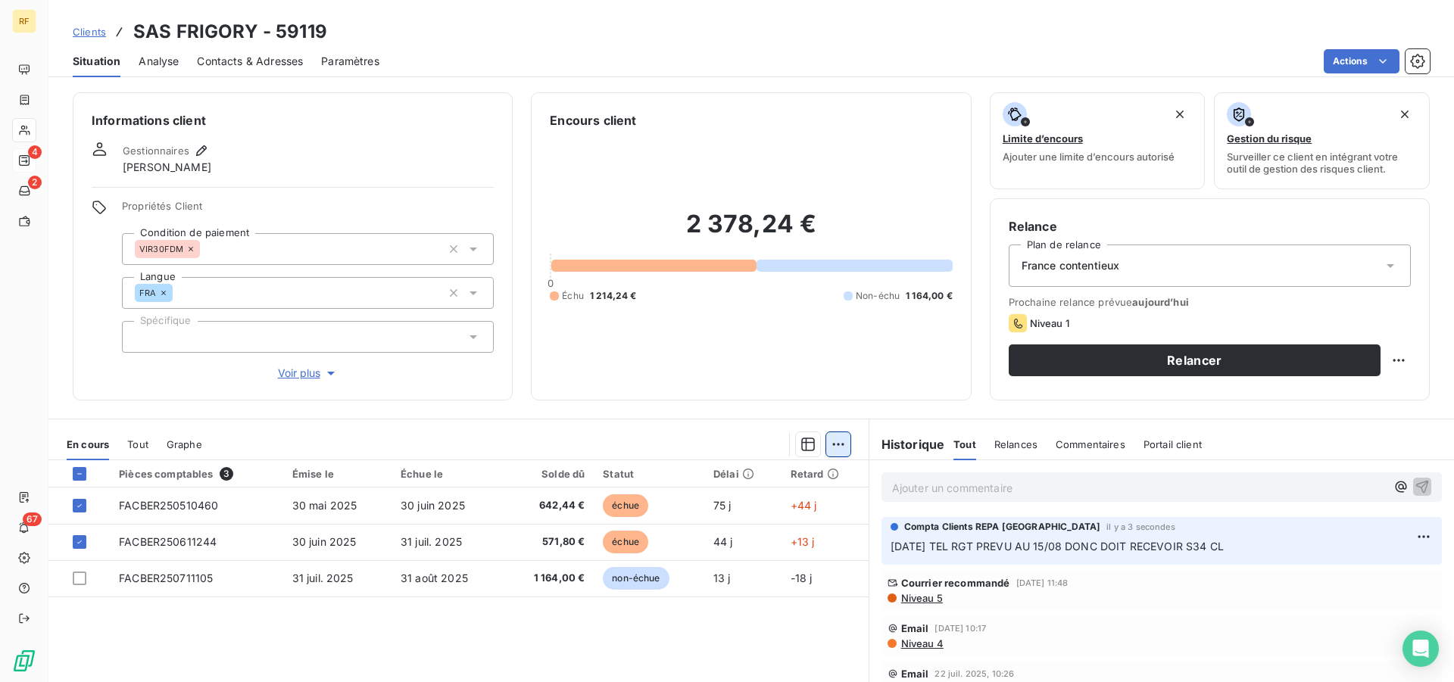
click at [834, 446] on html "RF 4 2 67 Clients SAS FRIGORY - 59119 Situation Analyse Contacts & Adresses Par…" at bounding box center [727, 341] width 1454 height 682
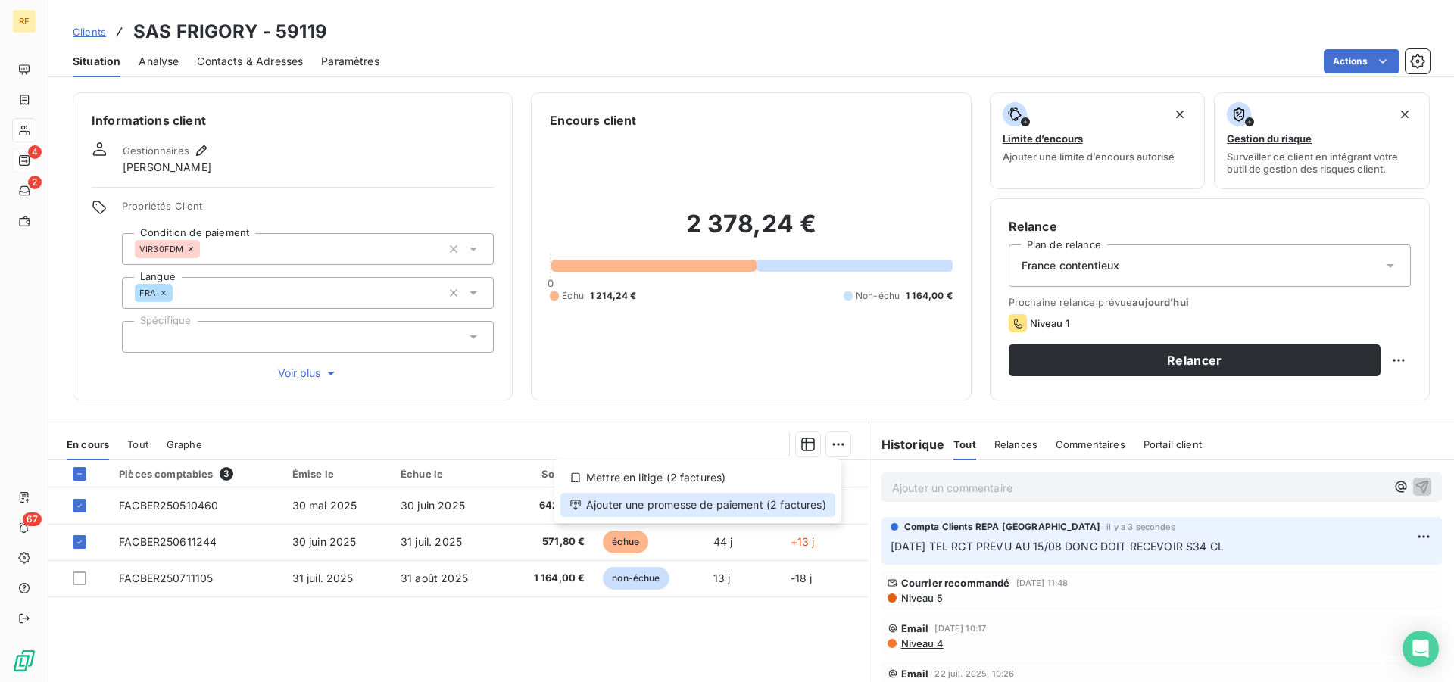
click at [758, 508] on div "Ajouter une promesse de paiement (2 factures)" at bounding box center [697, 505] width 275 height 24
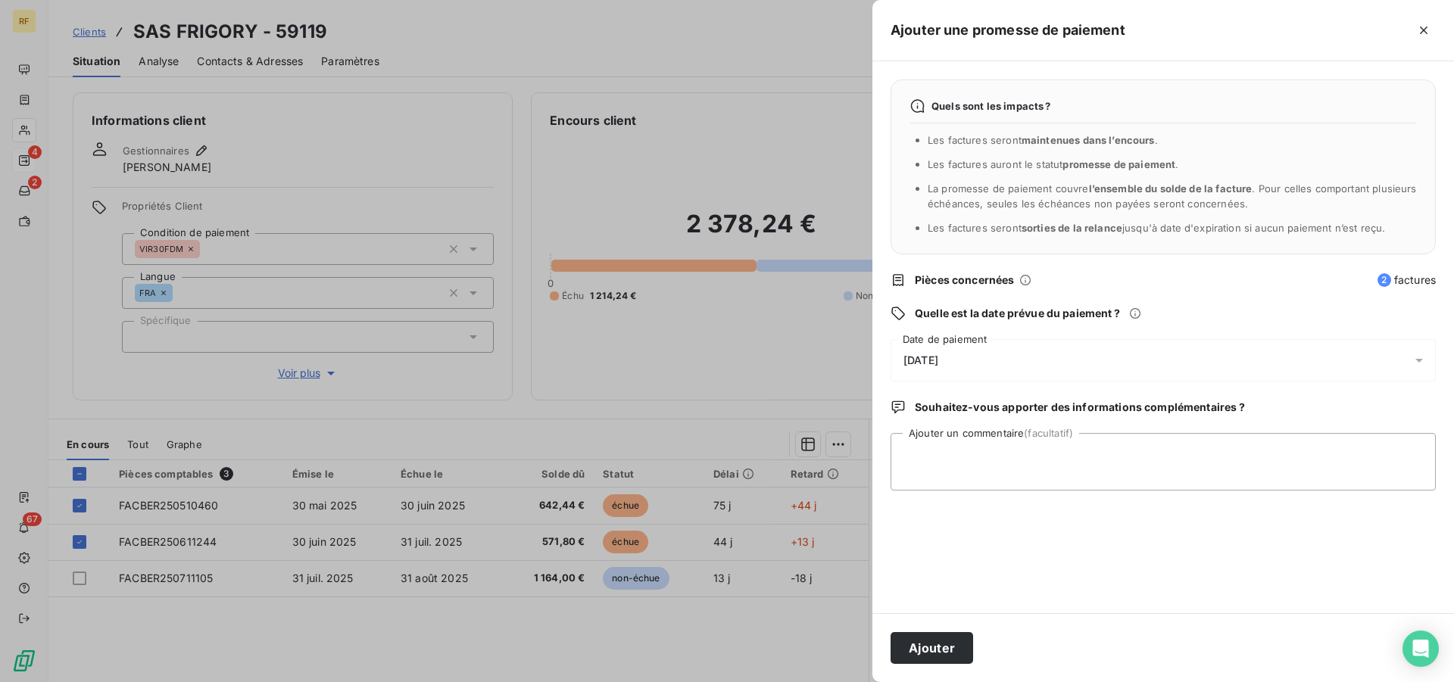
click at [938, 363] on span "14/08/2025" at bounding box center [920, 360] width 35 height 12
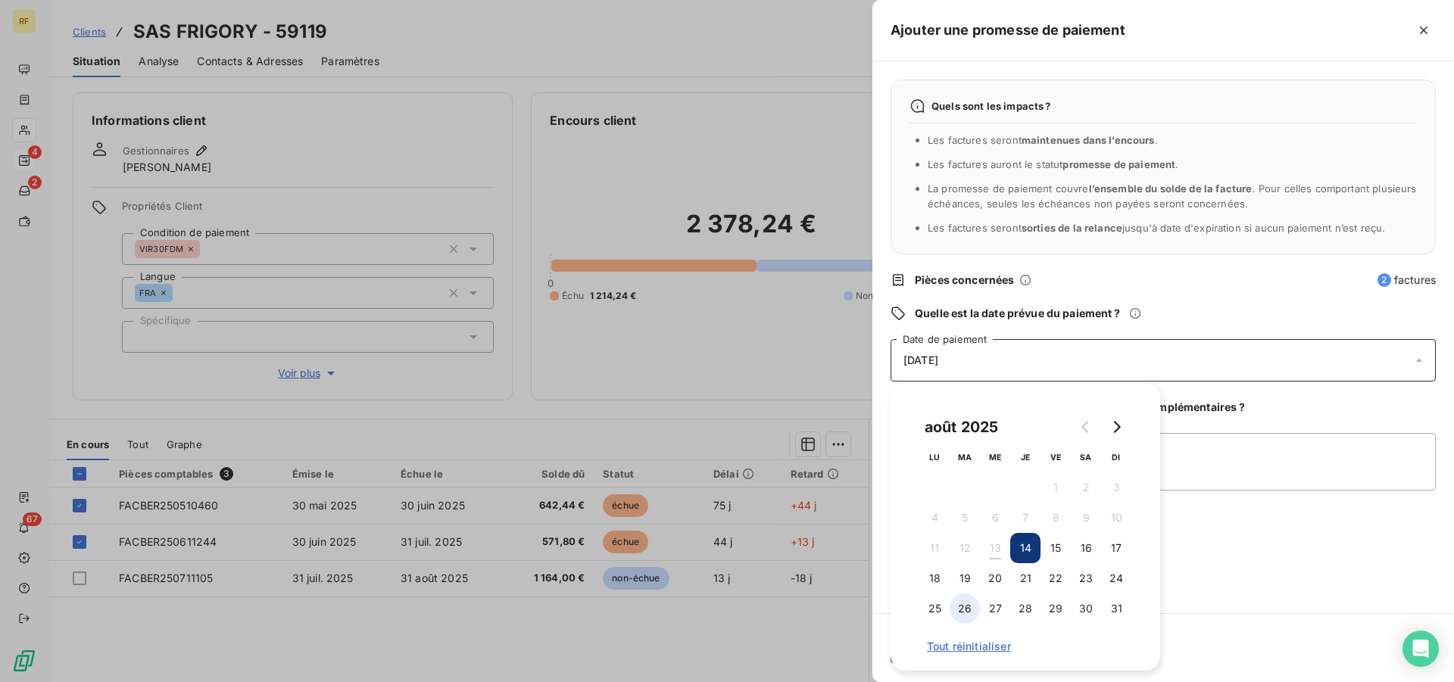
click at [963, 610] on button "26" at bounding box center [965, 609] width 30 height 30
click at [1190, 477] on textarea "Ajouter un commentaire (facultatif)" at bounding box center [1162, 462] width 545 height 58
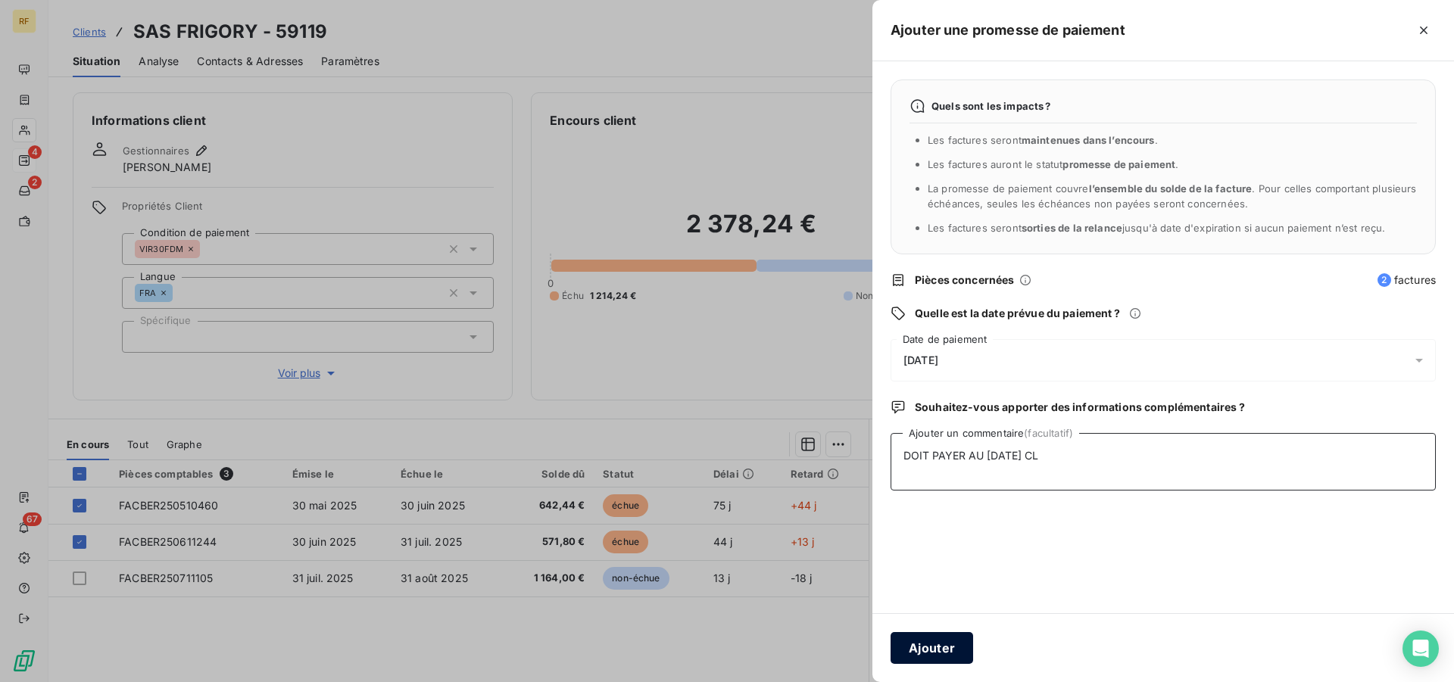
type textarea "DOIT PAYER AU 15/08/25 CL"
click at [929, 638] on button "Ajouter" at bounding box center [931, 648] width 83 height 32
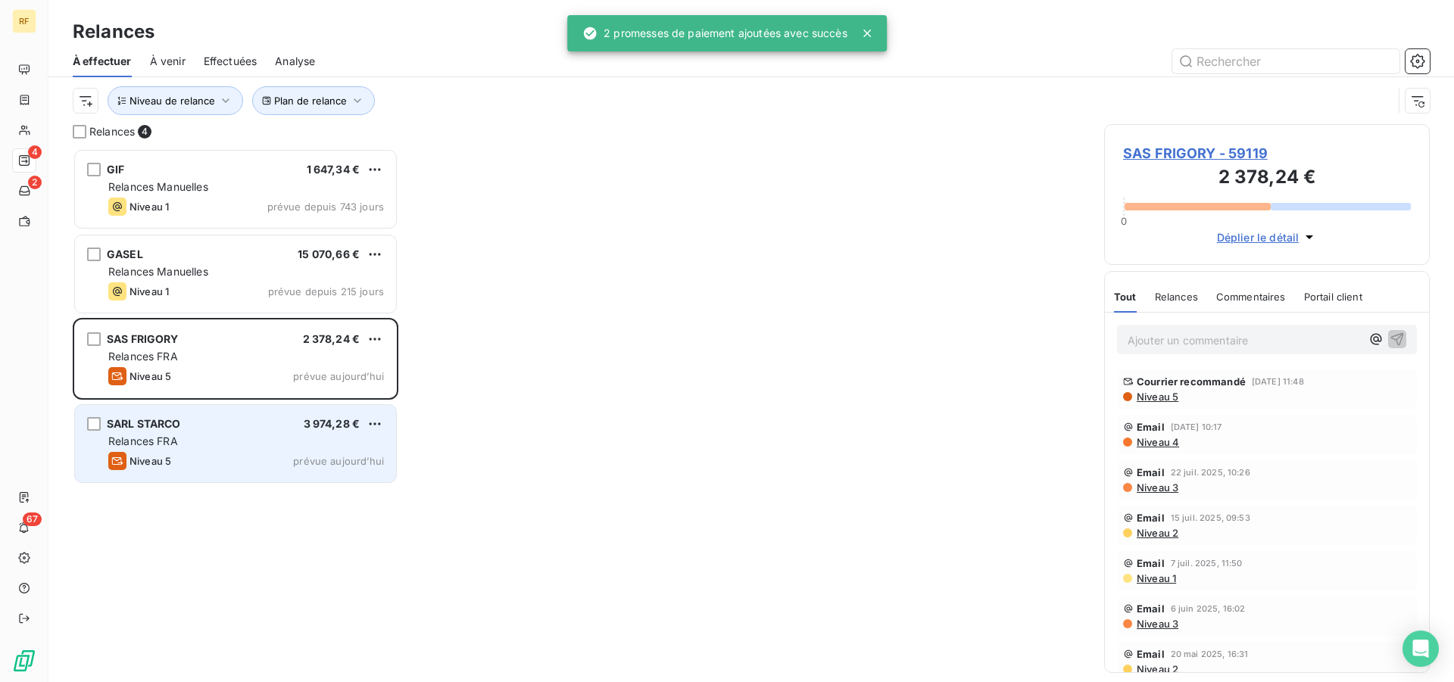
scroll to position [521, 313]
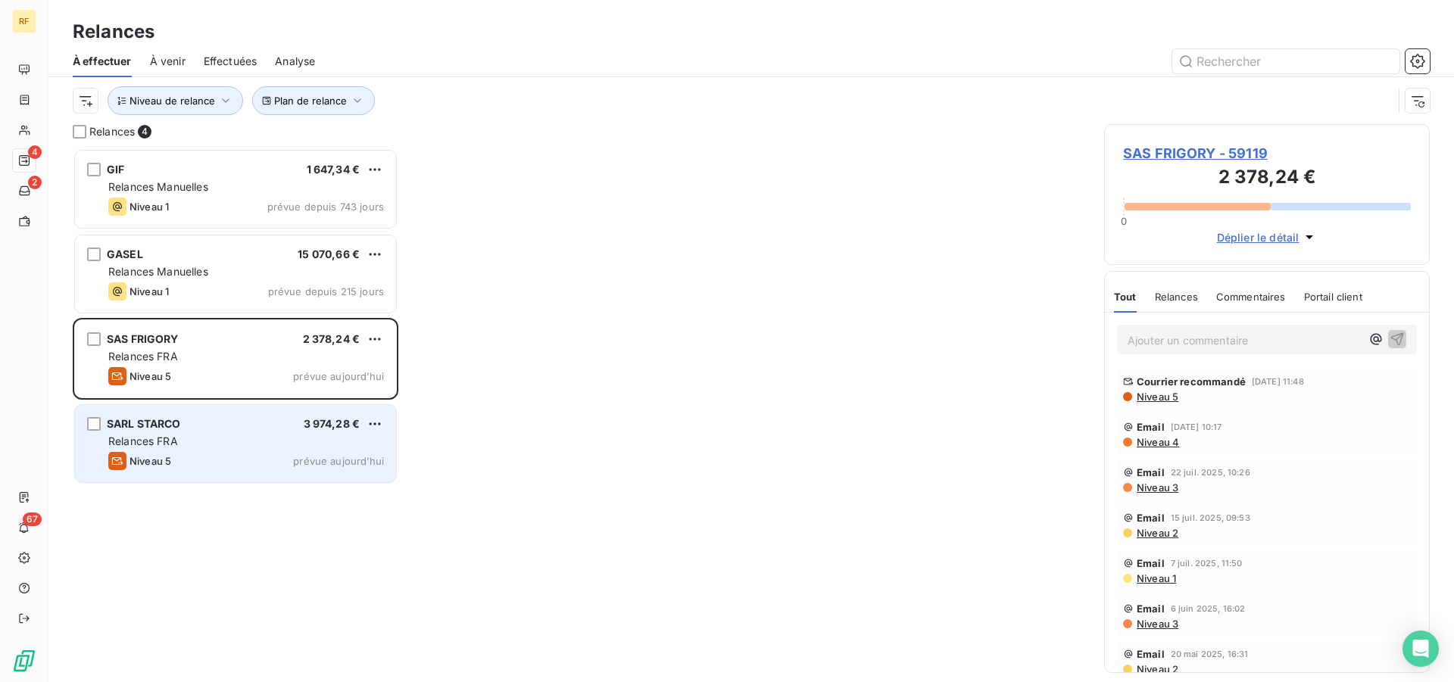
click at [257, 446] on div "Relances FRA" at bounding box center [246, 441] width 276 height 15
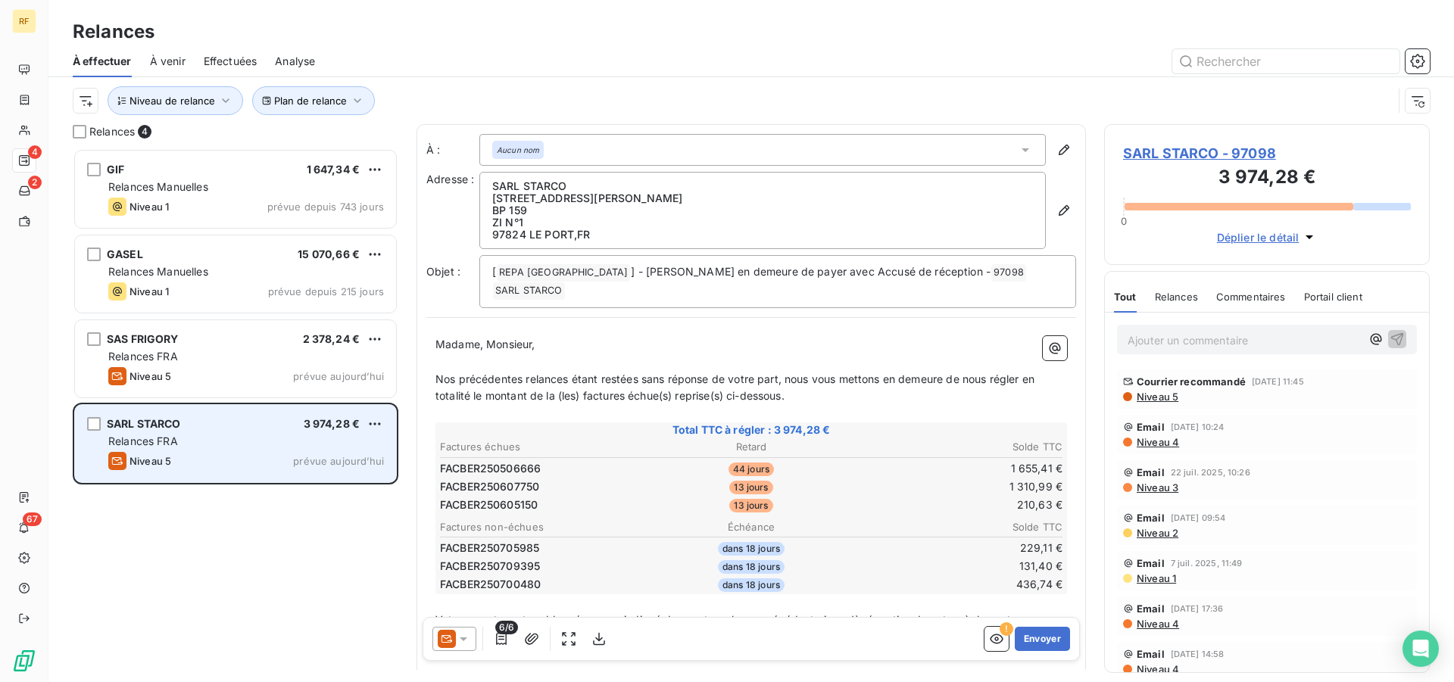
click at [257, 446] on div "Relances FRA" at bounding box center [246, 441] width 276 height 15
click at [300, 426] on div "SARL STARCO 3 974,28 €" at bounding box center [246, 424] width 276 height 14
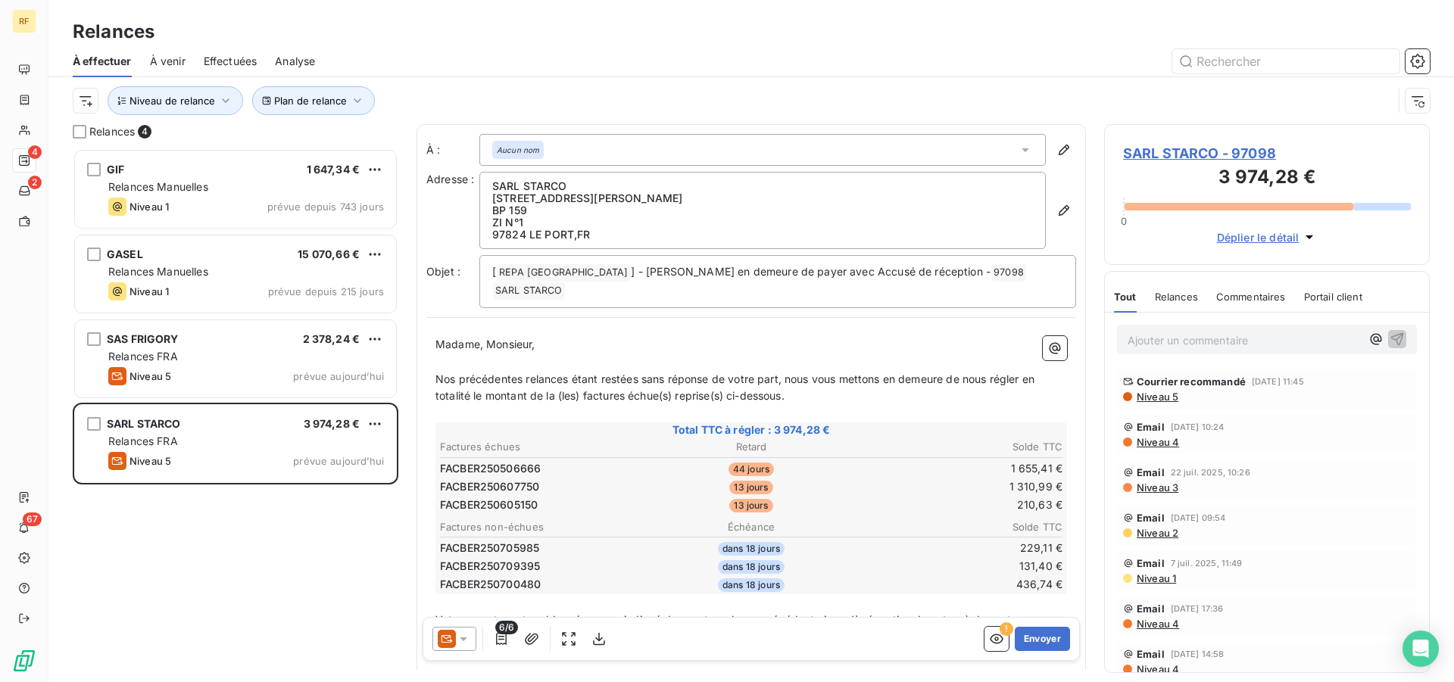
click at [1227, 334] on p "Ajouter un commentaire ﻿" at bounding box center [1243, 340] width 233 height 19
click at [1210, 342] on p "13/08/25 TEL" at bounding box center [1243, 339] width 233 height 17
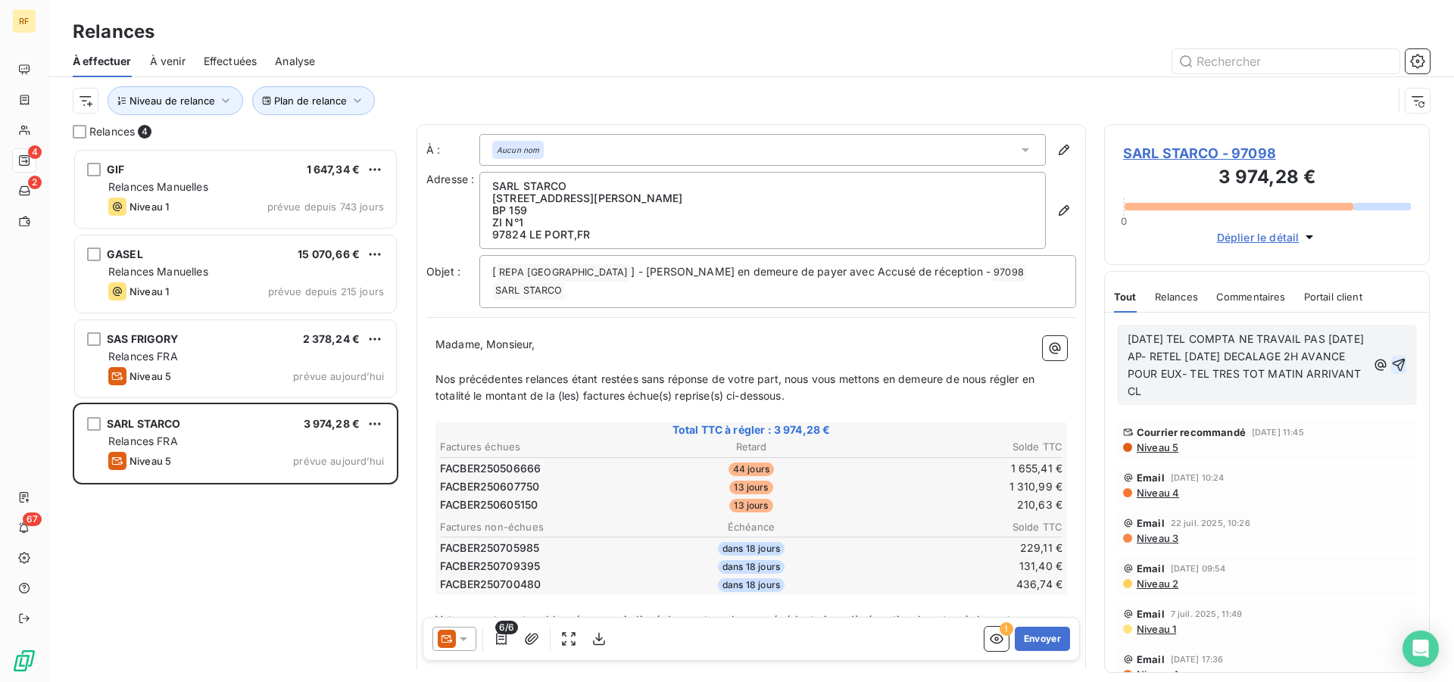
click at [1391, 362] on icon "button" at bounding box center [1398, 364] width 15 height 15
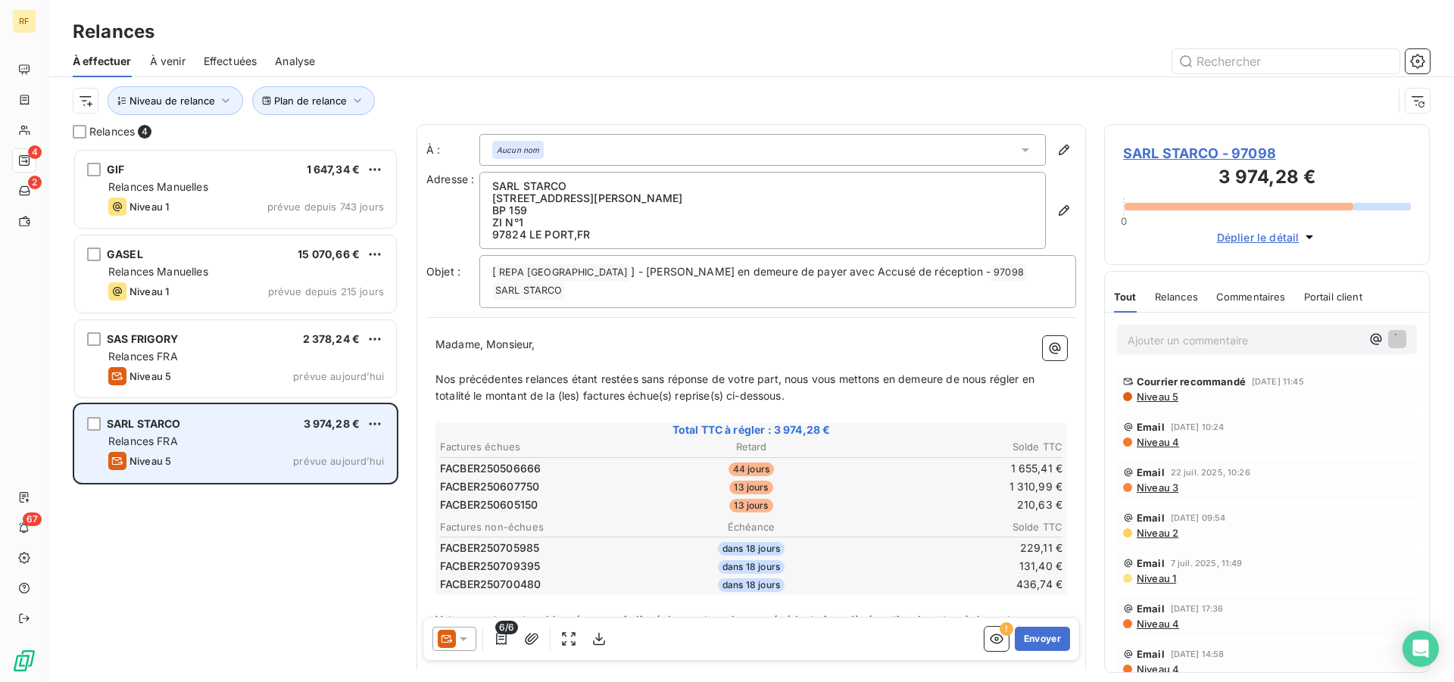
click at [229, 444] on div "Relances FRA" at bounding box center [246, 441] width 276 height 15
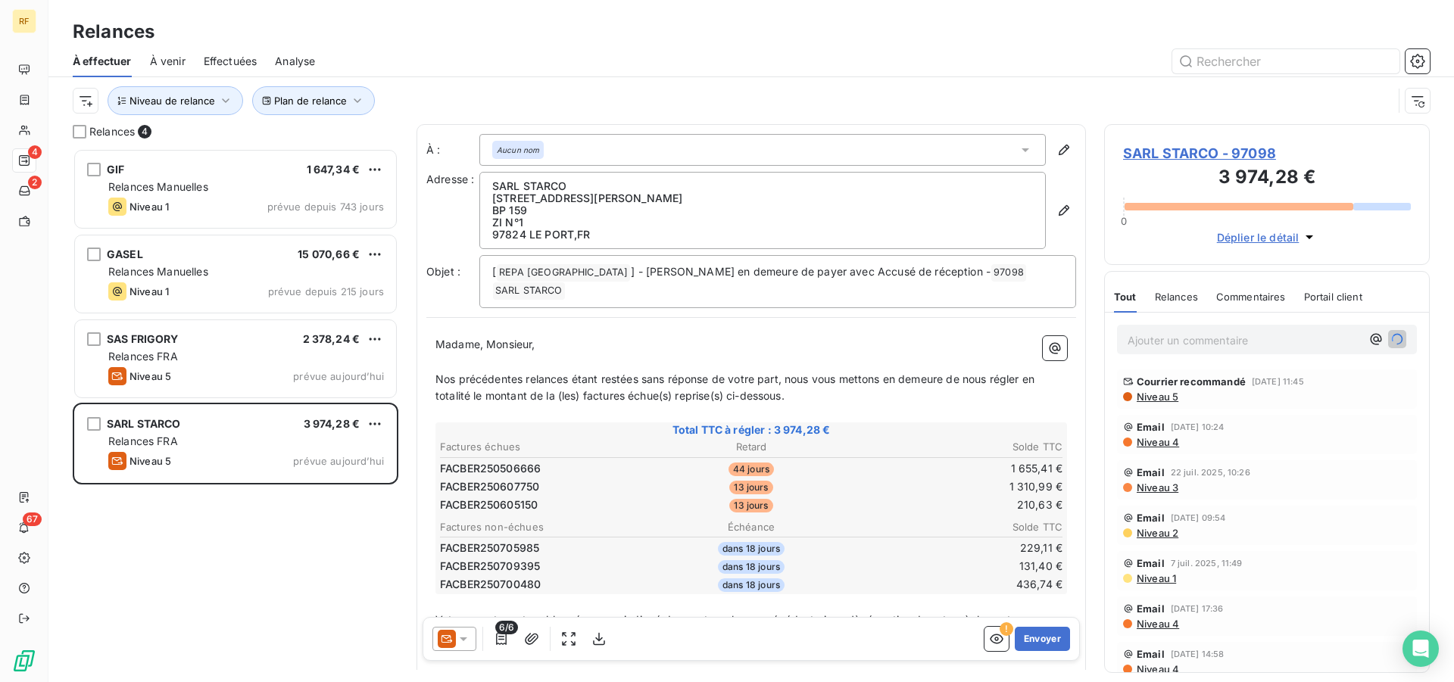
click at [1170, 159] on span "SARL STARCO - 97098" at bounding box center [1267, 153] width 288 height 20
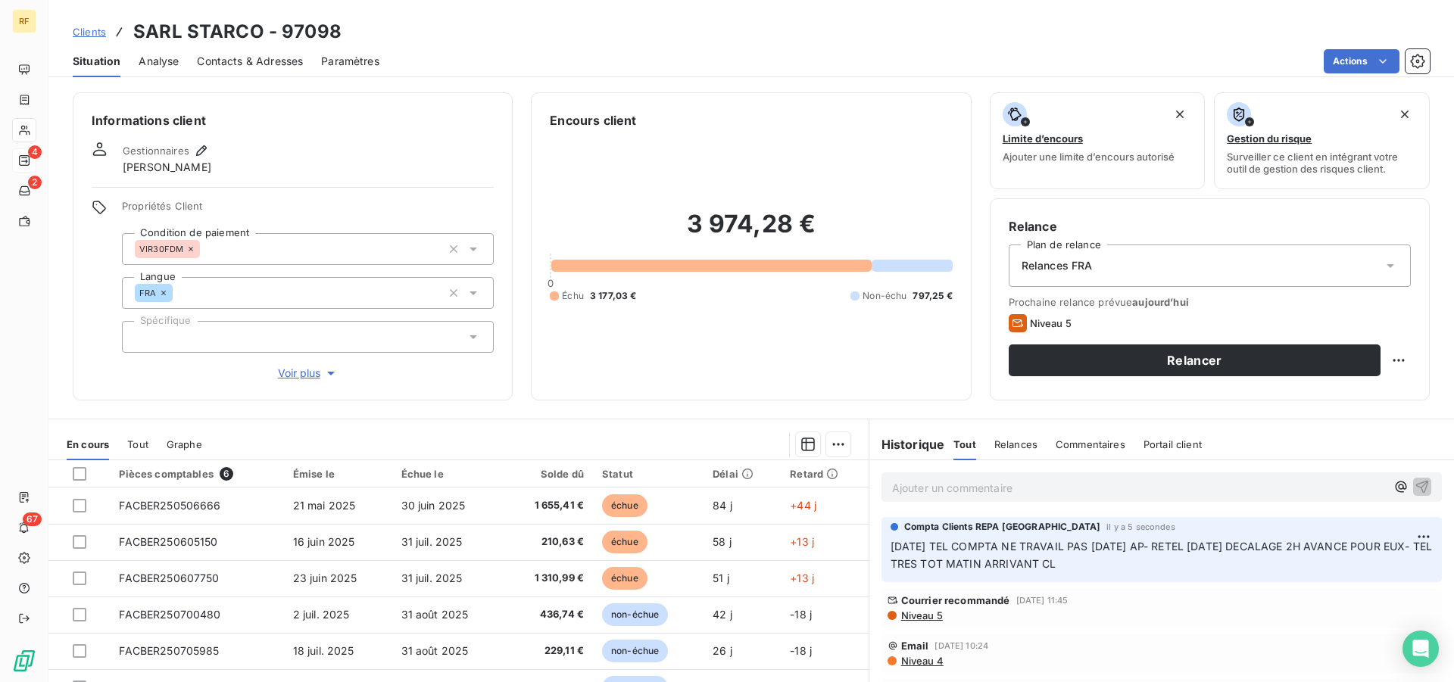
click at [1098, 267] on div "Relances FRA" at bounding box center [1210, 266] width 402 height 42
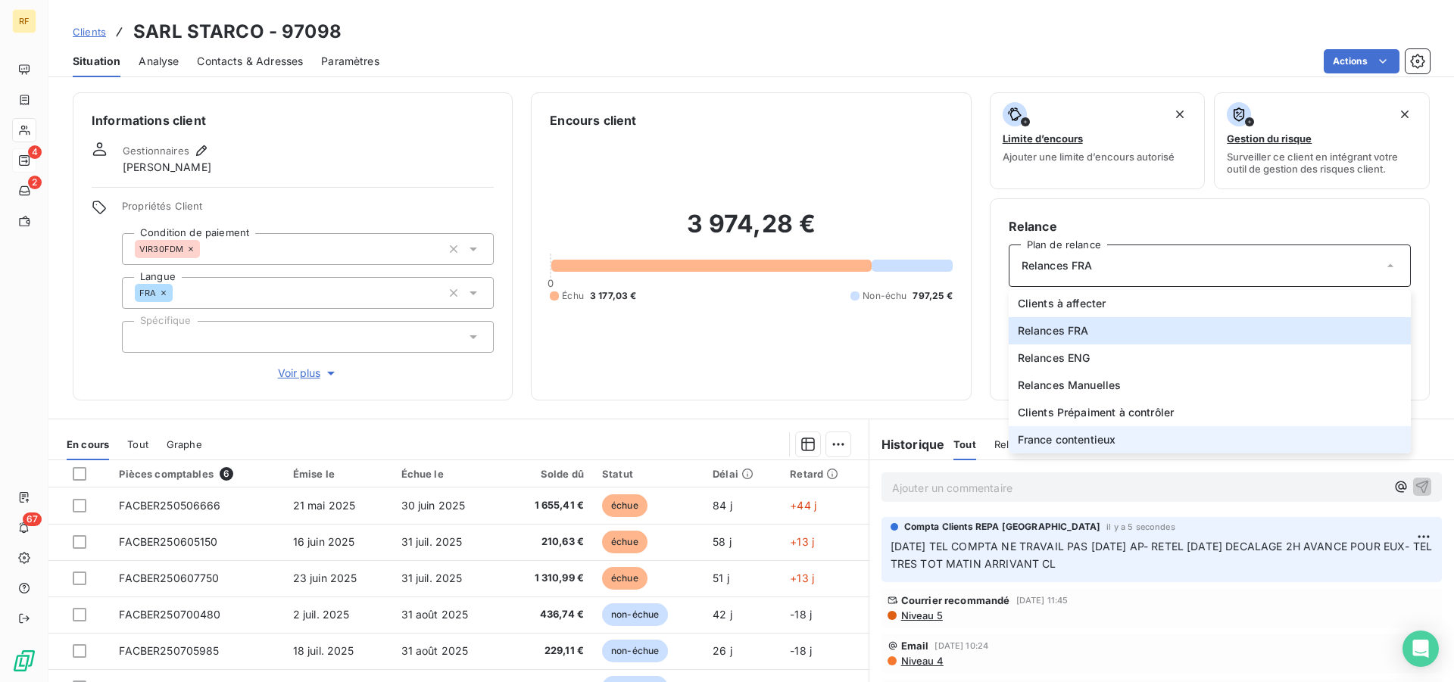
click at [1105, 440] on span "France contentieux" at bounding box center [1067, 439] width 98 height 15
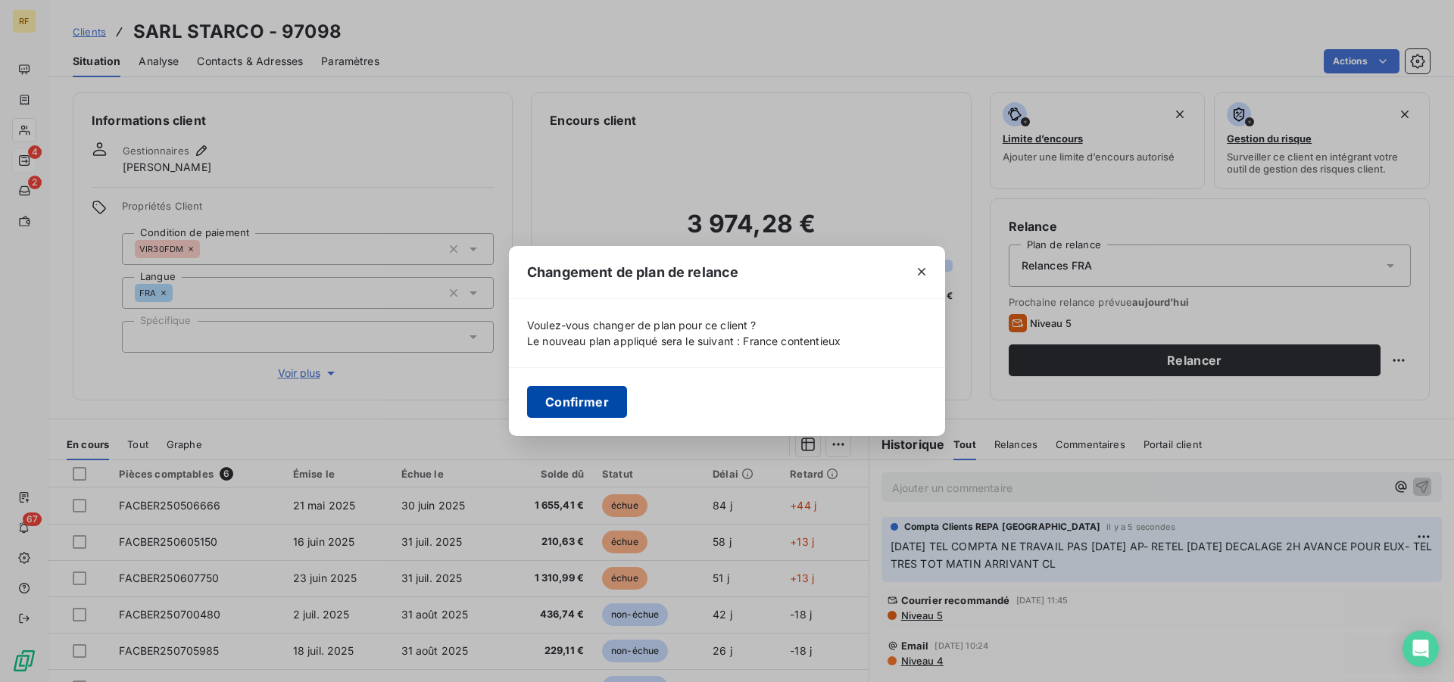
click at [582, 397] on button "Confirmer" at bounding box center [577, 402] width 100 height 32
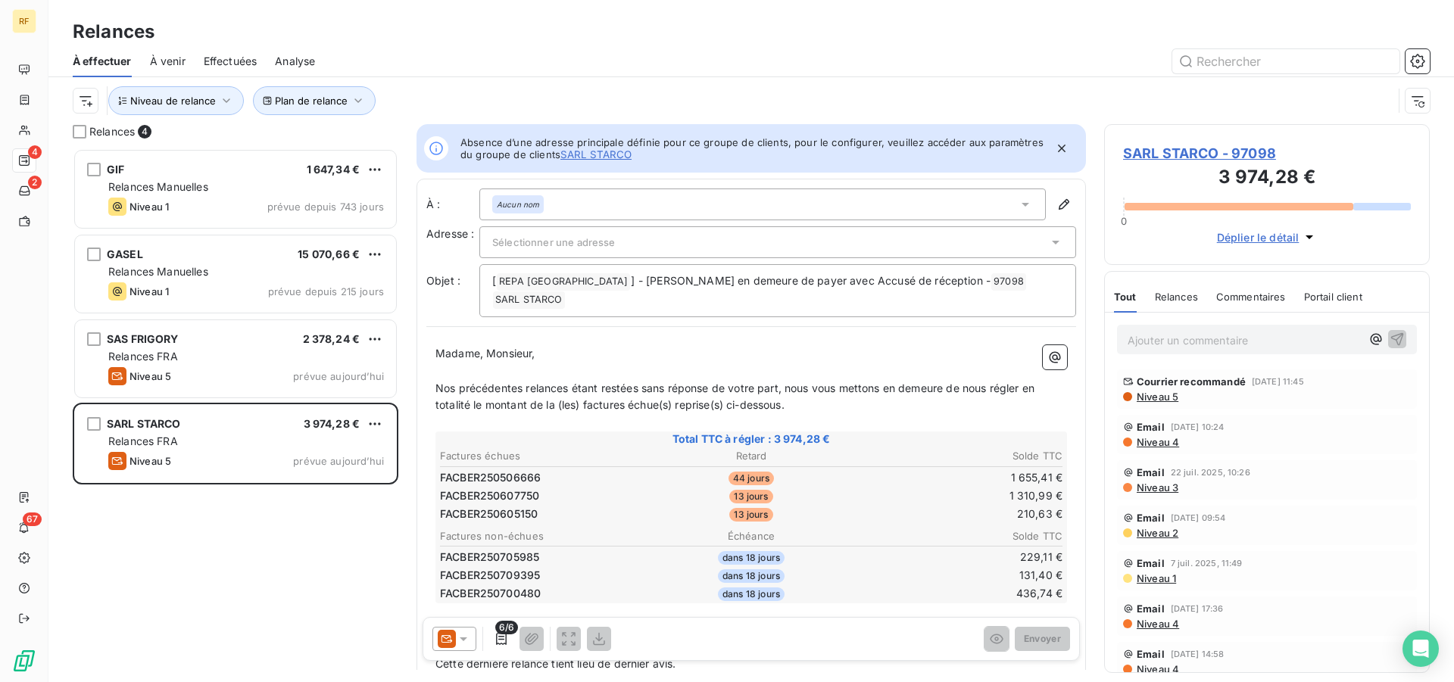
scroll to position [521, 313]
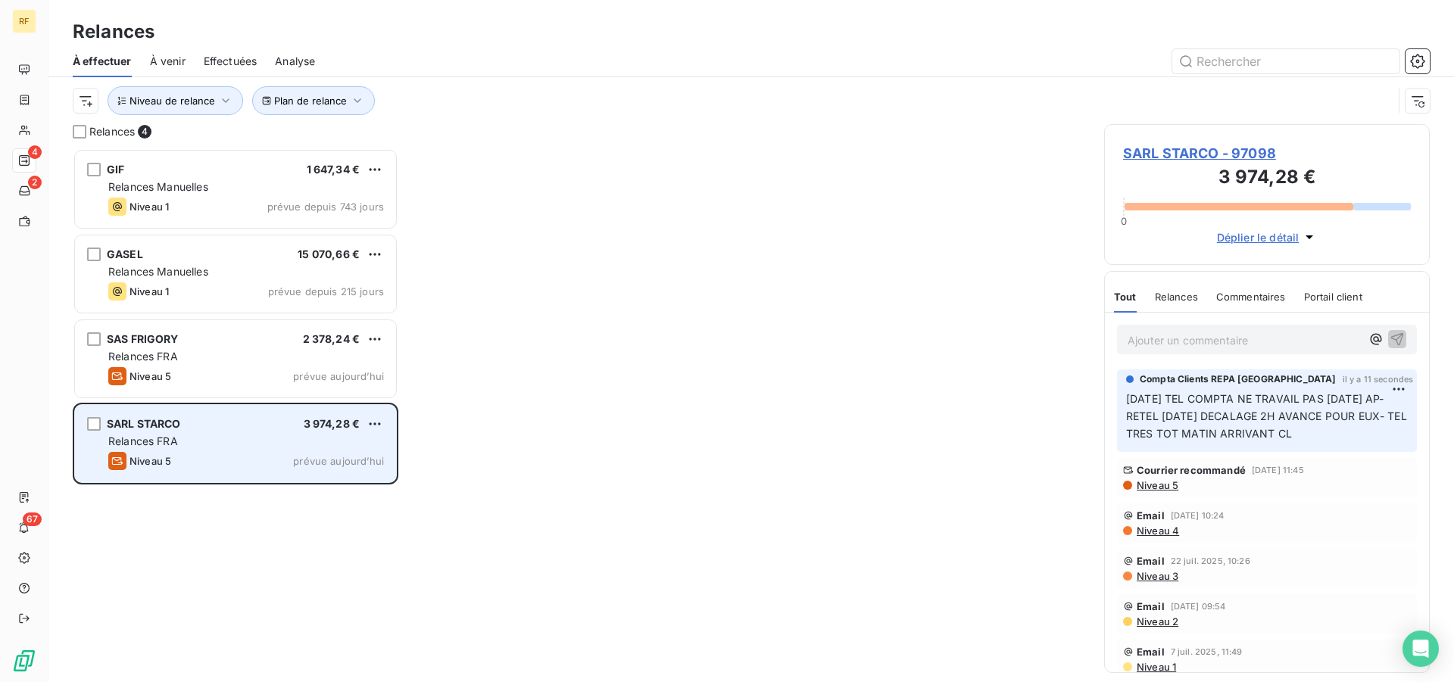
click at [194, 443] on div "Relances FRA" at bounding box center [246, 441] width 276 height 15
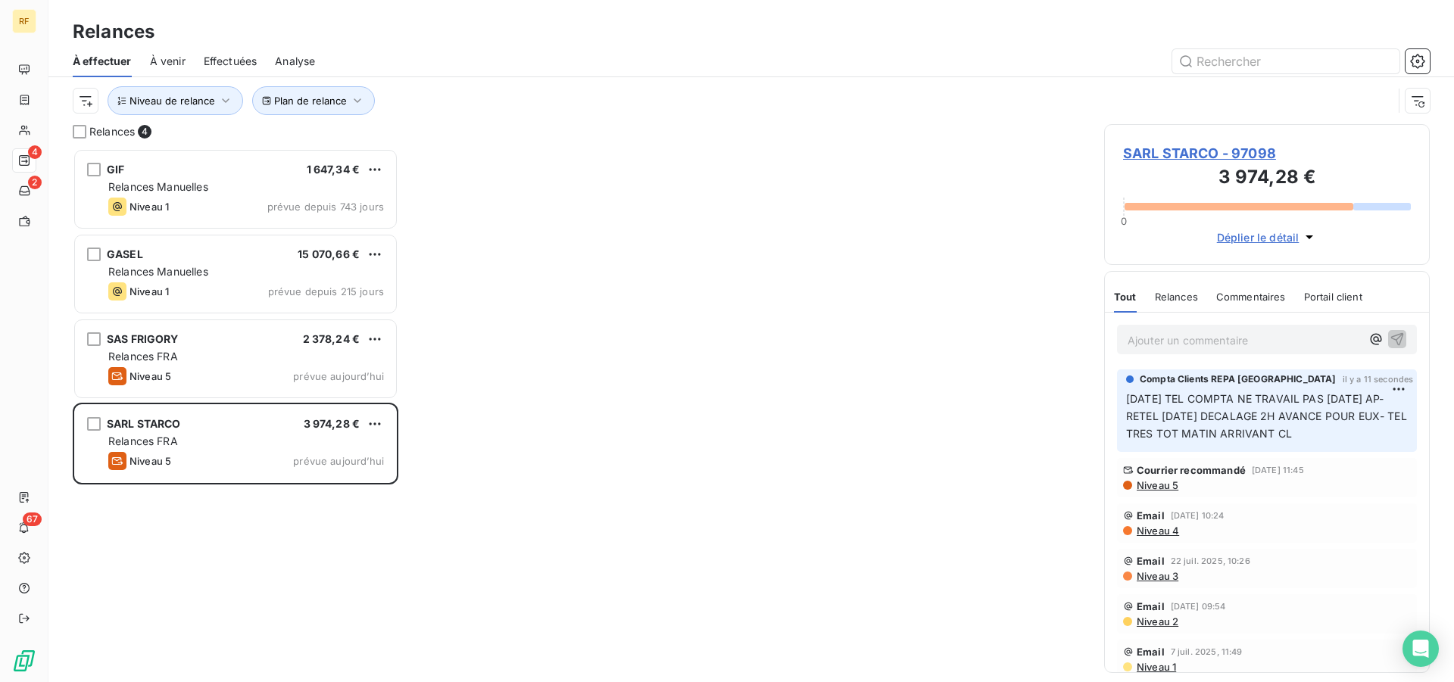
click at [1215, 151] on span "SARL STARCO - 97098" at bounding box center [1267, 153] width 288 height 20
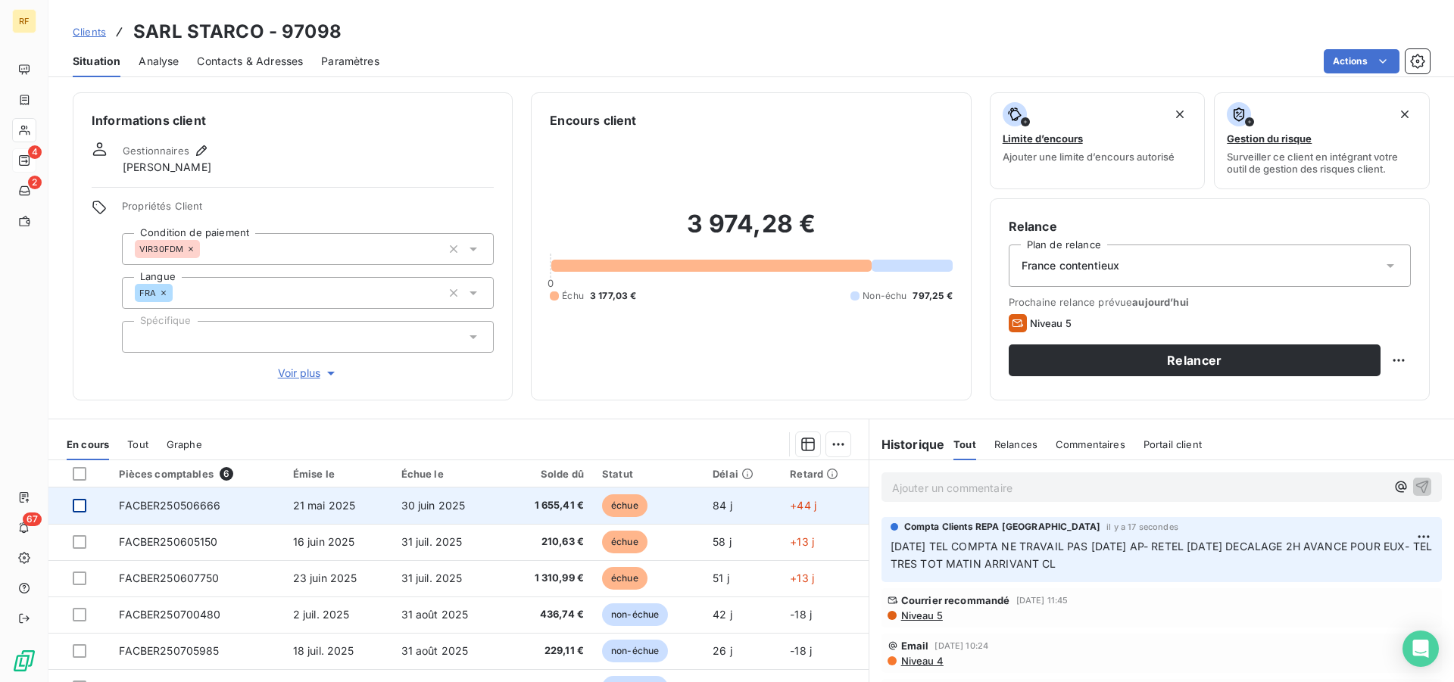
click at [80, 505] on div at bounding box center [80, 506] width 14 height 14
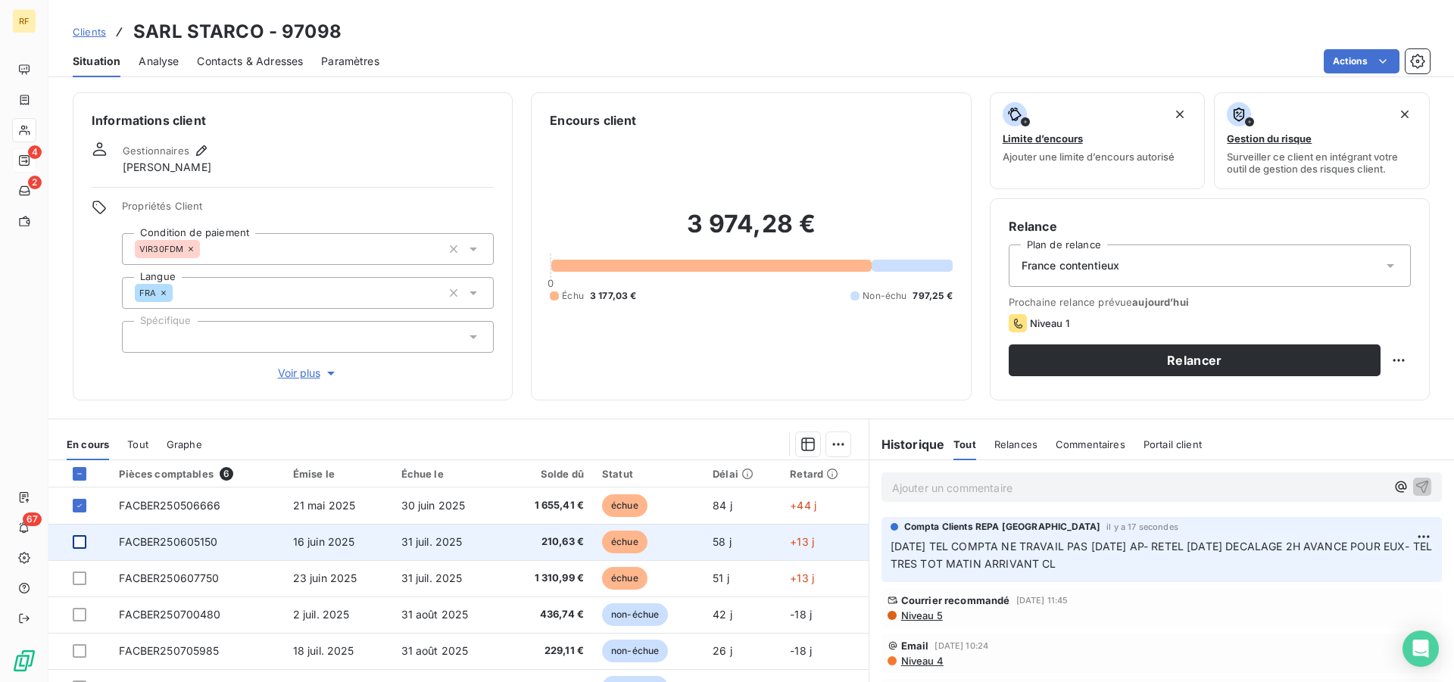
click at [80, 541] on div at bounding box center [80, 542] width 14 height 14
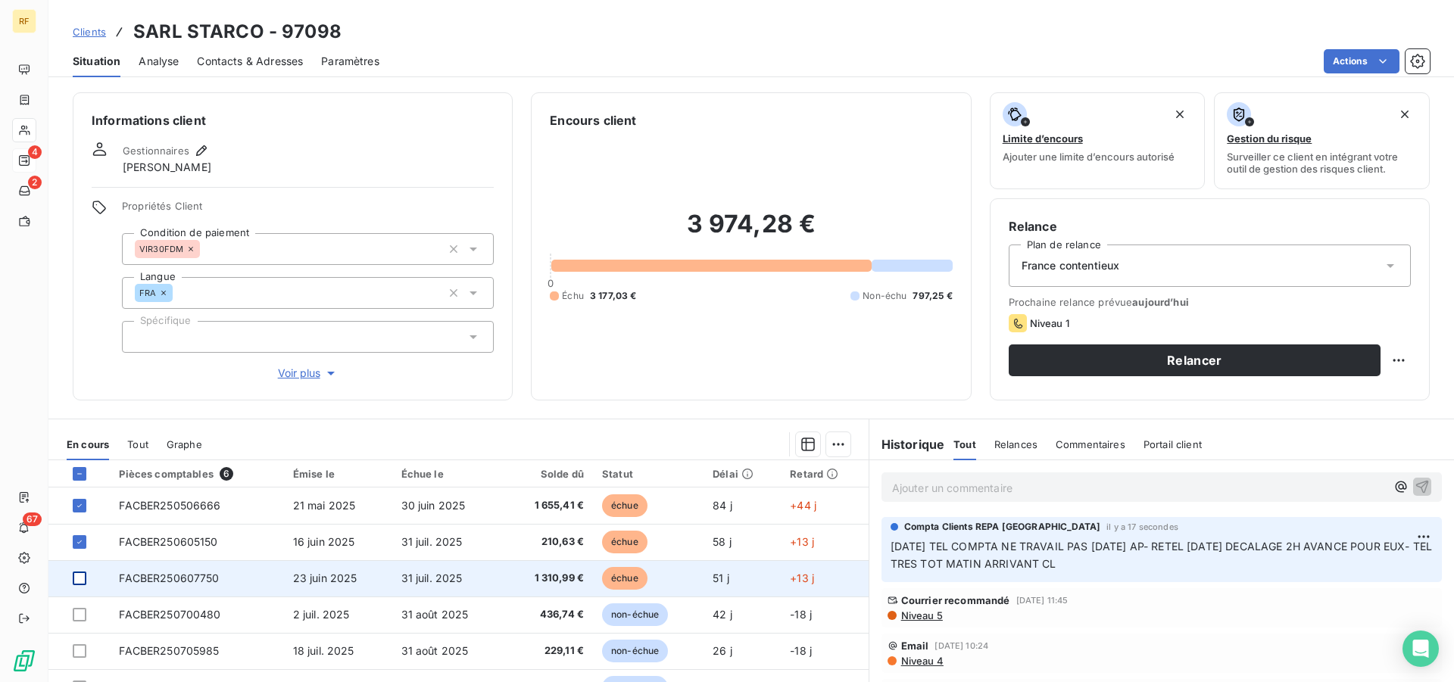
click at [76, 579] on div at bounding box center [80, 579] width 14 height 14
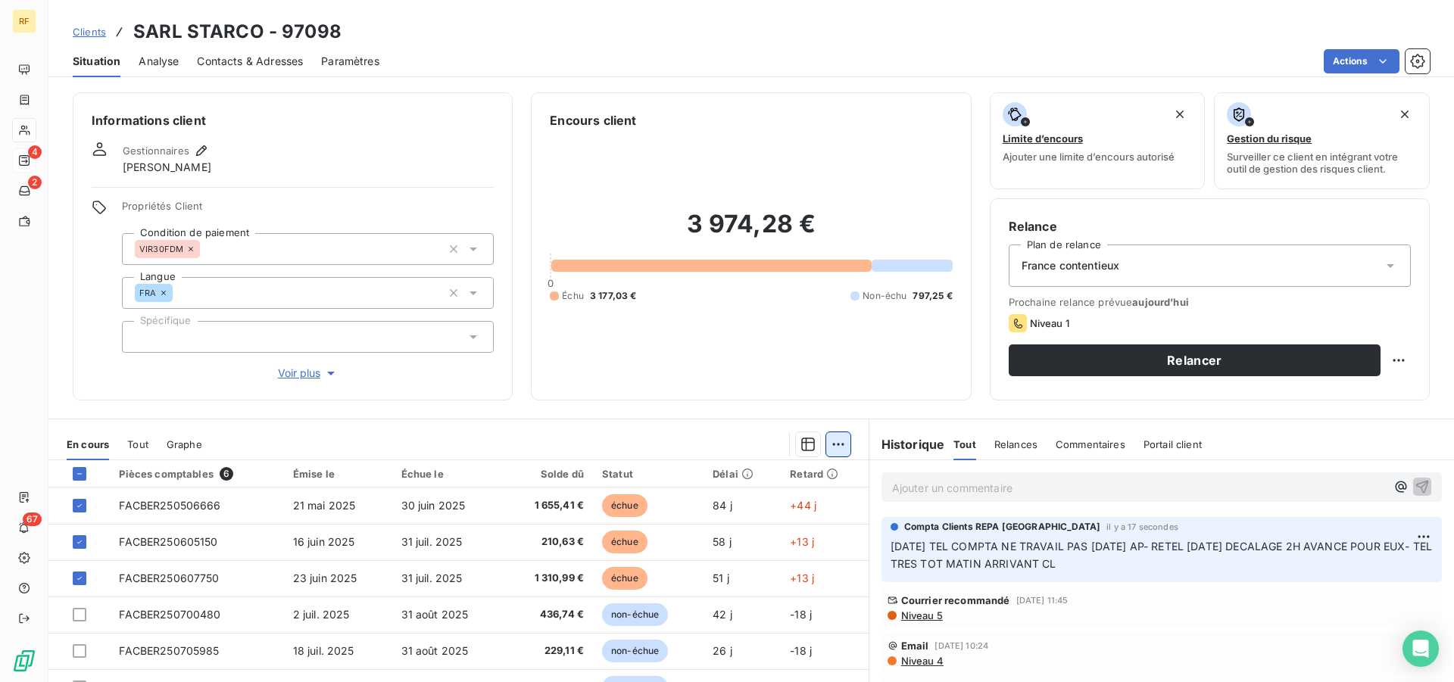
click at [833, 450] on html "RF 4 2 67 Clients SARL STARCO - 97098 Situation Analyse Contacts & Adresses Par…" at bounding box center [727, 341] width 1454 height 682
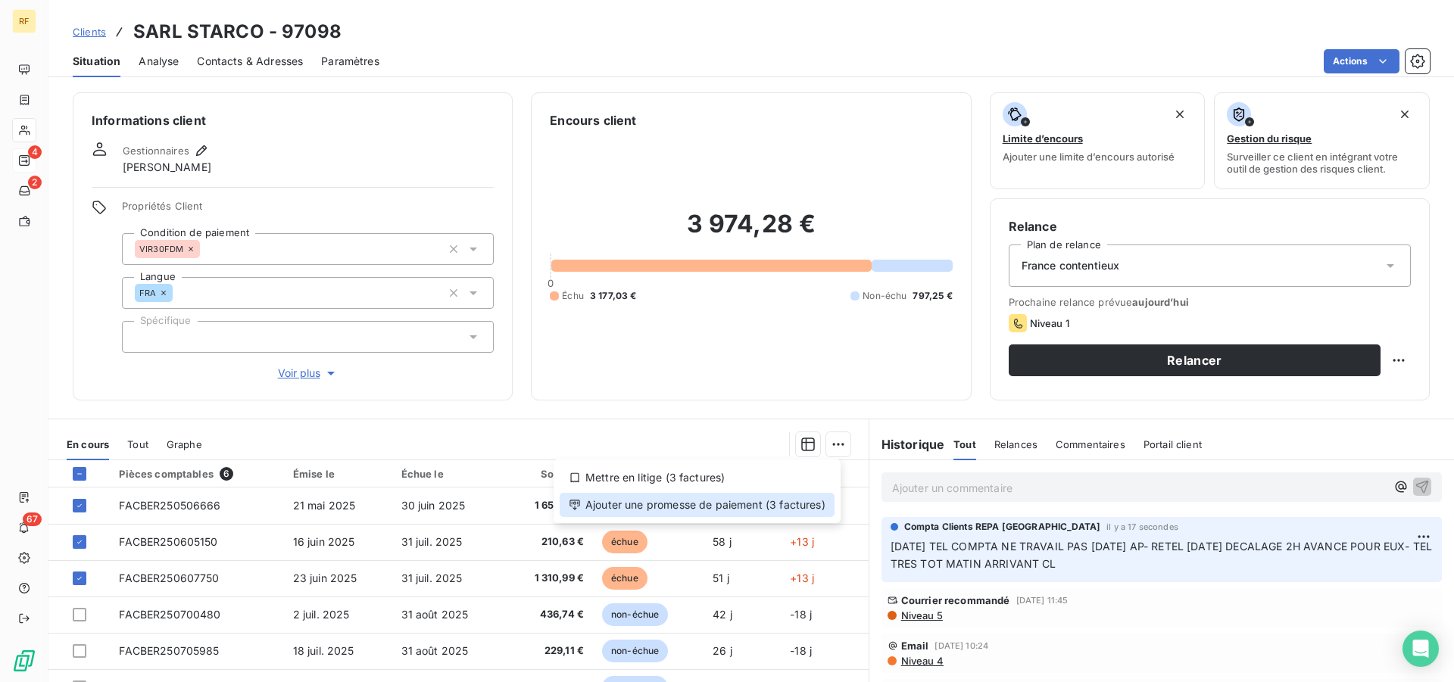
click at [776, 505] on div "Ajouter une promesse de paiement (3 factures)" at bounding box center [697, 505] width 275 height 24
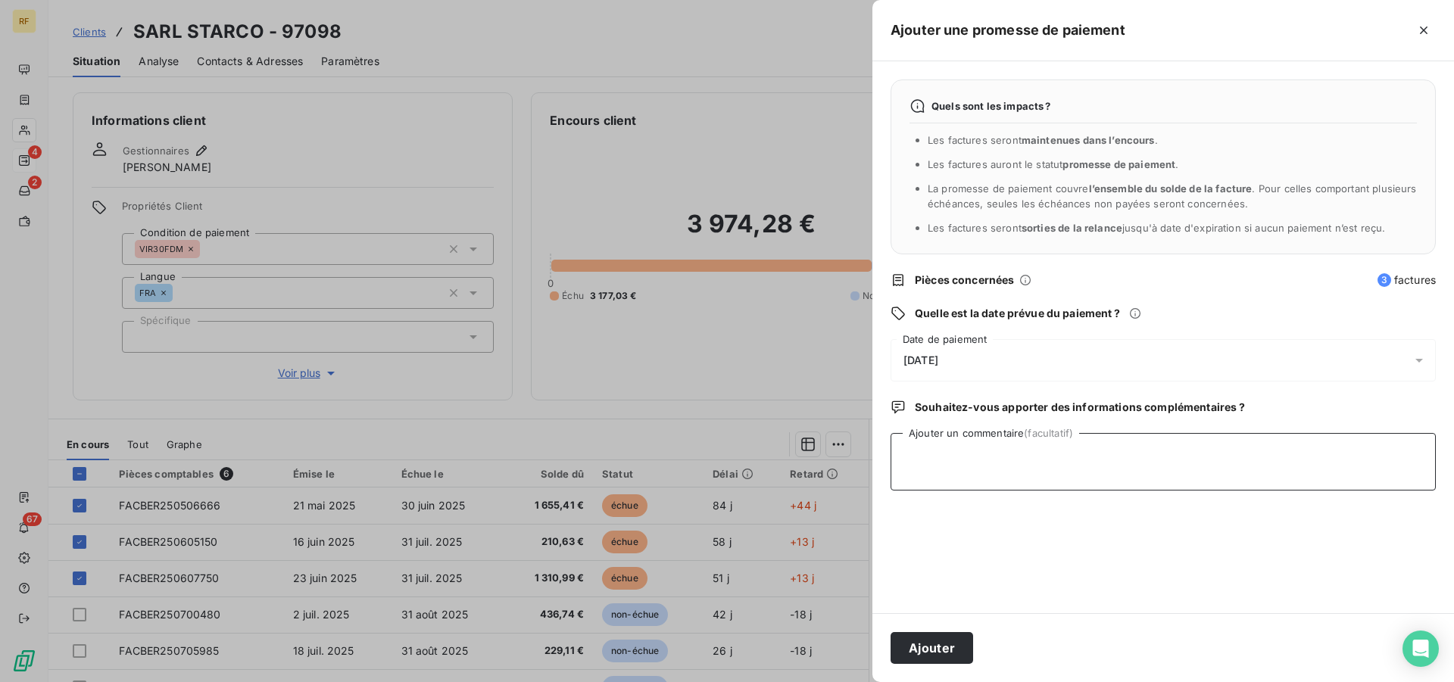
click at [1009, 469] on textarea "Ajouter un commentaire (facultatif)" at bounding box center [1162, 462] width 545 height 58
type textarea "T"
type textarea "RETEL DEMAIN CL"
click at [936, 632] on button "Ajouter" at bounding box center [931, 648] width 83 height 32
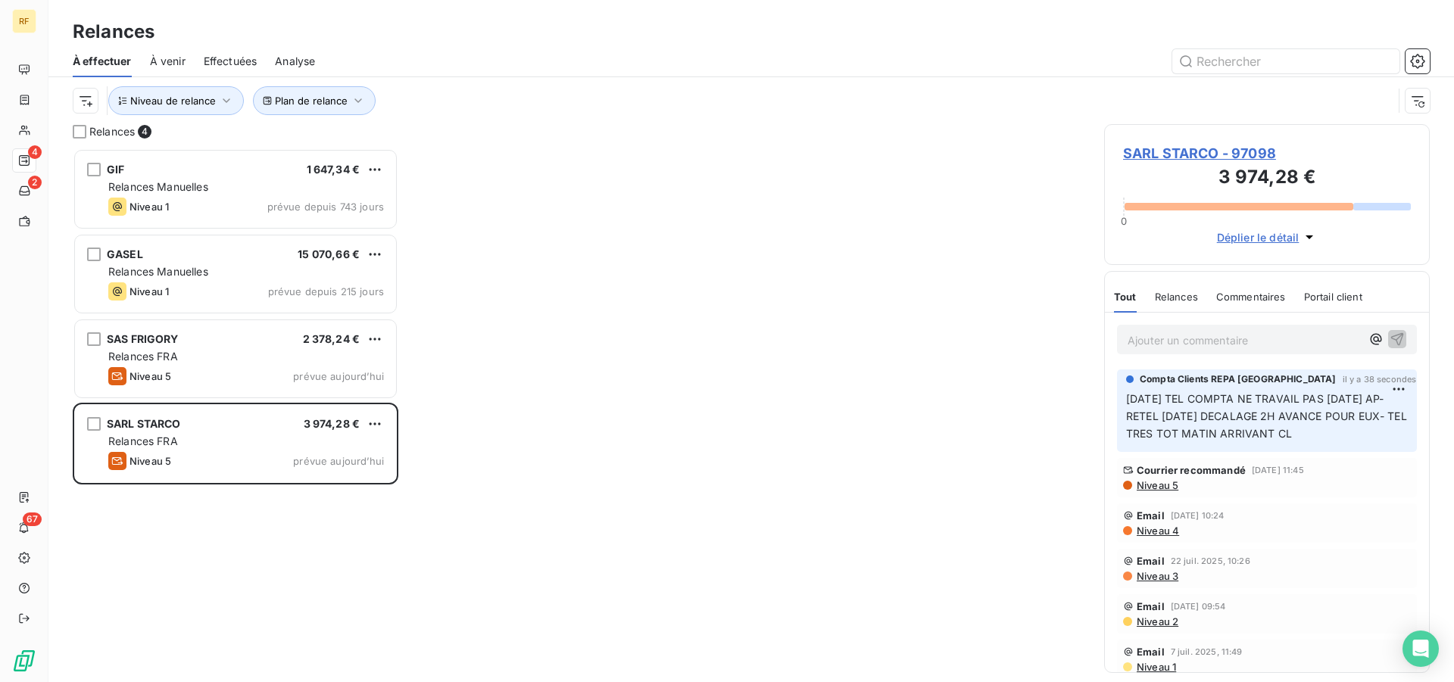
scroll to position [521, 313]
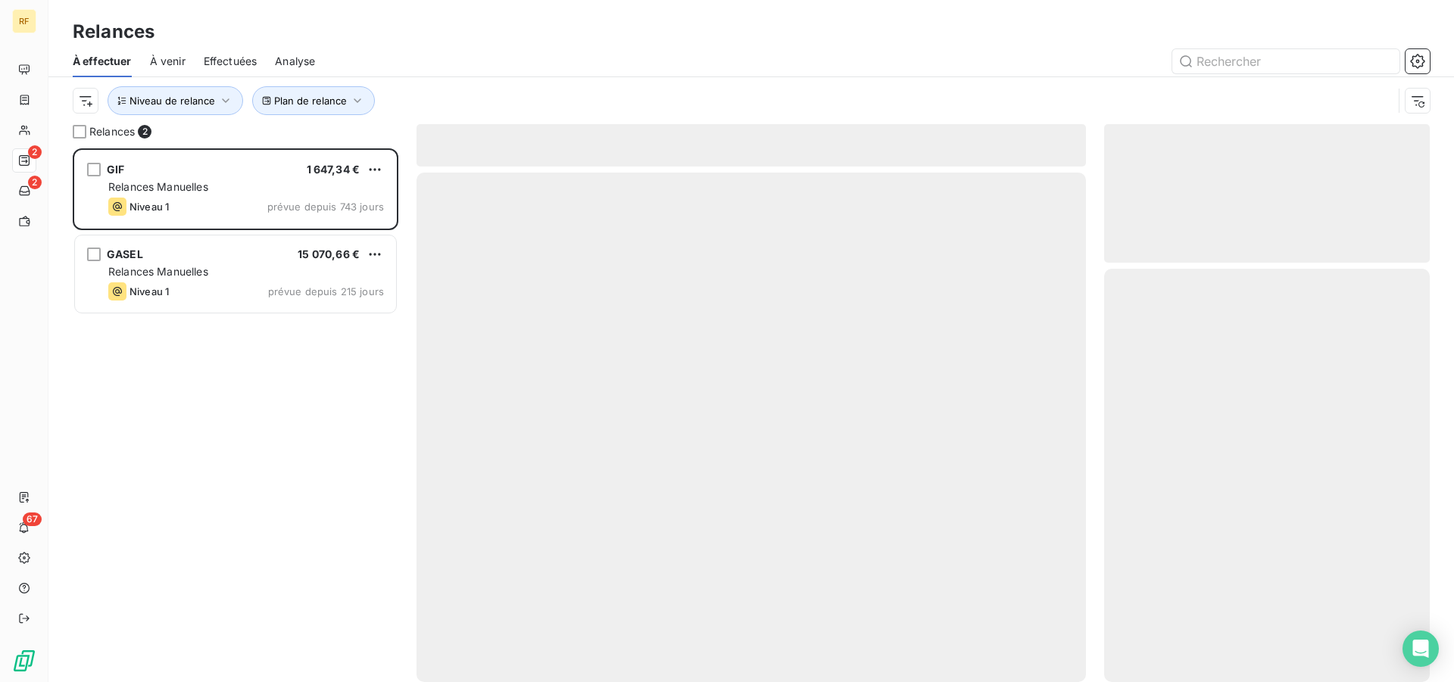
scroll to position [521, 313]
